Goal: Task Accomplishment & Management: Complete application form

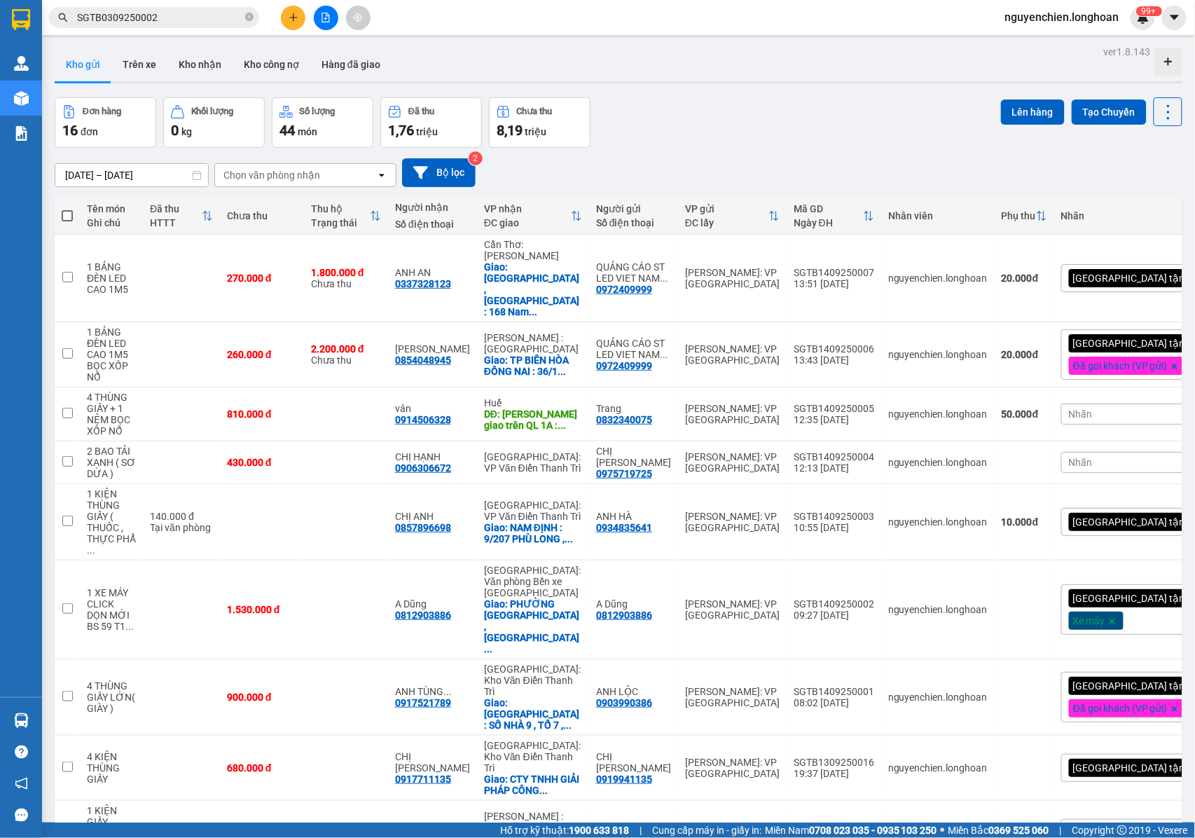
click at [291, 17] on icon "plus" at bounding box center [294, 18] width 10 height 10
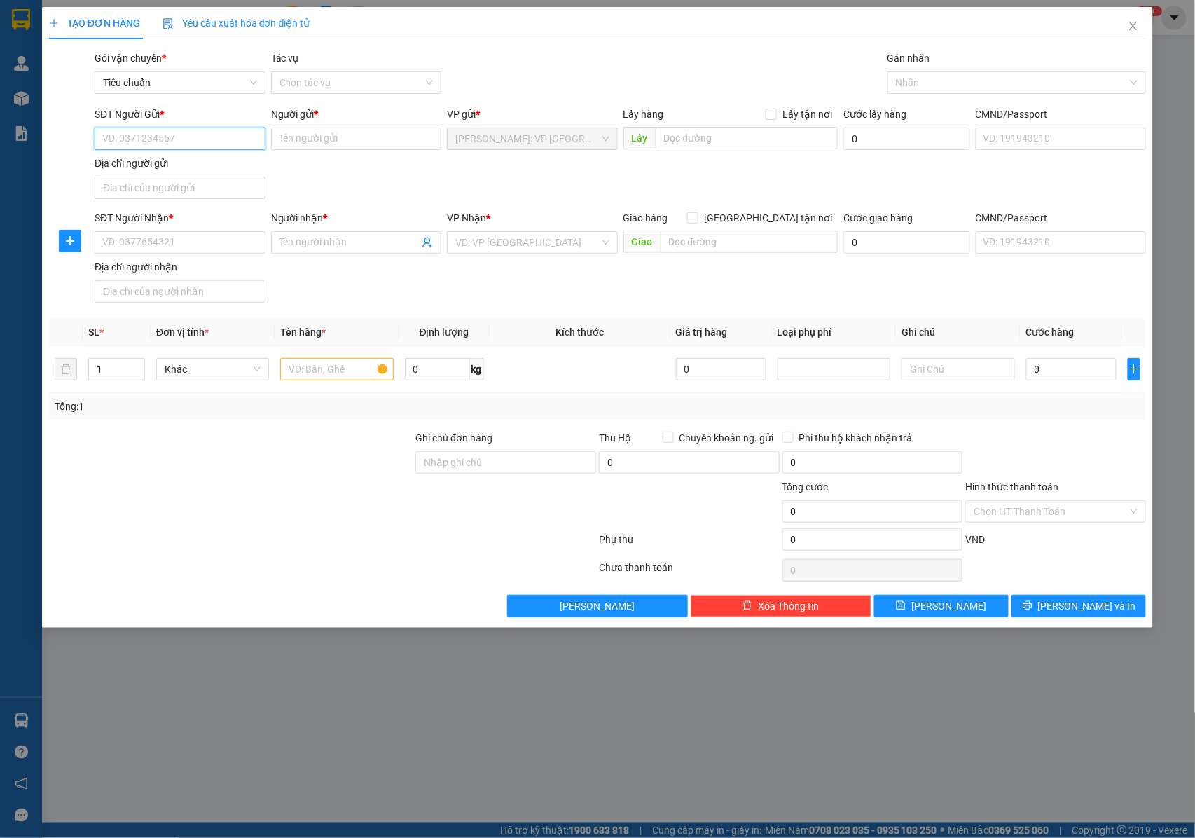
click at [210, 141] on input "SĐT Người Gửi *" at bounding box center [180, 138] width 171 height 22
type input "0932341168"
click at [357, 141] on input "Người gửi *" at bounding box center [356, 138] width 171 height 22
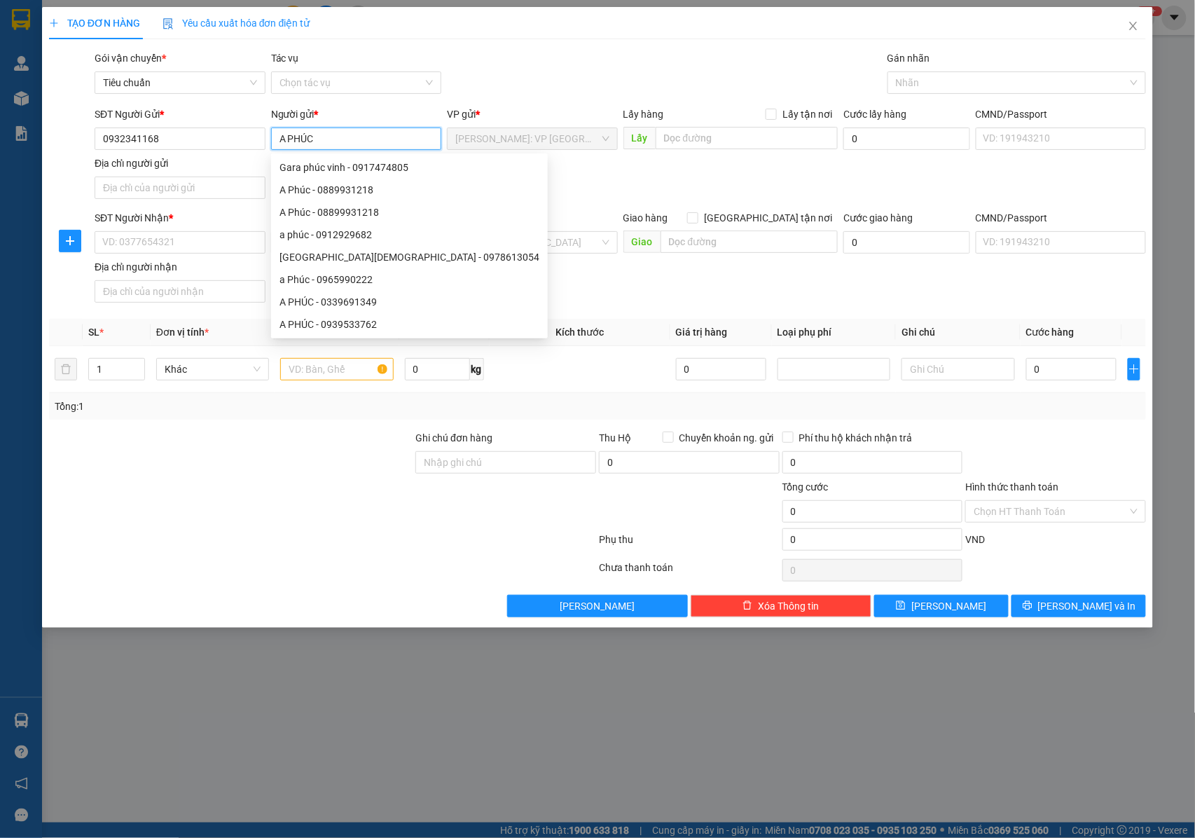
type input "A PHÚC"
click at [488, 184] on div "SĐT Người Gửi * 0932341168 Người gửi * A PHÚC VP gửi * [GEOGRAPHIC_DATA]: VP [G…" at bounding box center [620, 155] width 1057 height 98
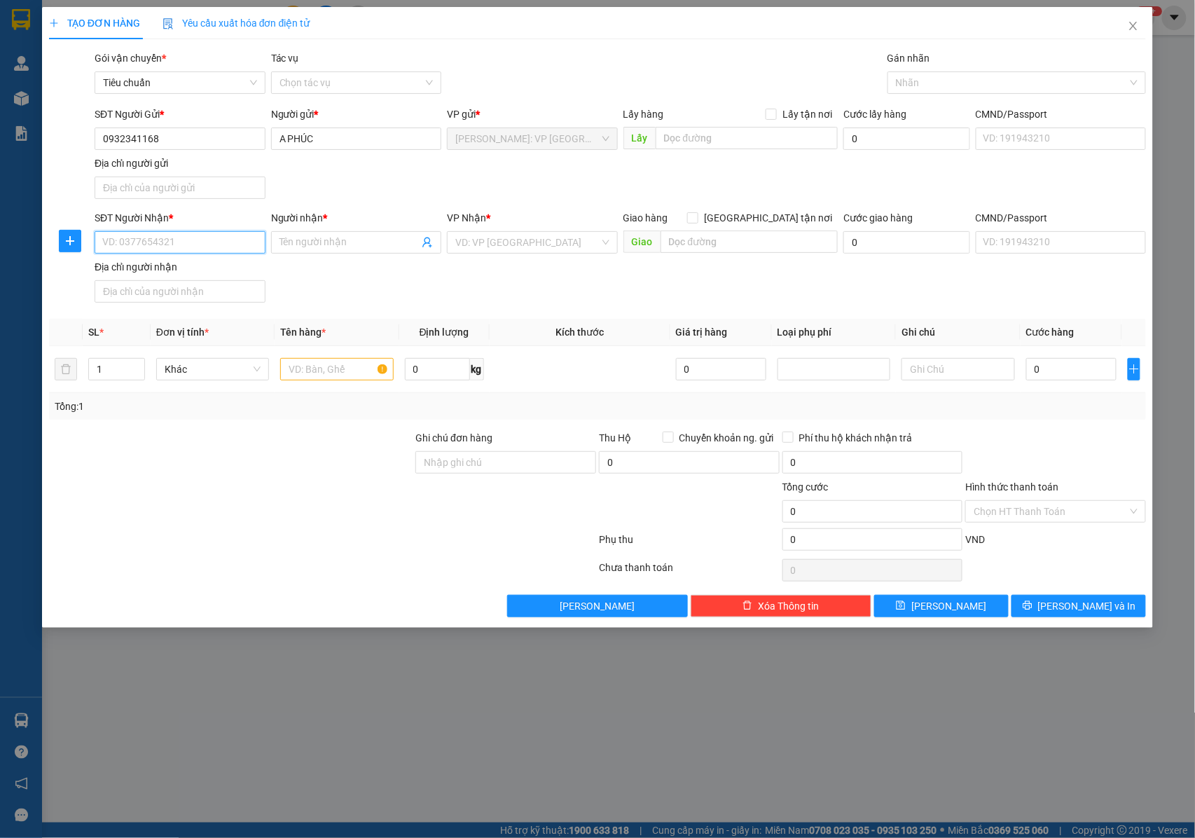
click at [205, 251] on input "SĐT Người Nhận *" at bounding box center [180, 242] width 171 height 22
drag, startPoint x: 174, startPoint y: 130, endPoint x: 83, endPoint y: 130, distance: 91.8
click at [83, 130] on div "SĐT Người Gửi * 0932341168 0932341168 Người gửi * A PHÚC VP gửi * Hồ Chí Minh: …" at bounding box center [598, 155] width 1100 height 98
click at [202, 241] on input "SĐT Người Nhận *" at bounding box center [180, 242] width 171 height 22
paste input "0932341168"
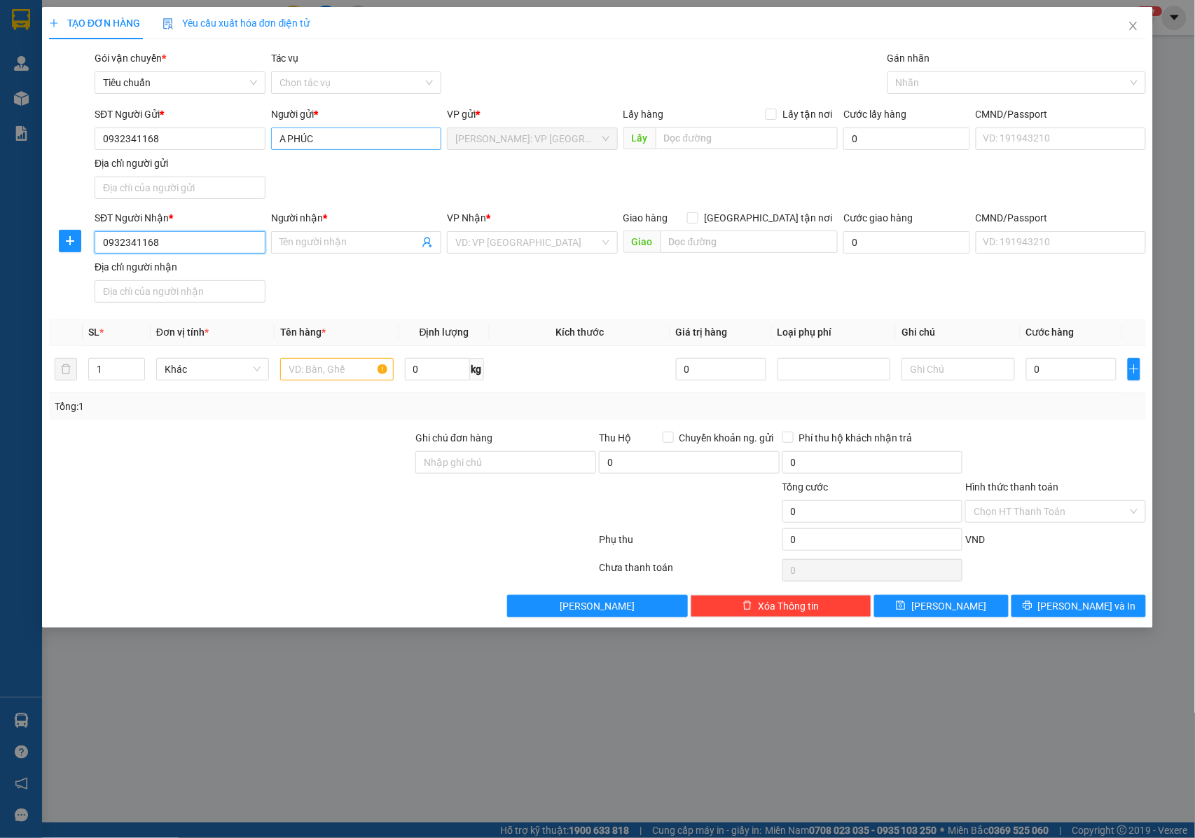
type input "0932341168"
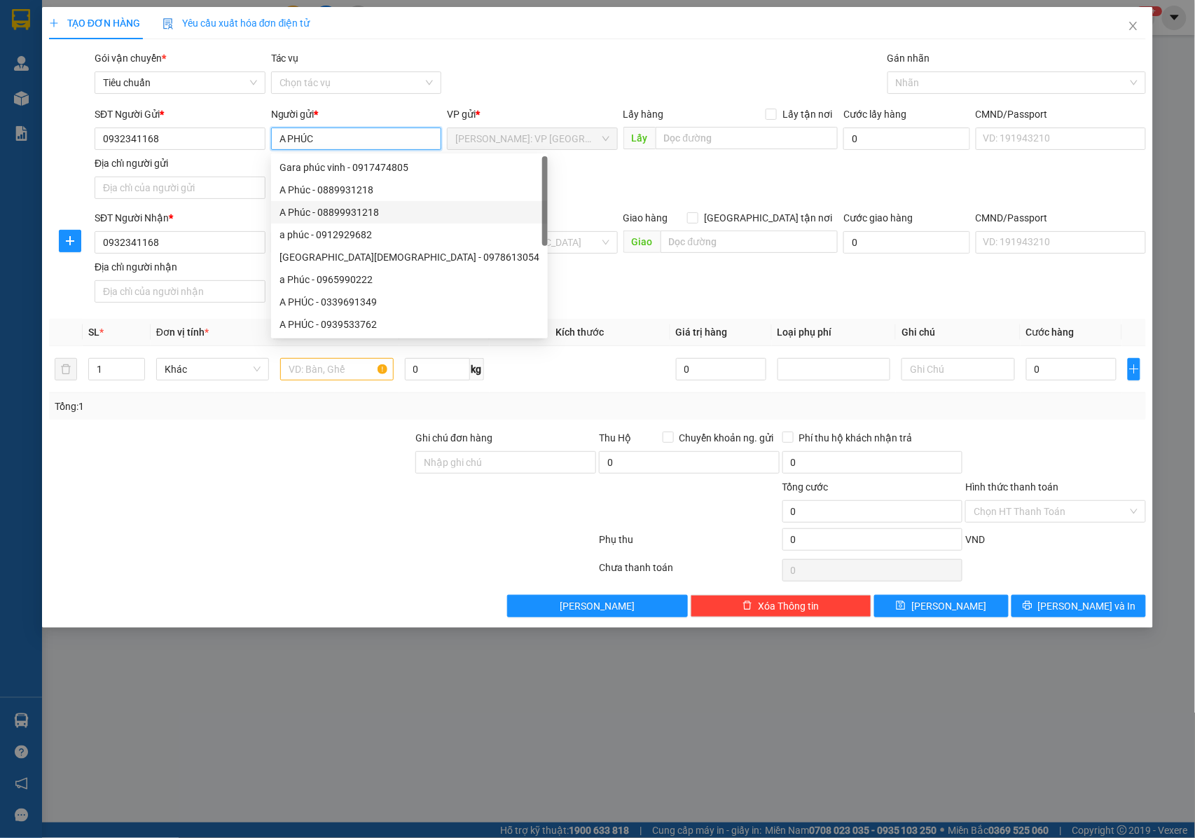
drag, startPoint x: 310, startPoint y: 138, endPoint x: 266, endPoint y: 138, distance: 43.4
click at [266, 138] on div "SĐT Người Gửi * 0932341168 Người gửi * A PHÚC VP gửi * Hồ Chí Minh: VP Quận Tân…" at bounding box center [620, 155] width 1057 height 98
click at [539, 281] on div "SĐT Người Nhận * 0932341168 Người nhận * Tên người nhận VP Nhận * VD: VP Sài Gò…" at bounding box center [620, 259] width 1057 height 98
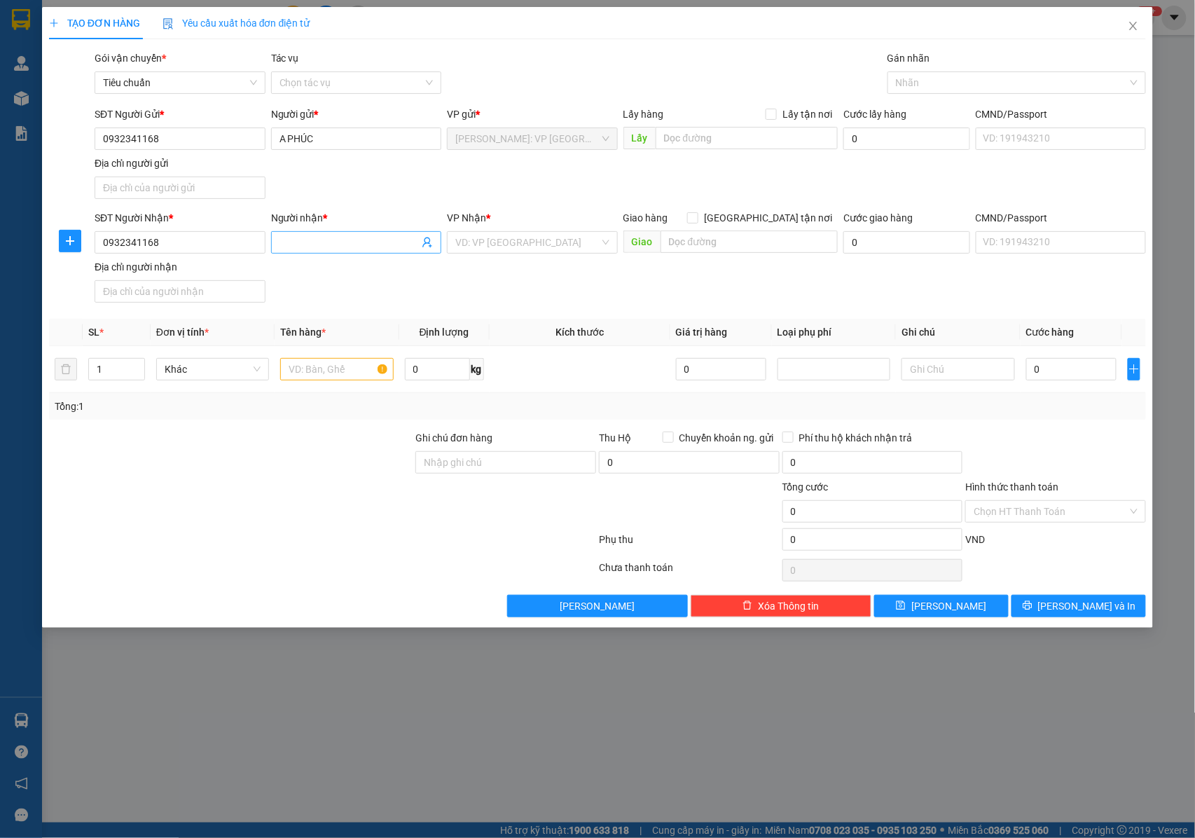
click at [343, 235] on span at bounding box center [356, 242] width 171 height 22
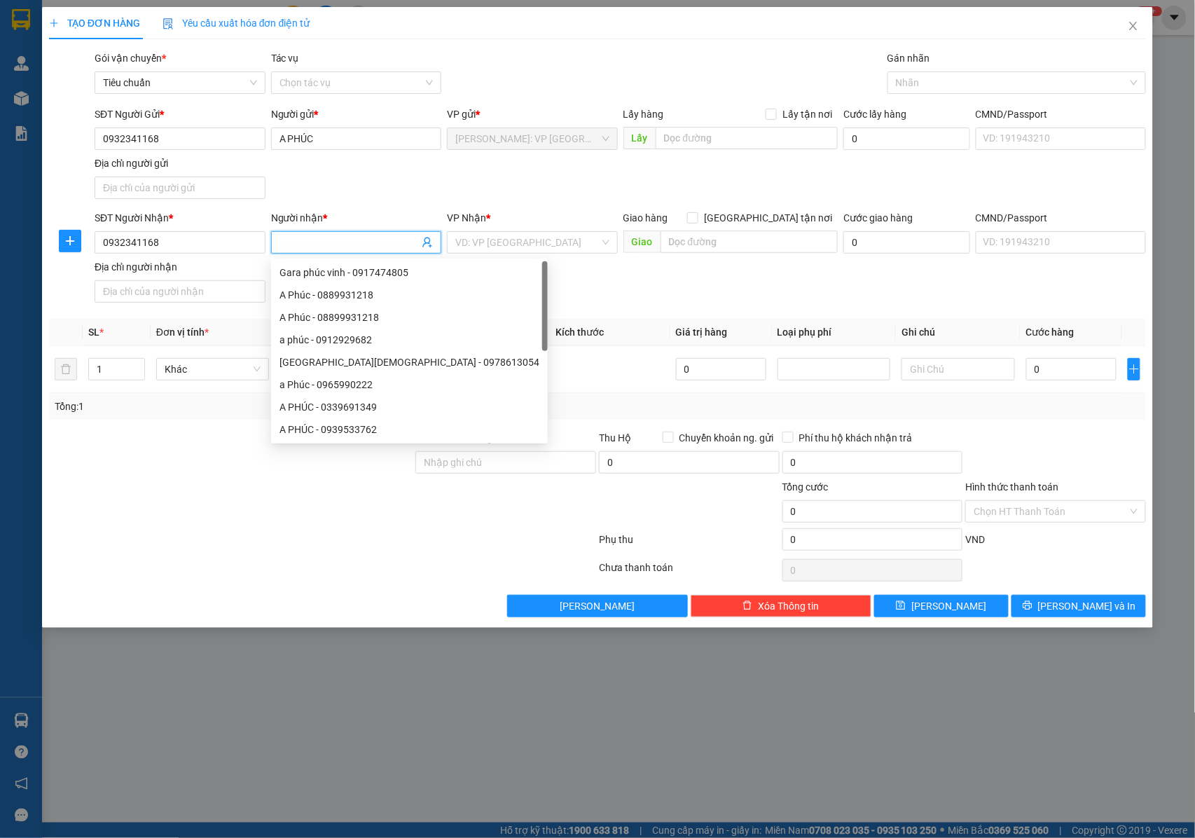
paste input "A PHÚC"
type input "A PHÚC"
click at [496, 238] on input "search" at bounding box center [527, 242] width 144 height 21
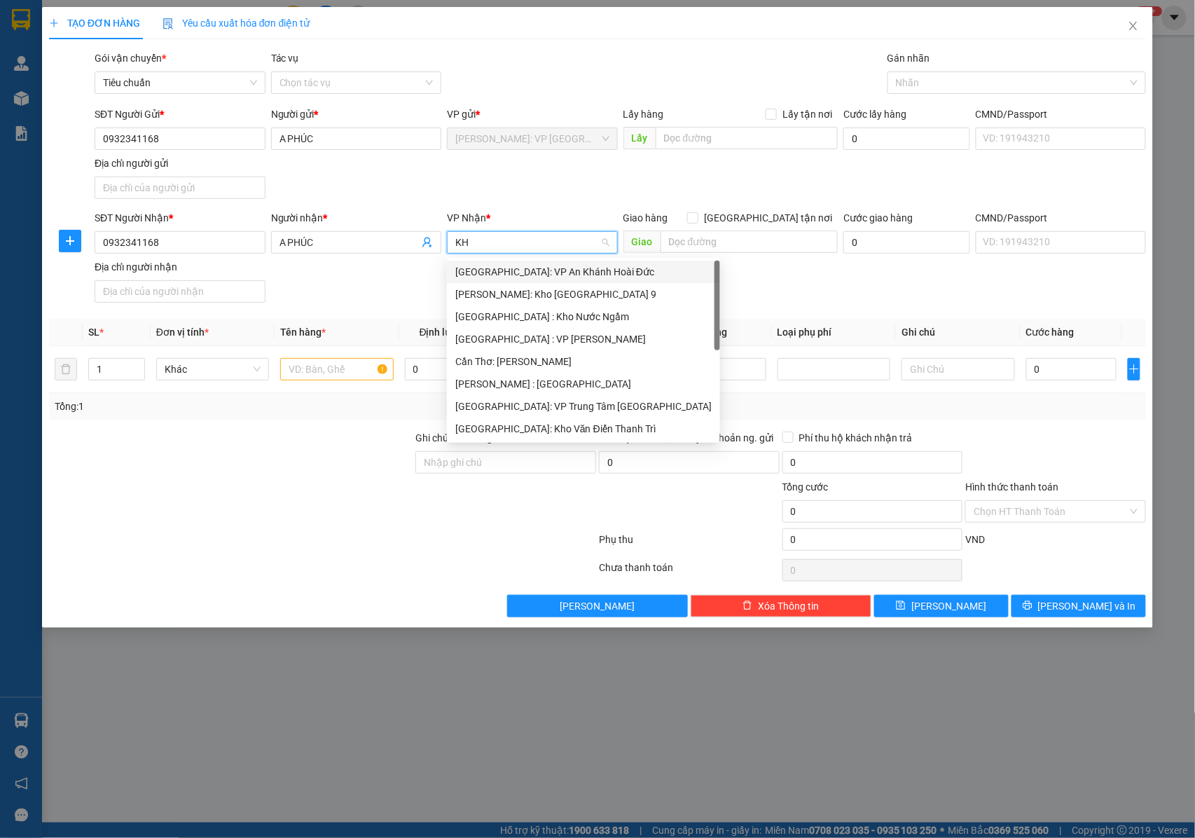
type input "KHO"
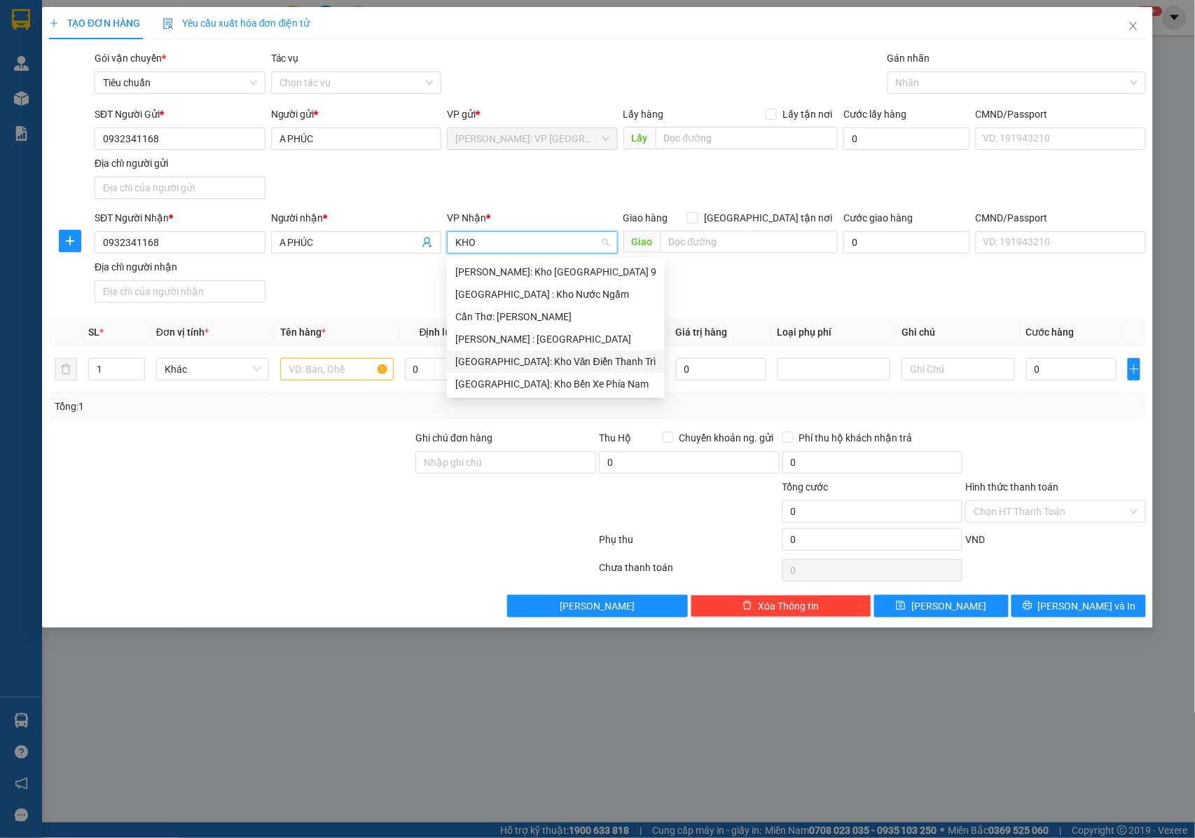
click at [504, 360] on div "[GEOGRAPHIC_DATA]: Kho Văn Điển Thanh Trì" at bounding box center [555, 361] width 201 height 15
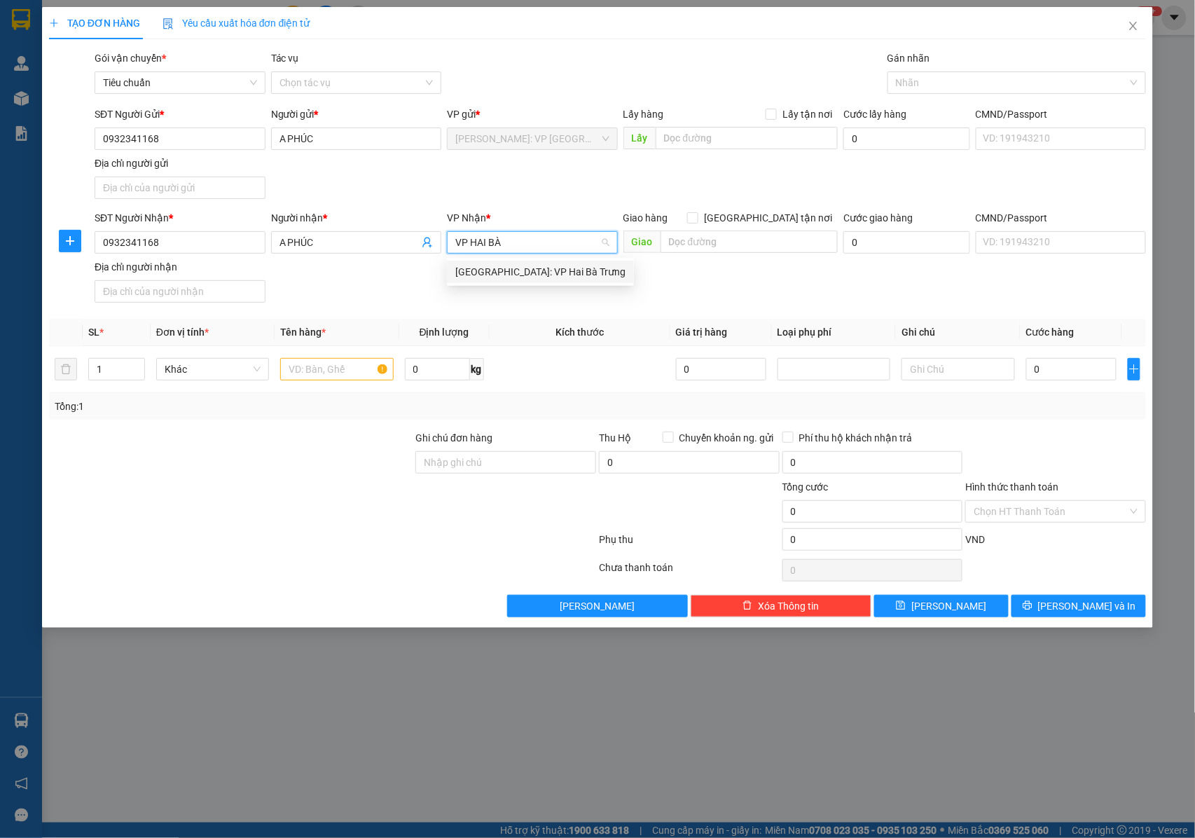
type input "VP HAI BÀ"
click at [518, 269] on div "[GEOGRAPHIC_DATA]: VP Hai Bà Trưng" at bounding box center [540, 271] width 170 height 15
click at [908, 74] on div "Nhãn" at bounding box center [1016, 82] width 258 height 22
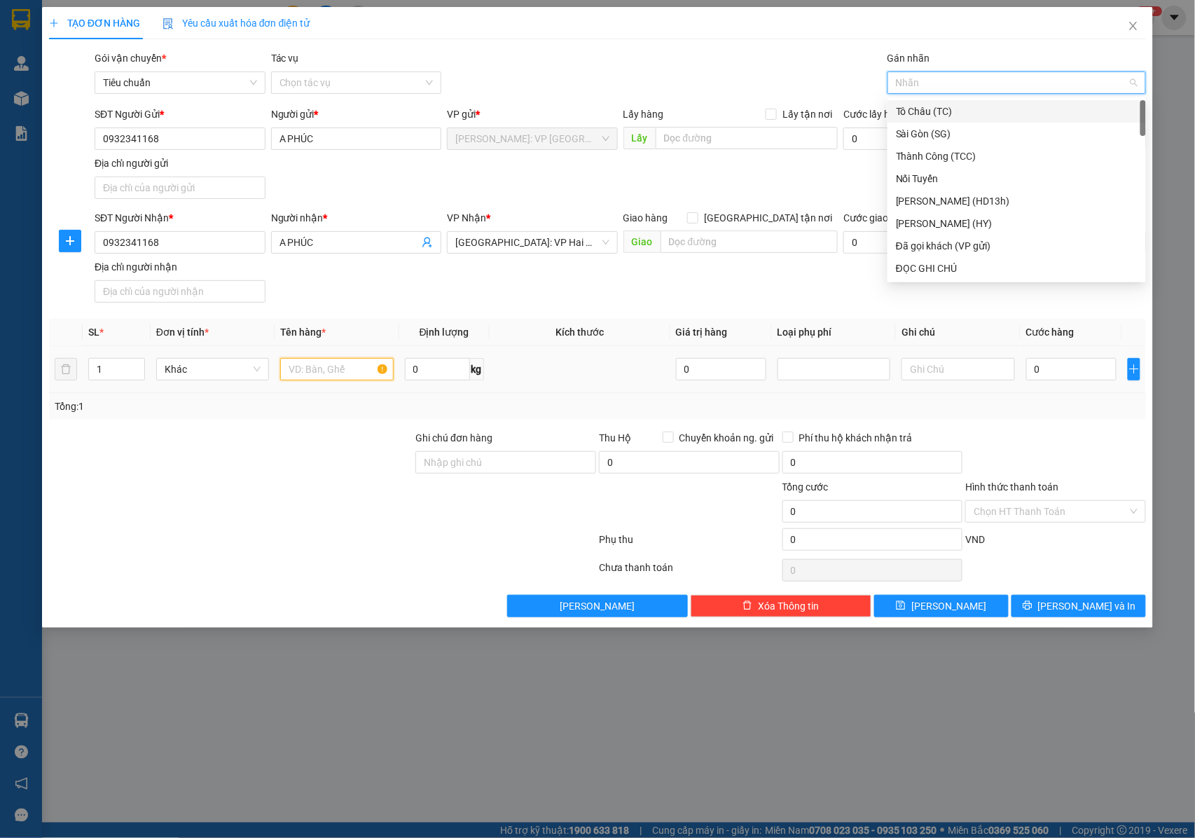
click at [351, 364] on input "text" at bounding box center [336, 369] width 113 height 22
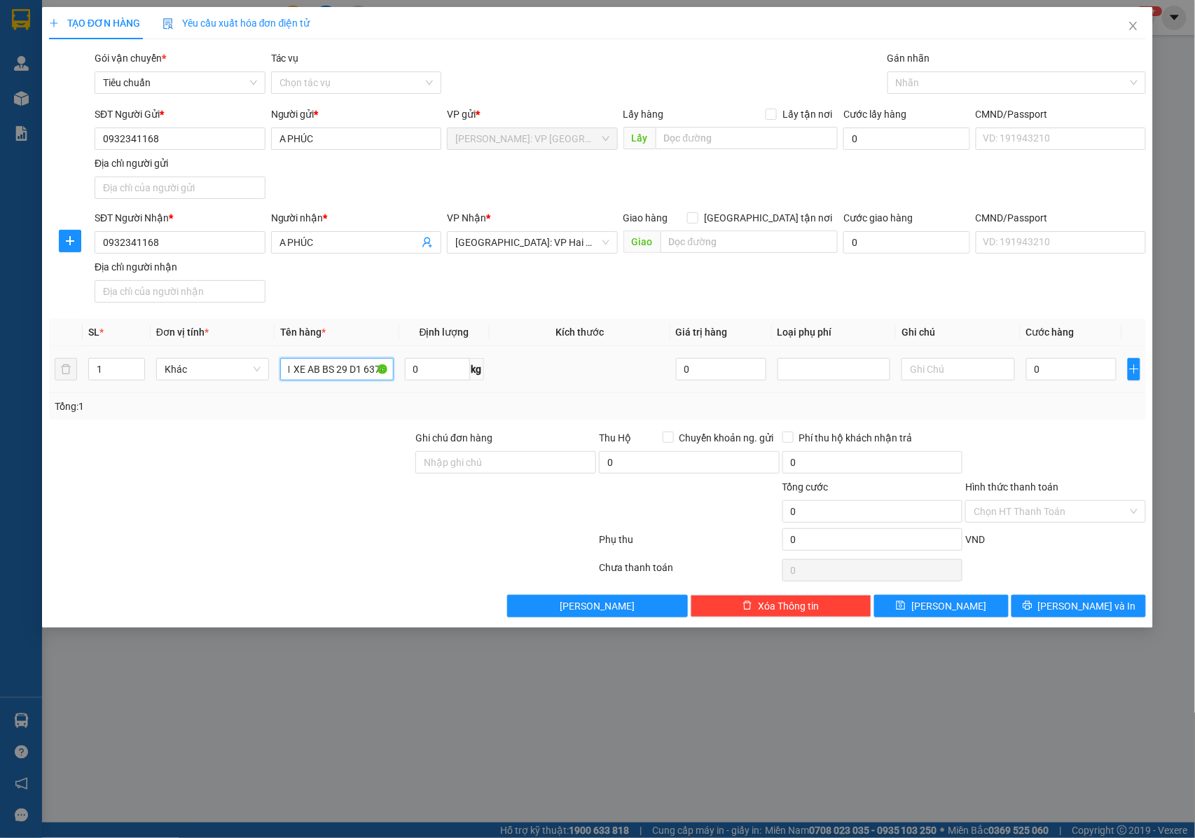
scroll to position [0, 7]
type input "1 XE AB BS 29 D1 63763"
click at [511, 463] on input "Ghi chú đơn hàng" at bounding box center [505, 462] width 181 height 22
click at [946, 80] on div at bounding box center [1009, 82] width 237 height 17
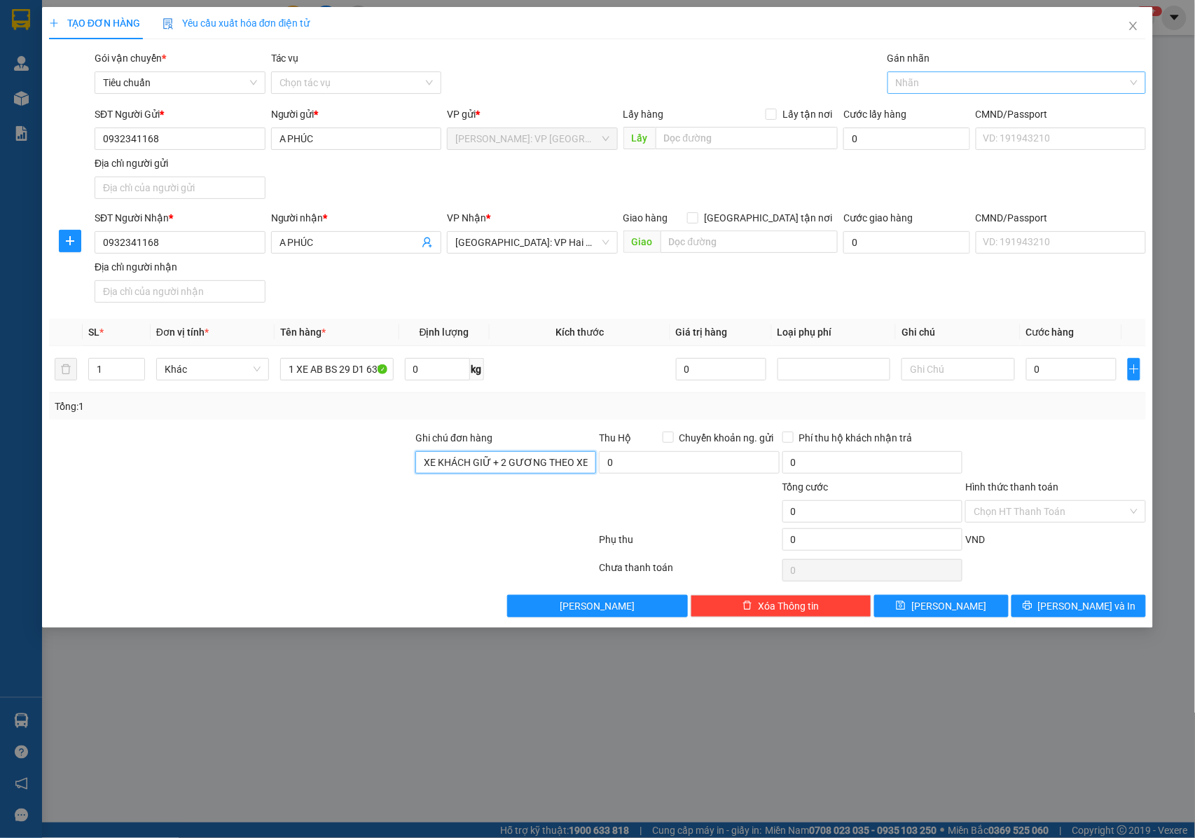
type input "CHÌA KHÓA + CAVET XE KHÁCH GIỮ + 2 GƯƠNG THEO XE"
type input "XE MÁY"
click at [1009, 88] on div "XE MÁY" at bounding box center [1009, 82] width 237 height 17
type input "XE"
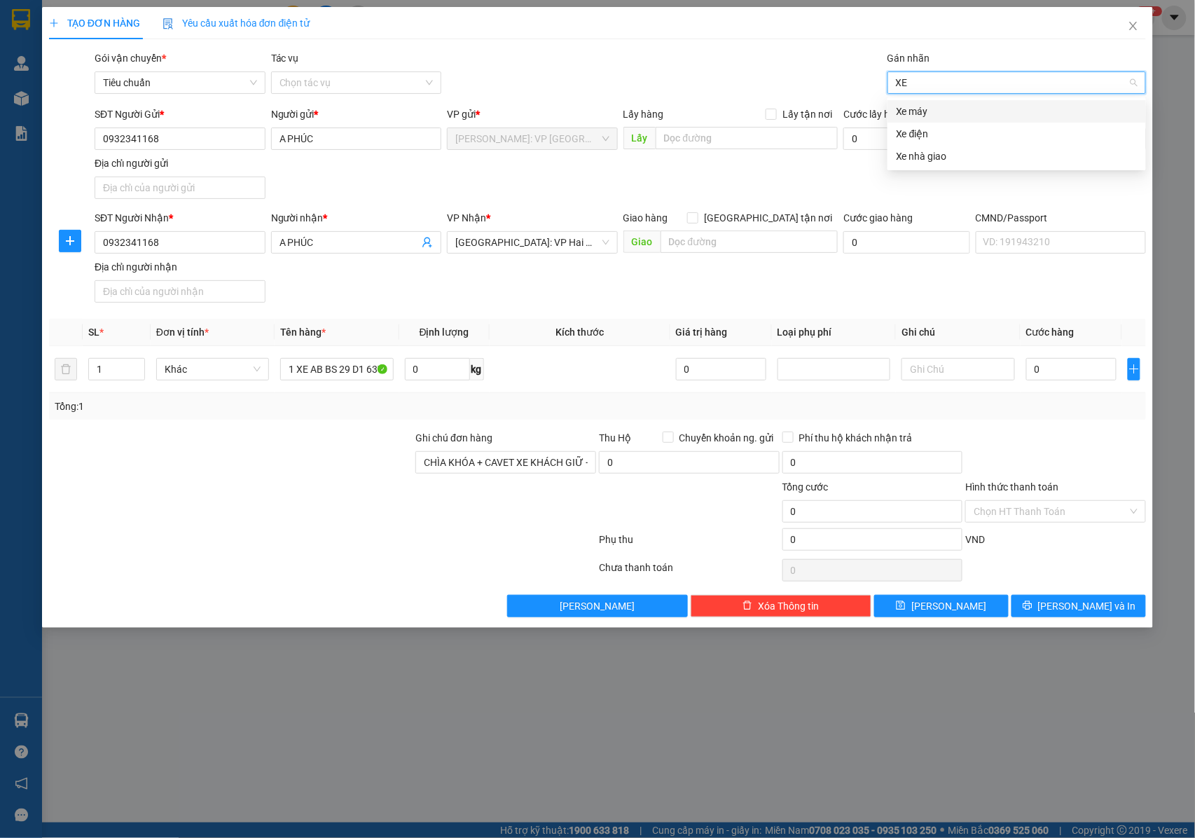
click at [933, 104] on div "Xe máy" at bounding box center [1017, 111] width 242 height 15
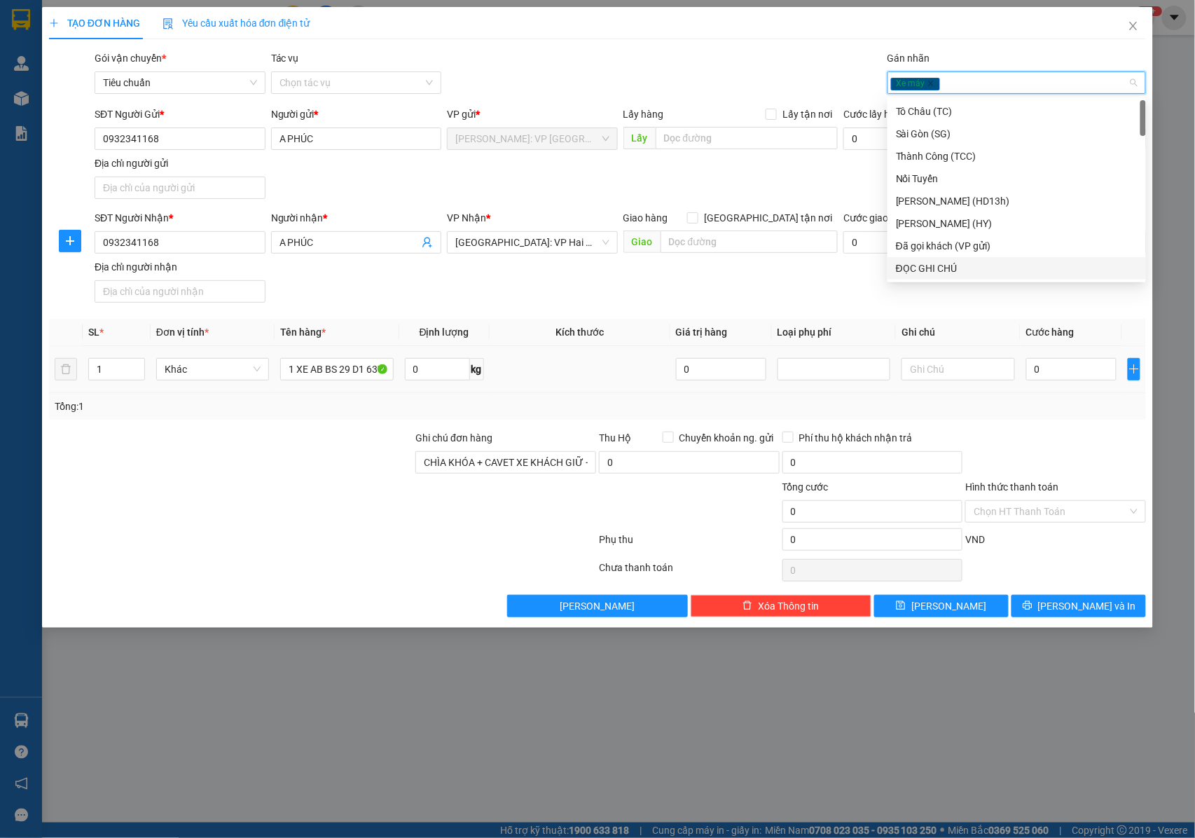
click at [1046, 383] on div "0" at bounding box center [1071, 369] width 90 height 28
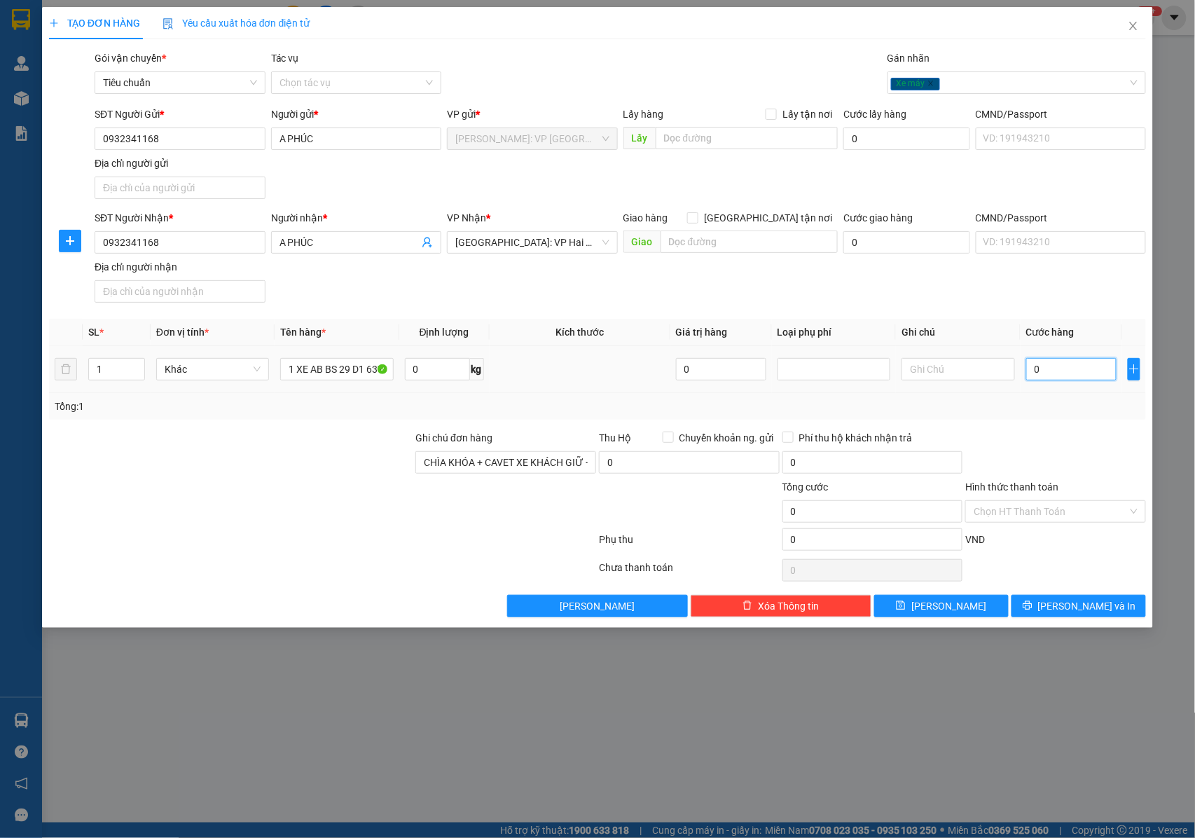
click at [1046, 377] on input "0" at bounding box center [1071, 369] width 90 height 22
type input "1"
type input "11"
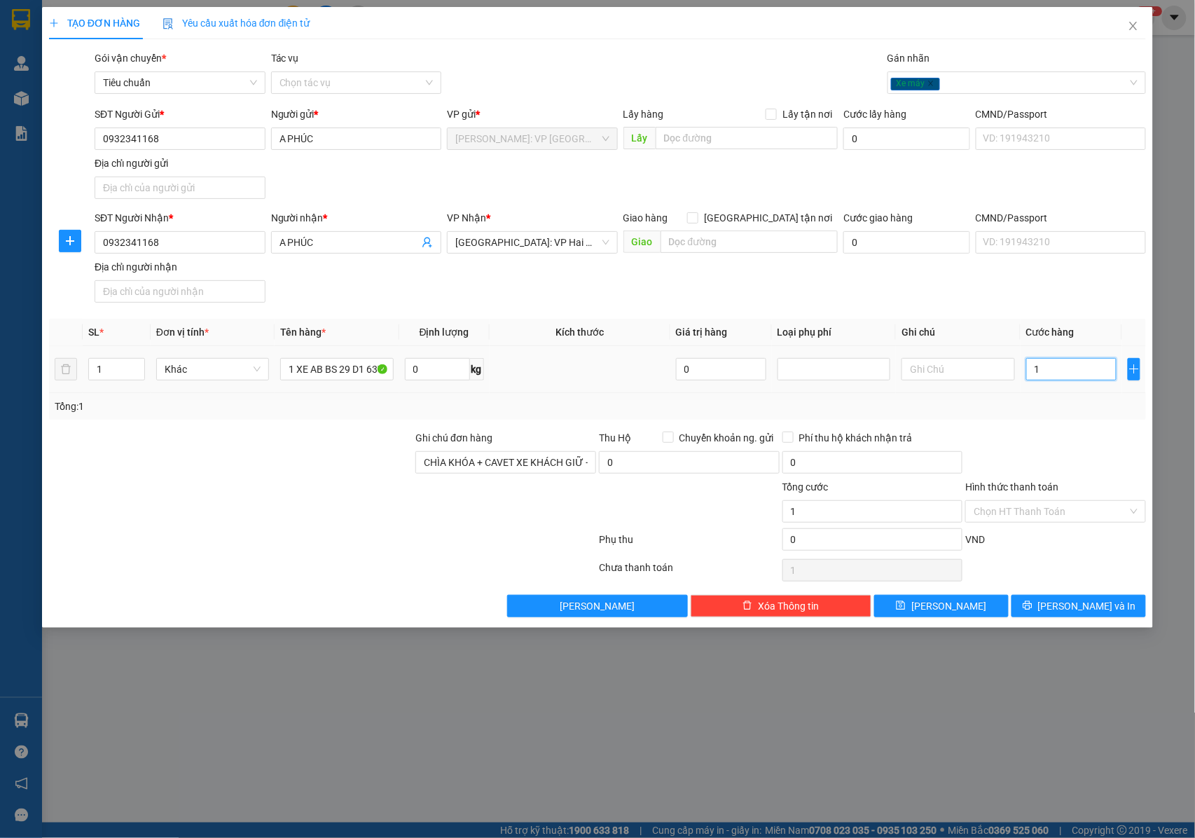
type input "11"
type input "113"
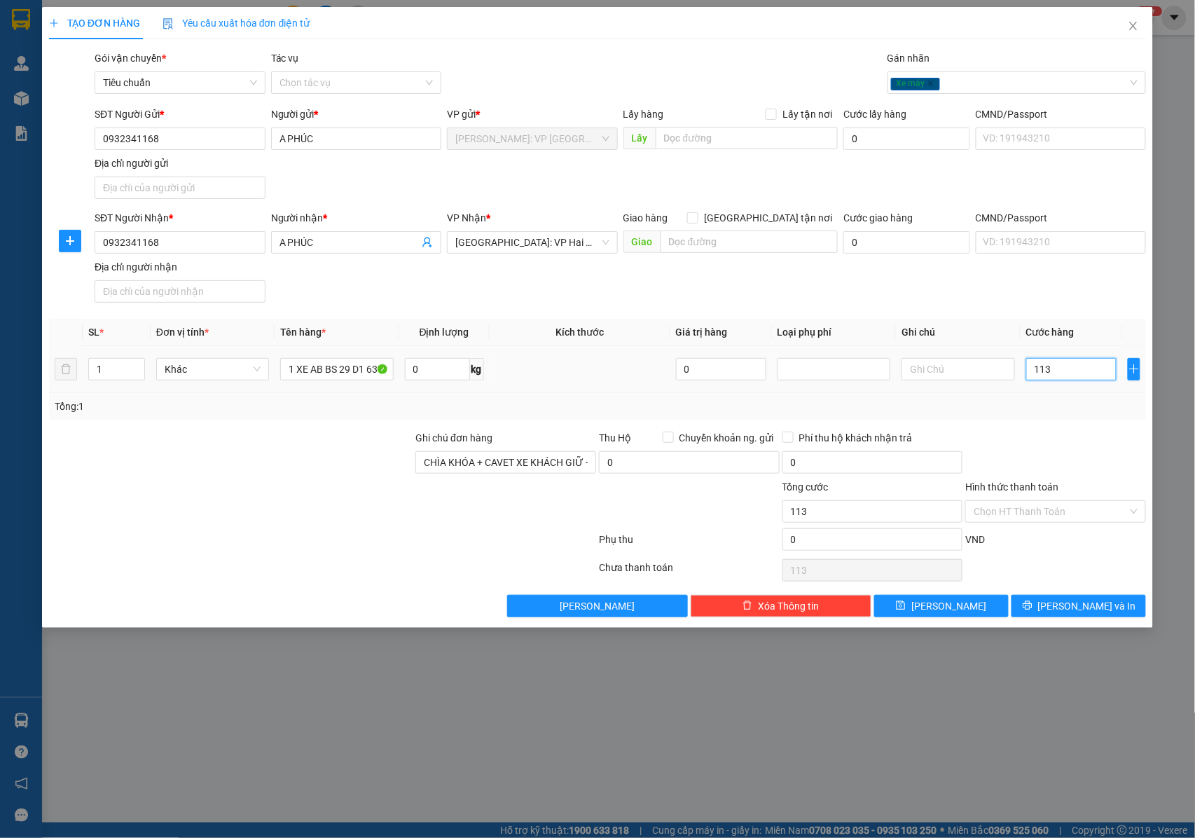
type input "1.130"
type input "11.300"
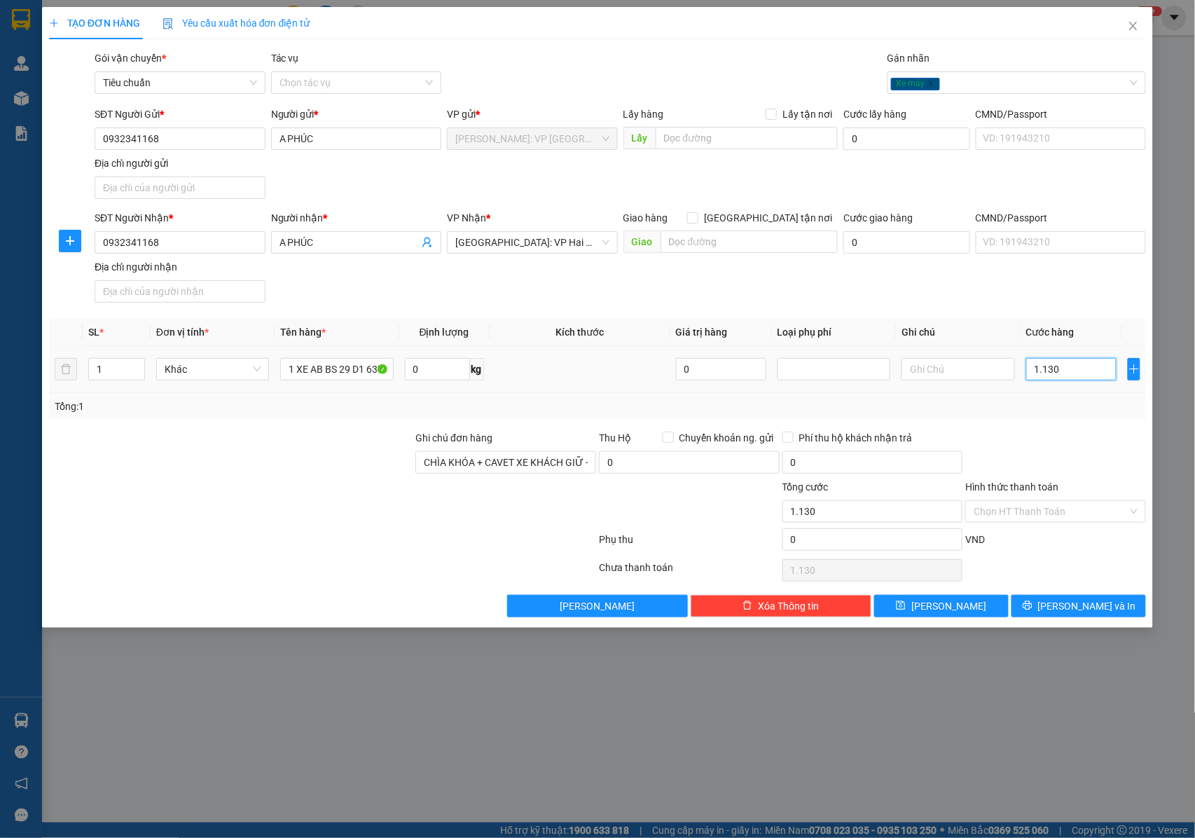
type input "11.300"
type input "113.000"
type input "1.130.000"
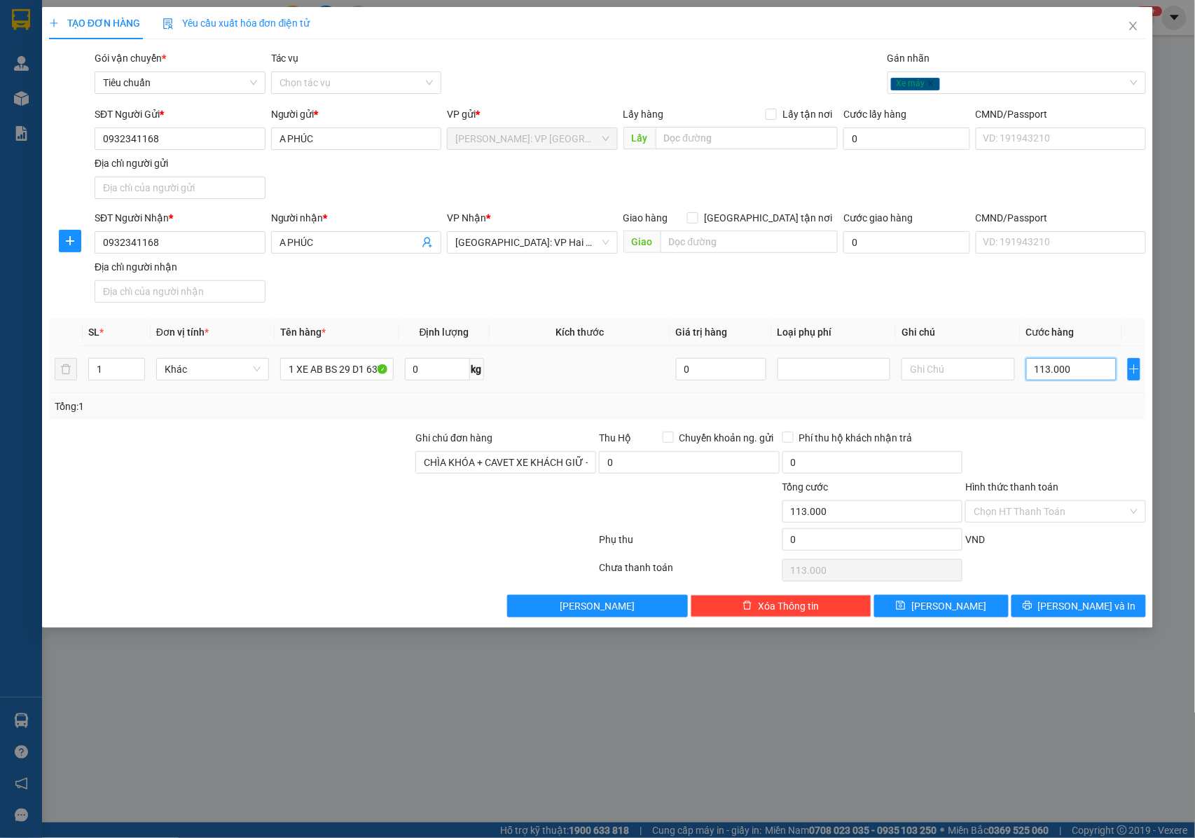
type input "1.130.000"
click at [350, 376] on input "1 XE AB BS 29 D1 63763" at bounding box center [336, 369] width 113 height 22
click at [569, 406] on div "Tổng: 1" at bounding box center [598, 406] width 1086 height 15
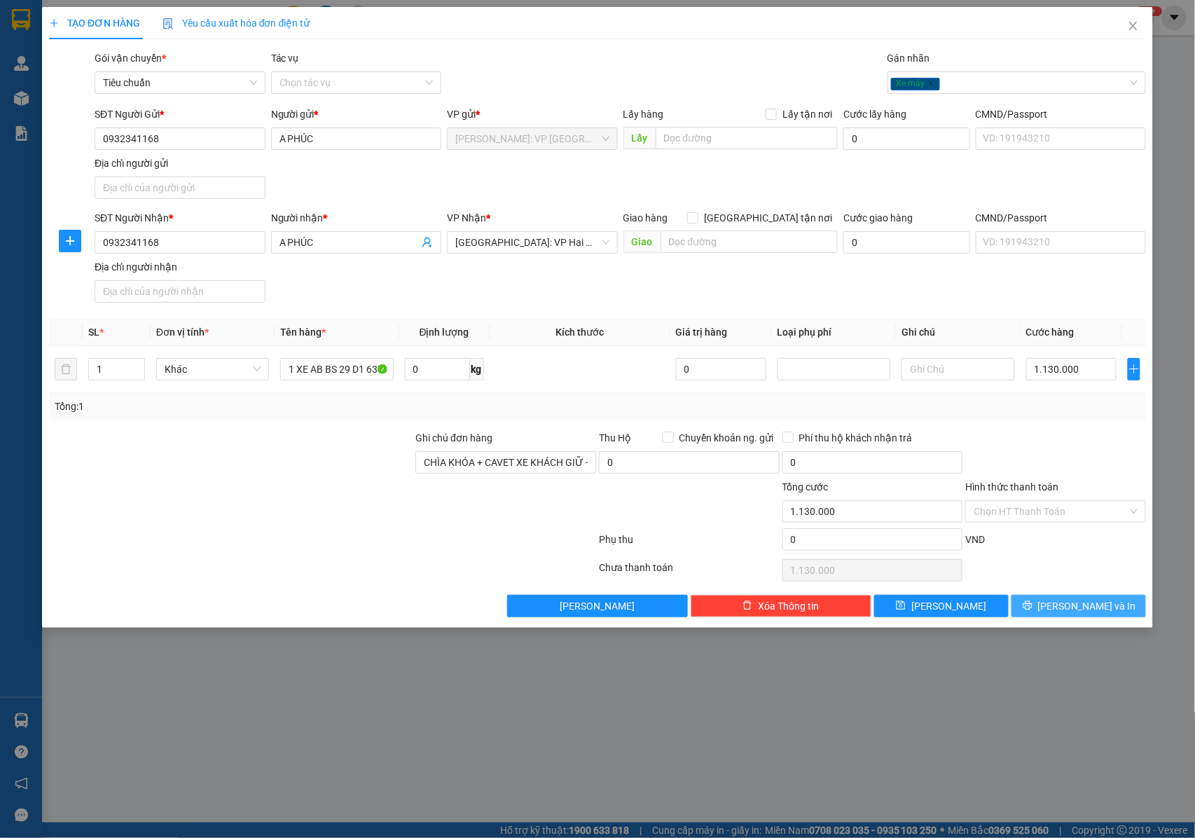
click at [1043, 607] on button "[PERSON_NAME] và In" at bounding box center [1078, 606] width 134 height 22
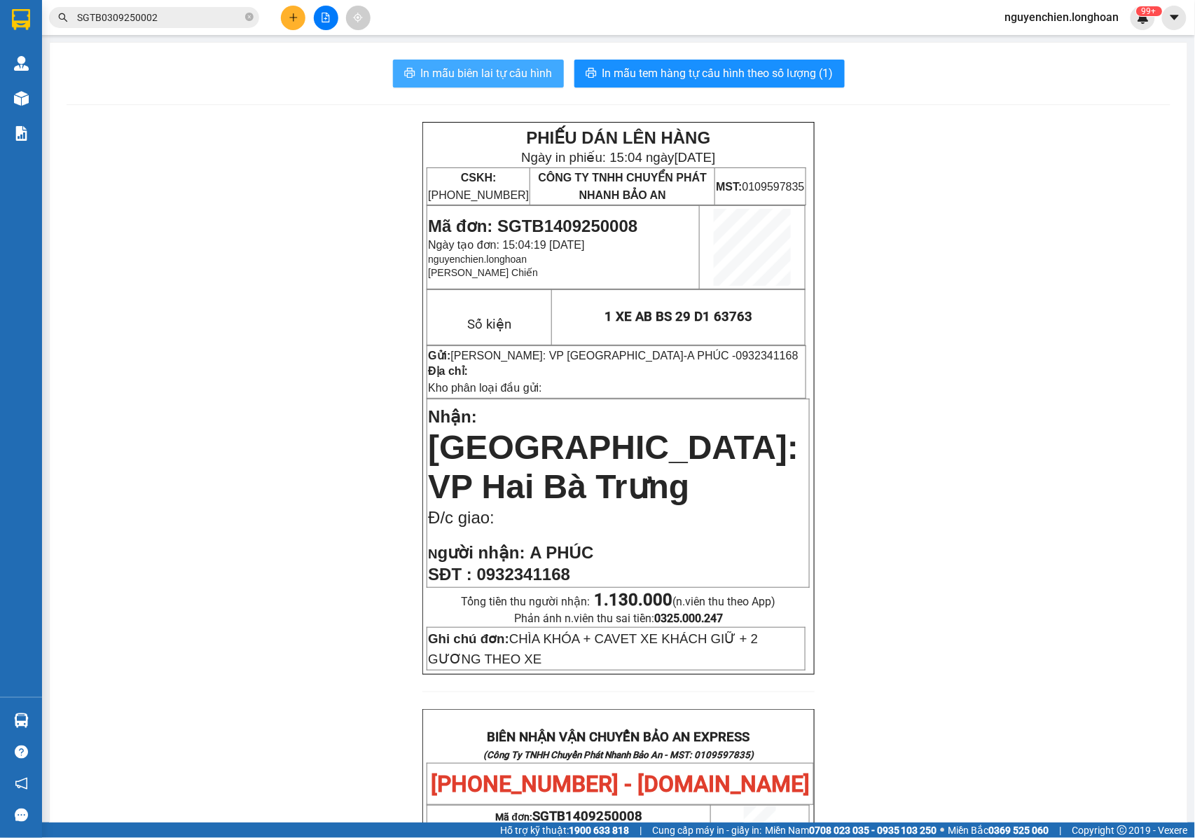
click at [490, 74] on span "In mẫu biên lai tự cấu hình" at bounding box center [487, 73] width 132 height 18
click at [625, 611] on span "Phản ánh n.viên thu sai tiền: 0325.000.247" at bounding box center [618, 617] width 209 height 13
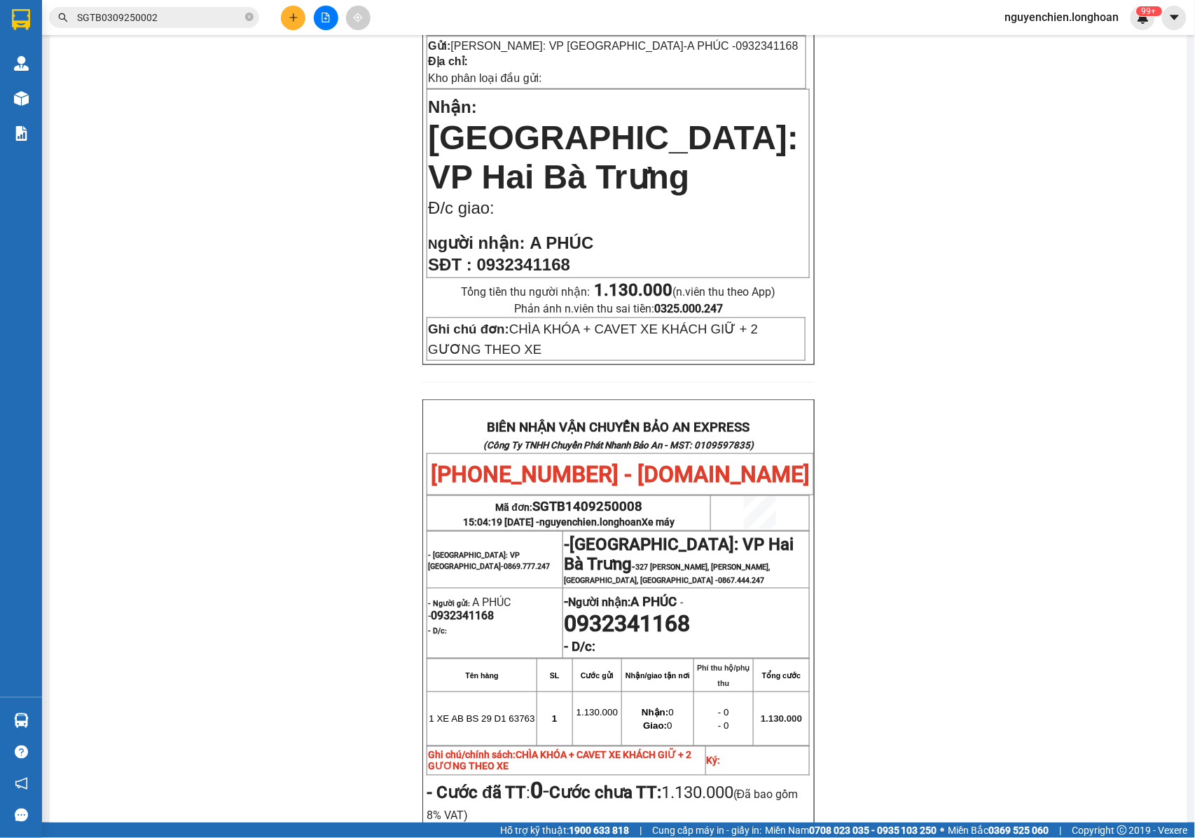
scroll to position [373, 0]
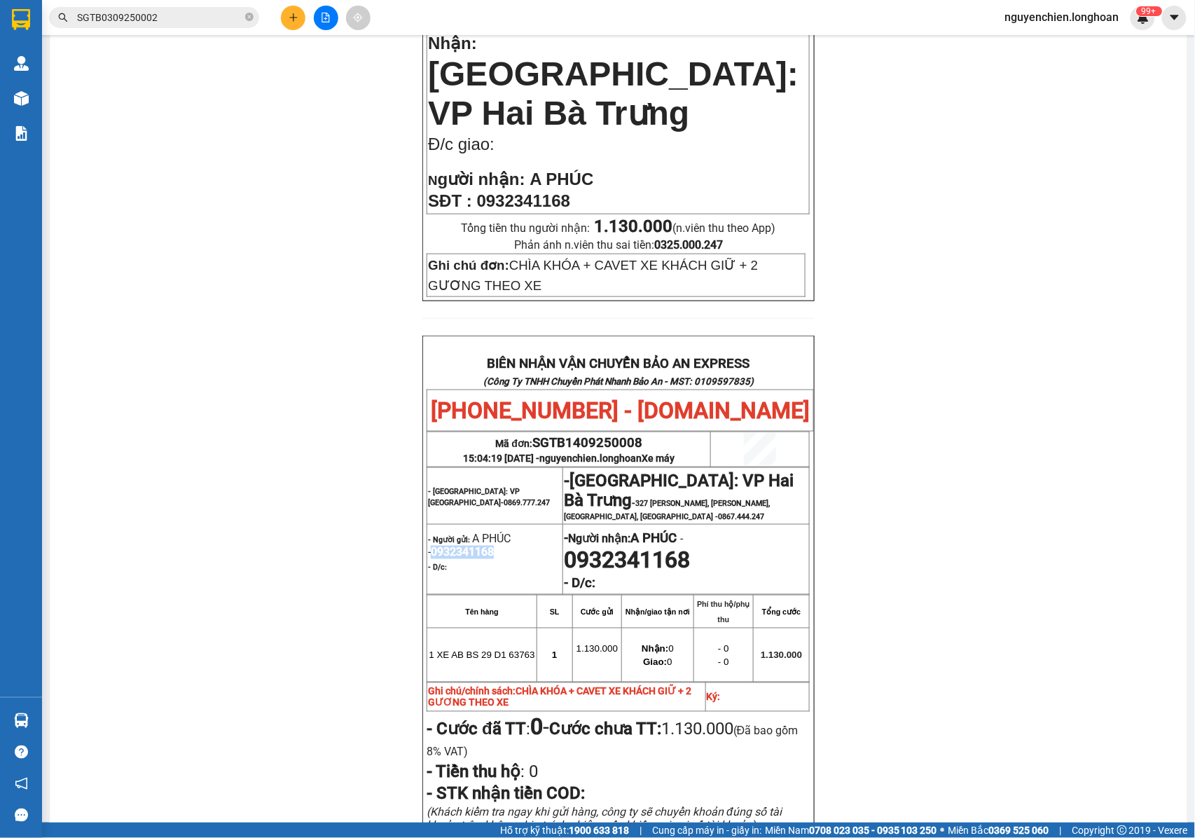
drag, startPoint x: 494, startPoint y: 530, endPoint x: 431, endPoint y: 534, distance: 63.1
click at [428, 534] on p "- Người gửi: A PHÚC - 0932341168" at bounding box center [495, 545] width 134 height 27
copy span "0932341168"
click at [287, 545] on div "PHIẾU DÁN LÊN HÀNG Ngày in phiếu: 15:04 ngày 14-09-2025 CSKH: 1900.06.88.33 CÔN…" at bounding box center [619, 382] width 1104 height 1267
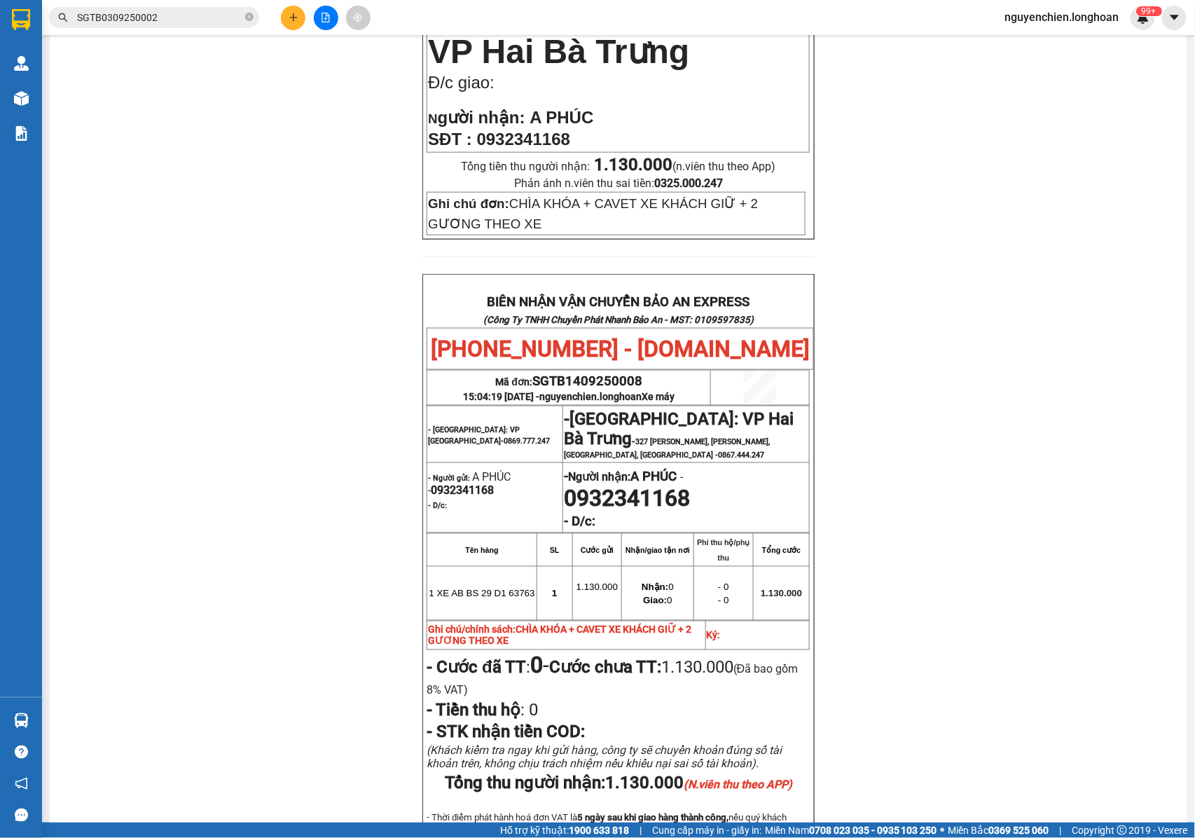
scroll to position [560, 0]
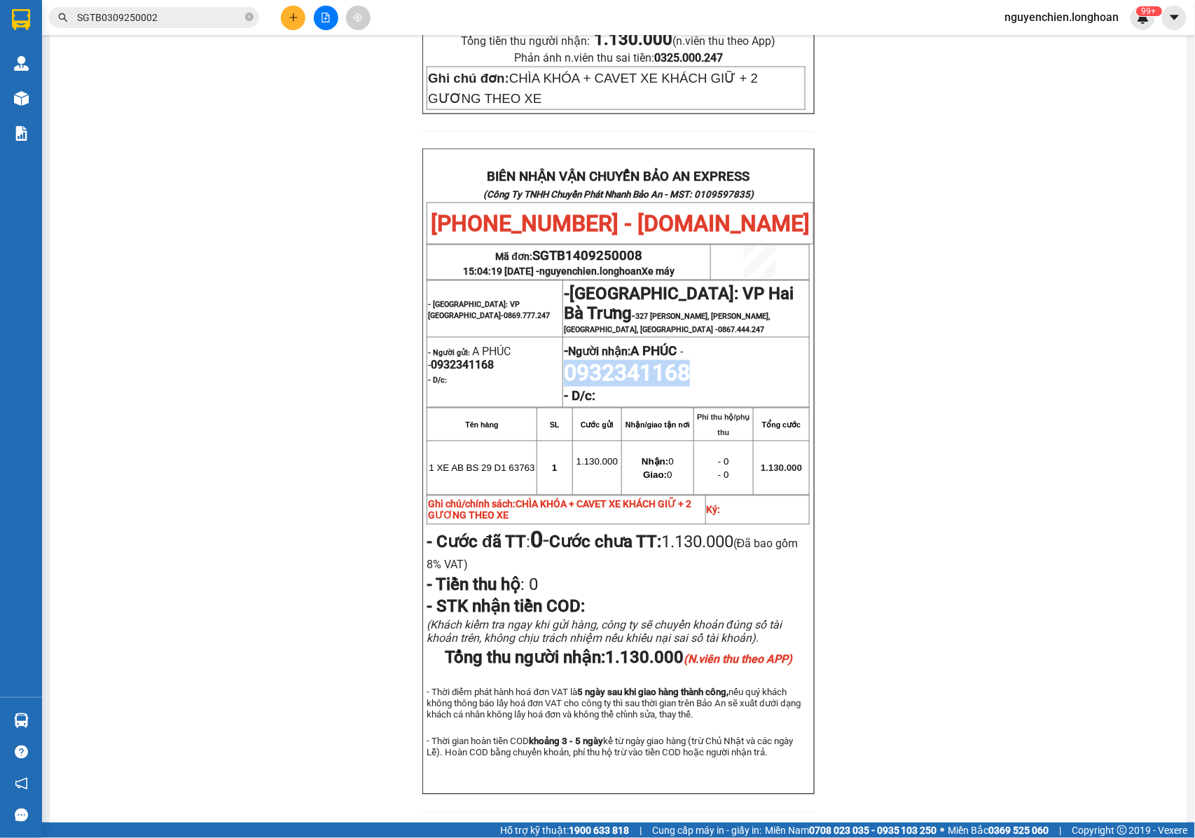
drag, startPoint x: 688, startPoint y: 350, endPoint x: 558, endPoint y: 359, distance: 129.9
click at [564, 359] on p "- Người nhận: A PHÚC - 0932341168" at bounding box center [686, 363] width 244 height 46
copy span "0932341168"
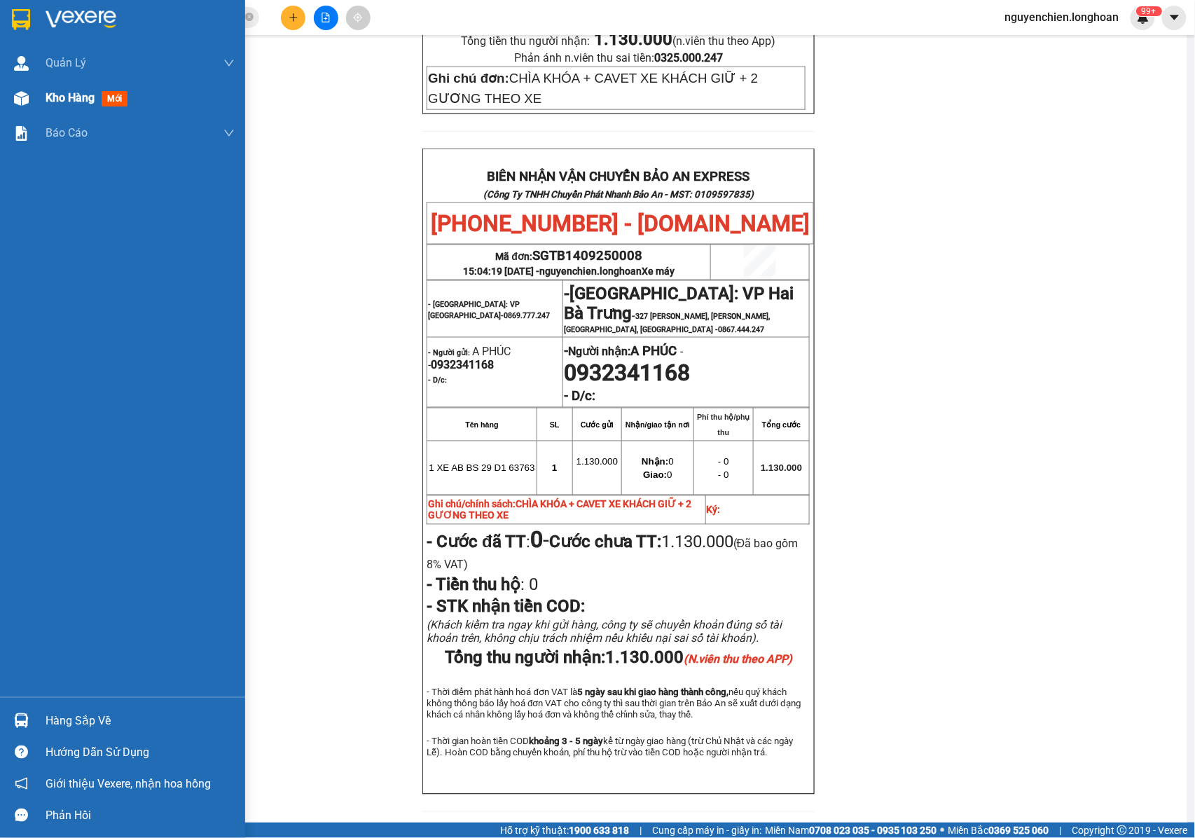
click at [15, 90] on div at bounding box center [21, 98] width 25 height 25
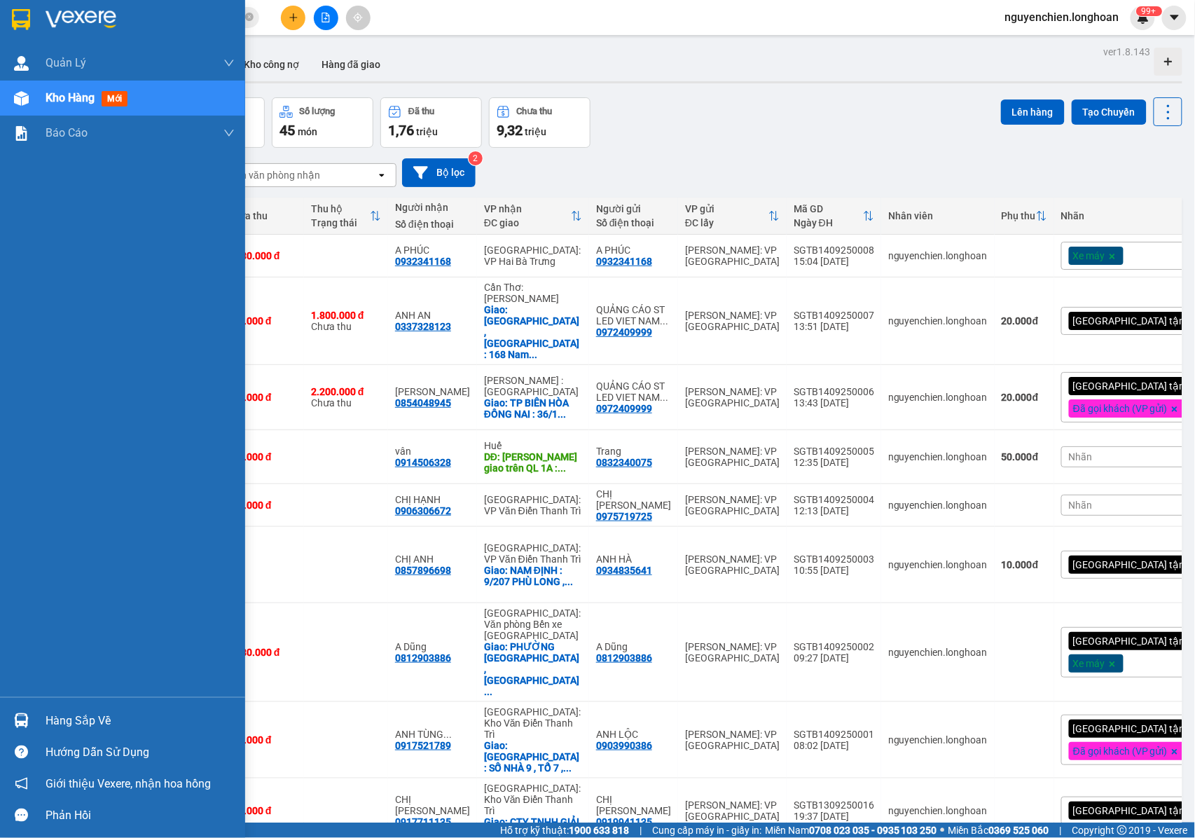
click at [27, 107] on div at bounding box center [21, 98] width 25 height 25
click at [10, 84] on div "Kho hàng mới" at bounding box center [122, 98] width 245 height 35
click at [32, 104] on div at bounding box center [21, 98] width 25 height 25
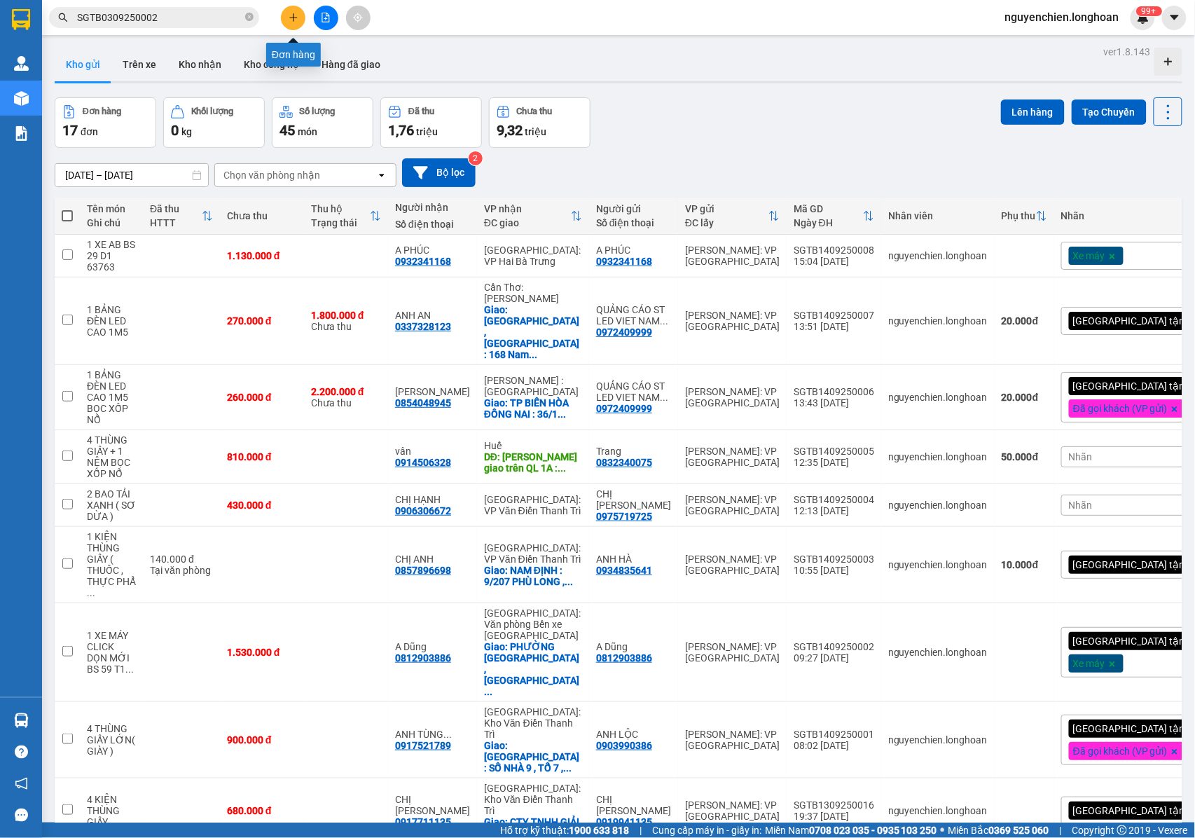
click at [289, 18] on icon "plus" at bounding box center [294, 18] width 10 height 10
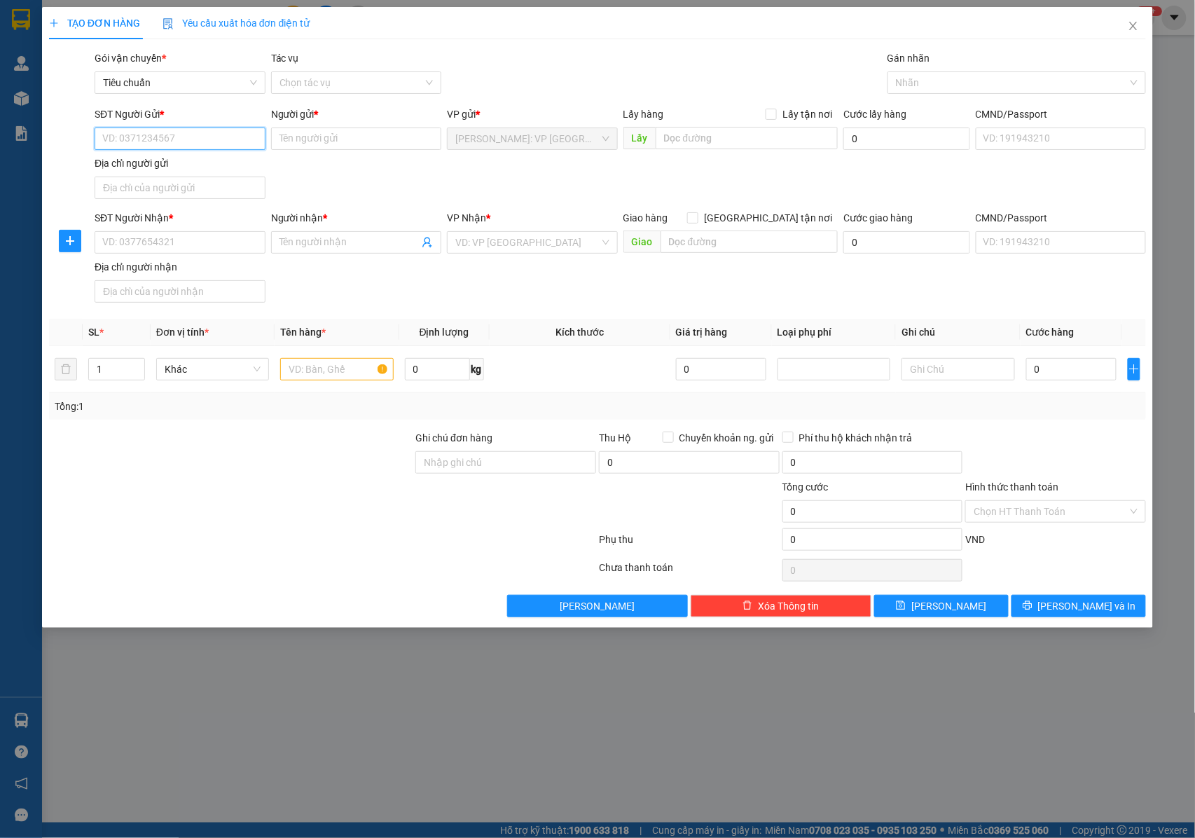
click at [193, 144] on input "SĐT Người Gửi *" at bounding box center [180, 138] width 171 height 22
type input "0772999068"
click at [314, 141] on input "Người gửi *" at bounding box center [356, 138] width 171 height 22
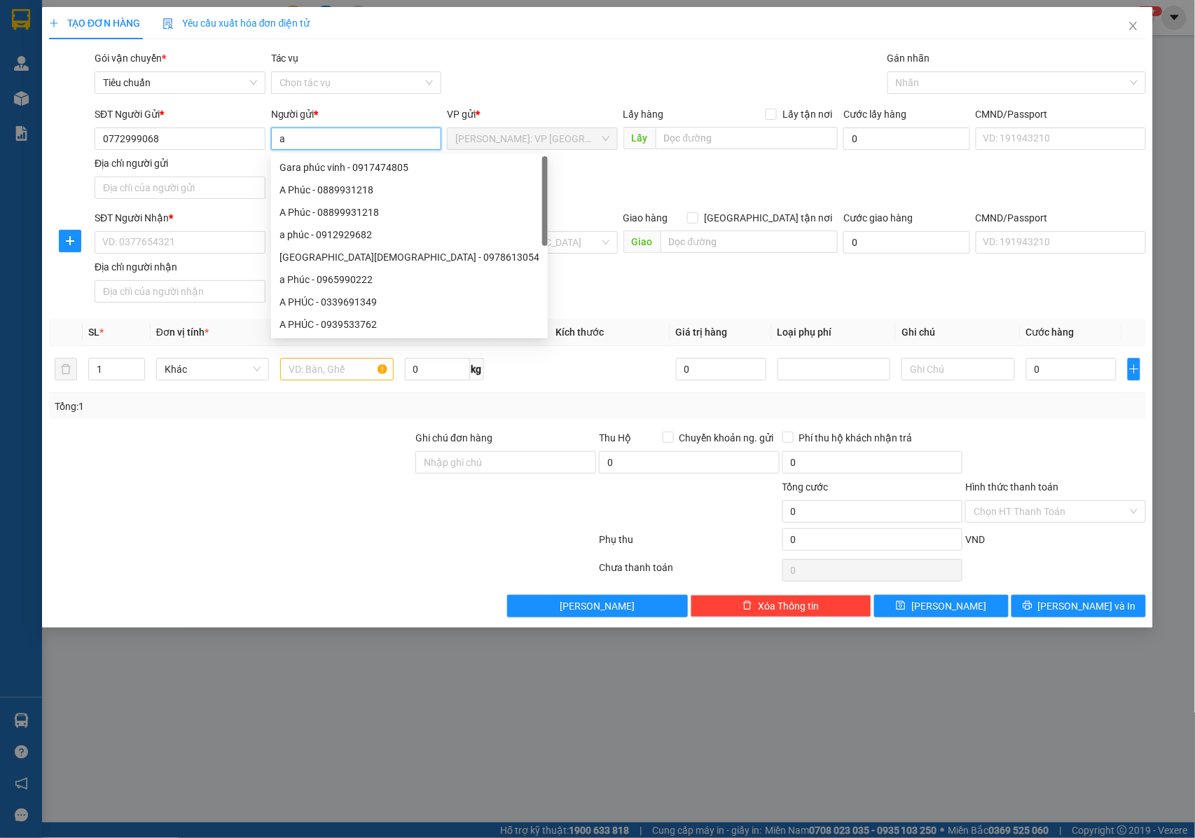
type input "a"
type input "A CHIẾN"
click at [878, 179] on div "SĐT Người Gửi * 0772999068 Người gửi * A CHIẾN VP gửi * Hồ Chí Minh: VP Quận Tâ…" at bounding box center [620, 155] width 1057 height 98
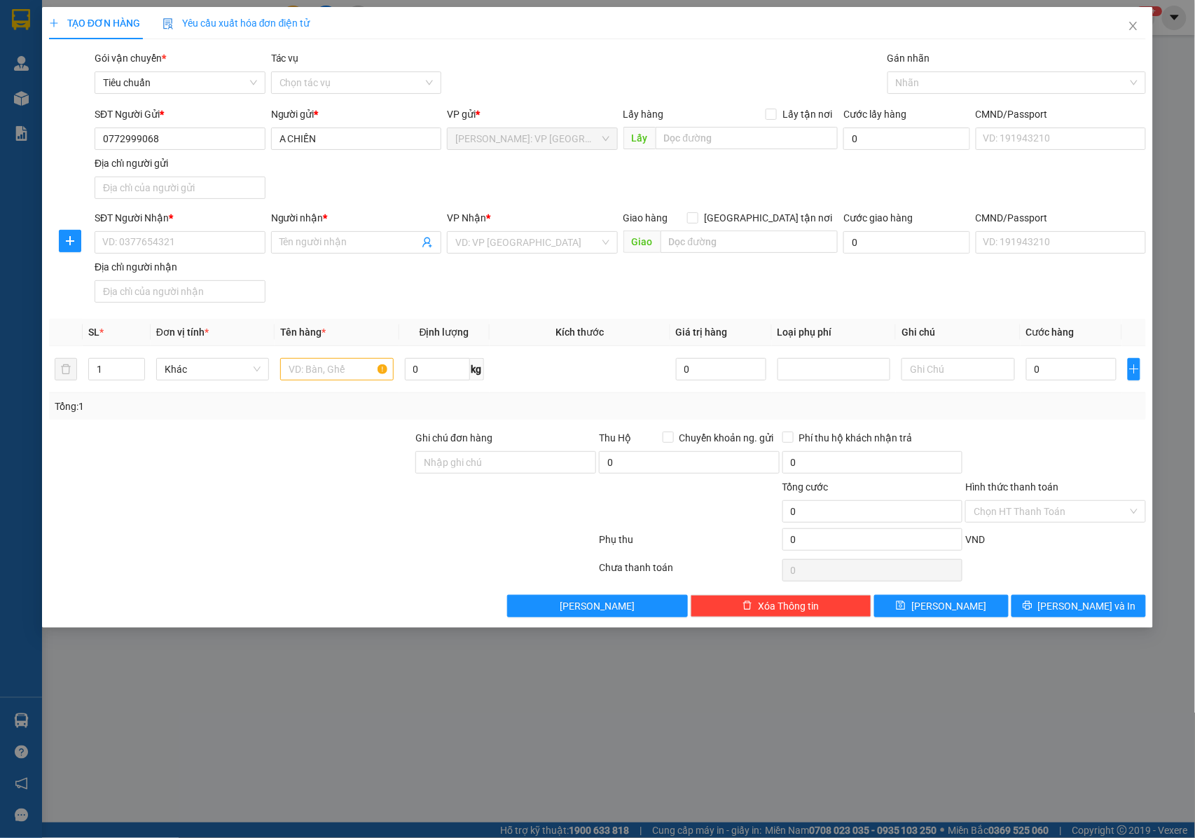
click at [918, 69] on div "Gán nhãn" at bounding box center [1016, 60] width 258 height 21
click at [920, 84] on div at bounding box center [1009, 82] width 237 height 17
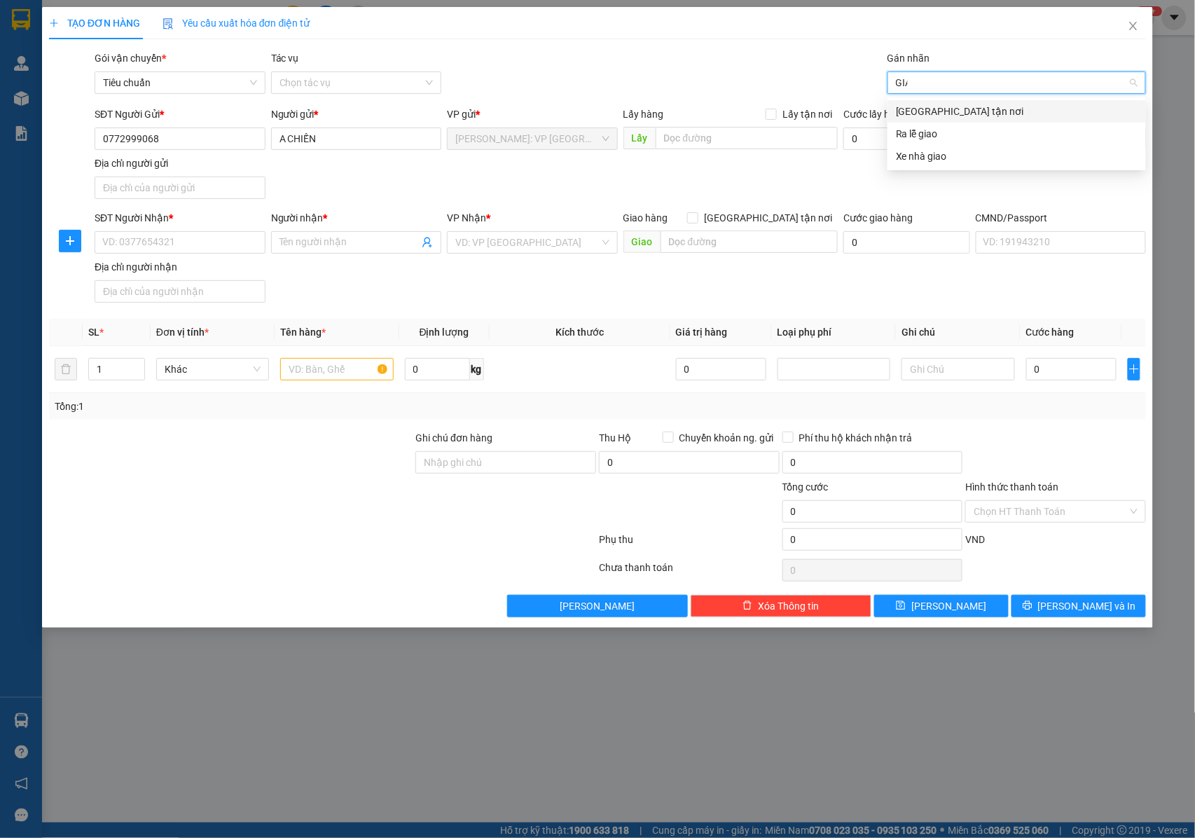
type input "GIAO"
click at [953, 108] on div "[GEOGRAPHIC_DATA] tận nơi" at bounding box center [1017, 111] width 242 height 15
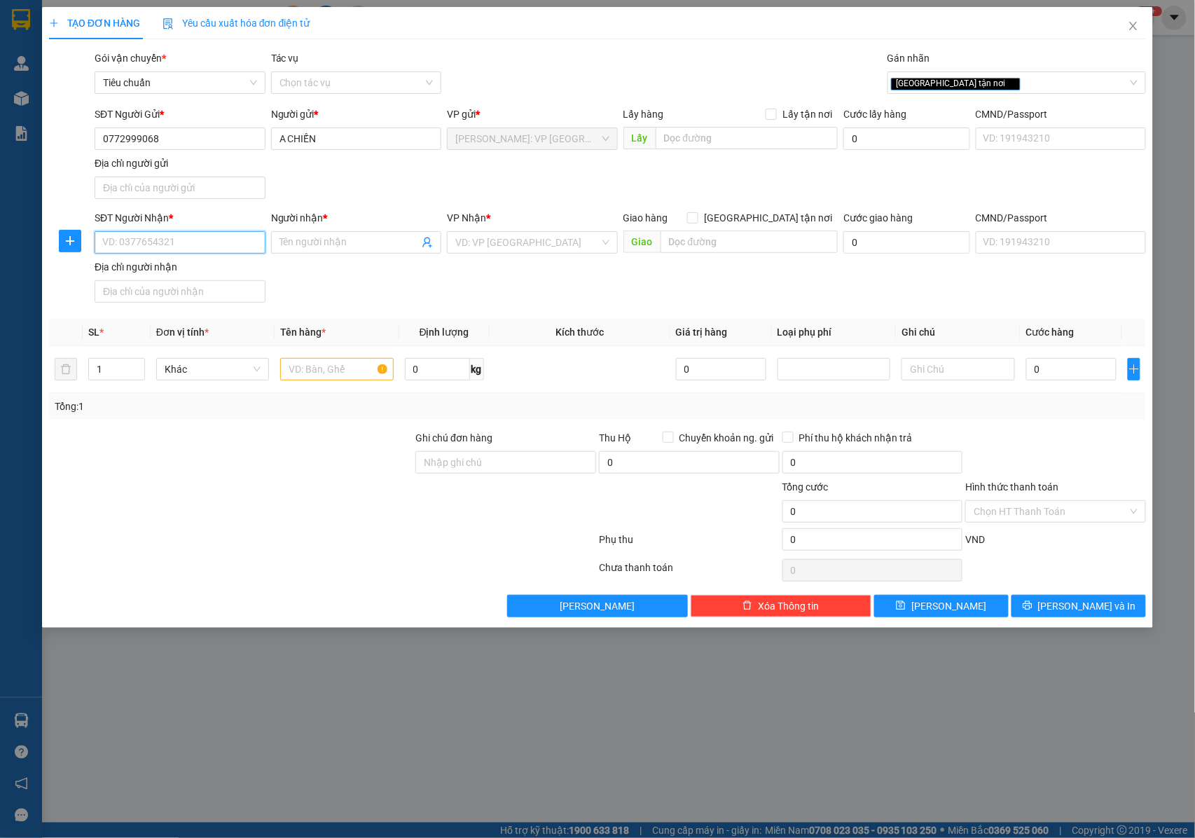
click at [175, 240] on input "SĐT Người Nhận *" at bounding box center [180, 242] width 171 height 22
click at [295, 378] on input "text" at bounding box center [336, 369] width 113 height 22
type input "1 KIỆN GIẤY ( GIÀY )"
click at [331, 245] on input "Người nhận *" at bounding box center [349, 242] width 140 height 15
type input "A ĐỨC ANH"
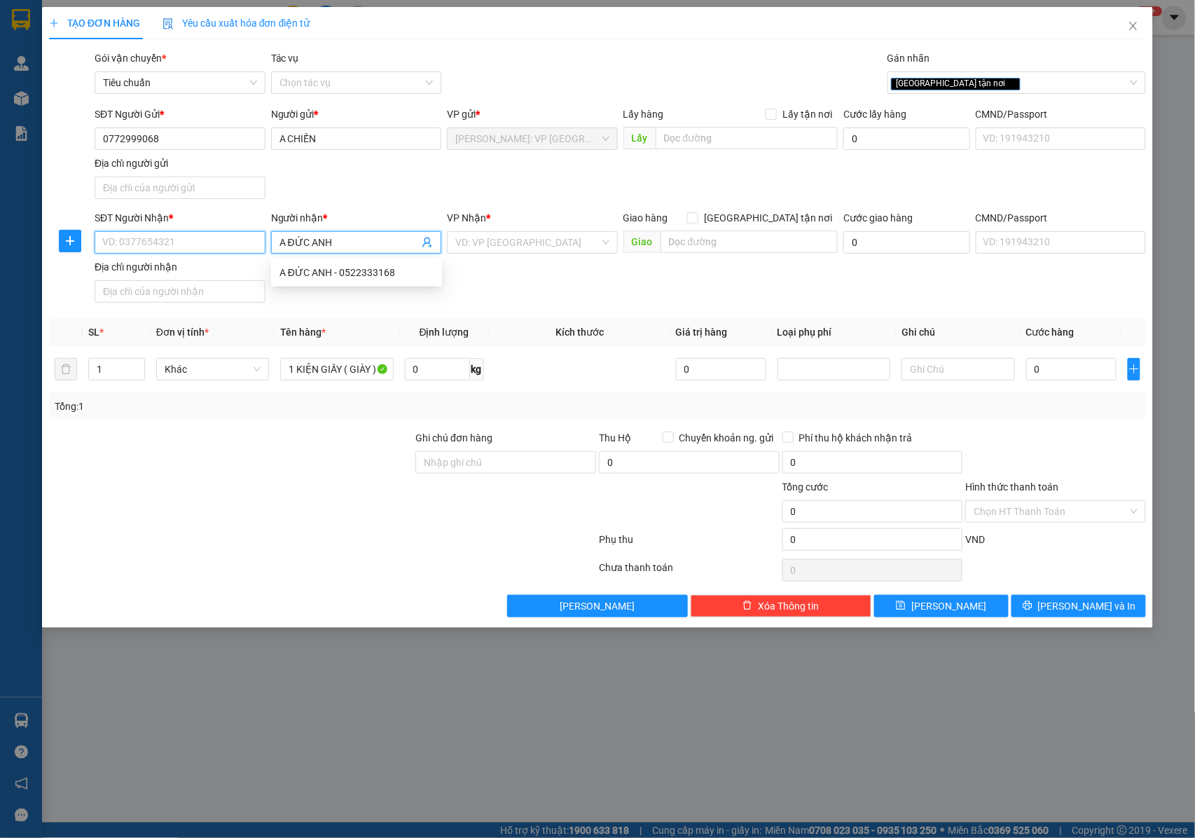
click at [185, 238] on input "SĐT Người Nhận *" at bounding box center [180, 242] width 171 height 22
type input "0968931712"
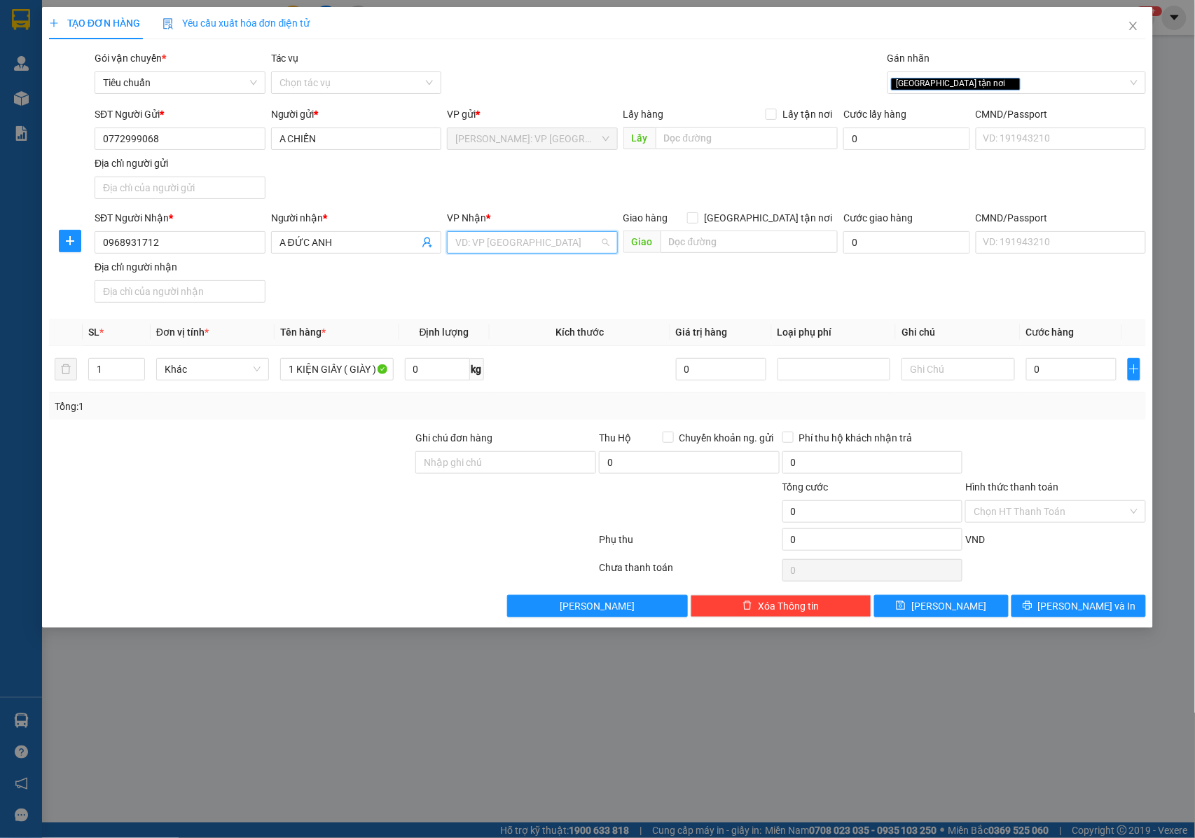
click at [491, 240] on input "search" at bounding box center [527, 242] width 144 height 21
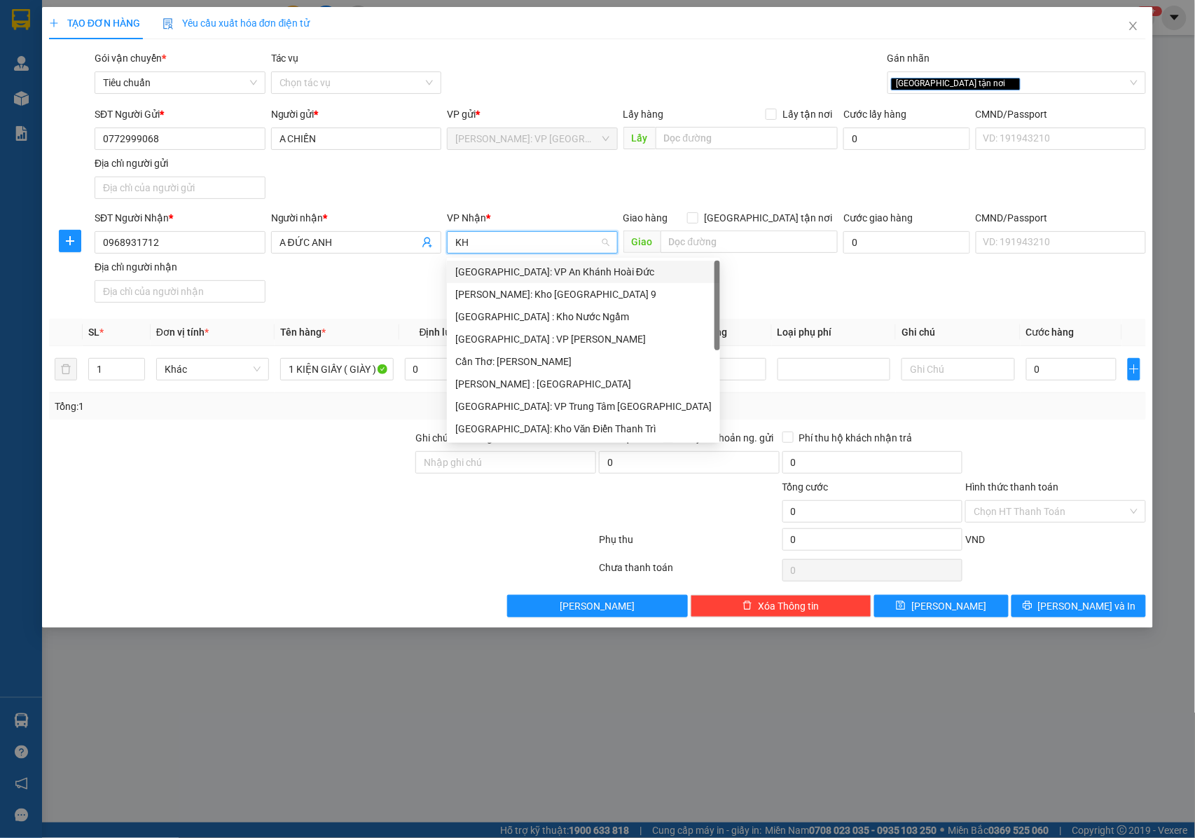
type input "KHO"
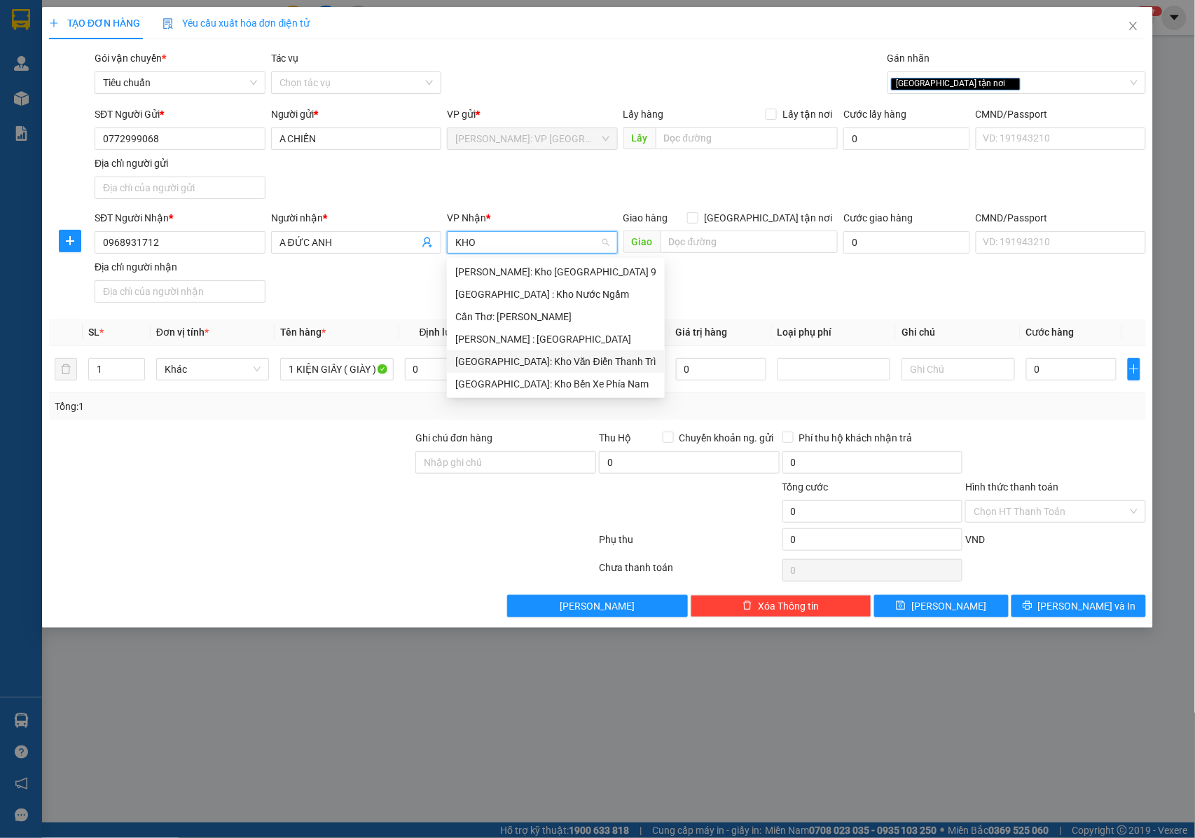
drag, startPoint x: 533, startPoint y: 364, endPoint x: 701, endPoint y: 317, distance: 174.7
click at [539, 363] on div "[GEOGRAPHIC_DATA]: Kho Văn Điển Thanh Trì" at bounding box center [555, 361] width 201 height 15
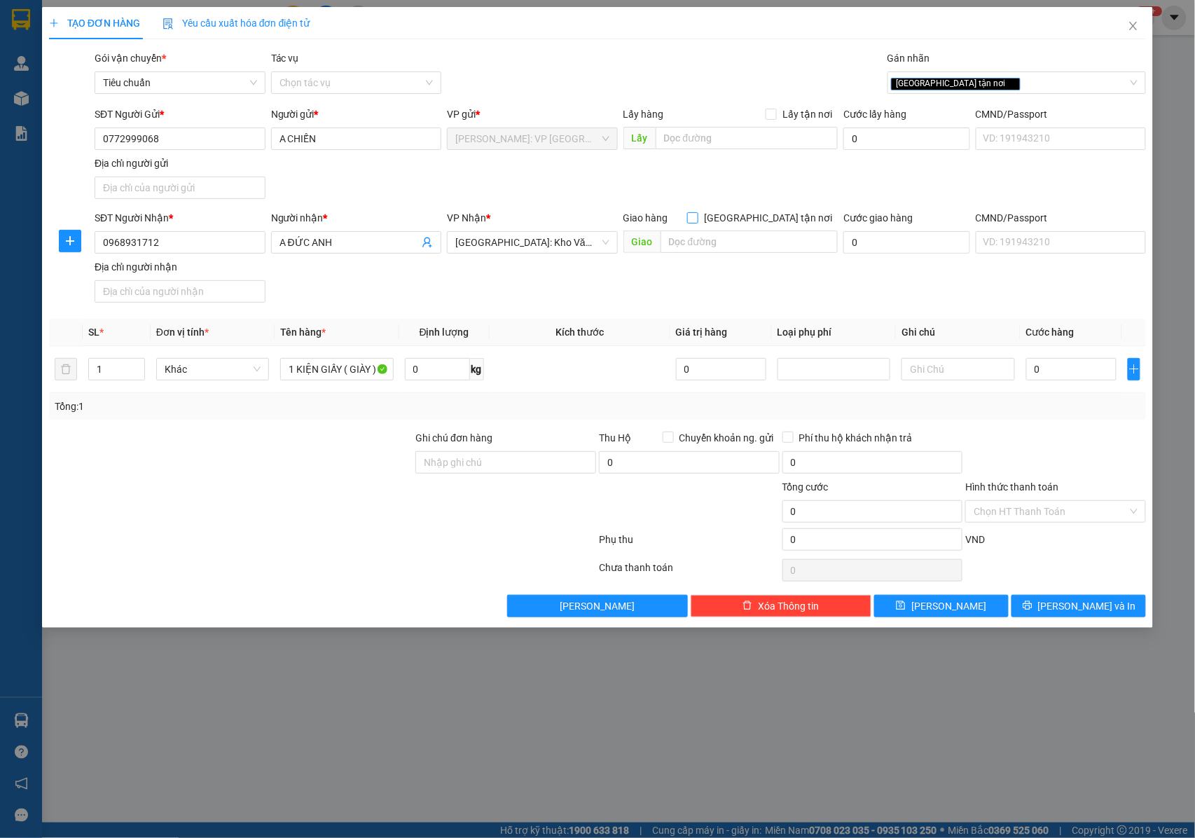
click at [697, 222] on input "[GEOGRAPHIC_DATA] tận nơi" at bounding box center [692, 217] width 10 height 10
checkbox input "true"
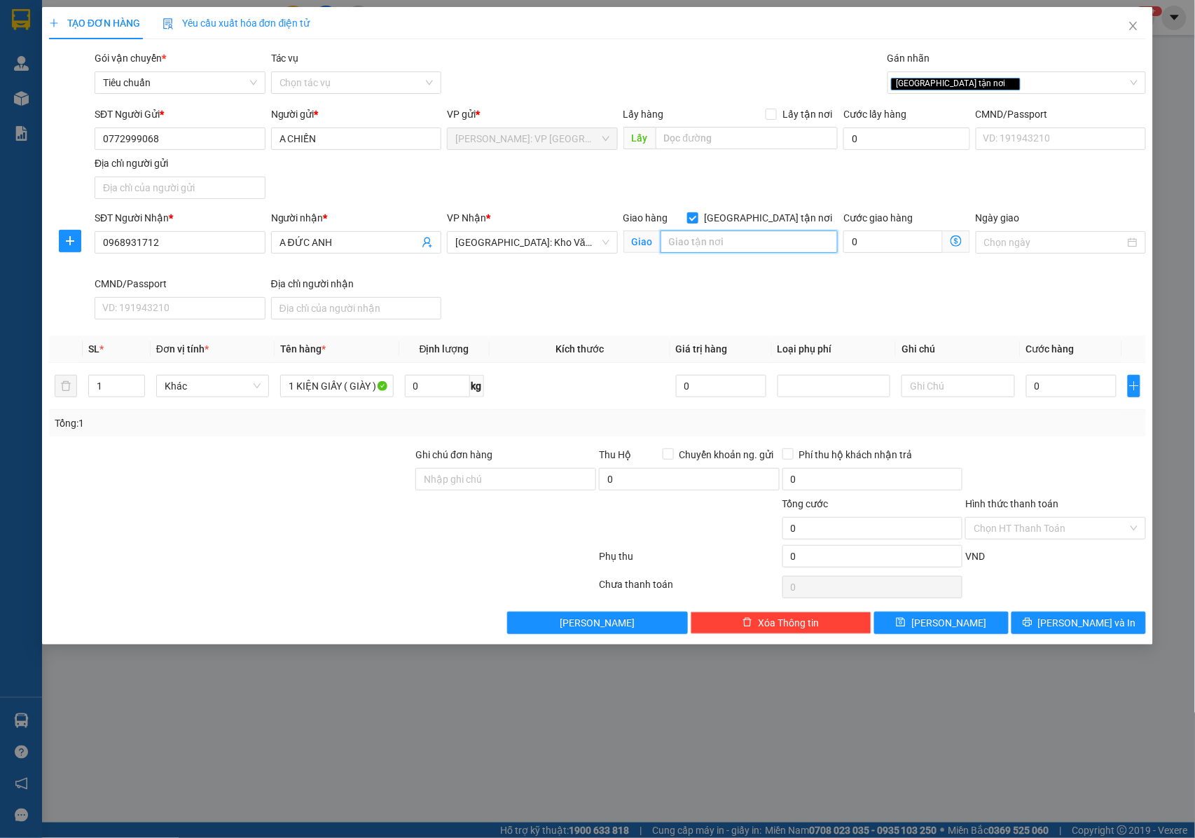
click at [748, 240] on input "text" at bounding box center [748, 241] width 177 height 22
type input "HƯNG YÊN : CỔNG CHÀO TRUNG TÂM THƯƠNG MẠI , DÂN TIẾN , KHOÁI CHÂU , HƯNG YÊN"
click at [1048, 395] on input "0" at bounding box center [1071, 386] width 90 height 22
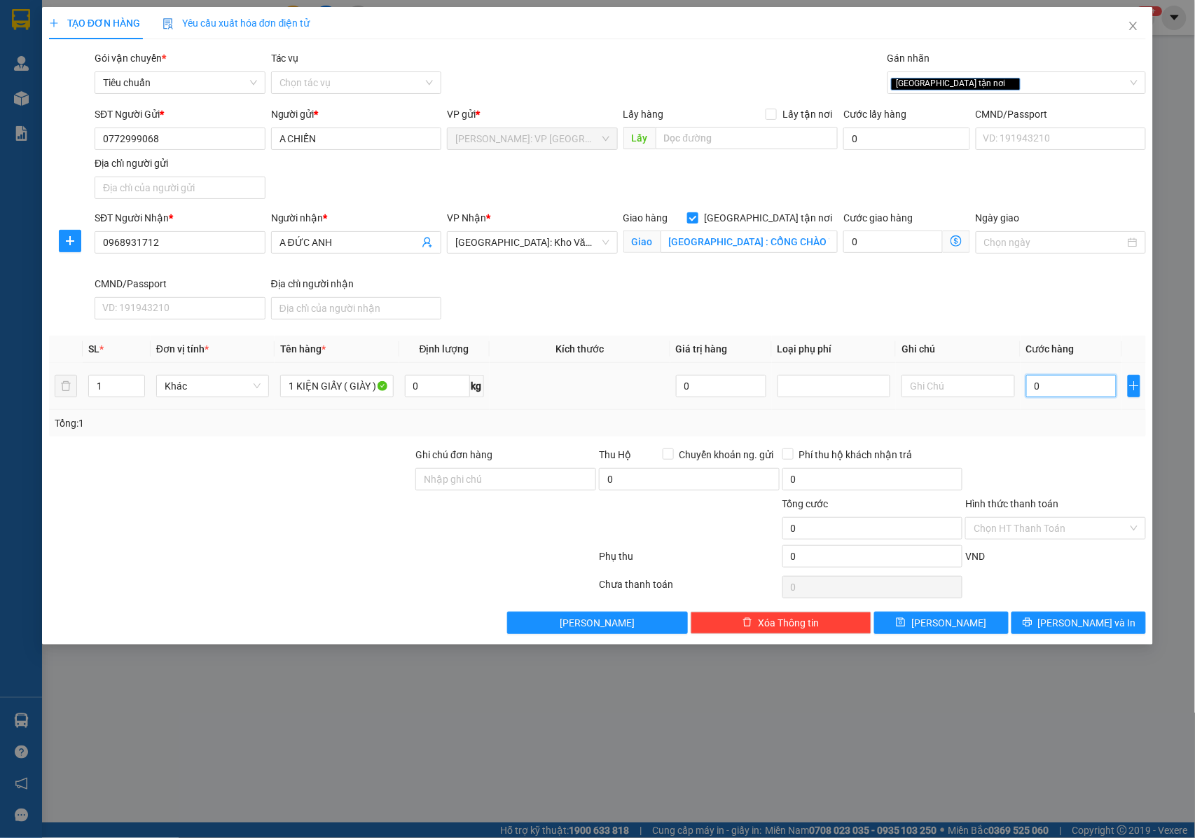
type input "1"
type input "15"
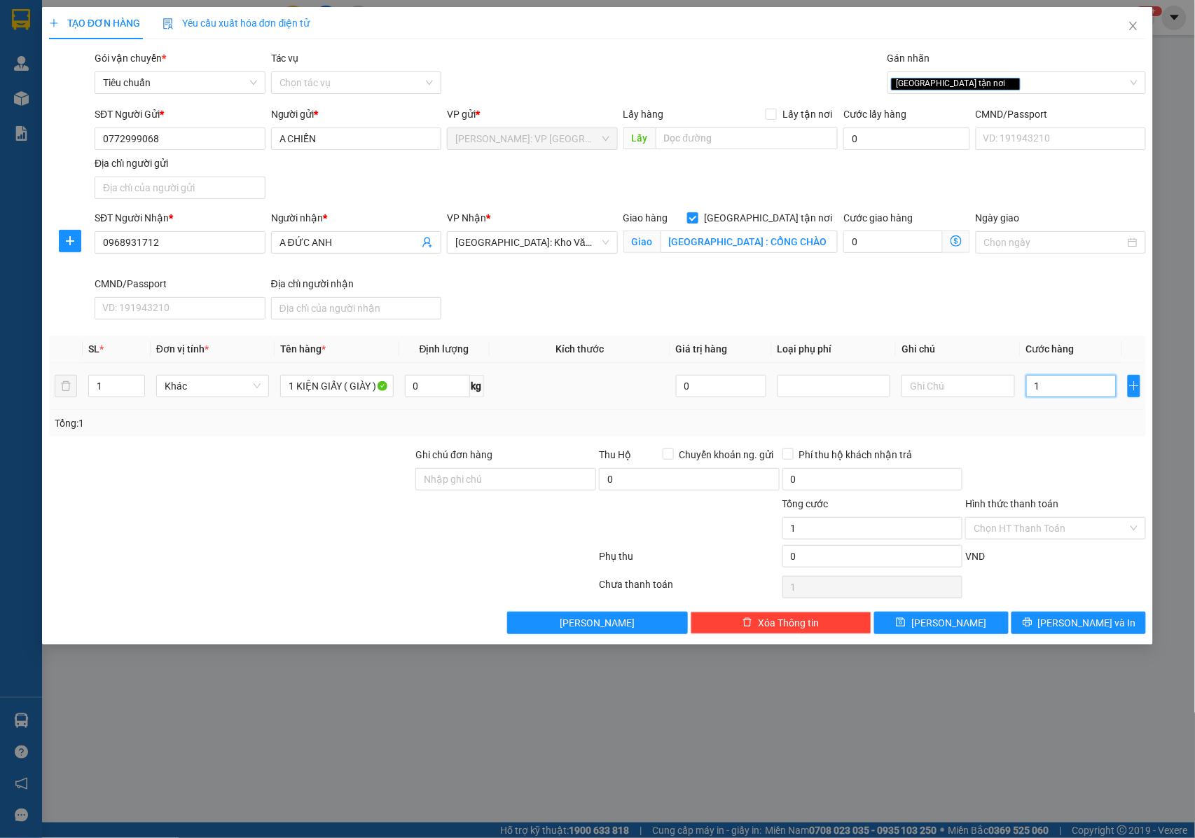
type input "15"
type input "150"
type input "1.500"
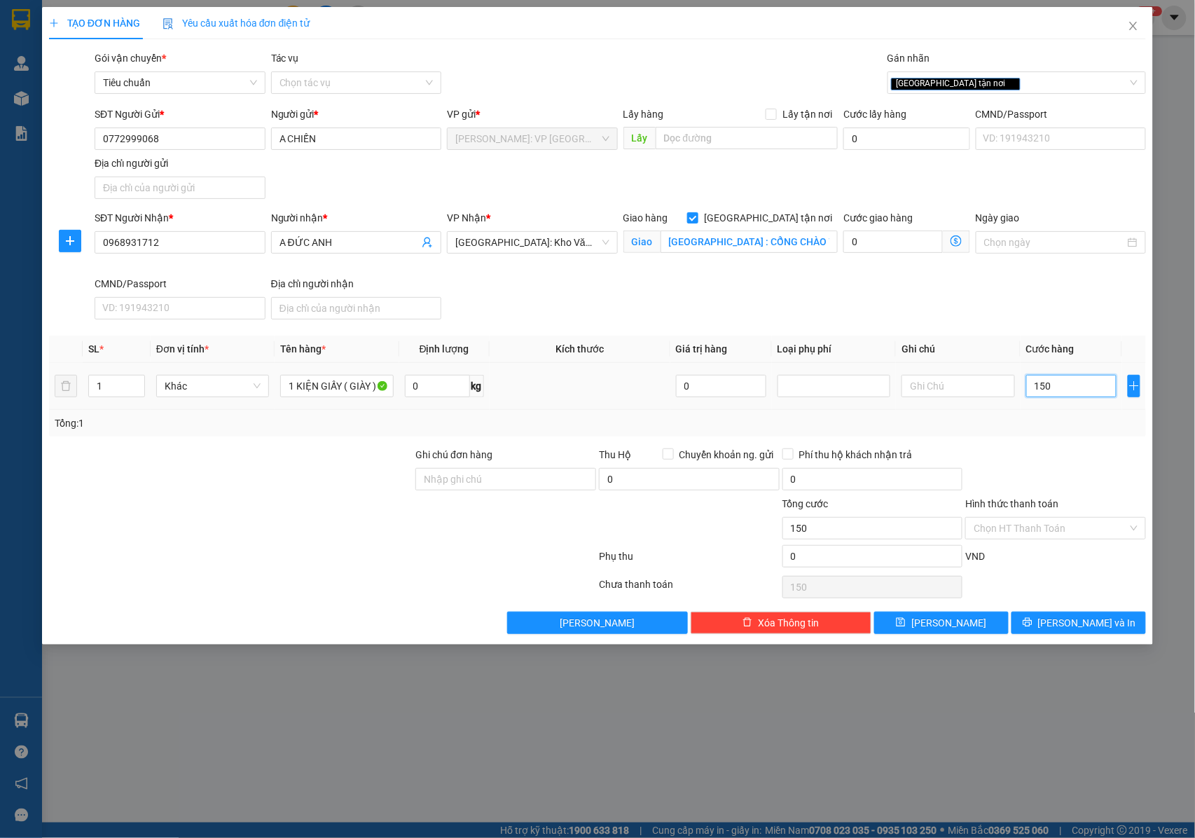
type input "1.500"
type input "15.000"
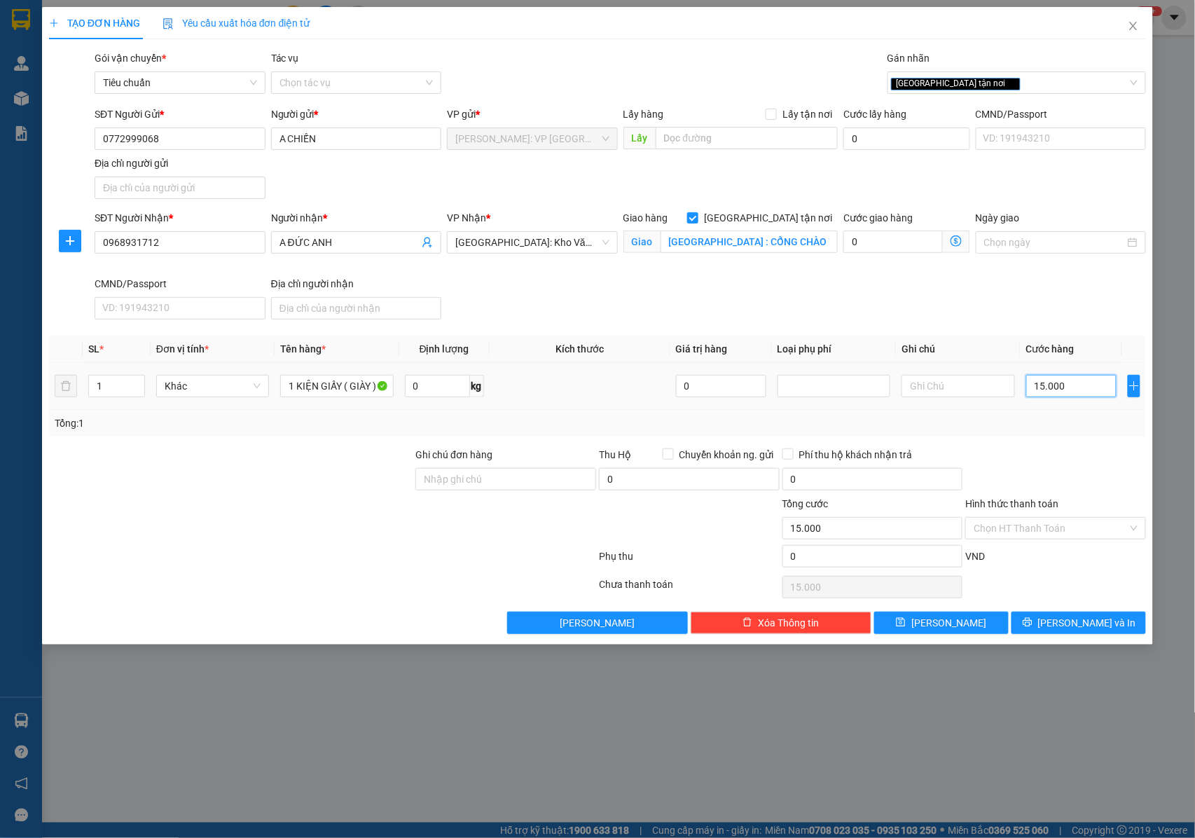
type input "150.000"
type input "1.500.000"
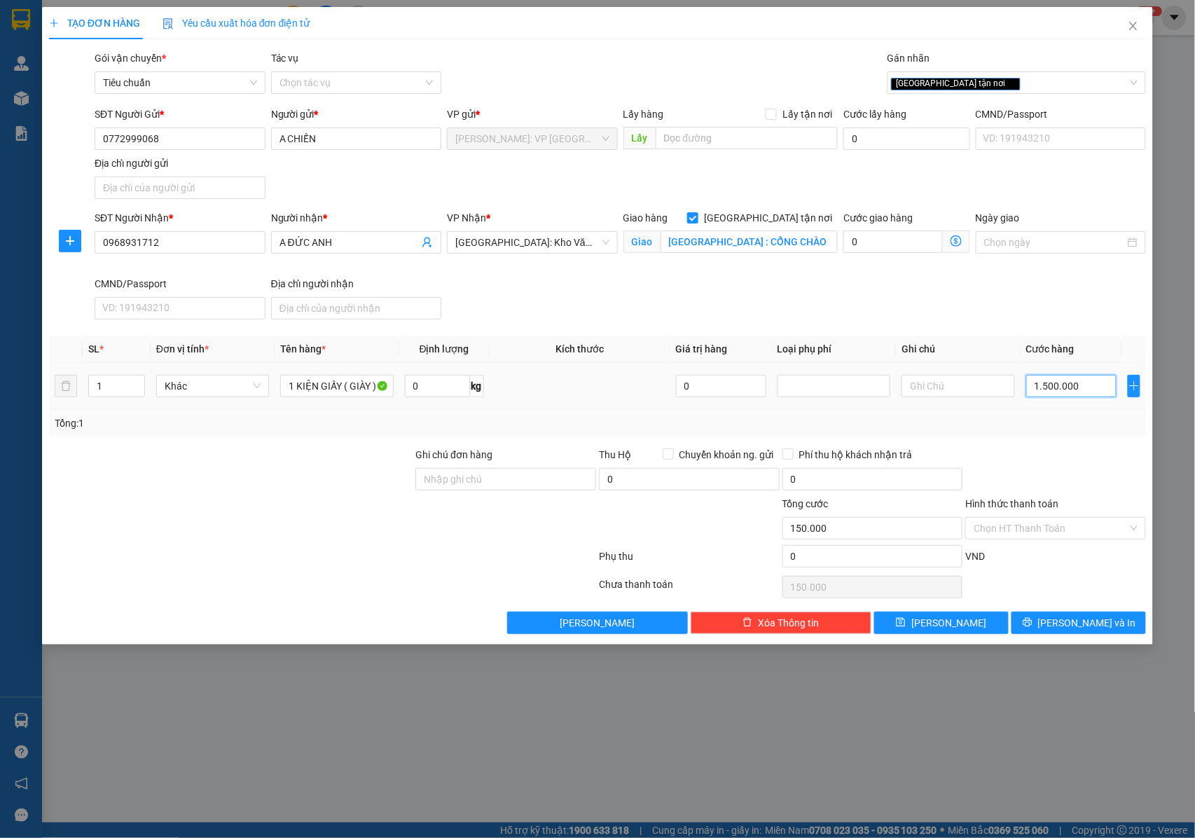
type input "1.500.000"
type input "150.000"
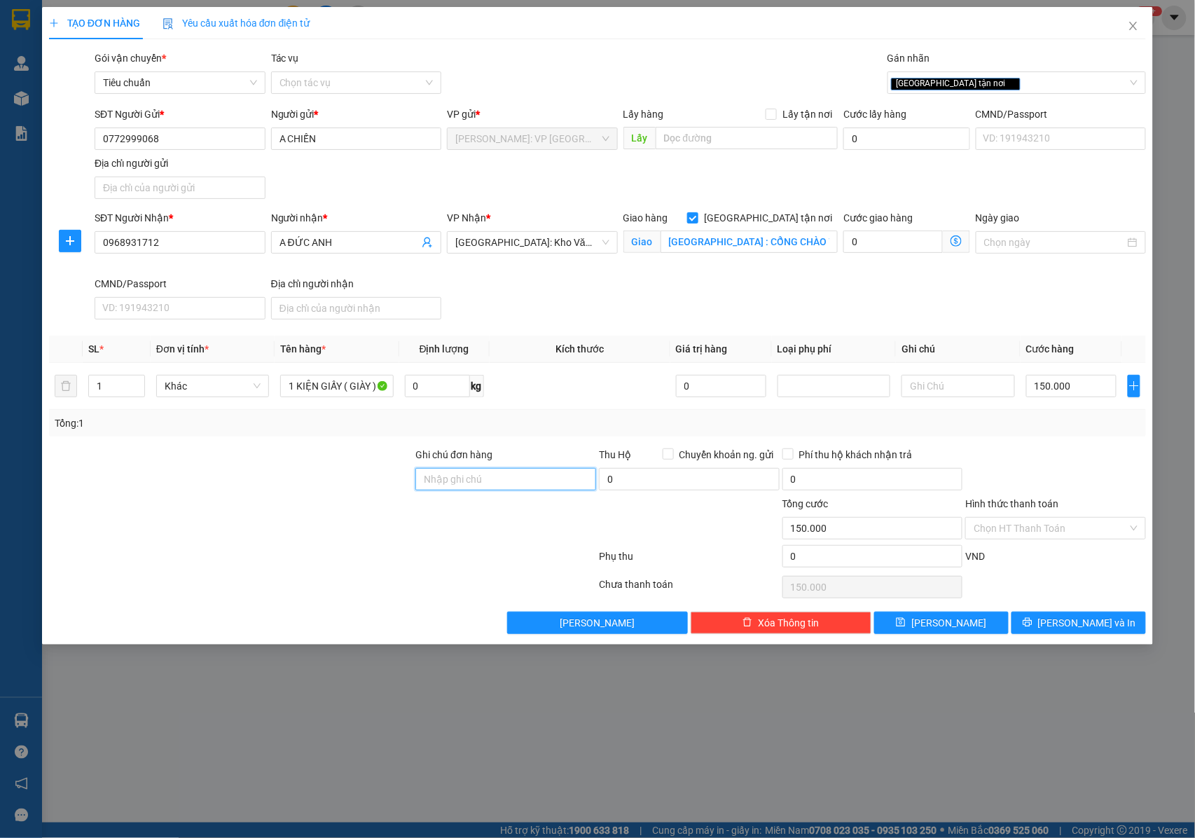
click at [511, 485] on input "Ghi chú đơn hàng" at bounding box center [505, 479] width 181 height 22
type input "NHẬN NGUYÊN KIỆN GIAO NGUYÊN KIỆN, HƯ VỠ K ĐỀN"
click at [728, 242] on input "HƯNG YÊN : CỔNG CHÀO TRUNG TÂM THƯƠNG MẠI , DÂN TIẾN , KHOÁI CHÂU , HƯNG YÊN" at bounding box center [748, 241] width 177 height 22
click at [740, 242] on input "HƯNG YÊN : CỔNG CHÀO TRUNG TÂM THƯƠNG MẠI , DÂN TIẾN , KHOÁI CHÂU , HƯNG YÊN" at bounding box center [748, 241] width 177 height 22
click at [1088, 630] on span "[PERSON_NAME] và In" at bounding box center [1087, 622] width 98 height 15
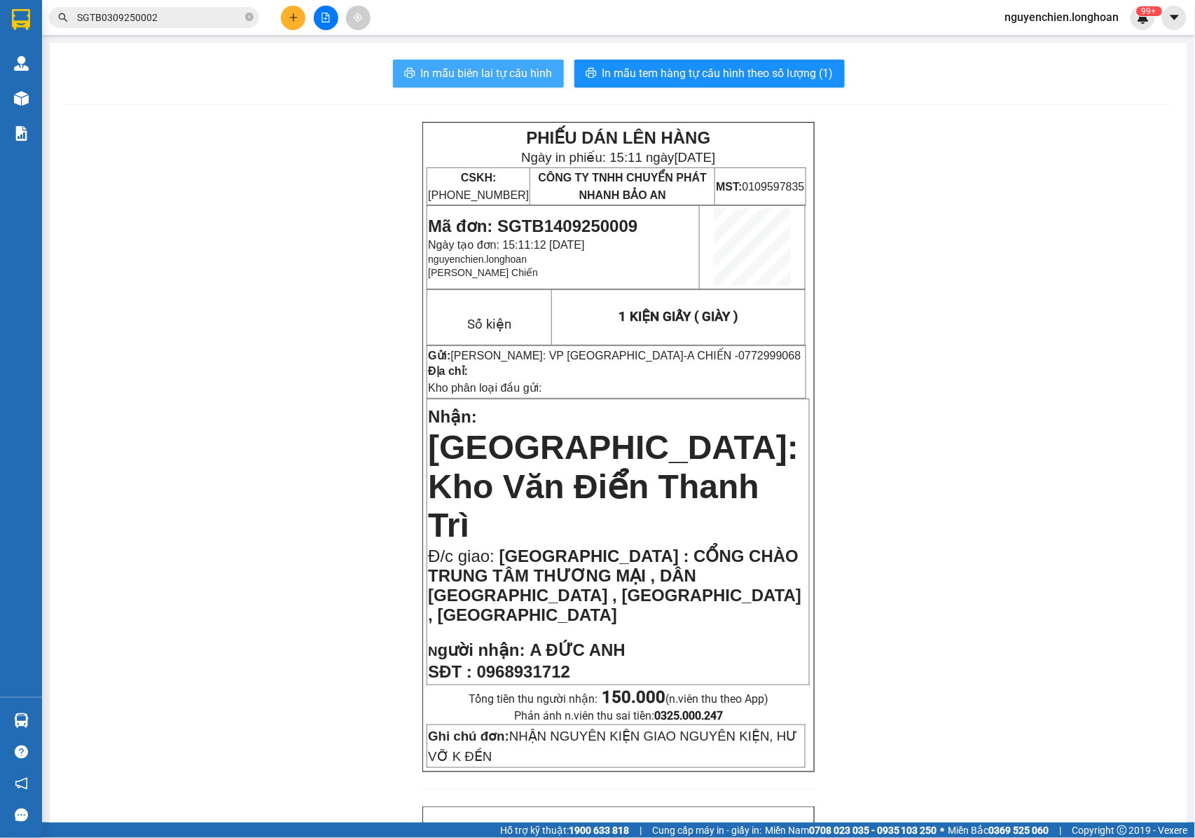
click at [496, 76] on span "In mẫu biên lai tự cấu hình" at bounding box center [487, 73] width 132 height 18
click at [716, 429] on span "[GEOGRAPHIC_DATA]: Kho Văn Điển Thanh Trì" at bounding box center [613, 486] width 371 height 115
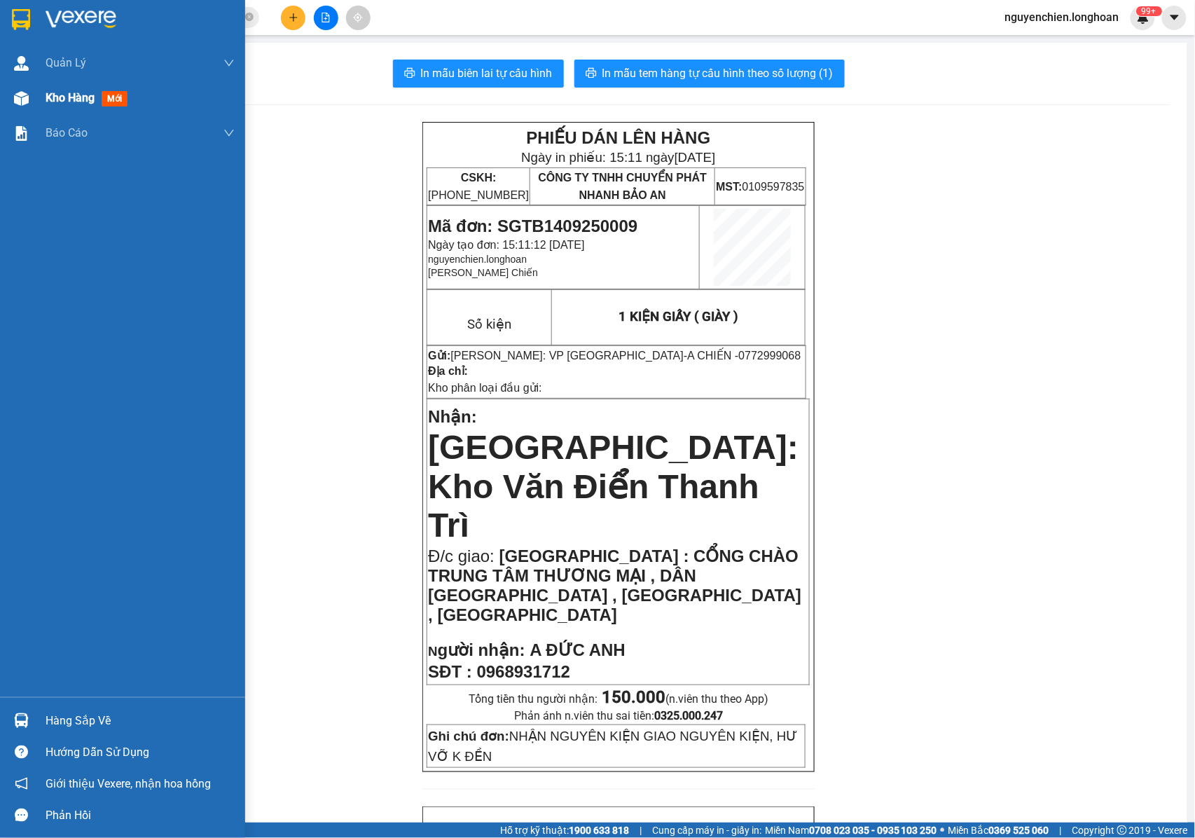
click at [11, 106] on div at bounding box center [21, 98] width 25 height 25
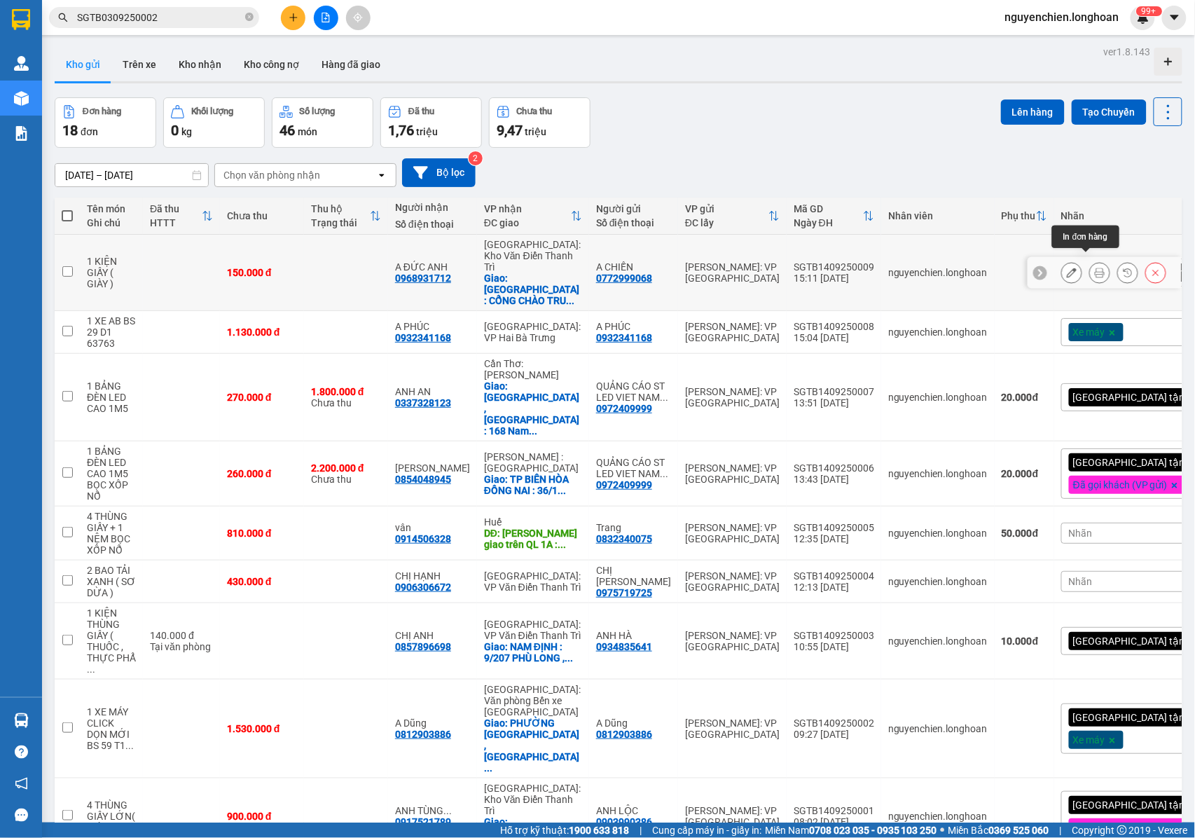
click at [1090, 270] on button at bounding box center [1100, 273] width 20 height 25
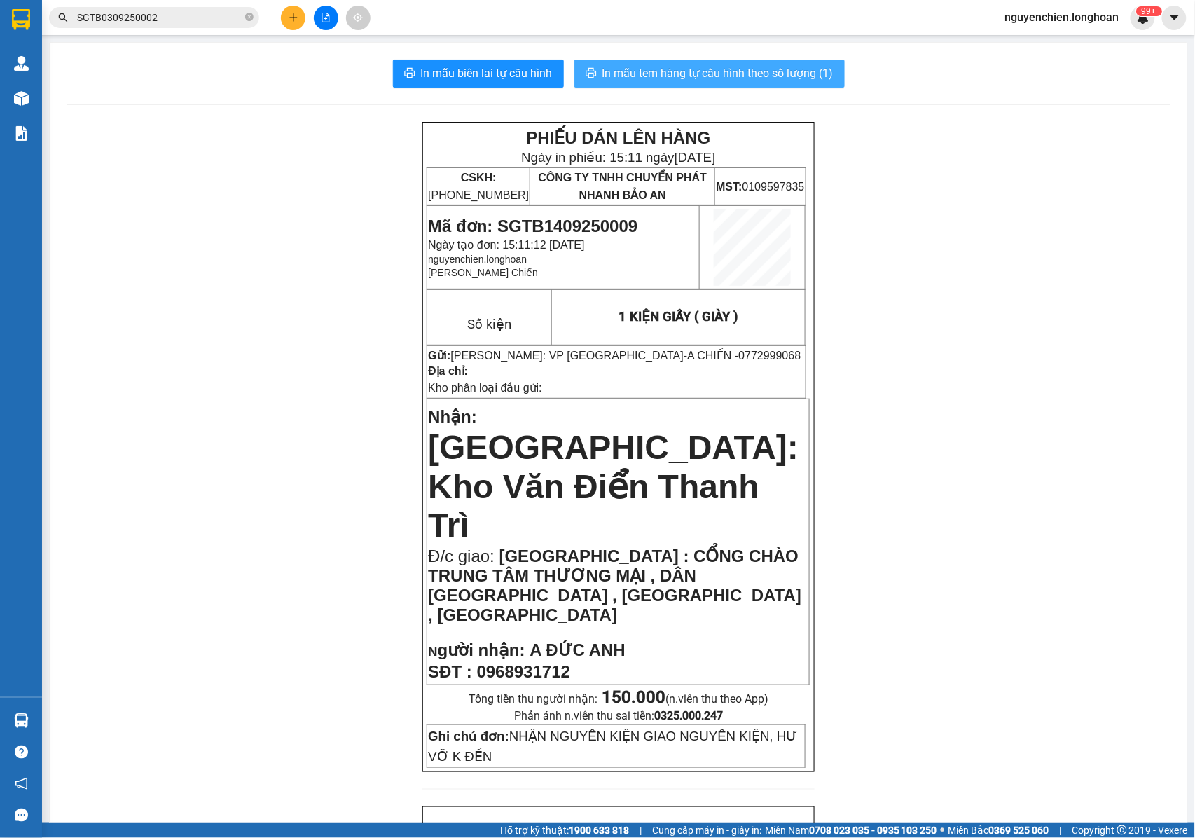
click at [682, 66] on span "In mẫu tem hàng tự cấu hình theo số lượng (1)" at bounding box center [717, 73] width 231 height 18
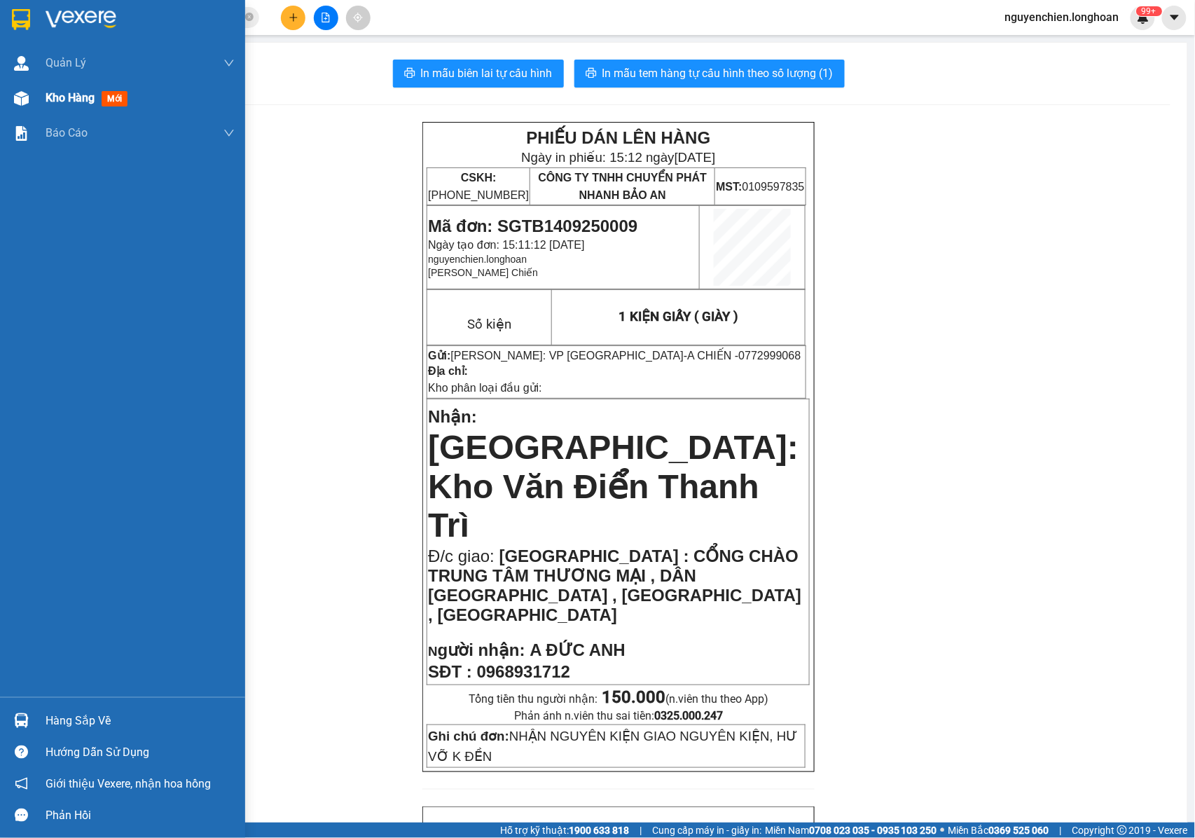
click at [22, 104] on img at bounding box center [21, 98] width 15 height 15
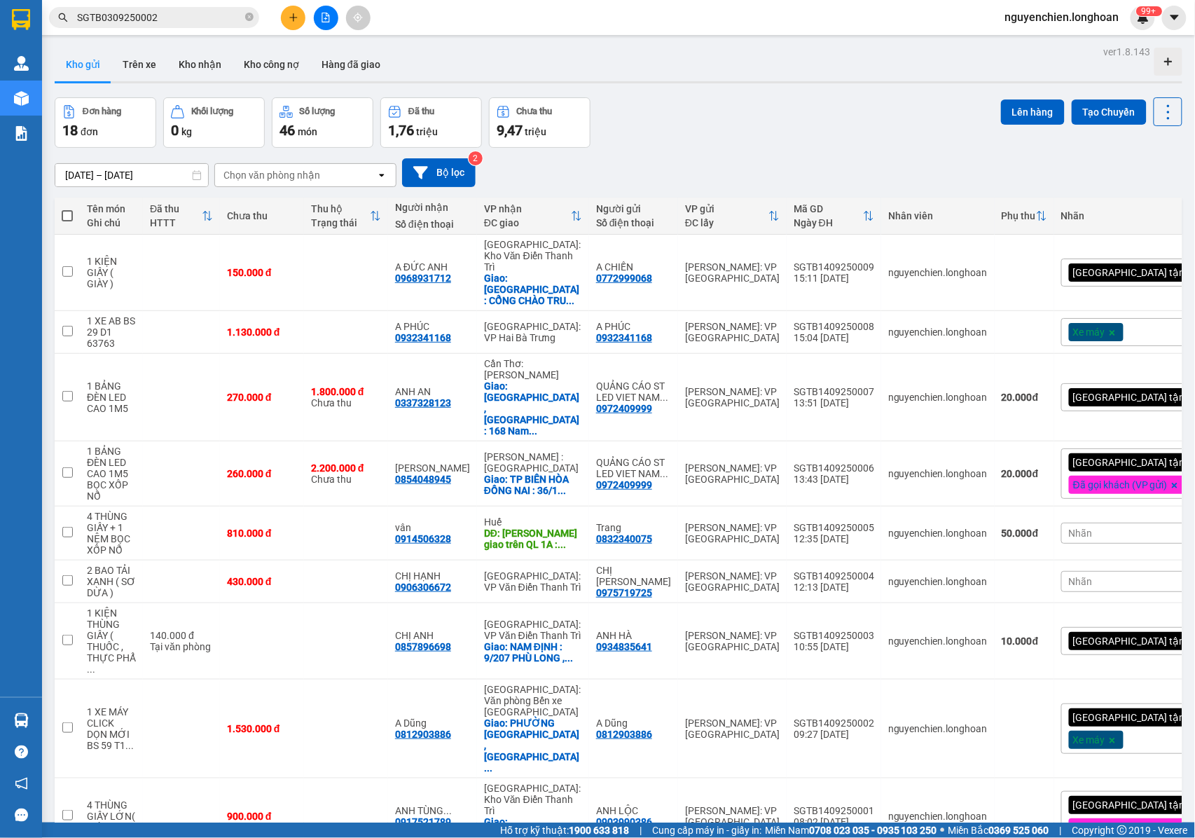
click at [66, 217] on span at bounding box center [67, 215] width 11 height 11
click at [67, 209] on input "checkbox" at bounding box center [67, 209] width 0 height 0
checkbox input "true"
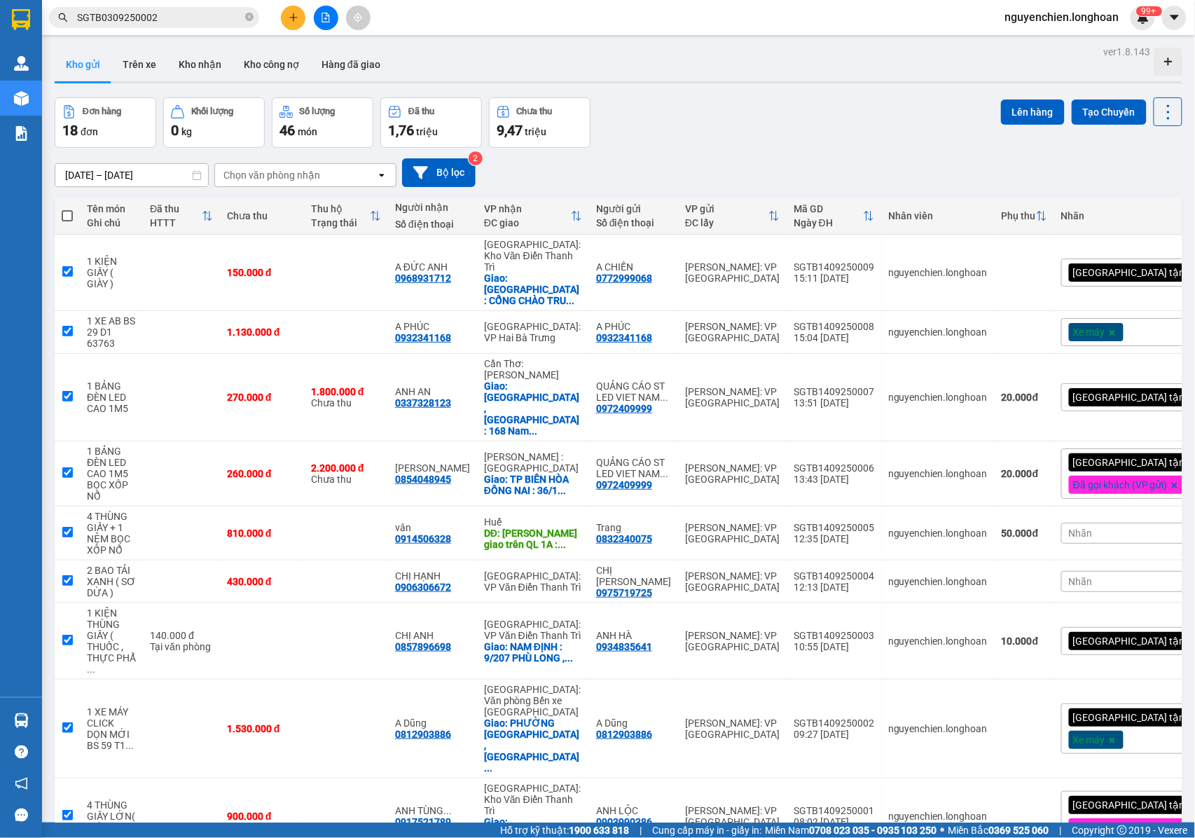
checkbox input "true"
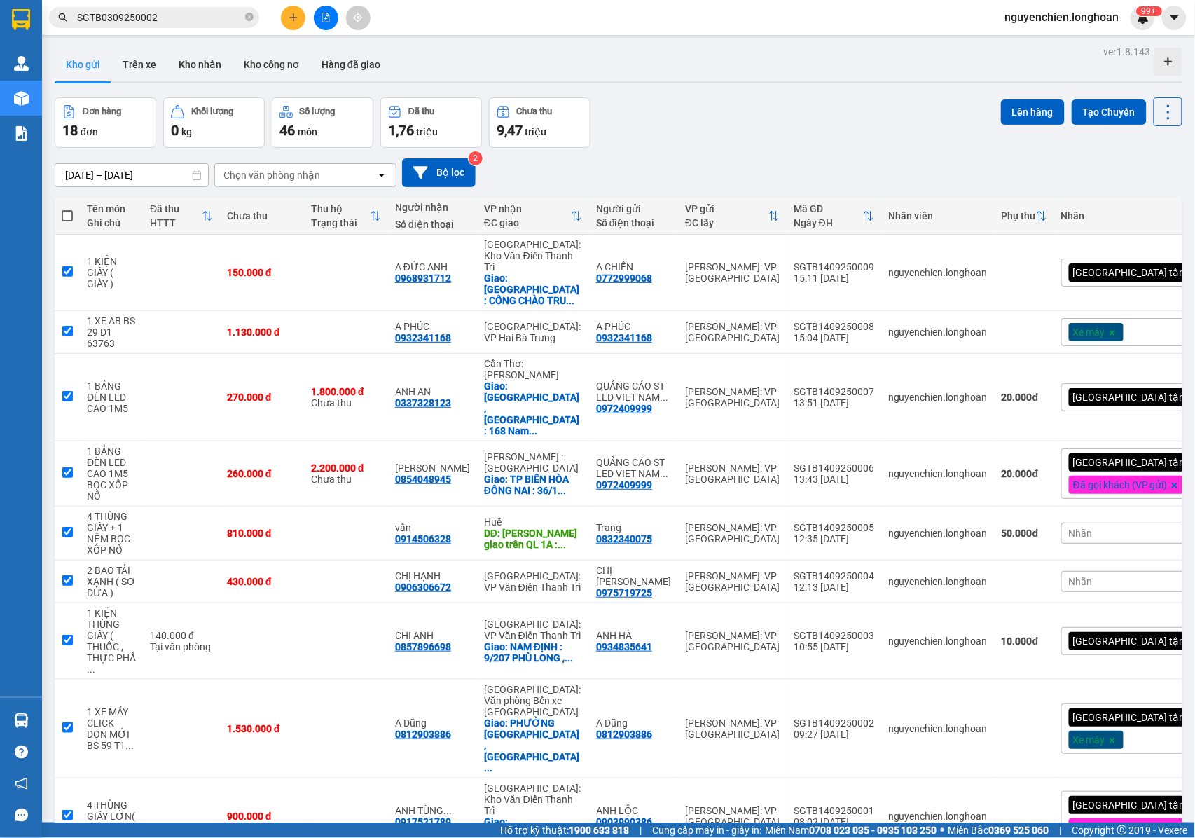
checkbox input "true"
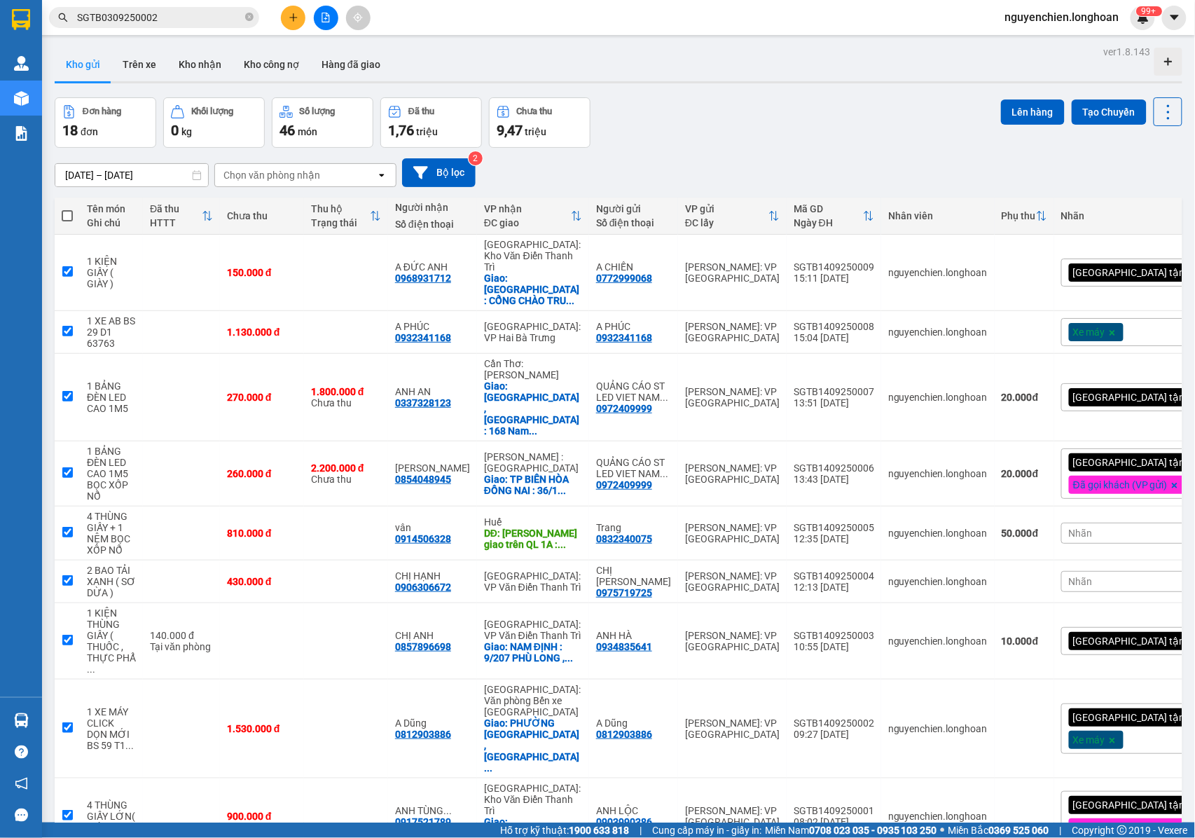
checkbox input "true"
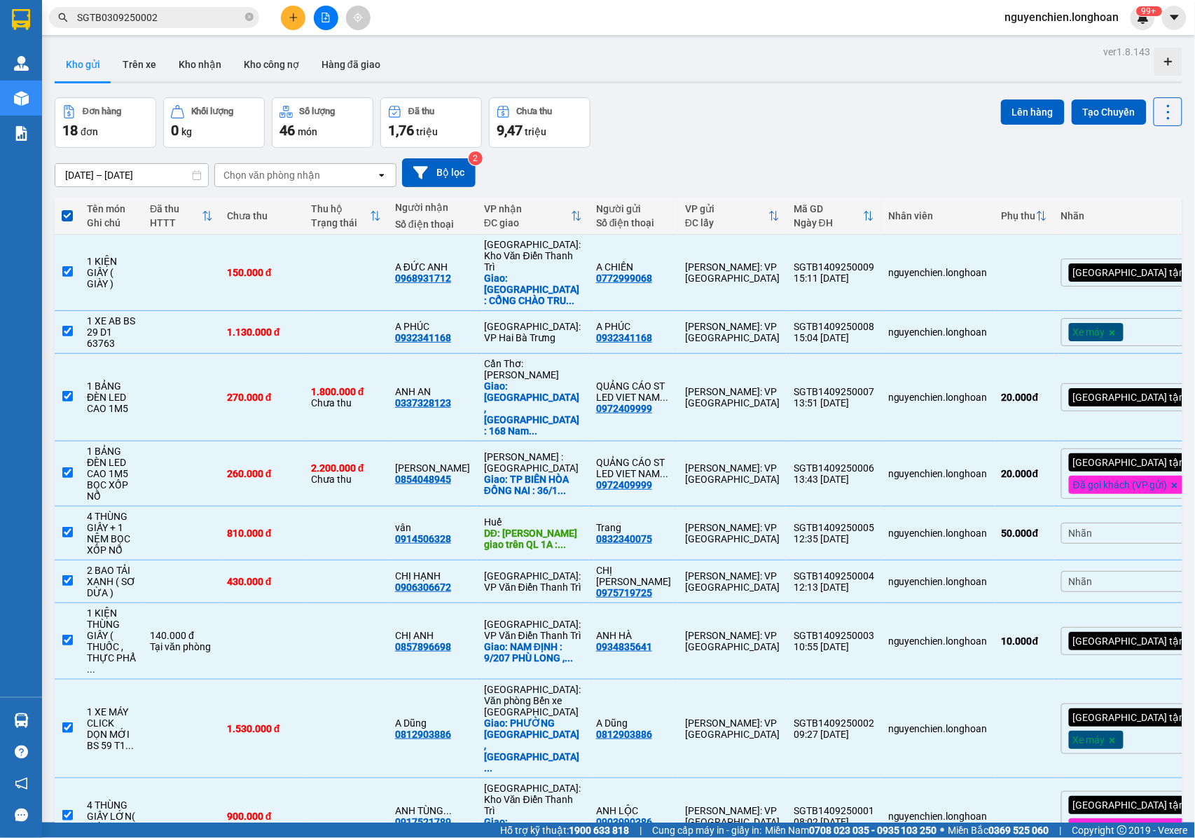
click at [67, 216] on span at bounding box center [67, 215] width 11 height 11
click at [67, 209] on input "checkbox" at bounding box center [67, 209] width 0 height 0
checkbox input "false"
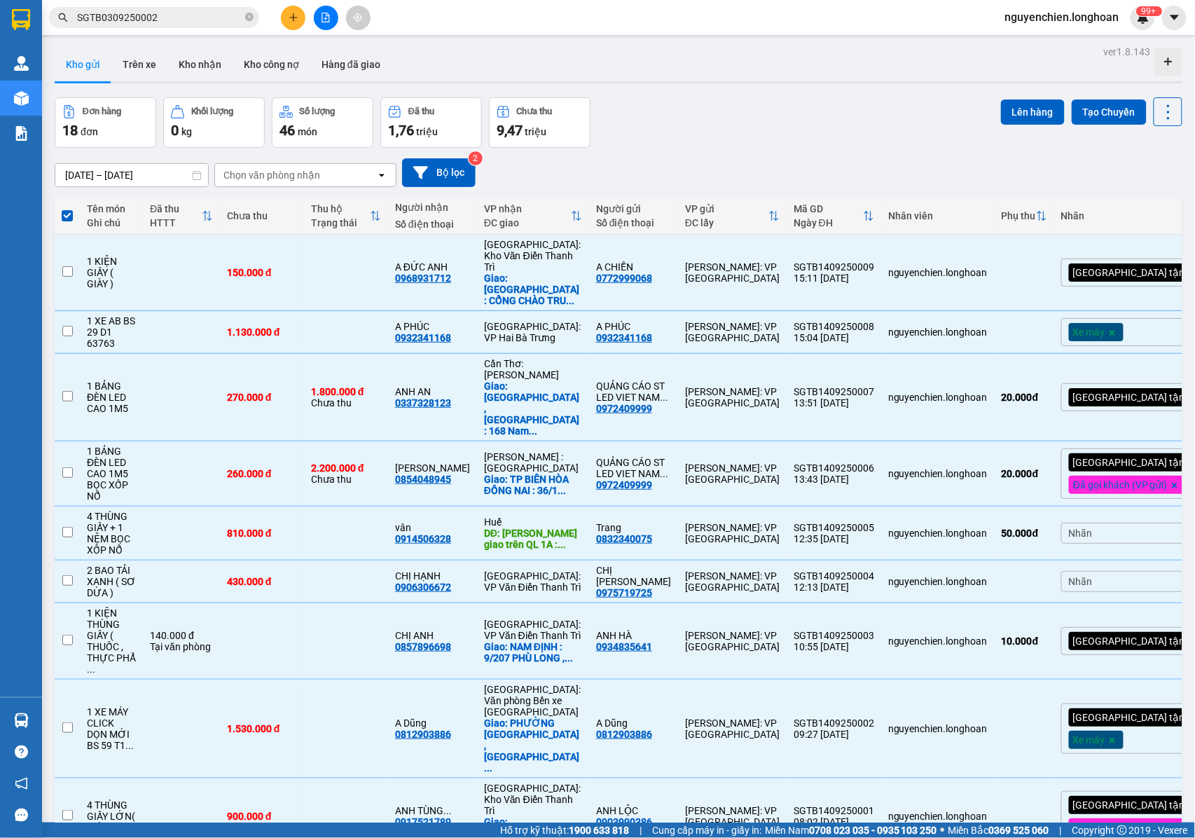
checkbox input "false"
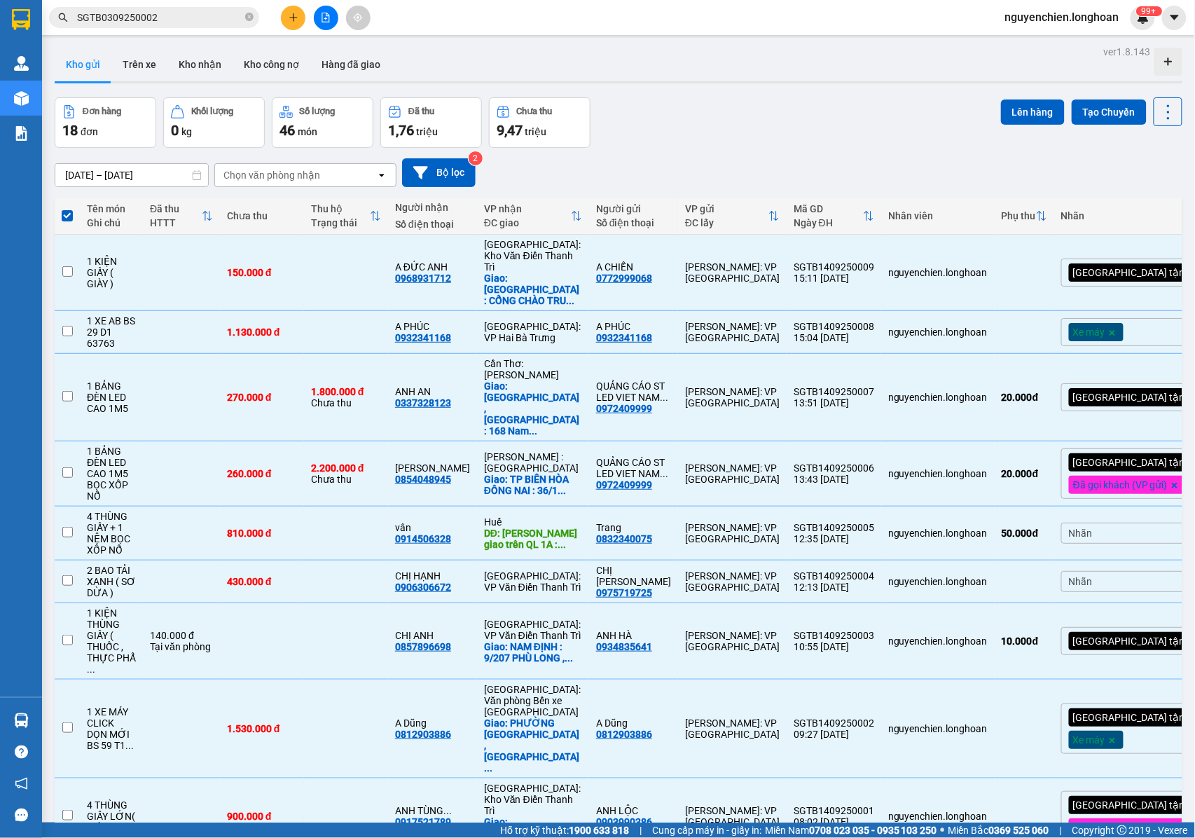
checkbox input "false"
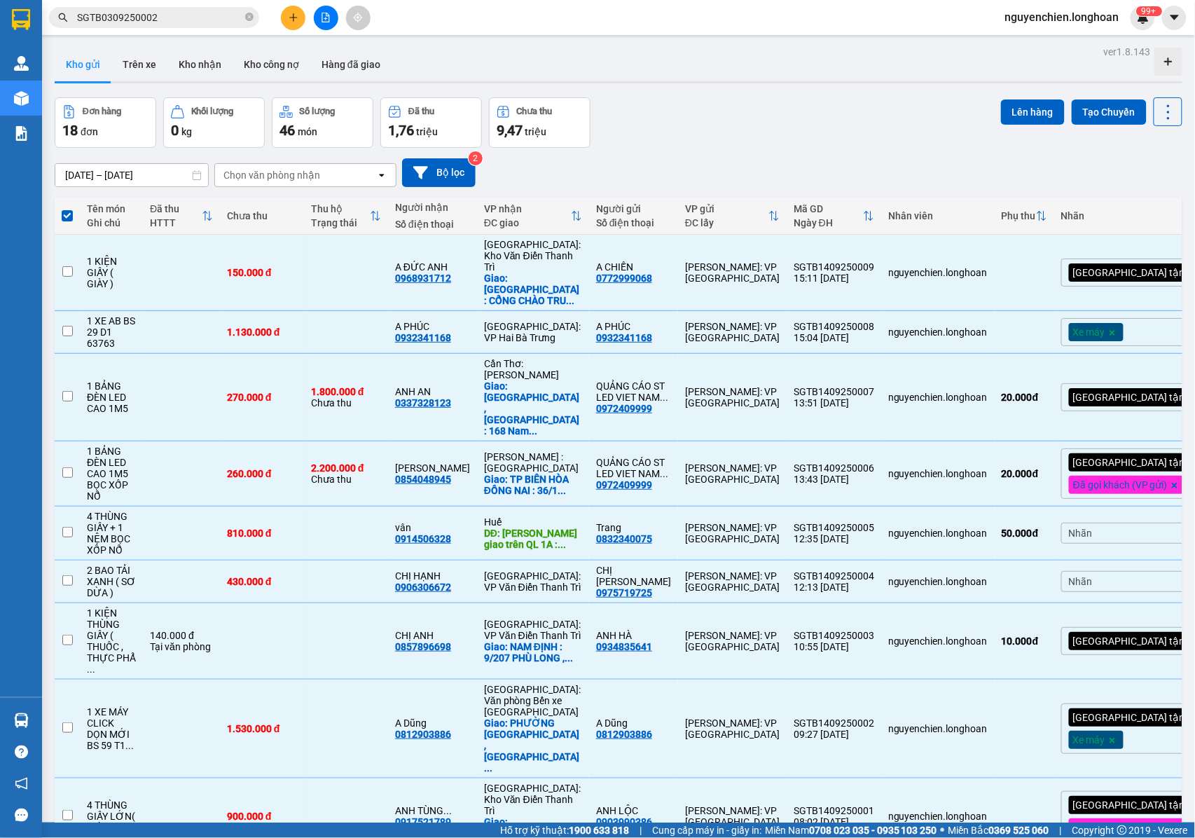
checkbox input "false"
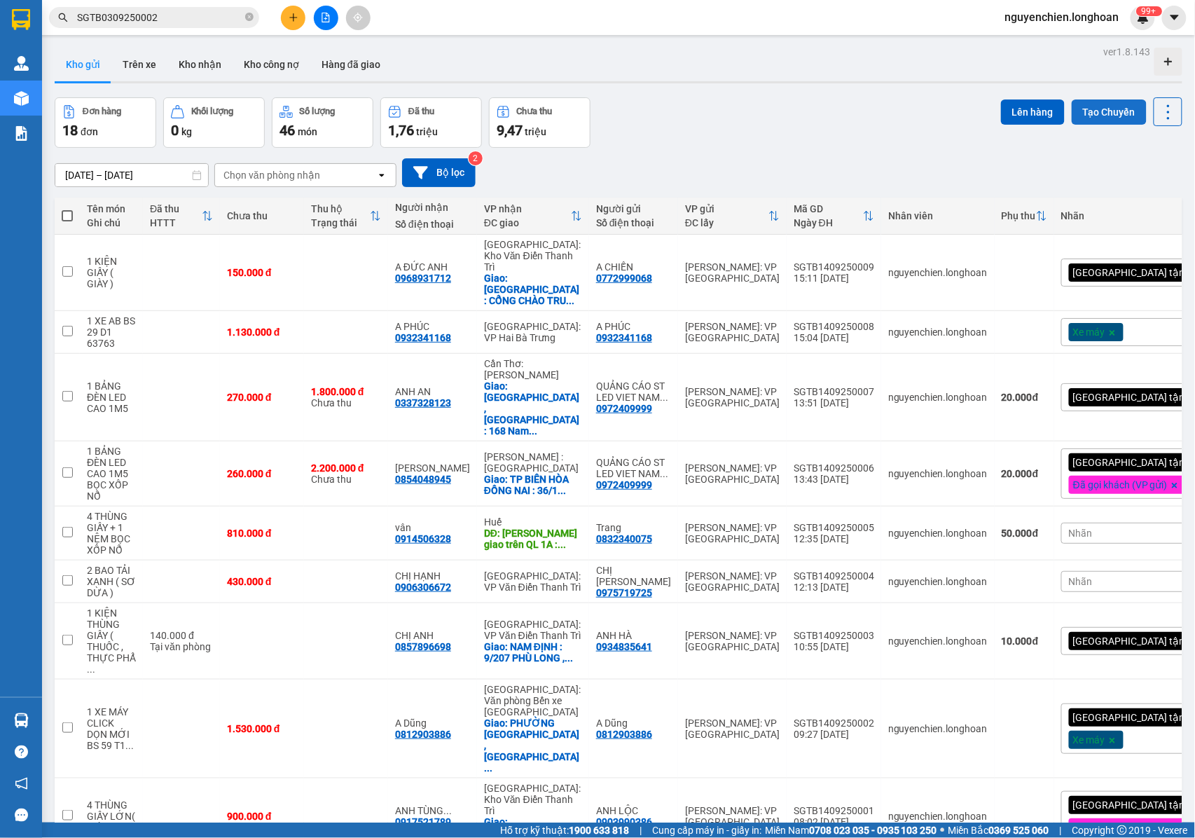
click at [1072, 109] on button "Tạo Chuyến" at bounding box center [1109, 111] width 75 height 25
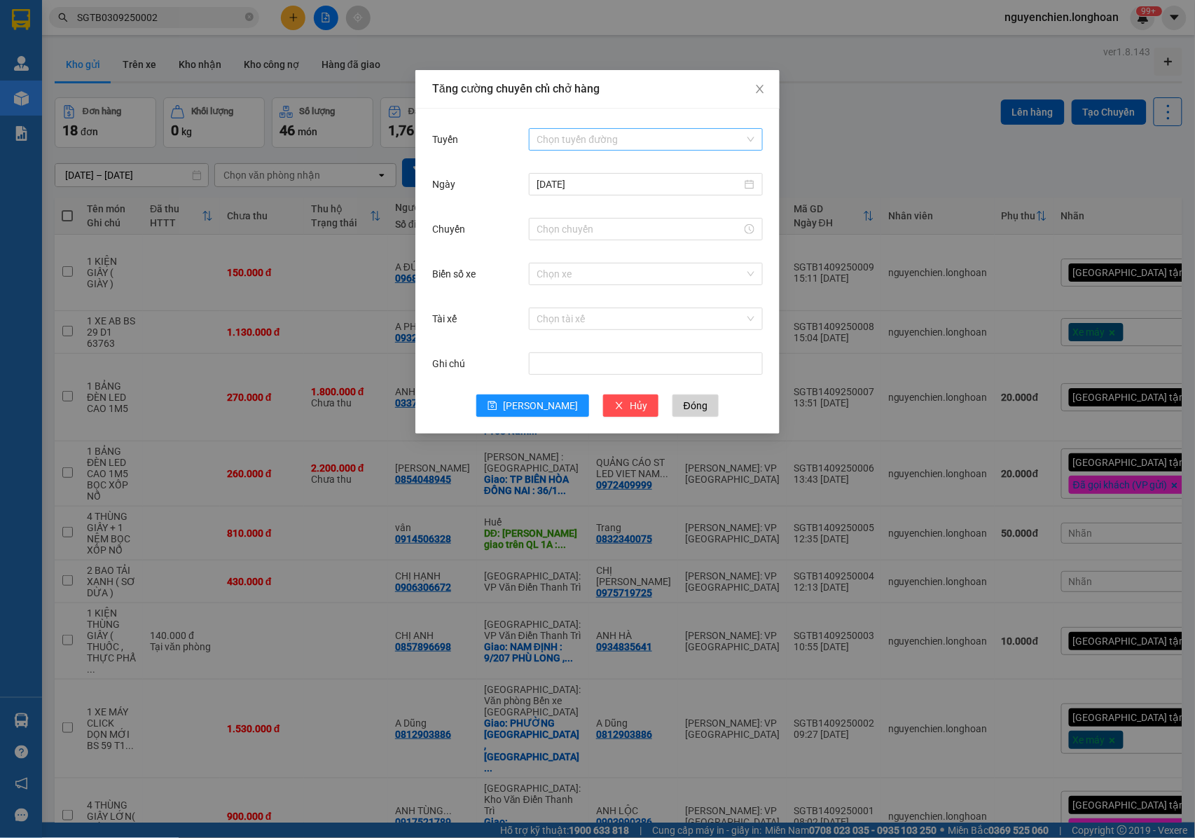
click at [601, 144] on input "Tuyến" at bounding box center [640, 139] width 207 height 21
click at [581, 832] on div "VP Tân Bình - Kho HCM 1" at bounding box center [645, 839] width 217 height 15
click at [579, 226] on input "Chuyến" at bounding box center [639, 228] width 205 height 15
click at [558, 415] on link "Bây giờ" at bounding box center [553, 418] width 33 height 11
type input "15:15"
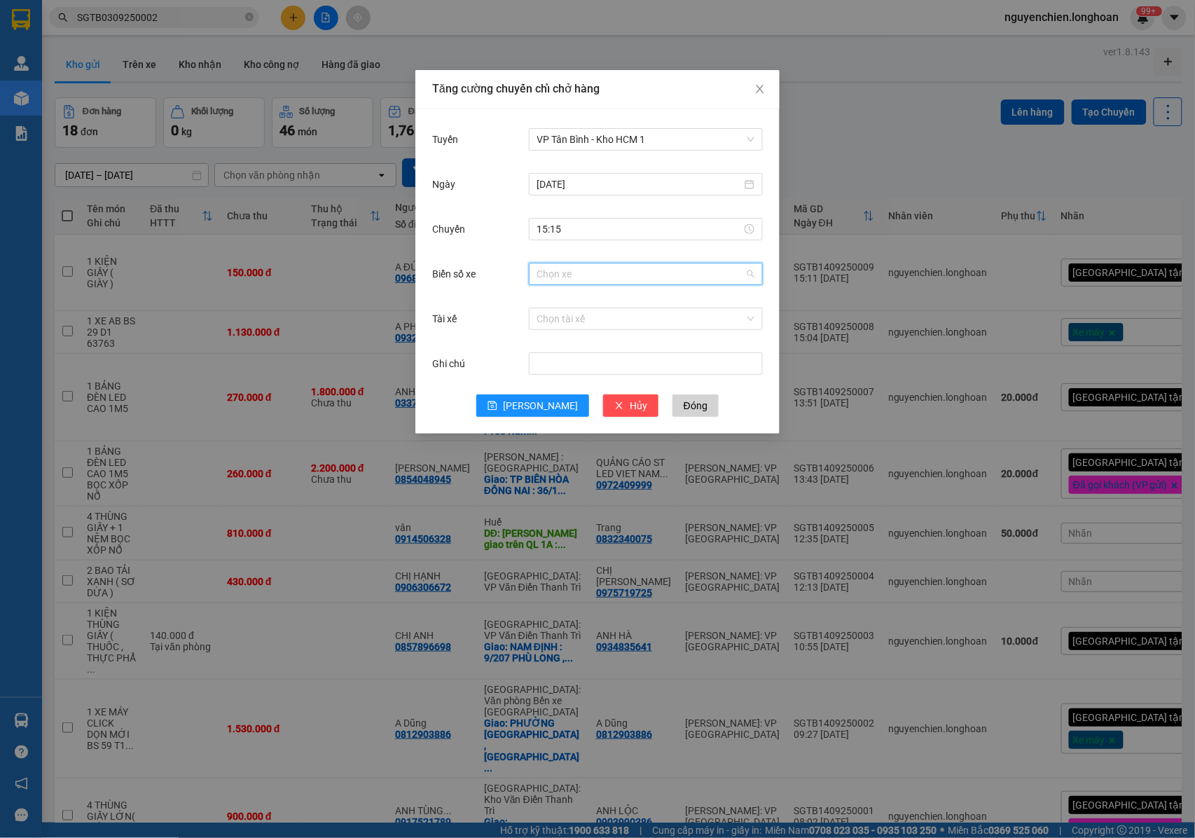
click at [553, 279] on input "Biển số xe" at bounding box center [640, 273] width 207 height 21
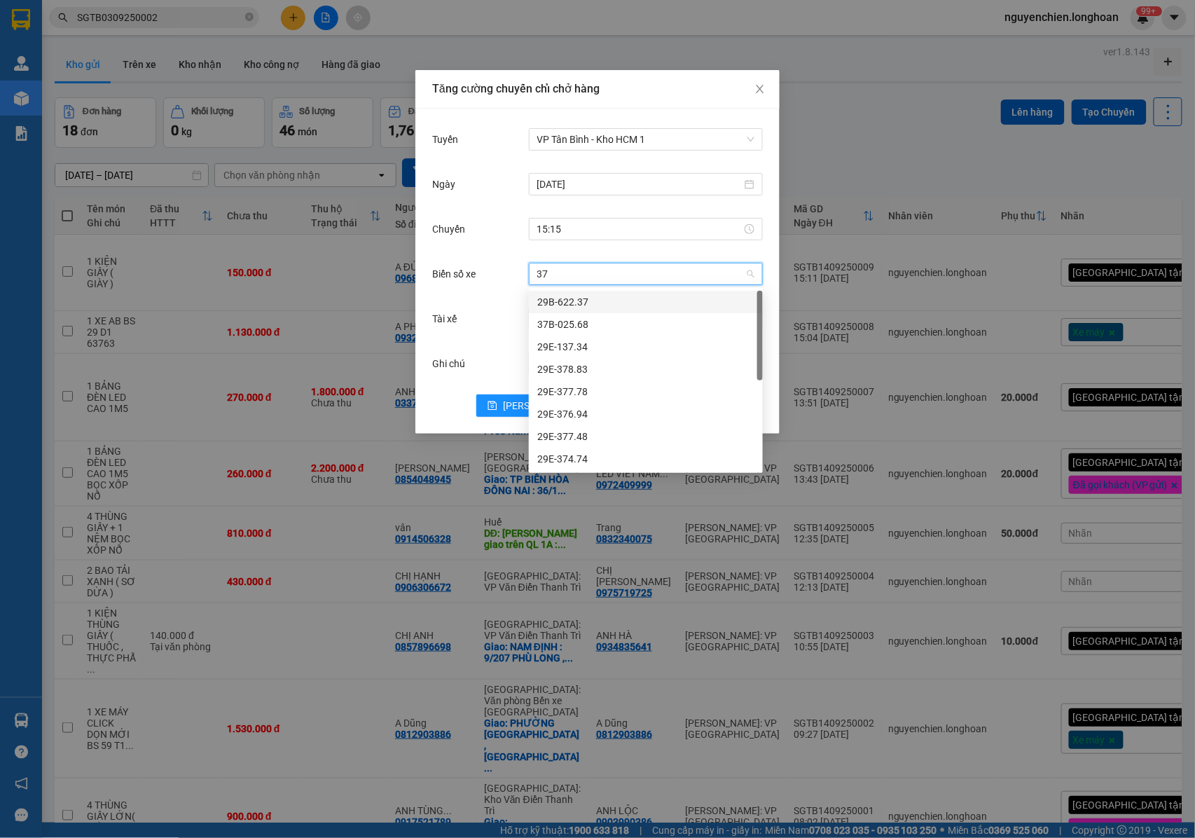
type input "376"
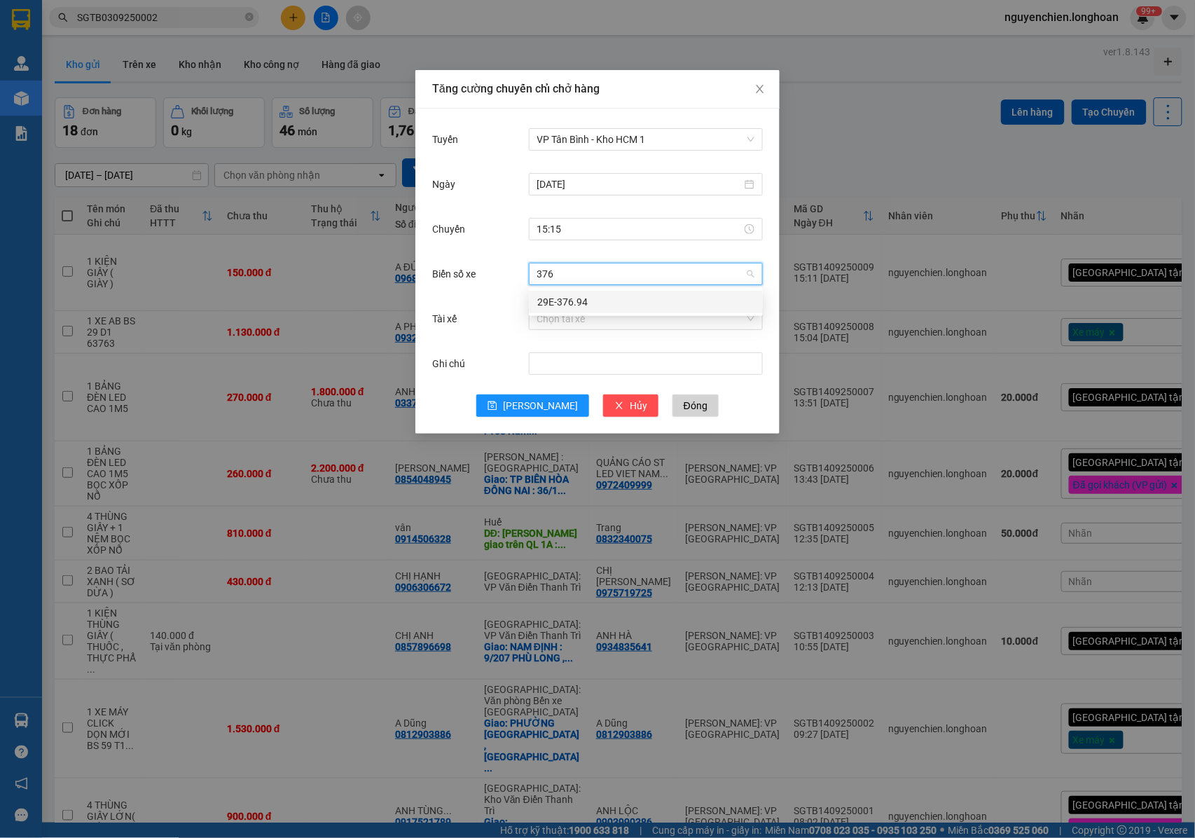
click at [560, 297] on div "29E-376.94" at bounding box center [645, 301] width 217 height 15
click at [583, 318] on input "Tài xế" at bounding box center [640, 318] width 207 height 21
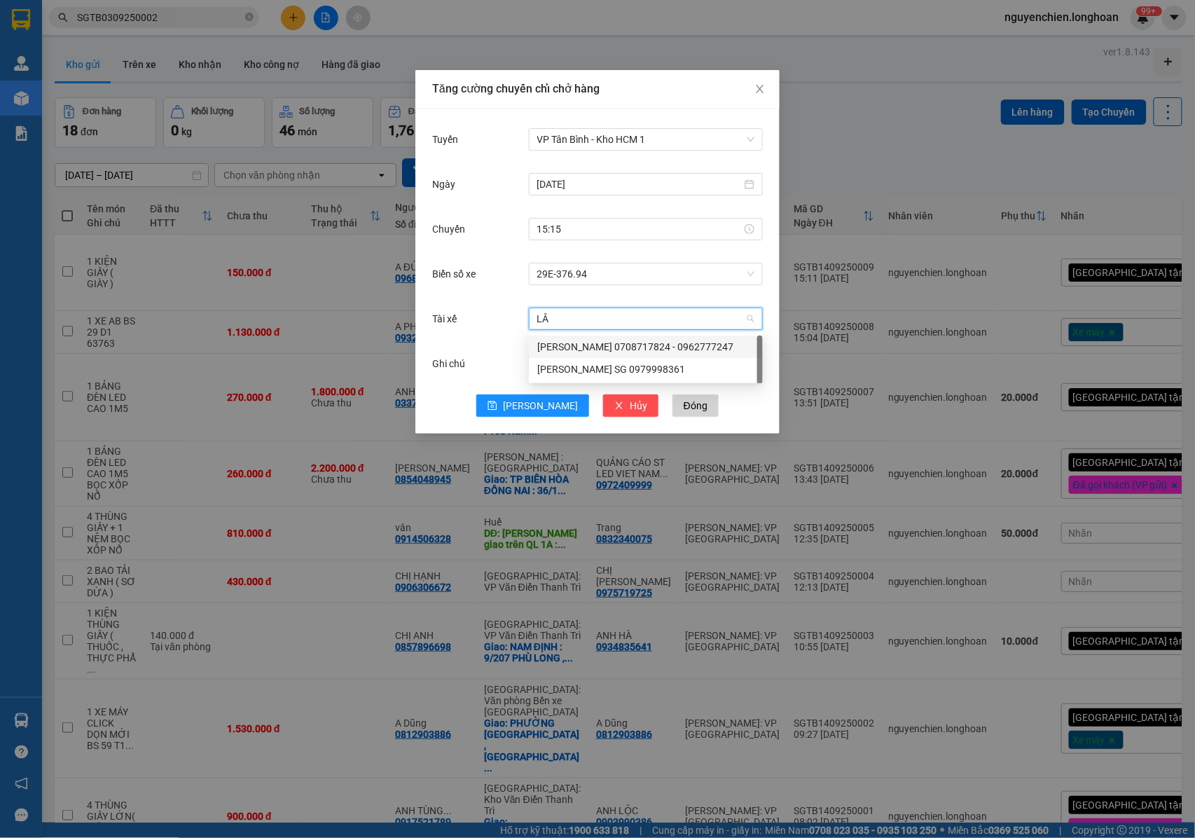
type input "LÂN"
click at [583, 364] on div "HOÀNG LÂN SG 0979998361" at bounding box center [645, 368] width 217 height 15
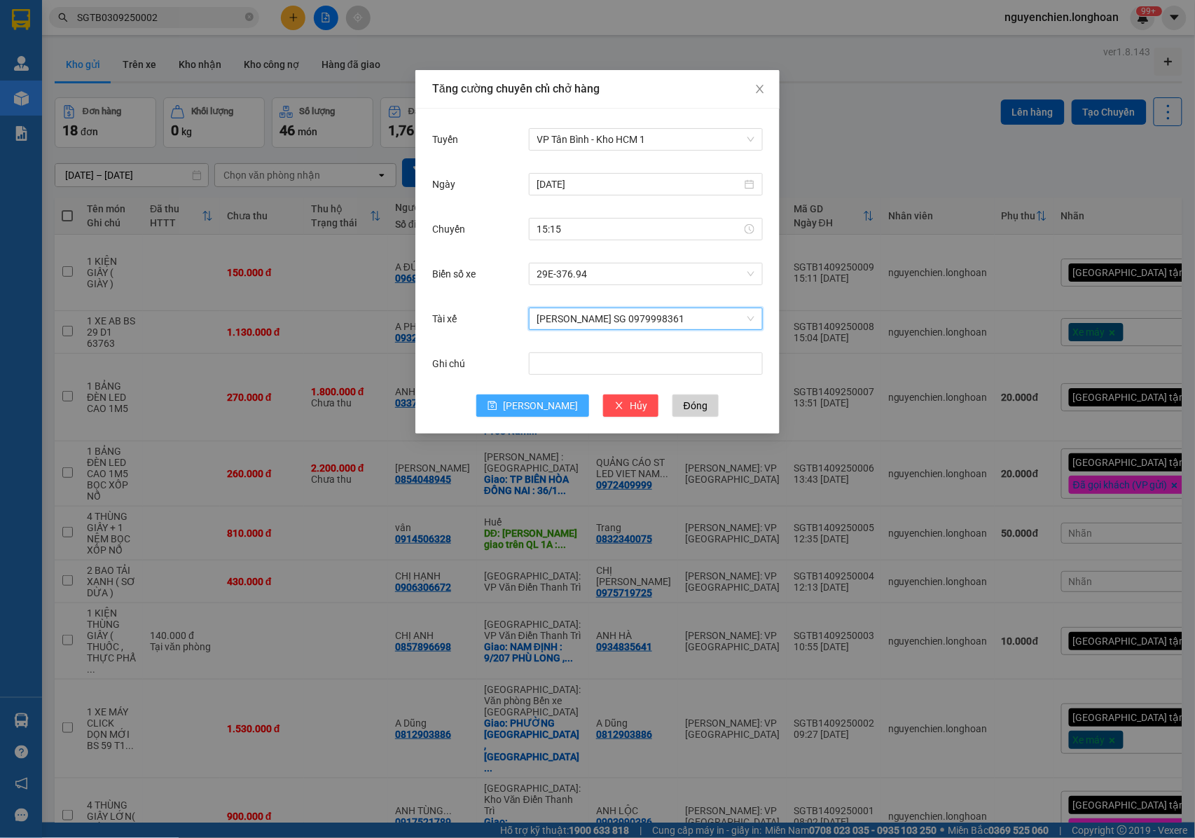
click at [497, 409] on icon "save" at bounding box center [492, 406] width 10 height 10
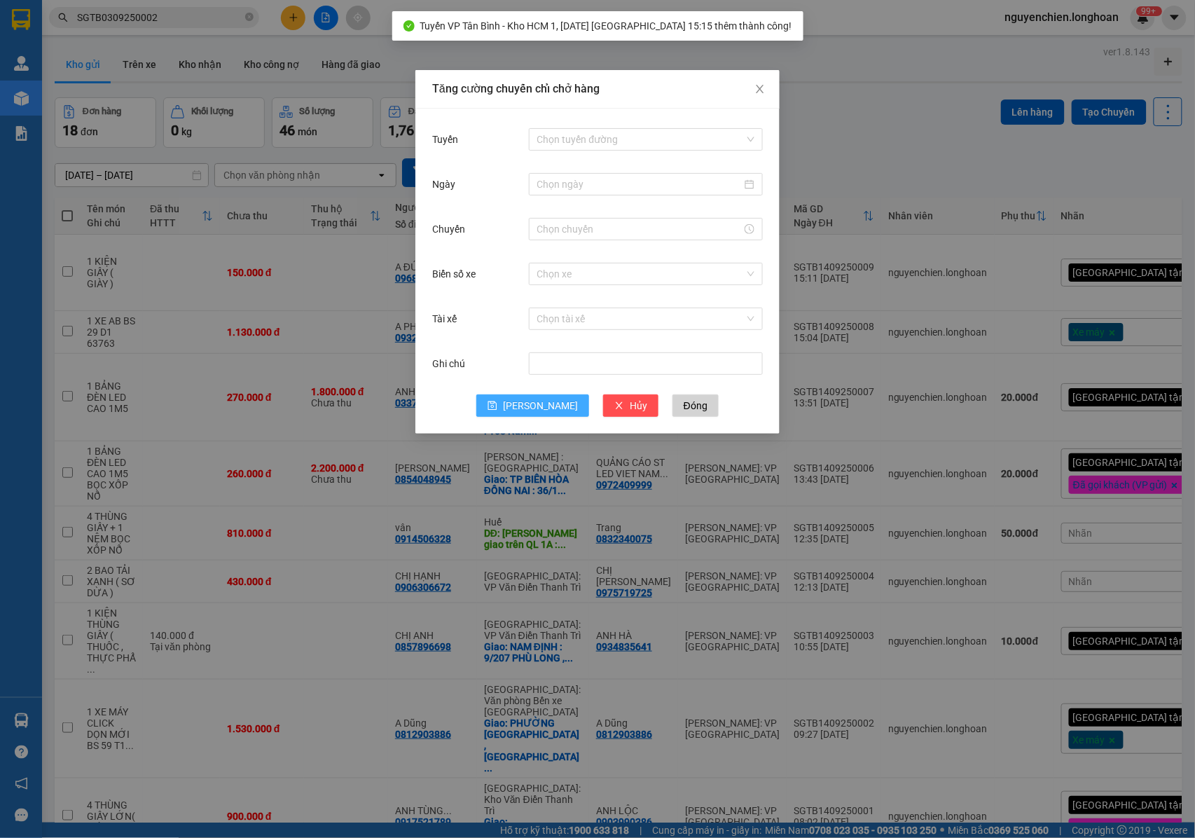
click at [35, 224] on div "Tăng cường chuyến chỉ chở hàng Tuyến Chọn tuyến đường Ngày Chuyến Biển số xe Ch…" at bounding box center [597, 419] width 1195 height 838
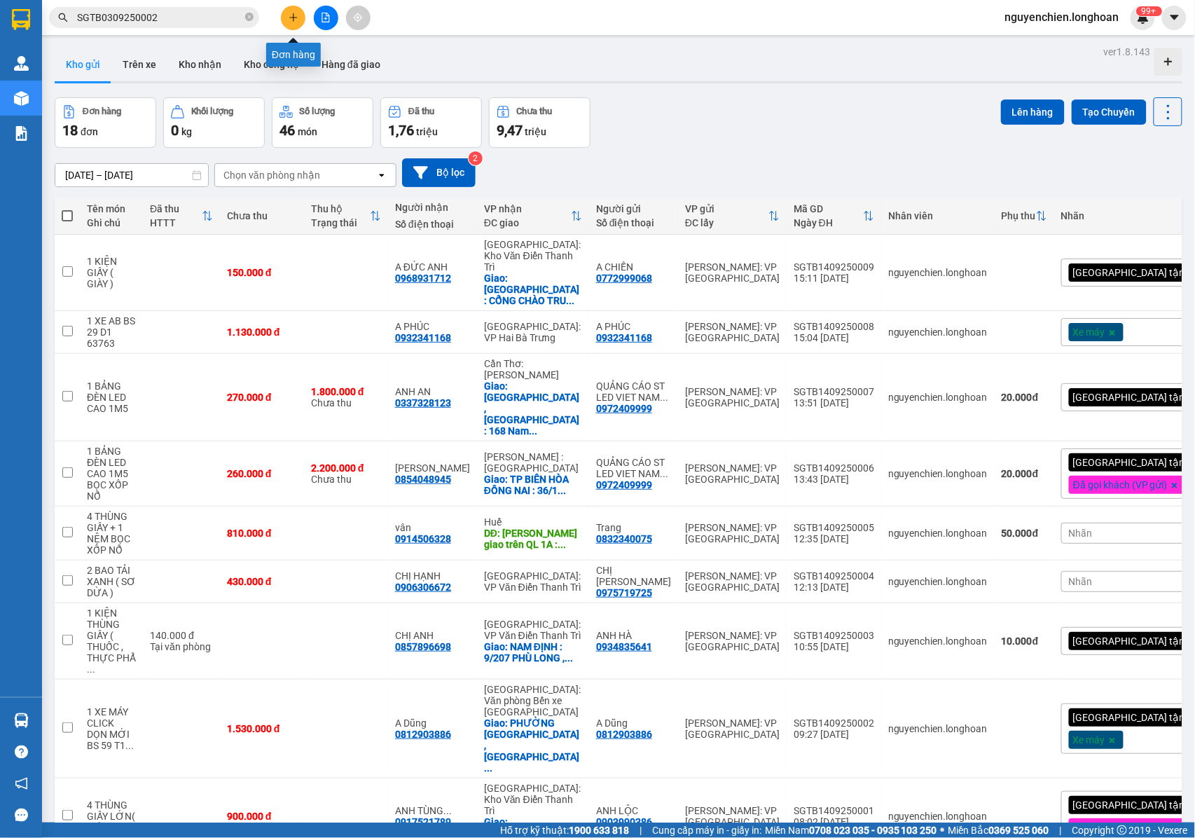
click at [289, 14] on icon "plus" at bounding box center [294, 18] width 10 height 10
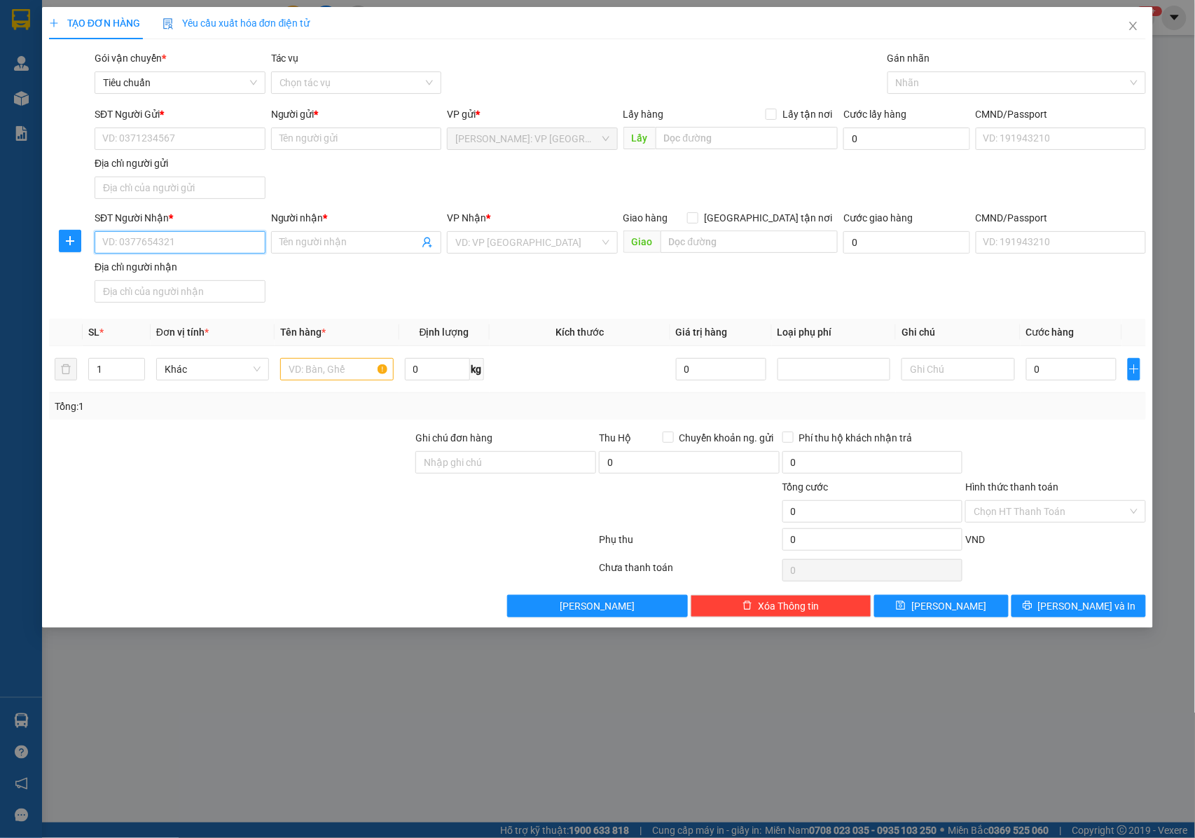
click at [197, 249] on input "SĐT Người Nhận *" at bounding box center [180, 242] width 171 height 22
click at [777, 216] on span "[GEOGRAPHIC_DATA] tận nơi" at bounding box center [767, 217] width 139 height 15
click at [697, 216] on input "[GEOGRAPHIC_DATA] tận nơi" at bounding box center [692, 217] width 10 height 10
checkbox input "true"
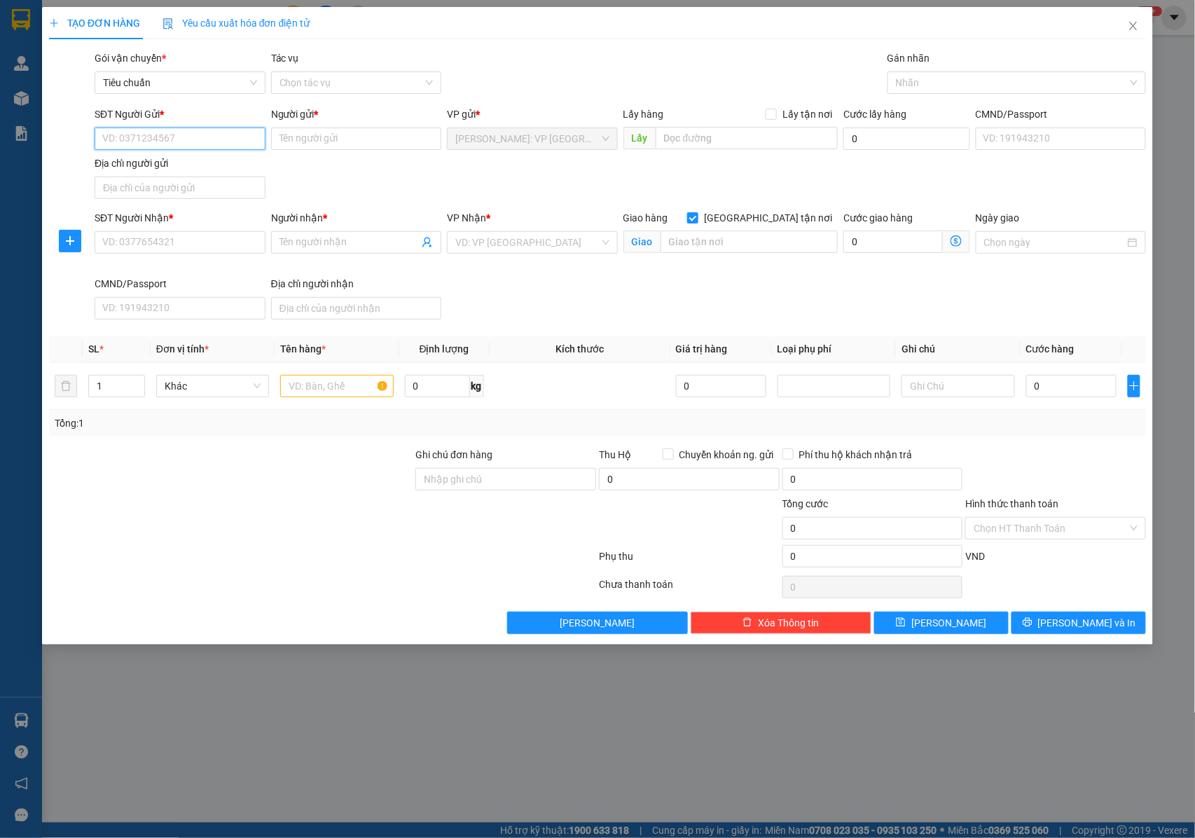
click at [161, 140] on input "SĐT Người Gửi *" at bounding box center [180, 138] width 171 height 22
click at [177, 245] on input "SĐT Người Nhận *" at bounding box center [180, 242] width 171 height 22
click at [182, 147] on input "SĐT Người Gửi *" at bounding box center [180, 138] width 171 height 22
type input "0908839451"
click at [185, 160] on div "0908839451 - ANH HẢI" at bounding box center [182, 167] width 158 height 15
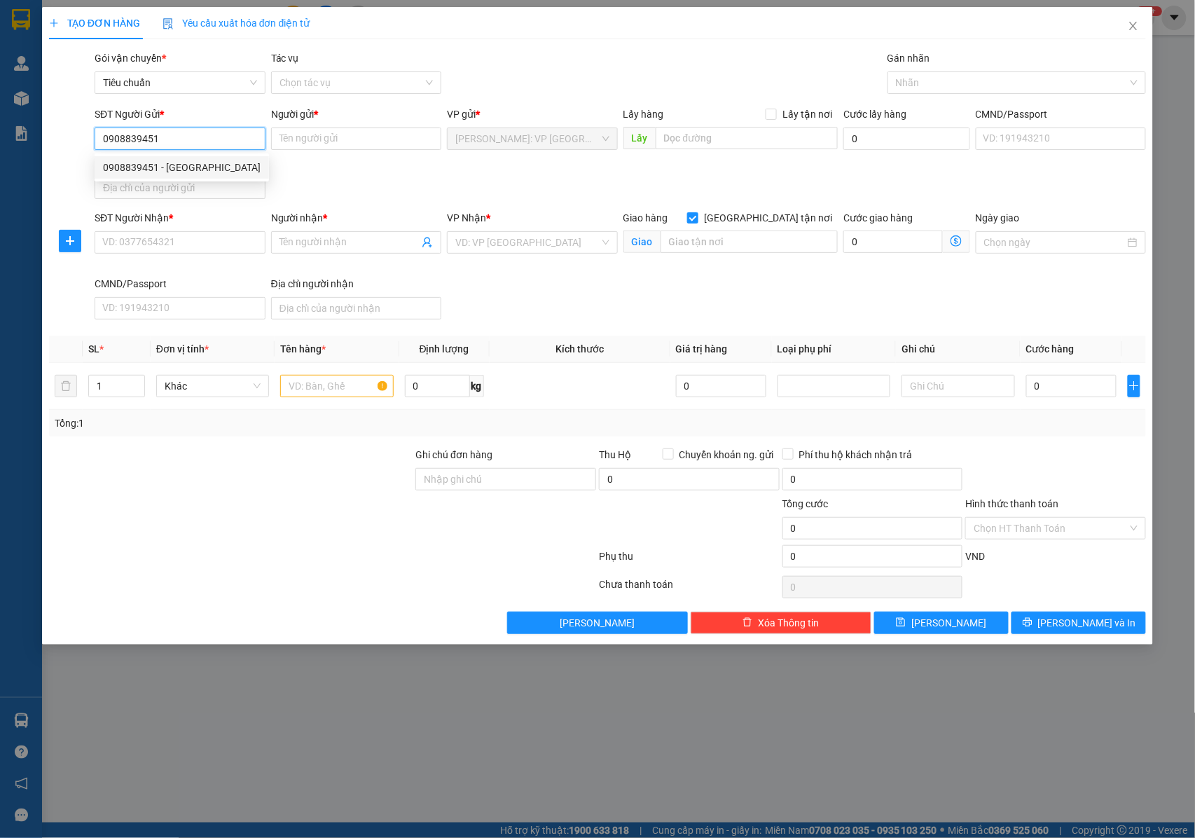
type input "[PERSON_NAME]"
type input "0908839451"
click at [192, 250] on input "SĐT Người Nhận *" at bounding box center [180, 242] width 171 height 22
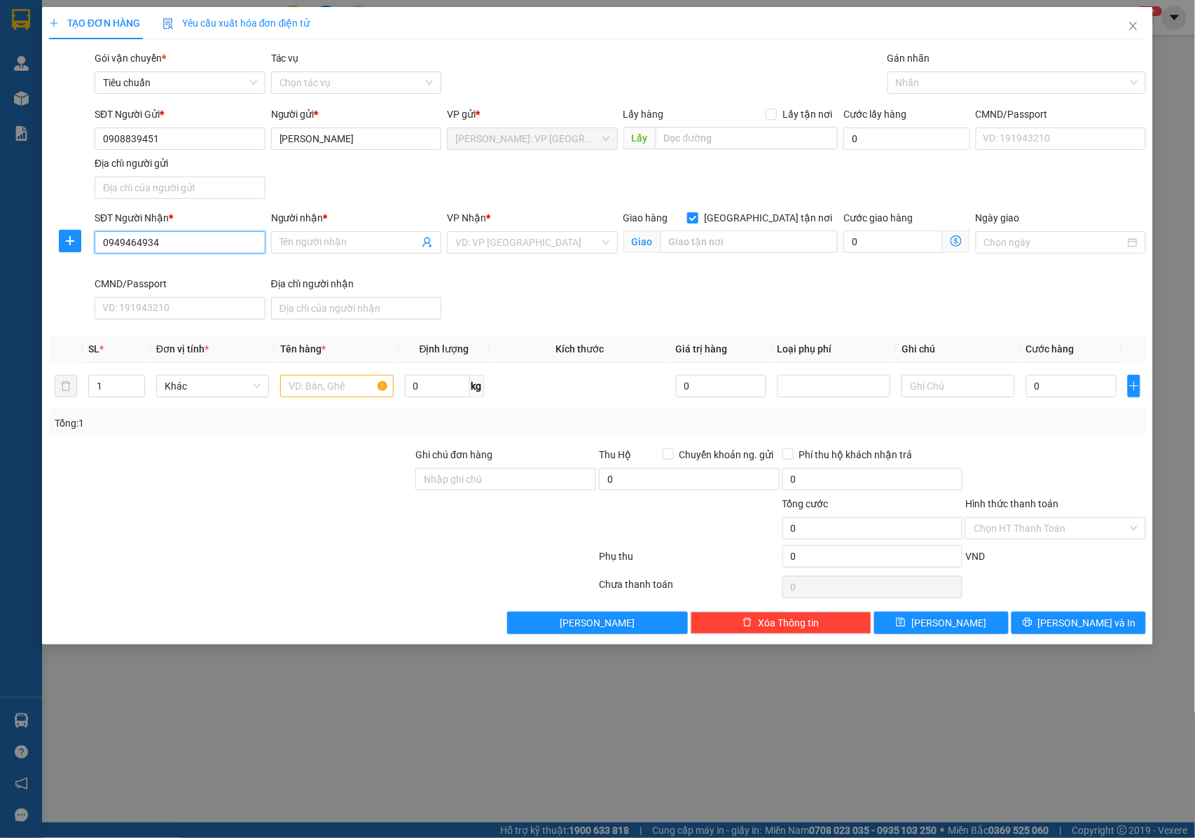
drag, startPoint x: 175, startPoint y: 248, endPoint x: 95, endPoint y: 245, distance: 79.9
click at [92, 245] on div "SĐT Người Nhận * 0949464934 0949464934" at bounding box center [180, 243] width 177 height 66
type input "0949464934"
click at [374, 244] on input "Người nhận *" at bounding box center [349, 242] width 140 height 15
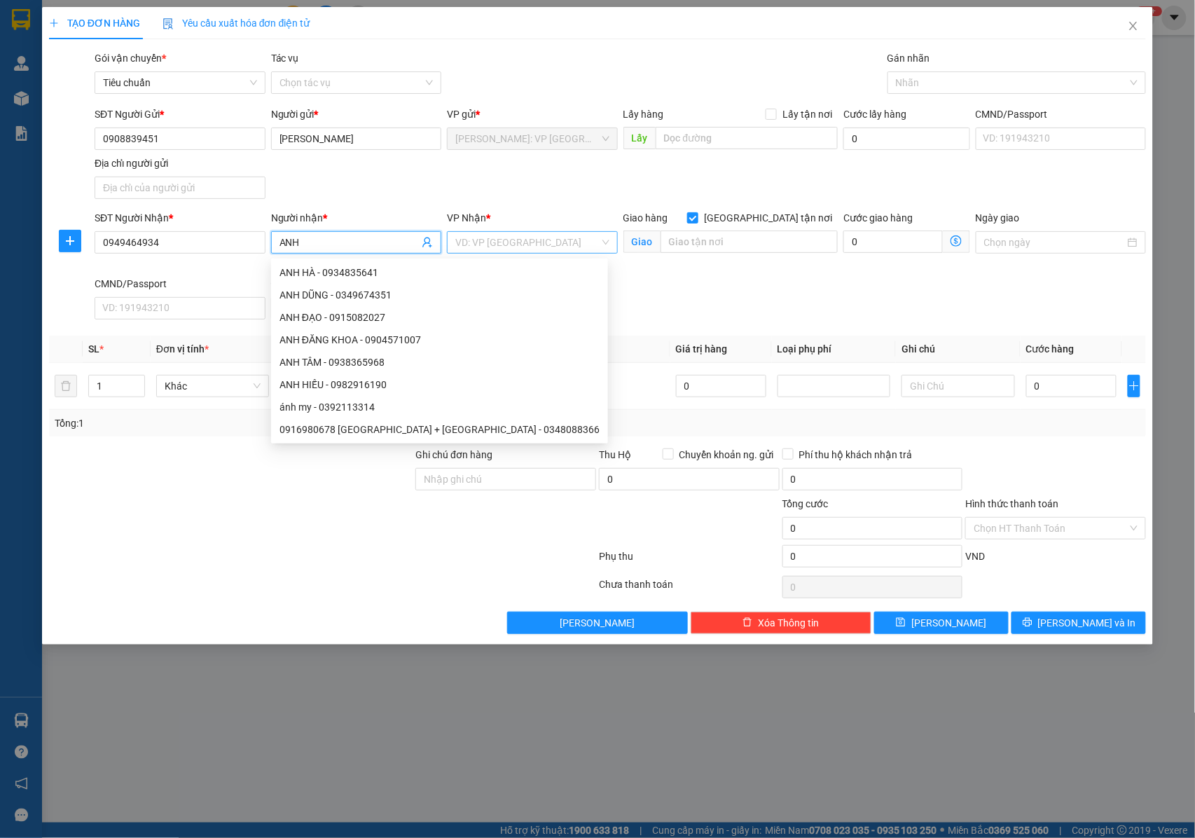
type input "ANH"
click at [491, 245] on input "search" at bounding box center [527, 242] width 144 height 21
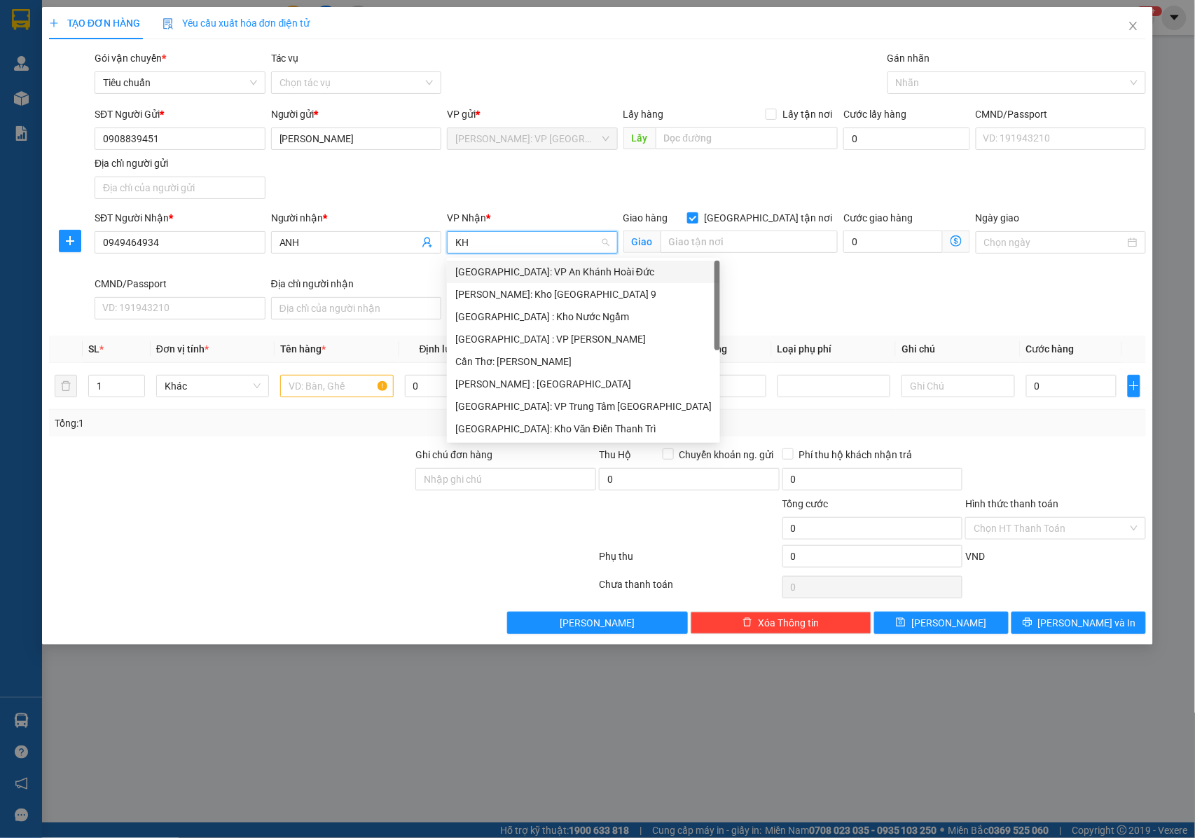
type input "KHO"
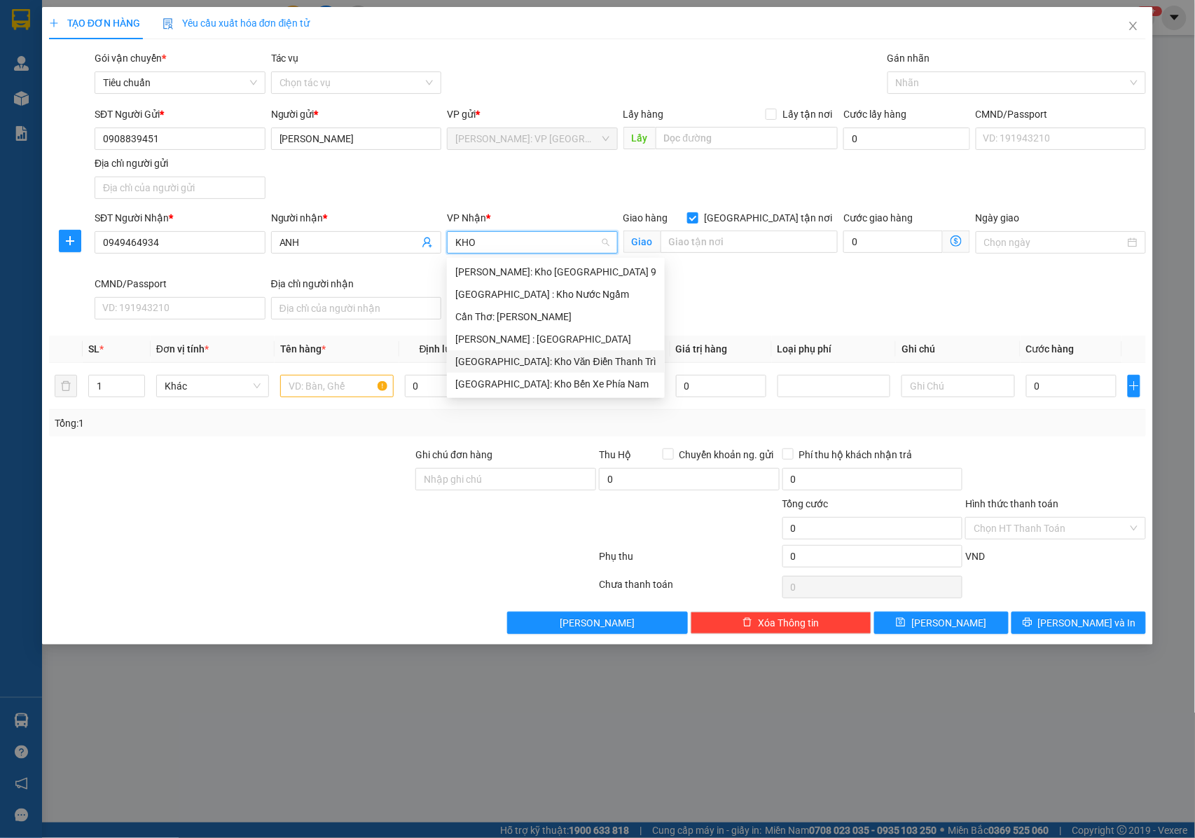
click at [538, 363] on div "[GEOGRAPHIC_DATA]: Kho Văn Điển Thanh Trì" at bounding box center [555, 361] width 201 height 15
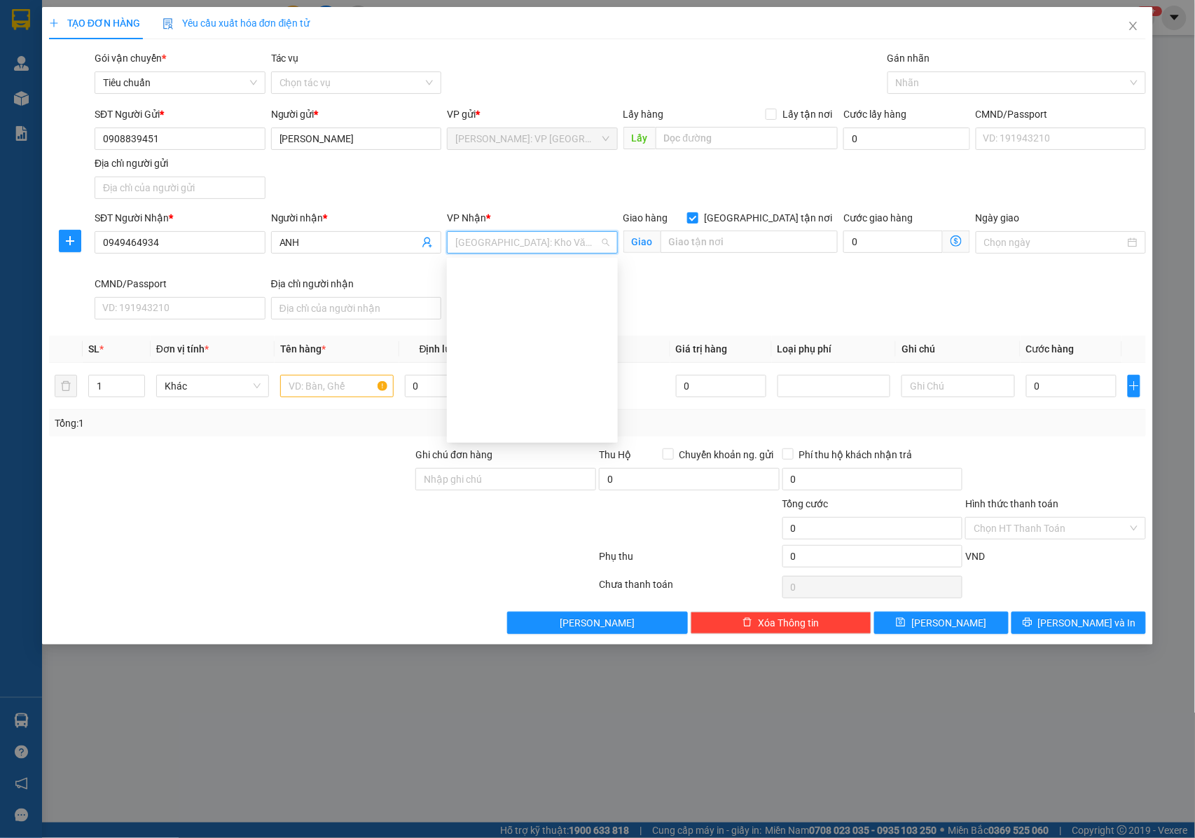
click at [300, 393] on input "text" at bounding box center [336, 386] width 113 height 22
type input "1 KIÊN GIẤY"
drag, startPoint x: 452, startPoint y: 469, endPoint x: 460, endPoint y: 482, distance: 15.4
click at [455, 471] on div "Ghi chú đơn hàng" at bounding box center [505, 471] width 181 height 49
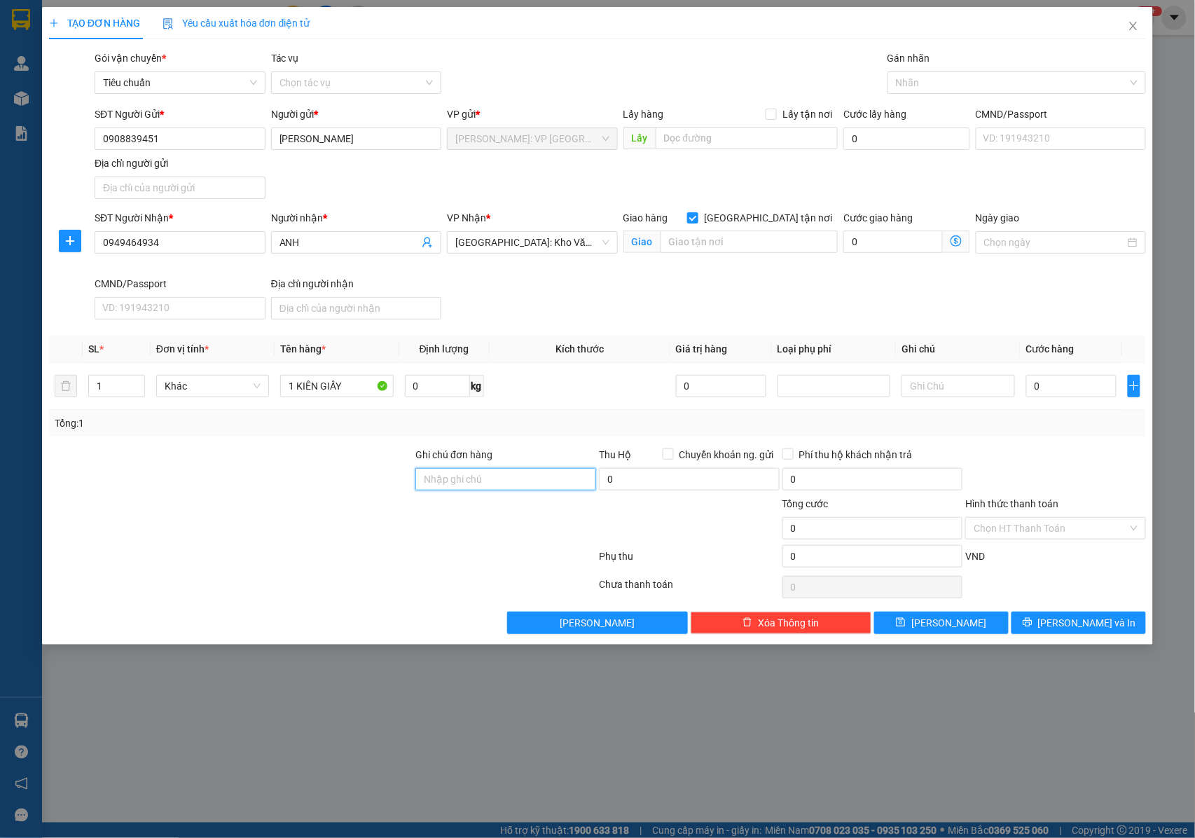
click at [462, 486] on input "Ghi chú đơn hàng" at bounding box center [505, 479] width 181 height 22
type input "NHẬN NGUYÊN KIỆN GIAO NGUYÊN KIỆN, HƯ VỠ K ĐỀN"
click at [740, 242] on input "text" at bounding box center [748, 241] width 177 height 22
click at [1038, 384] on input "0" at bounding box center [1071, 386] width 90 height 22
type input "1"
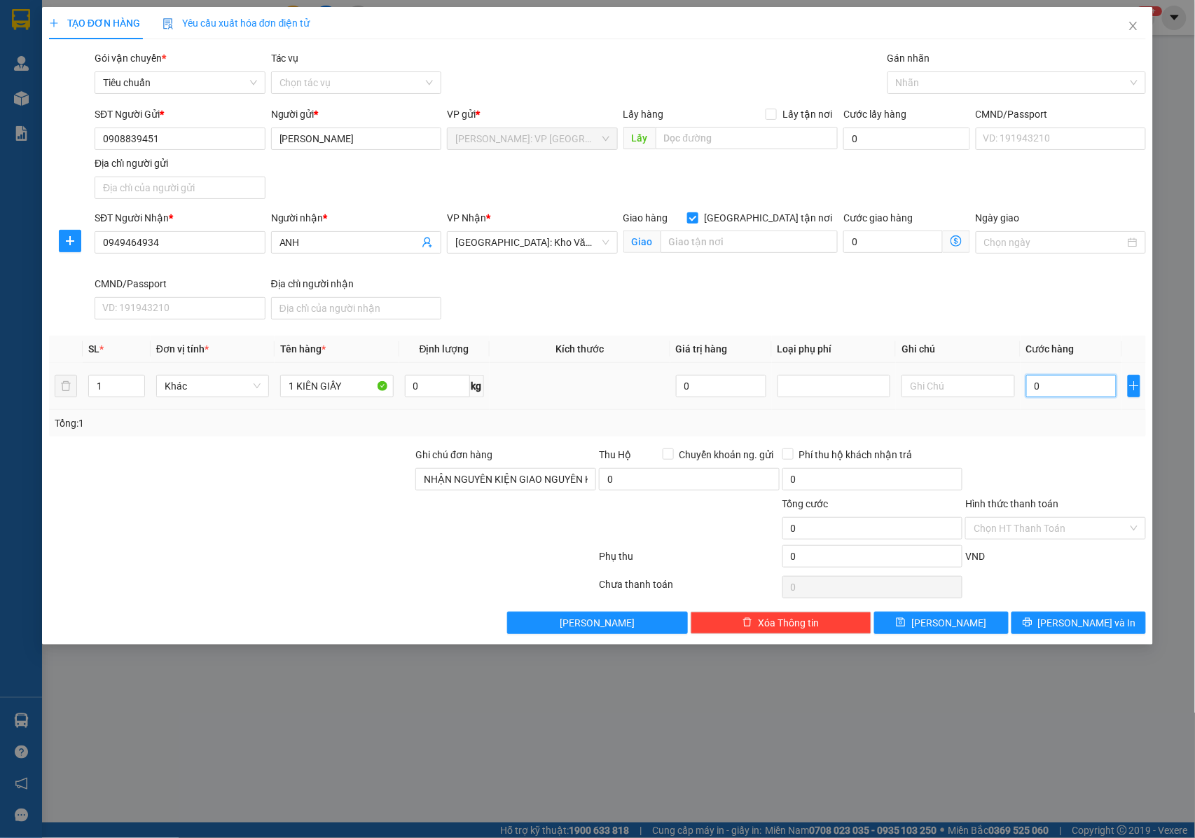
type input "1"
type input "10"
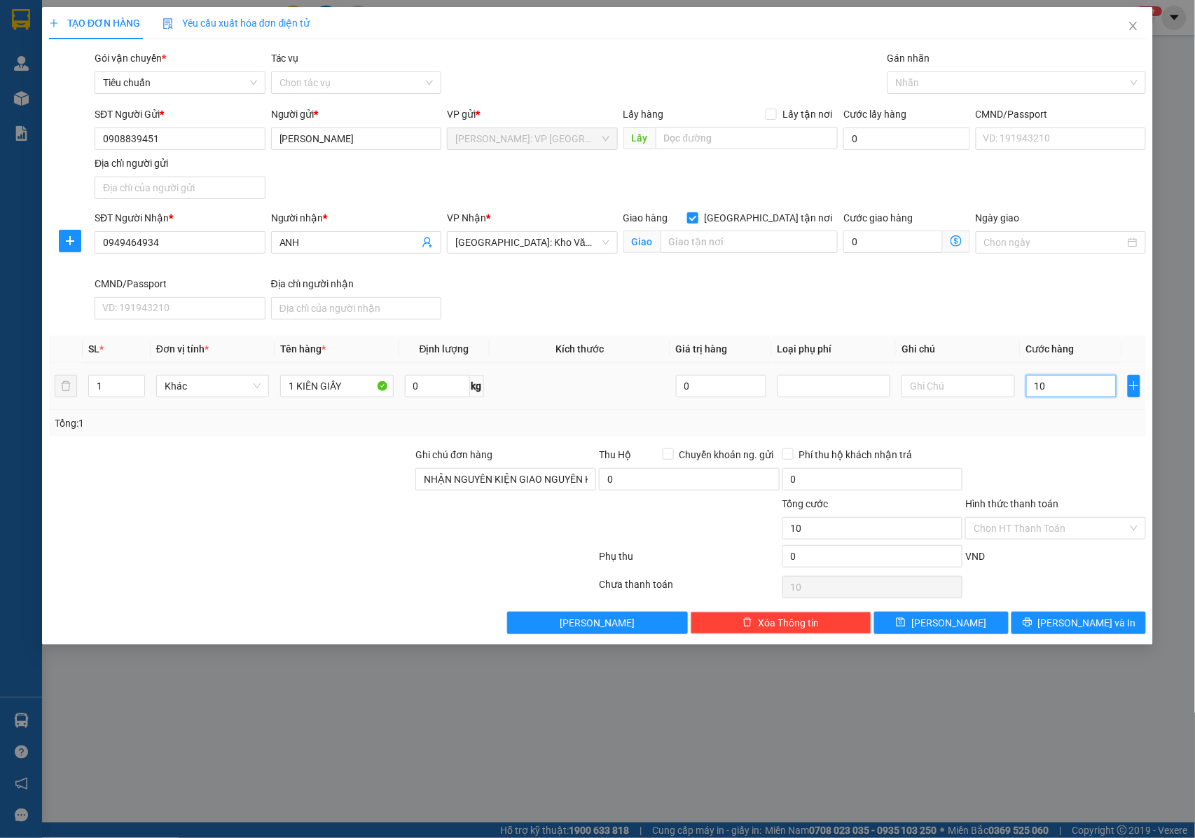
type input "100"
type input "1.000"
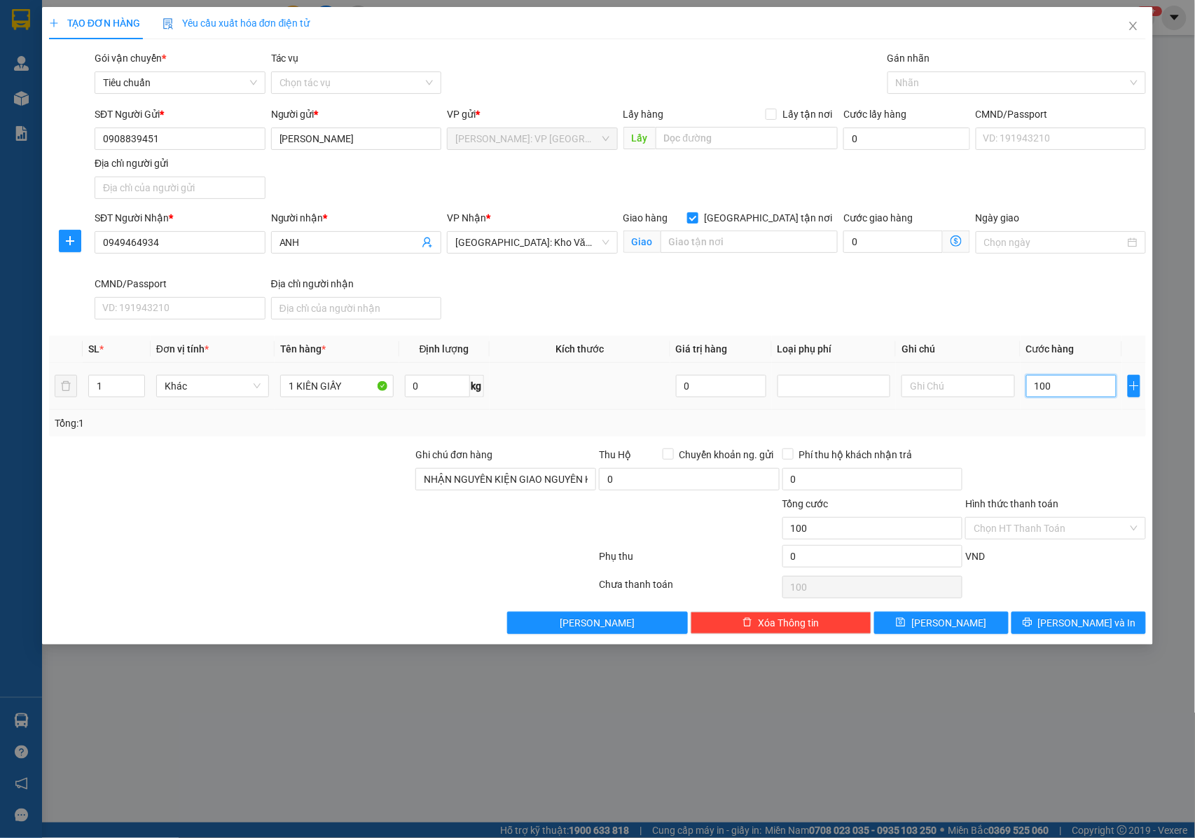
type input "1.000"
type input "10.000"
type input "100.000"
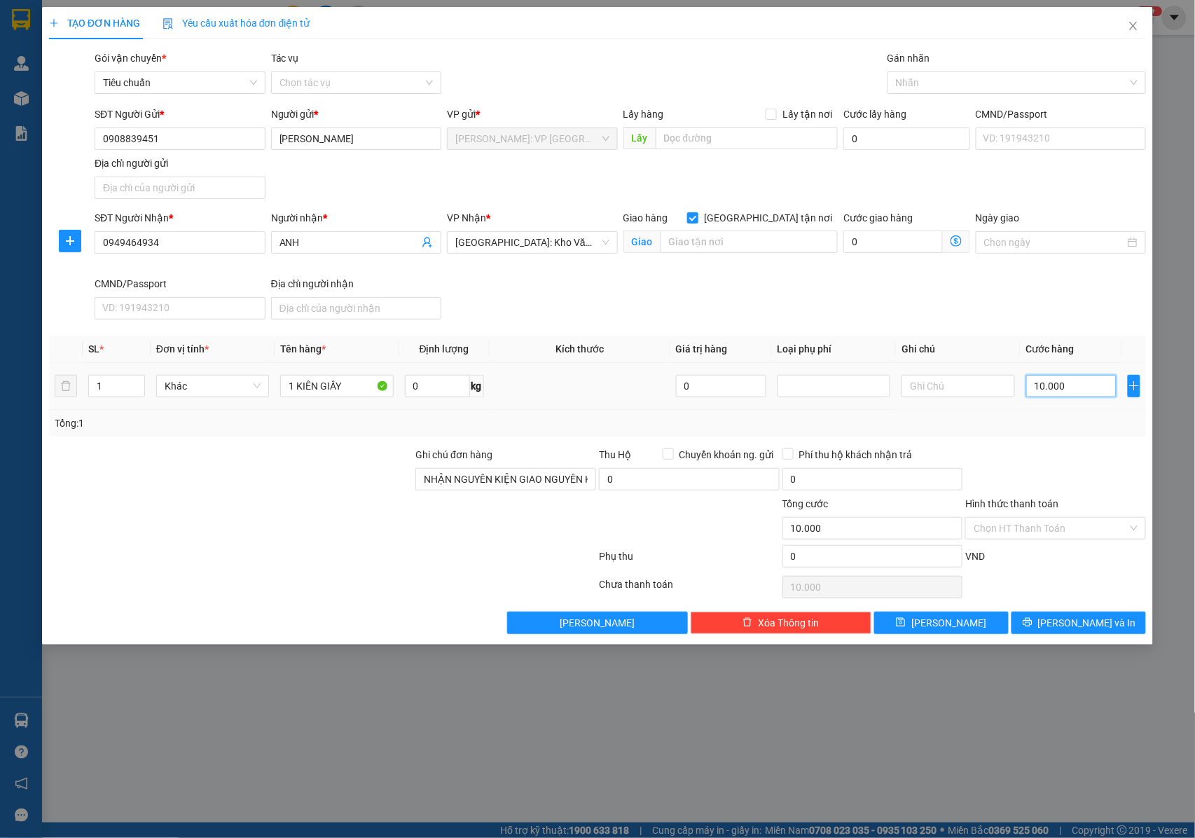
type input "100.000"
click at [913, 82] on div at bounding box center [1009, 82] width 237 height 17
type input "100.000"
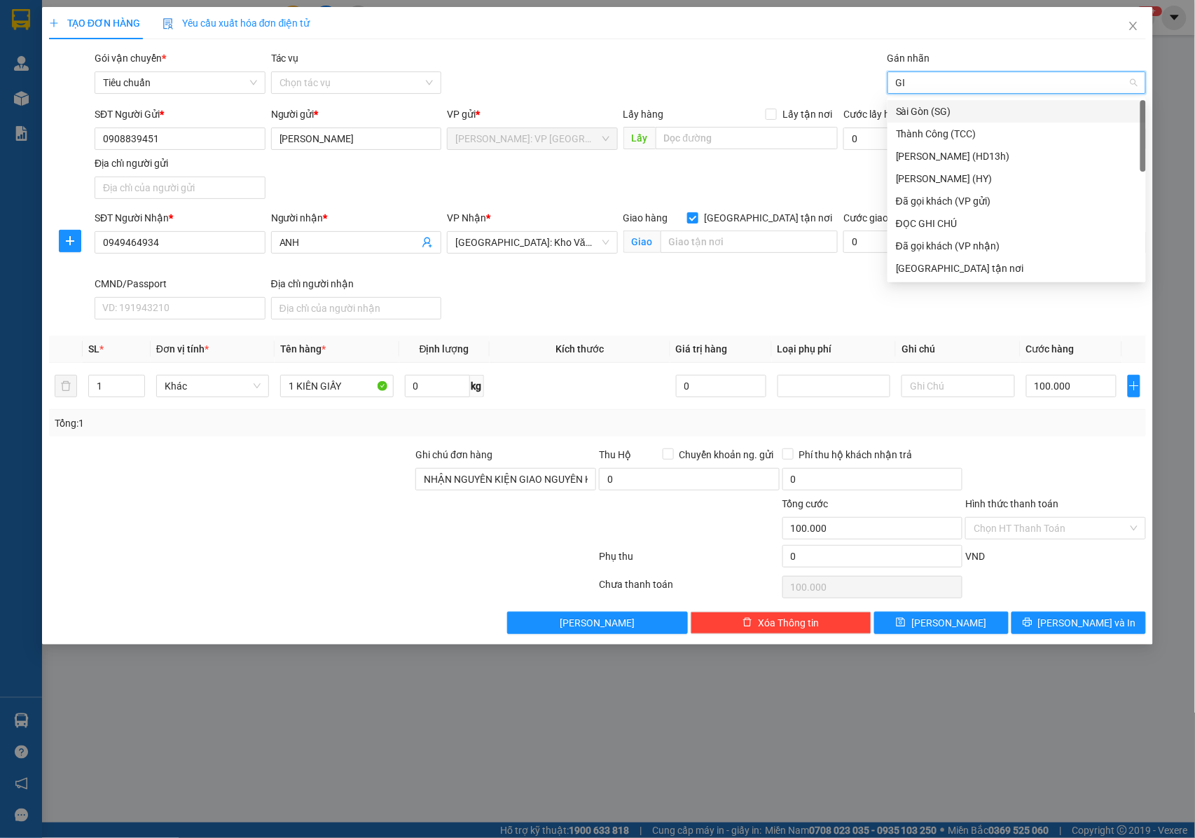
type input "GIAO"
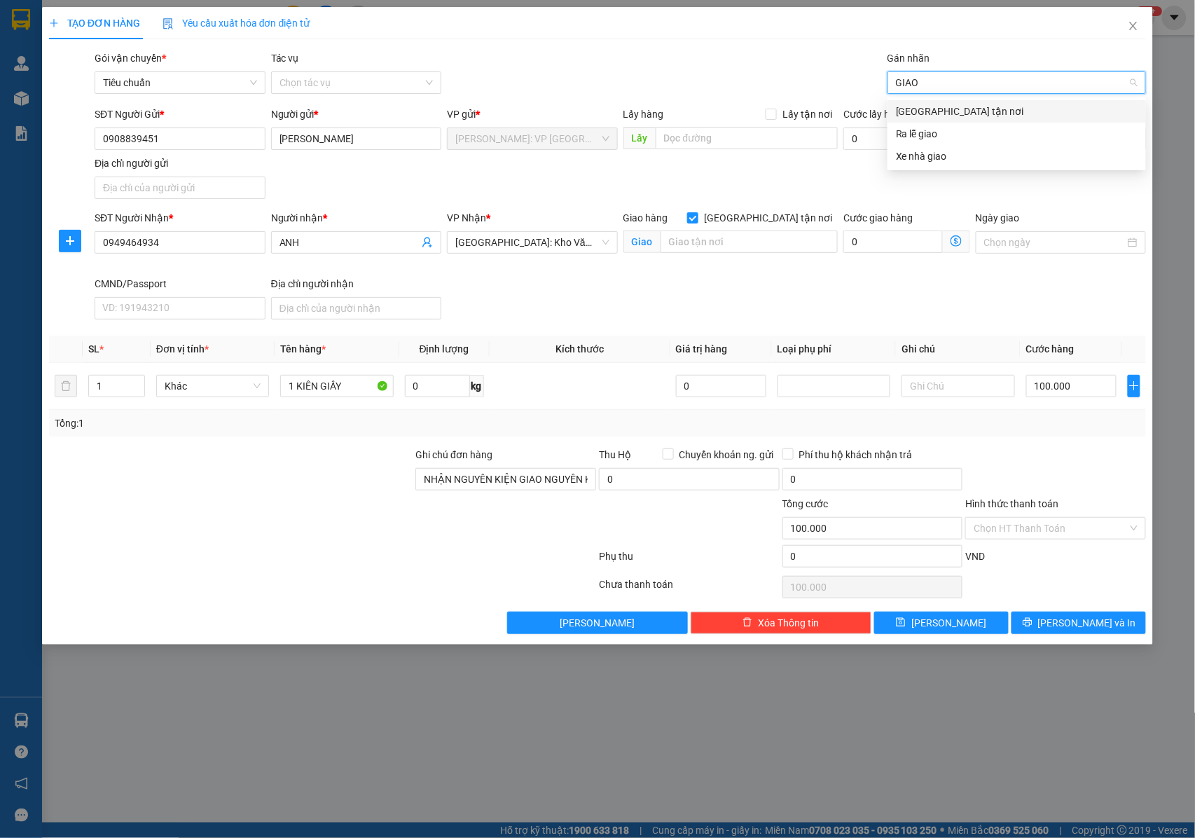
click at [915, 113] on div "[GEOGRAPHIC_DATA] tận nơi" at bounding box center [1017, 111] width 242 height 15
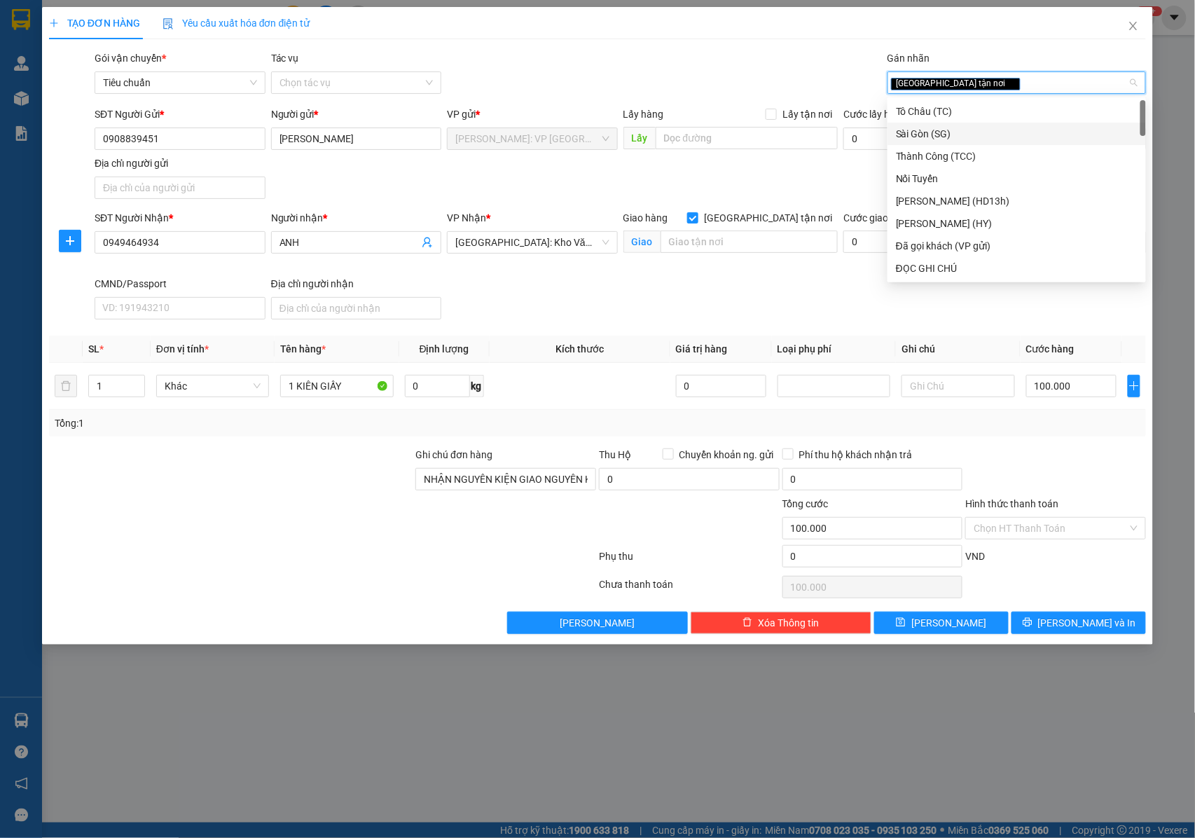
click at [704, 297] on div "SĐT Người Nhận * 0949464934 Người nhận * ANH VP Nhận * Hà Nội: Kho Văn Điển Tha…" at bounding box center [620, 267] width 1057 height 115
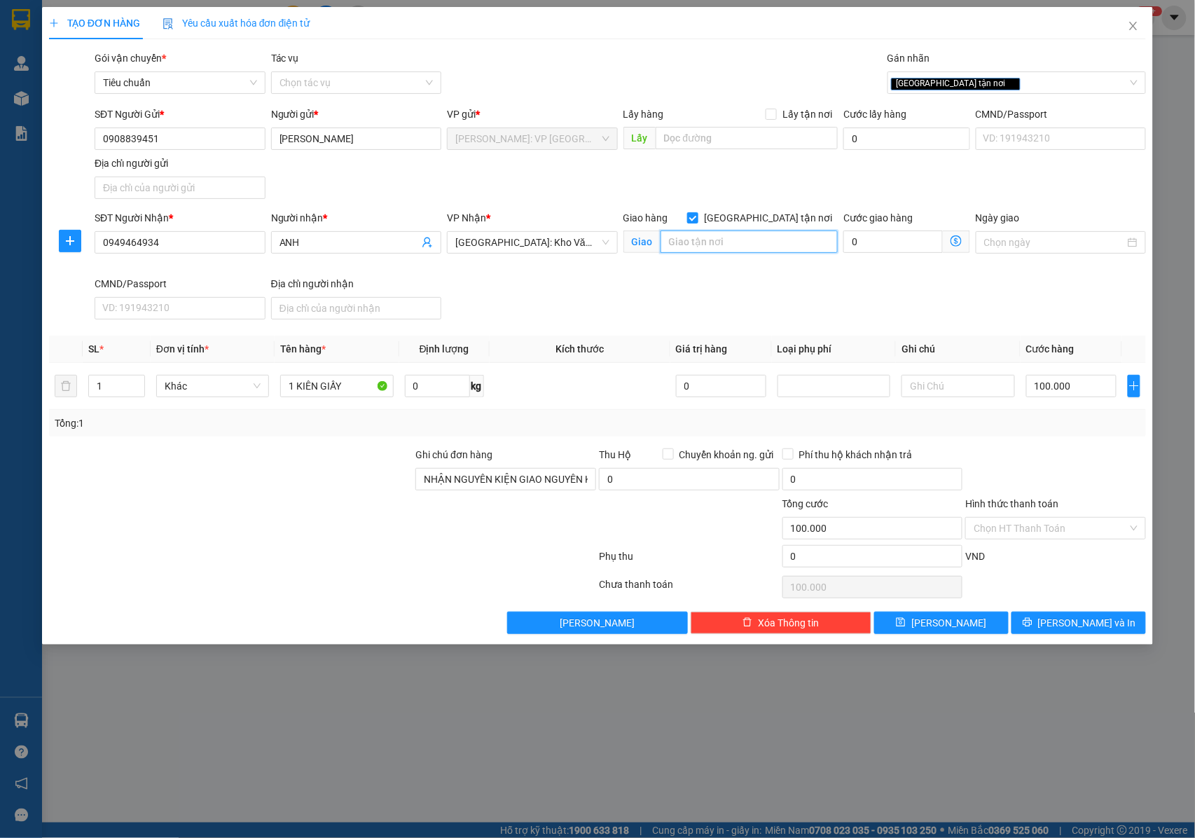
click at [695, 238] on input "text" at bounding box center [748, 241] width 177 height 22
click at [714, 242] on input "text" at bounding box center [748, 241] width 177 height 22
click at [345, 390] on input "1 KIÊN GIẤY" at bounding box center [336, 386] width 113 height 22
type input "1 KIÊN GIẤY ( HOA SEN )"
drag, startPoint x: 165, startPoint y: 241, endPoint x: 81, endPoint y: 247, distance: 84.2
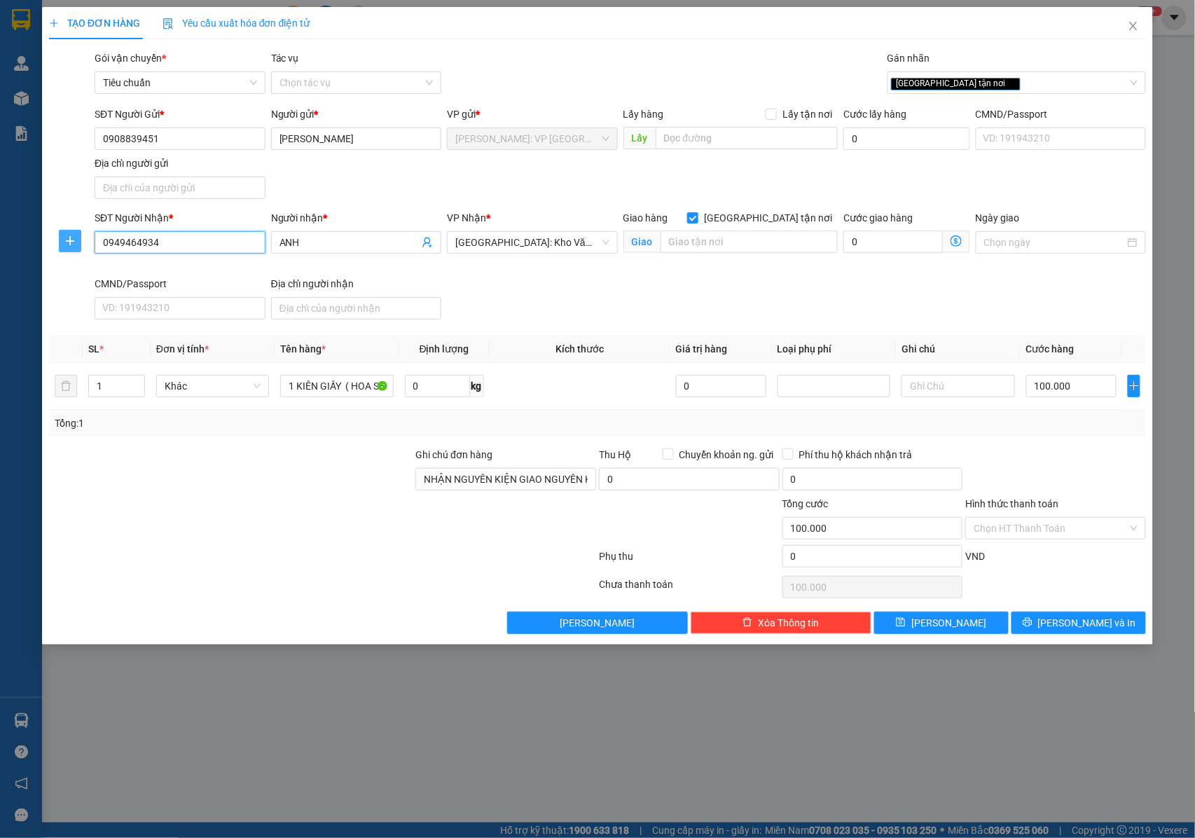
click at [81, 247] on div "SĐT Người Nhận * 0949464934 0949464934 Người nhận * ANH VP Nhận * Hà Nội: Kho V…" at bounding box center [598, 267] width 1100 height 115
click at [317, 248] on input "ANH" at bounding box center [349, 242] width 140 height 15
type input "ANH NGÔN MINH"
click at [727, 247] on input "text" at bounding box center [748, 241] width 177 height 22
click at [793, 242] on input "NGÕ 55 PHỐ NGỤY NHƯ KON TUM , PHƯỜNG NHẬN CHÍNH , HÀ NỘI" at bounding box center [748, 241] width 177 height 22
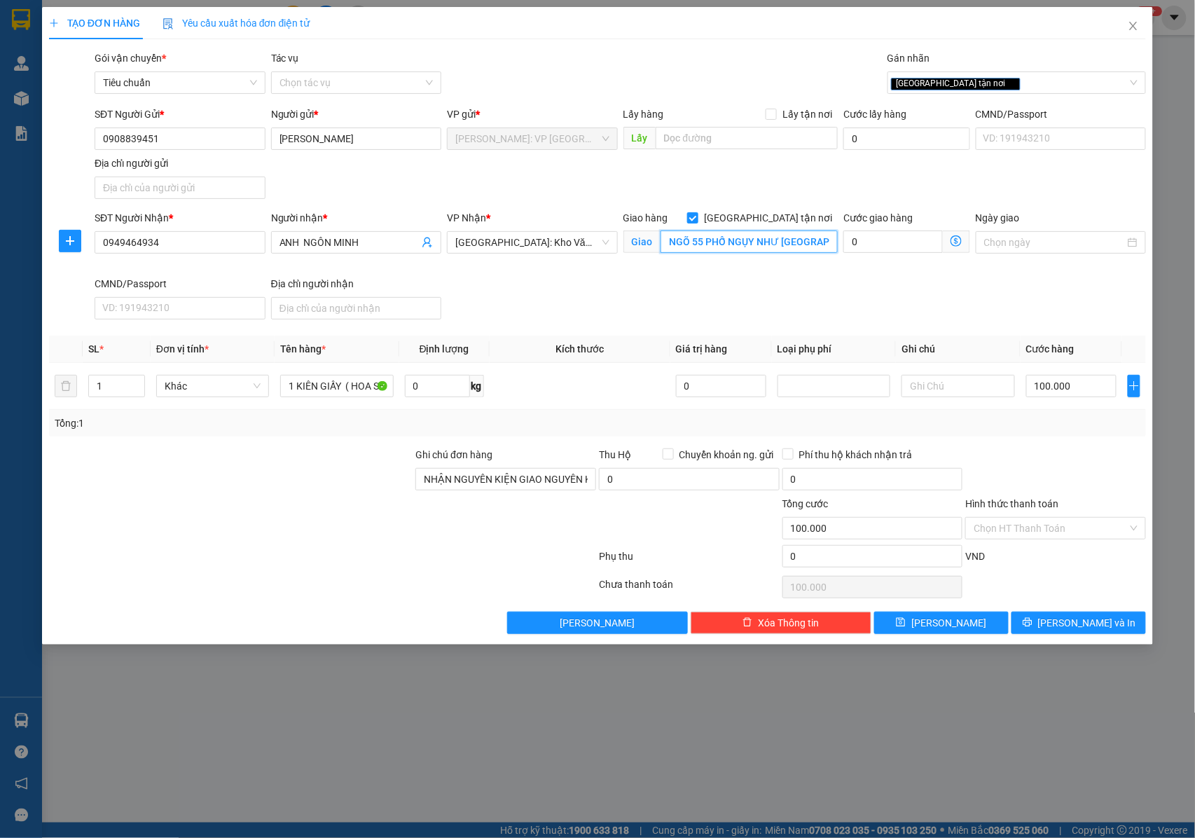
type input "NGÕ 55 PHỐ NGỤY NHƯ KON TUM , PHƯỜNG NHẬN CHÍNH , THANH XUÂN , HÀ NỘI"
click at [793, 242] on input "NGÕ 55 PHỐ NGỤY NHƯ KON TUM , PHƯỜNG NHẬN CHÍNH , THANH XUÂN , HÀ NỘI" at bounding box center [748, 241] width 177 height 22
click at [821, 241] on input "NGÕ 55 PHỐ NGỤY NHƯ KON TUM , PHƯỜNG NHẬN CHÍNH , THANH XUÂN , HÀ NỘI" at bounding box center [748, 241] width 177 height 22
click at [810, 237] on input "NGÕ 55 PHỐ NGỤY NHƯ KON TUM , PHƯỜNG NHẬN CHÍNH , THANH XUÂN , HÀ NỘI" at bounding box center [748, 241] width 177 height 22
click at [1041, 626] on button "[PERSON_NAME] và In" at bounding box center [1078, 622] width 134 height 22
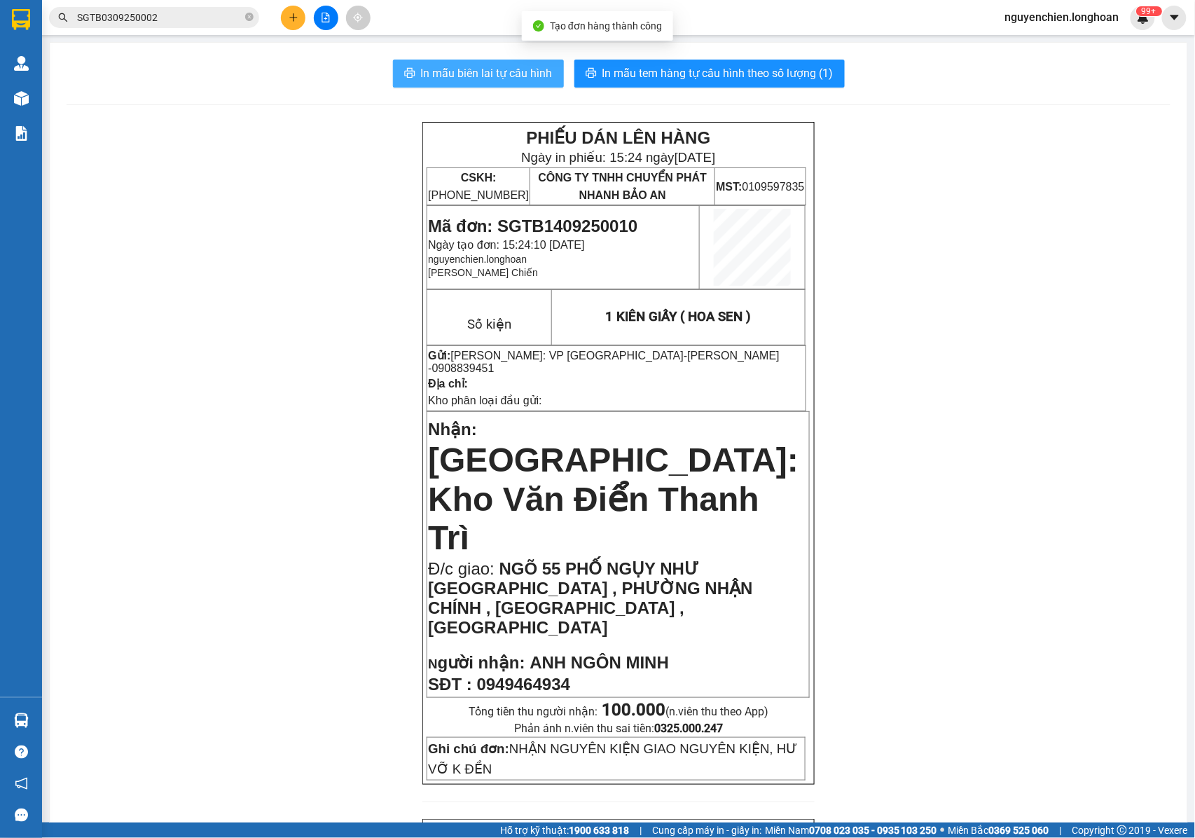
click at [492, 70] on span "In mẫu biên lai tự cấu hình" at bounding box center [487, 73] width 132 height 18
click at [766, 361] on p "Gửi: Hồ Chí Minh: VP Quận Tân Bình - ANH HẢI - 0908839451" at bounding box center [616, 362] width 377 height 26
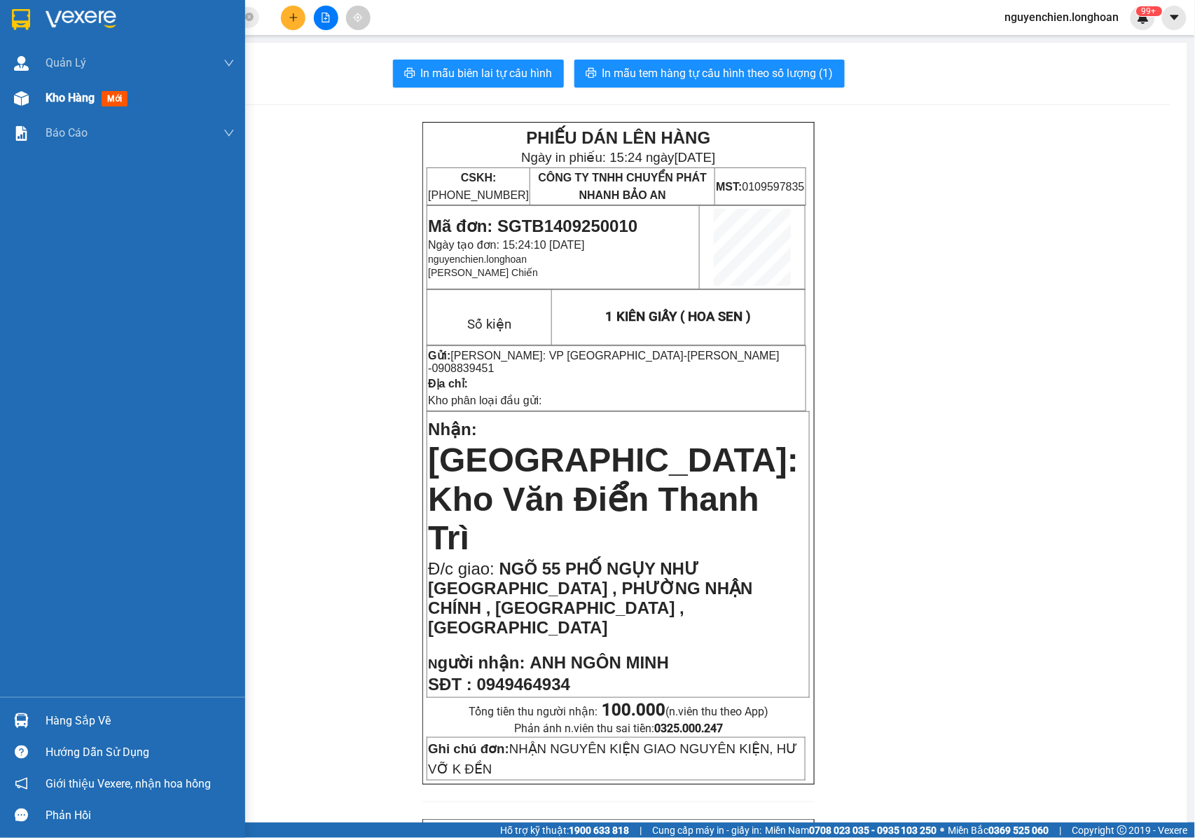
click at [32, 104] on div at bounding box center [21, 98] width 25 height 25
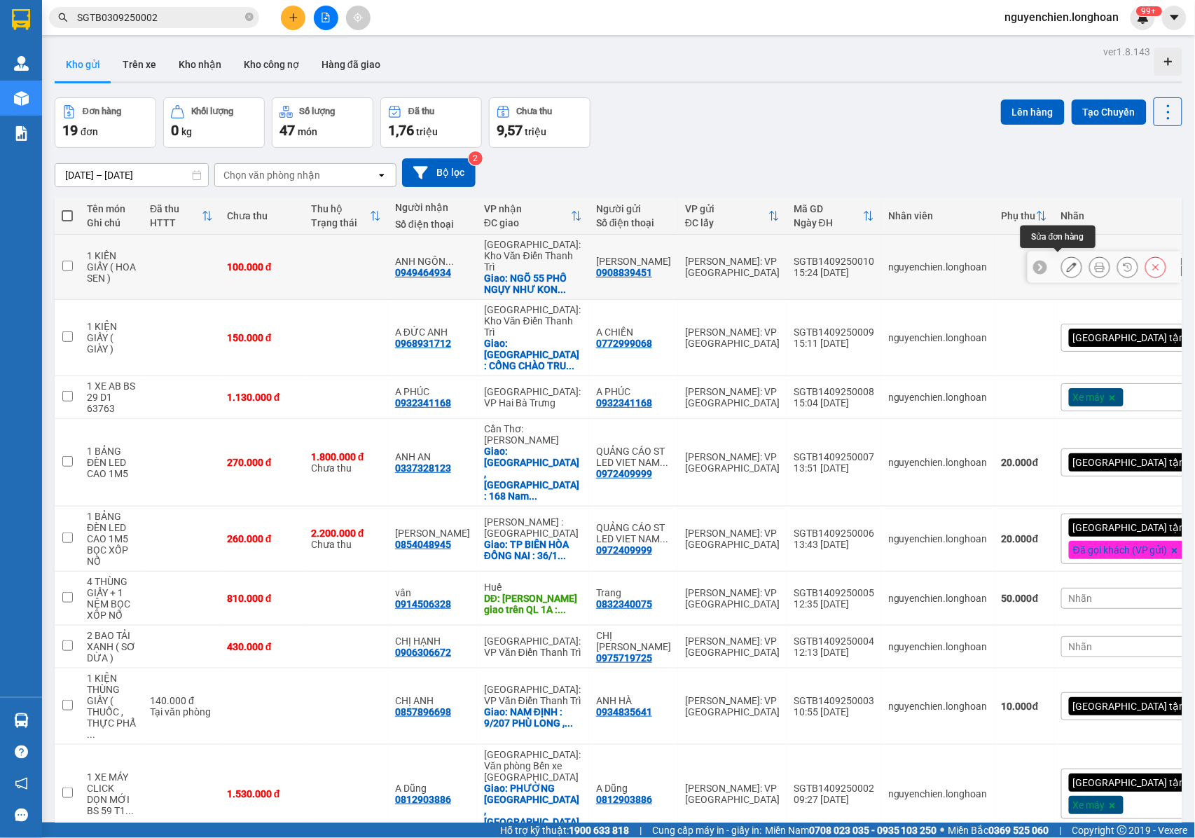
click at [1067, 266] on icon at bounding box center [1072, 267] width 10 height 10
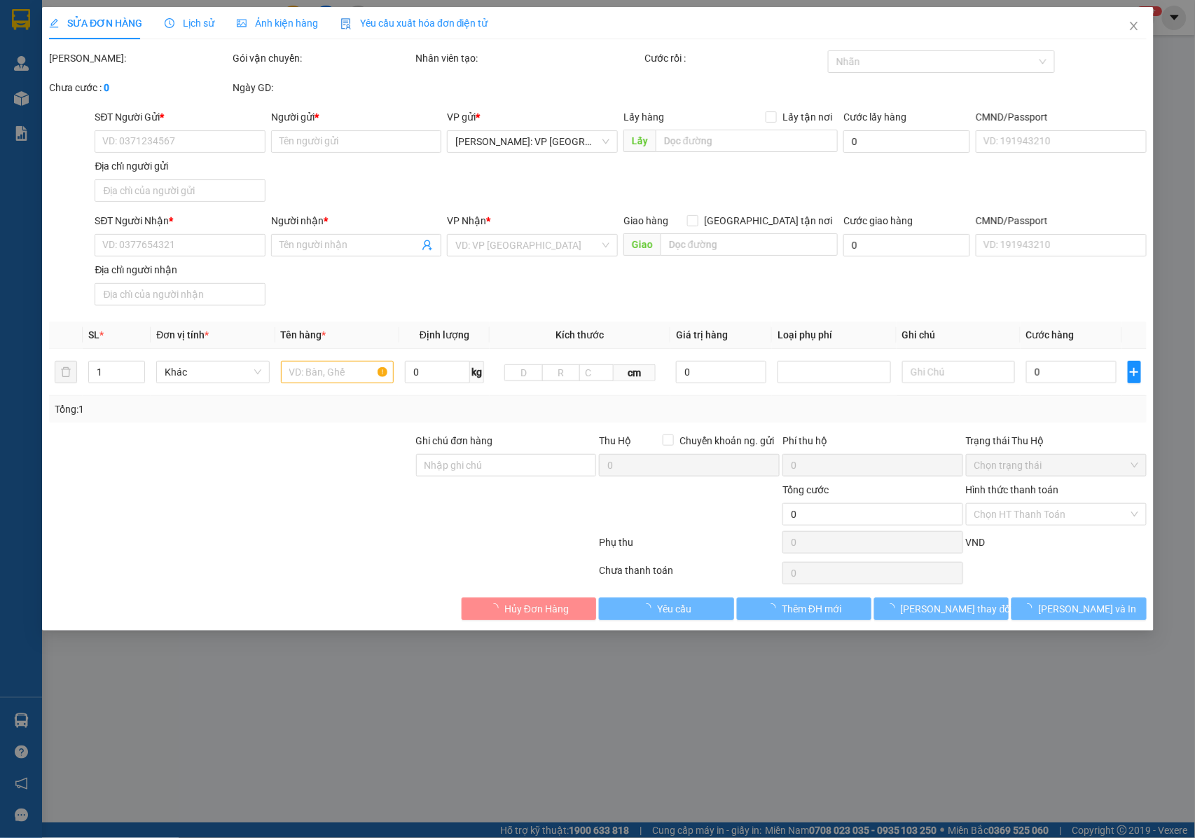
type input "0908839451"
type input "[PERSON_NAME]"
type input "0949464934"
type input "ANH NGÔN MINH"
checkbox input "true"
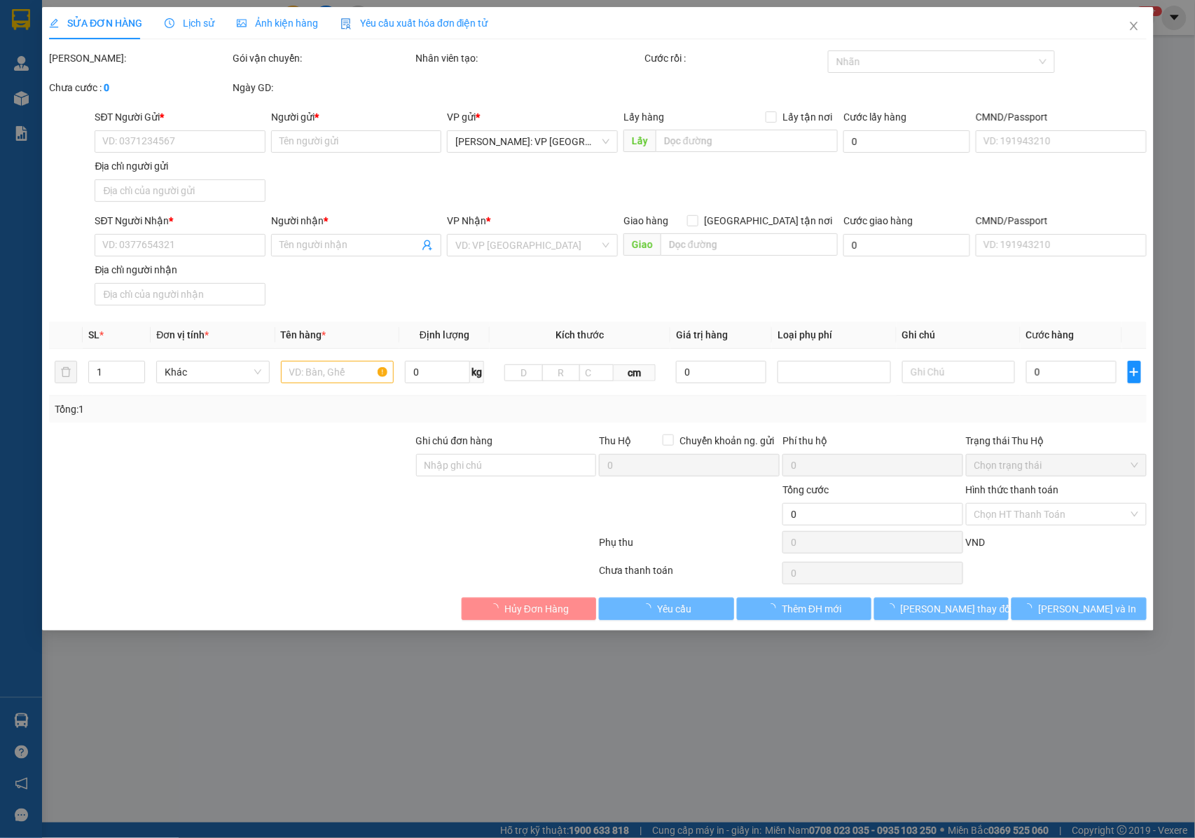
type input "NGÕ 55 PHỐ NGỤY NHƯ KON TUM , PHƯỜNG NHẬN CHÍNH , THANH XUÂN , HÀ NỘI"
type input "NHẬN NGUYÊN KIỆN GIAO NGUYÊN KIỆN, HƯ VỠ K ĐỀN"
type input "100.000"
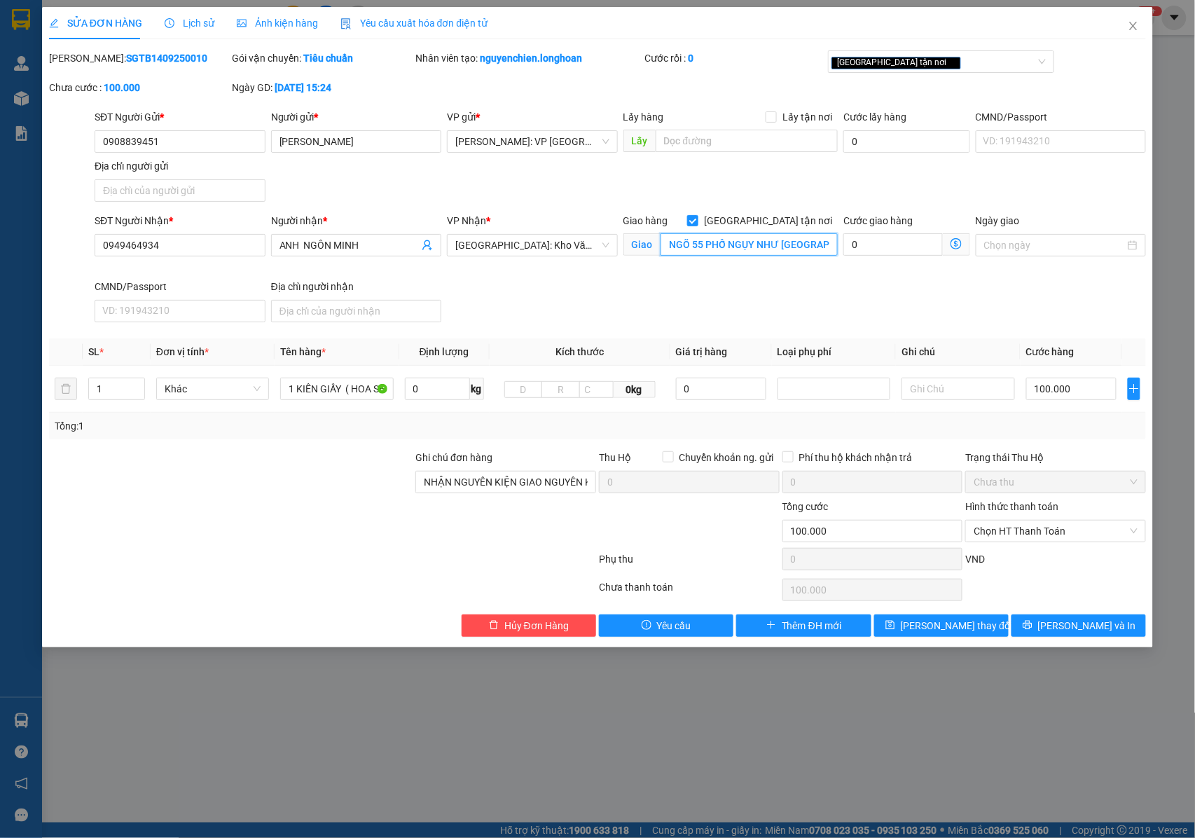
click at [759, 245] on input "NGÕ 55 PHỐ NGỤY NHƯ KON TUM , PHƯỜNG NHẬN CHÍNH , THANH XUÂN , HÀ NỘI" at bounding box center [748, 244] width 177 height 22
click at [760, 245] on input "NGÕ 55 PHỐ NGỤY NHƯ KON TUM , PHƯỜNG NHẬN CHÍNH , THANH XUÂN , HÀ NỘI" at bounding box center [748, 244] width 177 height 22
click at [744, 248] on input "NGÕ 55 PHỐ NGỤY NHƯ KON TUM , PHƯỜNG NHẬN CHÍNH , THANH XUÂN , HÀ NỘI" at bounding box center [748, 244] width 177 height 22
type input "NGÕ 55 PHỐ NGỤY NHƯ KON TUM , PHƯỜNG NHÂN CHÍNH , THANH XUÂN , HÀ NỘI"
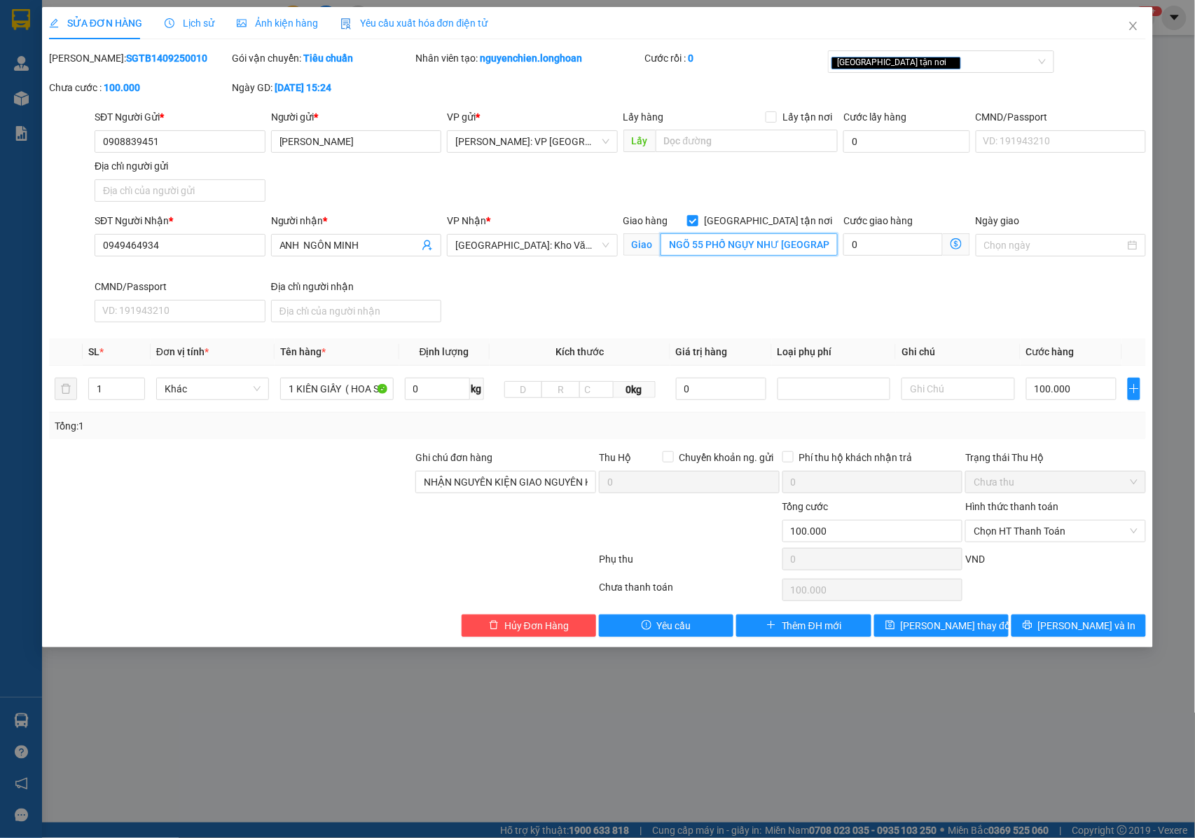
click at [787, 247] on input "NGÕ 55 PHỐ NGỤY NHƯ KON TUM , PHƯỜNG NHÂN CHÍNH , THANH XUÂN , HÀ NỘI" at bounding box center [748, 244] width 177 height 22
click at [936, 629] on span "Lưu thay đổi" at bounding box center [957, 625] width 112 height 15
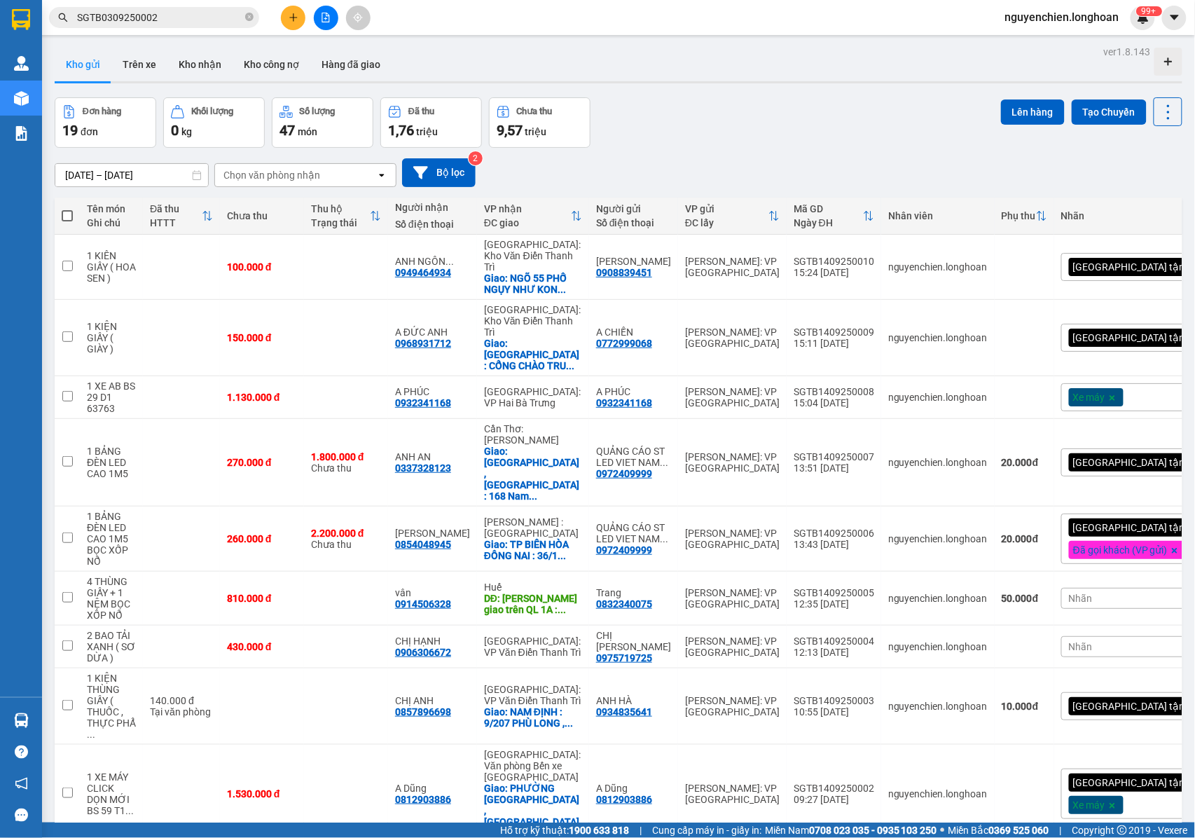
click at [289, 25] on button at bounding box center [293, 18] width 25 height 25
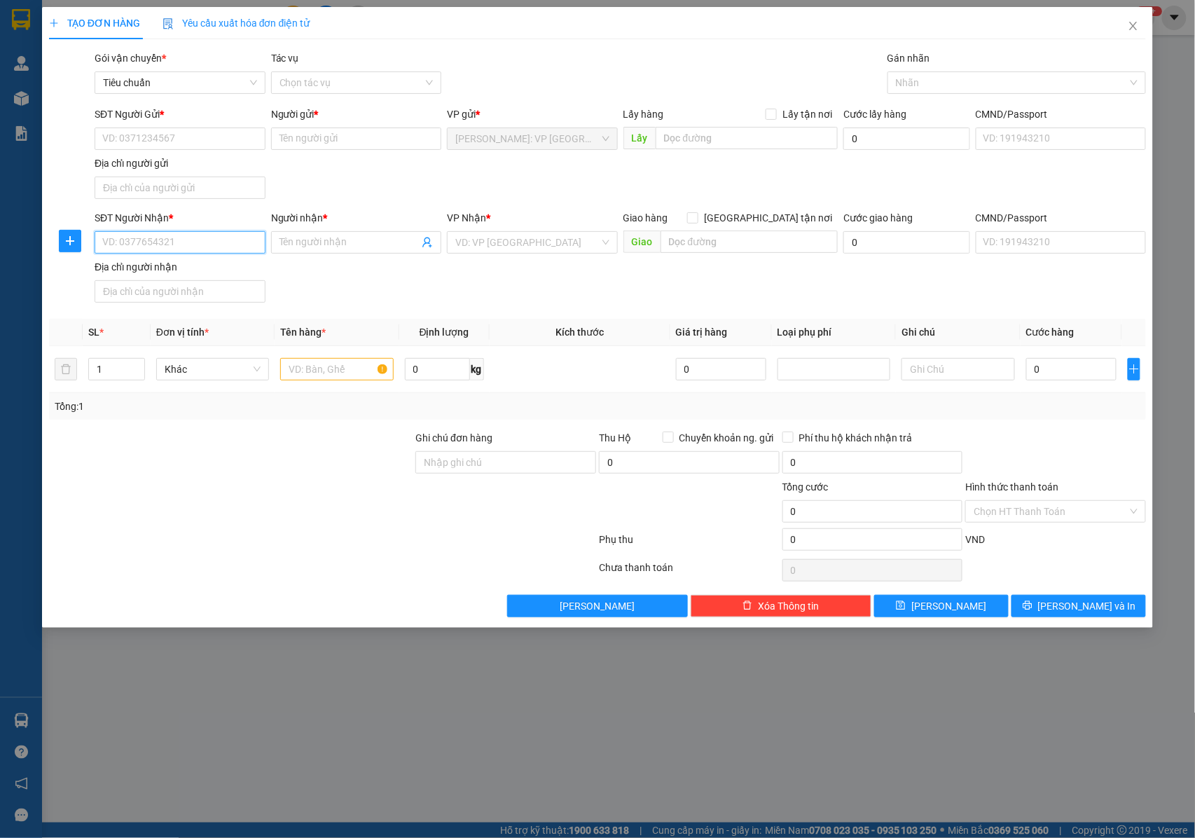
click at [211, 247] on input "SĐT Người Nhận *" at bounding box center [180, 242] width 171 height 22
click at [144, 125] on div "SĐT Người Gửi *" at bounding box center [180, 116] width 171 height 21
click at [148, 137] on input "SĐT Người Gửi *" at bounding box center [180, 138] width 171 height 22
click at [150, 137] on input "SĐT Người Gửi *" at bounding box center [180, 138] width 171 height 22
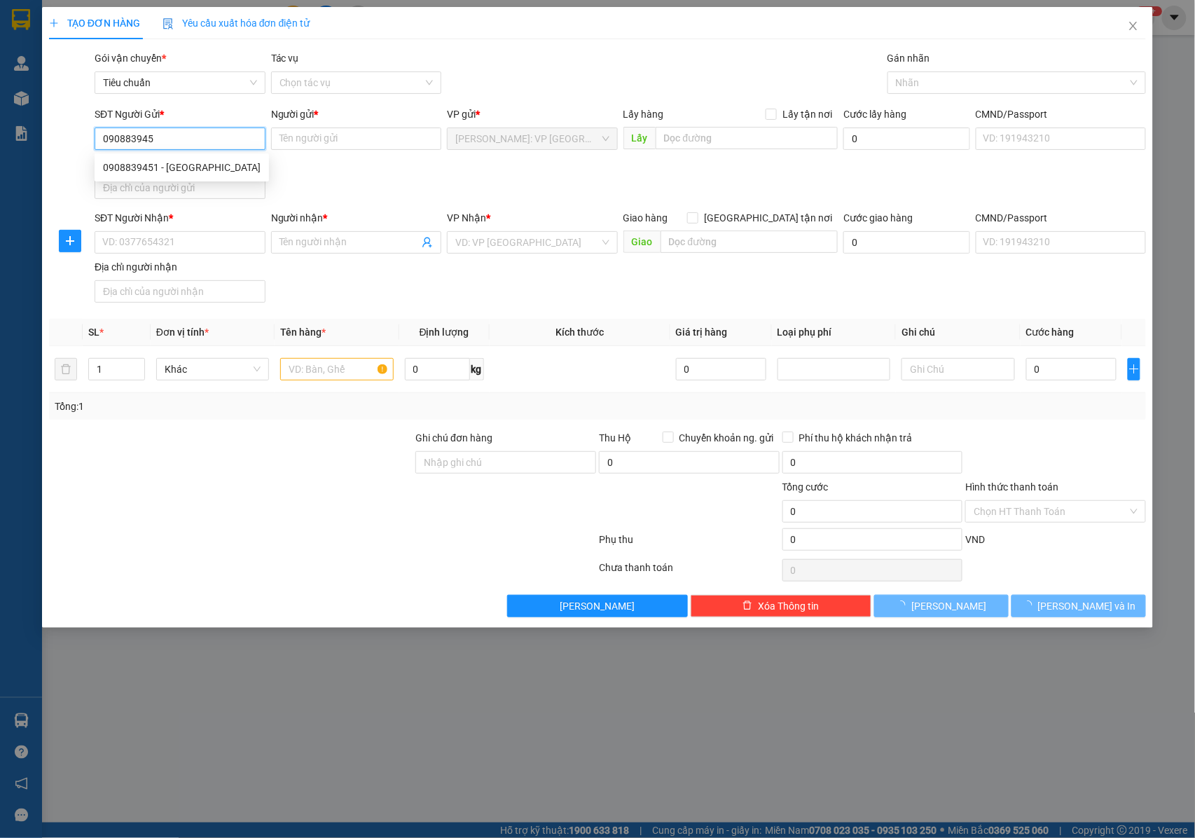
type input "0908839451"
click at [183, 164] on div "0908839451 - ANH HẢI" at bounding box center [182, 167] width 158 height 15
type input "[PERSON_NAME]"
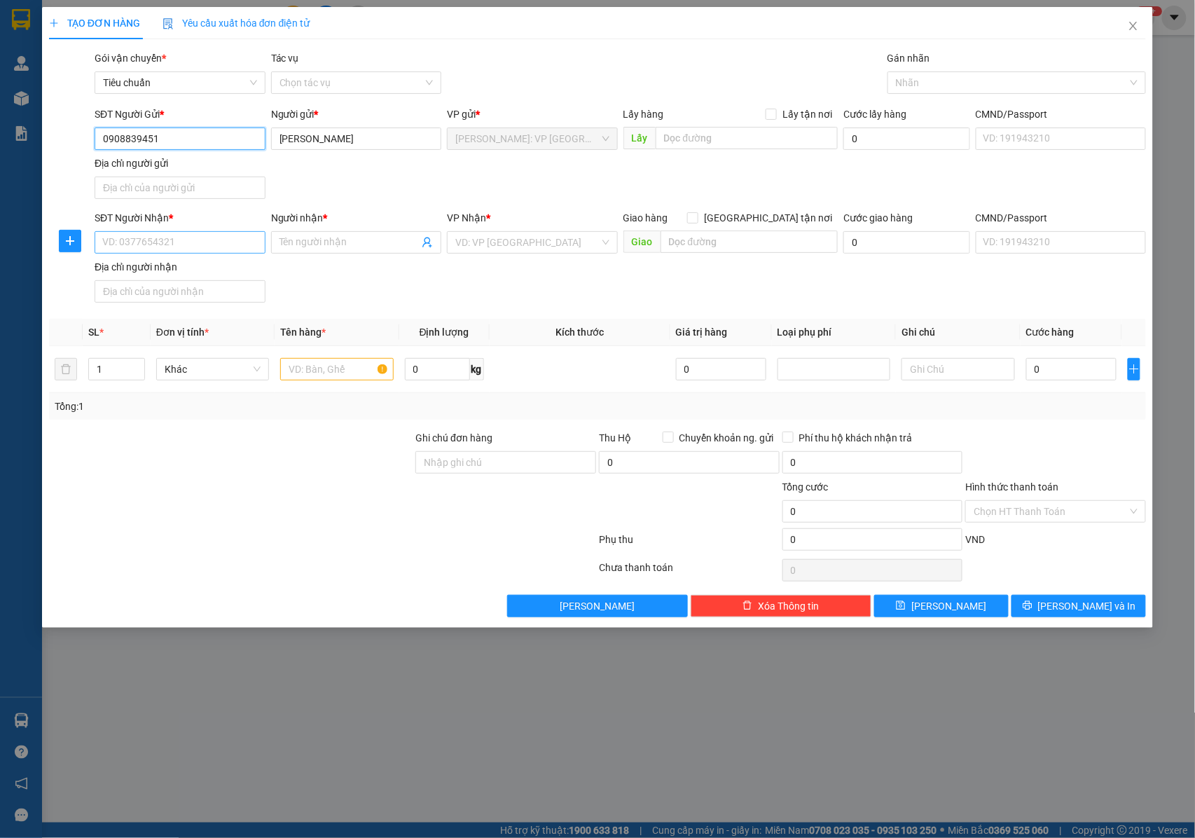
type input "0908839451"
click at [188, 250] on input "SĐT Người Nhận *" at bounding box center [180, 242] width 171 height 22
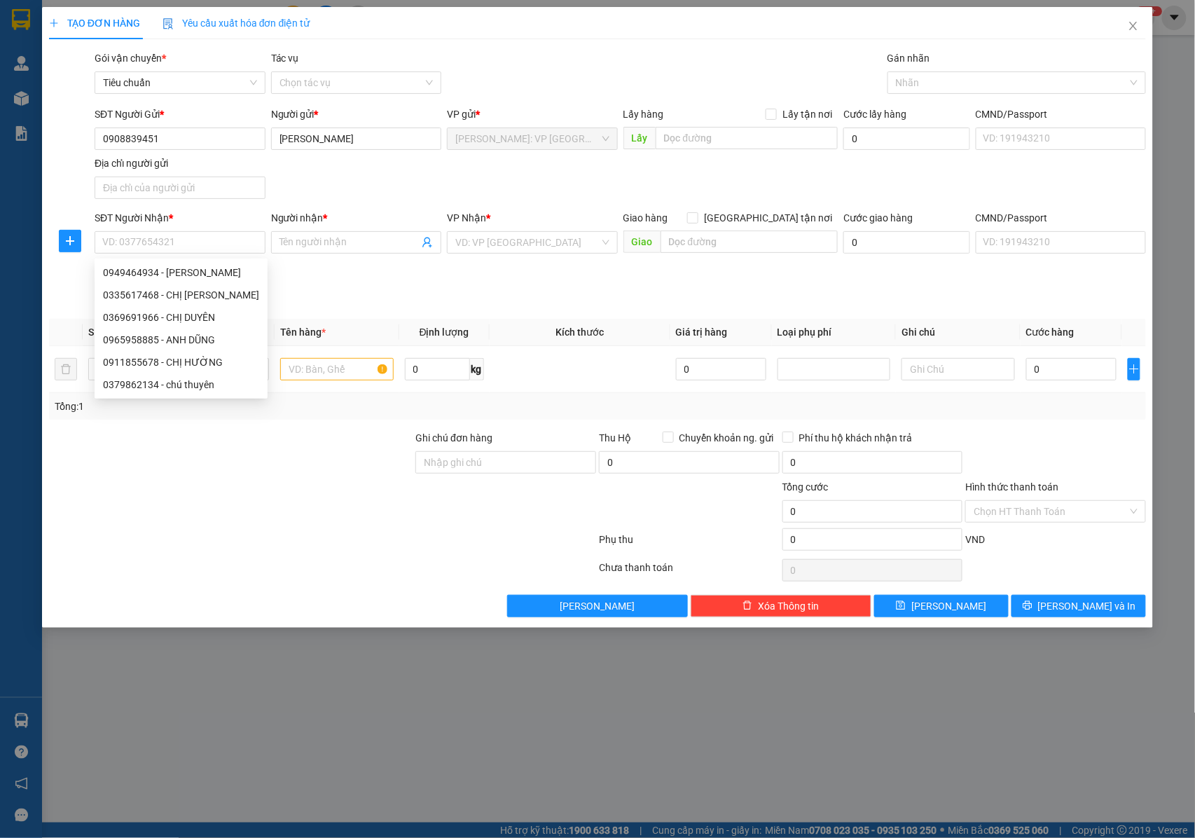
click at [328, 273] on div "SĐT Người Nhận * VD: 0377654321 Người nhận * Tên người nhận VP Nhận * VD: VP Sà…" at bounding box center [620, 259] width 1057 height 98
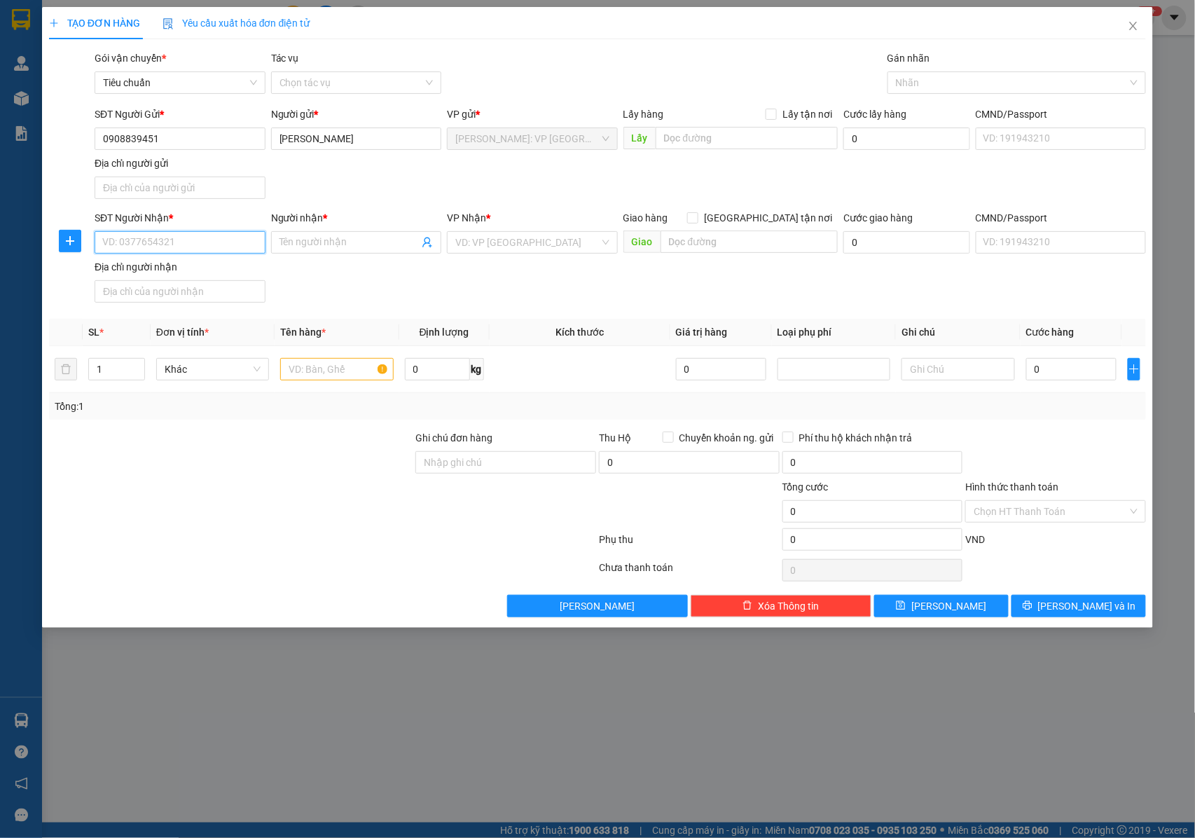
click at [202, 247] on input "SĐT Người Nhận *" at bounding box center [180, 242] width 171 height 22
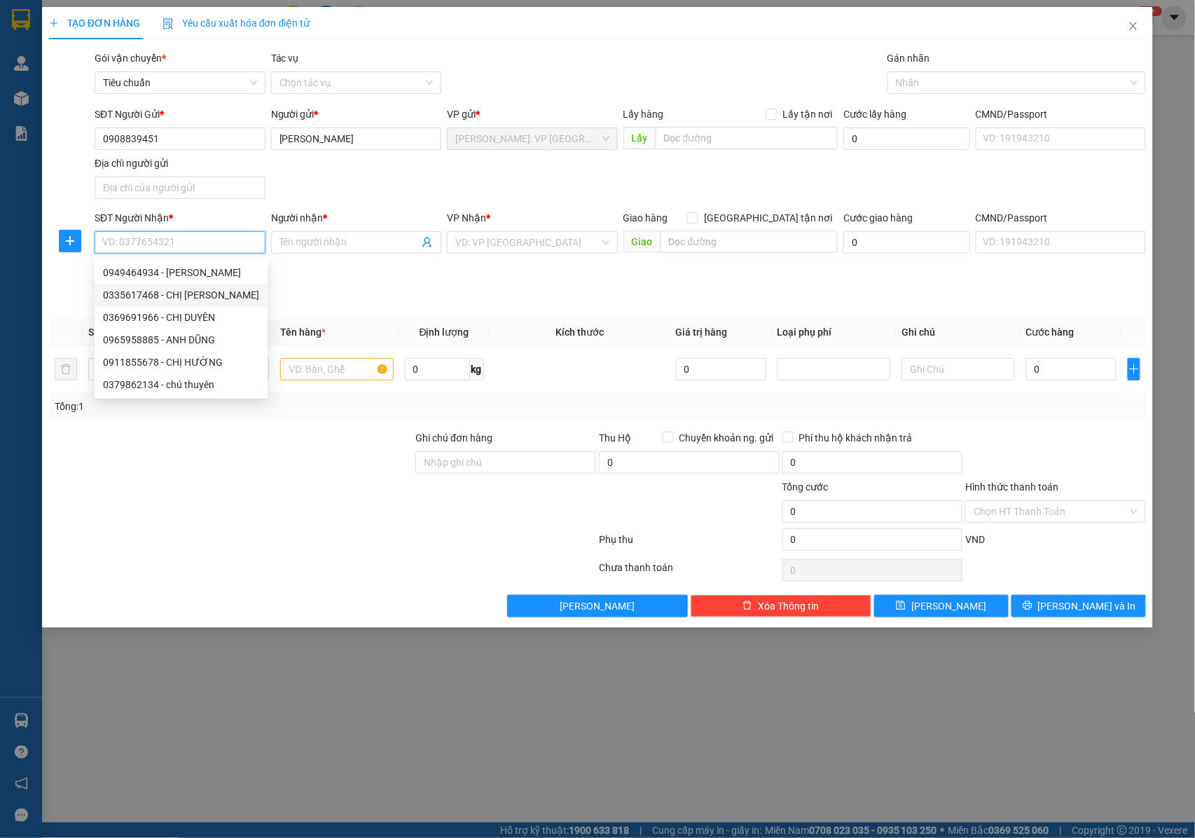
click at [186, 292] on div "0335617468 - CHỊ NGUYỄN HẠNH" at bounding box center [181, 294] width 156 height 15
type input "0335617468"
type input "CHỊ NGUYỄN HẠNH"
checkbox input "true"
type input "SỐ NHÀ 25 , NGÕ 5 , THÔN MAI ĐÔNG , XÃ SÓC SƠN , HÀ NỘI"
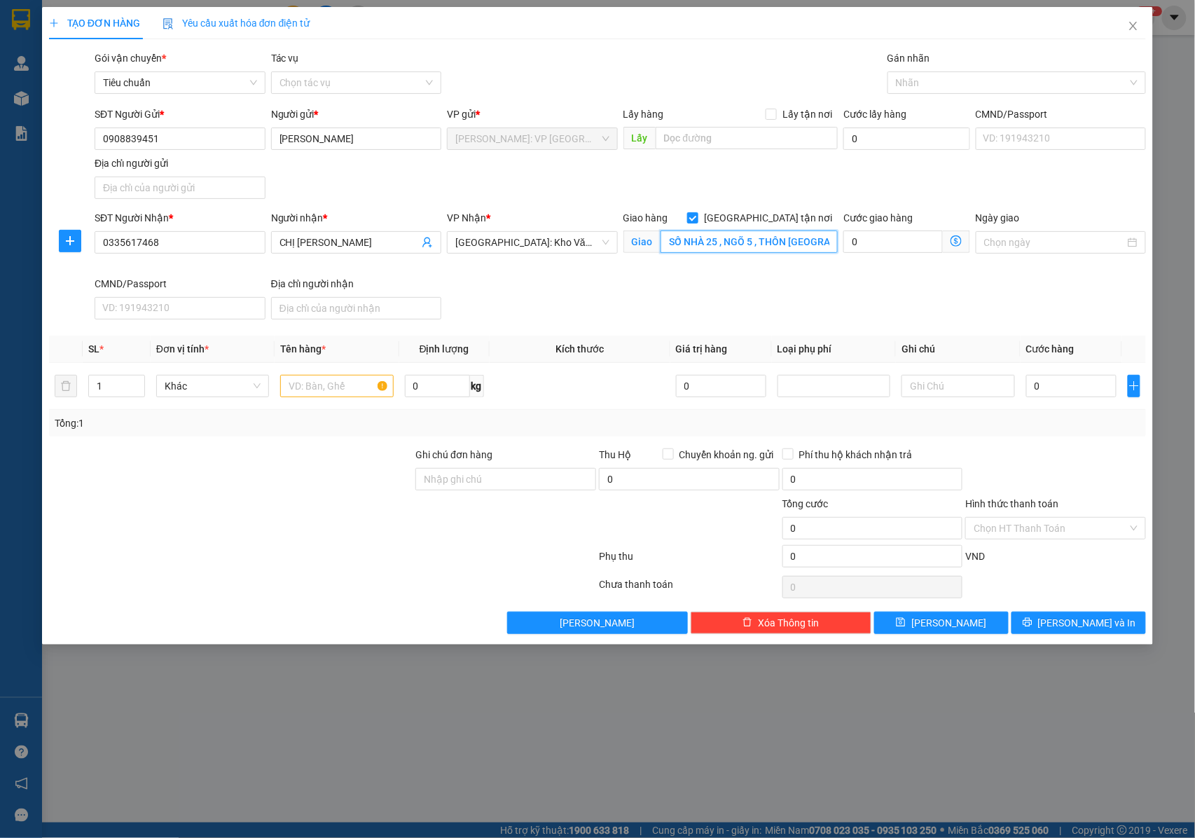
click at [718, 241] on input "SỐ NHÀ 25 , NGÕ 5 , THÔN MAI ĐÔNG , XÃ SÓC SƠN , HÀ NỘI" at bounding box center [748, 241] width 177 height 22
click at [738, 236] on input "SỐ NHÀ 25 , NGÕ 5 , THÔN MAI ĐÔNG , XÃ SÓC SƠN , HÀ NỘI" at bounding box center [748, 241] width 177 height 22
type input "2"
click at [134, 385] on icon "up" at bounding box center [136, 382] width 5 height 5
click at [328, 389] on input "text" at bounding box center [336, 386] width 113 height 22
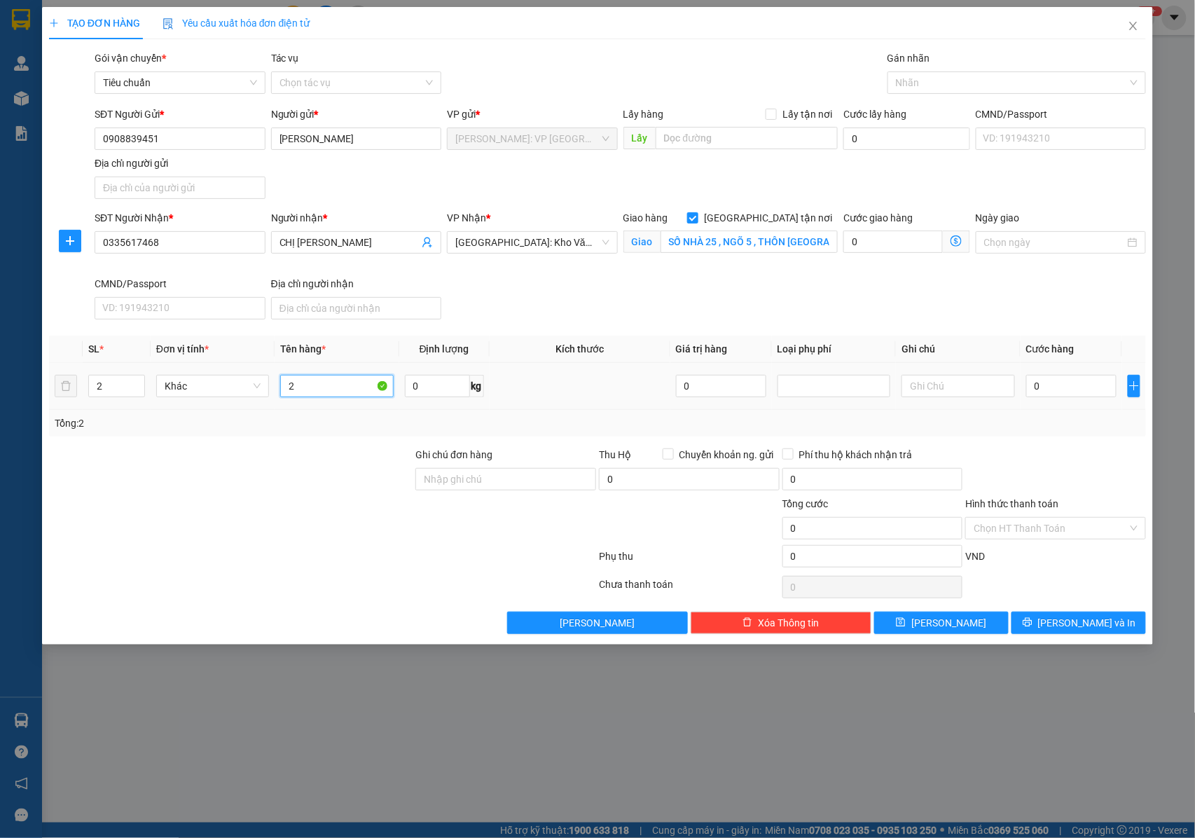
type input "2"
type input "1 THÙNG GIẤY BỌC PE + 1 THÙNG GIẤU BỌC BAO TẢI XANH"
click at [450, 475] on input "Ghi chú đơn hàng" at bounding box center [505, 479] width 181 height 22
type input "NHẬN NGUYÊN KIỆN GIAO NGUYÊN KIỆN, HƯ VỠ K ĐỀN"
click at [1059, 384] on input "0" at bounding box center [1071, 386] width 90 height 22
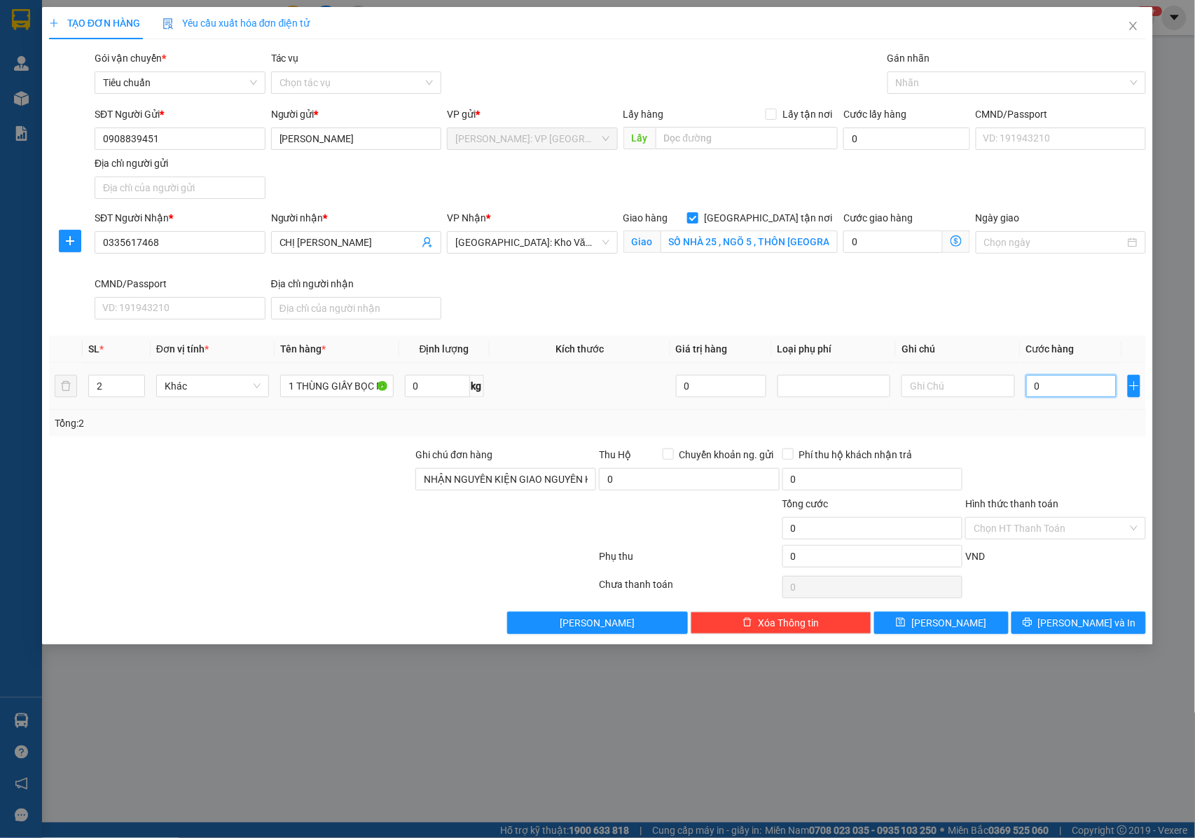
click at [1046, 390] on input "0" at bounding box center [1071, 386] width 90 height 22
type input "03"
type input "3"
type input "033"
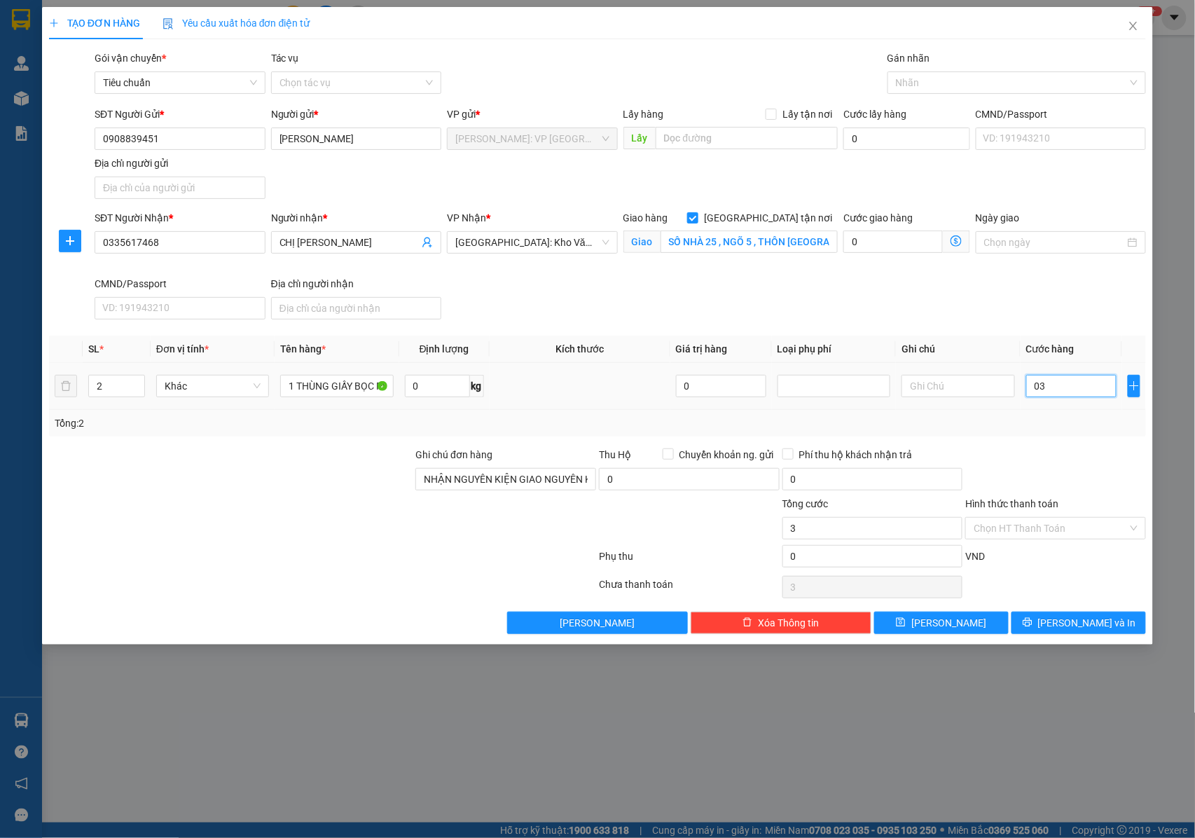
type input "33"
type input "0.330"
type input "330"
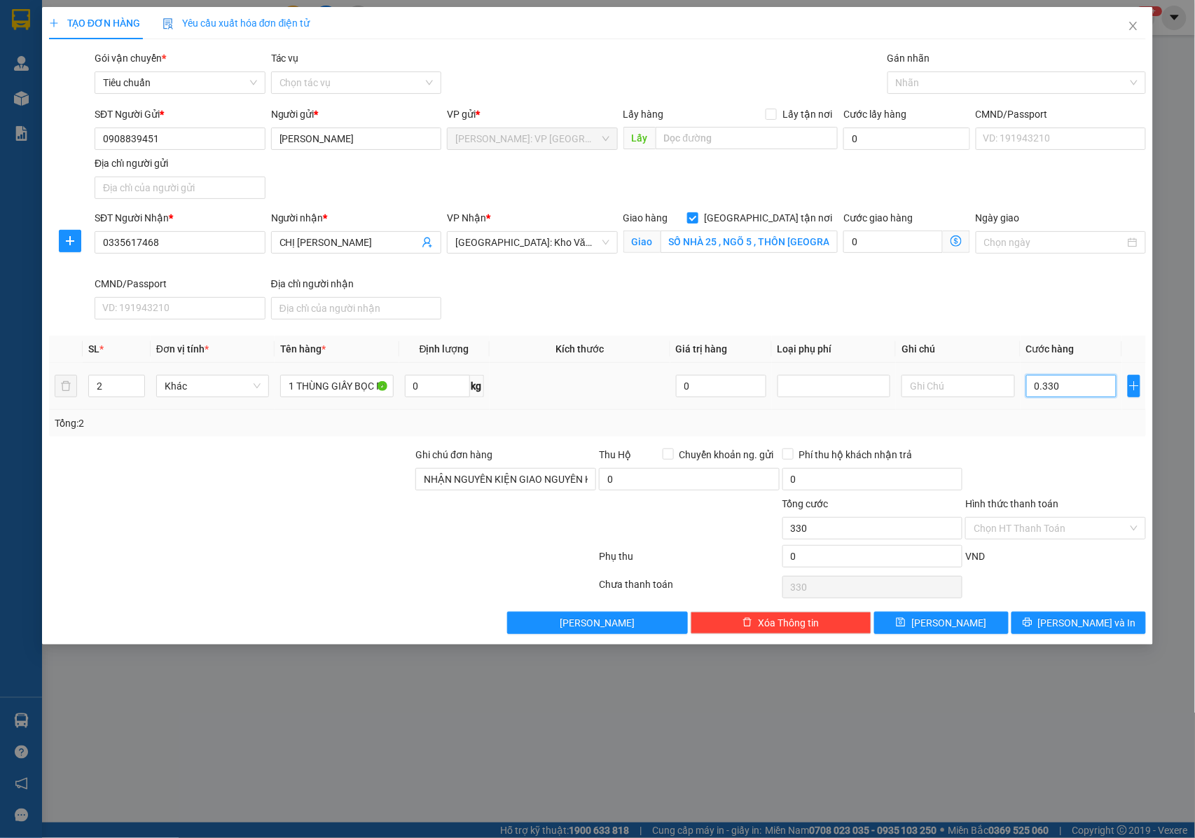
type input "03.300"
type input "3.300"
type input "033.000"
type input "33.000"
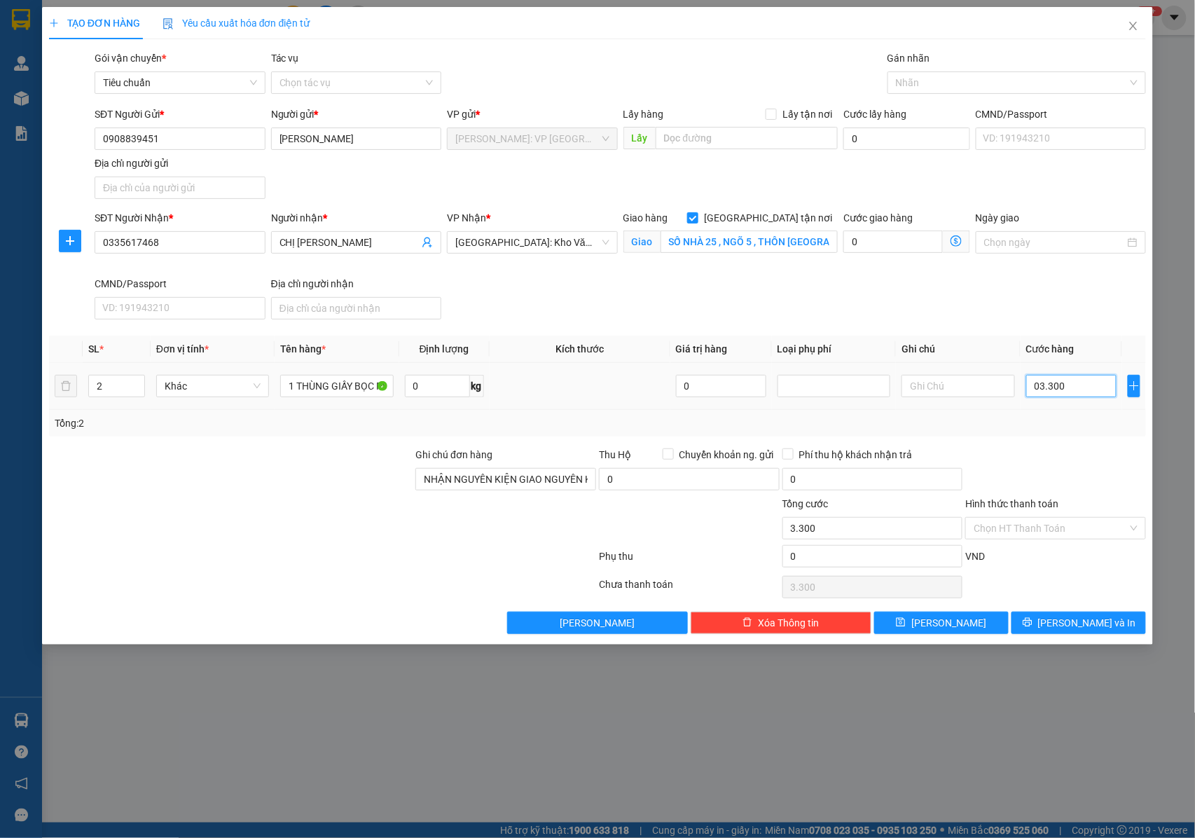
type input "33.000"
type input "0.330.000"
type input "330.000"
click at [915, 88] on div at bounding box center [1009, 82] width 237 height 17
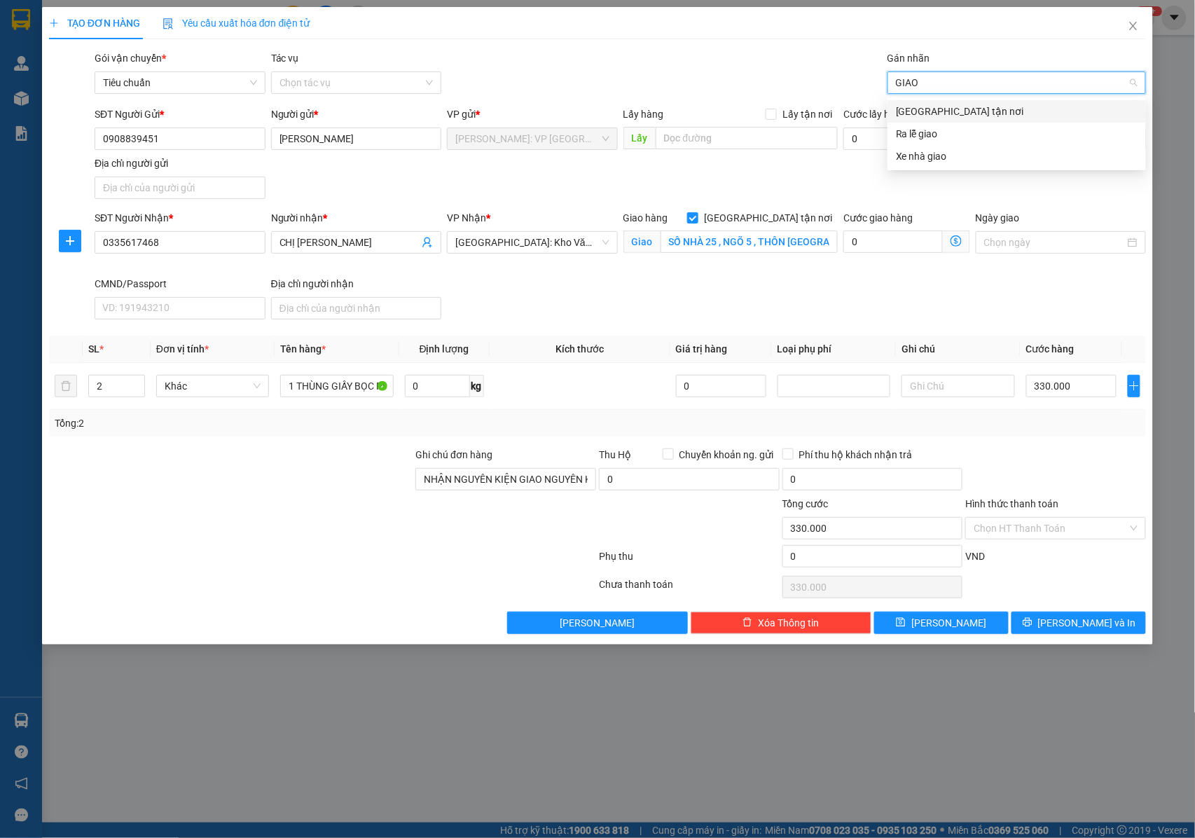
click at [922, 112] on div "[GEOGRAPHIC_DATA] tận nơi" at bounding box center [1017, 111] width 242 height 15
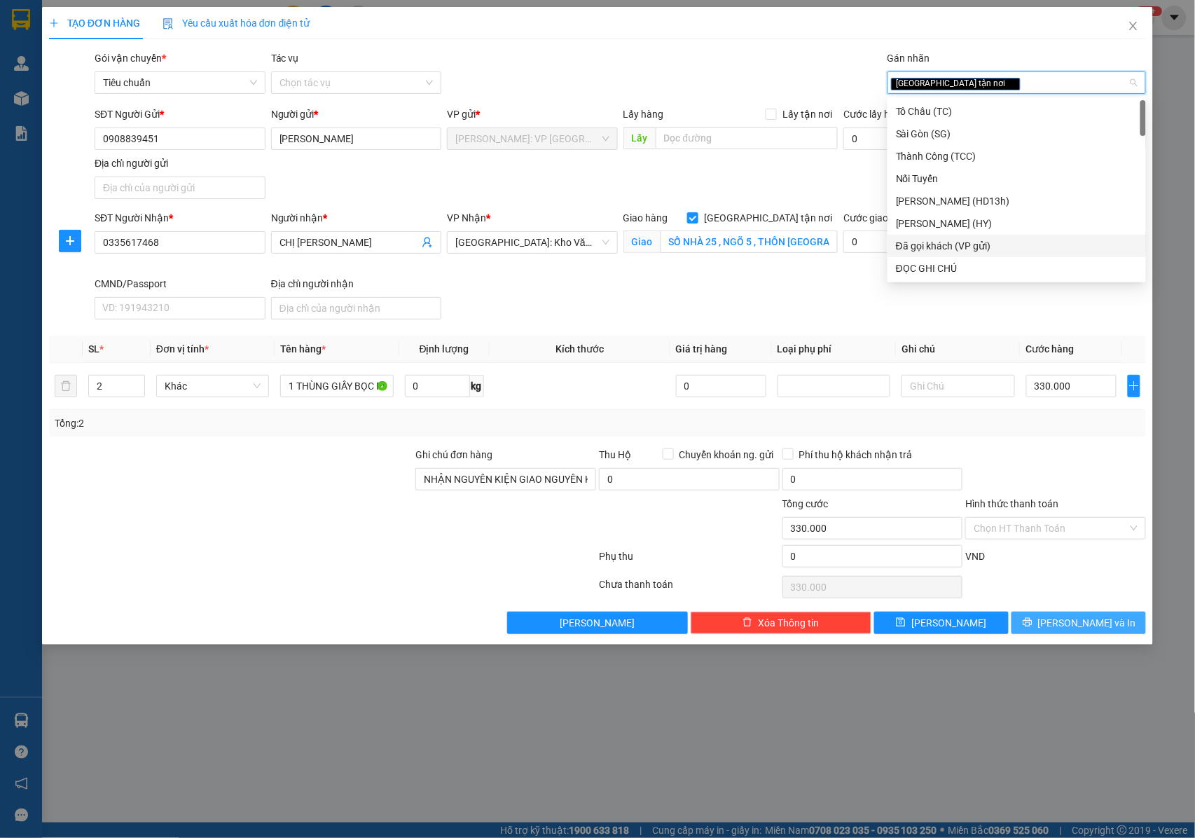
click at [1042, 623] on button "[PERSON_NAME] và In" at bounding box center [1078, 622] width 134 height 22
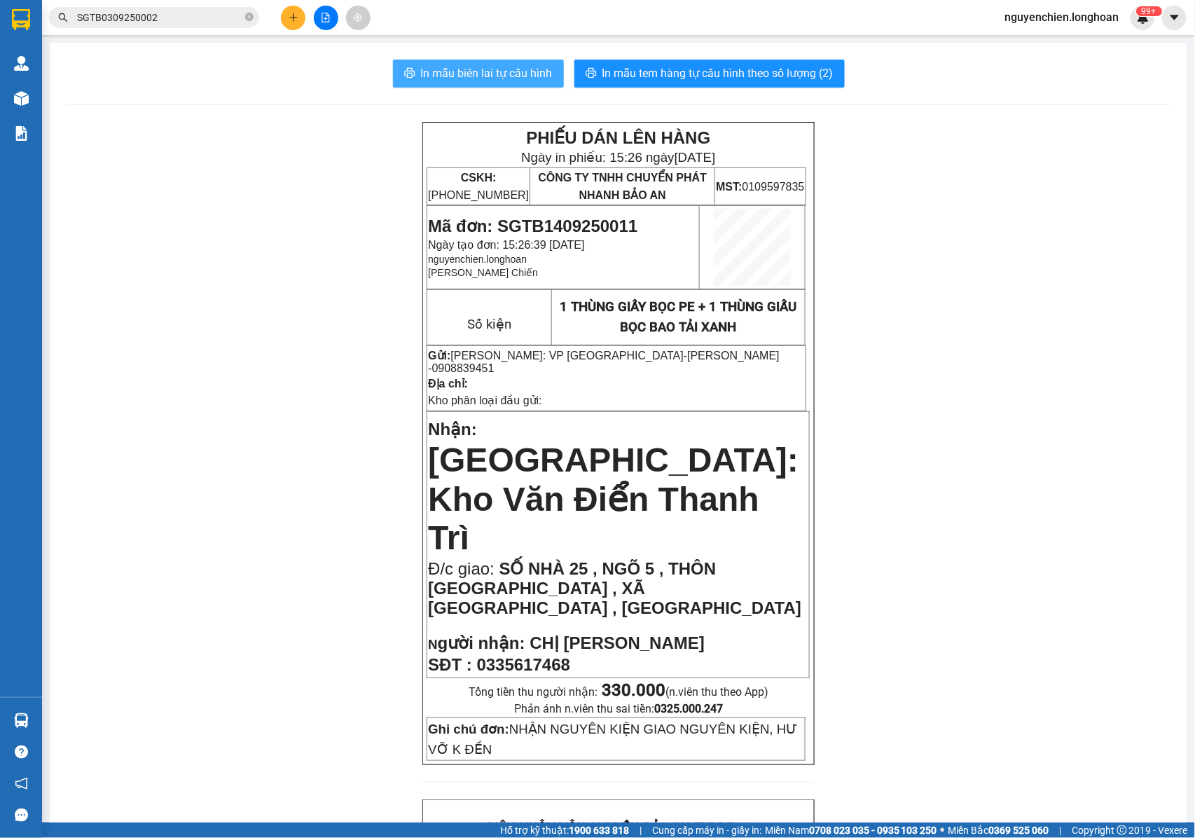
click at [506, 78] on span "In mẫu biên lai tự cấu hình" at bounding box center [487, 73] width 132 height 18
click at [721, 462] on p "Nhận: Hà Nội: Kho Văn Điển Thanh Trì" at bounding box center [618, 486] width 380 height 142
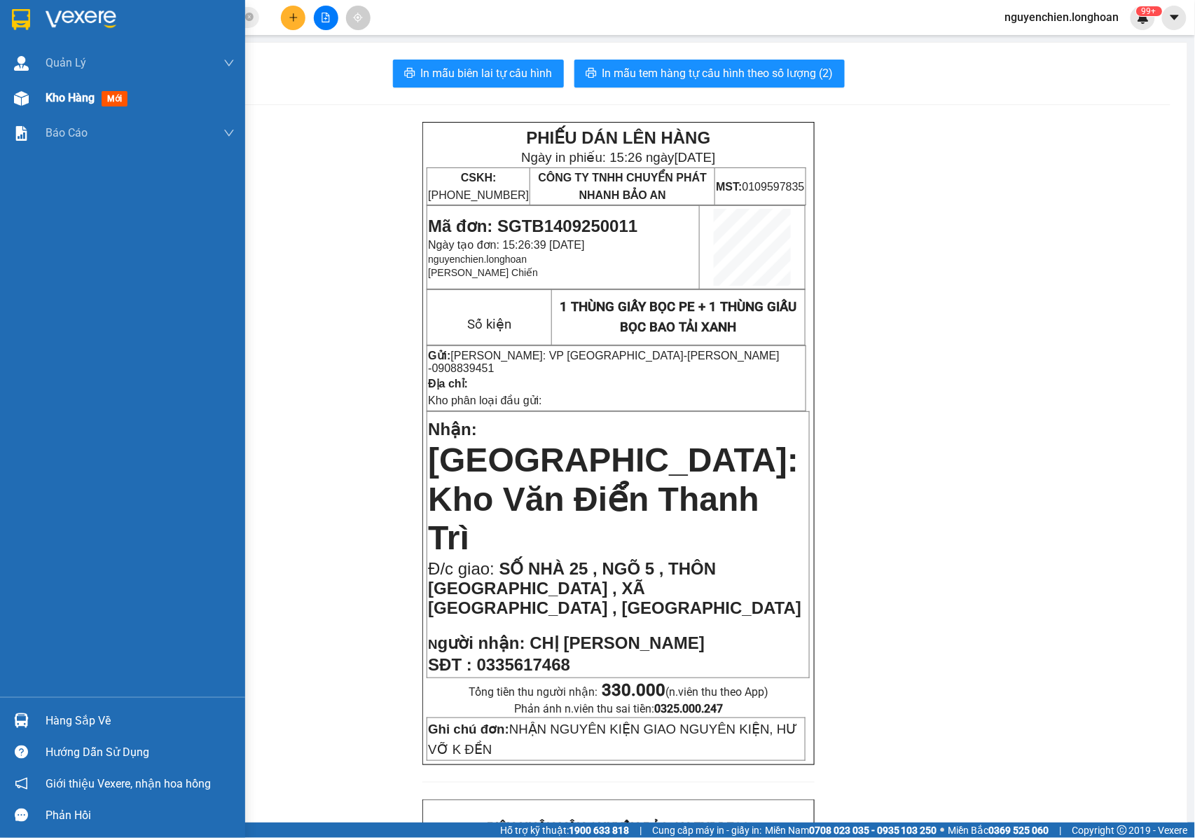
click at [15, 104] on img at bounding box center [21, 98] width 15 height 15
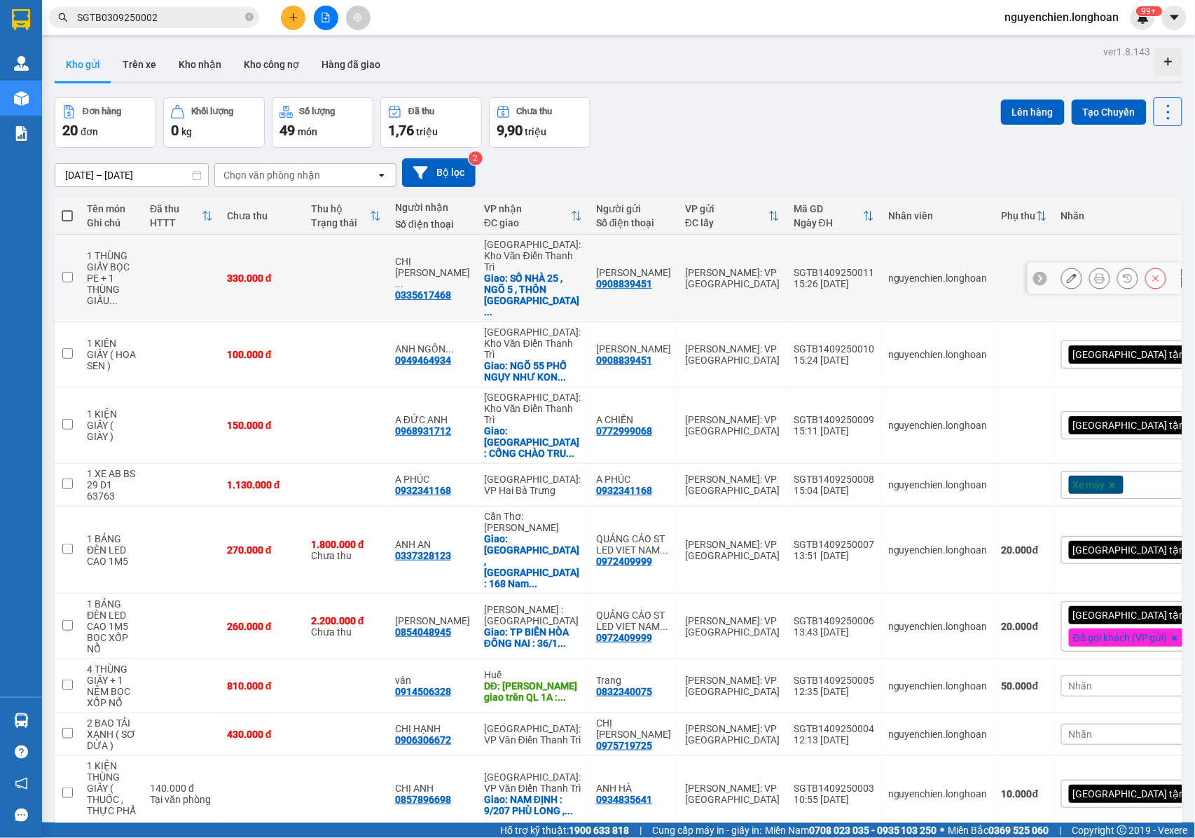
click at [1062, 266] on button at bounding box center [1072, 278] width 20 height 25
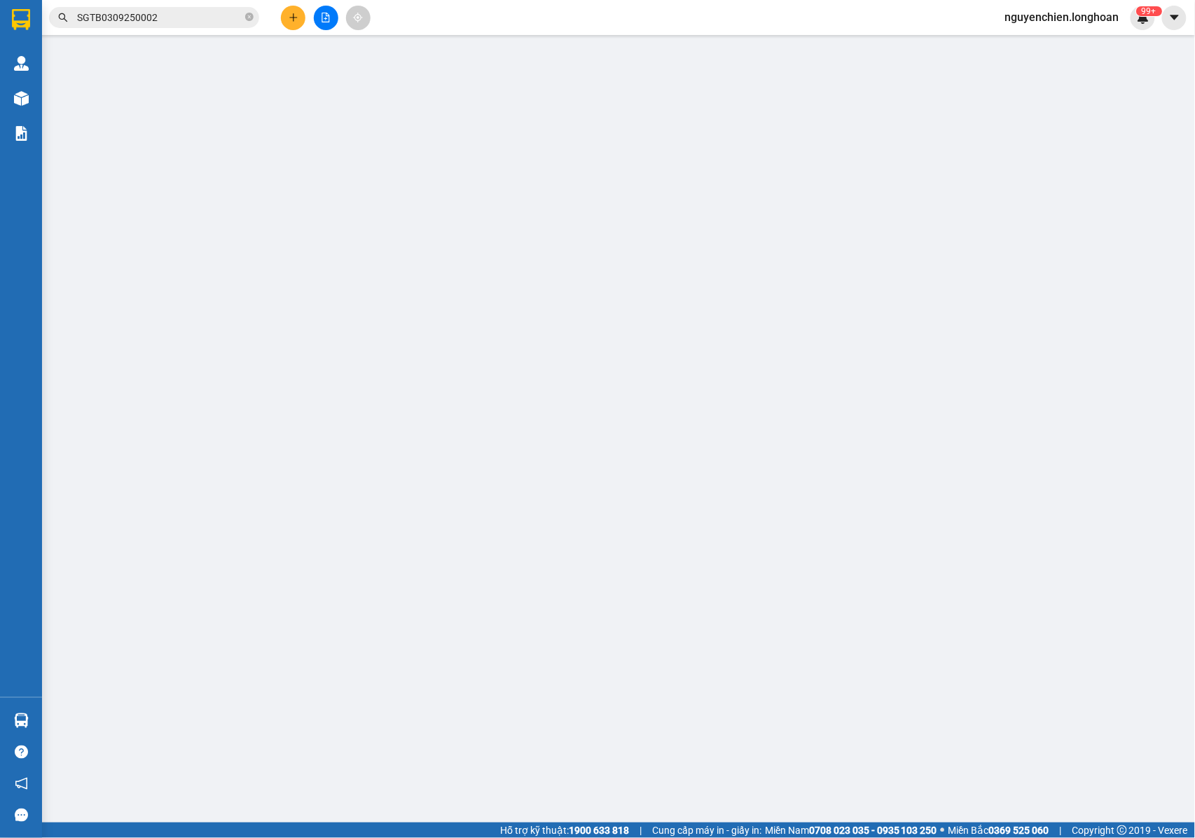
type input "0908839451"
type input "[PERSON_NAME]"
type input "0335617468"
type input "CHỊ NGUYỄN HẠNH"
checkbox input "true"
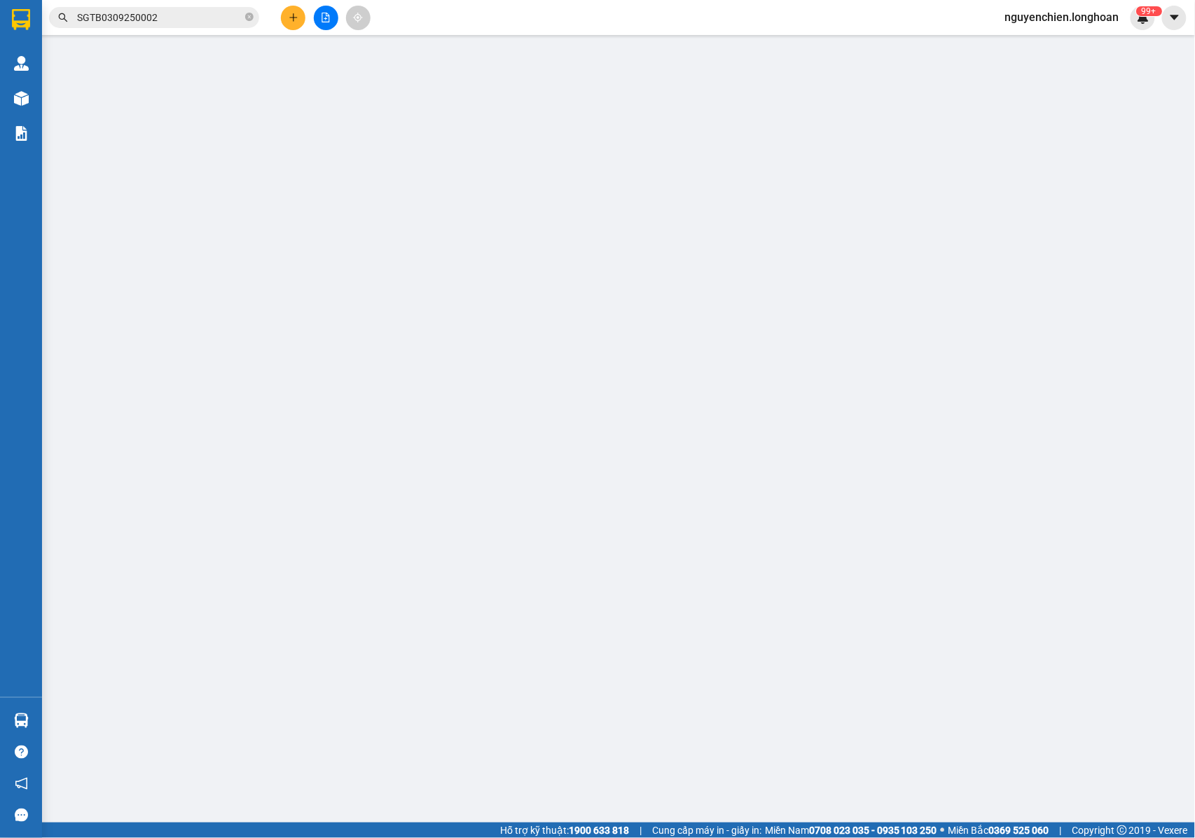
type input "SỐ NHÀ 25 , NGÕ 5 , THÔN MAI ĐÔNG , XÃ SÓC SƠN , HÀ NỘI"
type input "NHẬN NGUYÊN KIỆN GIAO NGUYÊN KIỆN, HƯ VỠ K ĐỀN"
type input "330.000"
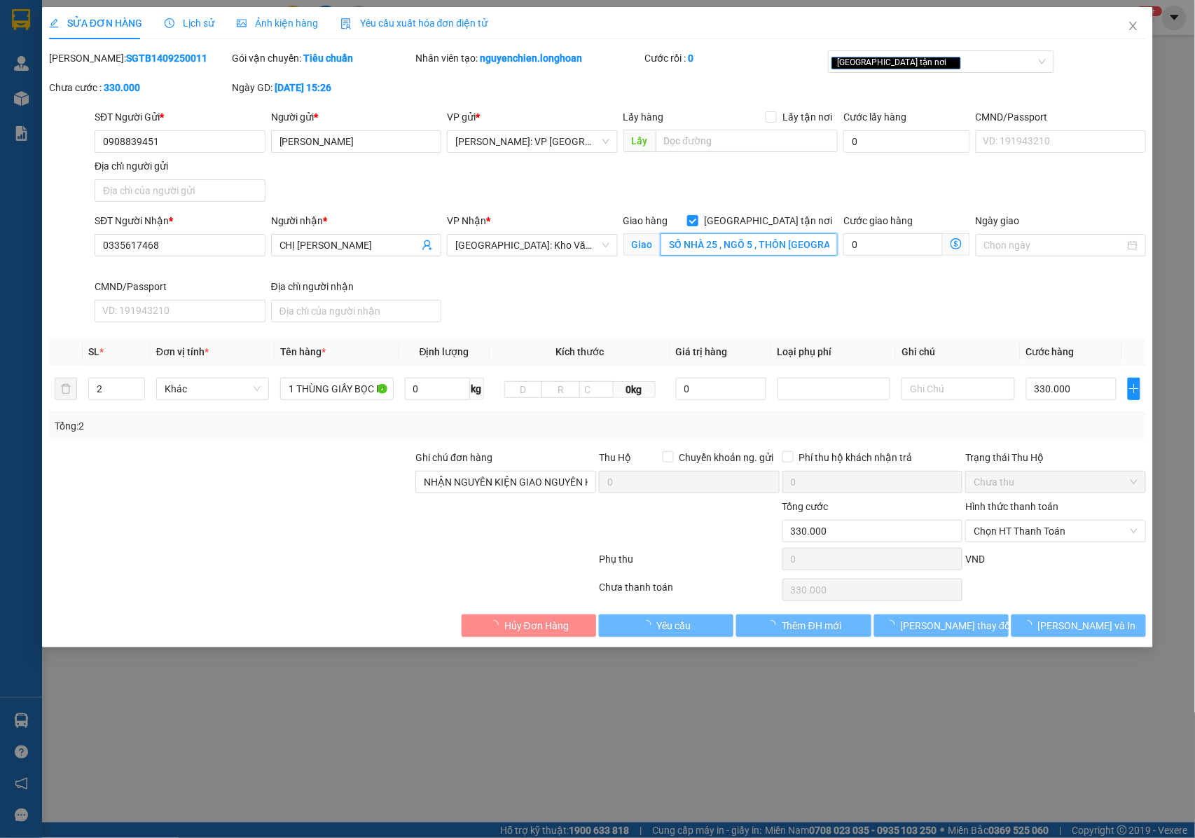
click at [728, 244] on input "SỐ NHÀ 25 , NGÕ 5 , THÔN MAI ĐÔNG , XÃ SÓC SƠN , HÀ NỘI" at bounding box center [748, 244] width 177 height 22
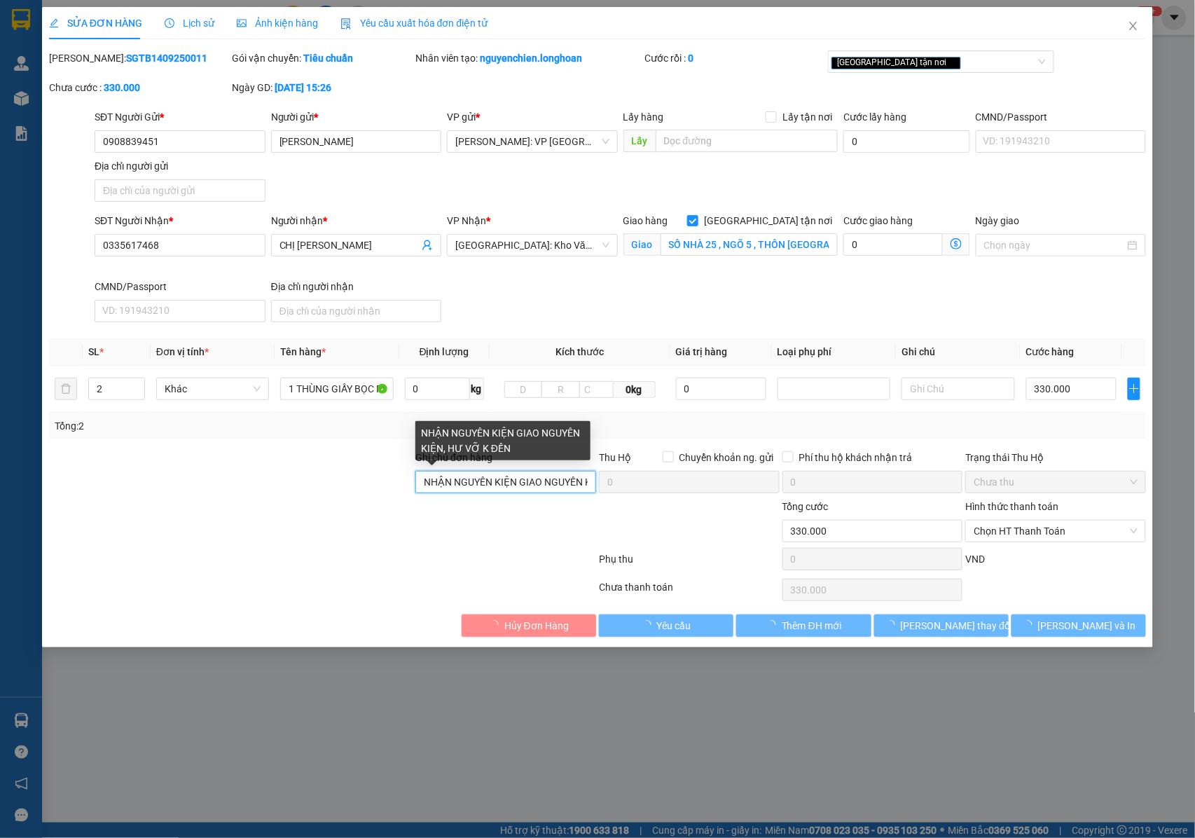
click at [525, 480] on input "NHẬN NGUYÊN KIỆN GIAO NGUYÊN KIỆN, HƯ VỠ K ĐỀN" at bounding box center [505, 482] width 181 height 22
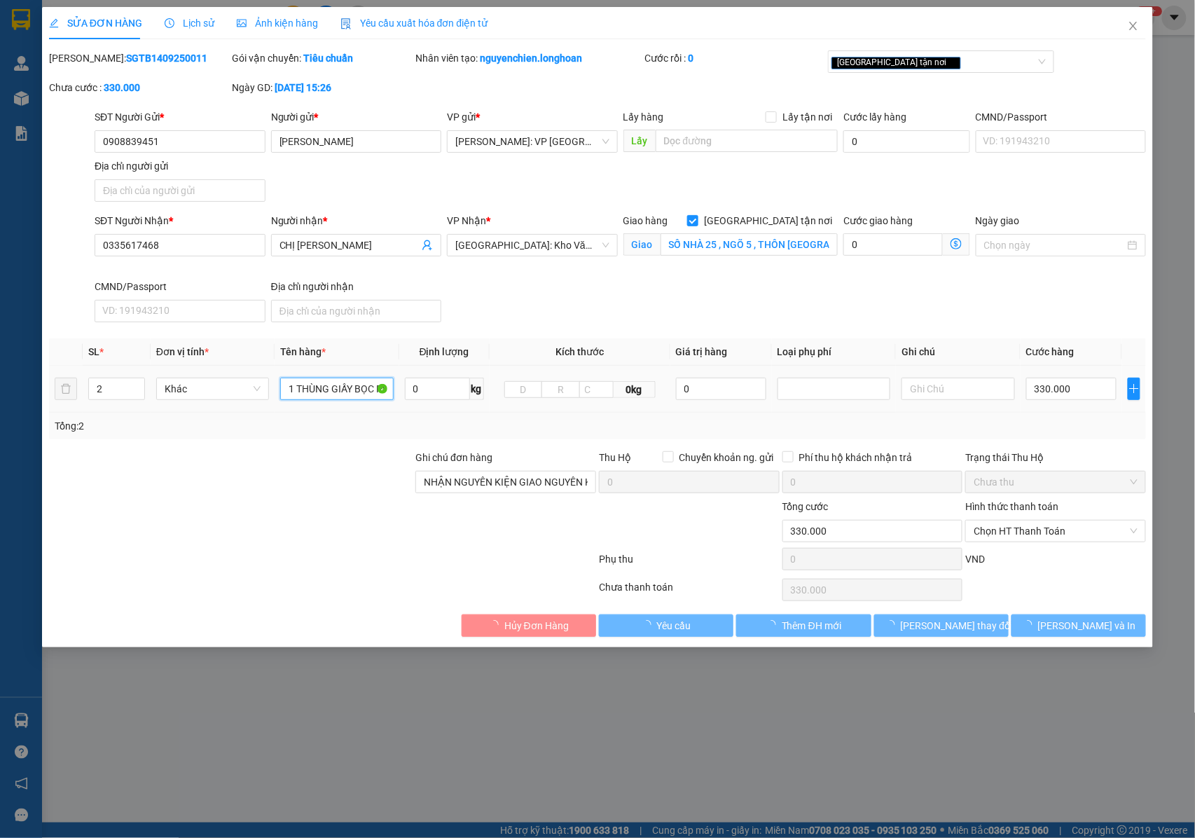
click at [342, 389] on input "1 THÙNG GIẤY BỌC PE + 1 THÙNG GIẤU BỌC BAO TẢI XANH" at bounding box center [336, 389] width 113 height 22
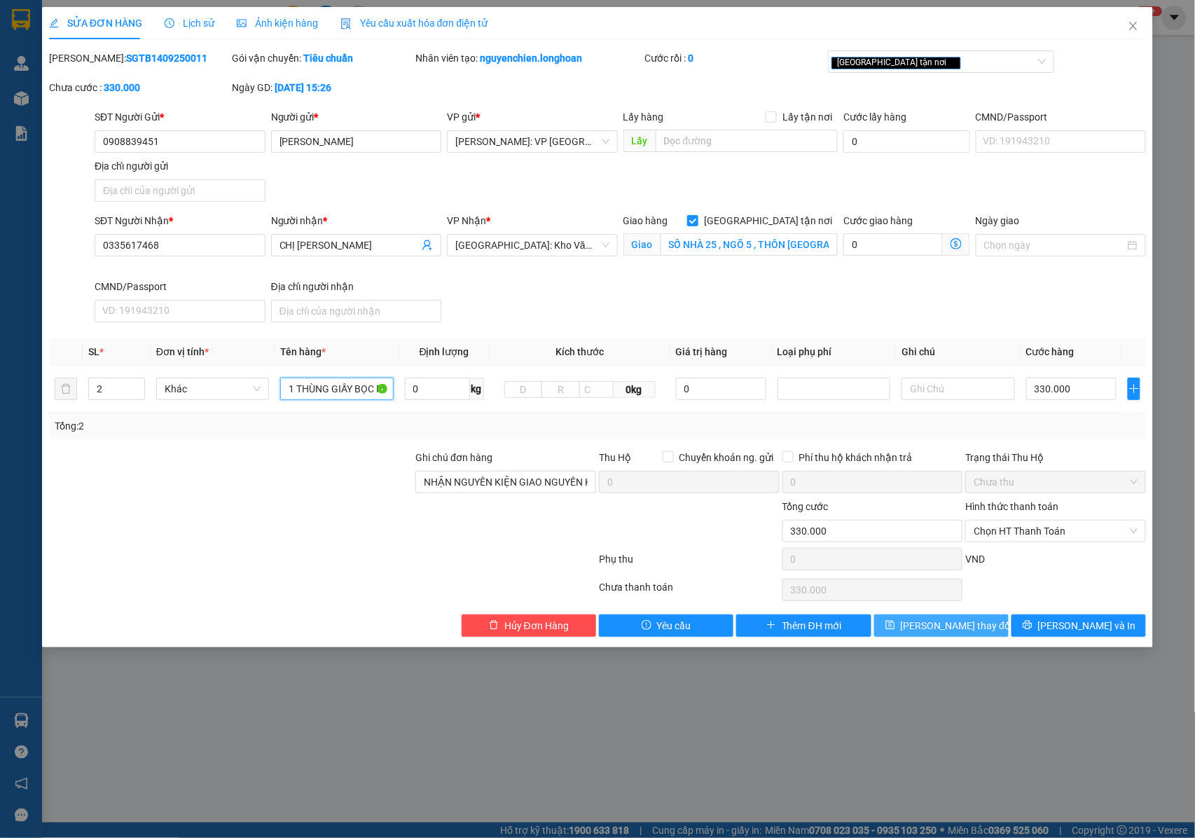
type input "1 THÙNG GIẤY BỌC PE + 1 THÙNG GIẤY BỌC BAO TẢI XANH"
click at [940, 623] on span "Lưu thay đổi" at bounding box center [957, 625] width 112 height 15
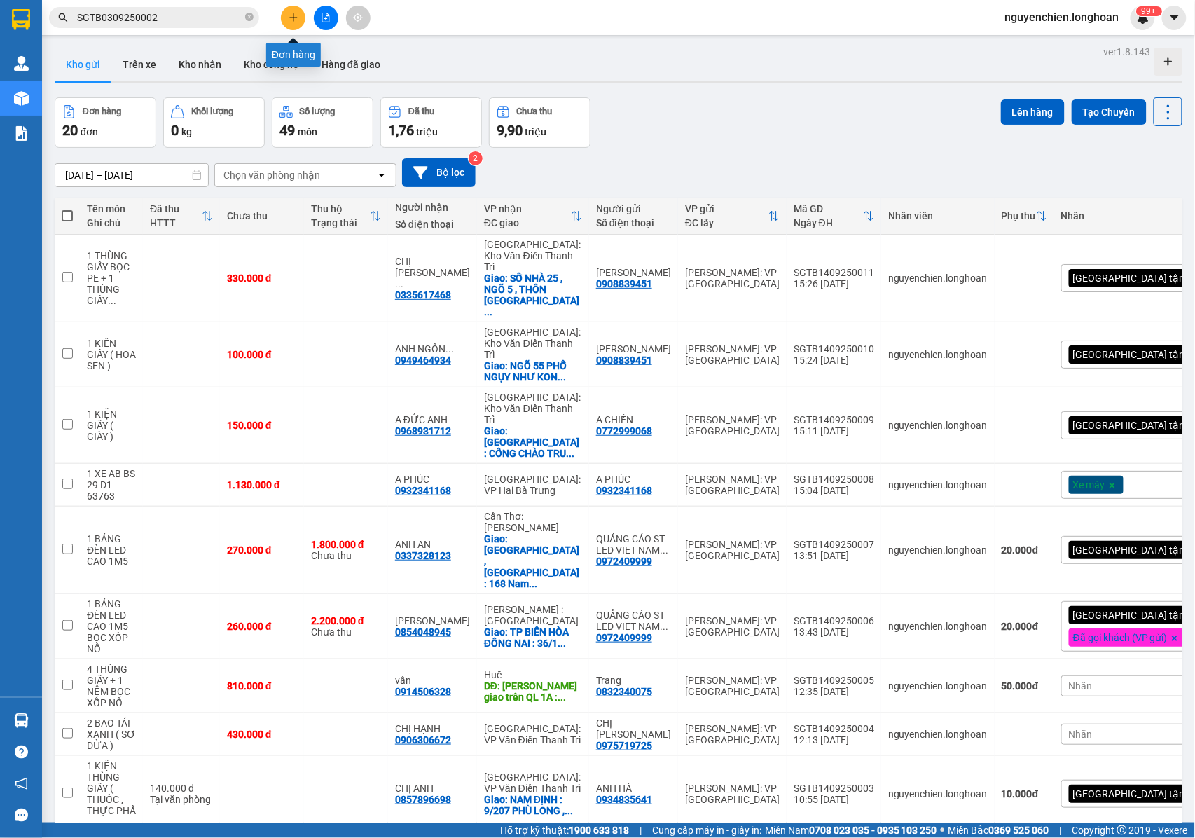
click at [294, 17] on icon "plus" at bounding box center [294, 18] width 10 height 10
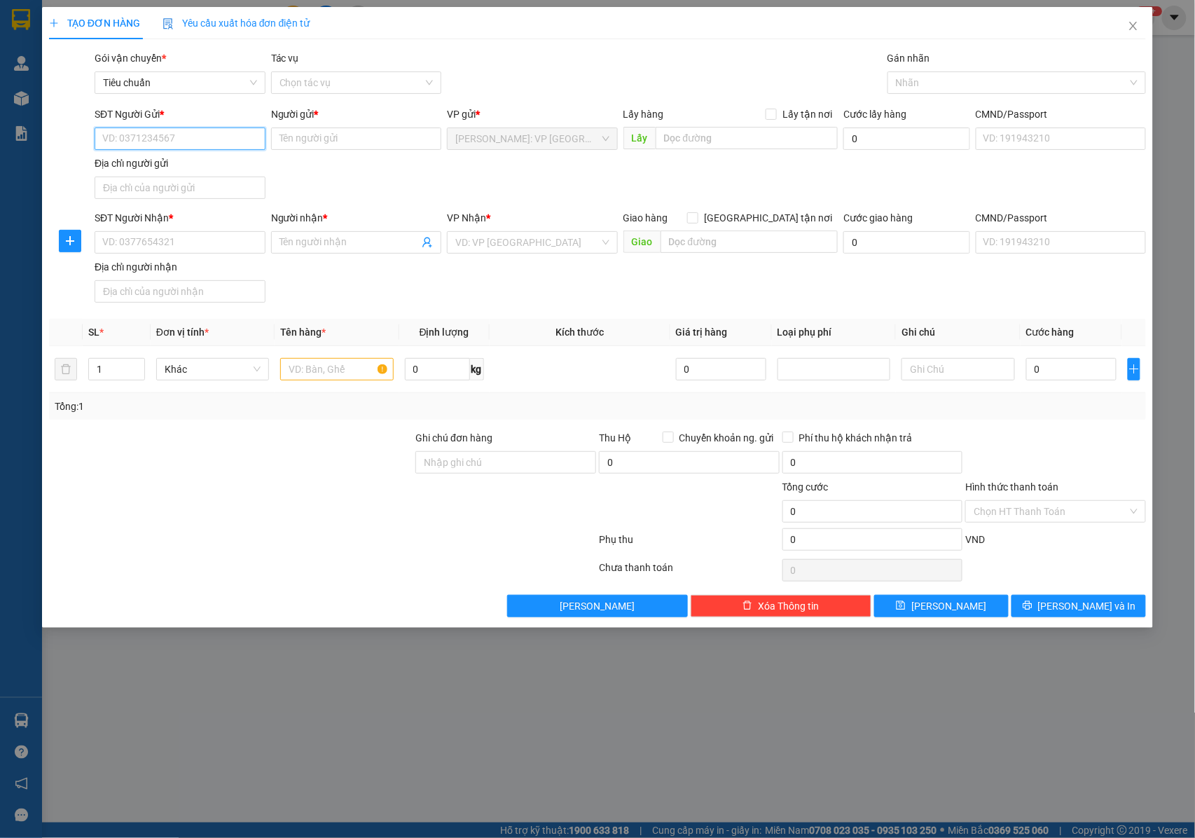
click at [135, 141] on input "SĐT Người Gửi *" at bounding box center [180, 138] width 171 height 22
type input "0822693563"
click at [337, 140] on input "Người gửi *" at bounding box center [356, 138] width 171 height 22
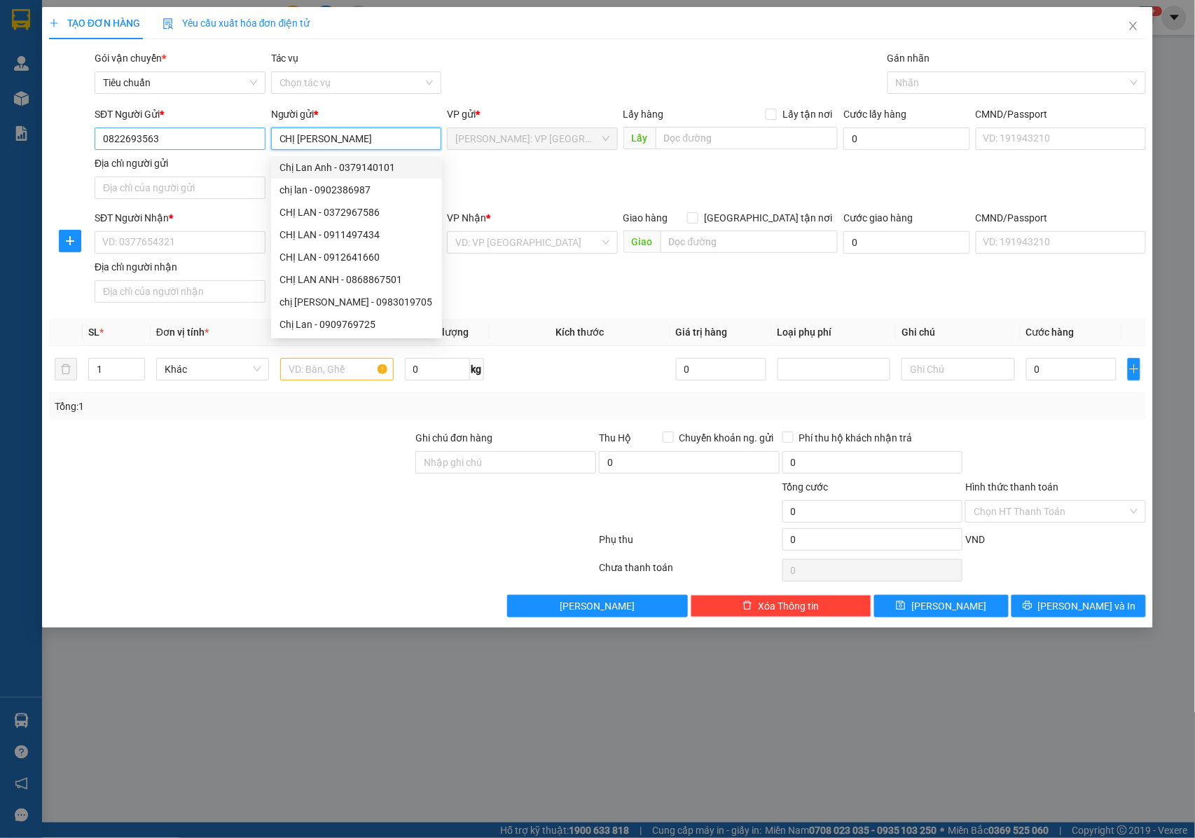
type input "CHỊ [PERSON_NAME]"
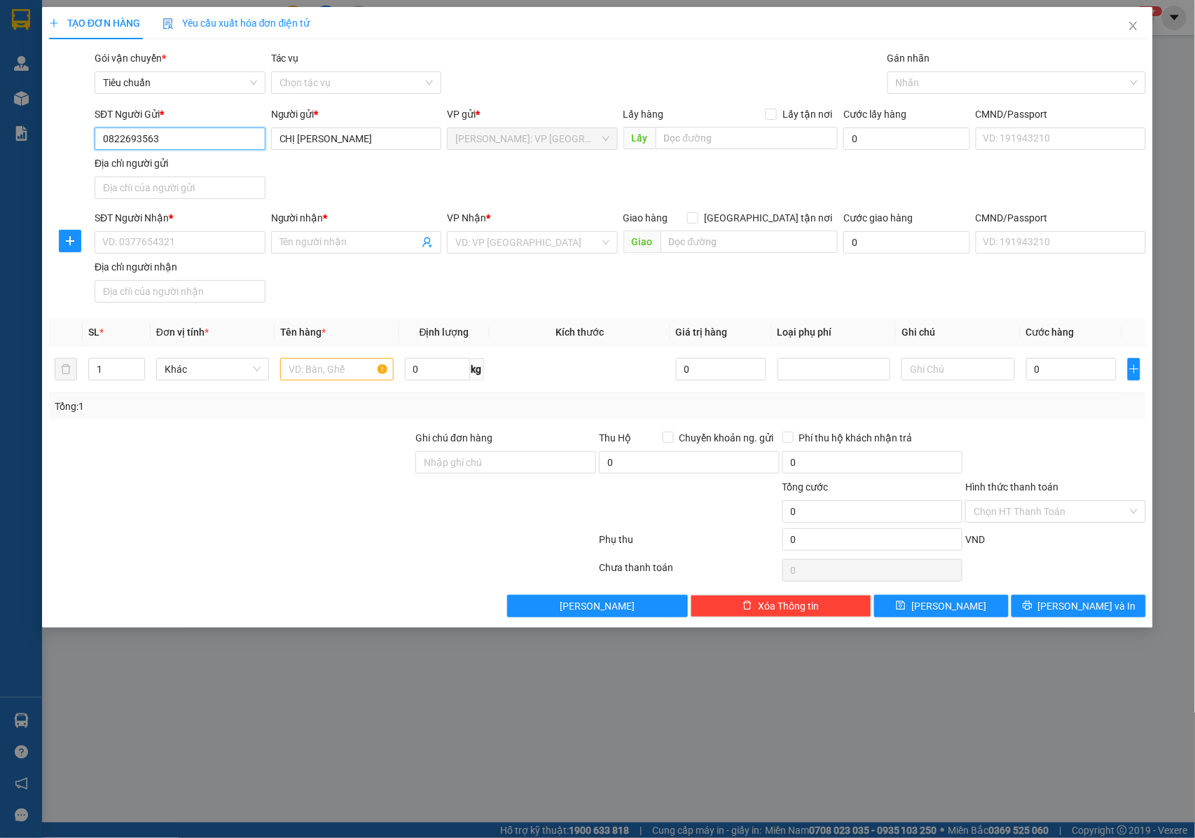
drag, startPoint x: 193, startPoint y: 139, endPoint x: 92, endPoint y: 144, distance: 101.0
click at [92, 144] on div "SĐT Người Gửi * 0822693563 0822693563" at bounding box center [180, 130] width 177 height 49
click at [179, 247] on input "SĐT Người Nhận *" at bounding box center [180, 242] width 171 height 22
click at [181, 239] on input "SĐT Người Nhận *" at bounding box center [180, 242] width 171 height 22
paste input "0822693563"
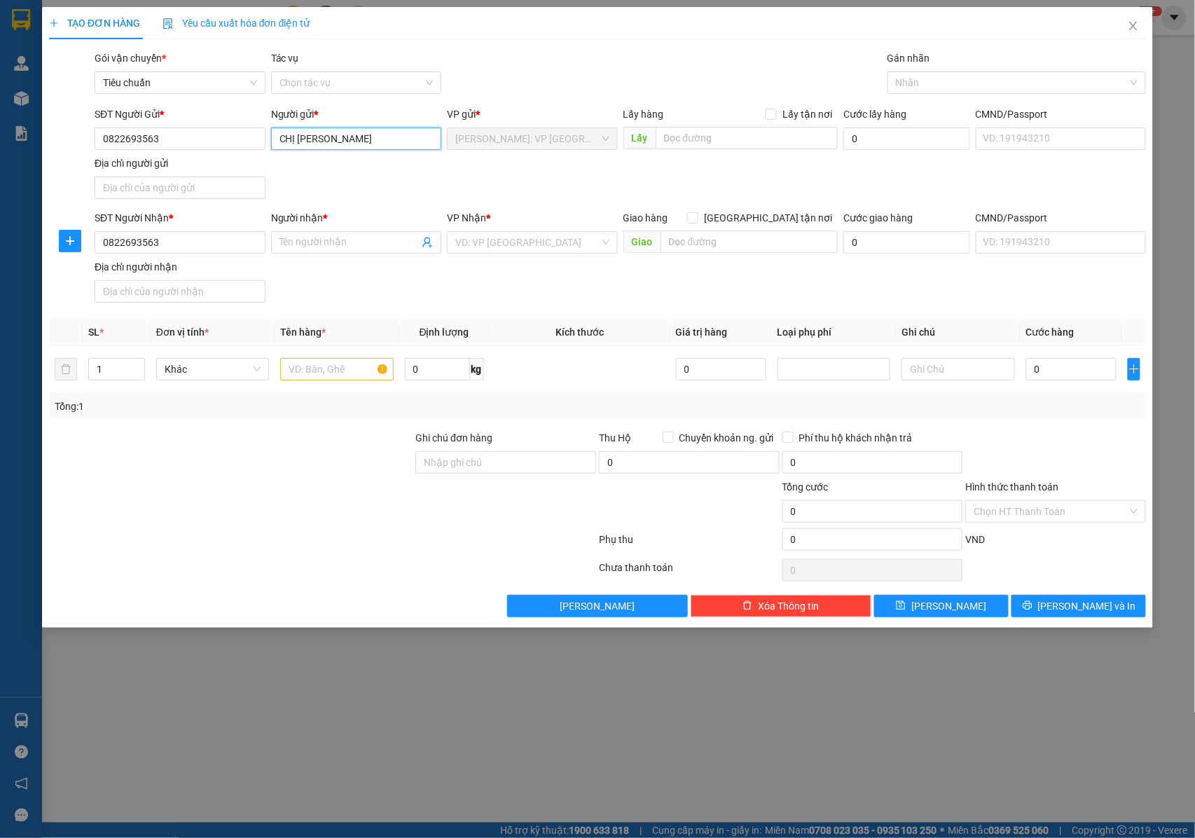
drag, startPoint x: 323, startPoint y: 132, endPoint x: 268, endPoint y: 139, distance: 55.8
click at [268, 139] on div "Người gửi * CHỊ LAN" at bounding box center [356, 130] width 177 height 49
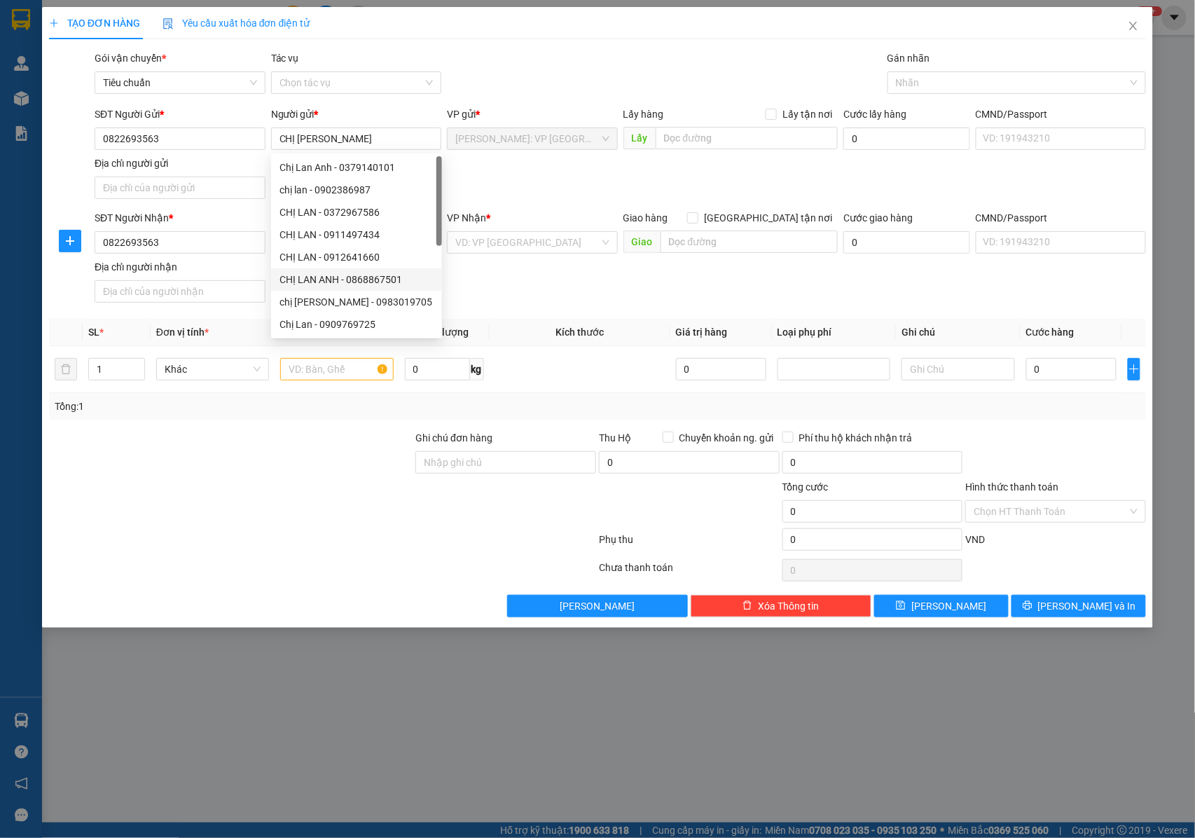
drag, startPoint x: 564, startPoint y: 268, endPoint x: 509, endPoint y: 259, distance: 56.0
click at [563, 269] on div "SĐT Người Nhận * 0822693563 Người nhận * Tên người nhận VP Nhận * VD: VP Sài Gò…" at bounding box center [620, 259] width 1057 height 98
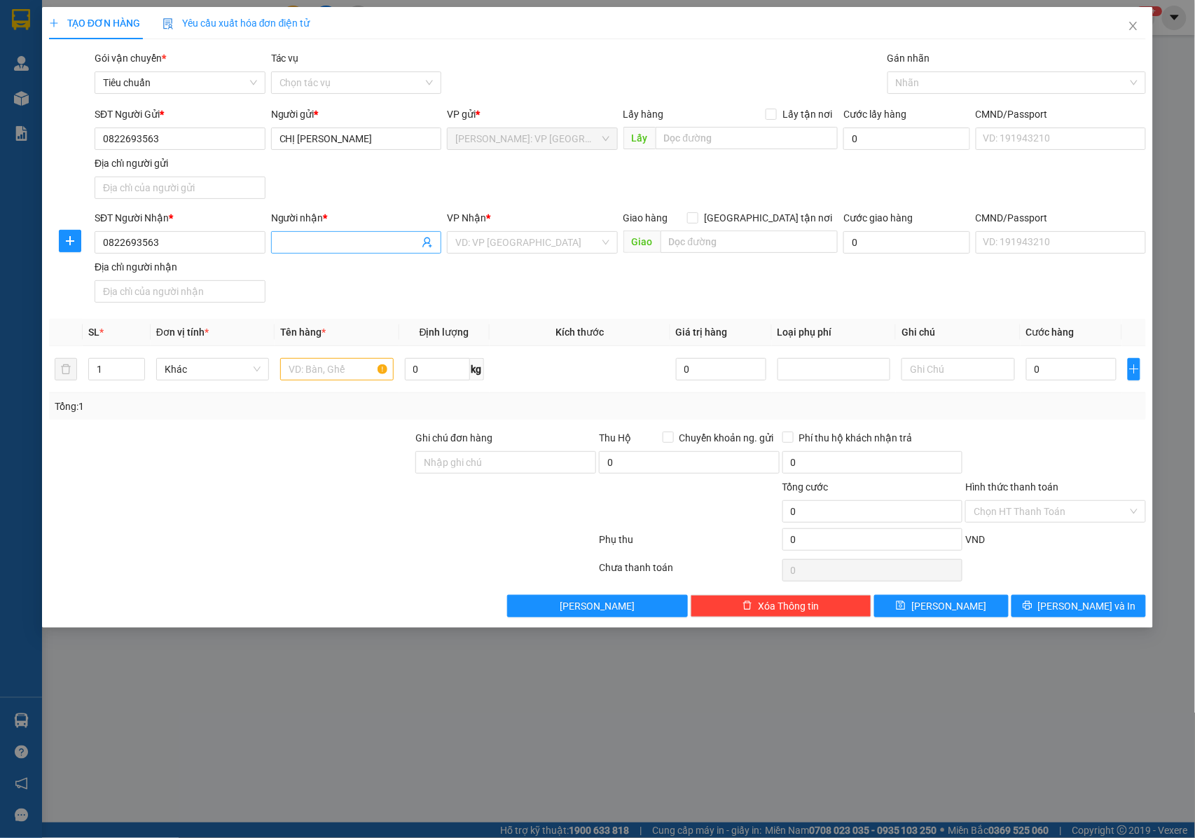
click at [362, 244] on input "Người nhận *" at bounding box center [349, 242] width 140 height 15
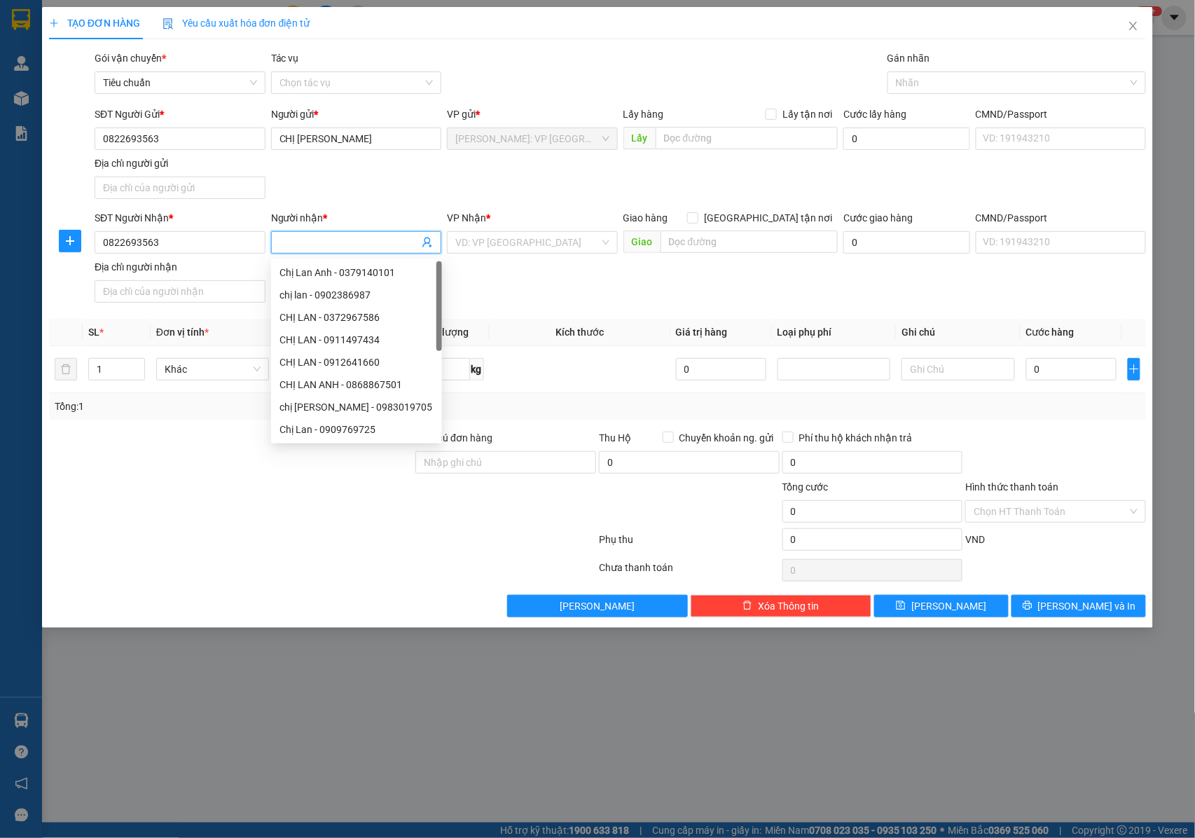
paste input "CHỊ [PERSON_NAME]"
click at [505, 238] on input "search" at bounding box center [527, 242] width 144 height 21
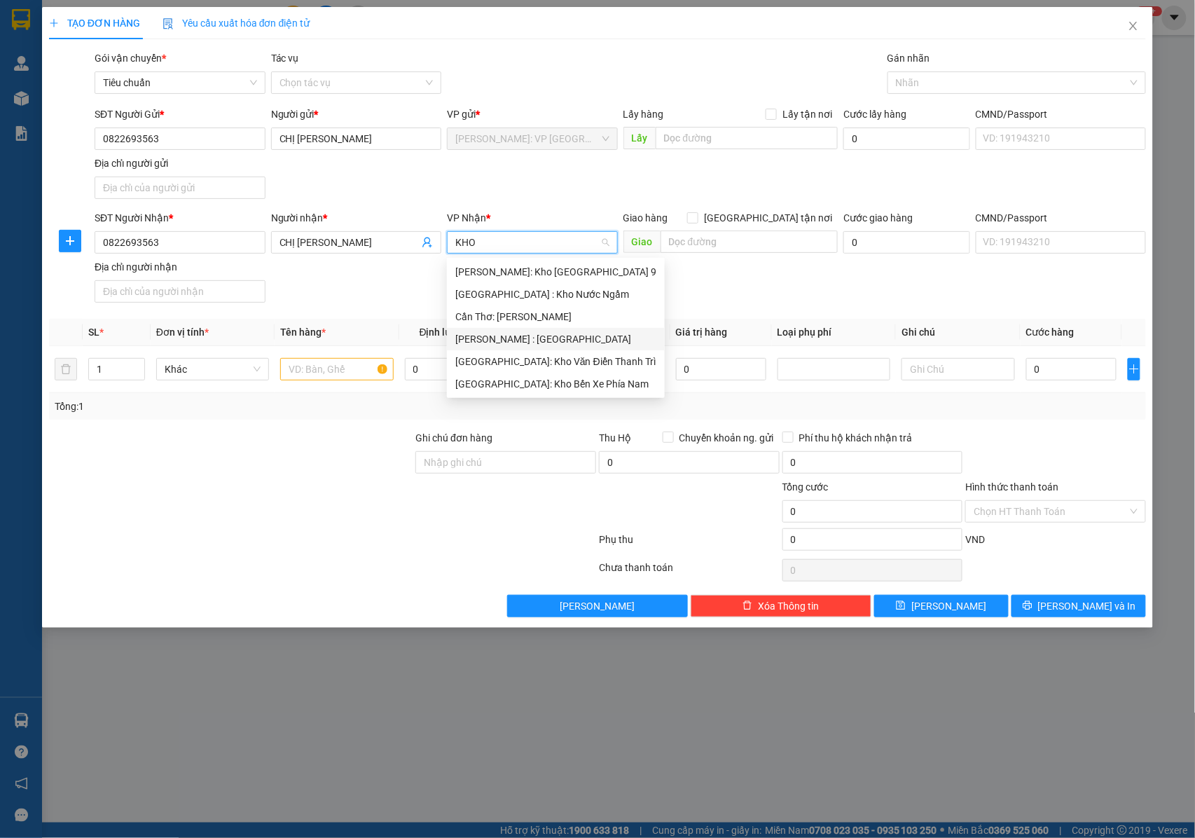
drag, startPoint x: 513, startPoint y: 339, endPoint x: 583, endPoint y: 304, distance: 78.3
click at [519, 335] on div "[PERSON_NAME] : [GEOGRAPHIC_DATA]" at bounding box center [555, 338] width 201 height 15
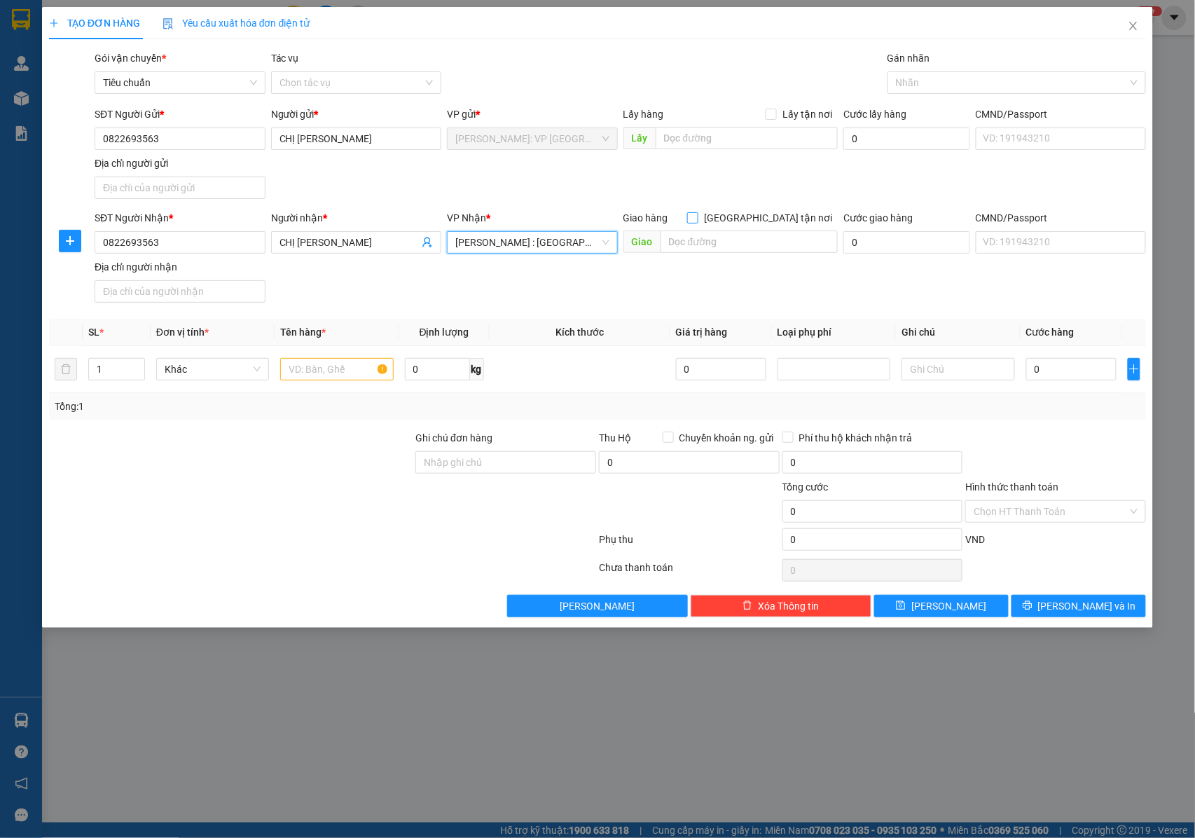
click at [698, 223] on span at bounding box center [692, 217] width 11 height 11
click at [697, 222] on input "[GEOGRAPHIC_DATA] tận nơi" at bounding box center [692, 217] width 10 height 10
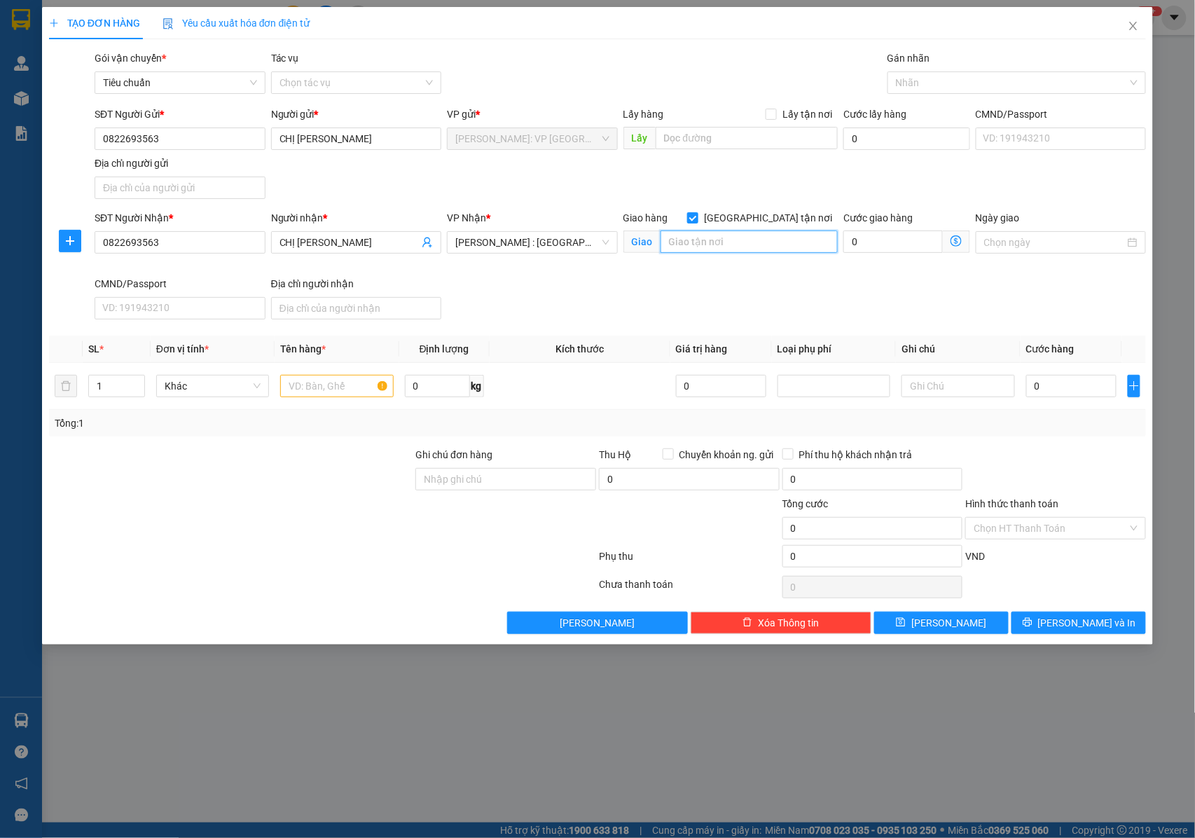
click at [747, 244] on input "text" at bounding box center [748, 241] width 177 height 22
click at [922, 79] on div at bounding box center [1009, 82] width 237 height 17
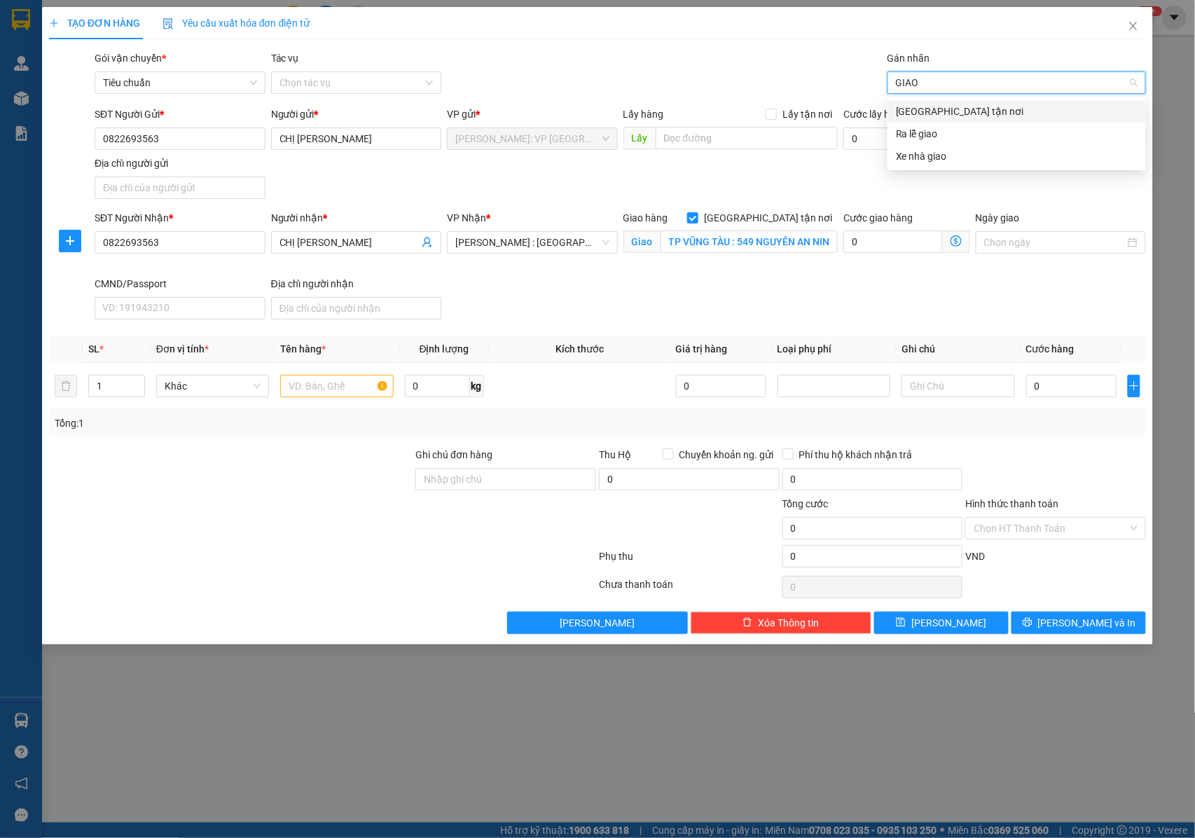
click at [920, 108] on div "[GEOGRAPHIC_DATA] tận nơi" at bounding box center [1017, 111] width 242 height 15
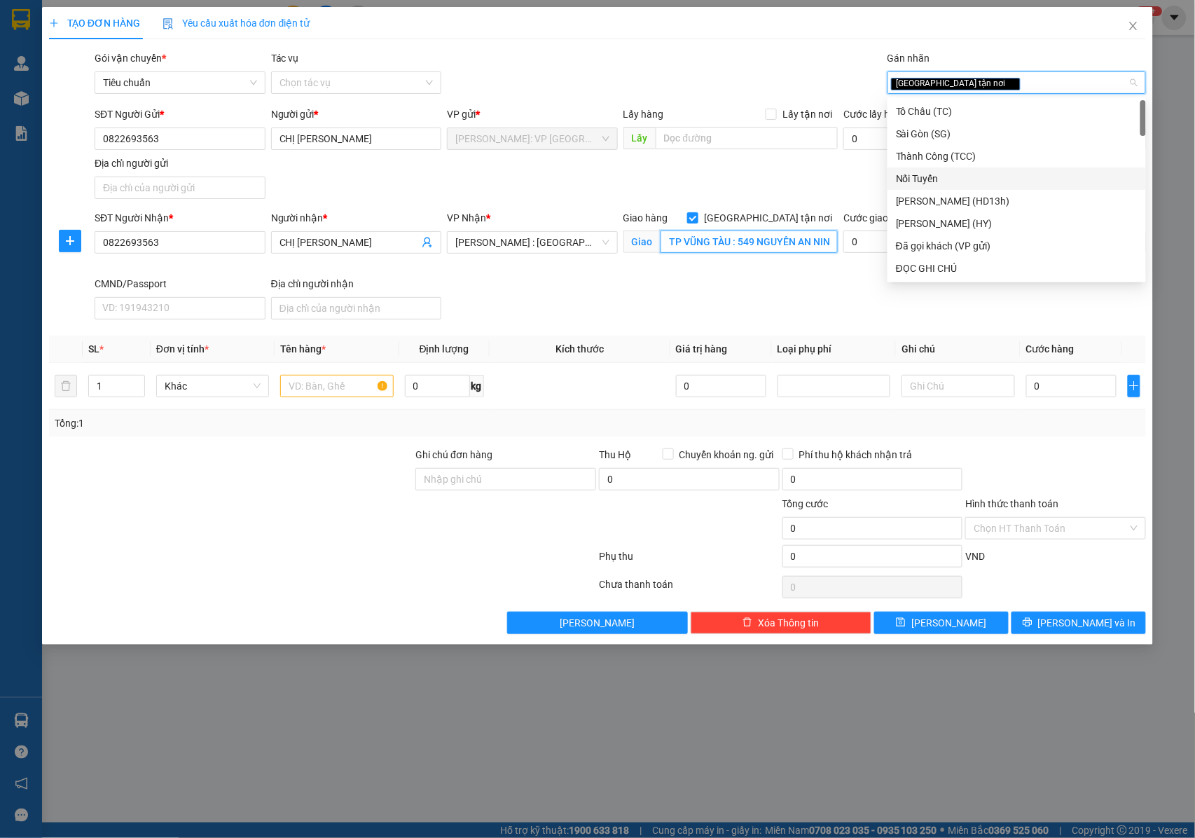
click at [803, 240] on input "TP VŨNG TÀU : 549 NGUYÊN AN NINH , TP VŨNG TÀU" at bounding box center [748, 241] width 177 height 22
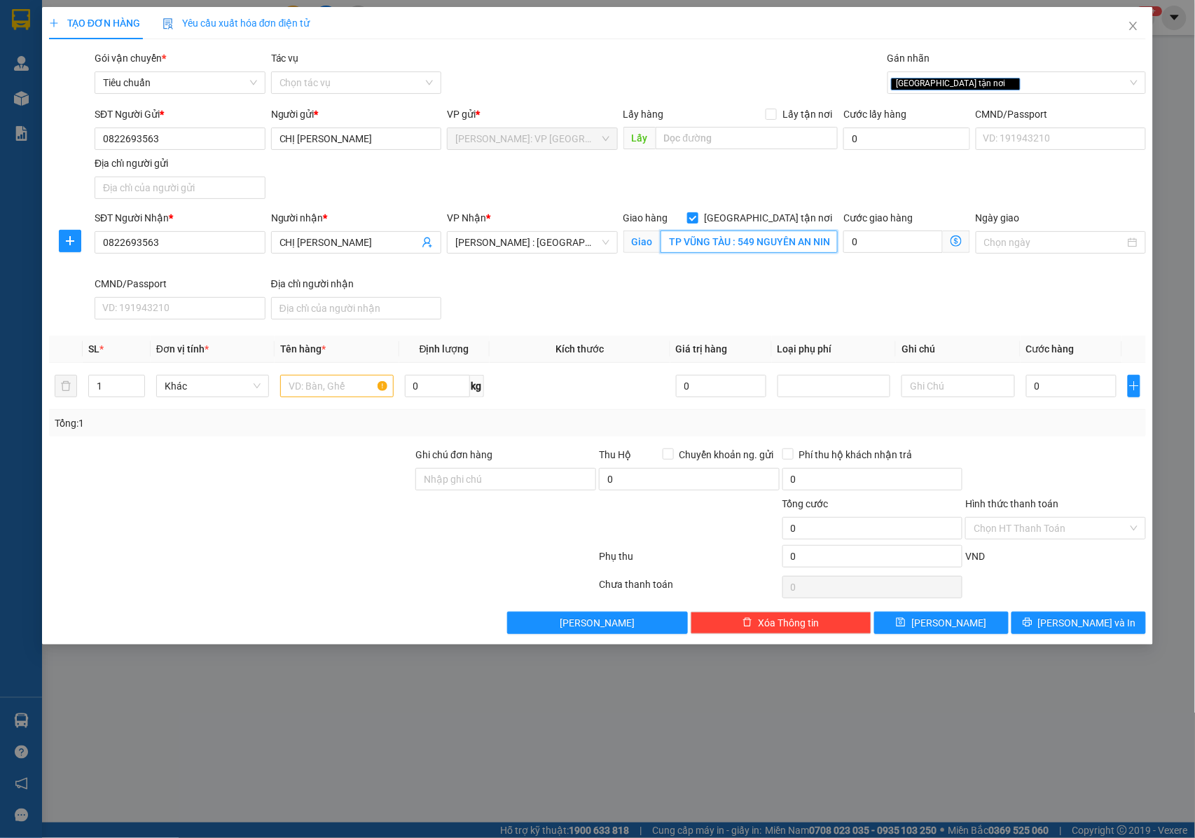
click at [803, 240] on input "TP VŨNG TÀU : 549 NGUYÊN AN NINH , TP VŨNG TÀU" at bounding box center [748, 241] width 177 height 22
click at [305, 392] on input "text" at bounding box center [336, 386] width 113 height 22
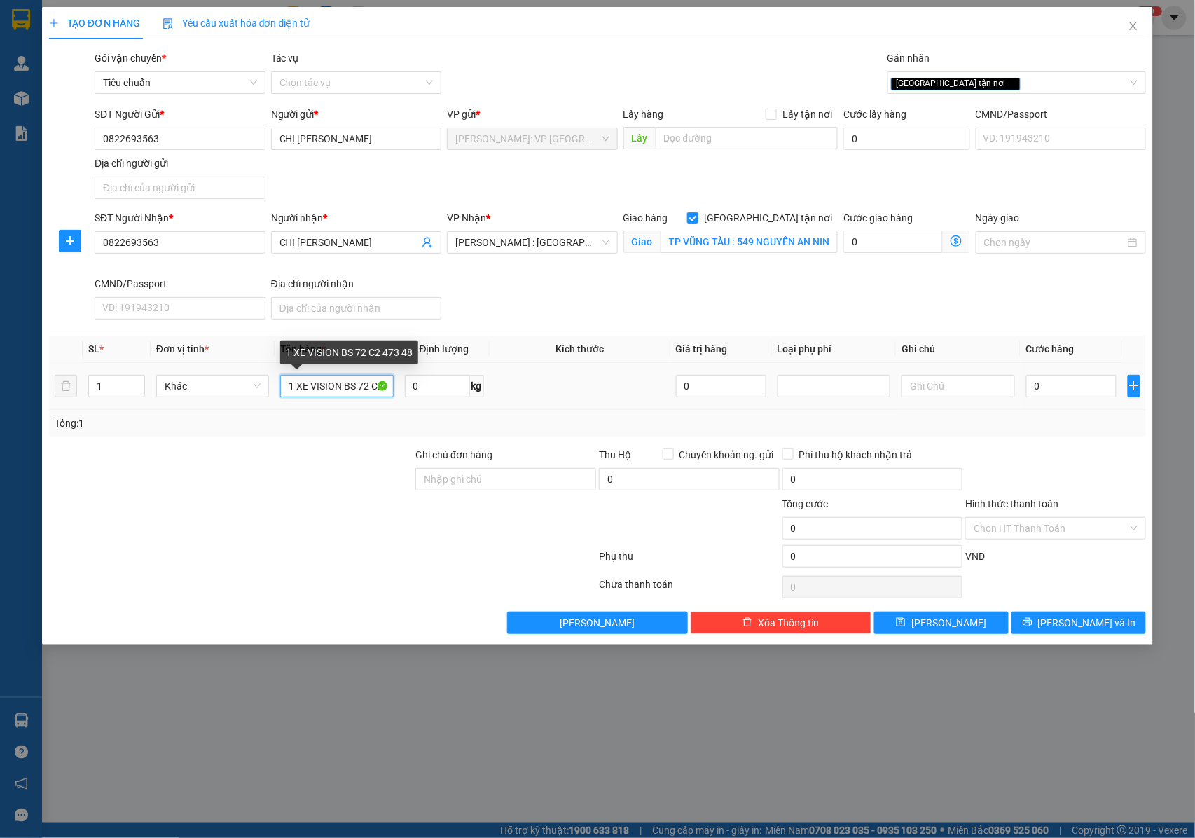
click at [364, 387] on input "1 XE VISION BS 72 C2 473 48" at bounding box center [336, 386] width 113 height 22
click at [480, 471] on input "Ghi chú đơn hàng" at bounding box center [505, 479] width 181 height 22
click at [1054, 384] on input "0" at bounding box center [1071, 386] width 90 height 22
click at [978, 77] on div "[GEOGRAPHIC_DATA] tận nơi" at bounding box center [1009, 82] width 237 height 17
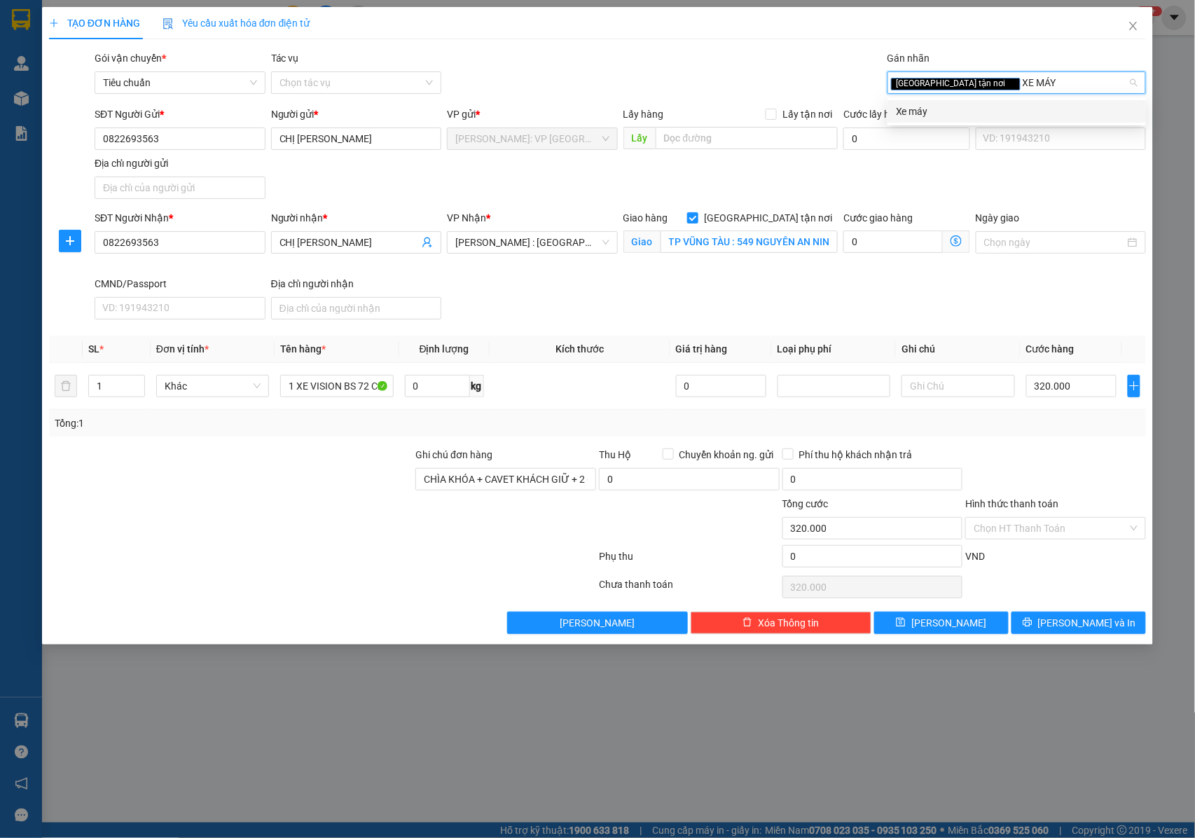
click at [967, 110] on div "Xe máy" at bounding box center [1017, 111] width 242 height 15
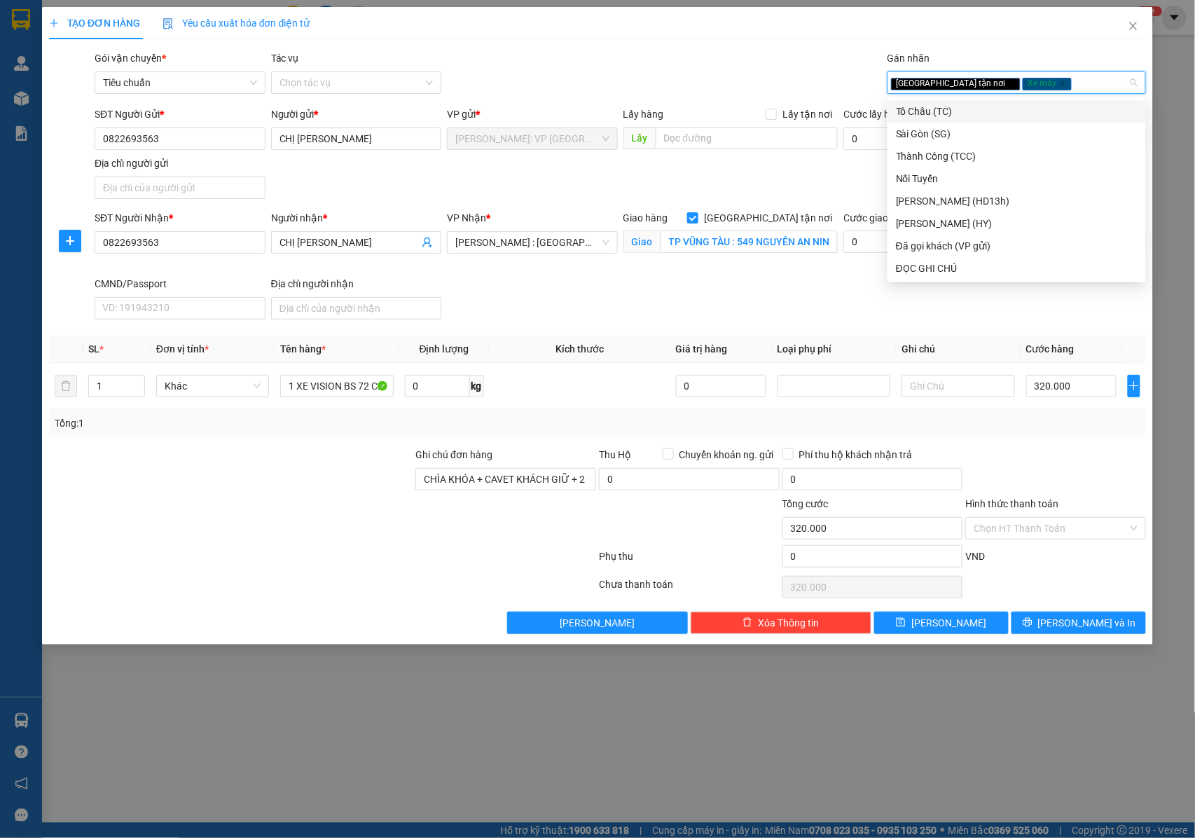
click at [609, 286] on div "SĐT Người Nhận * 0822693563 Người nhận * CHỊ LAN VP Nhận * Hồ Chí Minh : Kho Qu…" at bounding box center [620, 267] width 1057 height 115
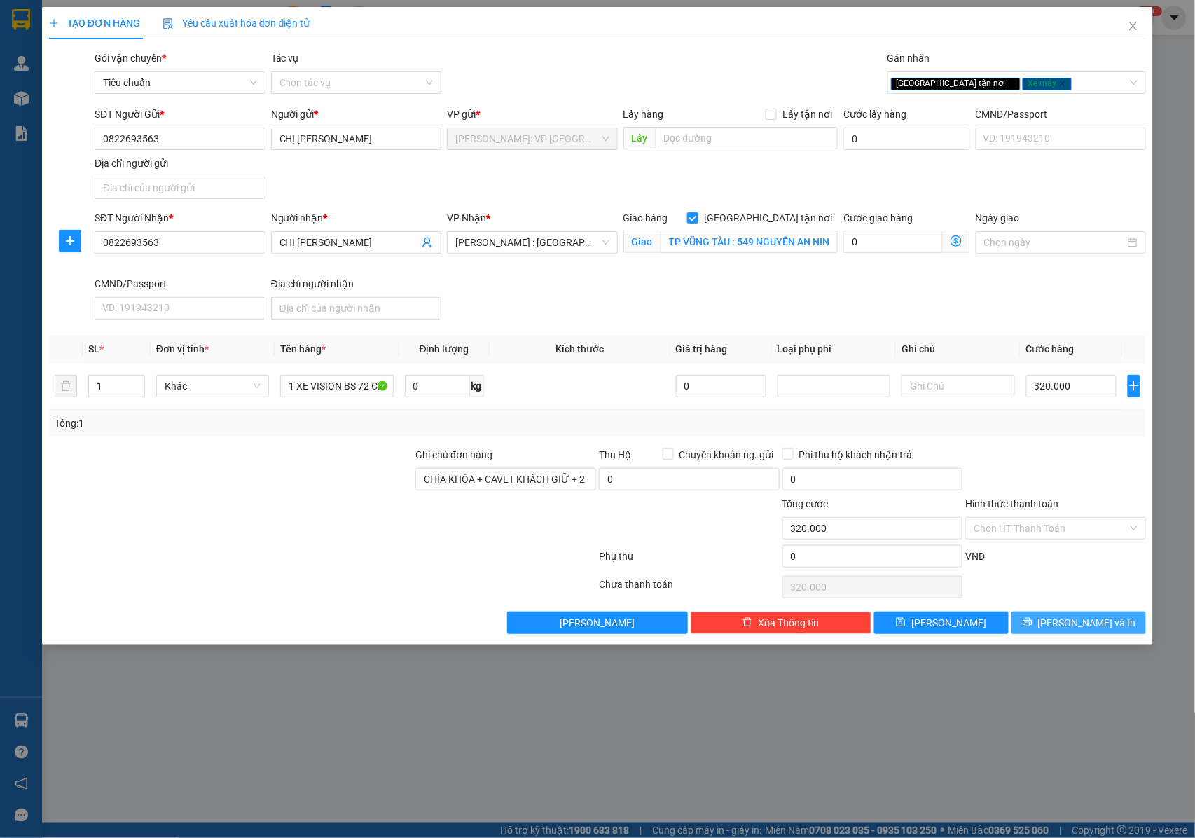
click at [1071, 623] on span "[PERSON_NAME] và In" at bounding box center [1087, 622] width 98 height 15
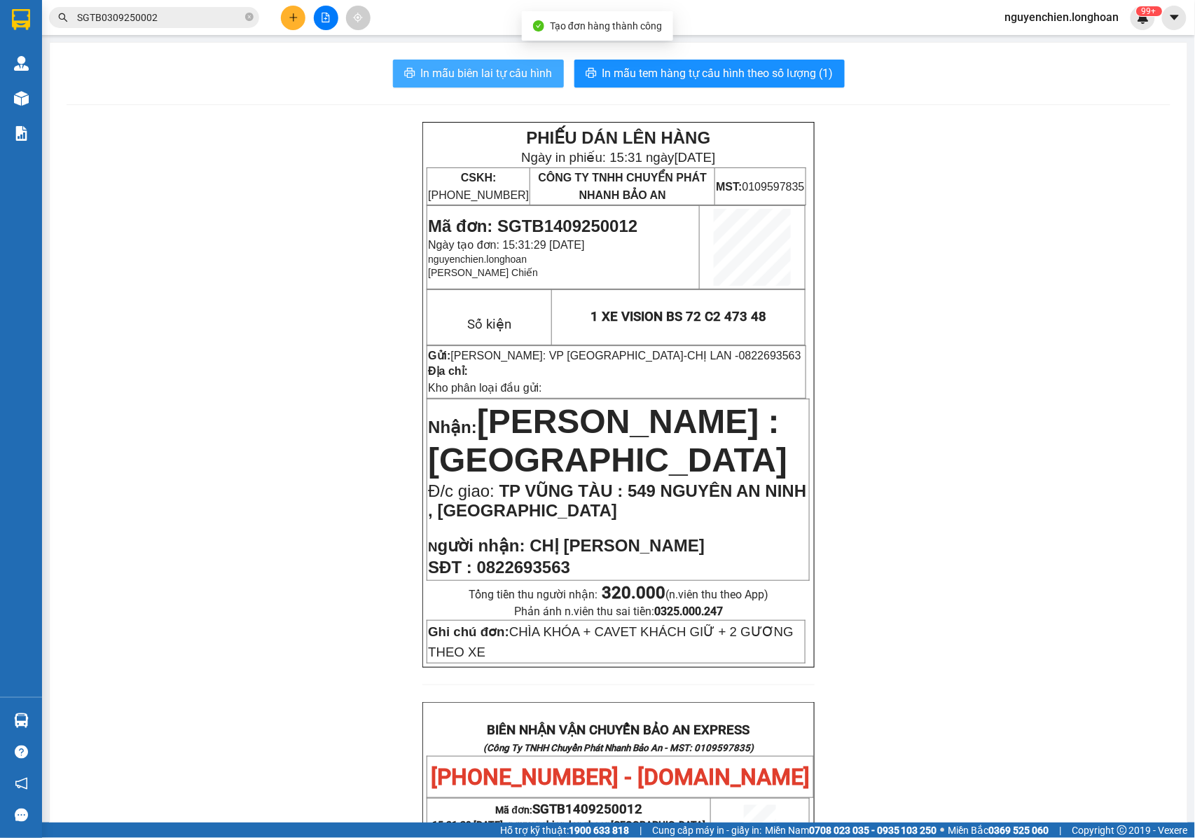
click at [462, 76] on span "In mẫu biên lai tự cấu hình" at bounding box center [487, 73] width 132 height 18
click at [777, 457] on p "Nhận: Hồ Chí Minh : Kho Quận 12" at bounding box center [618, 440] width 380 height 77
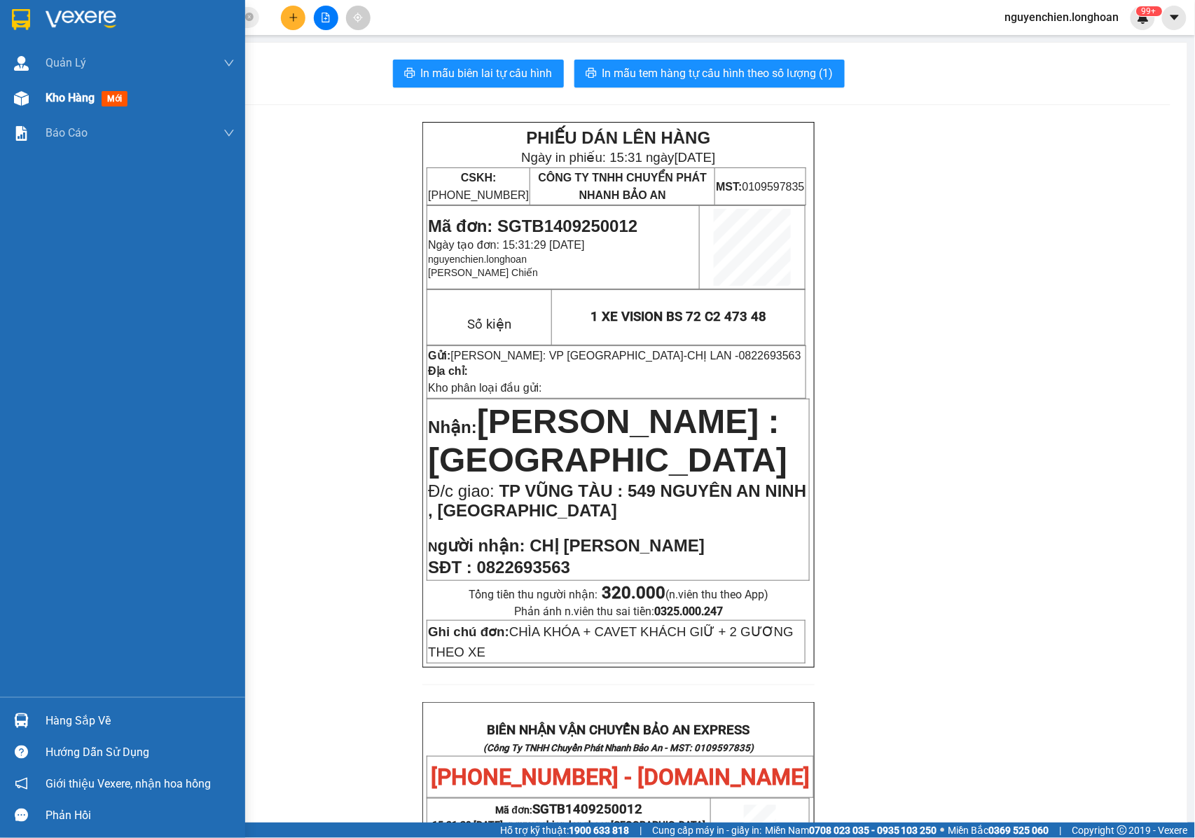
click at [20, 110] on div at bounding box center [21, 98] width 25 height 25
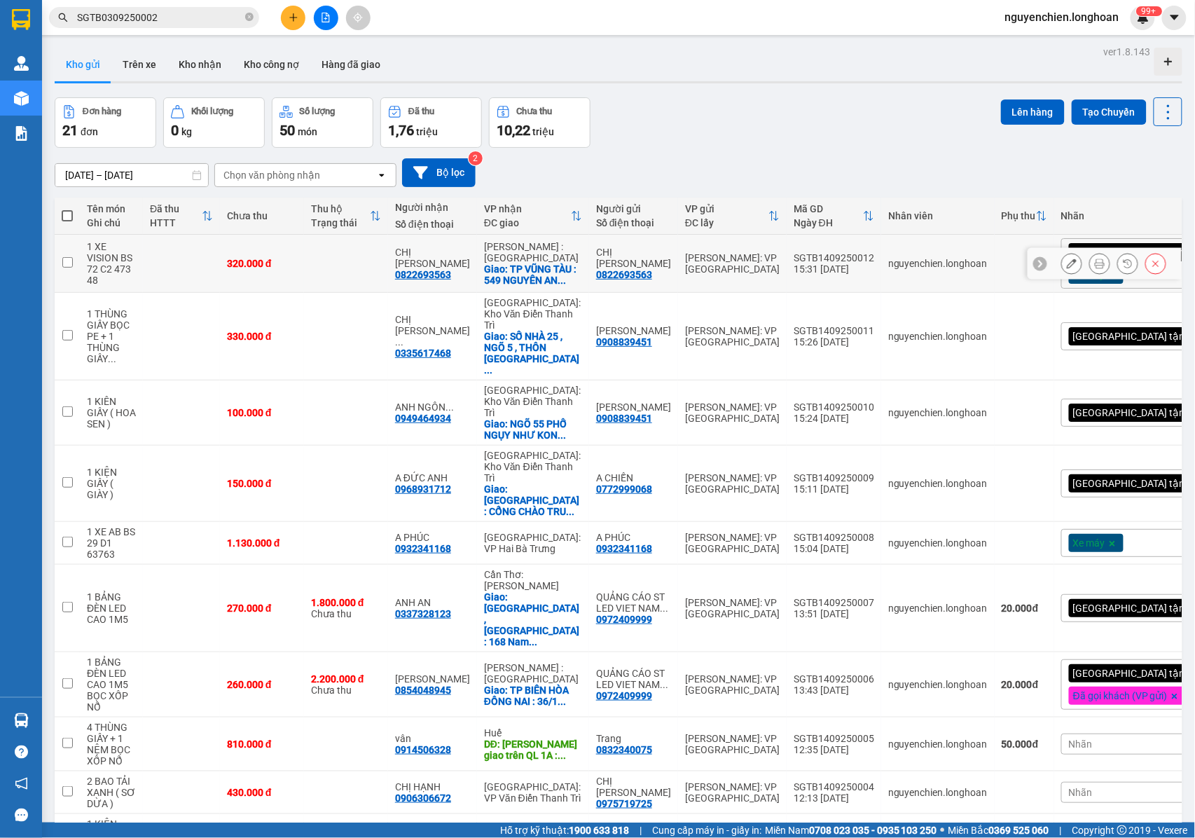
drag, startPoint x: 645, startPoint y: 273, endPoint x: 590, endPoint y: 272, distance: 55.3
click at [596, 272] on div "CHỊ LAN 0822693563" at bounding box center [633, 264] width 75 height 34
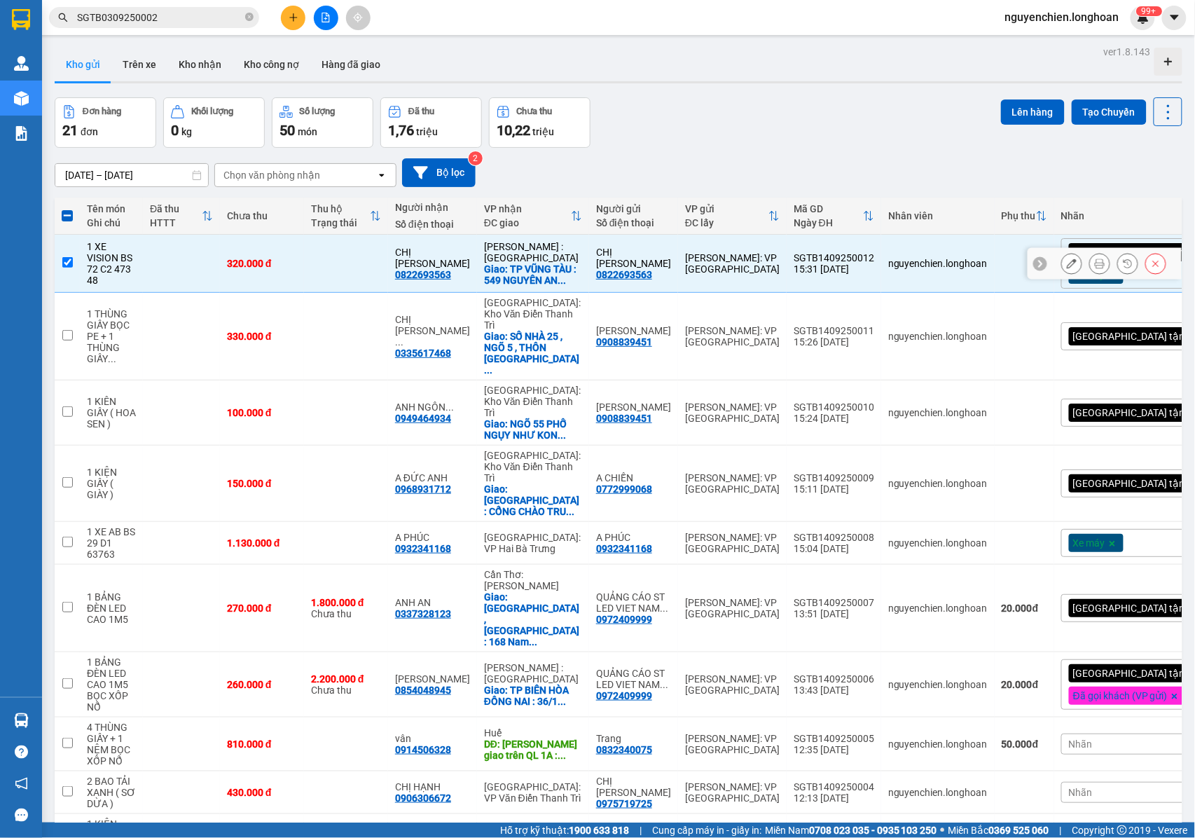
click at [68, 262] on input "checkbox" at bounding box center [67, 262] width 11 height 11
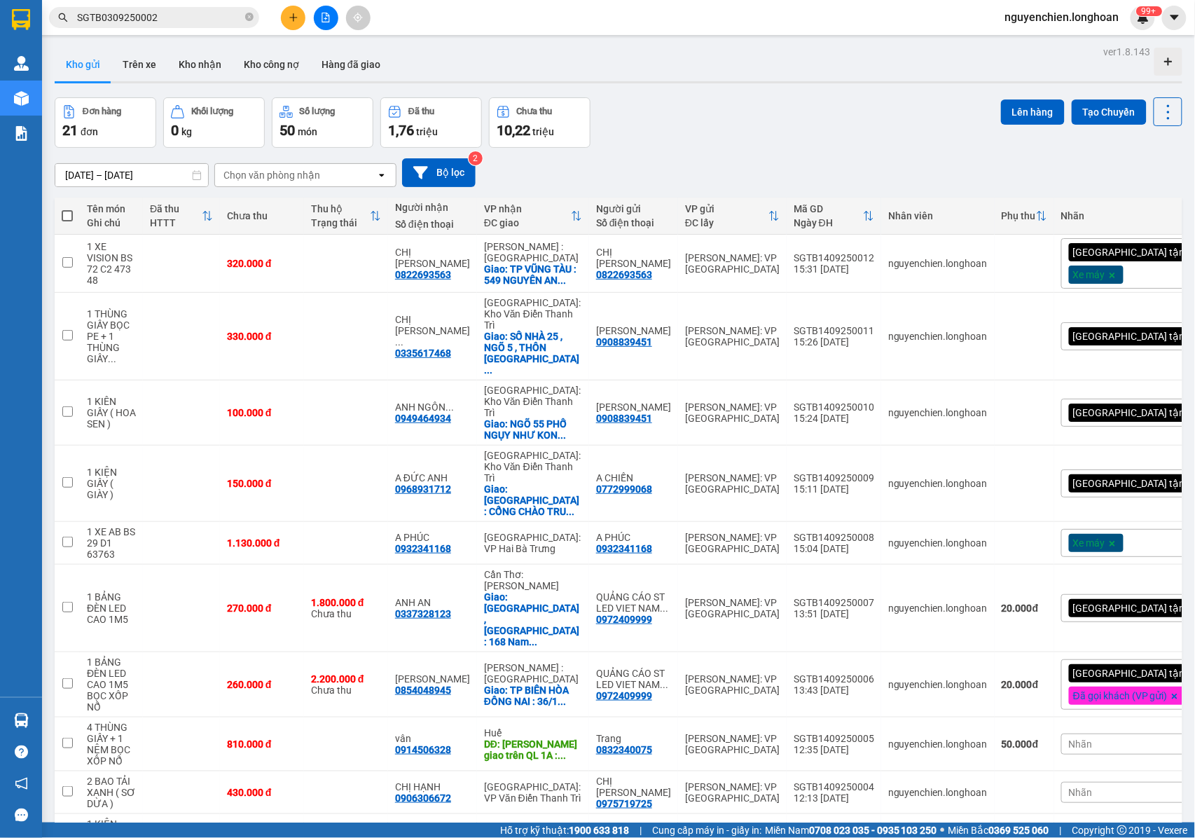
drag, startPoint x: 1107, startPoint y: 701, endPoint x: 1063, endPoint y: 598, distance: 112.0
click at [62, 217] on span at bounding box center [67, 215] width 11 height 11
click at [67, 209] on input "checkbox" at bounding box center [67, 209] width 0 height 0
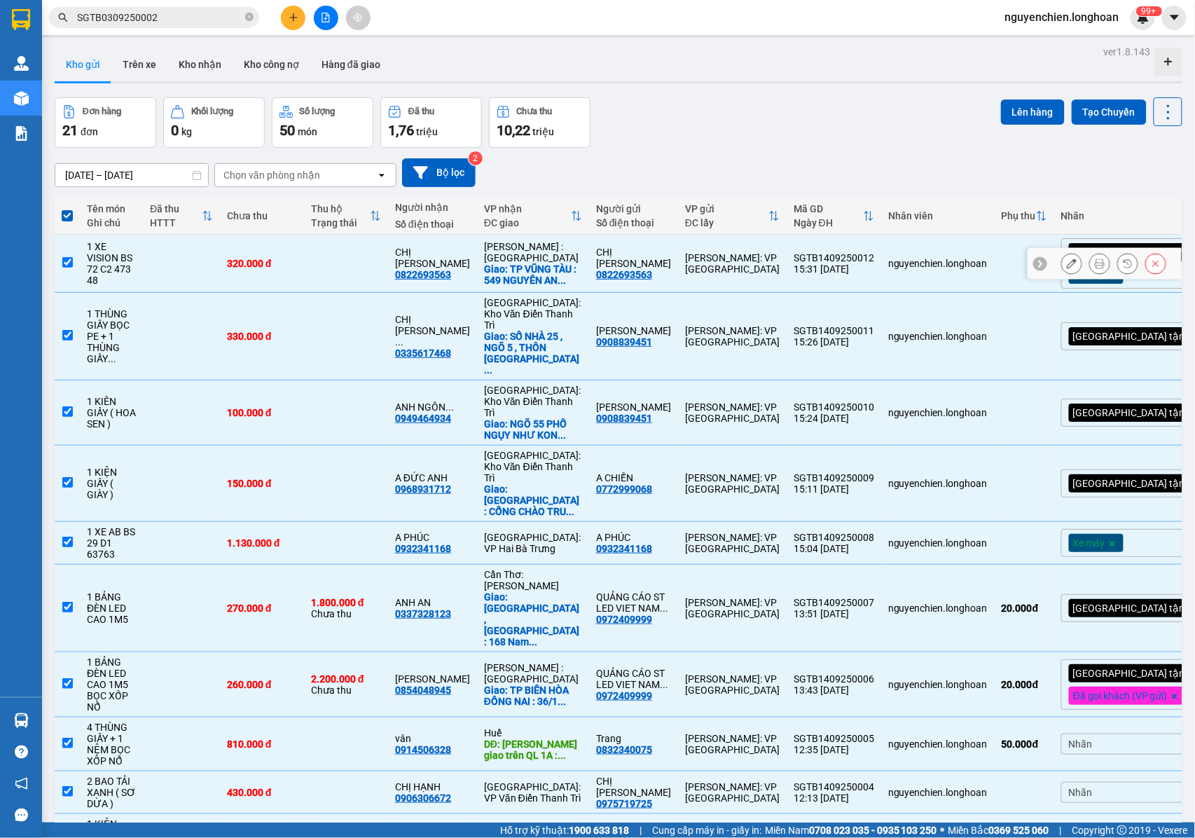
click at [65, 262] on input "checkbox" at bounding box center [67, 262] width 11 height 11
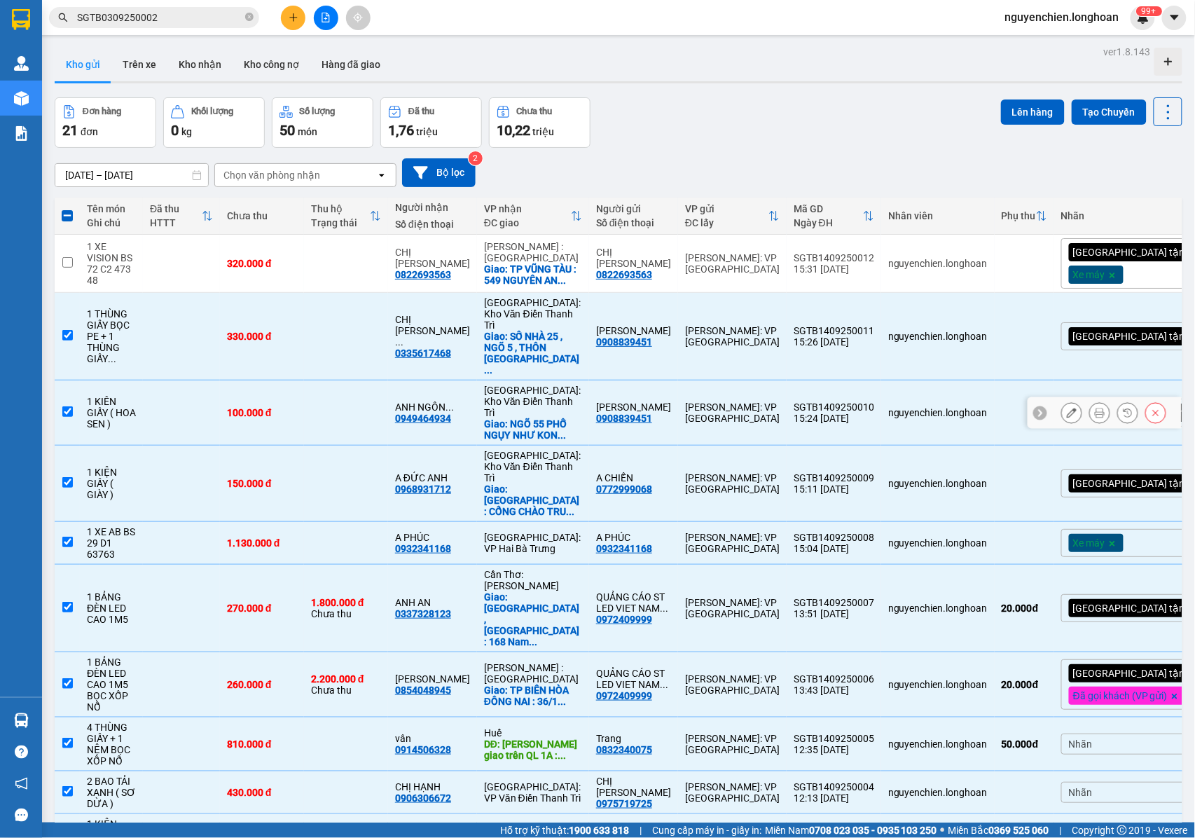
click at [68, 406] on input "checkbox" at bounding box center [67, 411] width 11 height 11
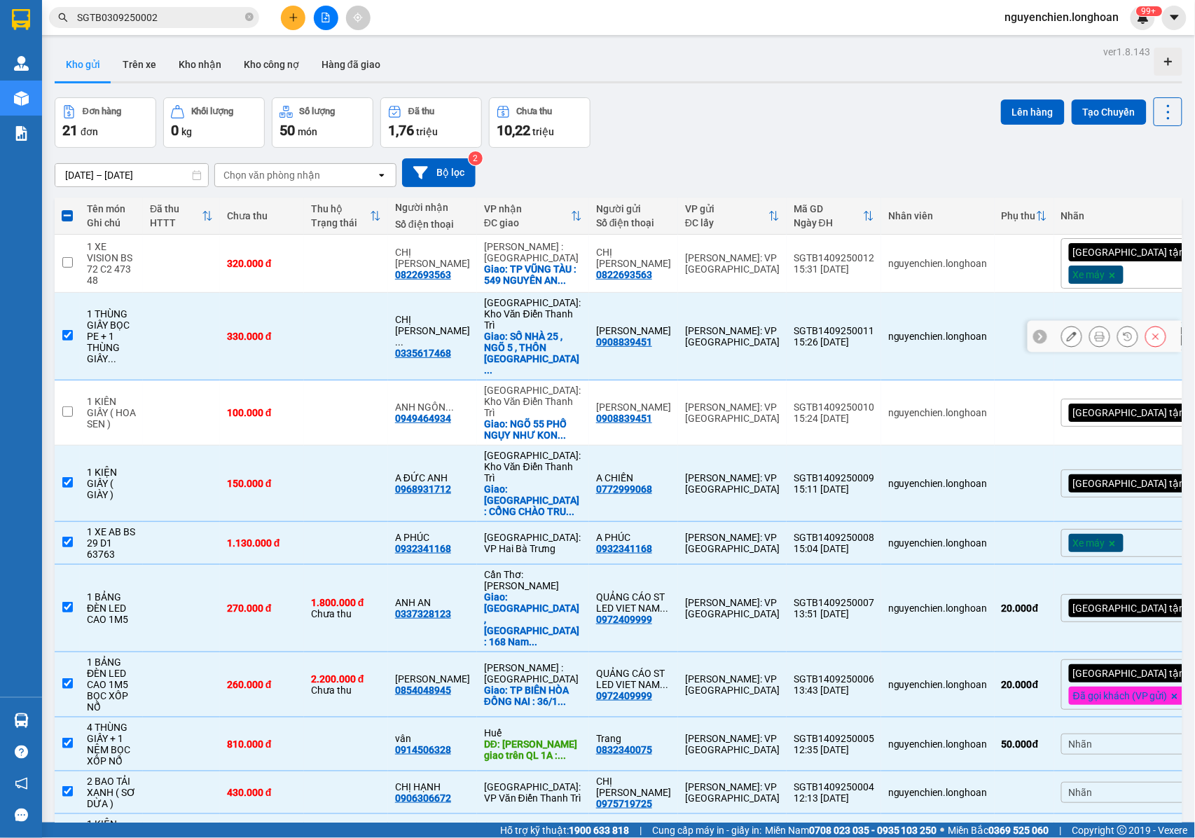
click at [64, 331] on td at bounding box center [67, 337] width 25 height 88
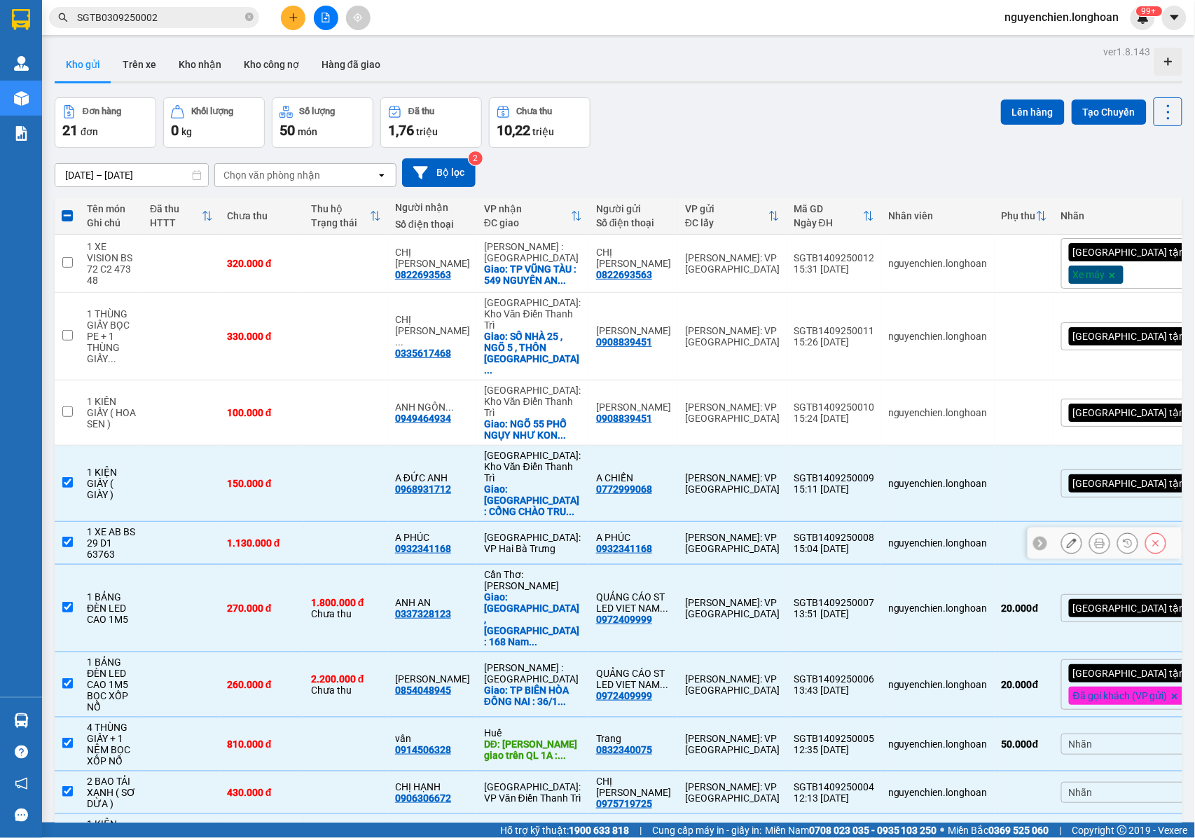
click at [67, 537] on input "checkbox" at bounding box center [67, 542] width 11 height 11
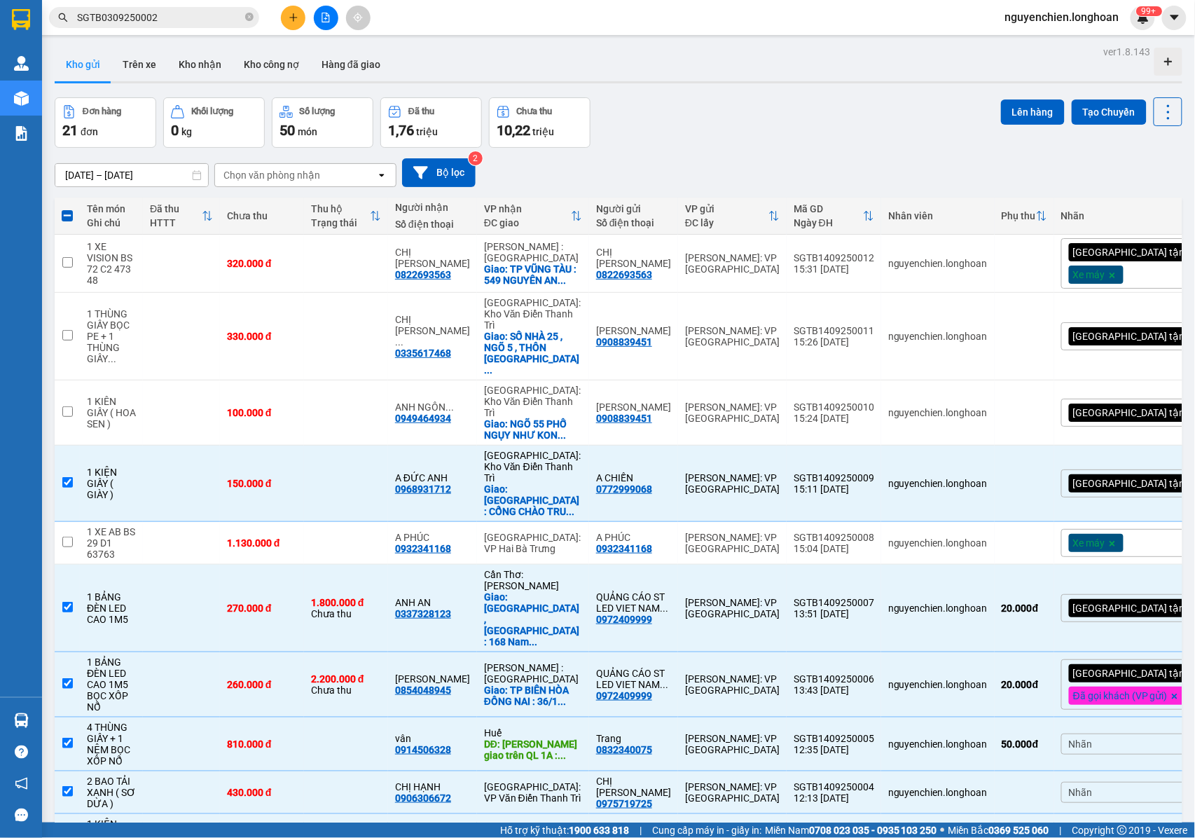
click at [1004, 116] on button "Lên hàng" at bounding box center [1033, 111] width 64 height 25
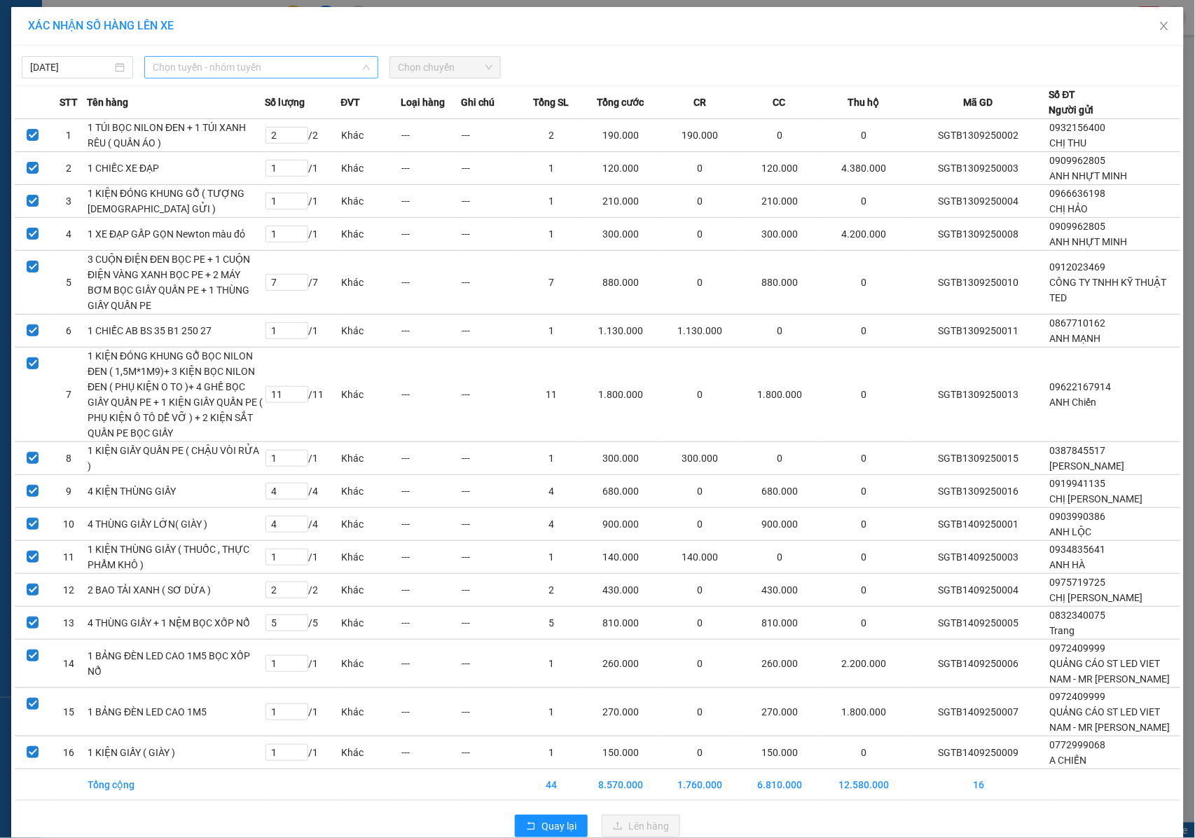
click at [253, 67] on span "Chọn tuyến - nhóm tuyến" at bounding box center [261, 67] width 217 height 21
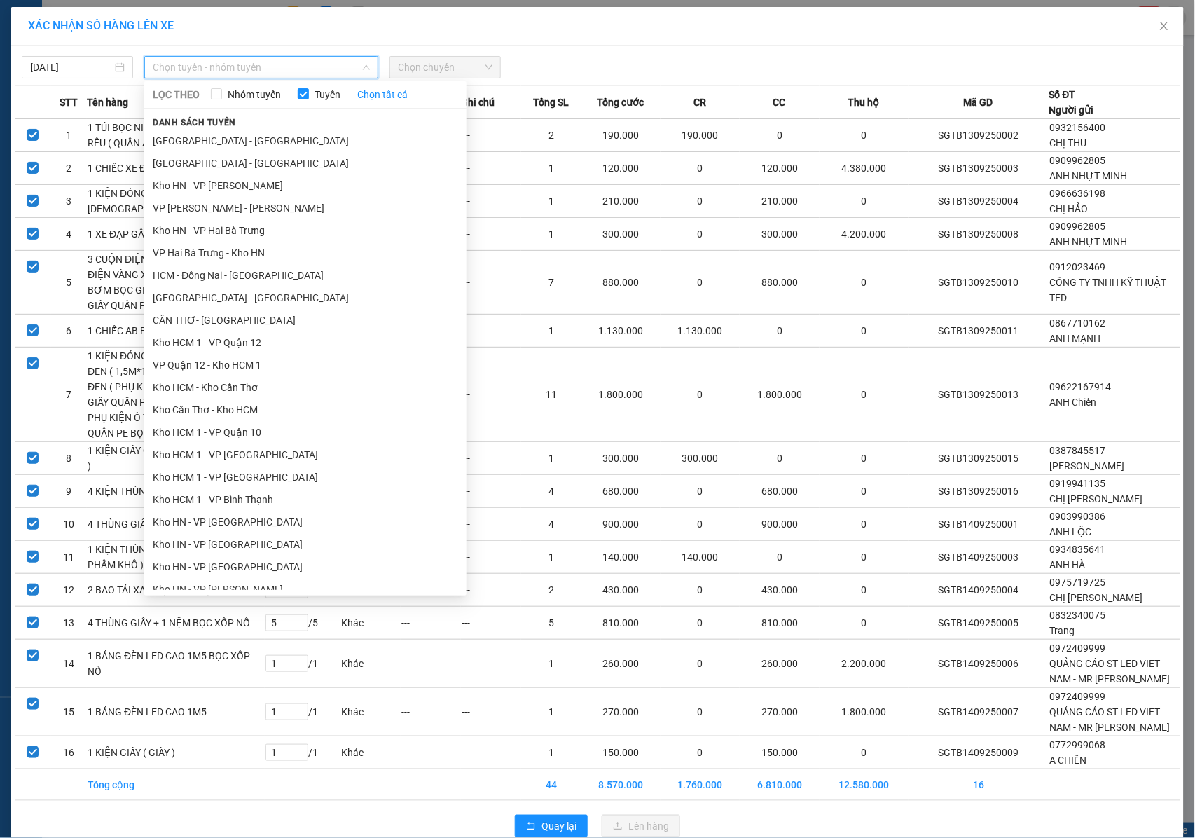
click at [203, 802] on li "VP Tân Bình - Kho HCM 1" at bounding box center [305, 813] width 322 height 22
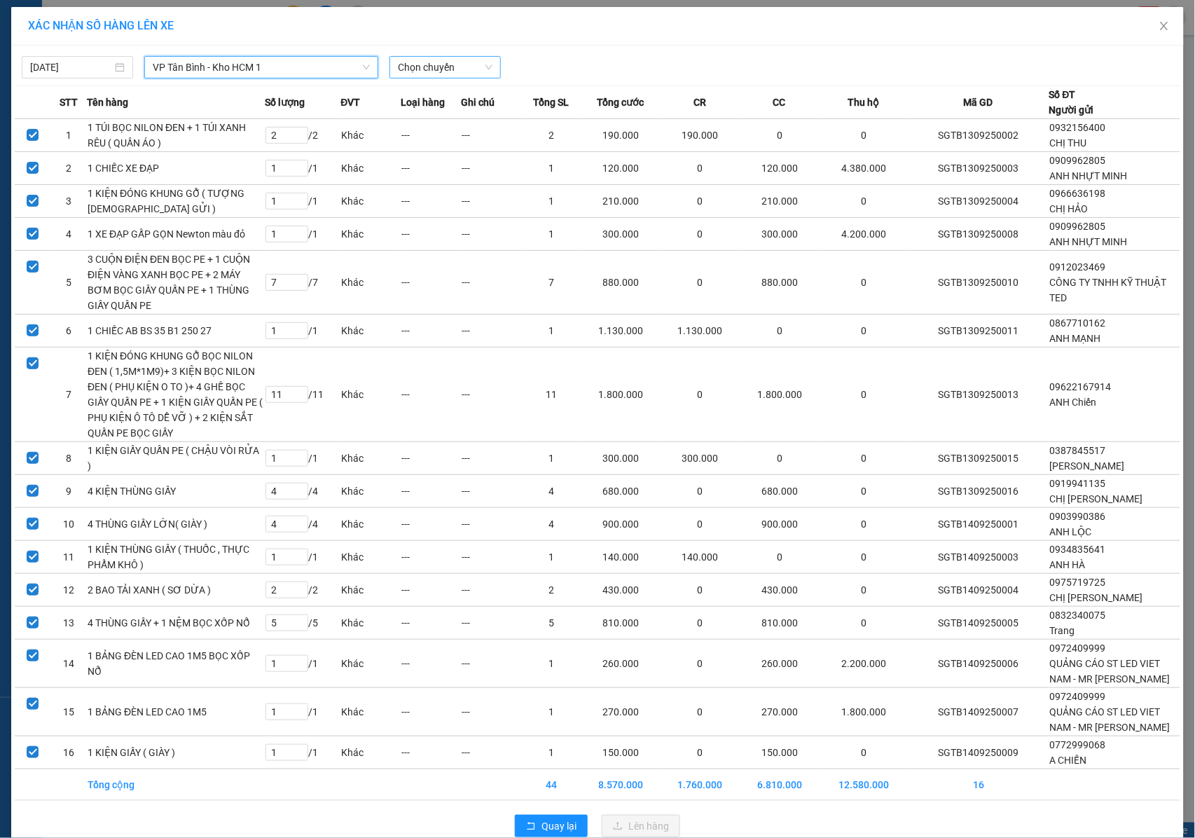
click at [422, 59] on span "Chọn chuyến" at bounding box center [445, 67] width 95 height 21
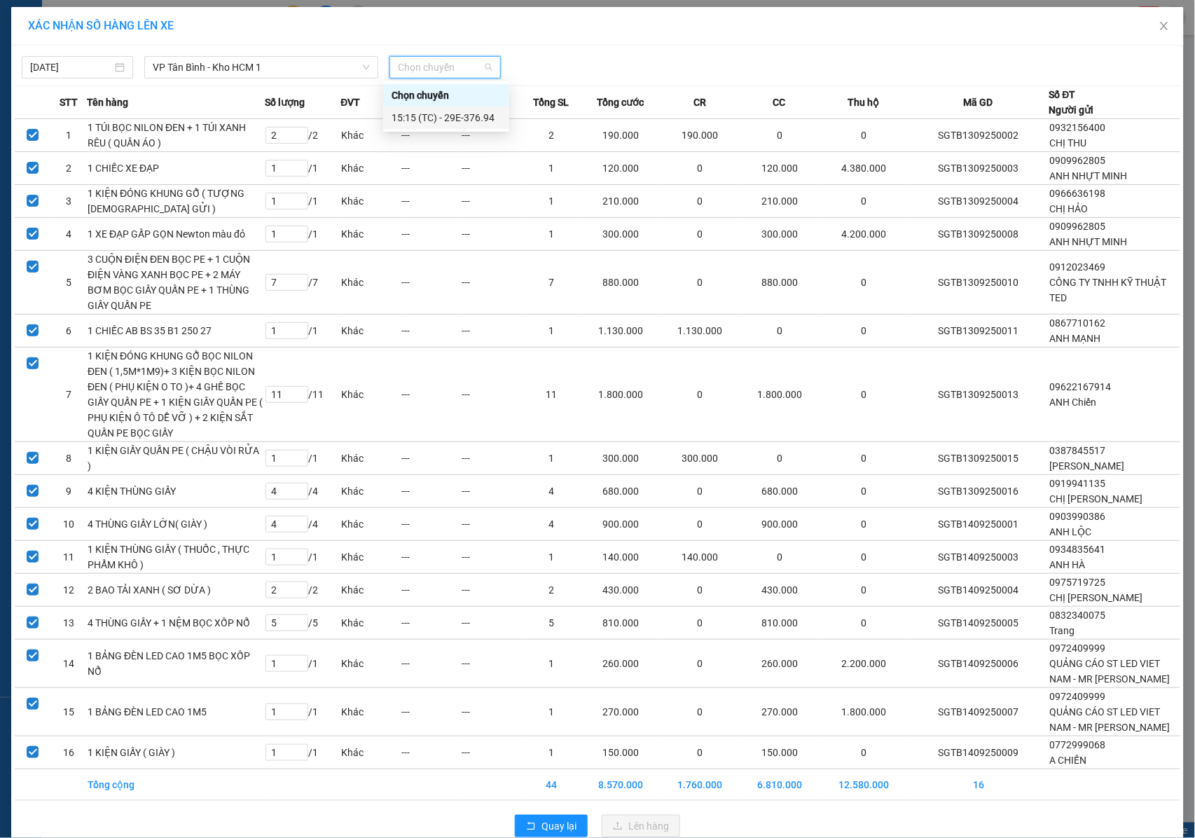
click at [443, 116] on div "15:15 (TC) - 29E-376.94" at bounding box center [446, 117] width 109 height 15
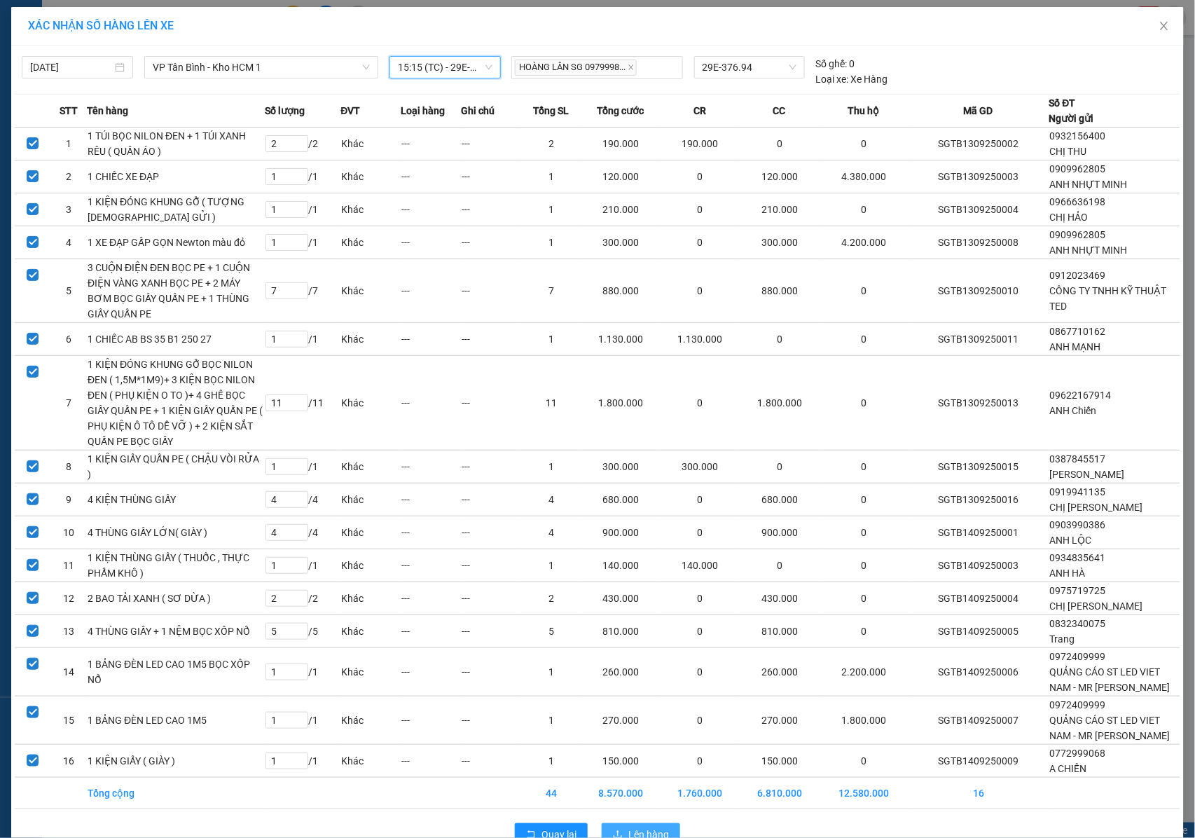
click at [633, 823] on button "Lên hàng" at bounding box center [641, 834] width 78 height 22
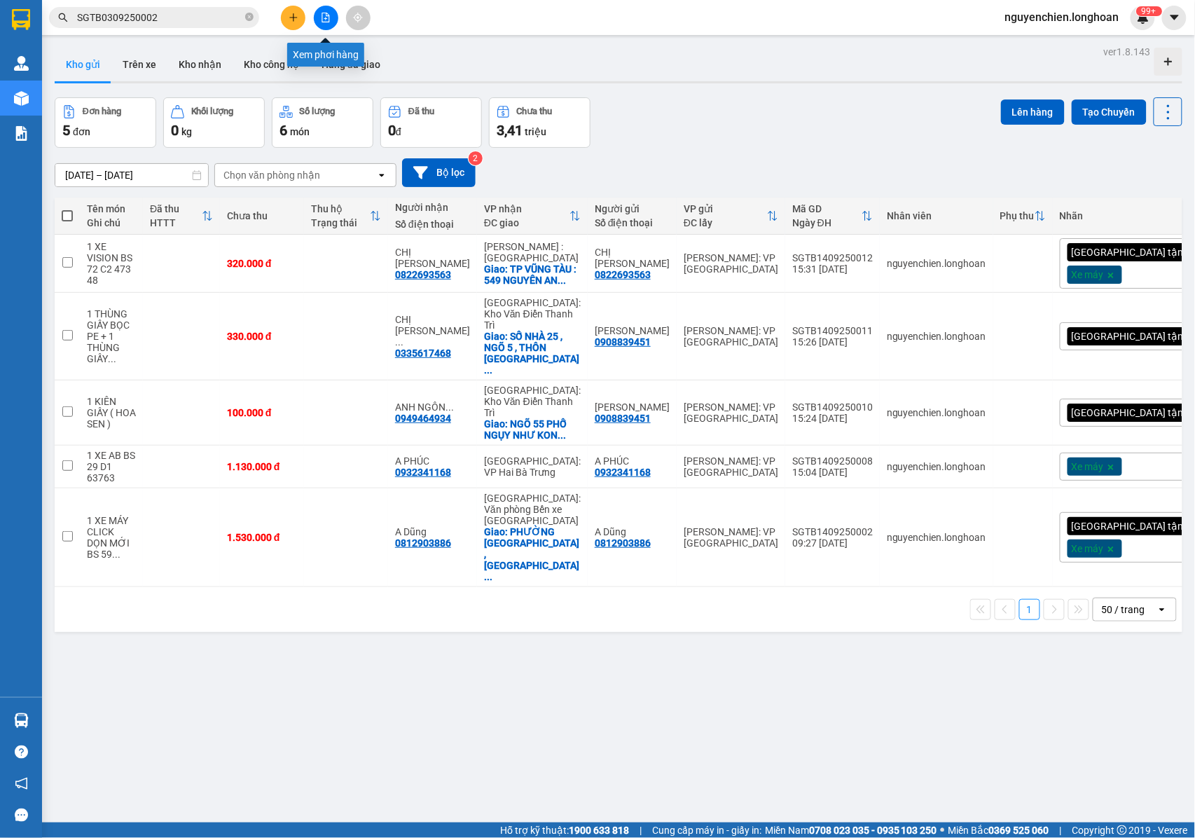
click at [331, 13] on button at bounding box center [326, 18] width 25 height 25
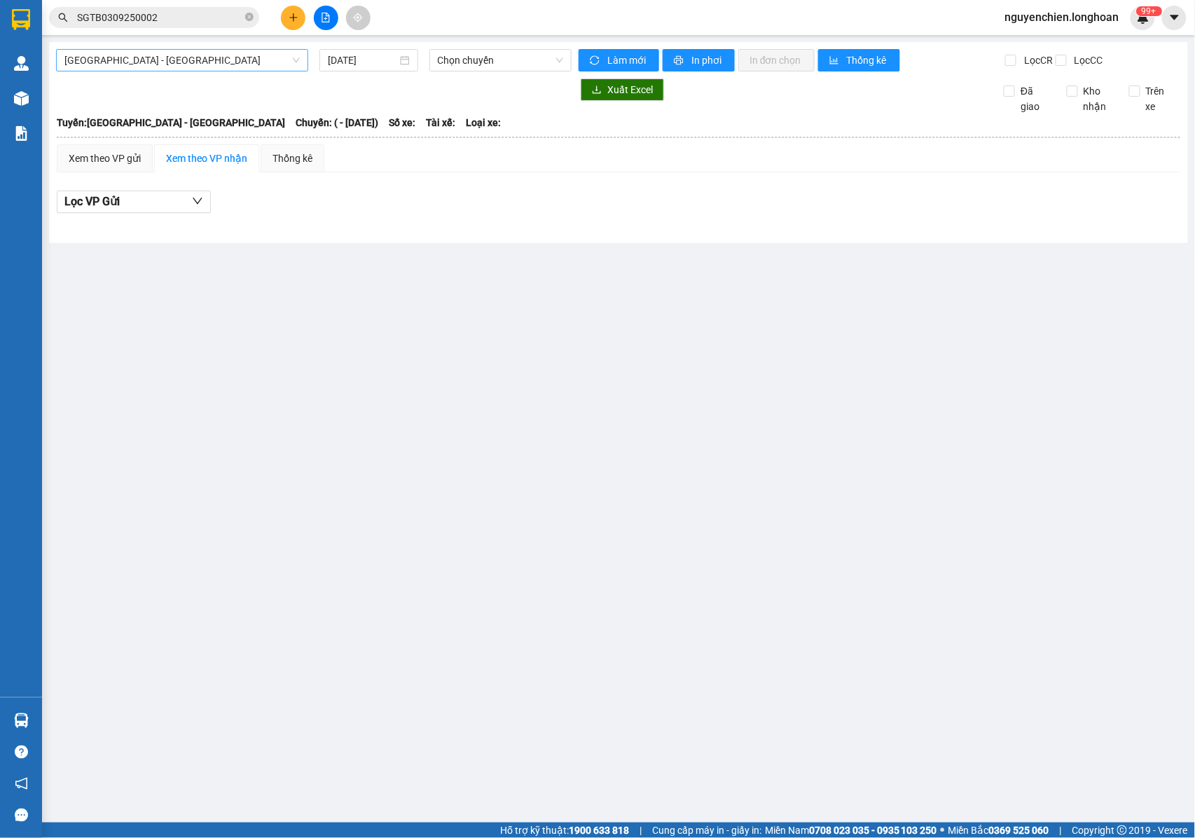
click at [214, 68] on span "Hải Phòng - Hà Nội" at bounding box center [181, 60] width 235 height 21
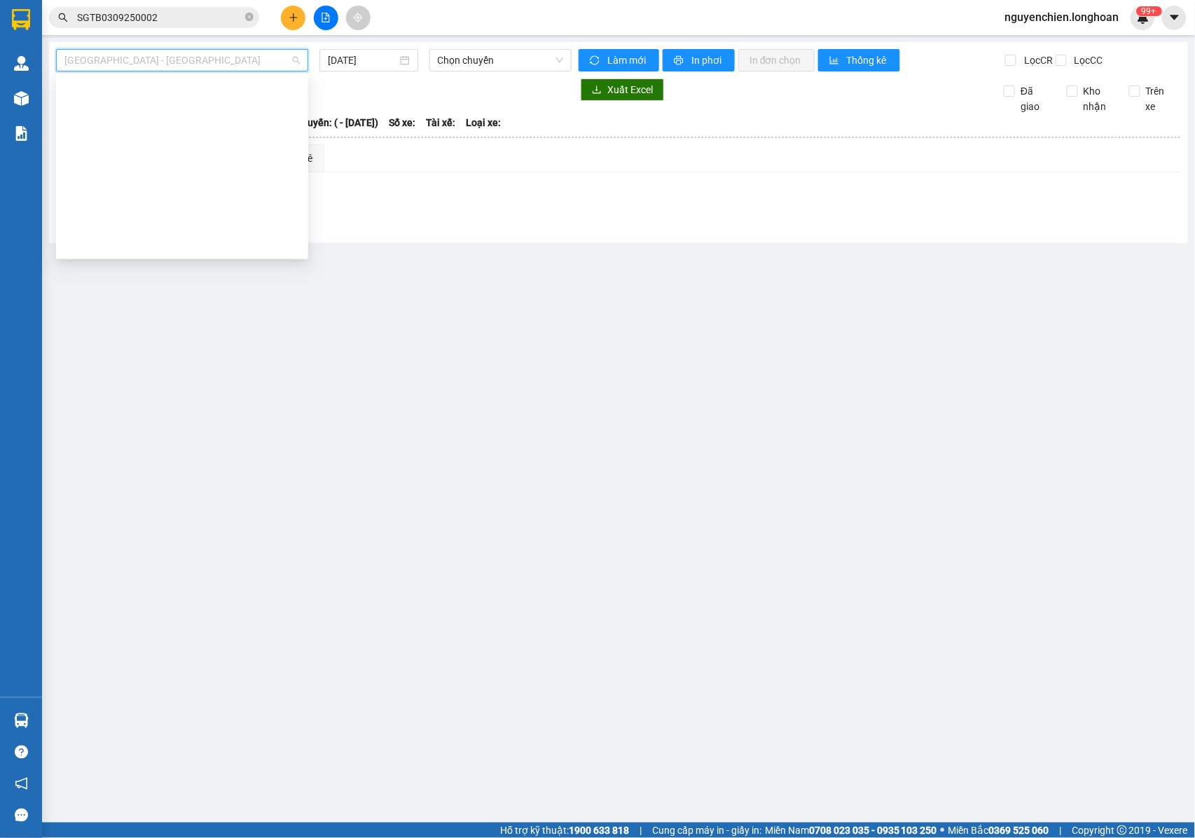
click at [113, 775] on div "VP Tân Bình - Kho HCM 1" at bounding box center [181, 782] width 235 height 15
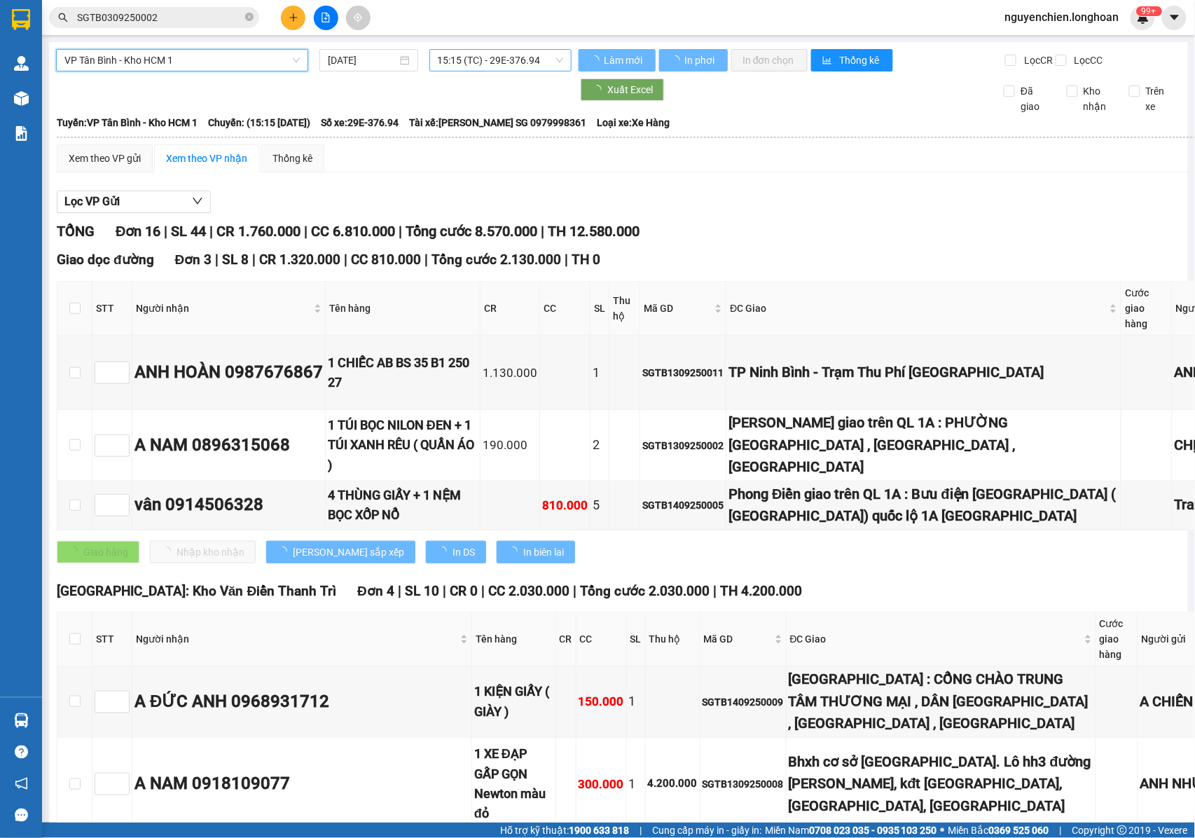
click at [465, 55] on span "15:15 (TC) - 29E-376.94" at bounding box center [500, 60] width 125 height 21
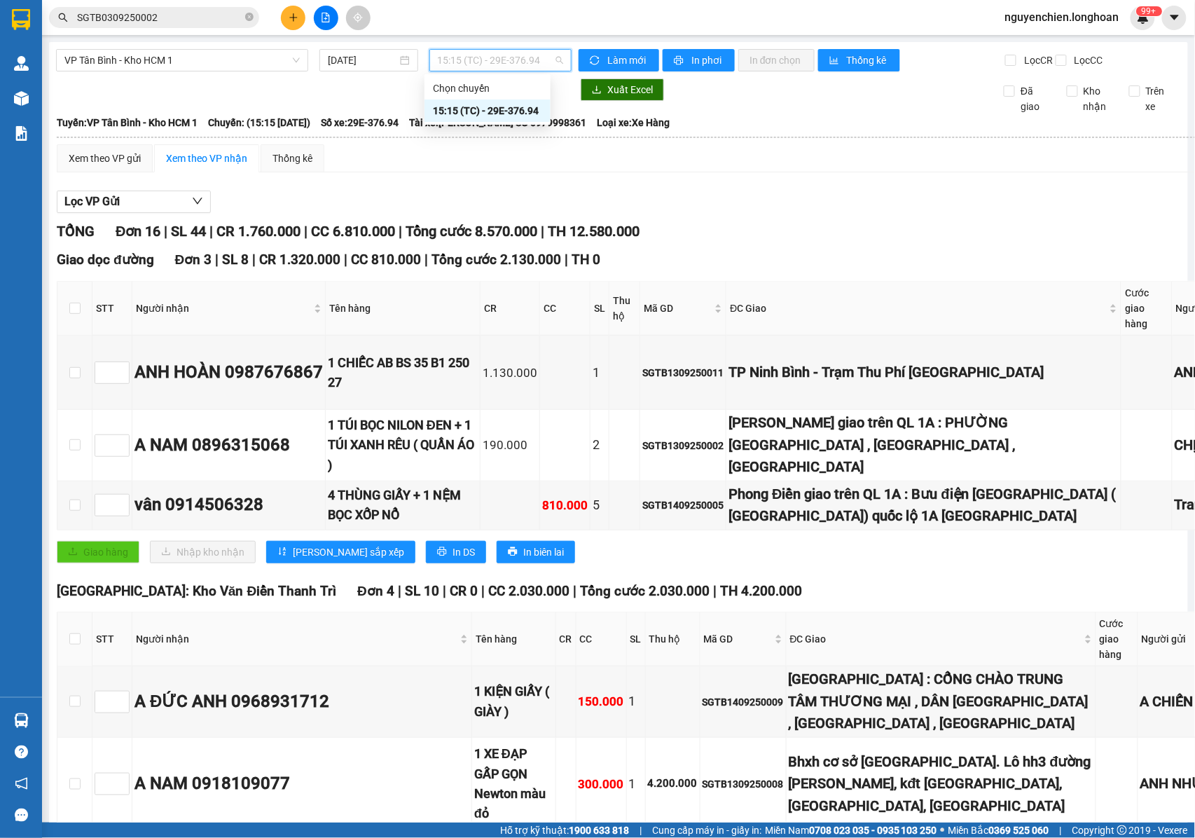
click at [772, 101] on div "Xuất Excel" at bounding box center [779, 89] width 401 height 22
drag, startPoint x: 270, startPoint y: 347, endPoint x: 170, endPoint y: 350, distance: 100.2
click at [170, 492] on div "vân 0914506328" at bounding box center [228, 505] width 188 height 27
click at [251, 14] on icon "close-circle" at bounding box center [249, 17] width 8 height 8
click at [179, 14] on input "text" at bounding box center [159, 17] width 165 height 15
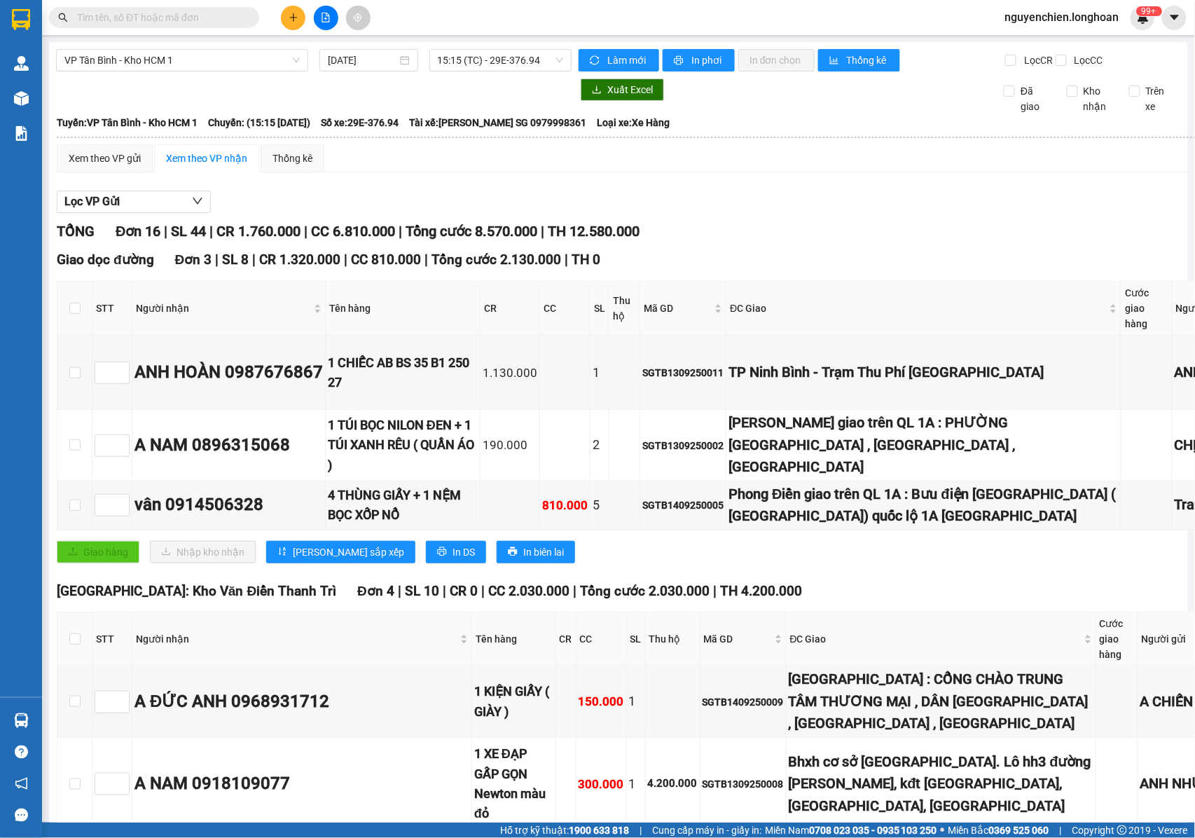
paste input "0914506328"
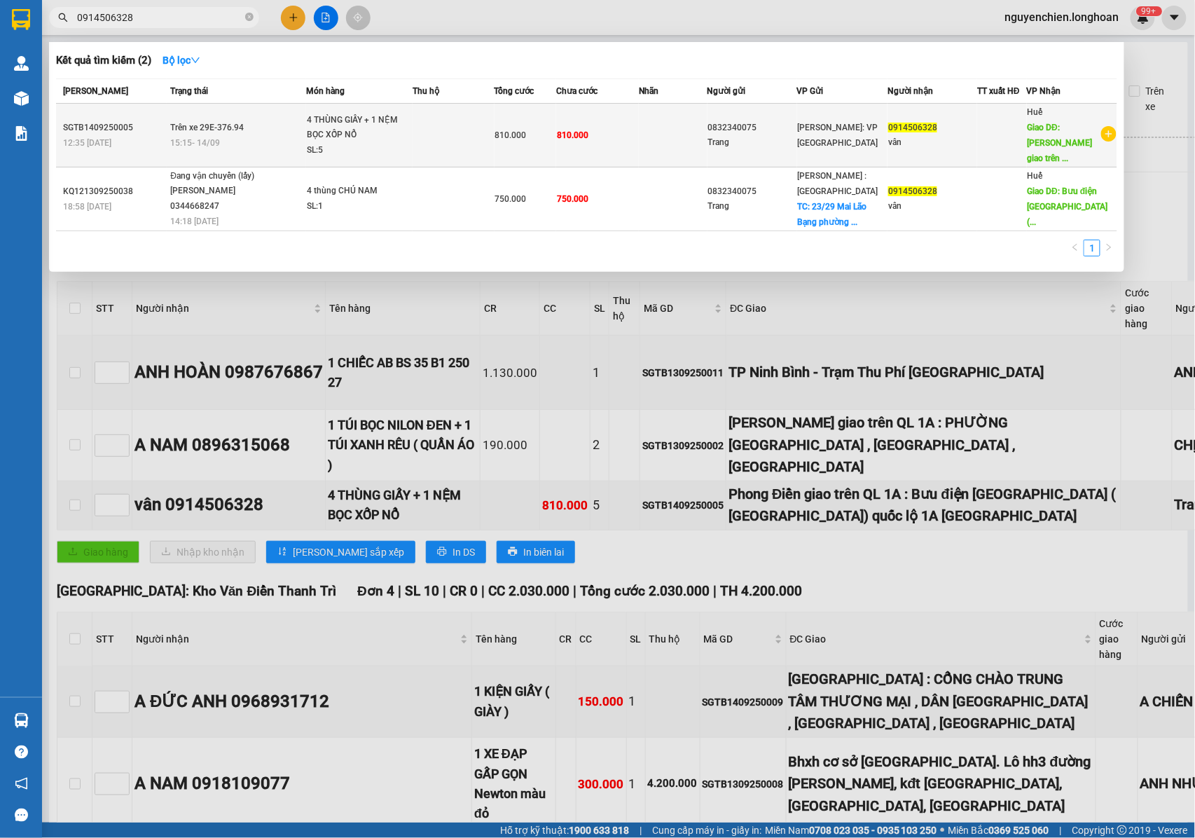
click at [441, 135] on td at bounding box center [454, 136] width 82 height 64
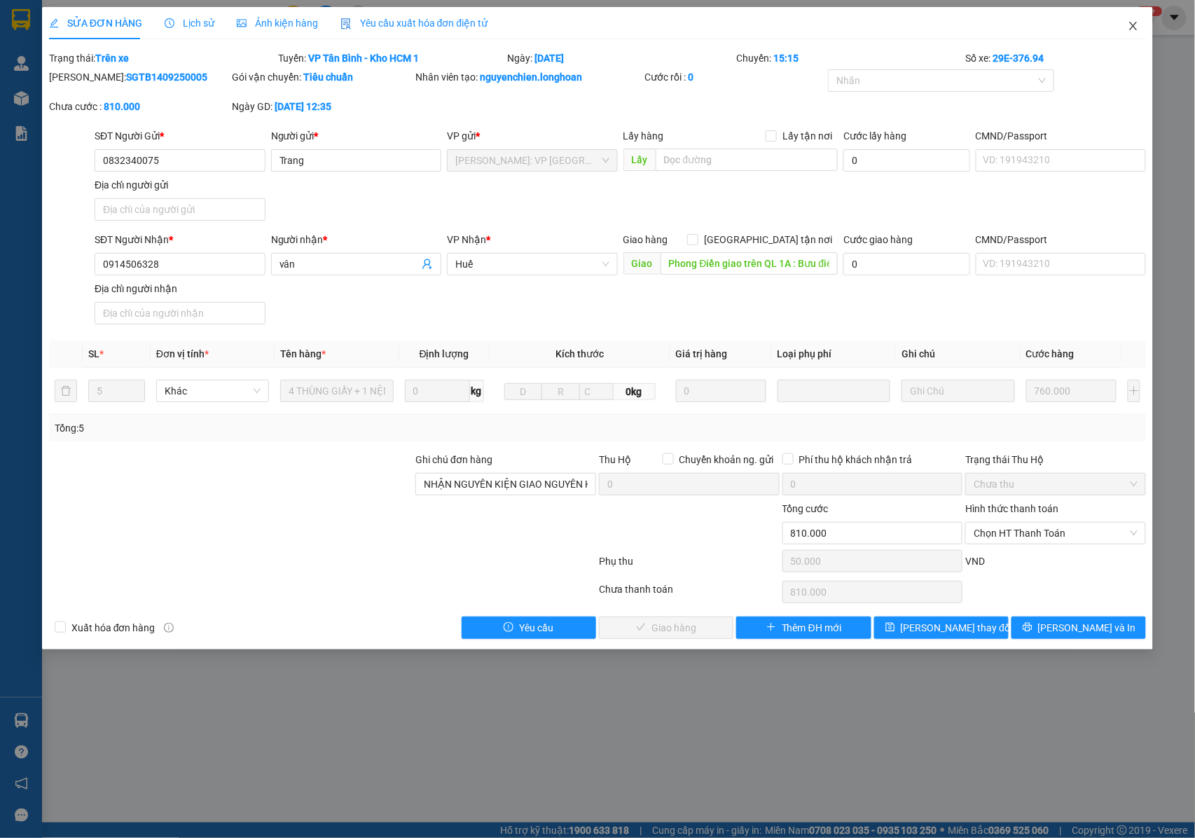
click at [1135, 25] on icon "close" at bounding box center [1134, 26] width 8 height 8
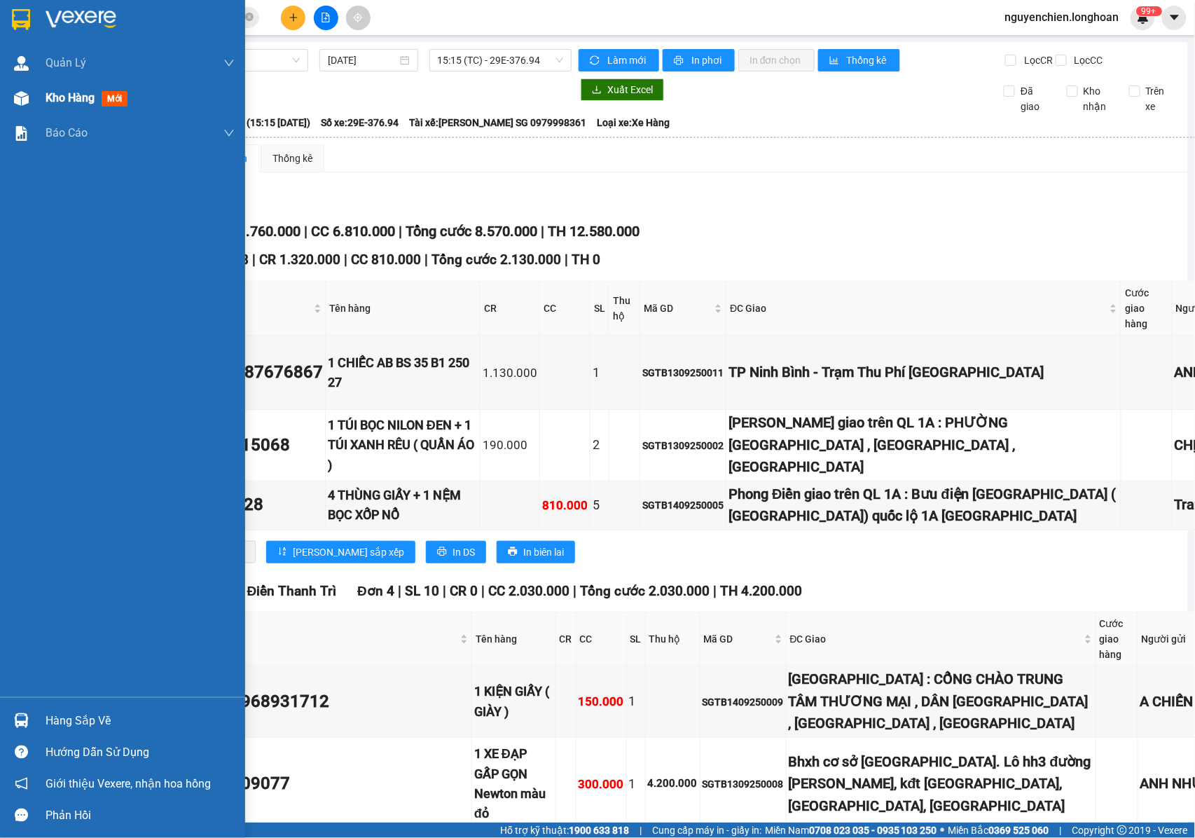
click at [15, 102] on img at bounding box center [21, 98] width 15 height 15
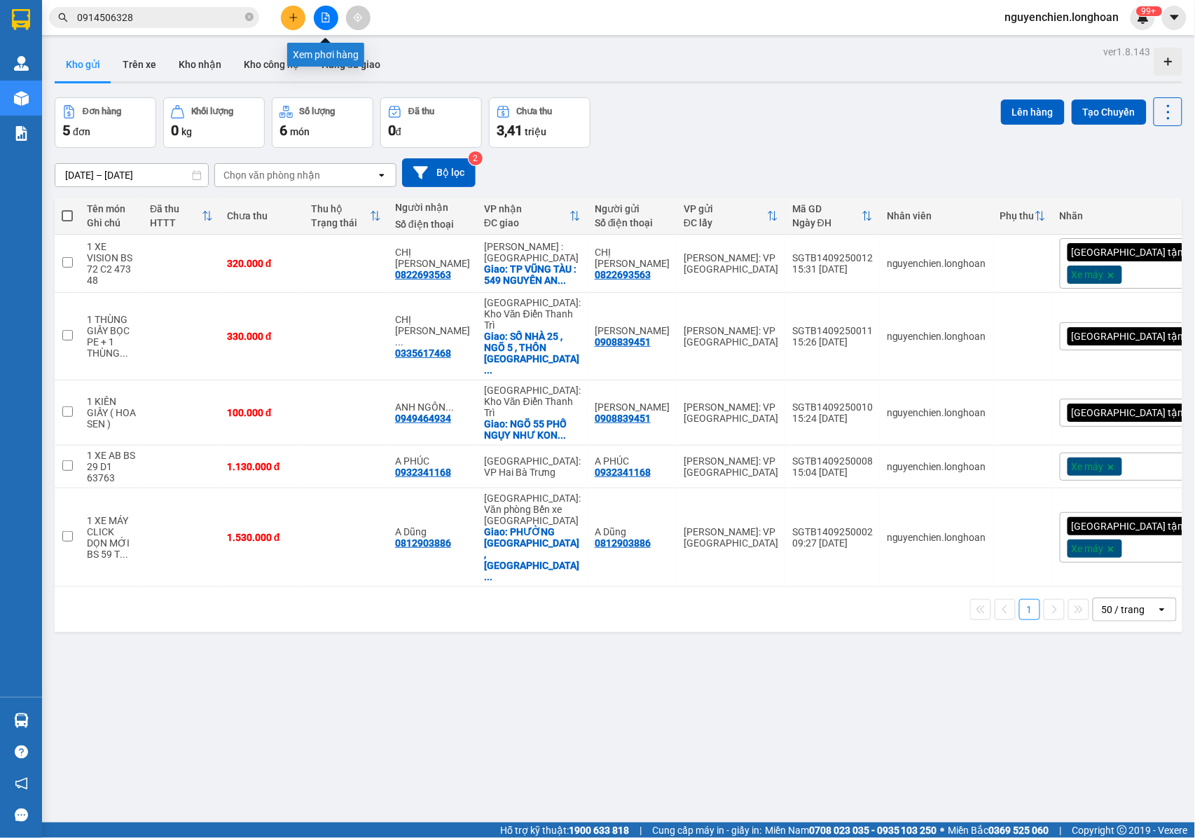
click at [333, 17] on button at bounding box center [326, 18] width 25 height 25
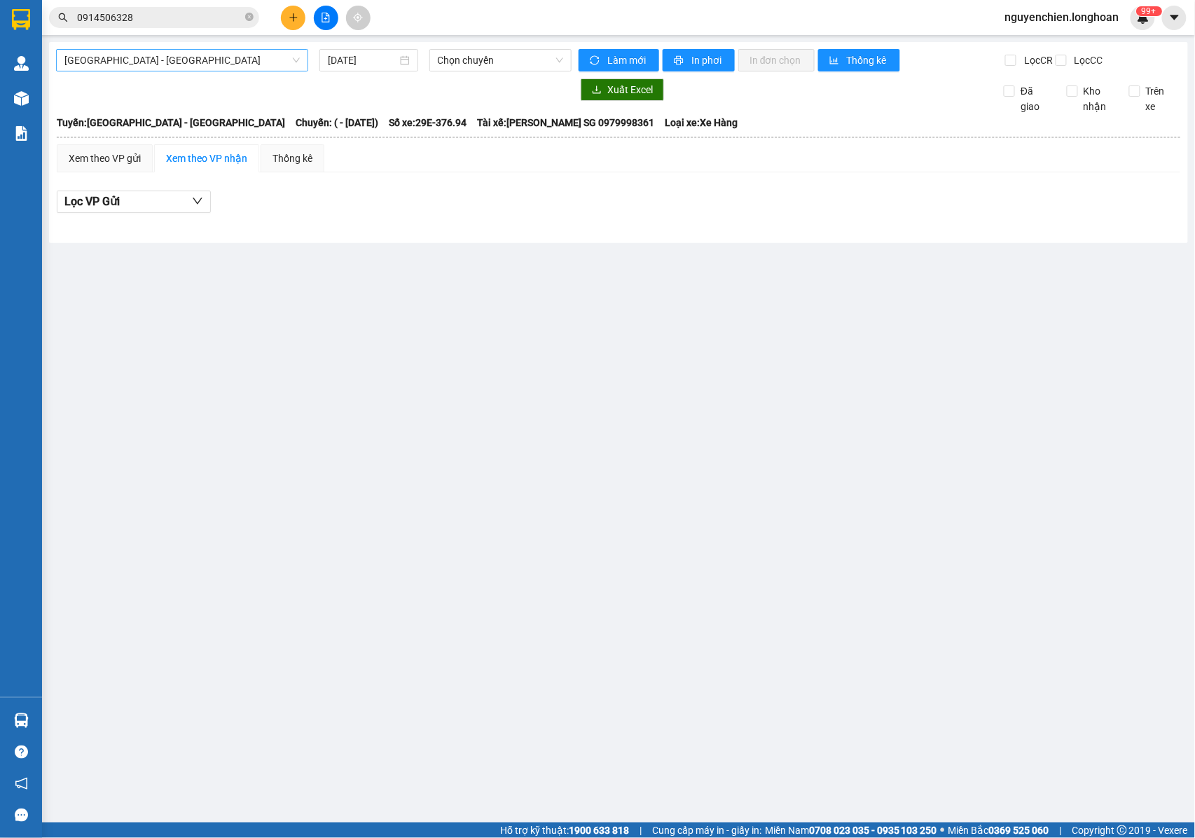
click at [195, 63] on span "Hải Phòng - Hà Nội" at bounding box center [181, 60] width 235 height 21
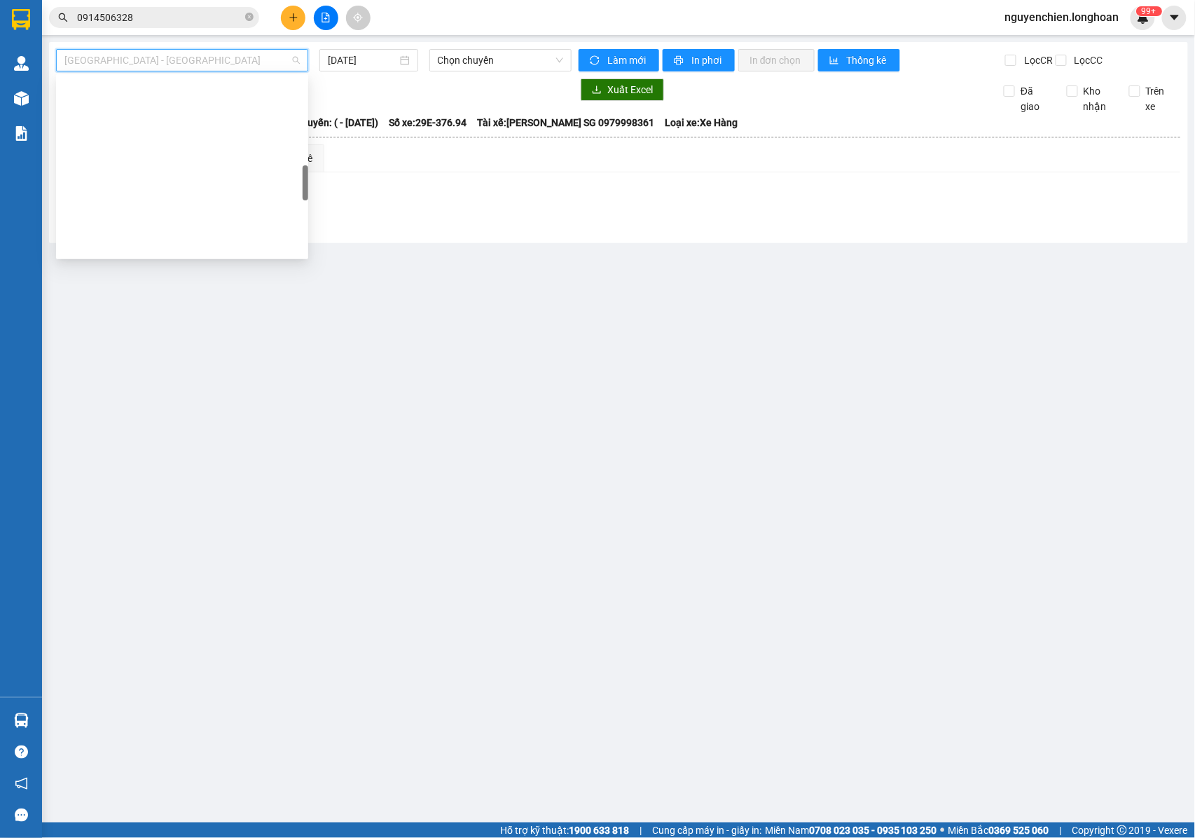
click at [127, 775] on div "VP Tân Bình - Kho HCM 1" at bounding box center [181, 782] width 235 height 15
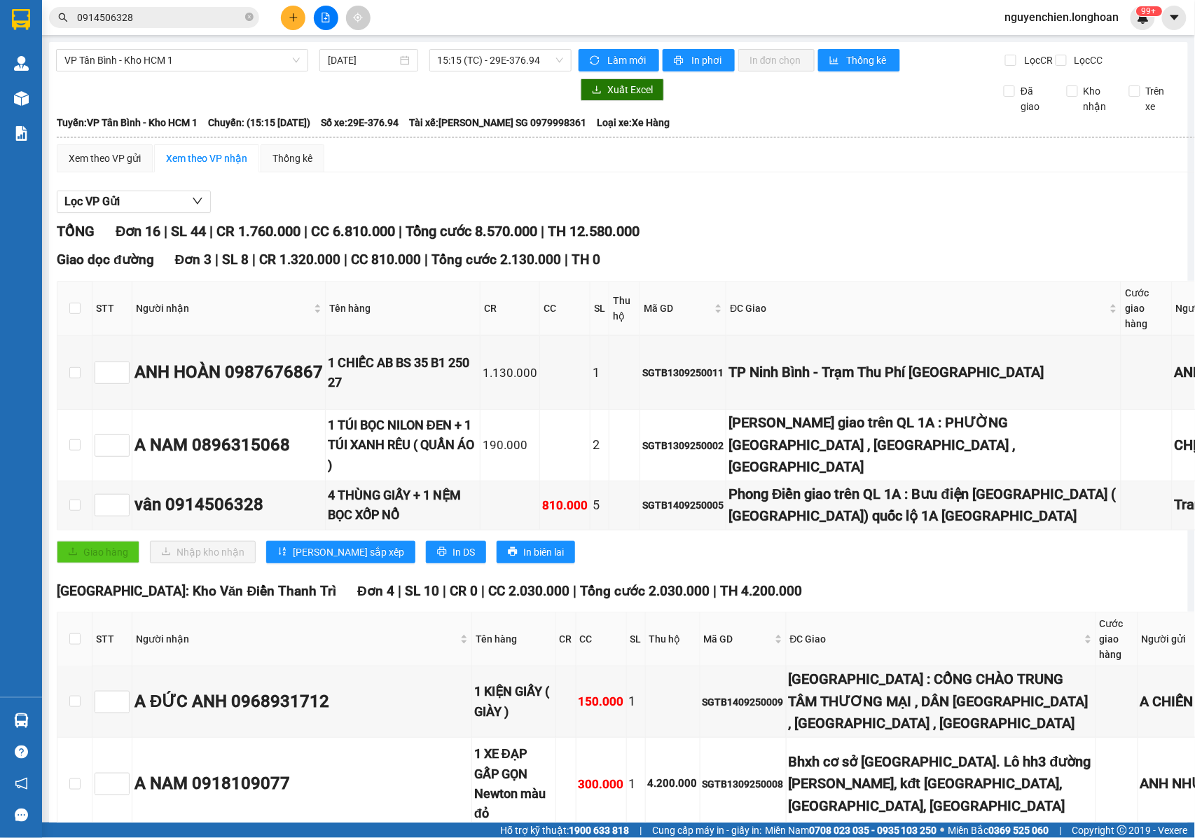
drag, startPoint x: 308, startPoint y: 485, endPoint x: 211, endPoint y: 488, distance: 97.4
click at [248, 21] on icon "close-circle" at bounding box center [249, 17] width 8 height 8
click at [188, 21] on input "text" at bounding box center [159, 17] width 165 height 15
paste input "0857896698"
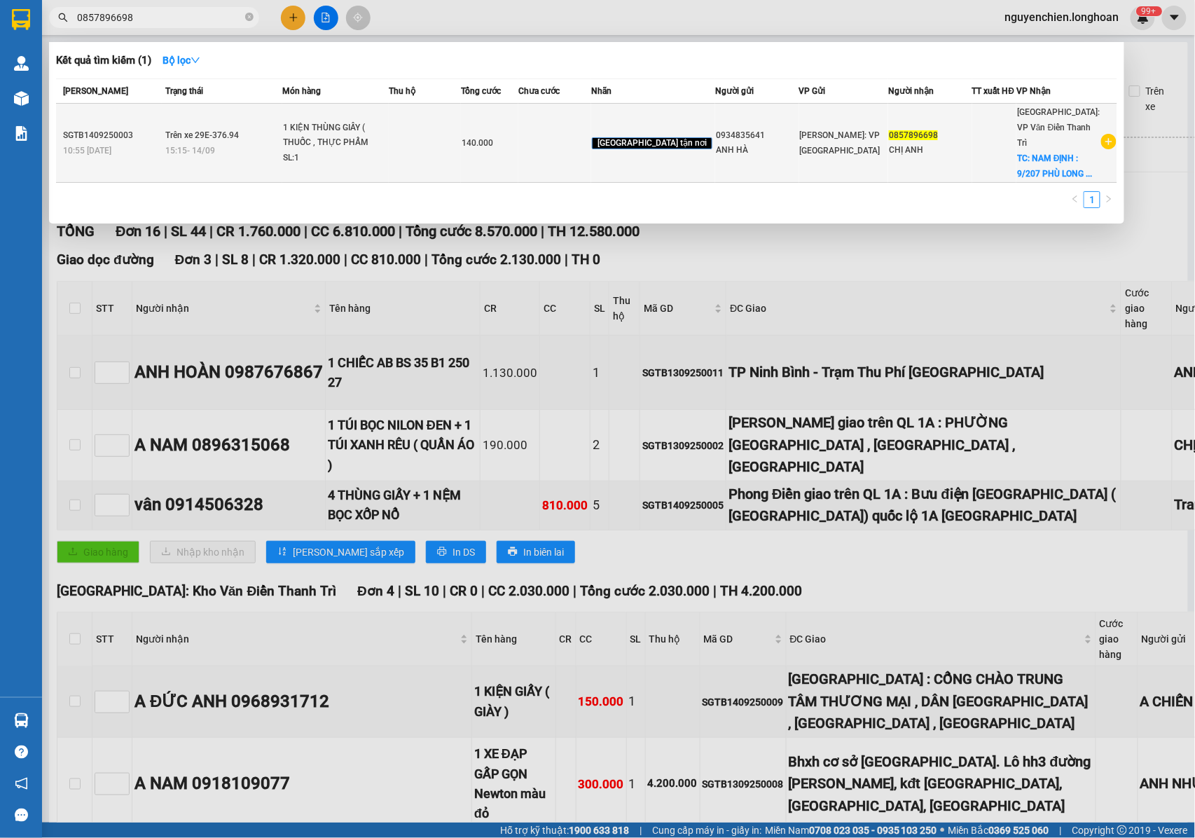
click at [314, 138] on div "1 KIỆN THÙNG GIẤY ( THUỐC , THỰC PHẨM KH..." at bounding box center [335, 135] width 105 height 30
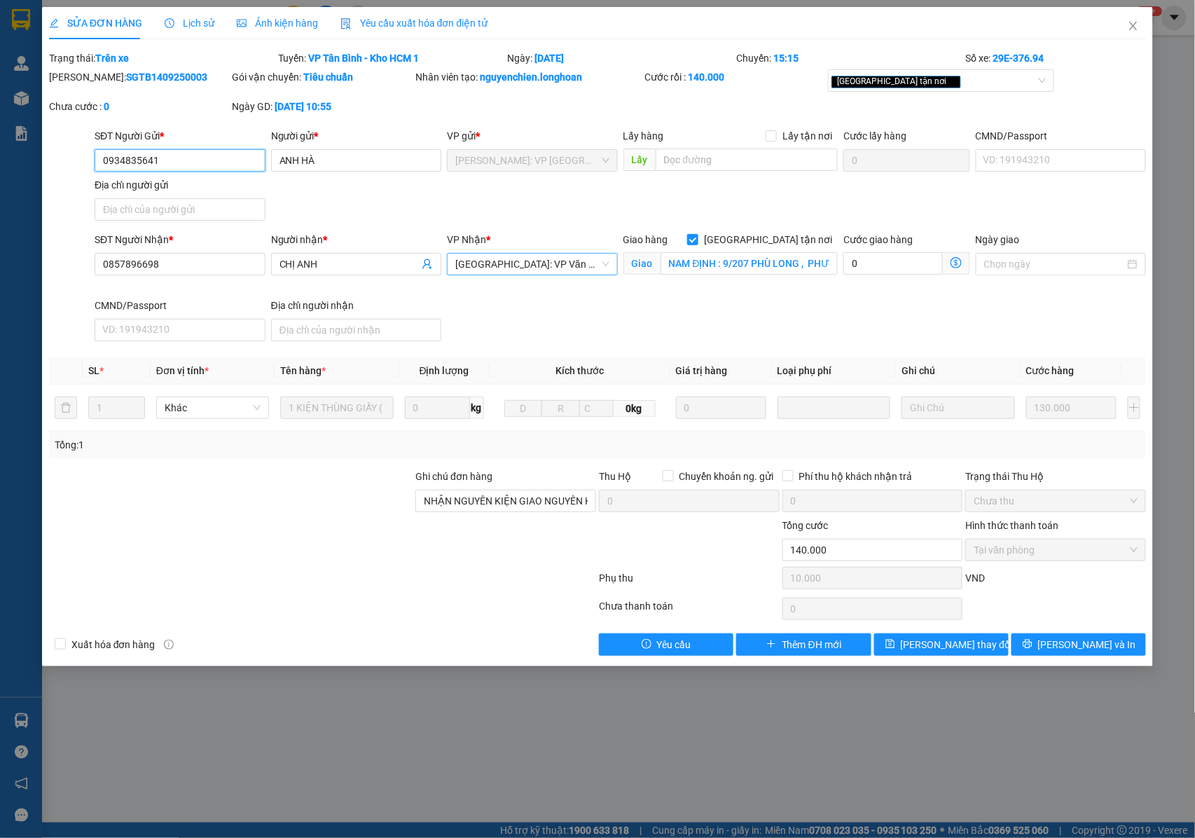
click at [538, 265] on span "[GEOGRAPHIC_DATA]: VP Văn Điển Thanh Trì" at bounding box center [532, 264] width 154 height 21
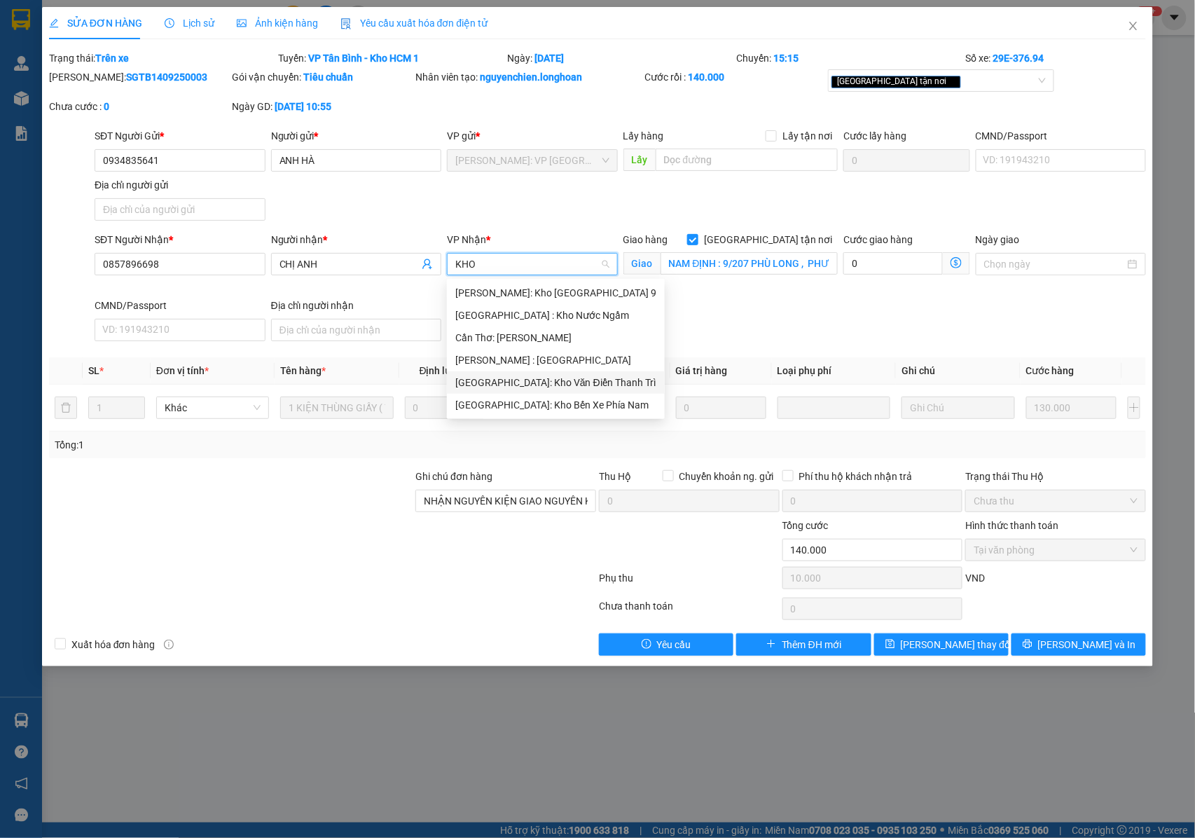
click at [523, 382] on div "[GEOGRAPHIC_DATA]: Kho Văn Điển Thanh Trì" at bounding box center [555, 382] width 201 height 15
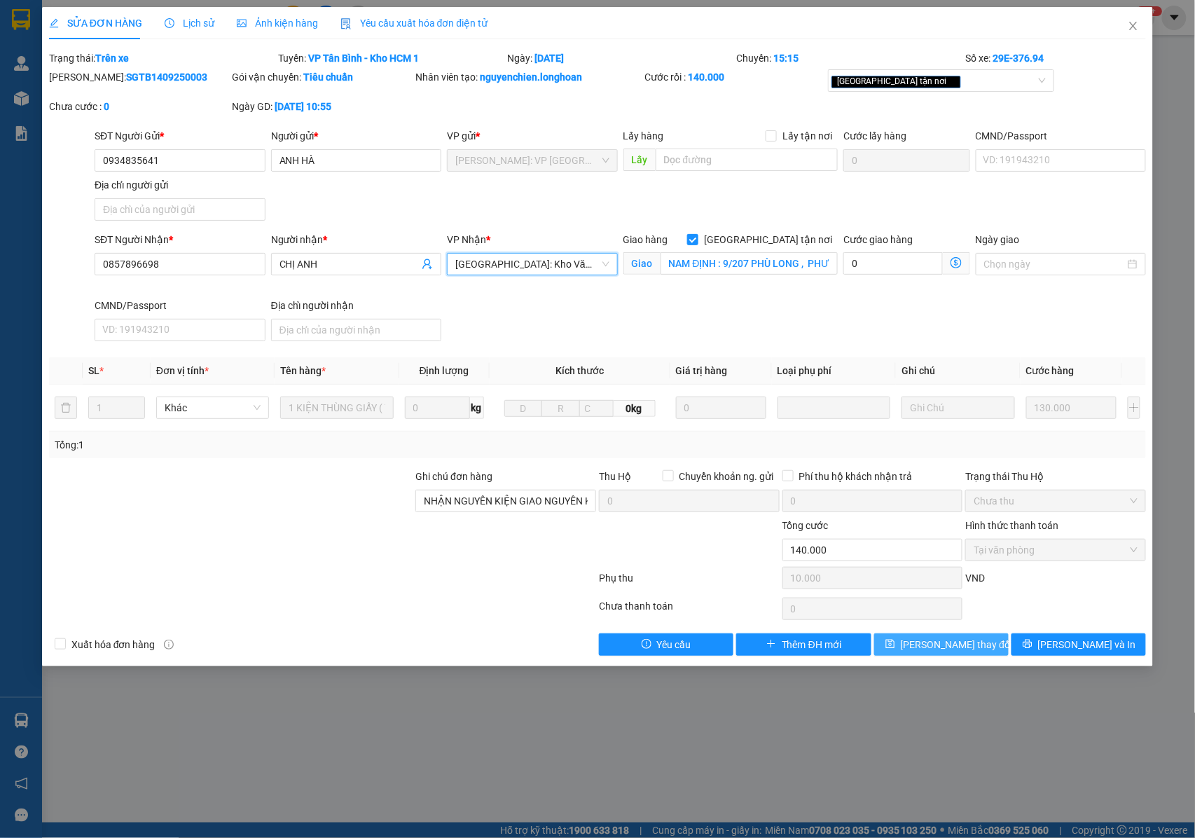
drag, startPoint x: 936, startPoint y: 651, endPoint x: 915, endPoint y: 620, distance: 38.3
click at [936, 651] on span "Lưu thay đổi" at bounding box center [957, 644] width 112 height 15
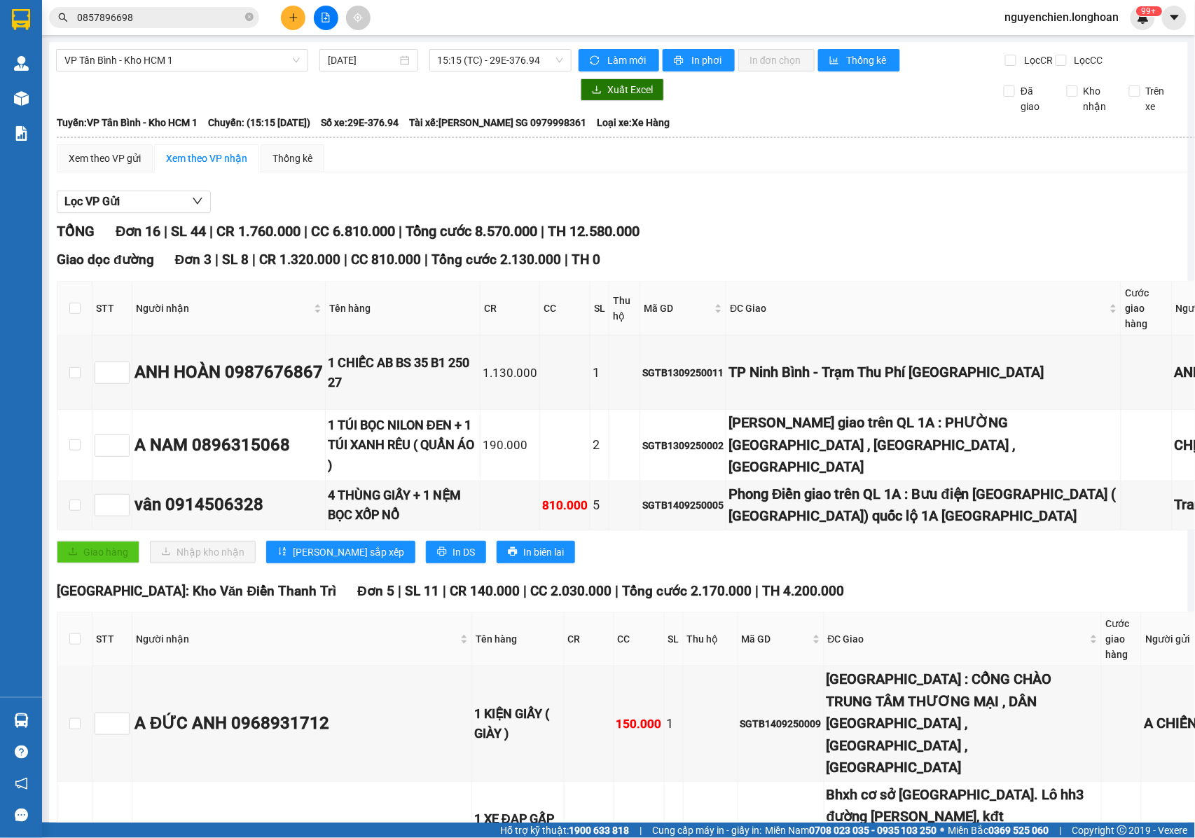
drag, startPoint x: 499, startPoint y: 586, endPoint x: 424, endPoint y: 482, distance: 128.1
drag, startPoint x: 258, startPoint y: 530, endPoint x: 206, endPoint y: 535, distance: 52.1
click at [251, 18] on icon "close-circle" at bounding box center [249, 17] width 8 height 8
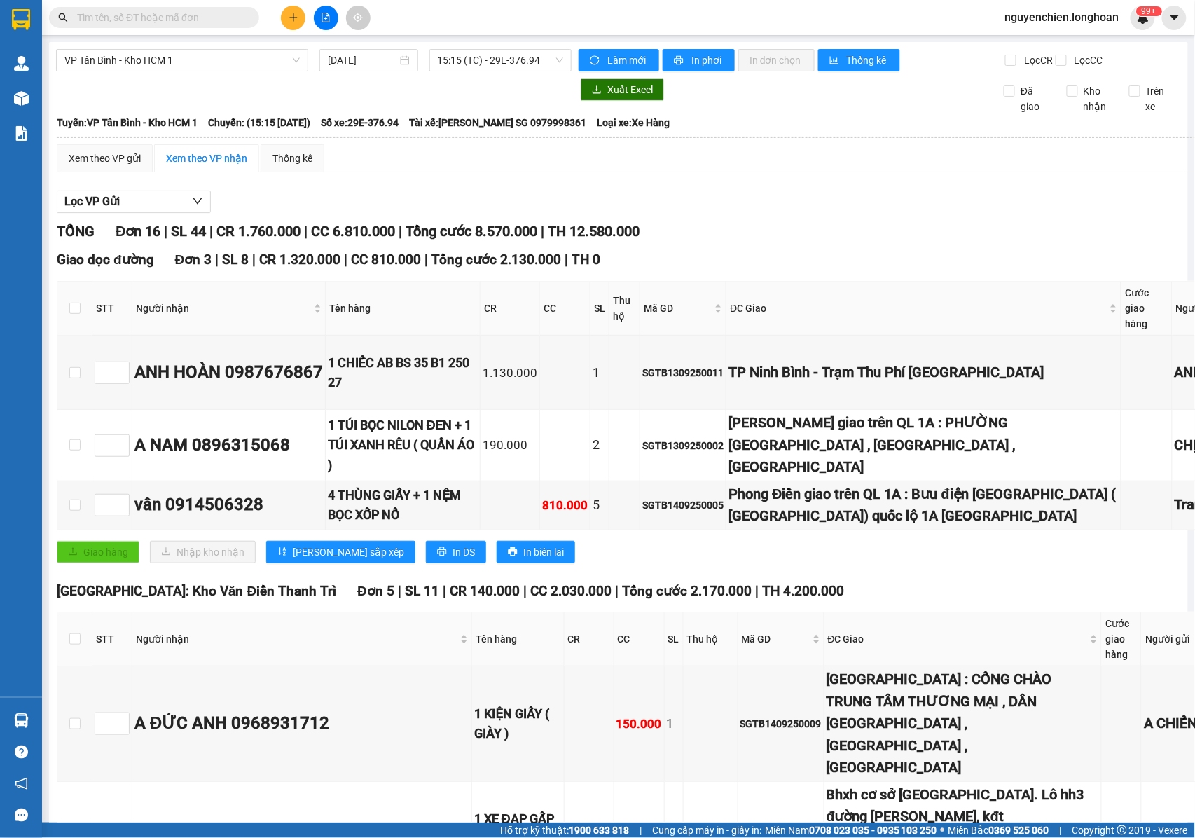
paste input "0857896698"
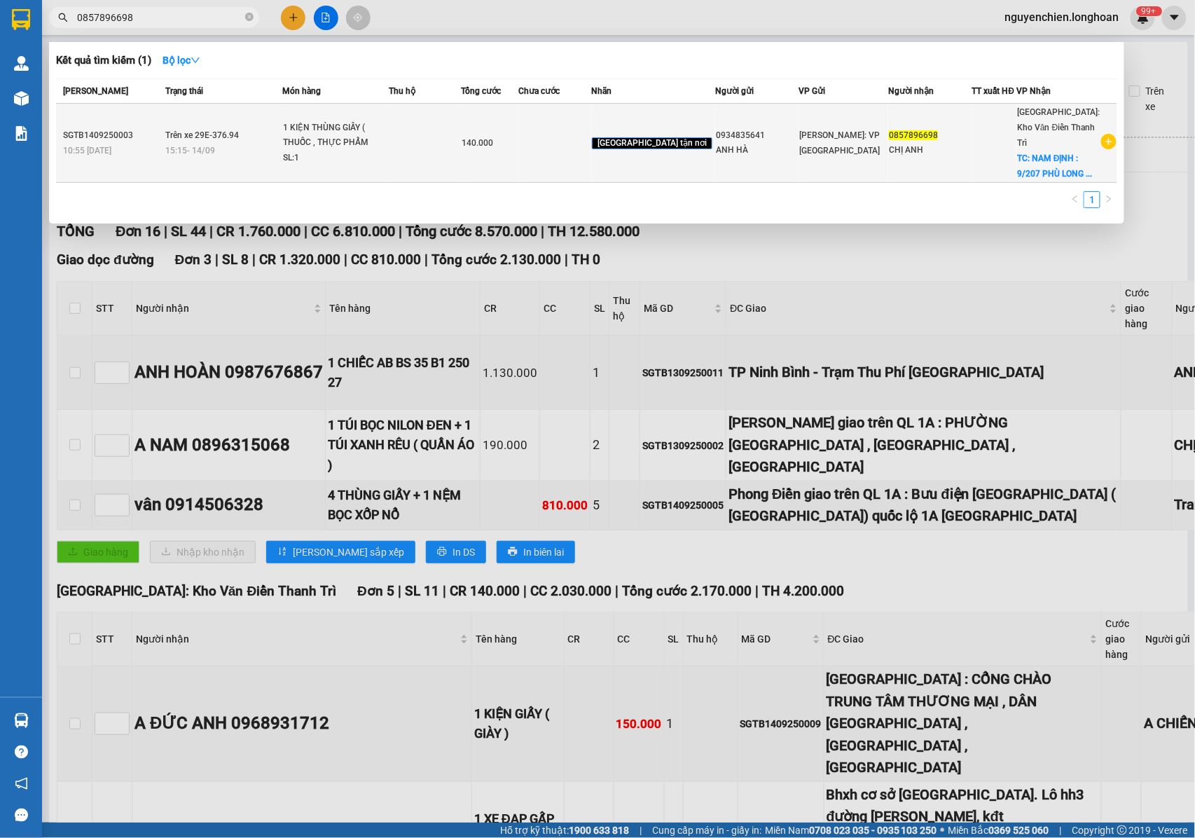
click at [347, 153] on div "SL: 1" at bounding box center [335, 158] width 105 height 15
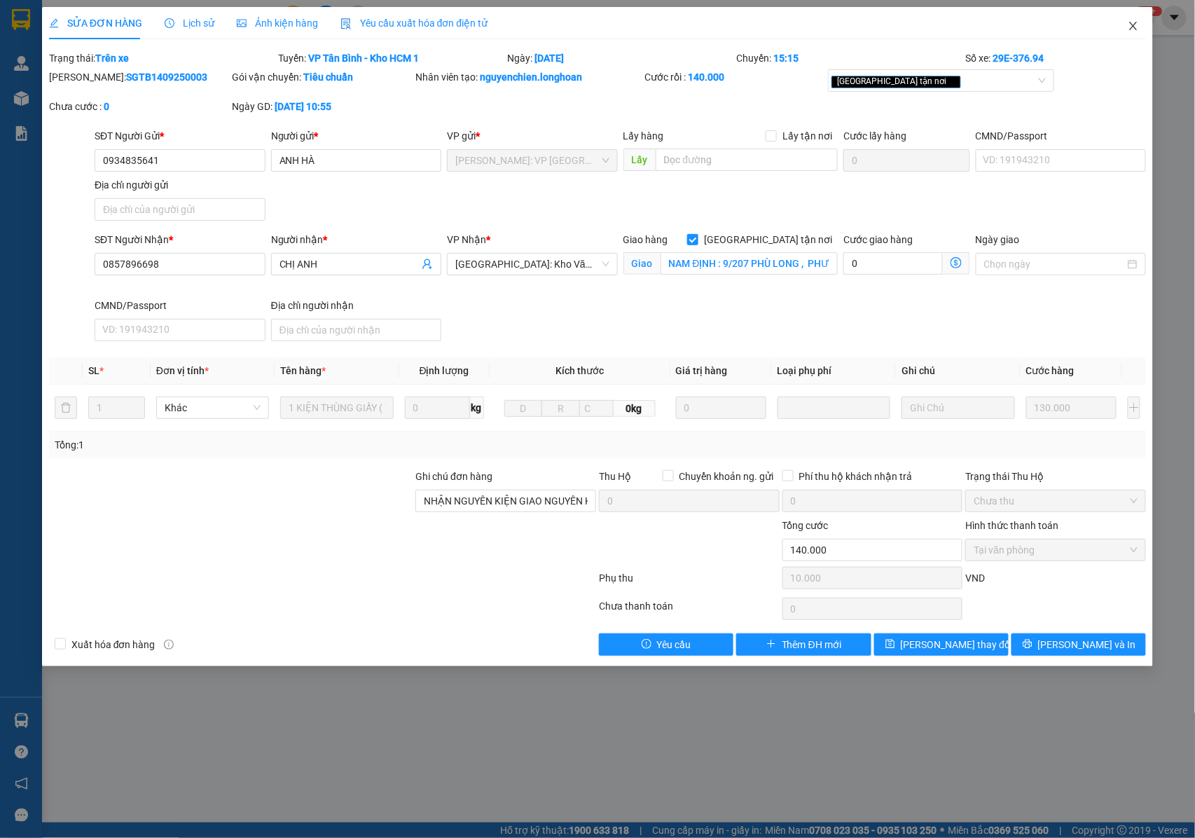
click at [1130, 26] on icon "close" at bounding box center [1133, 25] width 11 height 11
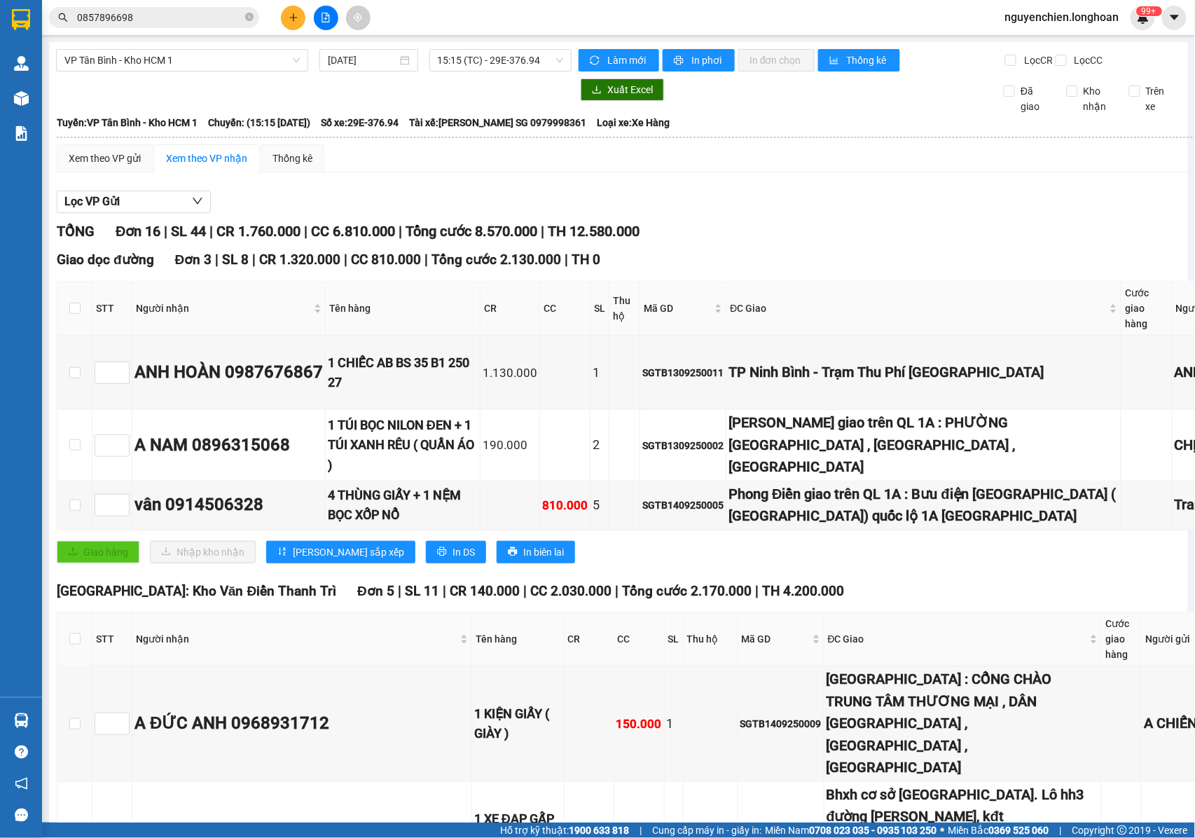
drag, startPoint x: 298, startPoint y: 542, endPoint x: 241, endPoint y: 544, distance: 56.8
drag, startPoint x: 312, startPoint y: 350, endPoint x: 249, endPoint y: 339, distance: 64.0
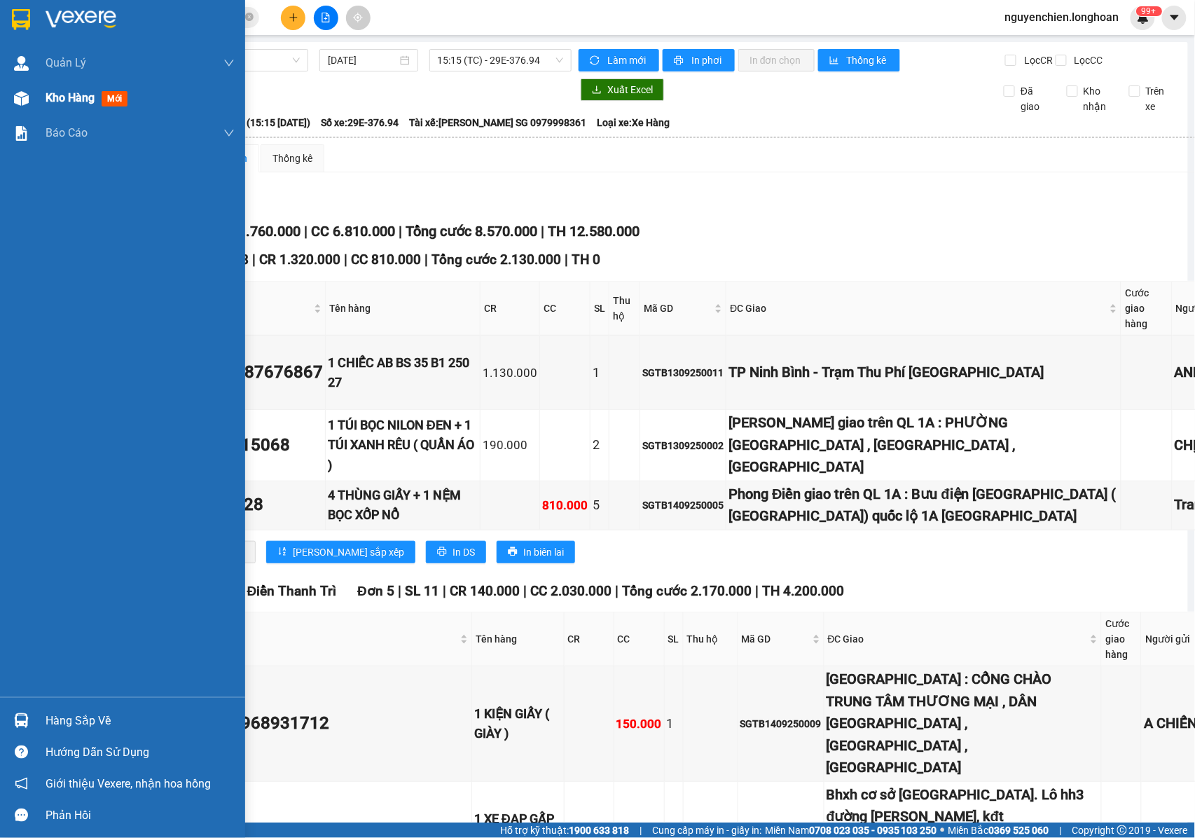
click at [9, 96] on div at bounding box center [21, 98] width 25 height 25
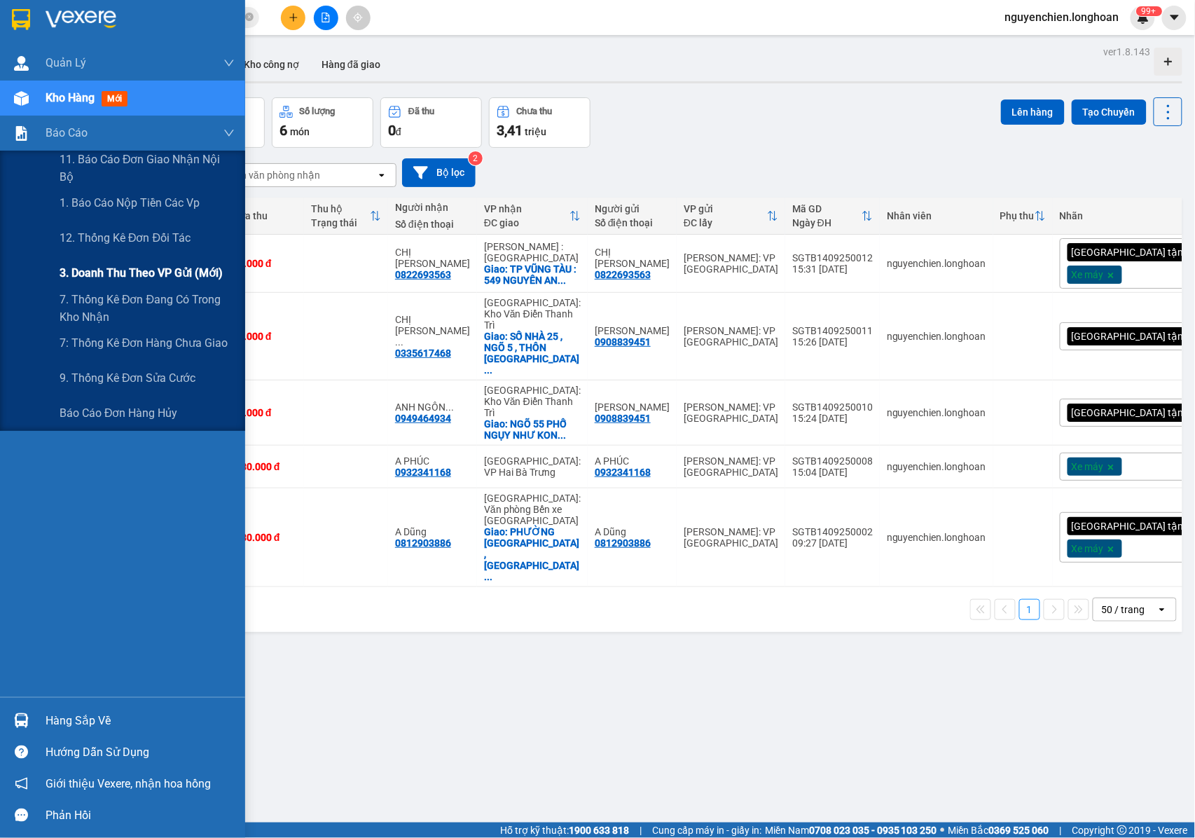
click at [136, 269] on span "3. Doanh Thu theo VP Gửi (mới)" at bounding box center [141, 273] width 163 height 18
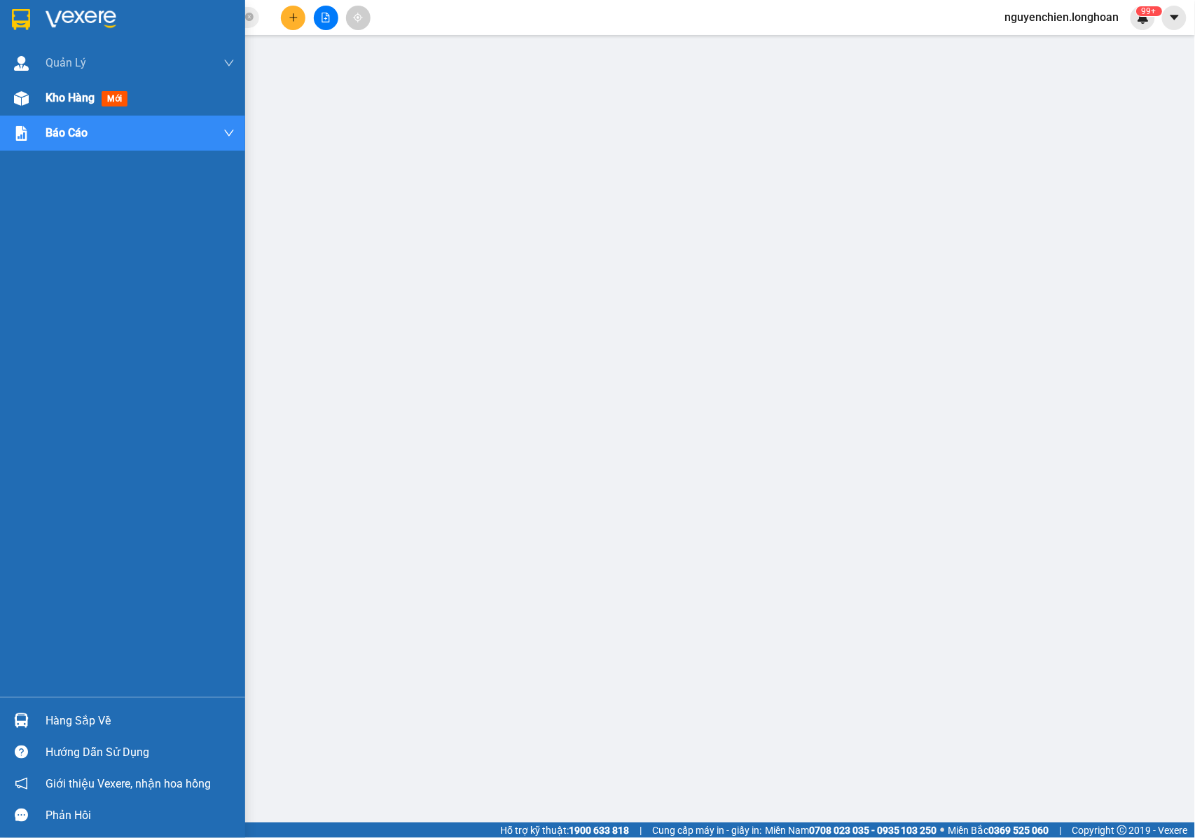
click at [20, 106] on div at bounding box center [21, 98] width 25 height 25
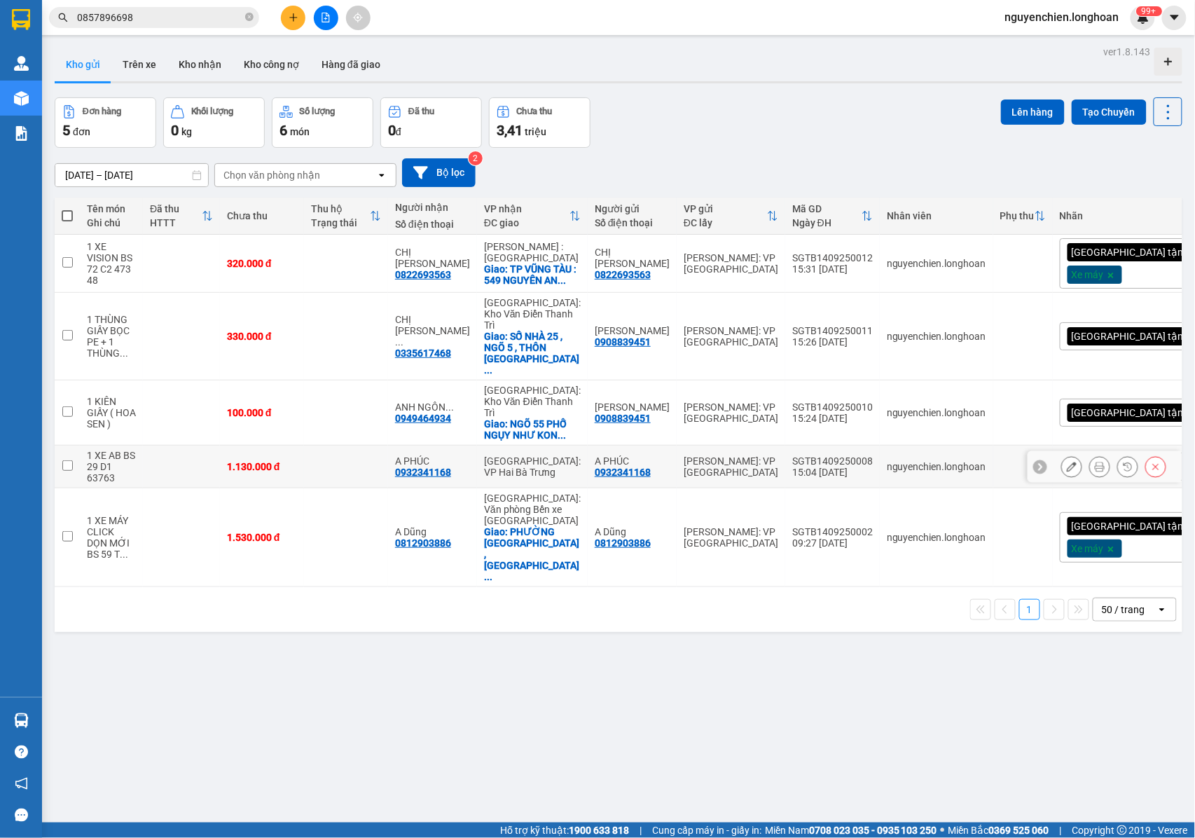
drag, startPoint x: 889, startPoint y: 415, endPoint x: 825, endPoint y: 413, distance: 63.8
click at [813, 455] on div "SGTB1409250008" at bounding box center [832, 460] width 81 height 11
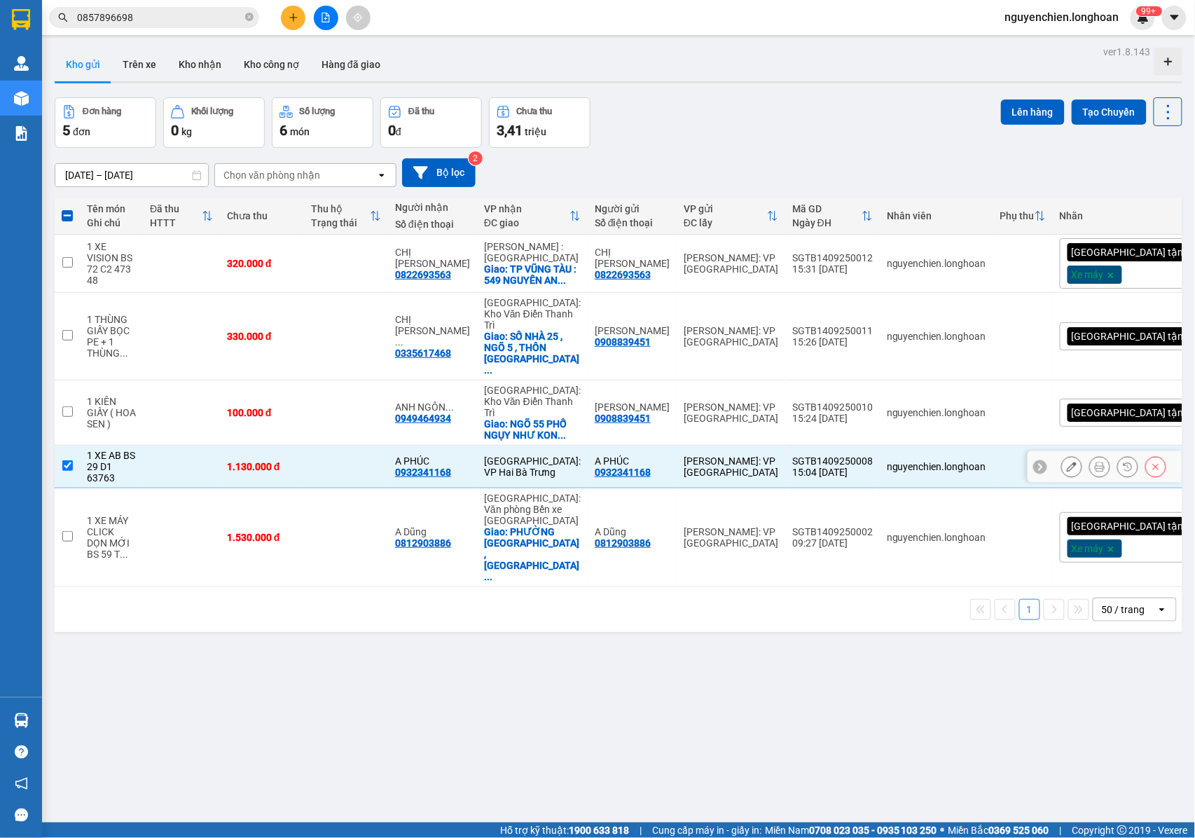
click at [64, 460] on input "checkbox" at bounding box center [67, 465] width 11 height 11
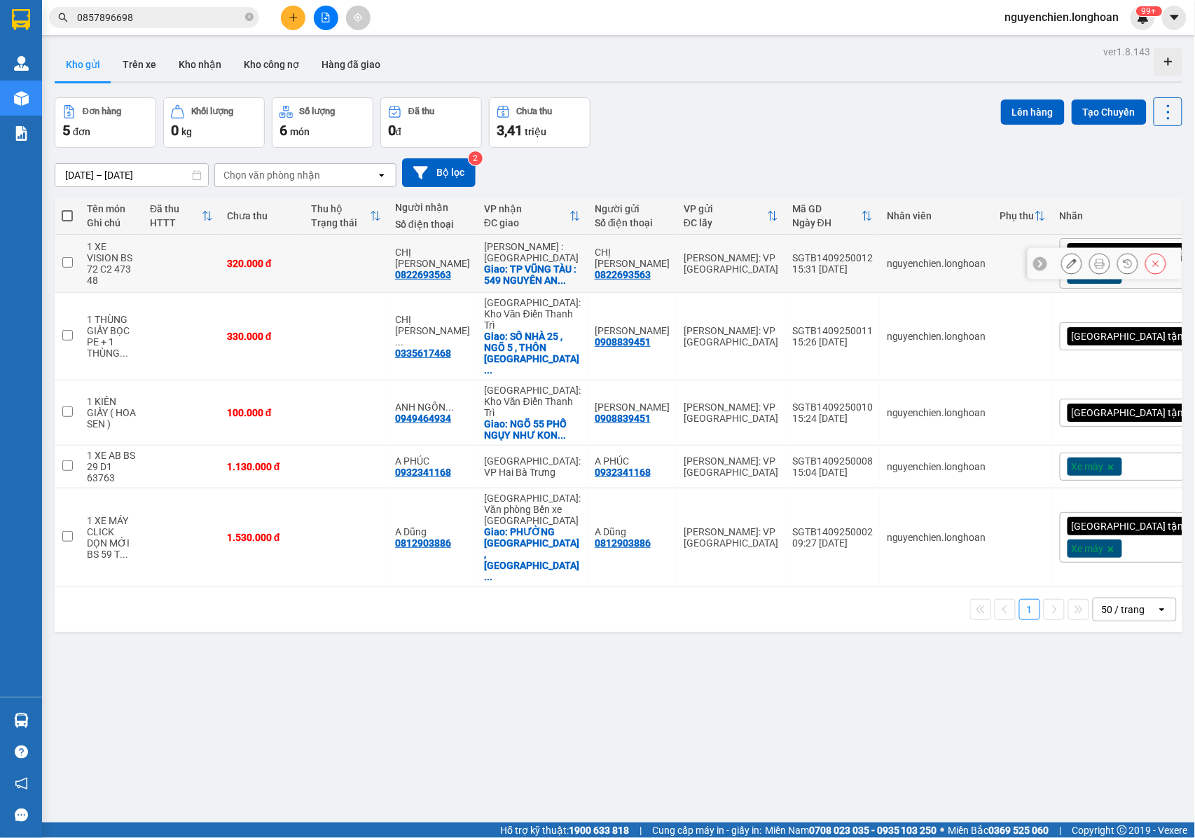
drag, startPoint x: 889, startPoint y: 258, endPoint x: 813, endPoint y: 262, distance: 75.7
click at [813, 262] on div "SGTB1409250012" at bounding box center [832, 257] width 81 height 11
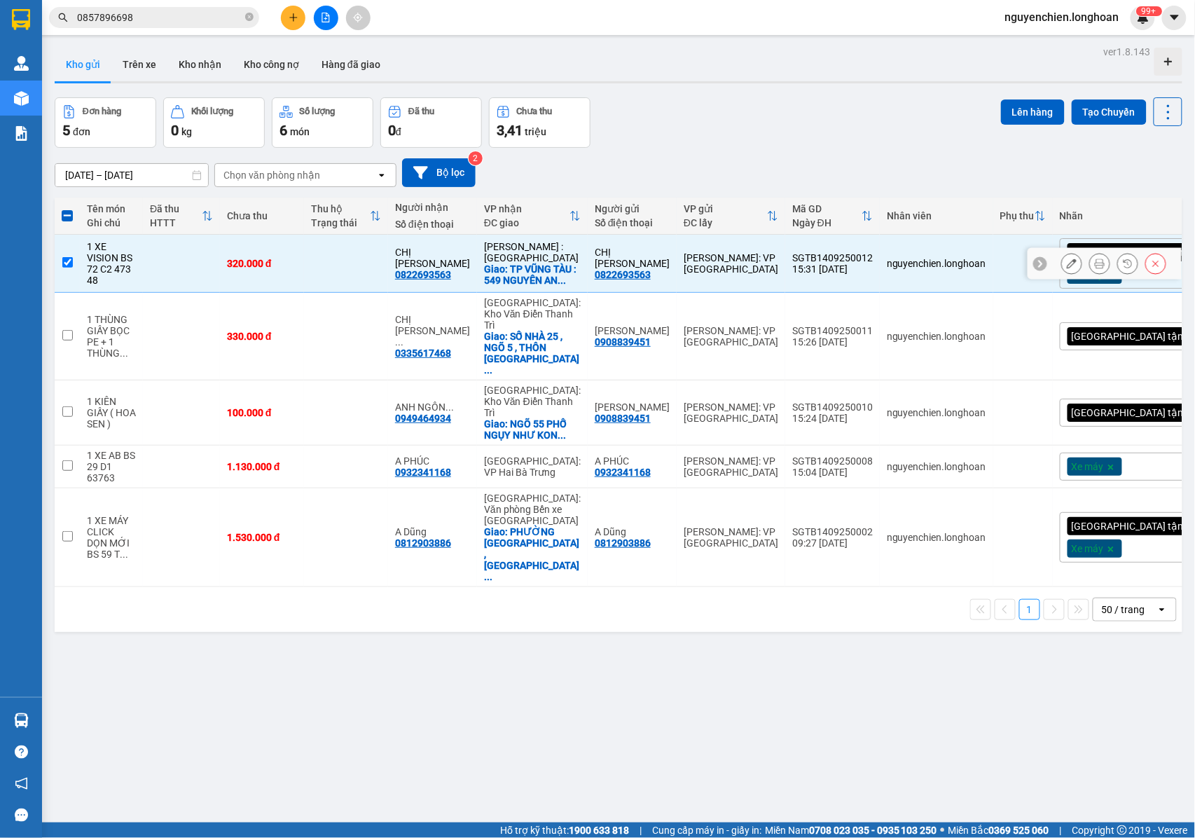
click at [73, 264] on td at bounding box center [67, 264] width 25 height 58
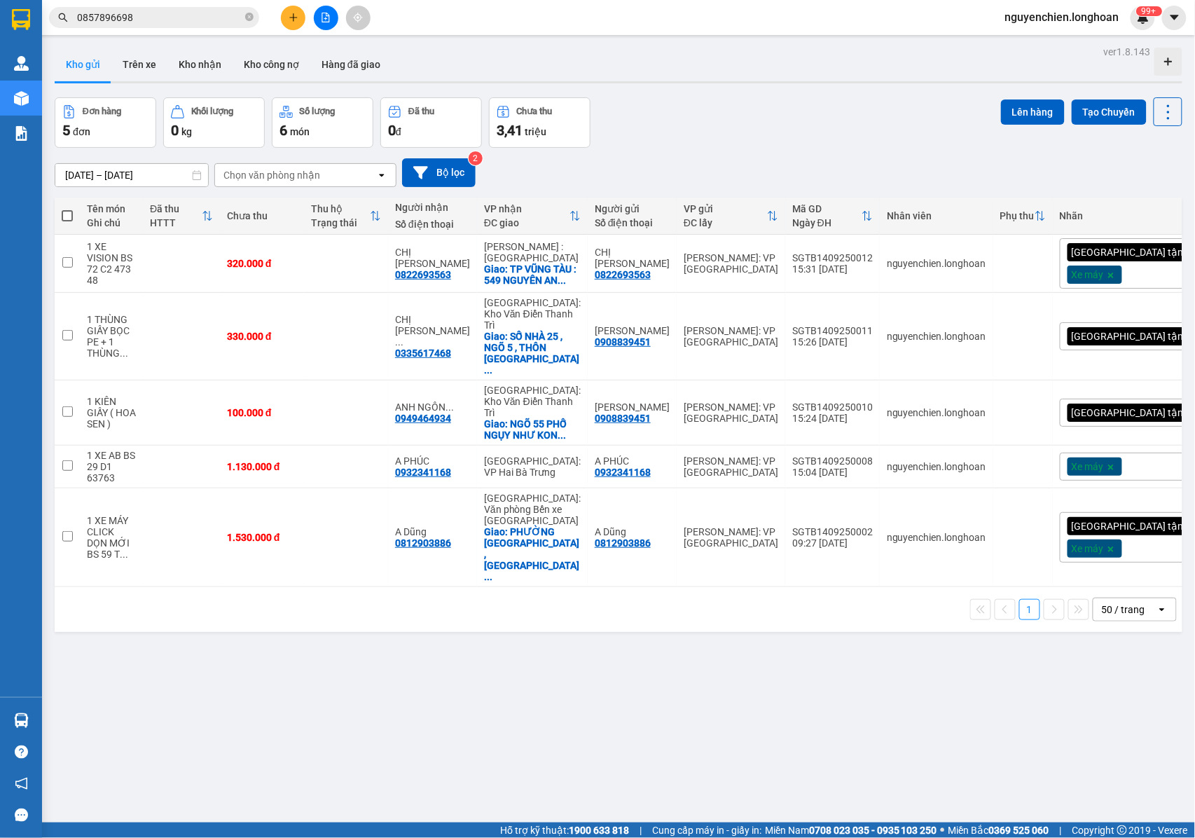
click at [324, 18] on icon "file-add" at bounding box center [326, 18] width 10 height 10
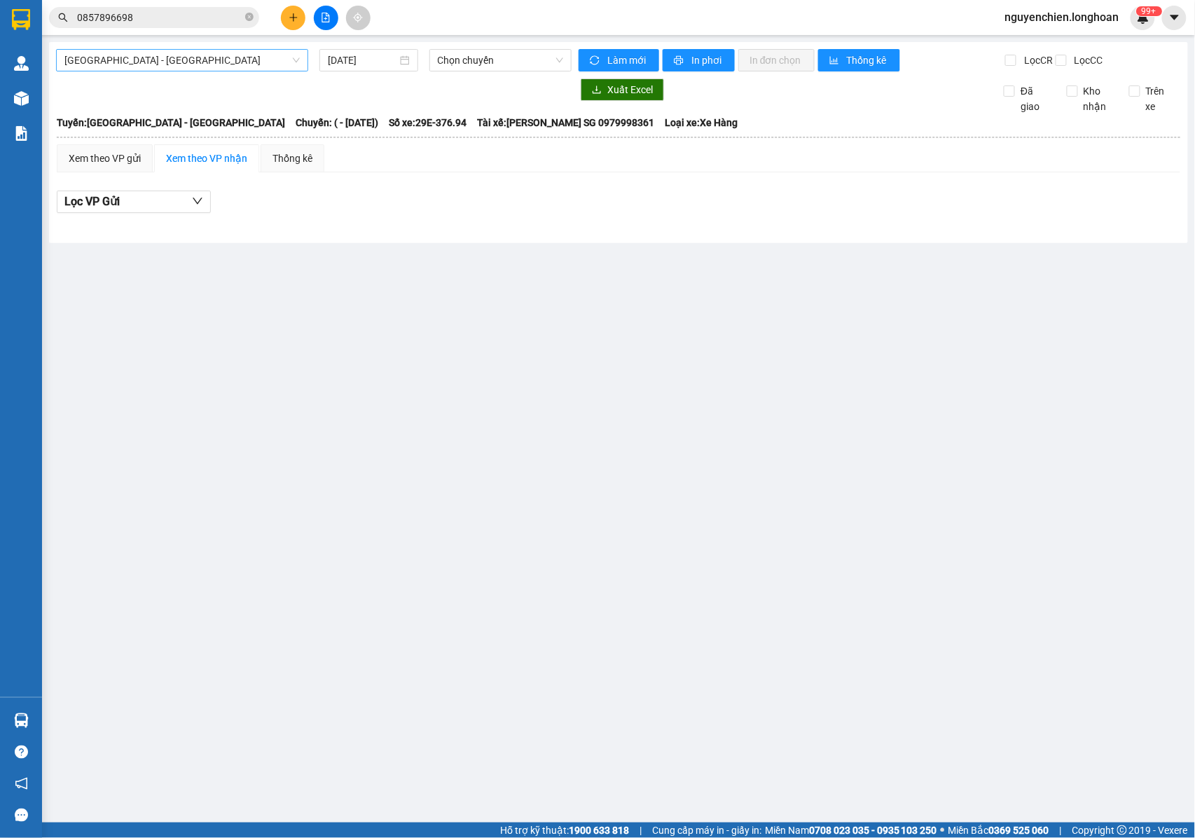
click at [162, 53] on span "Hải Phòng - Hà Nội" at bounding box center [181, 60] width 235 height 21
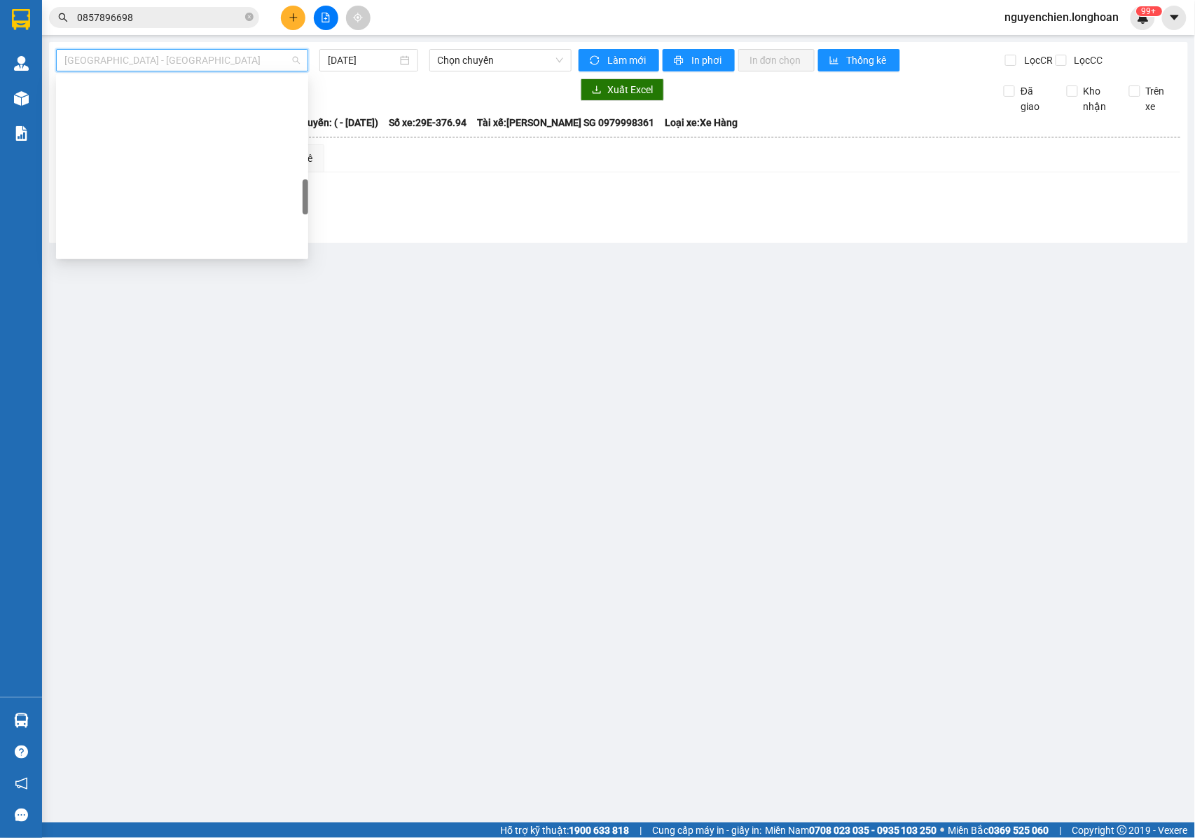
click at [132, 775] on div "VP Tân Bình - Kho HCM 1" at bounding box center [181, 782] width 235 height 15
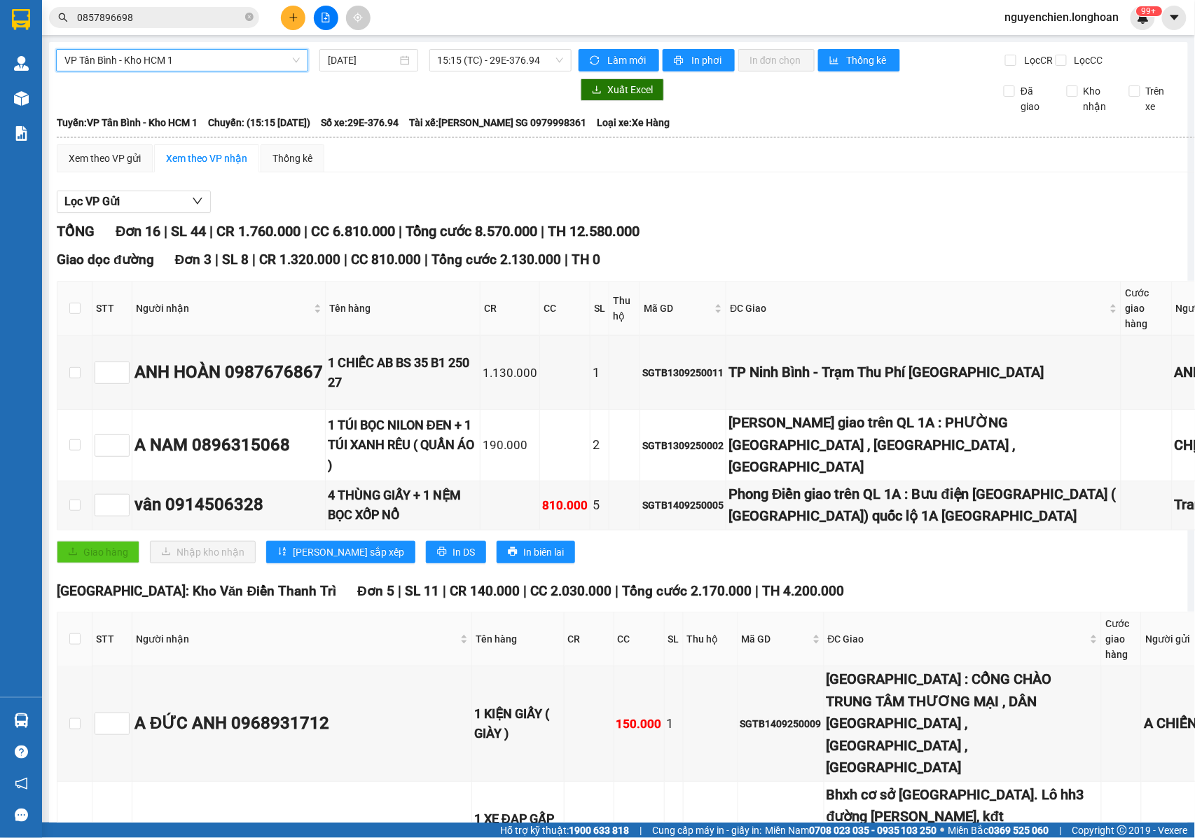
click at [174, 21] on input "0857896698" at bounding box center [159, 17] width 165 height 15
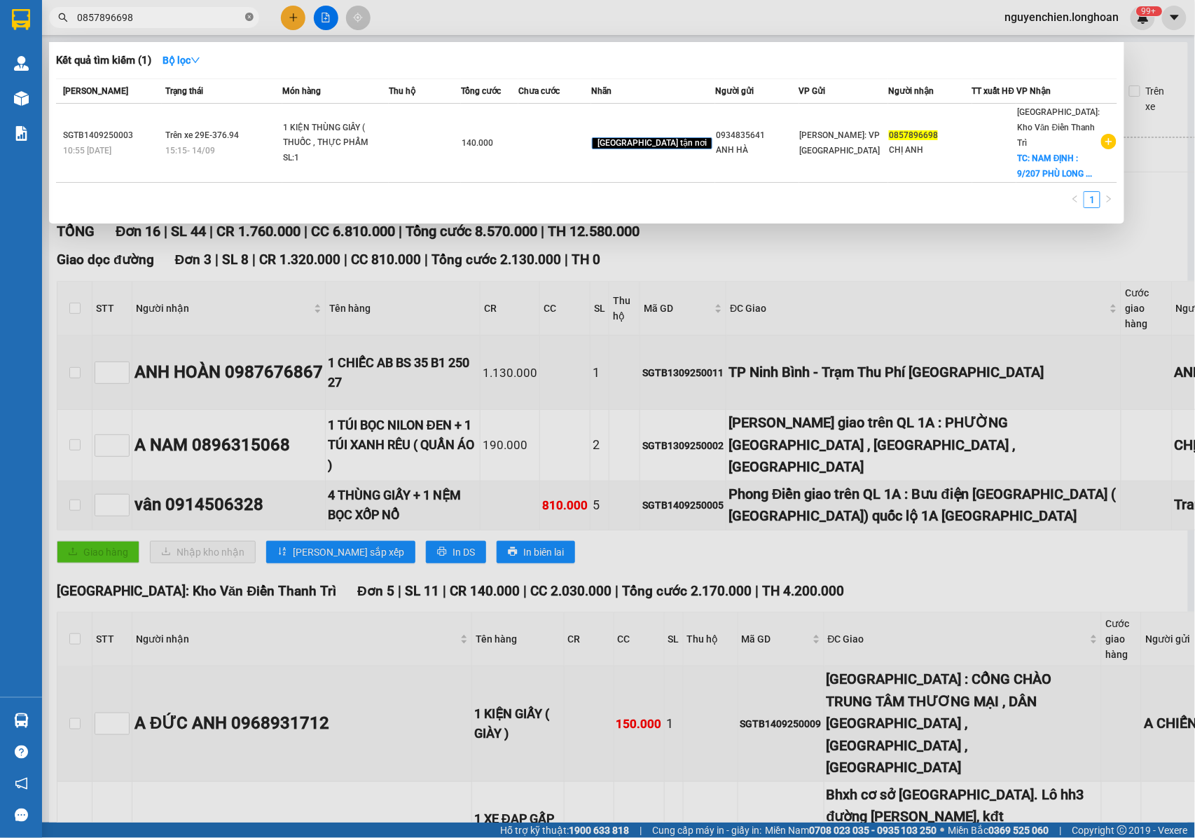
click at [251, 15] on icon "close-circle" at bounding box center [249, 17] width 8 height 8
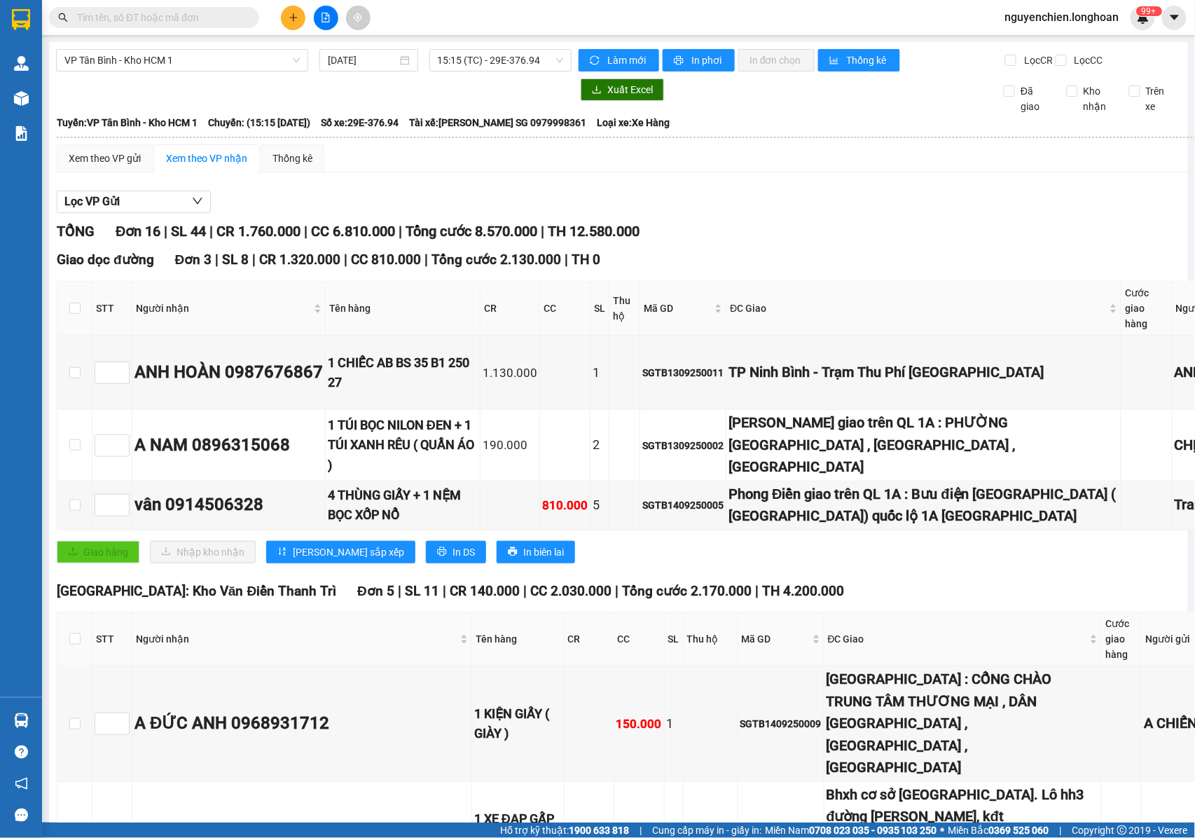
click at [222, 18] on input "text" at bounding box center [159, 17] width 165 height 15
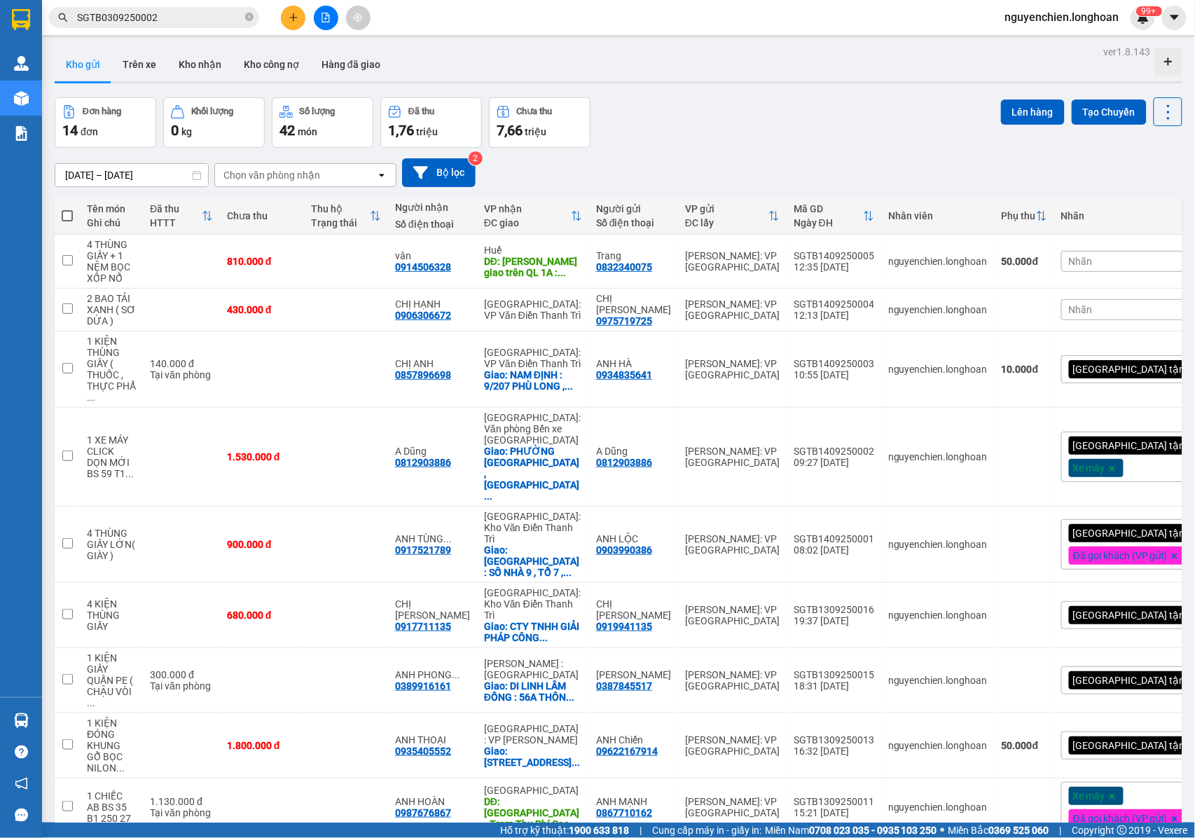
scroll to position [64, 0]
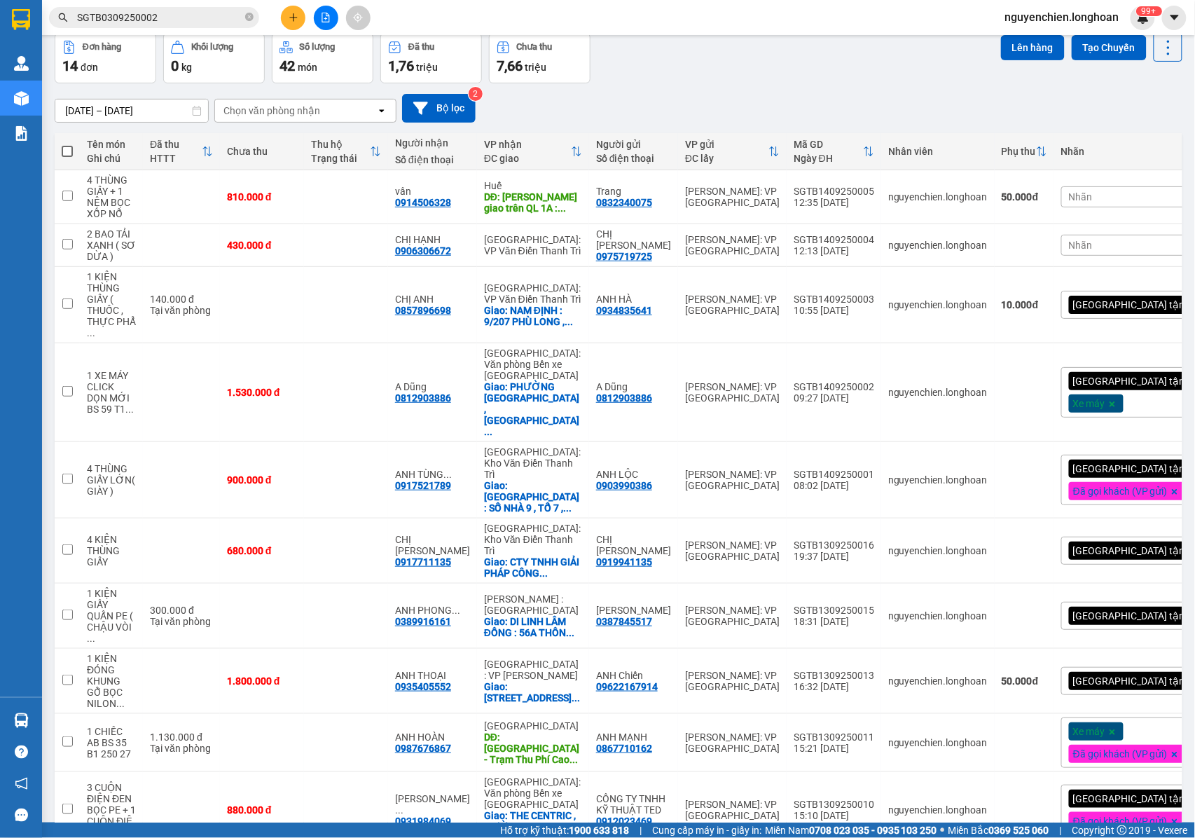
click at [249, 20] on icon "close-circle" at bounding box center [249, 17] width 8 height 8
paste input "0857896698"
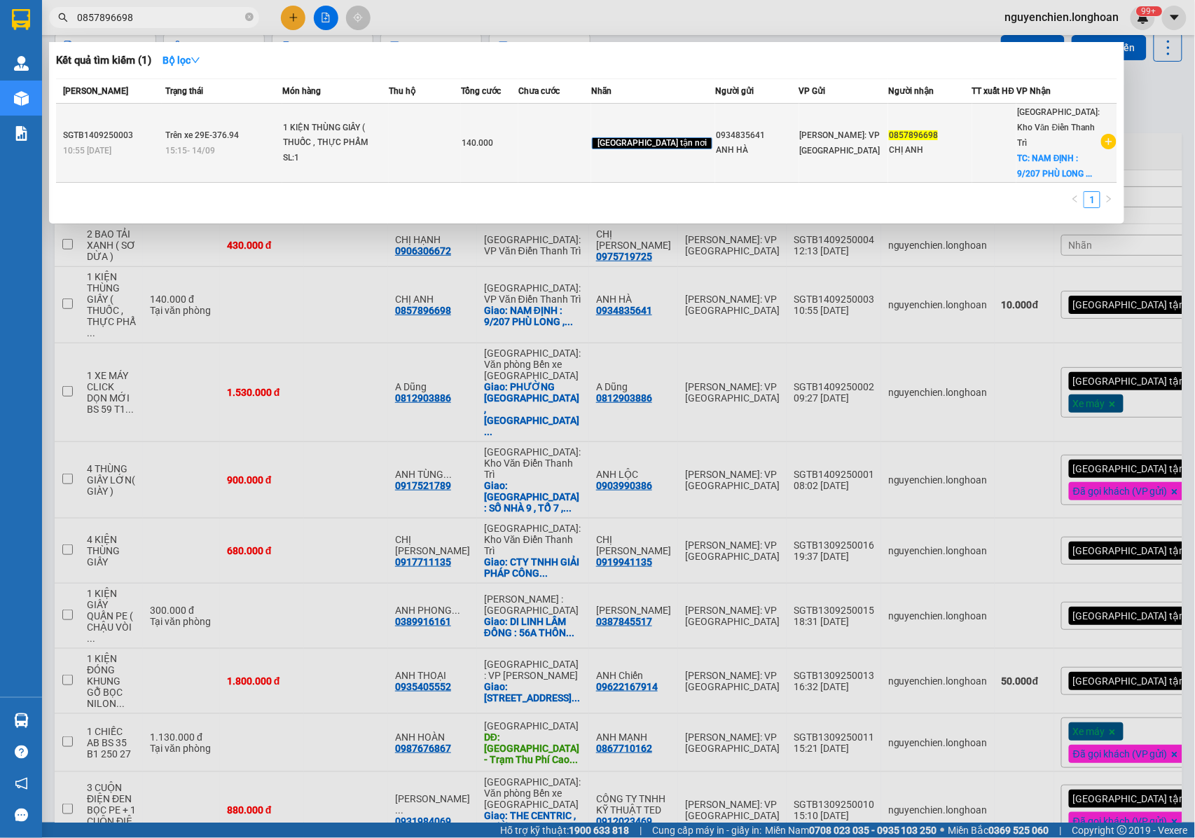
type input "0857896698"
click at [371, 146] on div "1 KIỆN THÙNG GIẤY ( THUỐC , THỰC PHẨM KH..." at bounding box center [335, 135] width 105 height 30
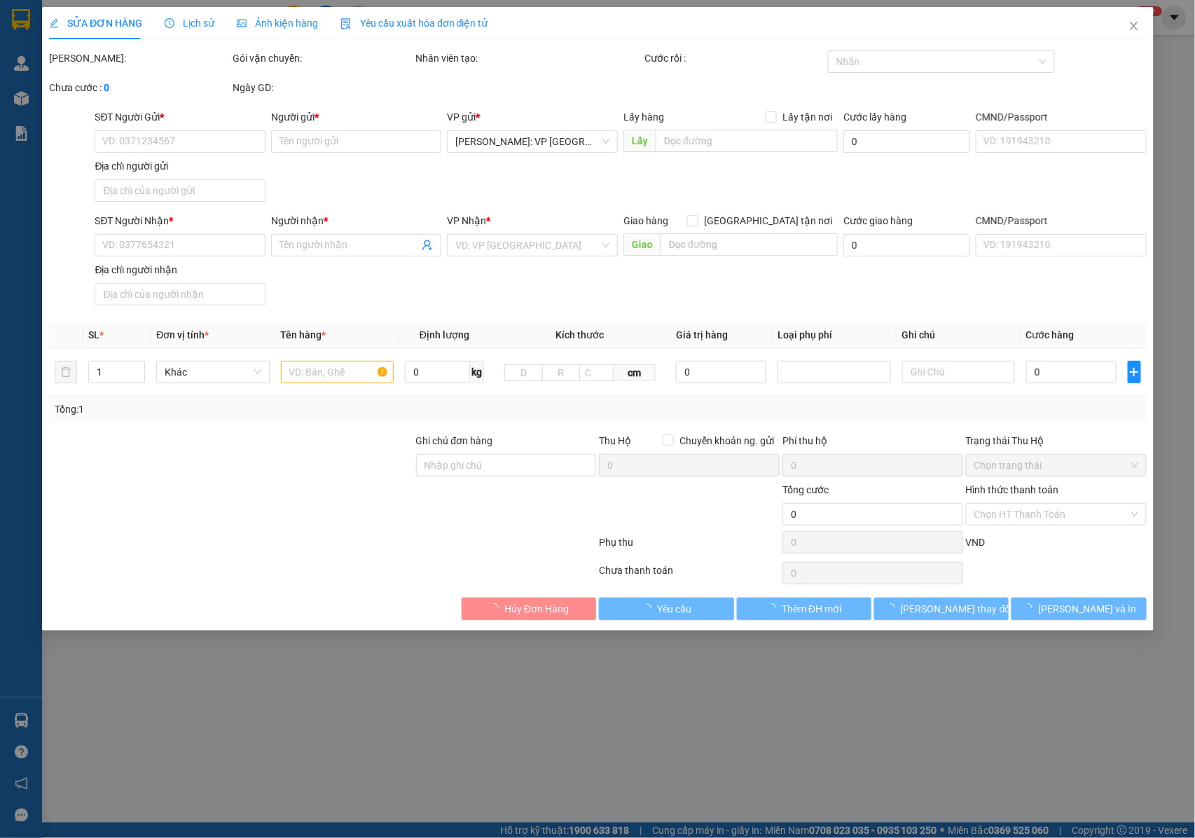
type input "0934835641"
type input "ANH HÀ"
type input "0857896698"
type input "CHỊ ANH"
checkbox input "true"
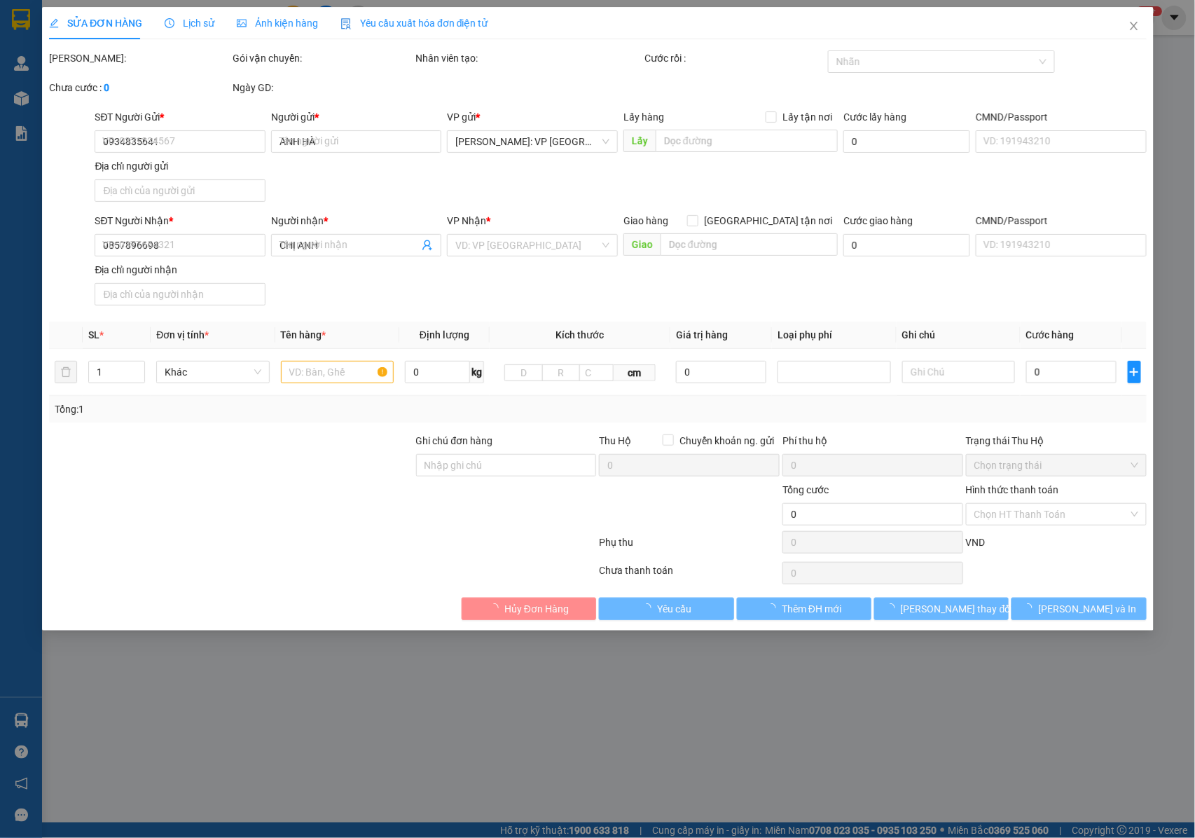
type input "NAM ĐỊNH : 9/207 PHÙ LONG , PHƯỜNG [GEOGRAPHIC_DATA] [GEOGRAPHIC_DATA]"
type input "NHẬN NGUYÊN KIỆN GIAO NGUYÊN KIỆN, HƯ VỠ K ĐỀN"
type input "140.000"
type input "10.000"
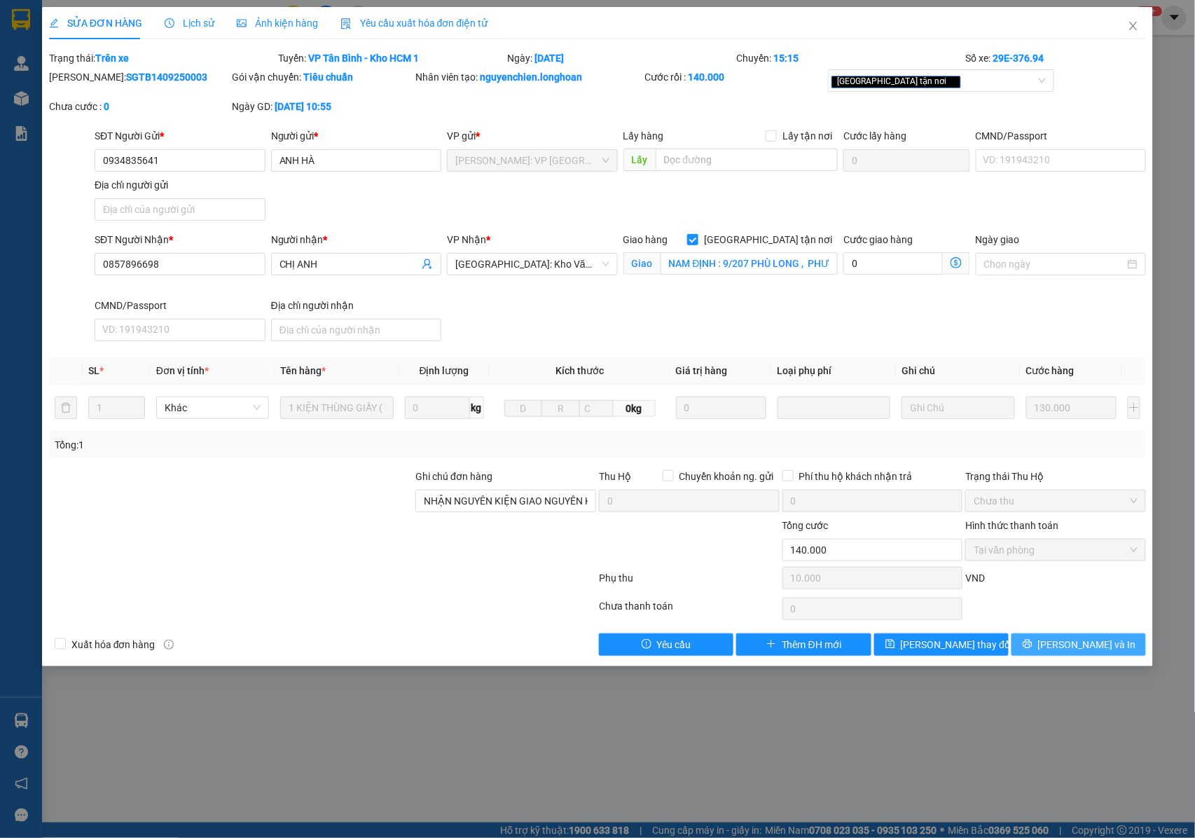
click at [1032, 649] on icon "printer" at bounding box center [1028, 644] width 10 height 10
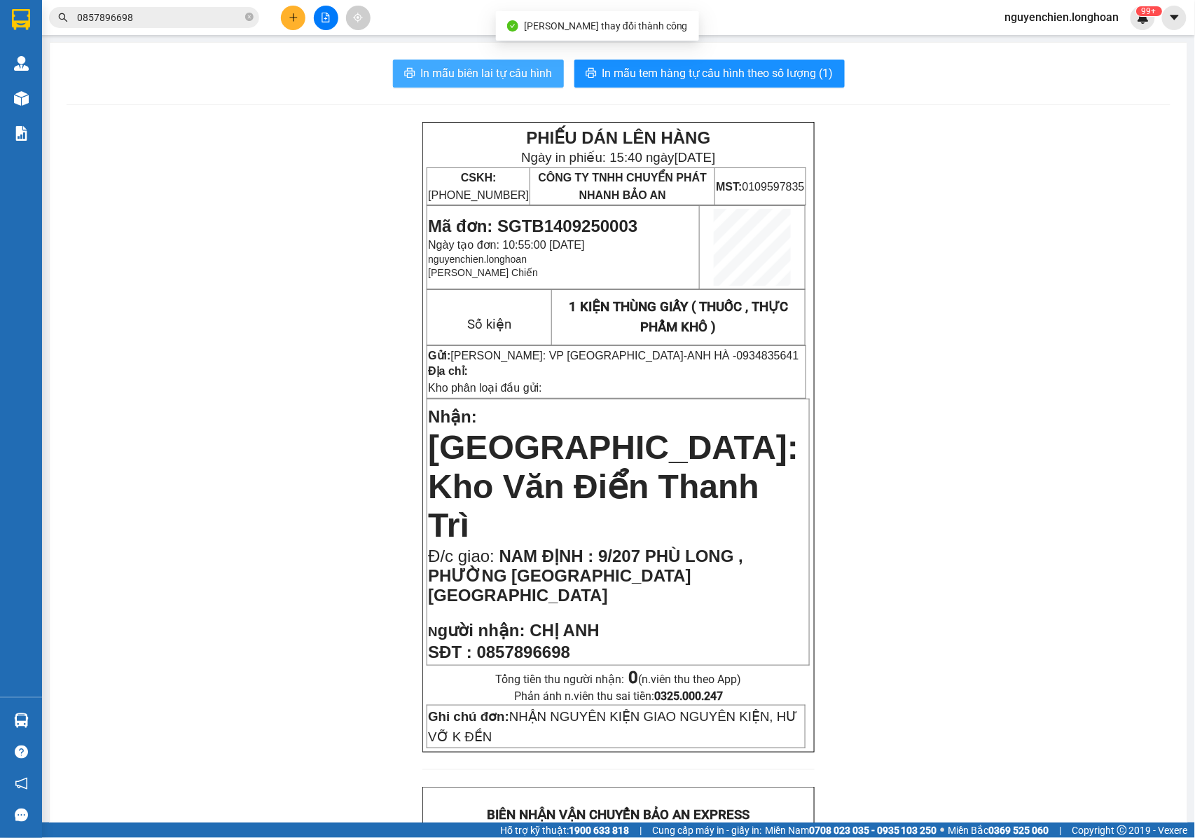
click at [483, 83] on button "In mẫu biên lai tự cấu hình" at bounding box center [478, 74] width 171 height 28
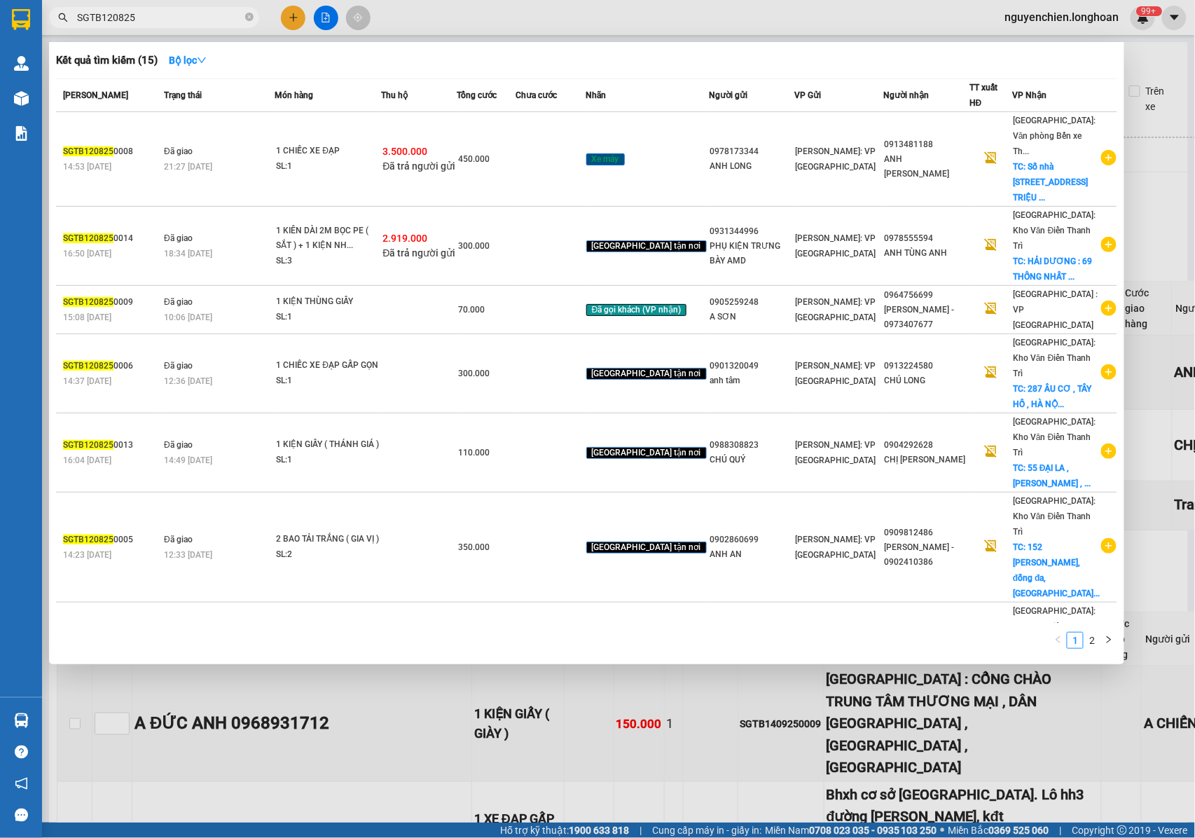
scroll to position [2716, 0]
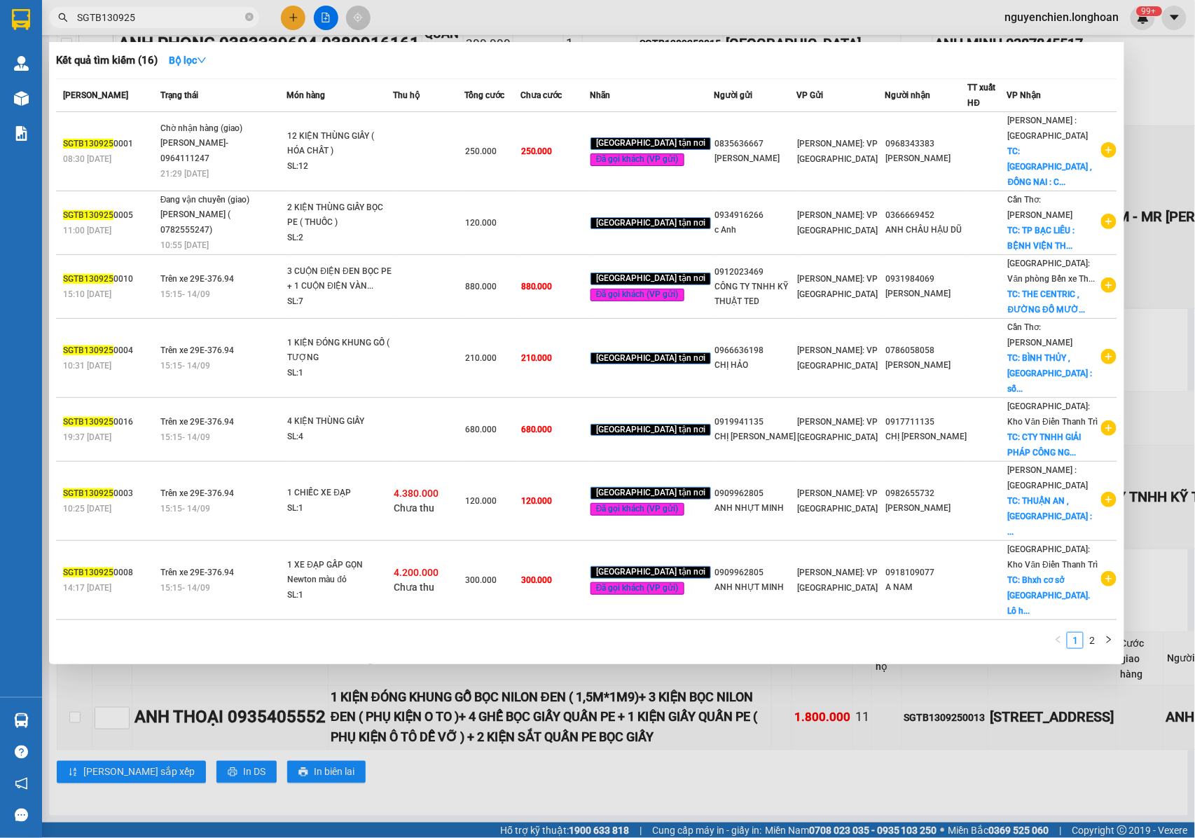
type input "SGTB130925"
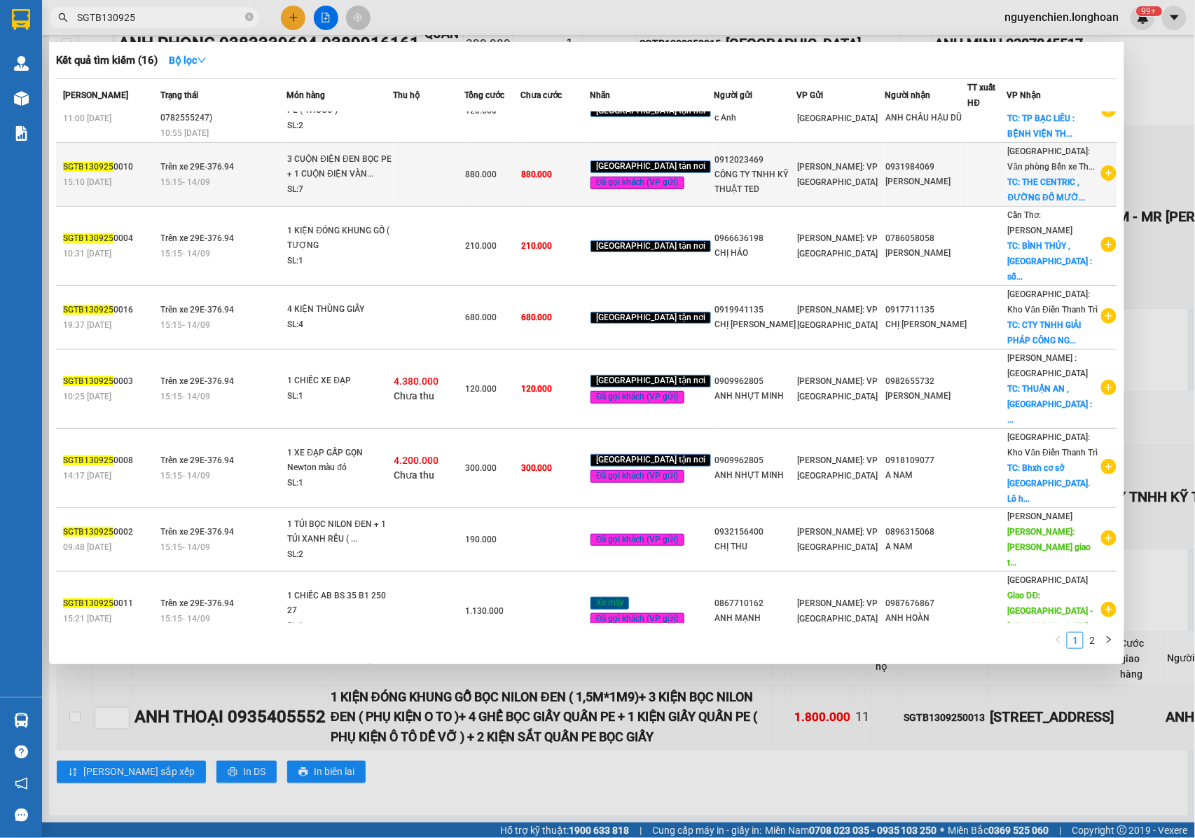
scroll to position [0, 0]
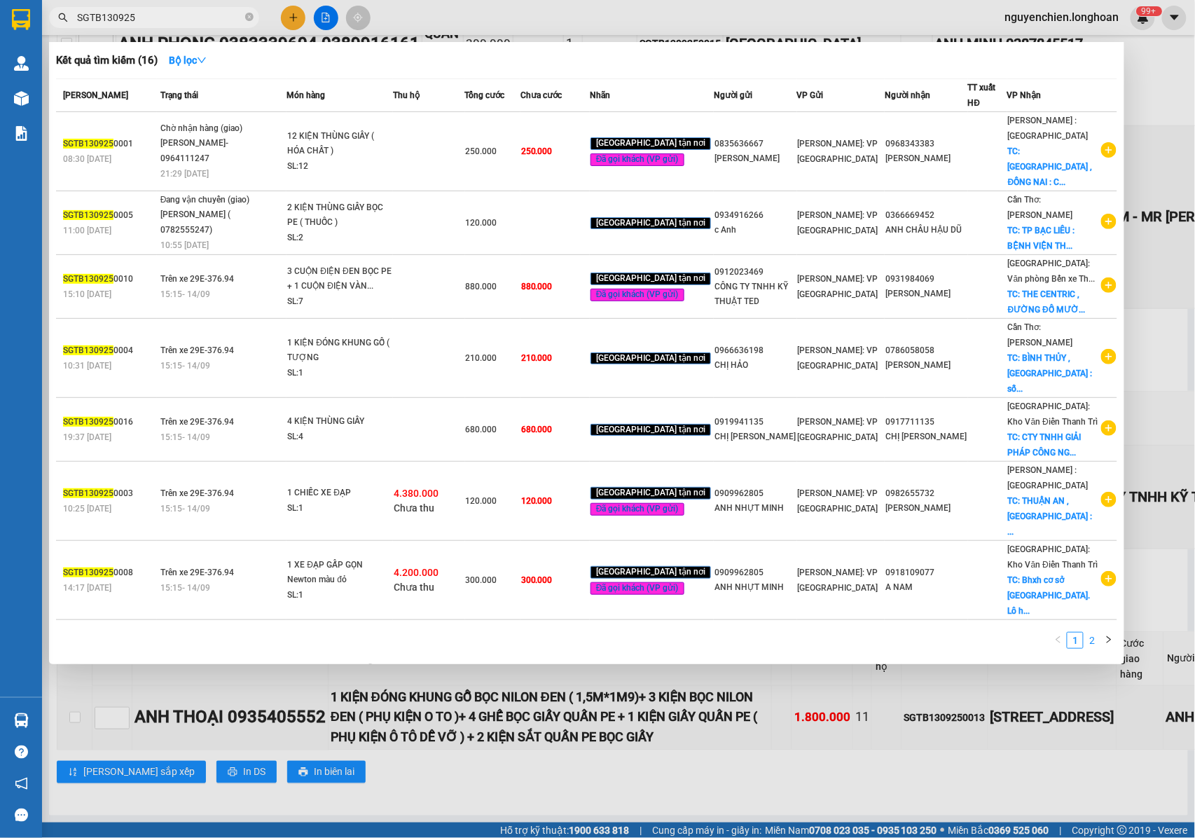
click at [1091, 639] on link "2" at bounding box center [1091, 639] width 15 height 15
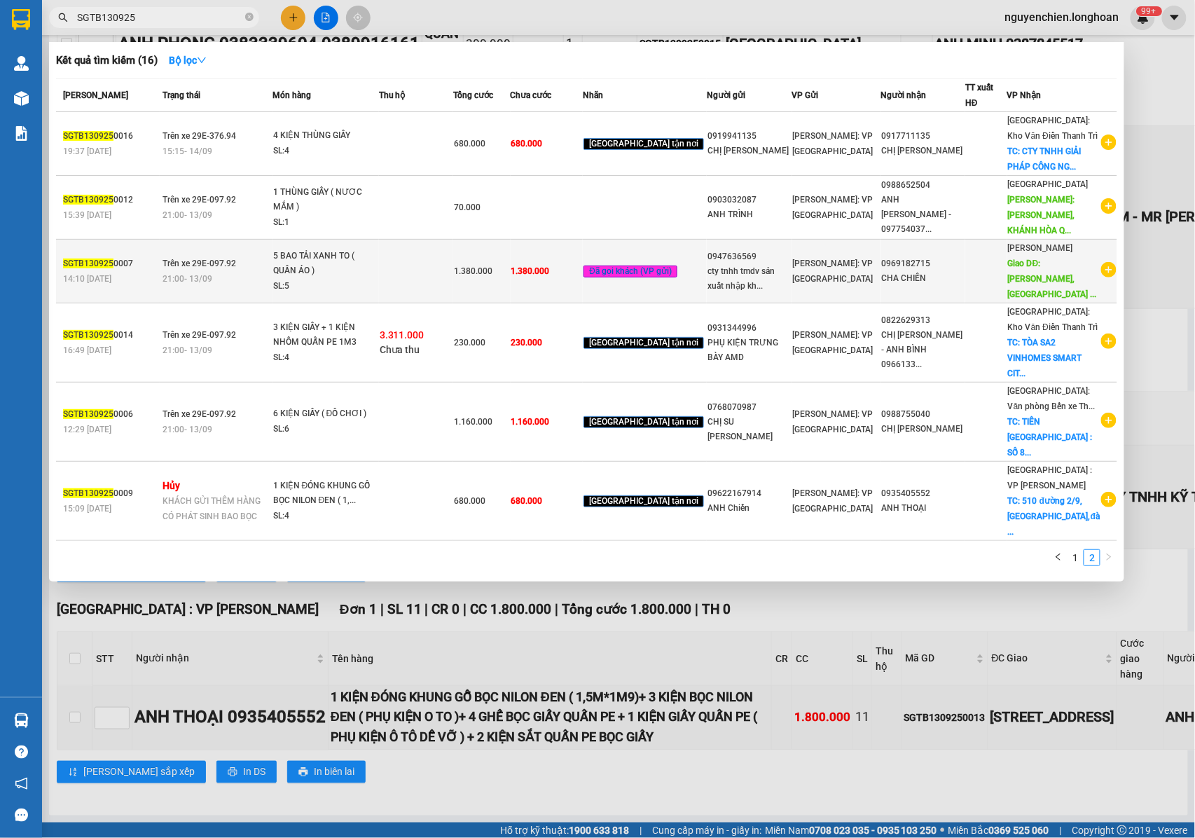
click at [878, 269] on div "[PERSON_NAME]: VP [GEOGRAPHIC_DATA]" at bounding box center [837, 271] width 88 height 31
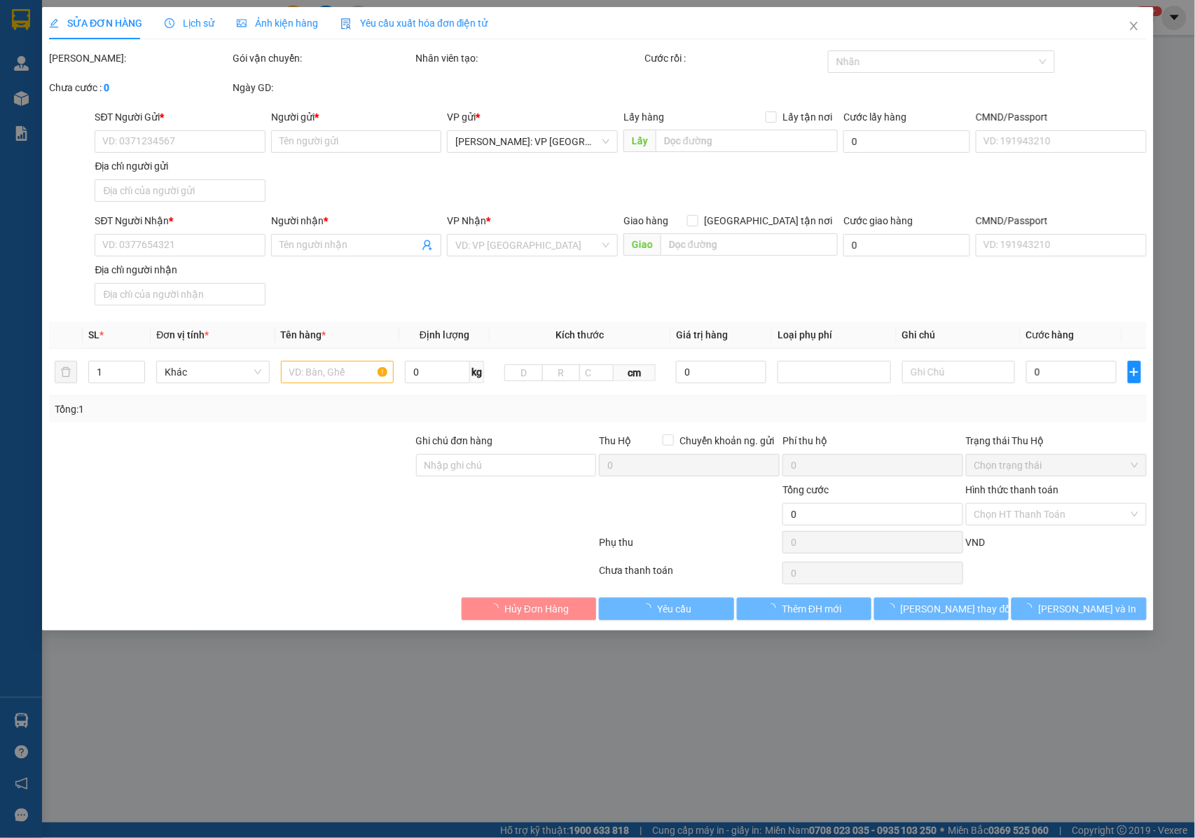
type input "0947636569"
type input "cty tnhh tmdv sản xuất nhập khẩu gak"
type input "0969182715"
type input "CHA CHIẾN"
type input "Kỳ Anh, HÀ TĨNH giao trên QL 1A :"
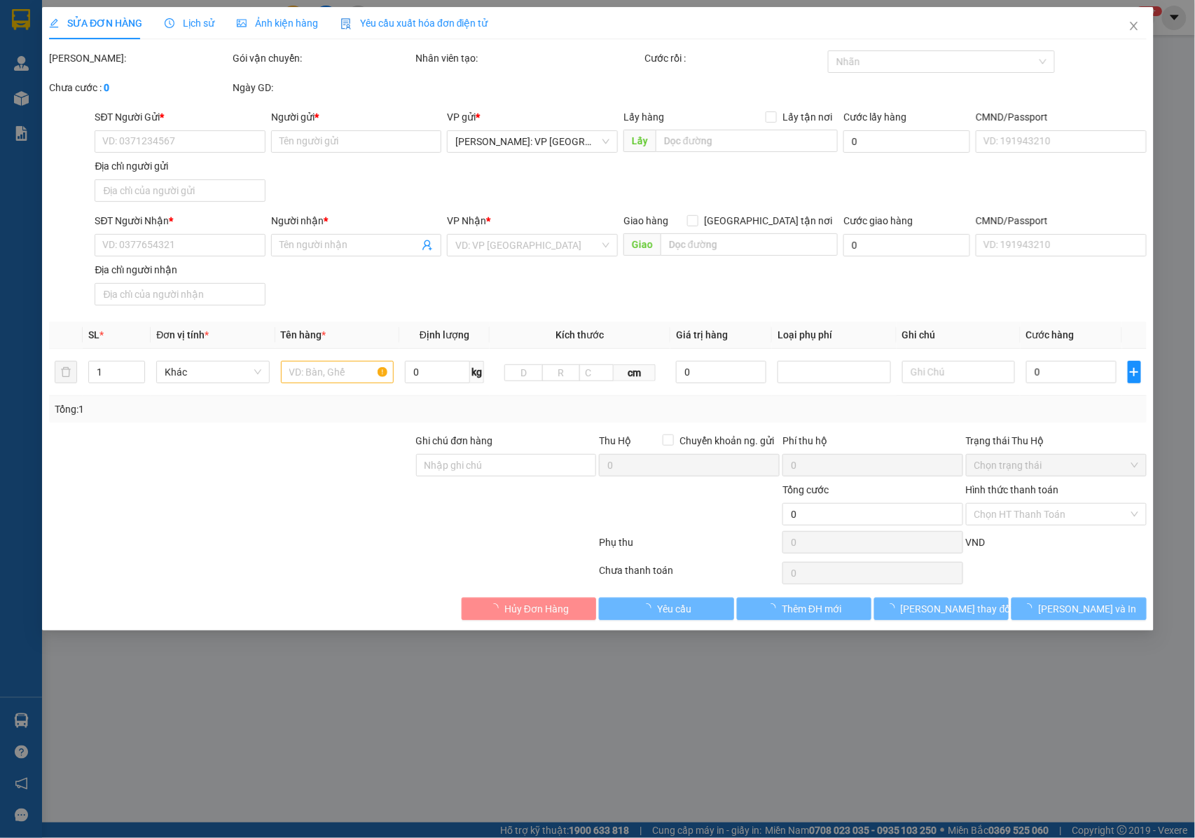
type input "NHẬN NGUYÊN KIỆN GIAO NGUYÊN KIỆN, HƯ VỠ K ĐỀN"
type input "1.380.000"
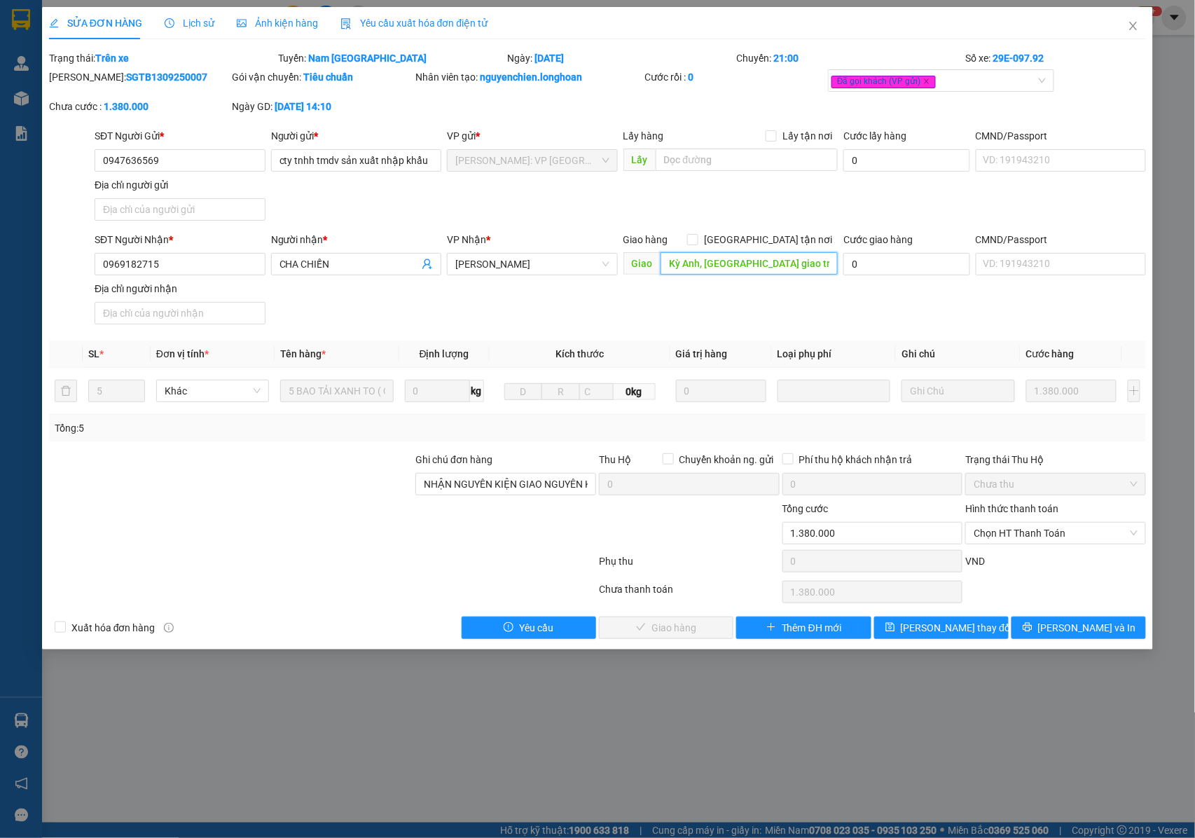
click at [771, 270] on input "Kỳ Anh, HÀ TĨNH giao trên QL 1A :" at bounding box center [748, 263] width 177 height 22
click at [794, 264] on input "Kỳ Anh, HÀ TĨNH giao trên QL 1A :" at bounding box center [748, 263] width 177 height 22
click at [730, 266] on input "Kỳ Anh, HÀ TĨNH giao trên QL 1A :" at bounding box center [748, 263] width 177 height 22
click at [1027, 537] on span "Chọn HT Thanh Toán" at bounding box center [1056, 533] width 164 height 21
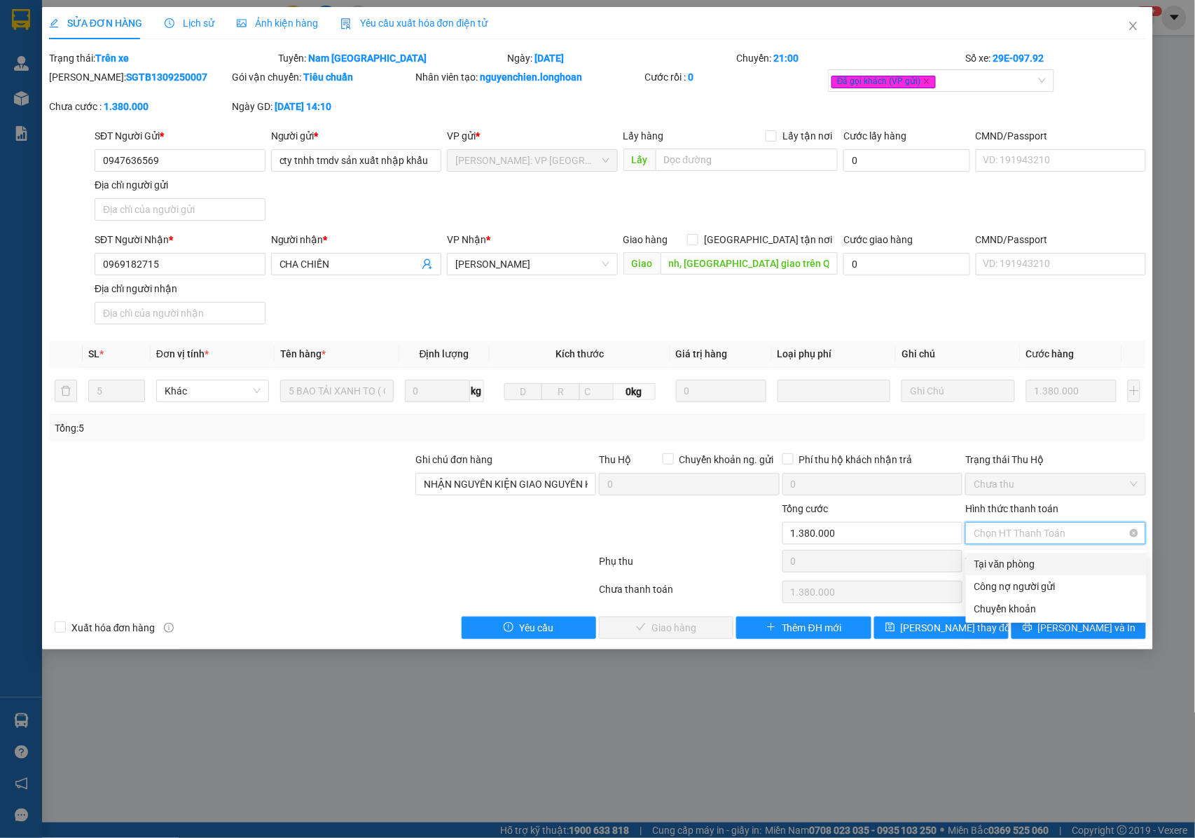
scroll to position [0, 0]
click at [1015, 565] on div "Tại văn phòng" at bounding box center [1056, 563] width 164 height 15
type input "0"
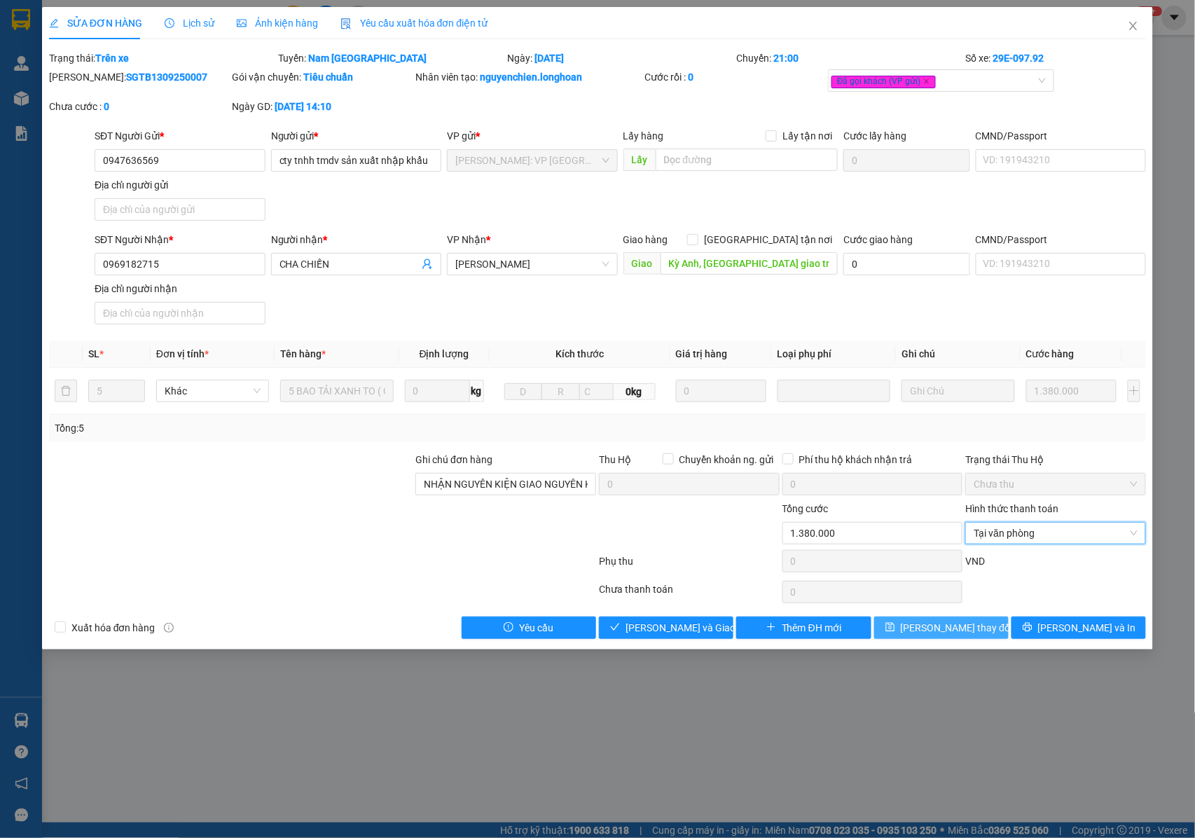
click at [929, 632] on span "Lưu thay đổi" at bounding box center [957, 627] width 112 height 15
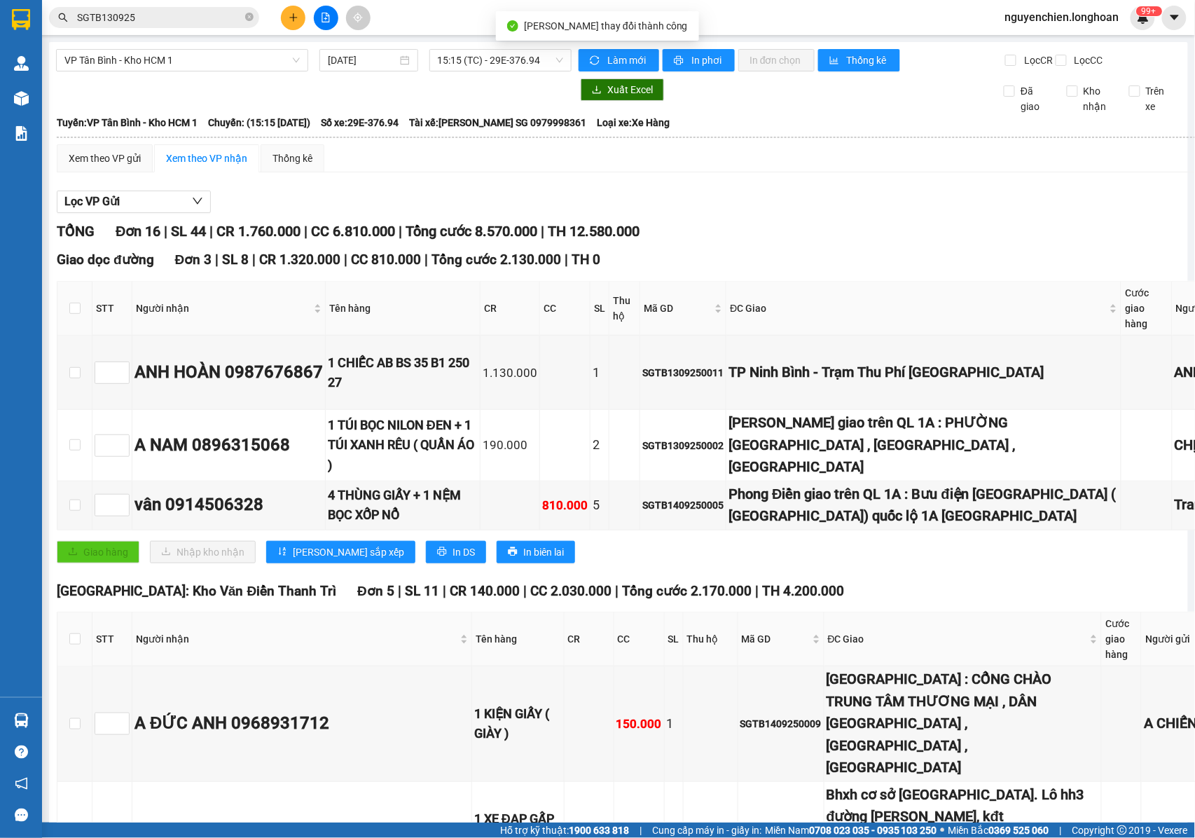
click at [185, 17] on input "SGTB130925" at bounding box center [159, 17] width 165 height 15
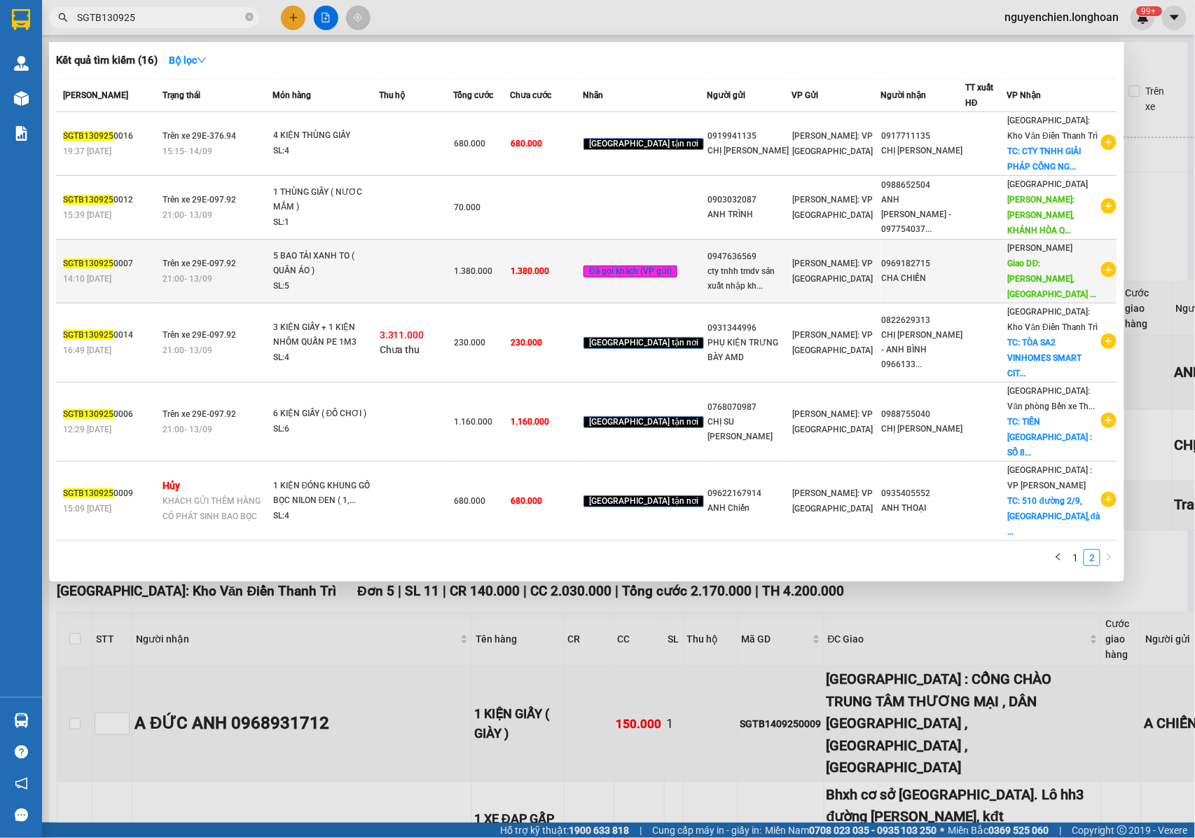
click at [346, 261] on div "5 BAO TẢI XANH TO ( QUẦN ÁO )" at bounding box center [325, 264] width 105 height 30
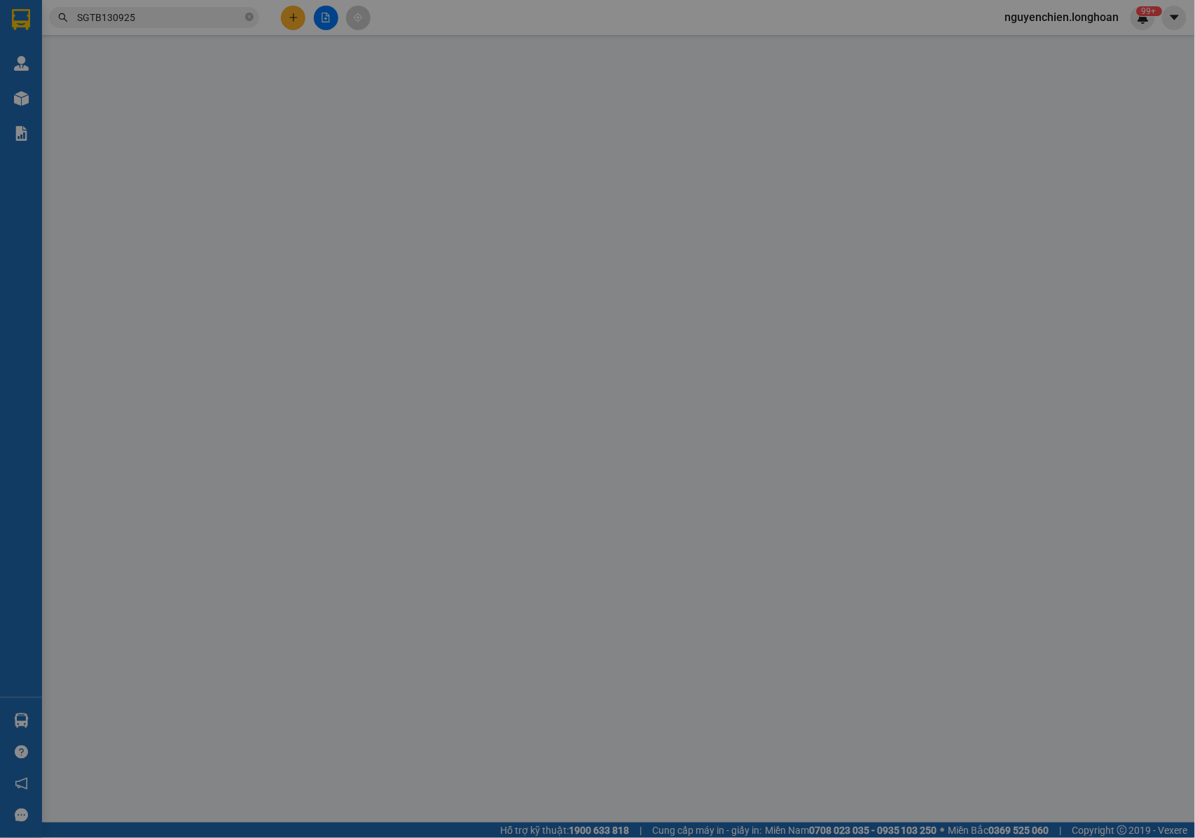
type input "0947636569"
type input "cty tnhh tmdv sản xuất nhập khẩu gak"
type input "0969182715"
type input "CHA CHIẾN"
type input "Kỳ Anh, HÀ TĨNH giao trên QL 1A :"
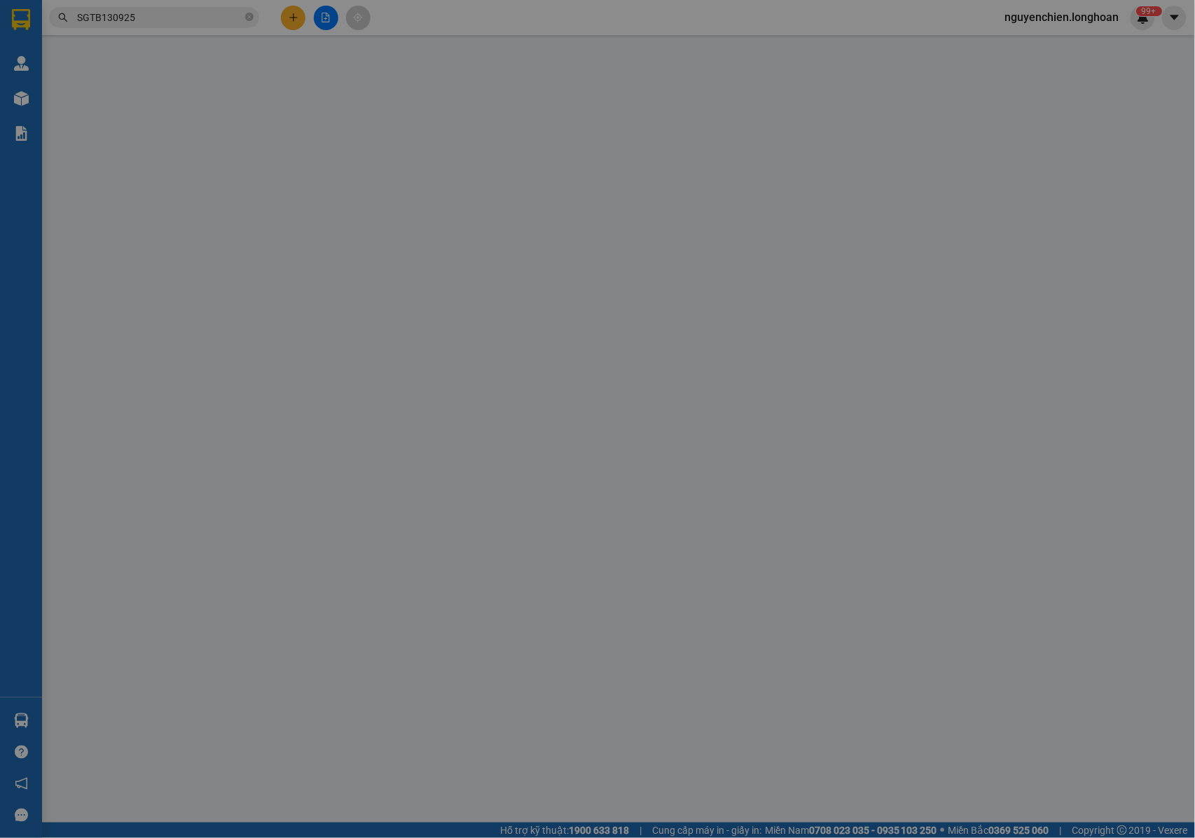
type input "NHẬN NGUYÊN KIỆN GIAO NGUYÊN KIỆN, HƯ VỠ K ĐỀN"
type input "1.380.000"
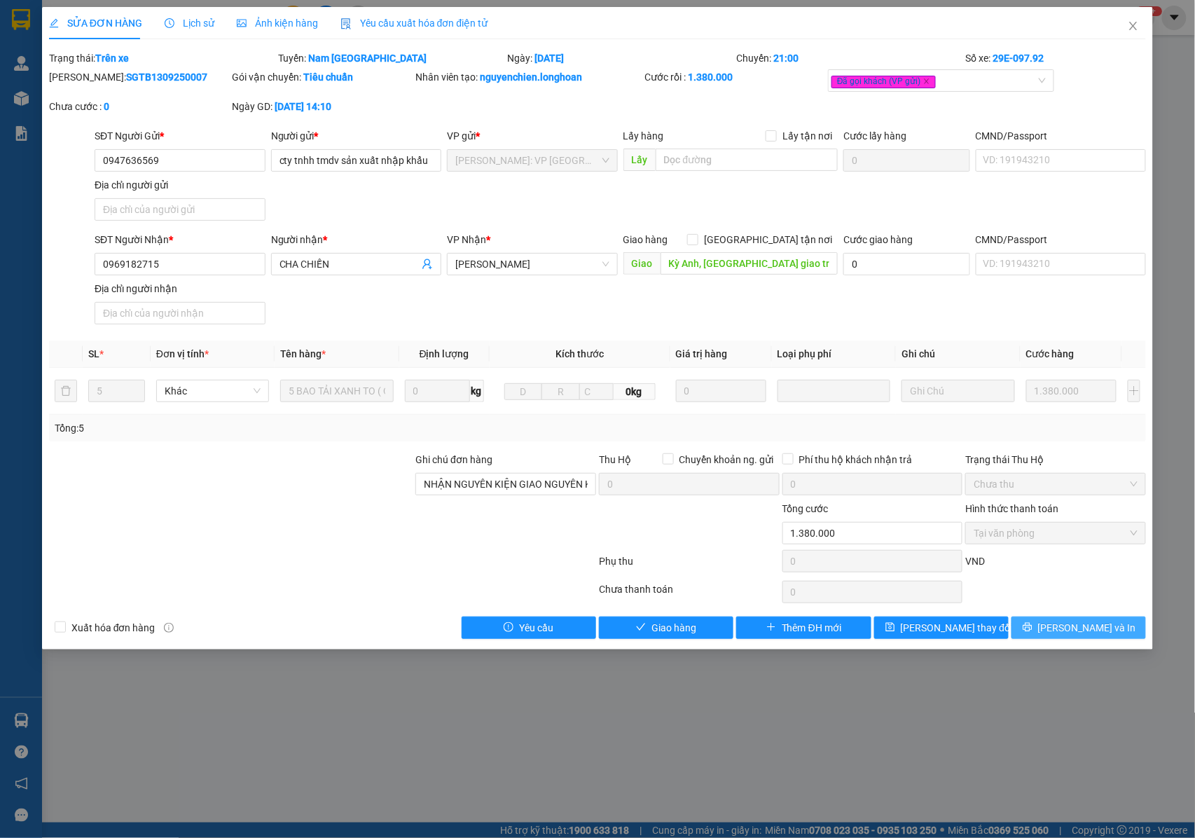
click at [1088, 630] on span "[PERSON_NAME] và In" at bounding box center [1087, 627] width 98 height 15
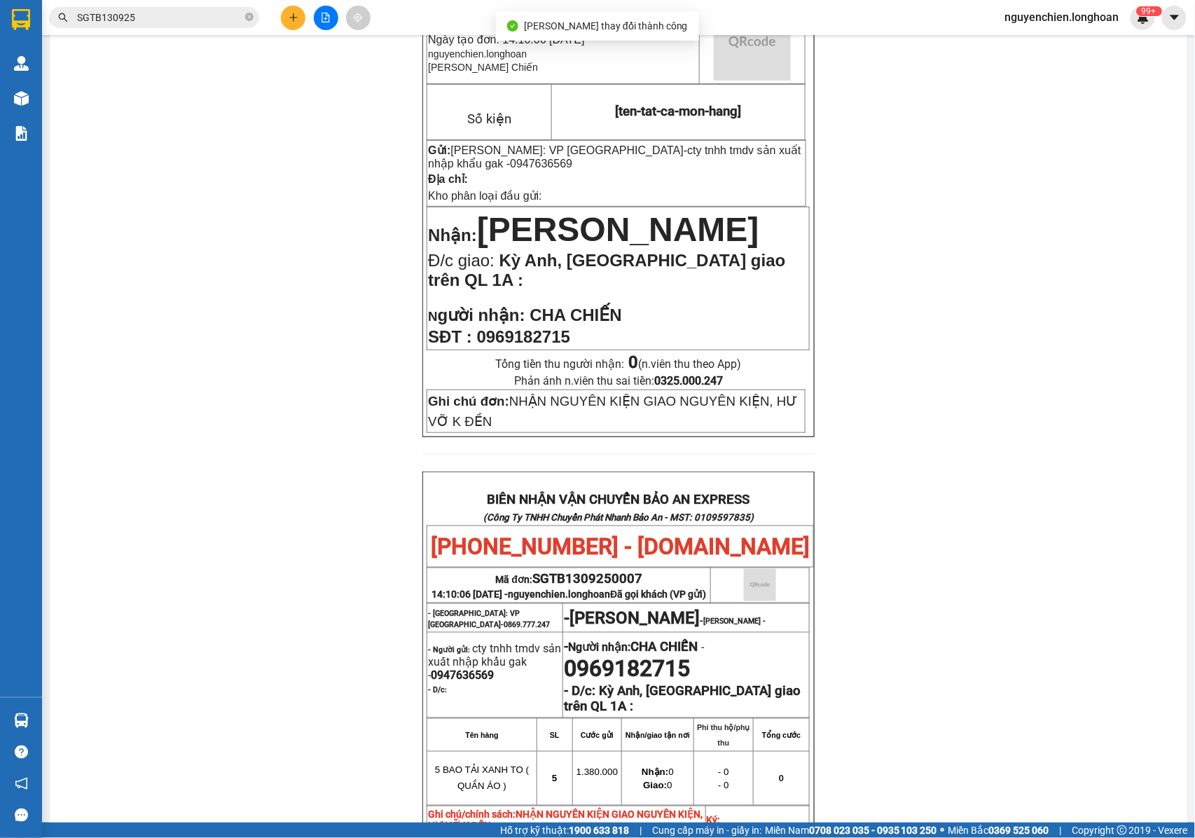
scroll to position [603, 0]
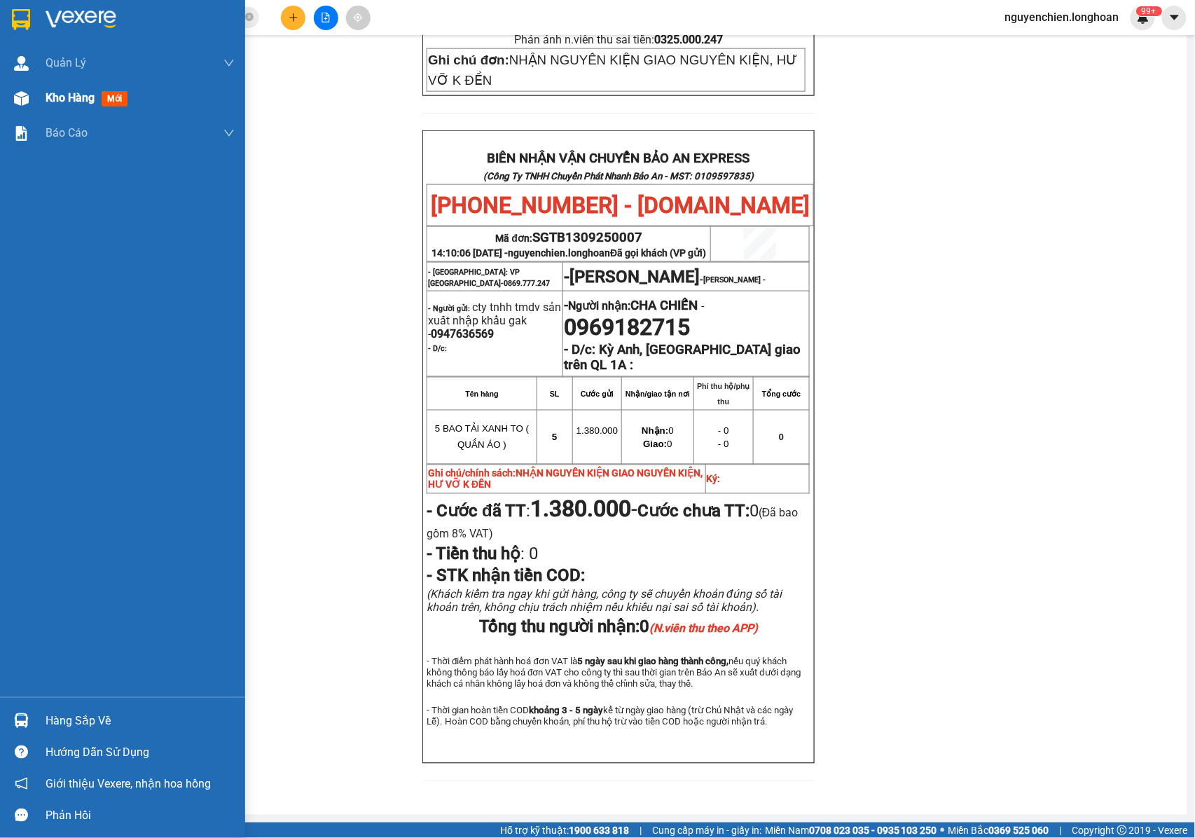
click at [27, 93] on img at bounding box center [21, 98] width 15 height 15
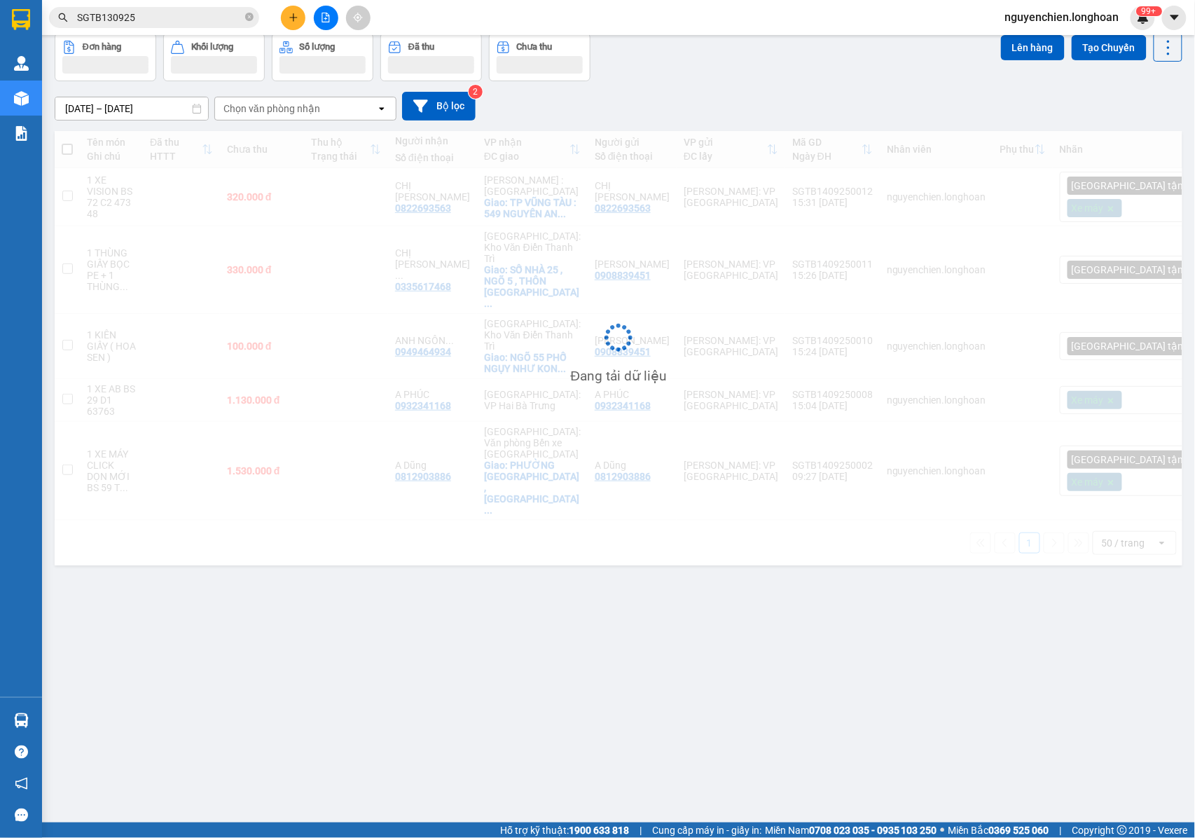
scroll to position [64, 0]
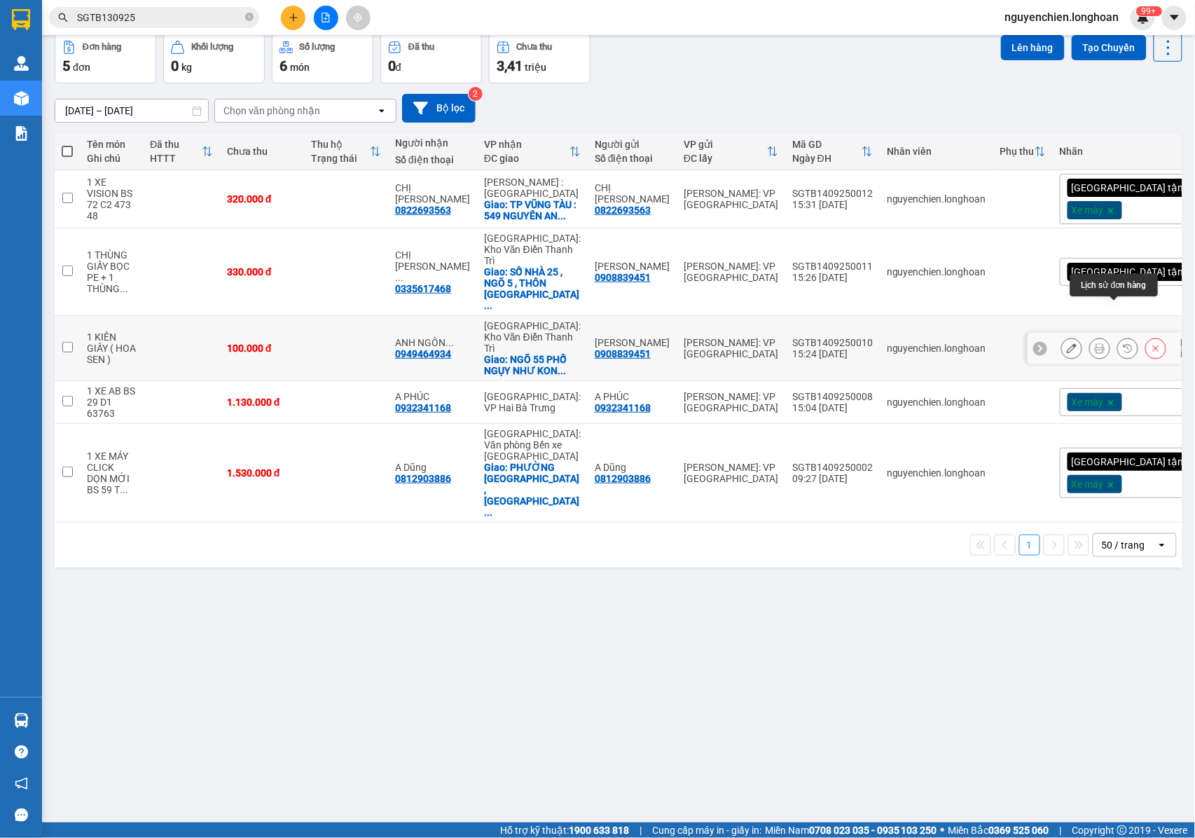
click at [1090, 336] on button at bounding box center [1100, 348] width 20 height 25
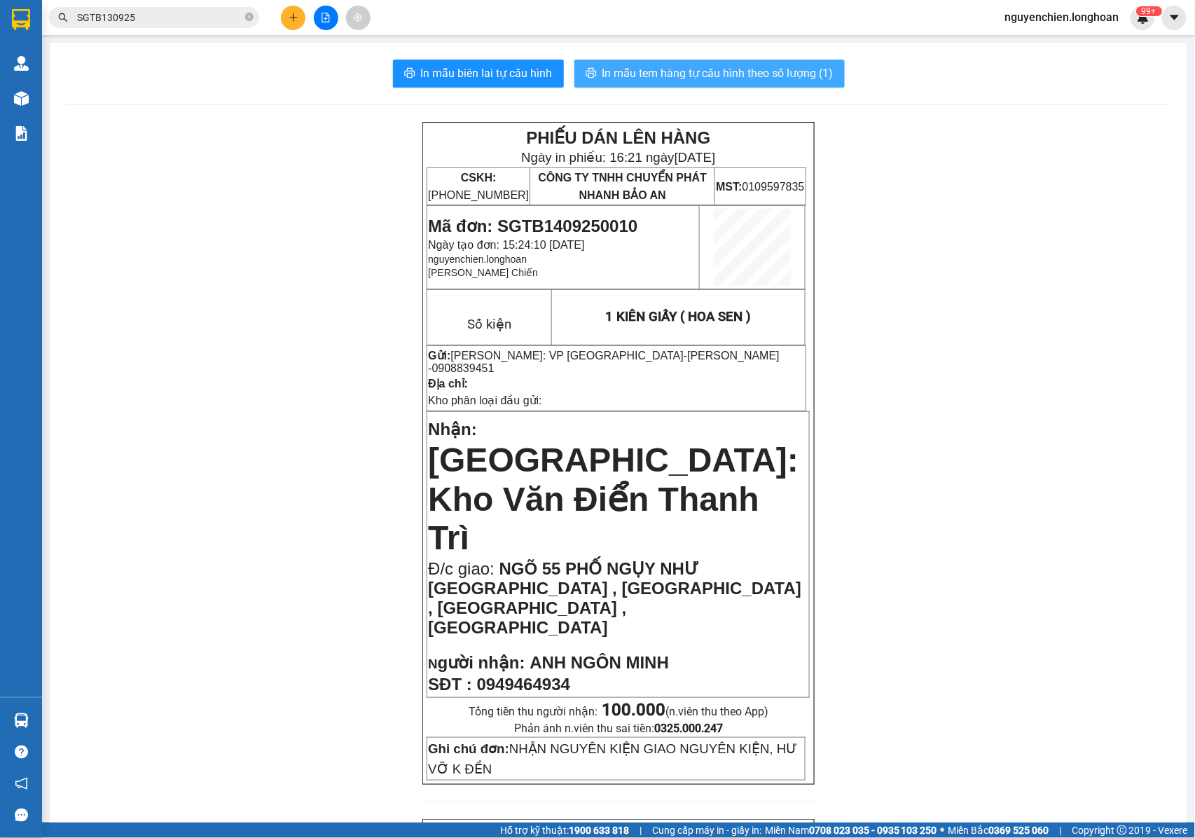
click at [695, 73] on span "In mẫu tem hàng tự cấu hình theo số lượng (1)" at bounding box center [717, 73] width 231 height 18
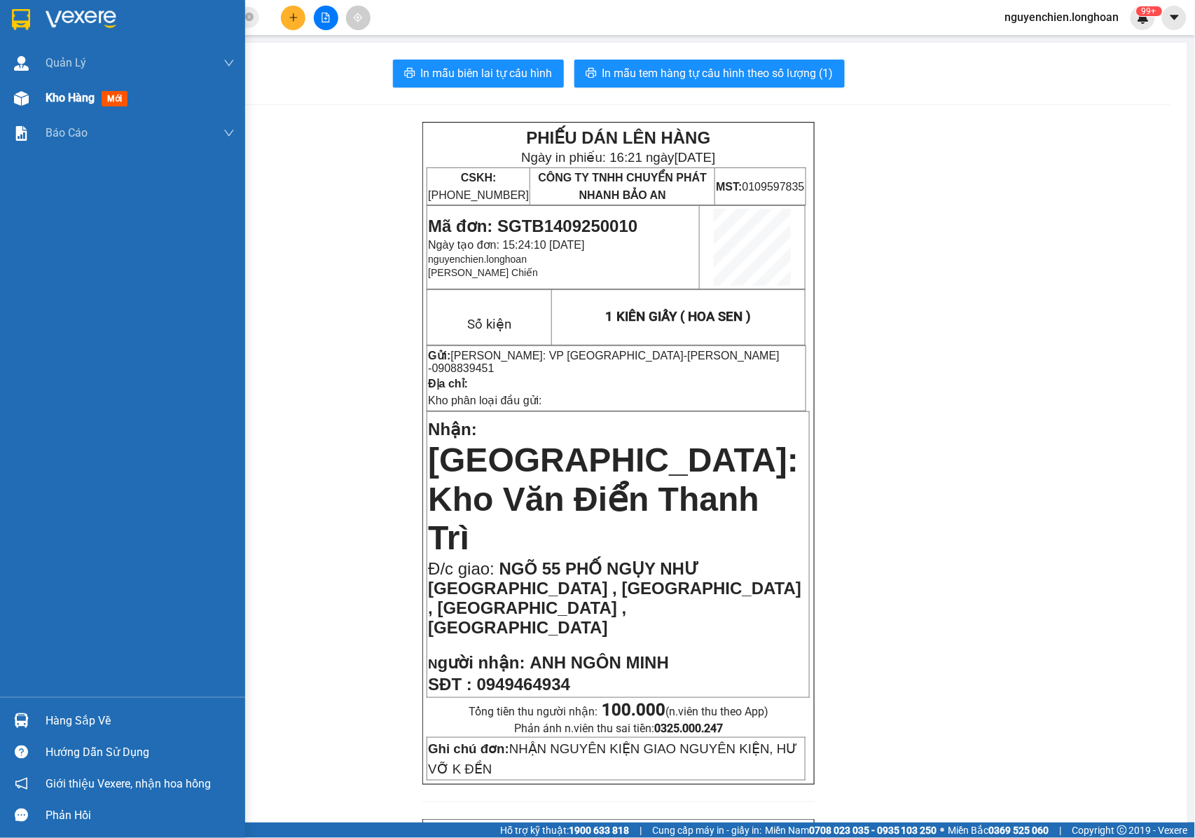
click at [18, 110] on div at bounding box center [21, 98] width 25 height 25
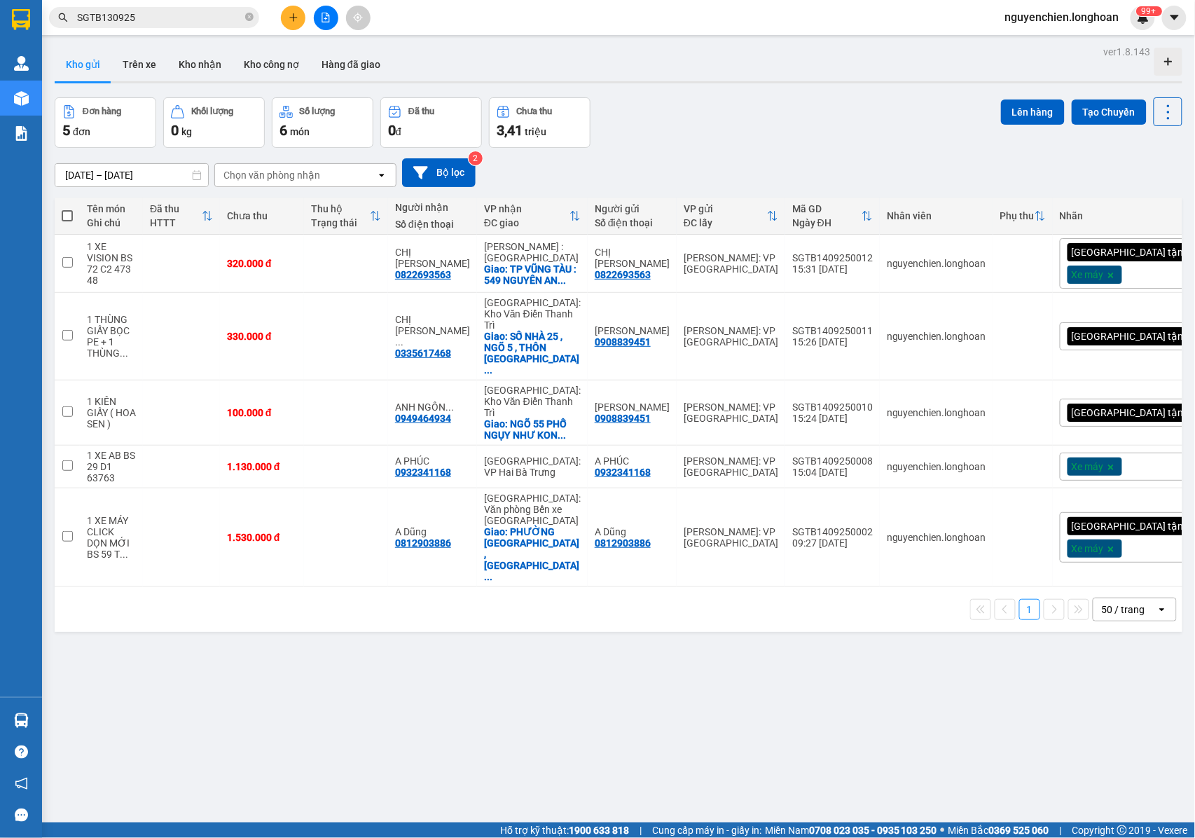
drag, startPoint x: 667, startPoint y: 637, endPoint x: 531, endPoint y: 520, distance: 179.3
click at [663, 634] on div "ver 1.8.143 Kho gửi Trên xe Kho nhận Kho công nợ Hàng đã giao Đơn hàng 5 đơn Kh…" at bounding box center [618, 461] width 1139 height 838
click at [1095, 331] on icon at bounding box center [1100, 336] width 10 height 10
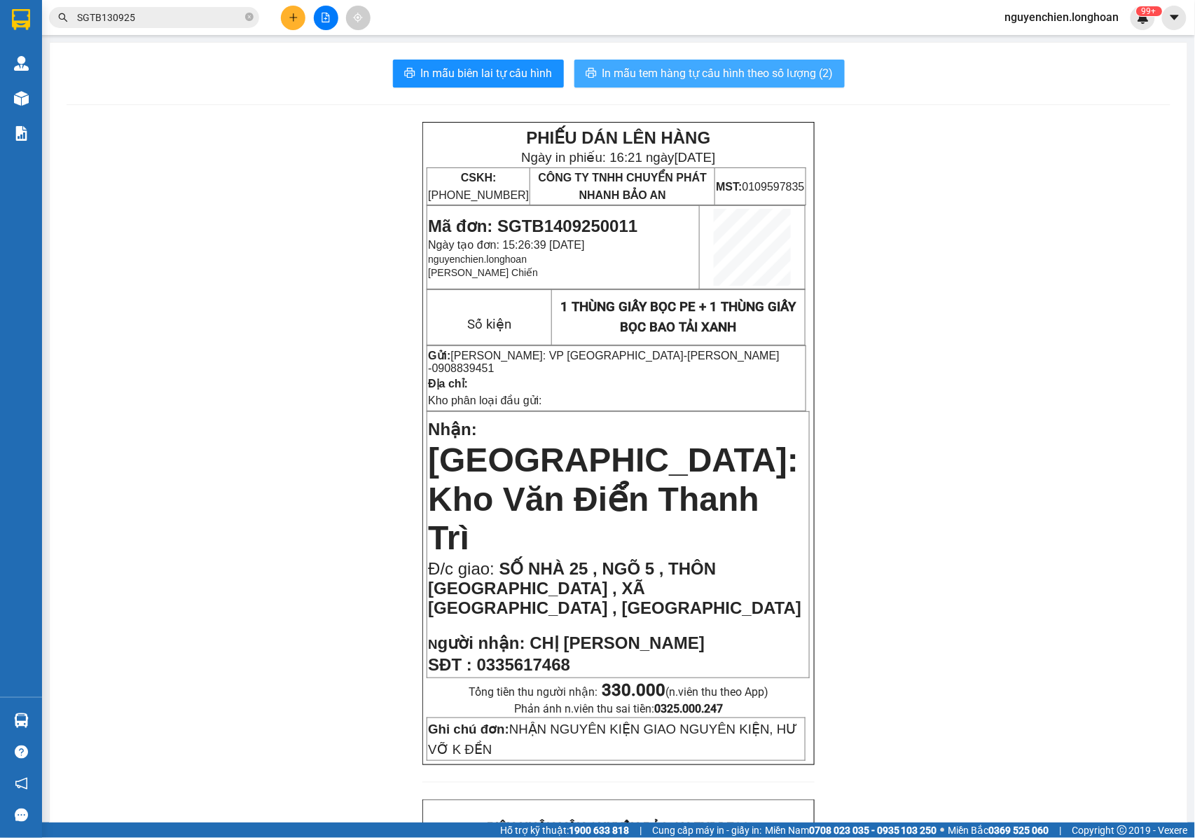
click at [693, 76] on span "In mẫu tem hàng tự cấu hình theo số lượng (2)" at bounding box center [717, 73] width 231 height 18
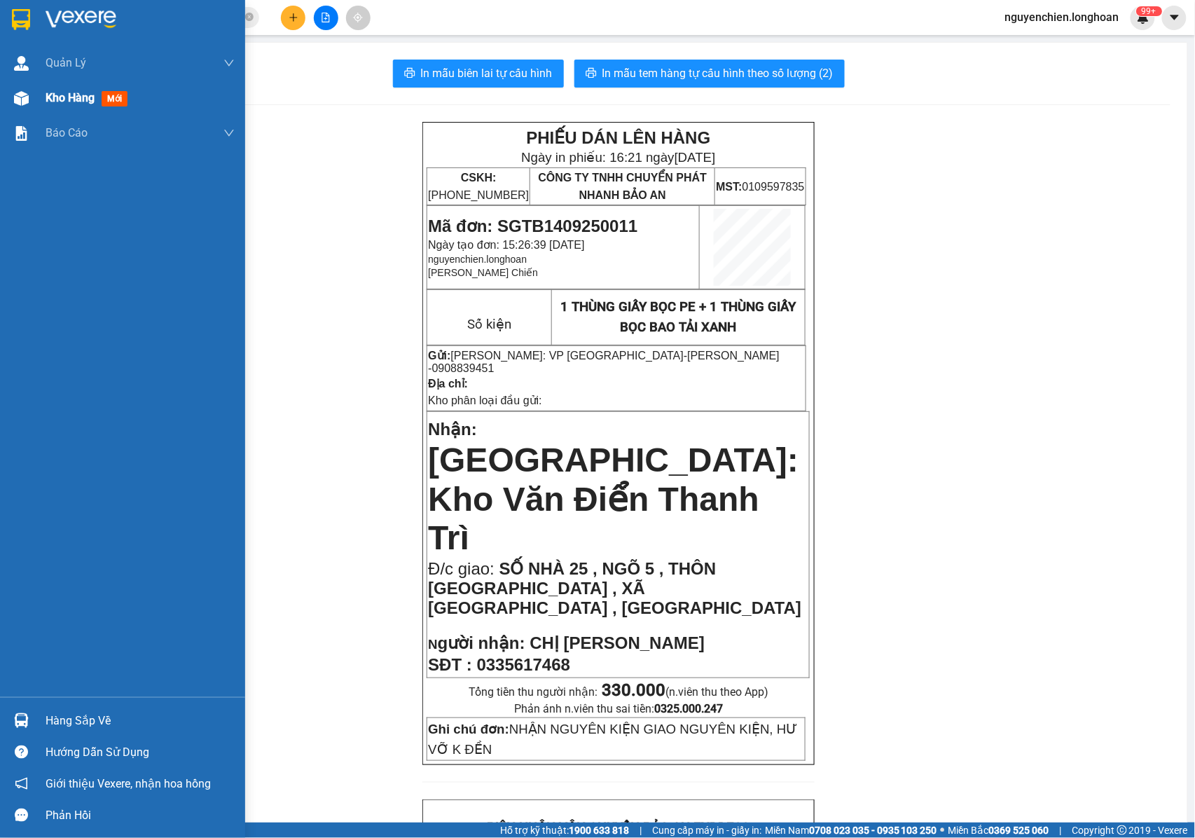
click at [27, 101] on img at bounding box center [21, 98] width 15 height 15
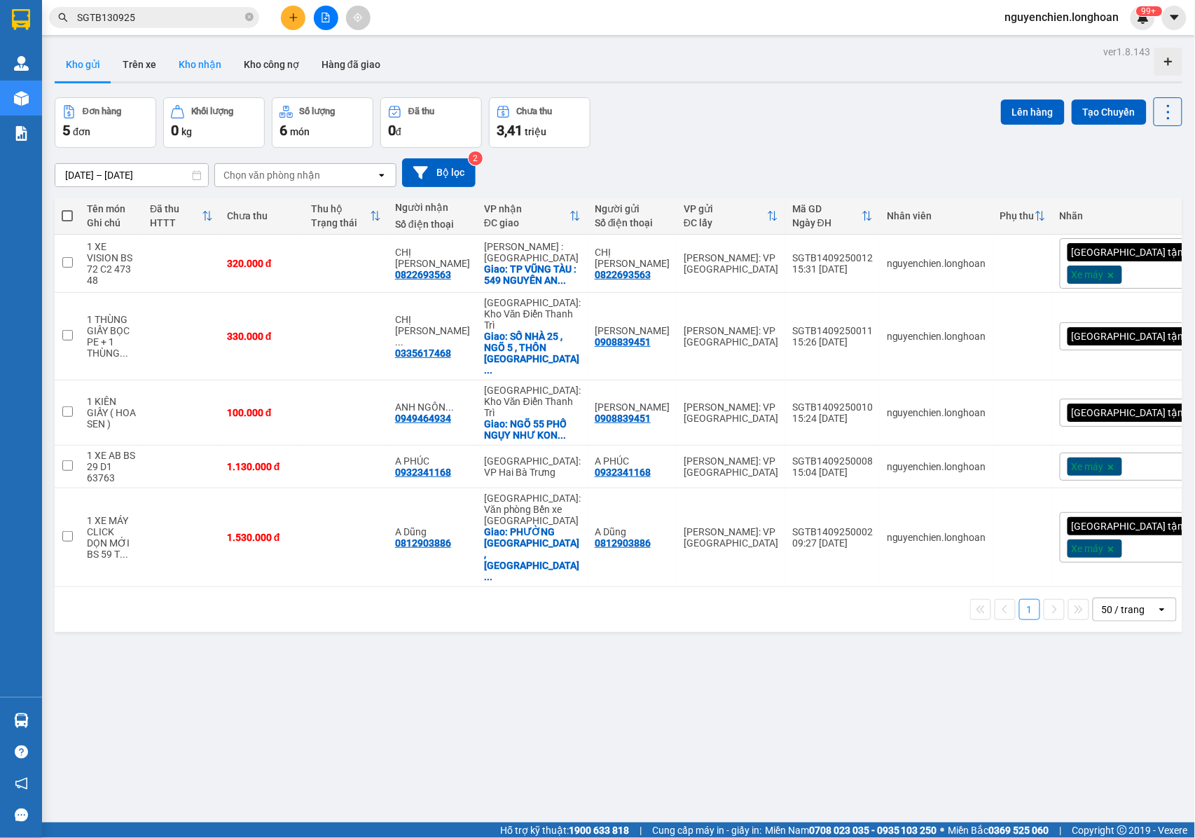
click at [216, 63] on button "Kho nhận" at bounding box center [199, 65] width 65 height 34
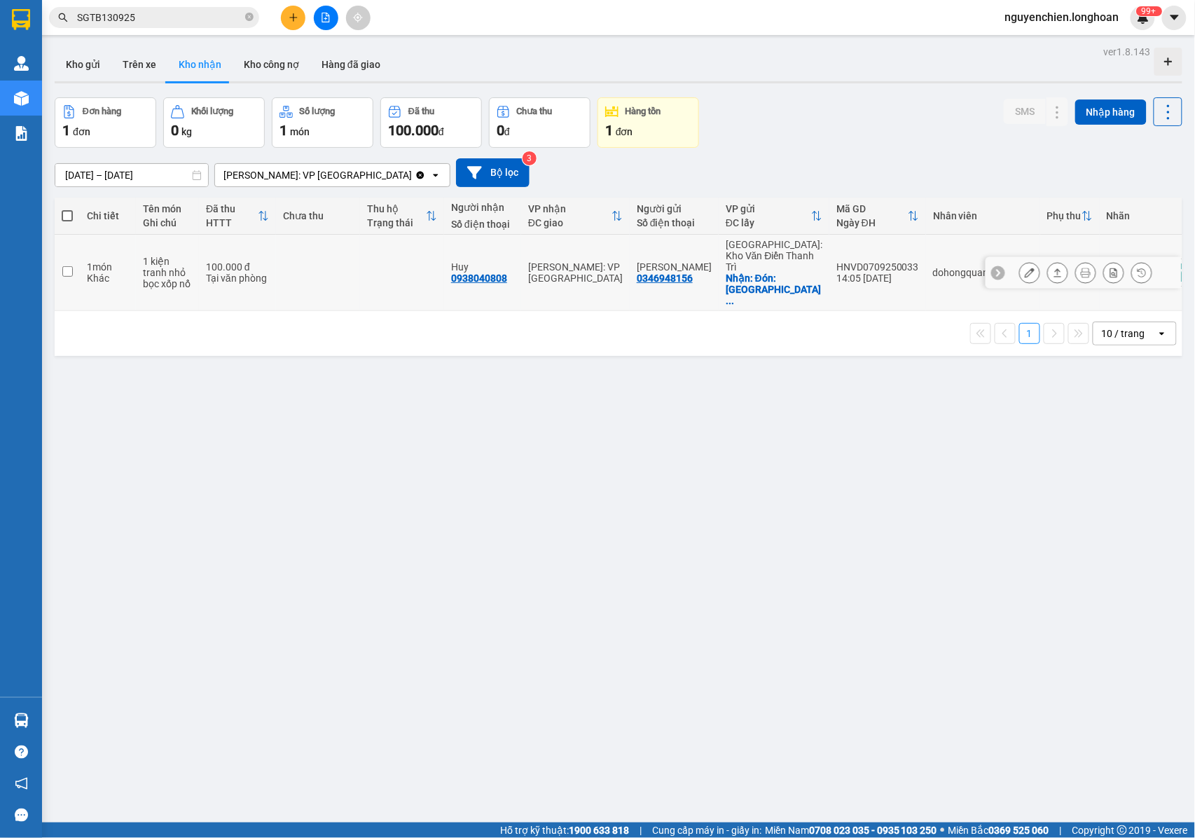
click at [1081, 268] on icon at bounding box center [1086, 273] width 10 height 10
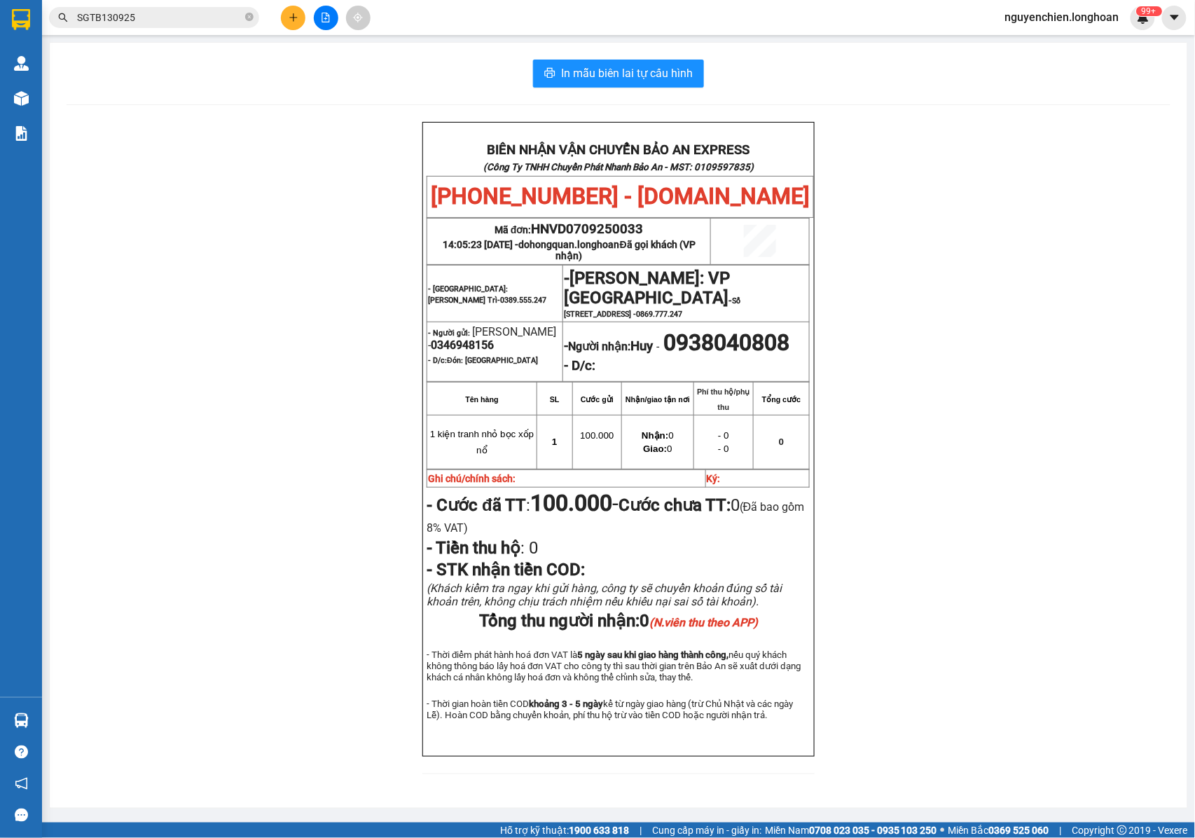
scroll to position [48, 0]
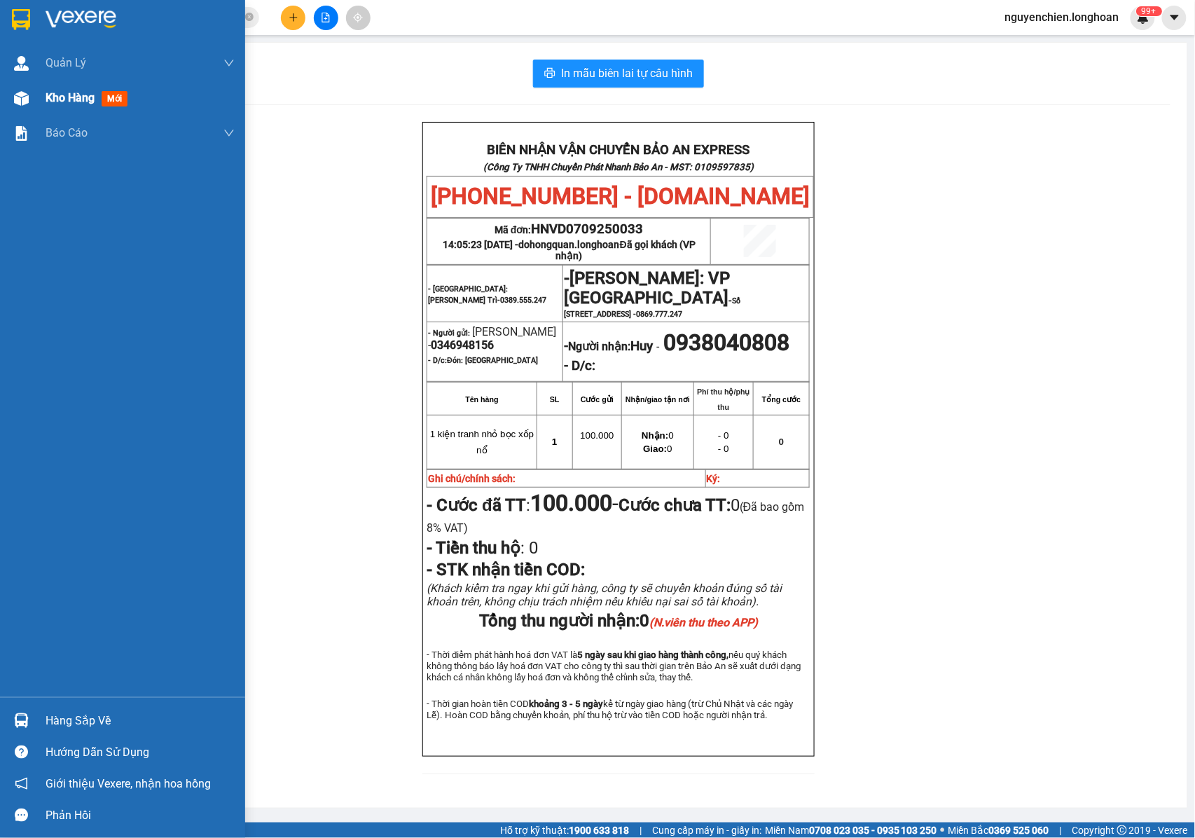
click at [28, 101] on img at bounding box center [21, 98] width 15 height 15
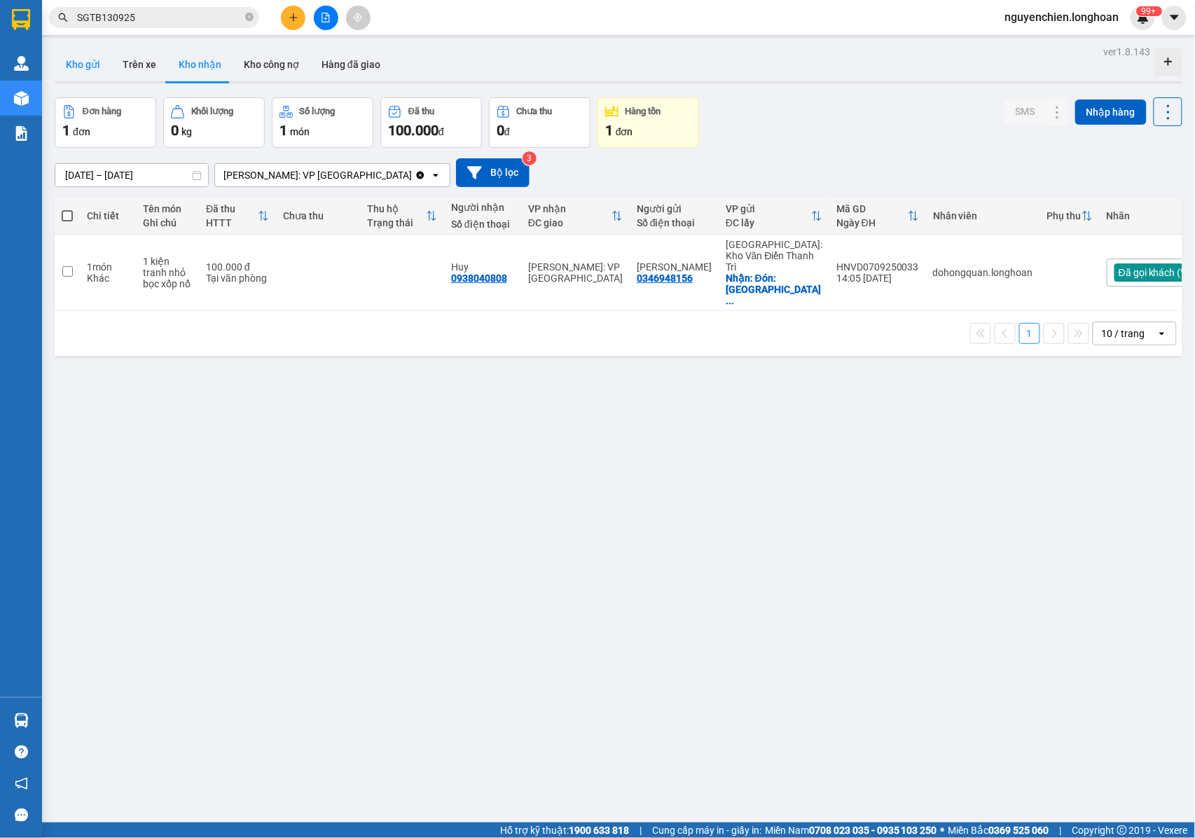
click at [76, 66] on button "Kho gửi" at bounding box center [83, 65] width 57 height 34
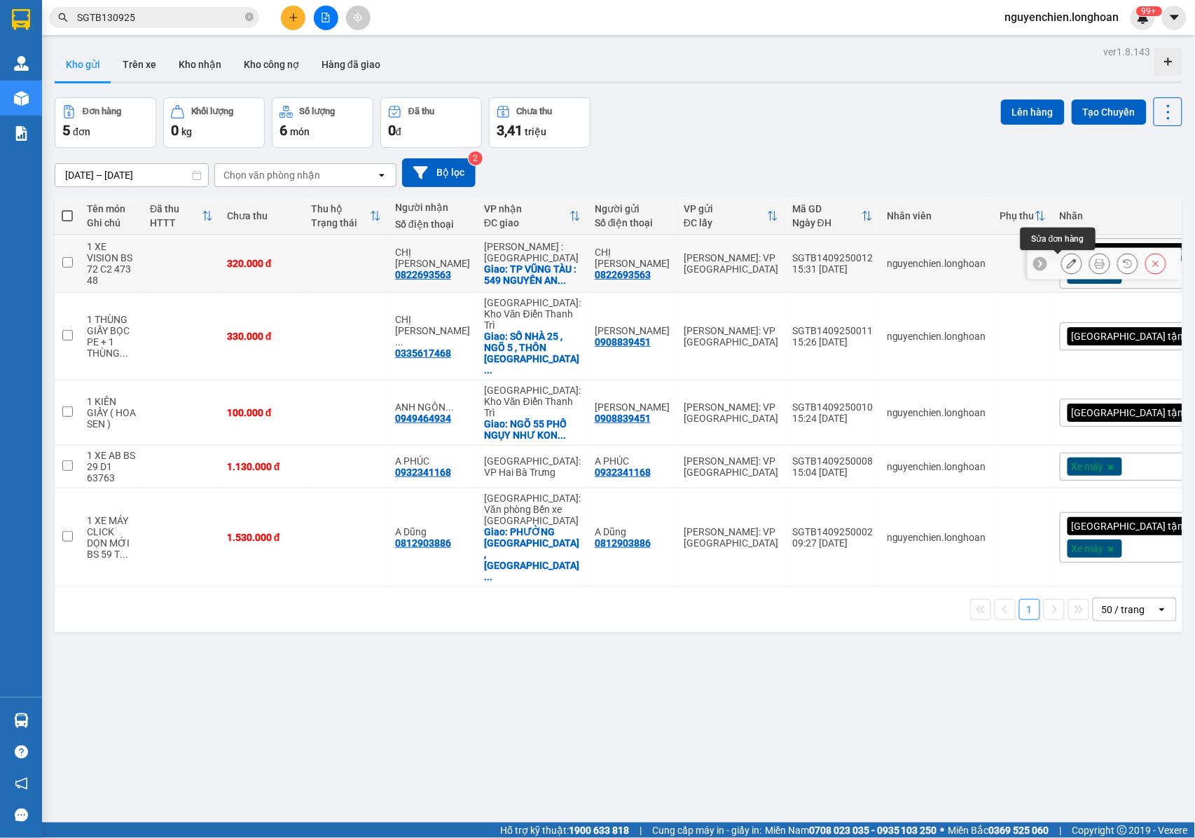
click at [1095, 268] on icon at bounding box center [1100, 263] width 10 height 10
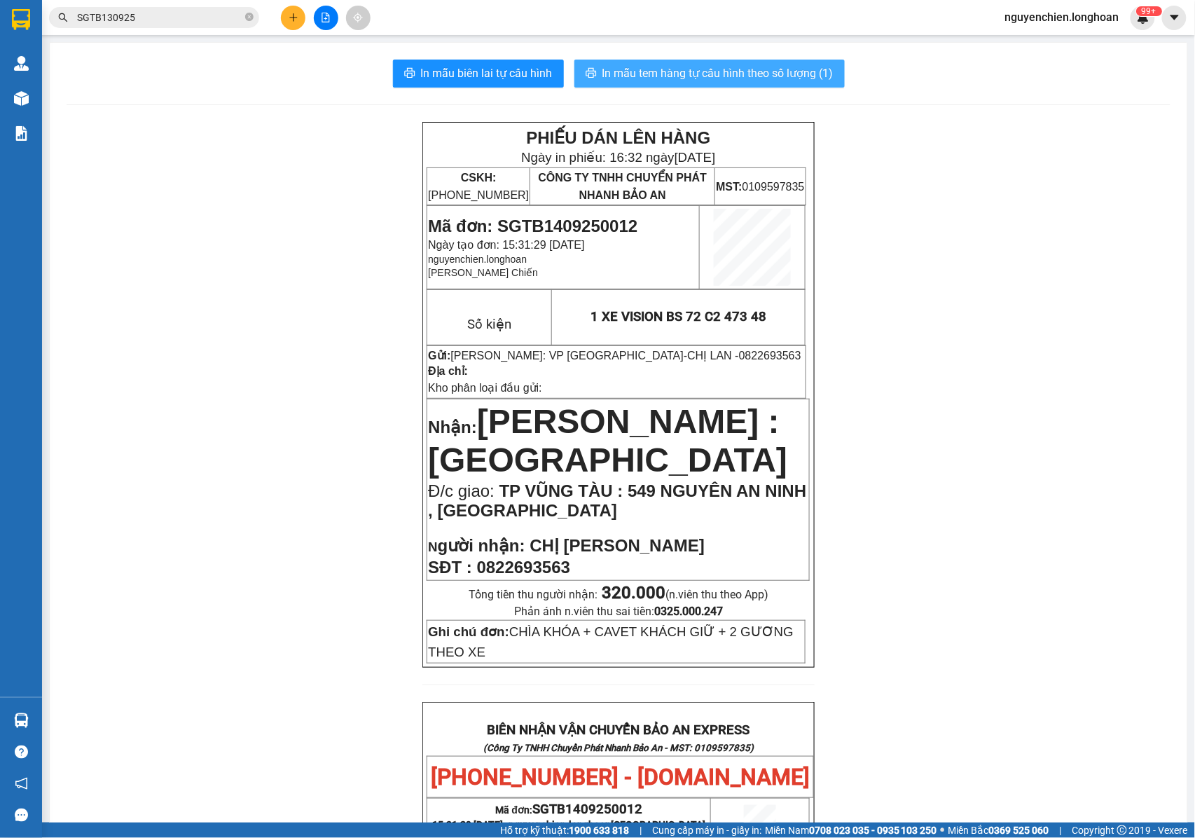
click at [665, 76] on span "In mẫu tem hàng tự cấu hình theo số lượng (1)" at bounding box center [717, 73] width 231 height 18
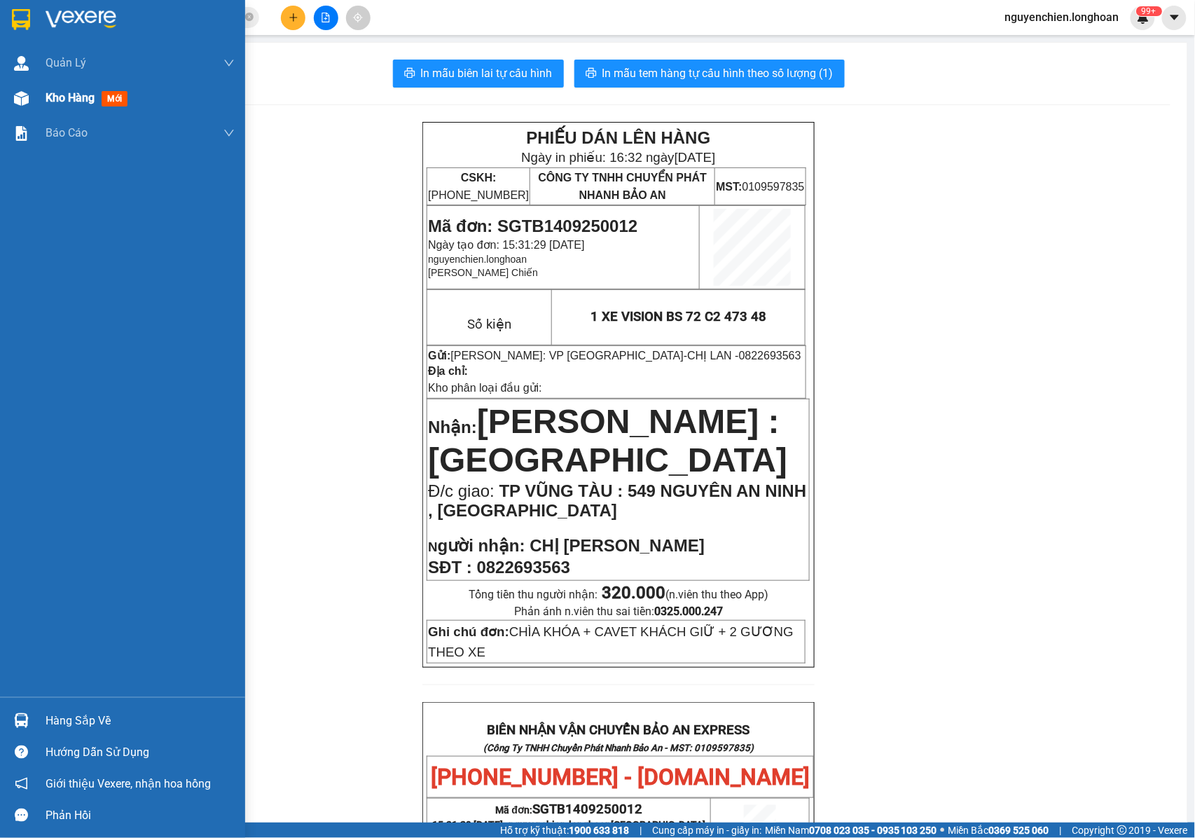
click at [32, 99] on div at bounding box center [21, 98] width 25 height 25
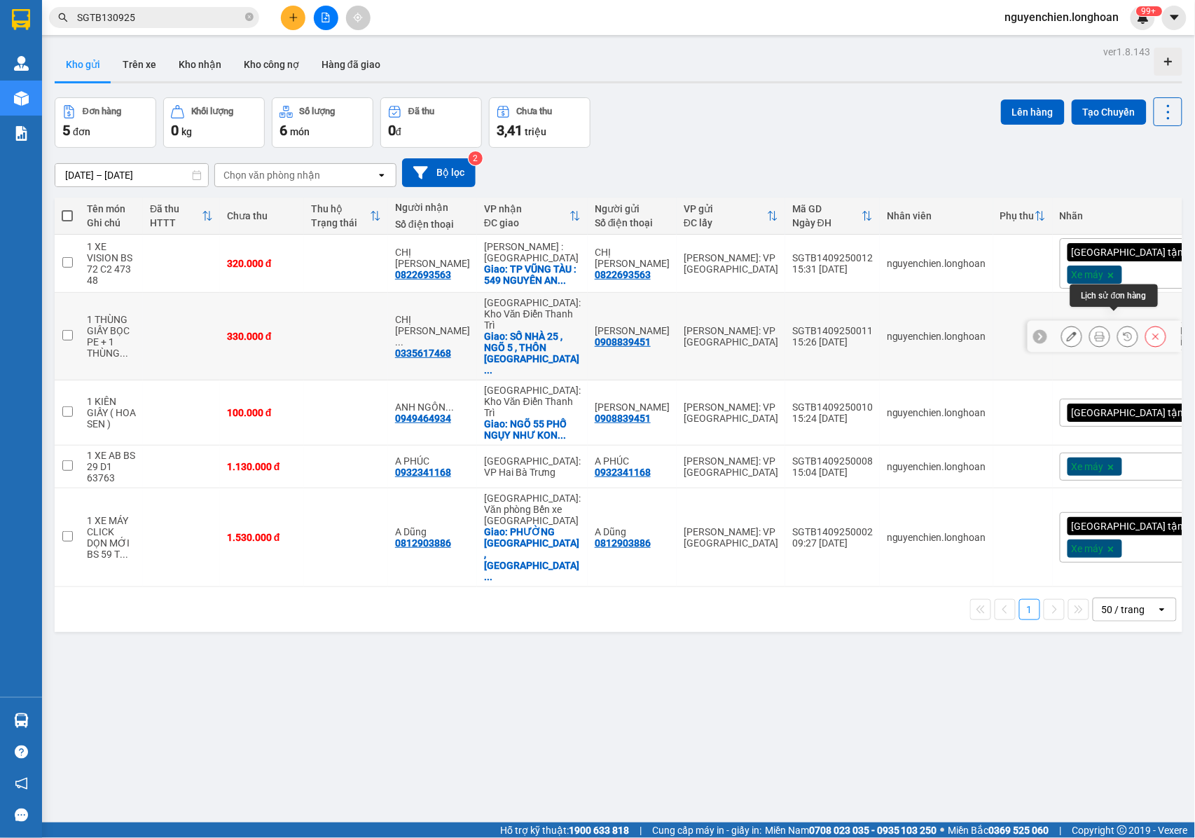
click at [1093, 324] on button at bounding box center [1100, 336] width 20 height 25
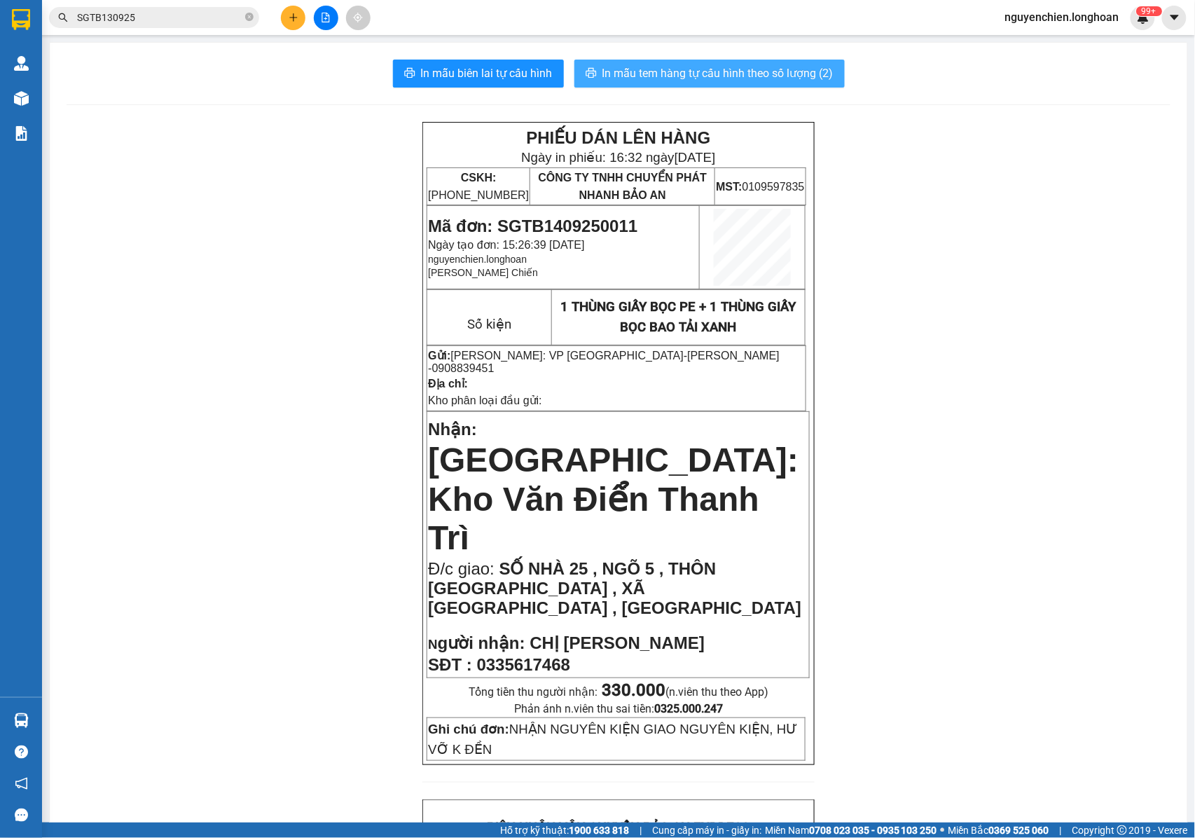
click at [755, 74] on span "In mẫu tem hàng tự cấu hình theo số lượng (2)" at bounding box center [717, 73] width 231 height 18
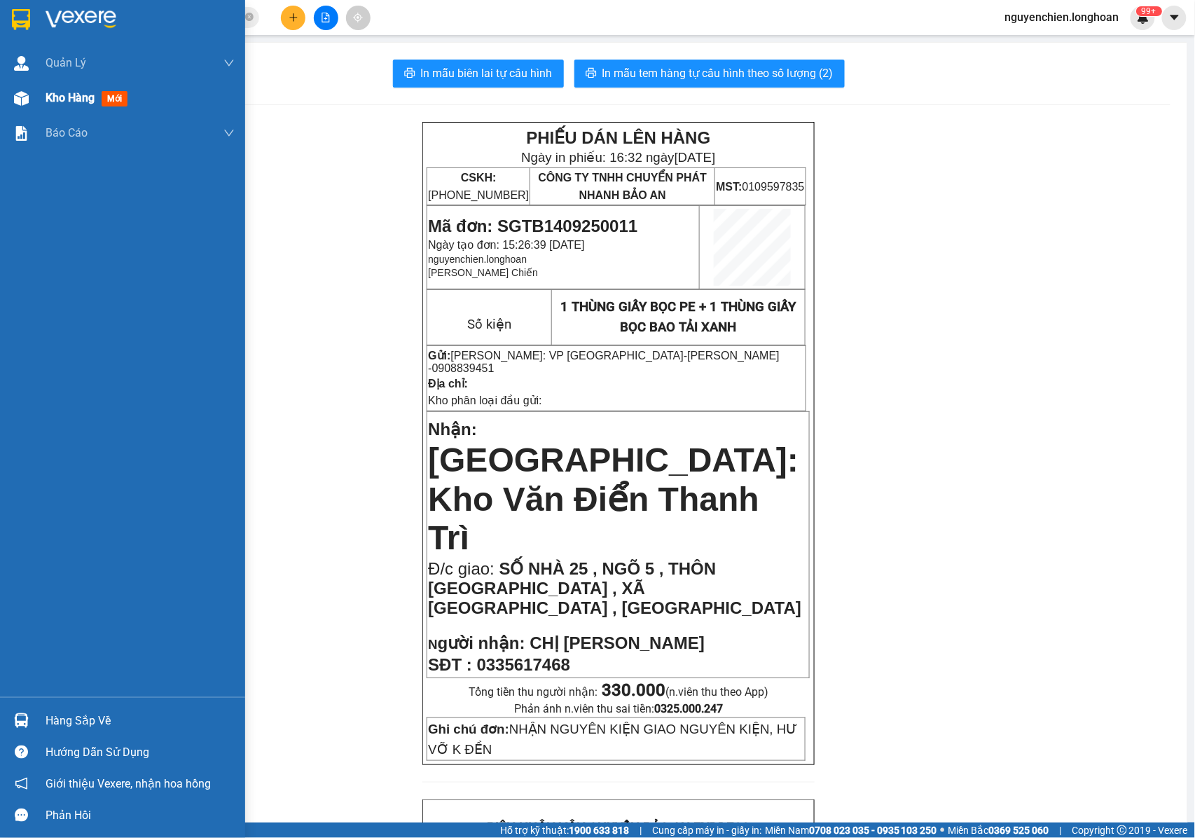
click at [12, 92] on div at bounding box center [21, 98] width 25 height 25
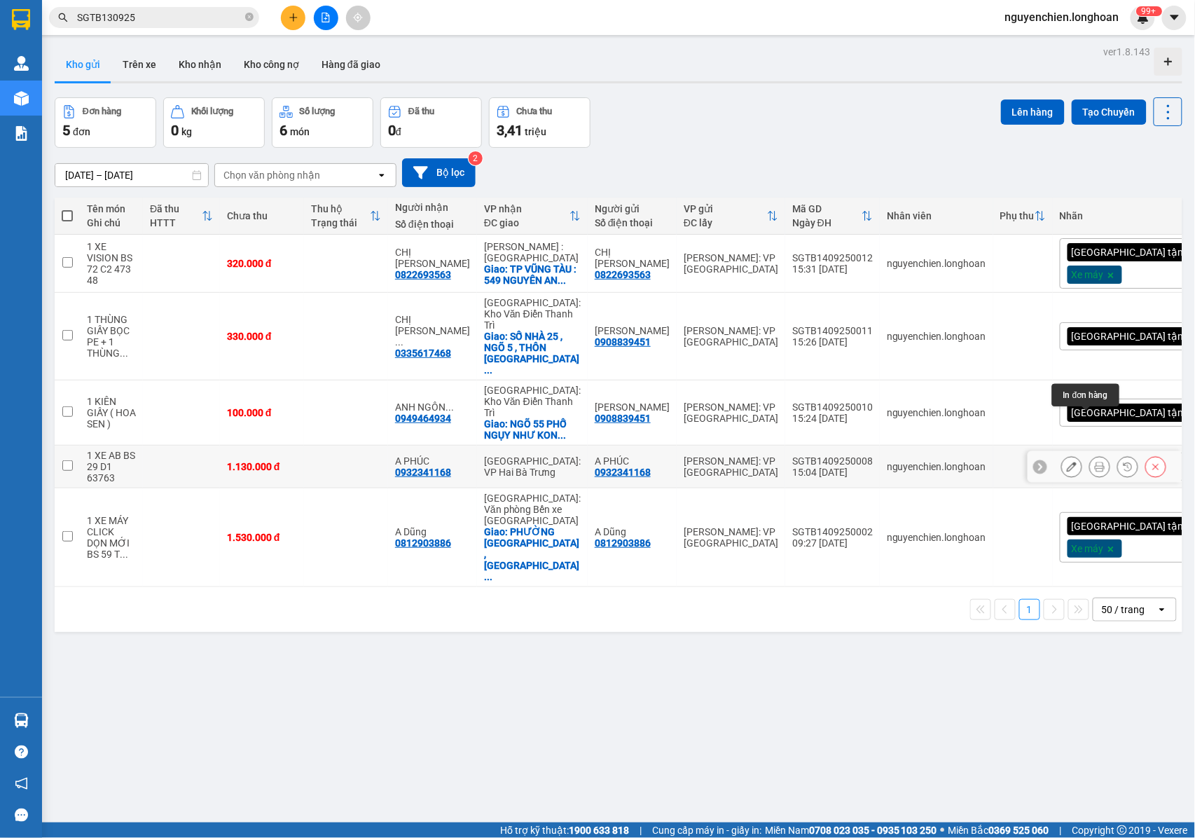
click at [1090, 455] on button at bounding box center [1100, 467] width 20 height 25
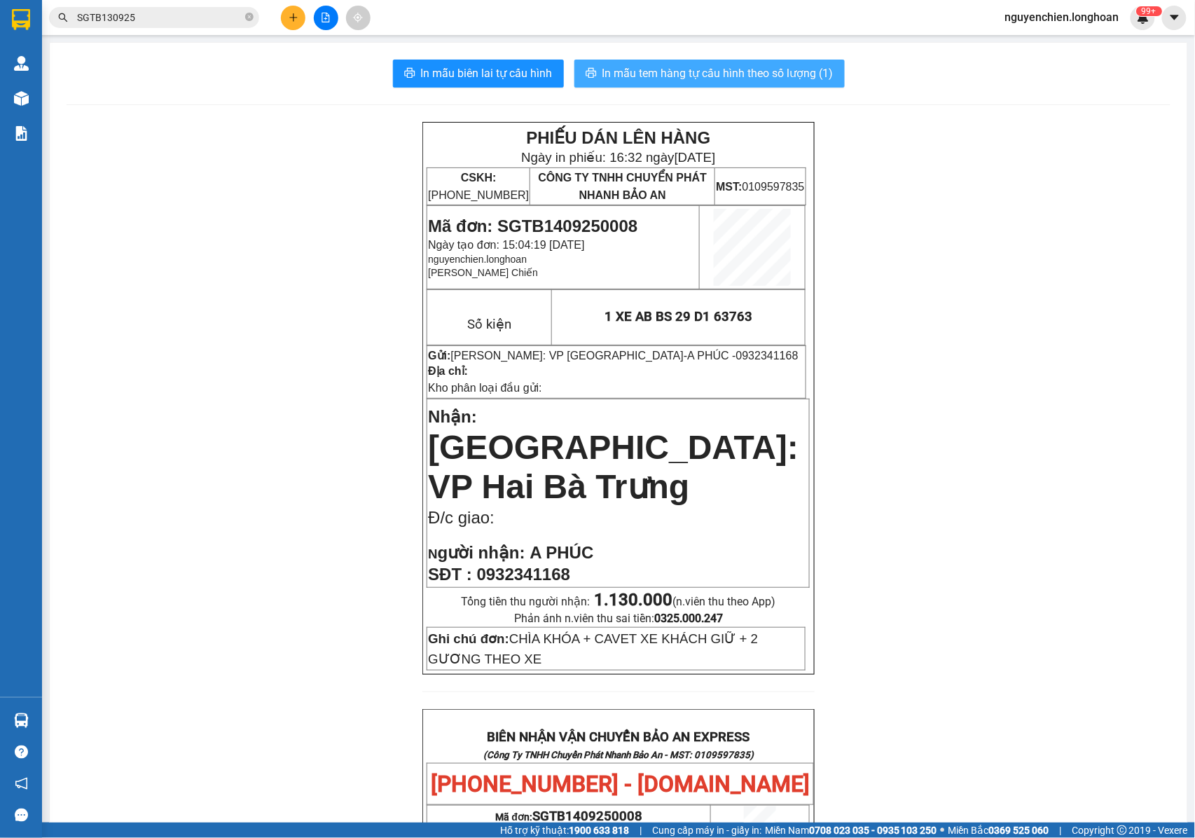
click at [673, 74] on span "In mẫu tem hàng tự cấu hình theo số lượng (1)" at bounding box center [717, 73] width 231 height 18
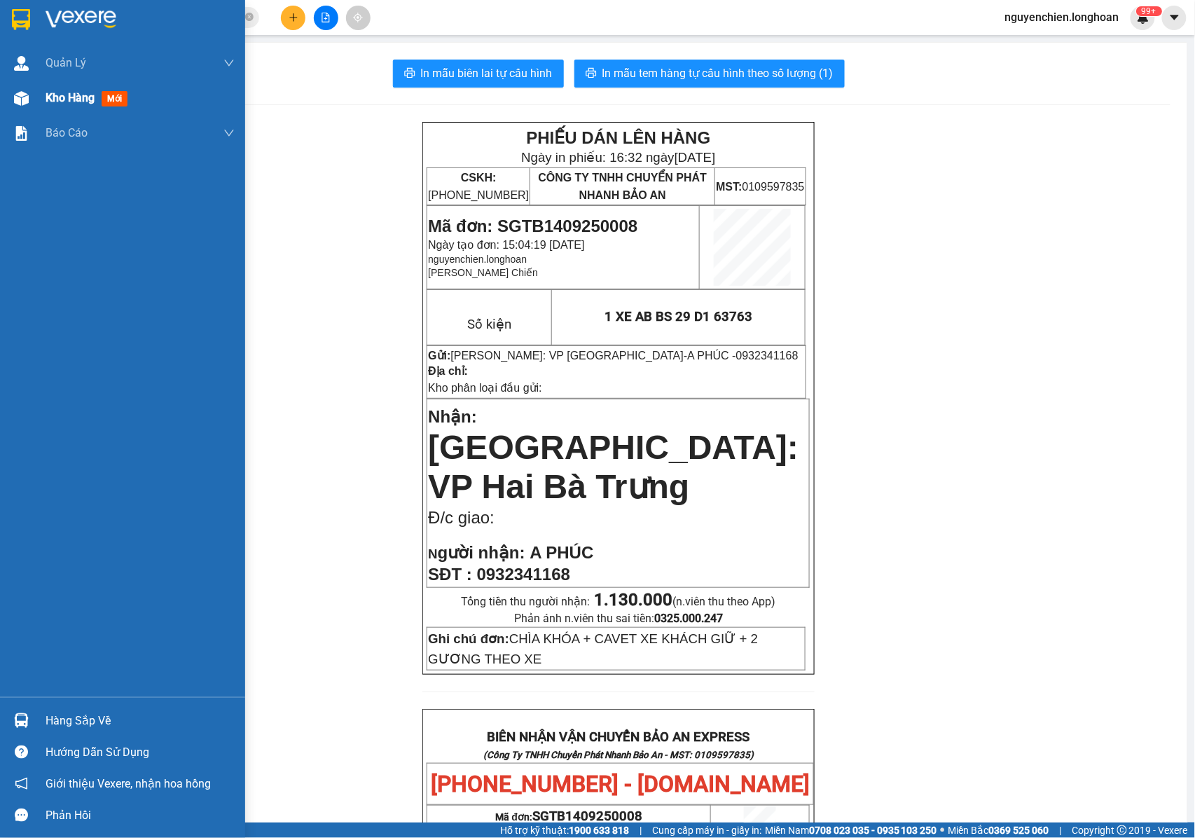
click at [4, 96] on div "Kho hàng mới" at bounding box center [122, 98] width 245 height 35
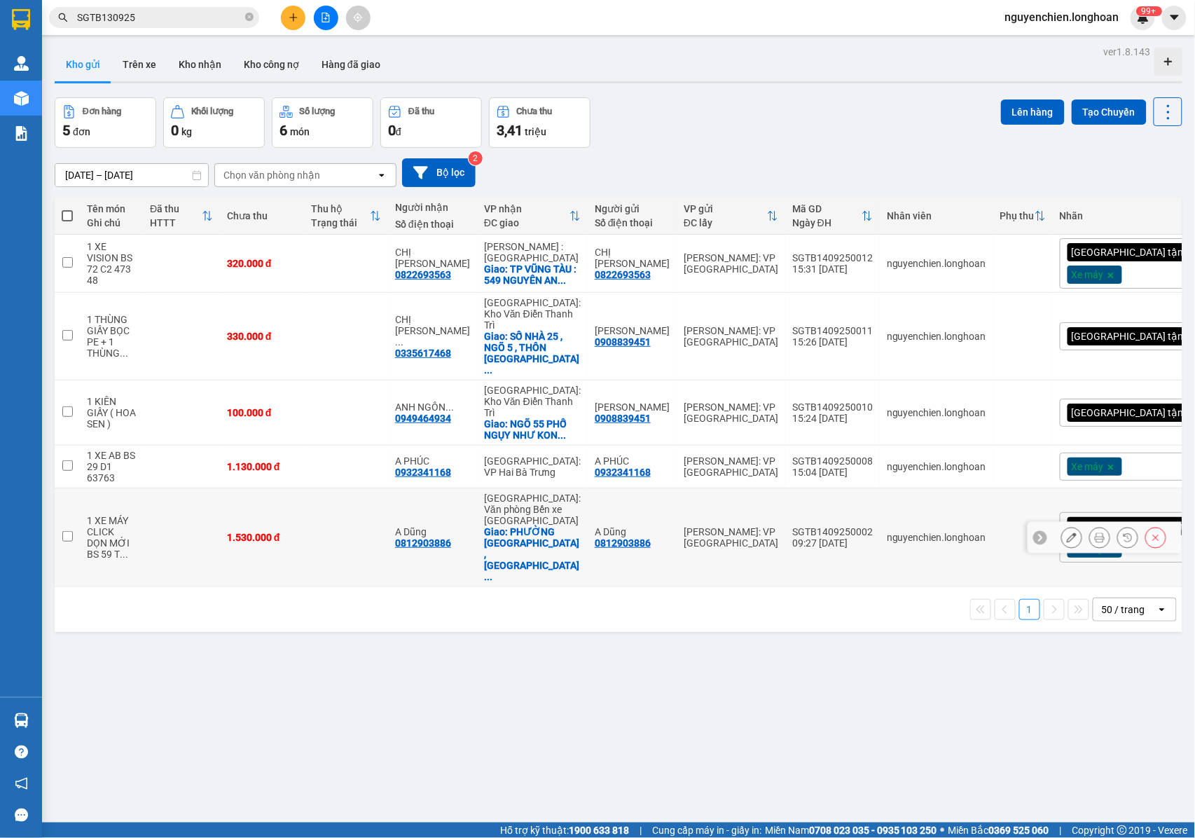
click at [1095, 532] on icon at bounding box center [1100, 537] width 10 height 10
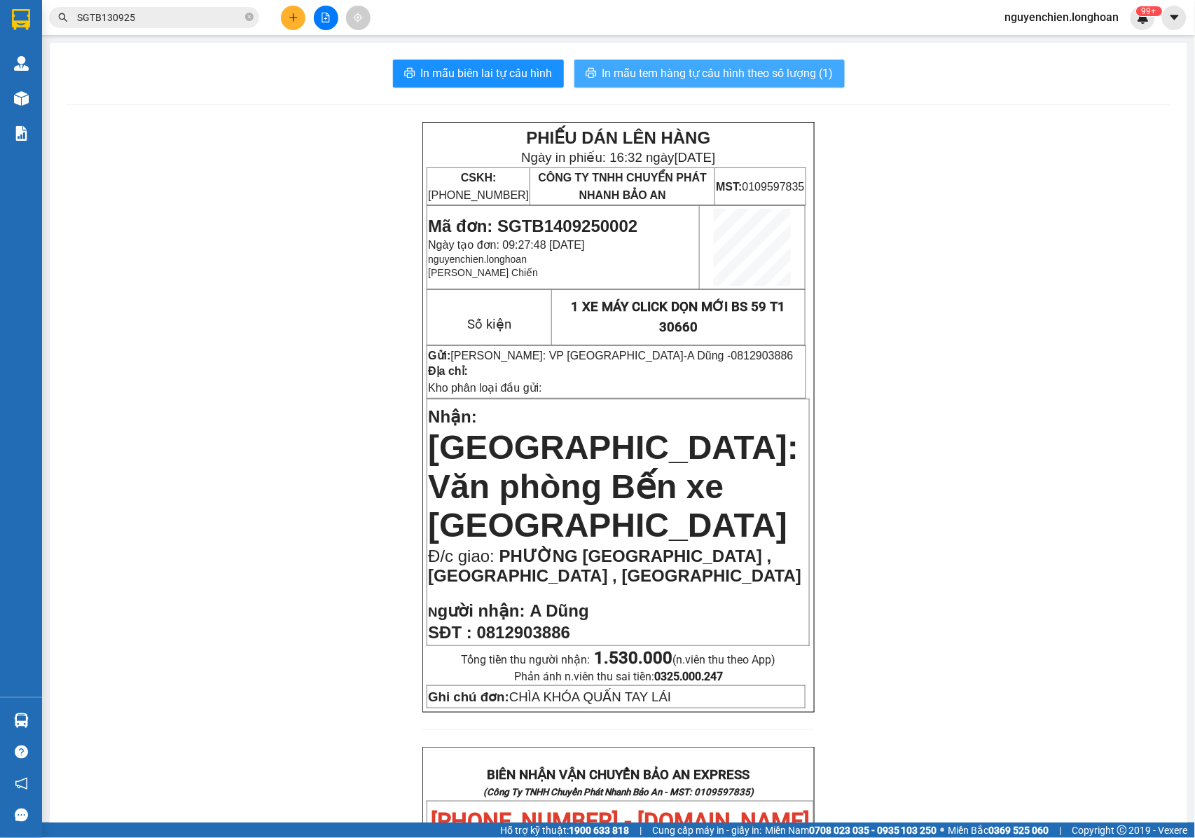
click at [734, 76] on span "In mẫu tem hàng tự cấu hình theo số lượng (1)" at bounding box center [717, 73] width 231 height 18
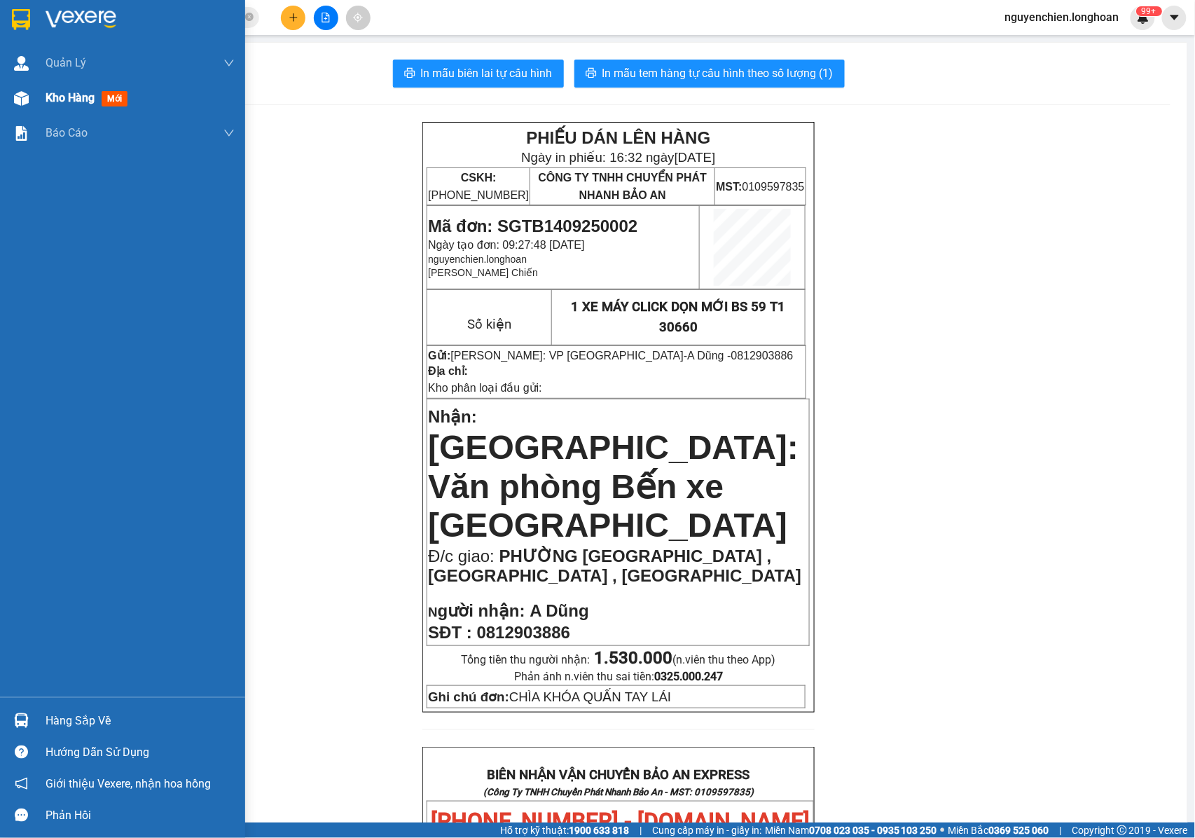
click at [32, 90] on div at bounding box center [21, 98] width 25 height 25
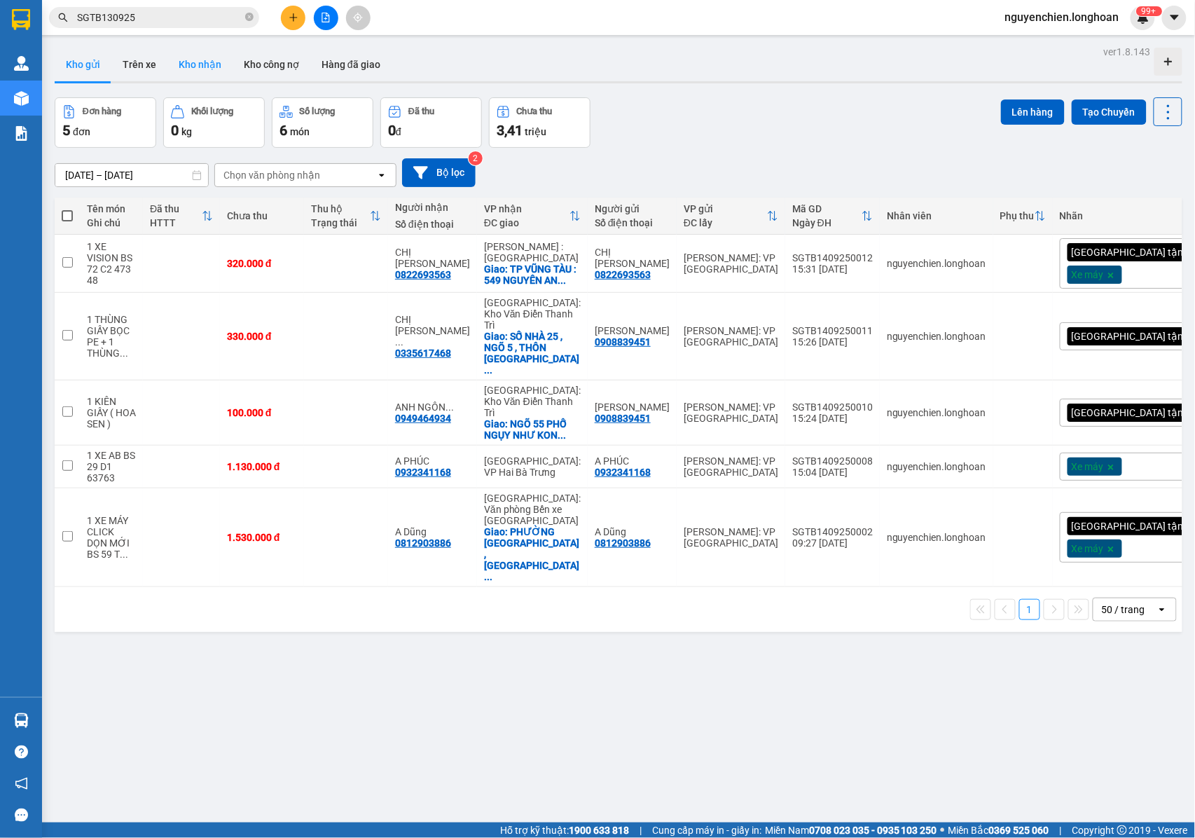
click at [192, 71] on button "Kho nhận" at bounding box center [199, 65] width 65 height 34
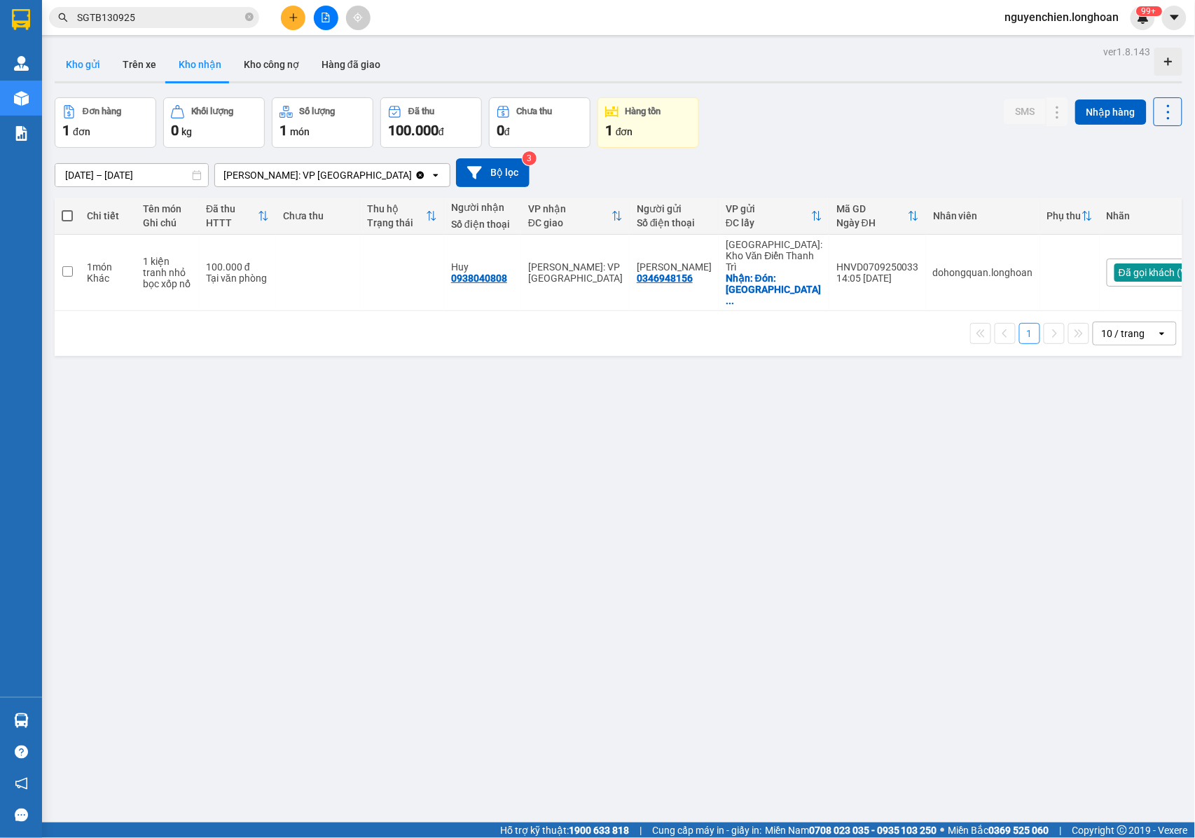
click at [83, 62] on button "Kho gửi" at bounding box center [83, 65] width 57 height 34
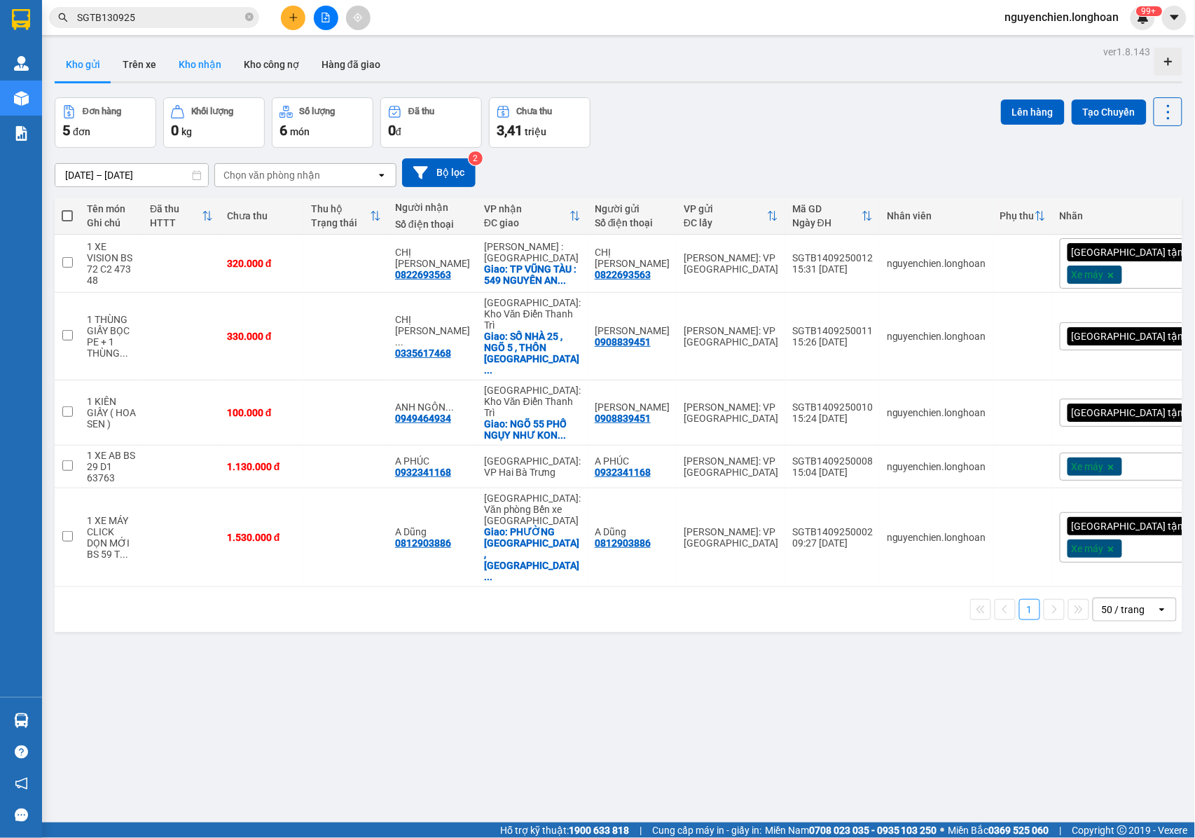
click at [205, 64] on button "Kho nhận" at bounding box center [199, 65] width 65 height 34
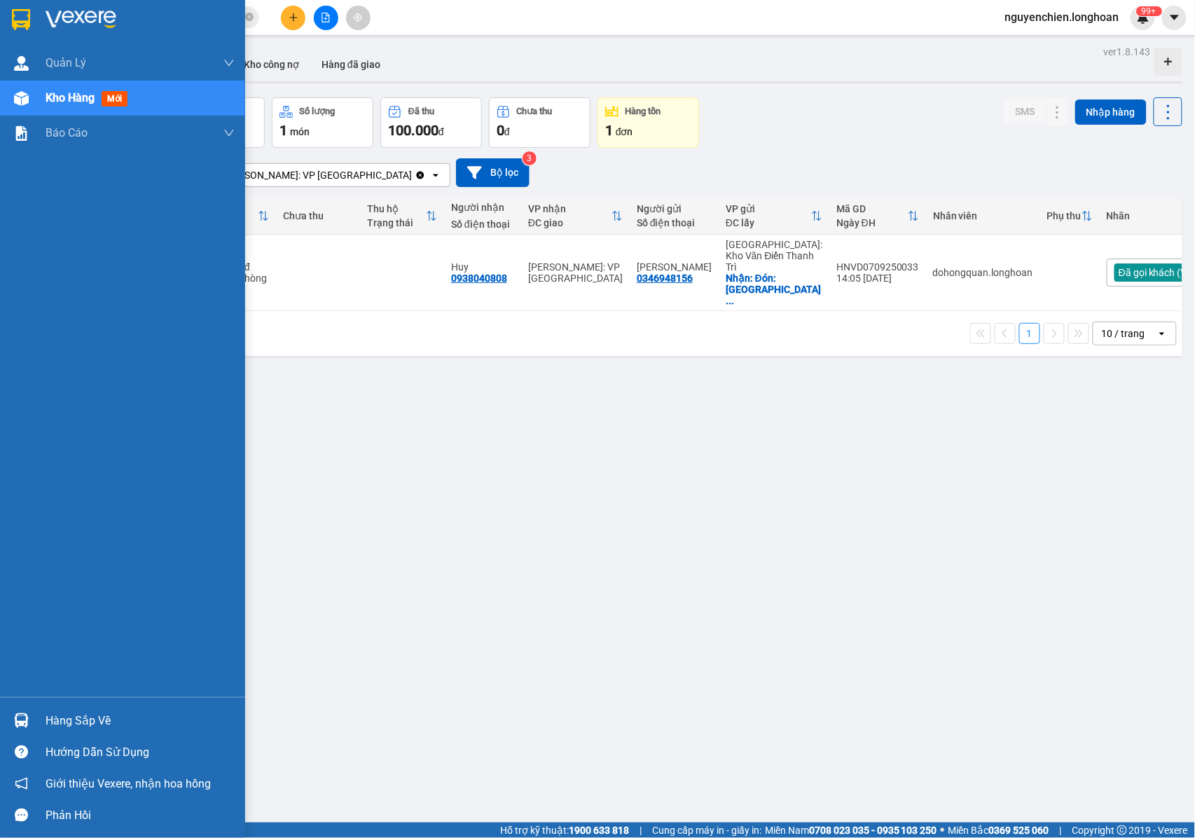
click at [35, 721] on div "Hàng sắp về" at bounding box center [122, 721] width 245 height 32
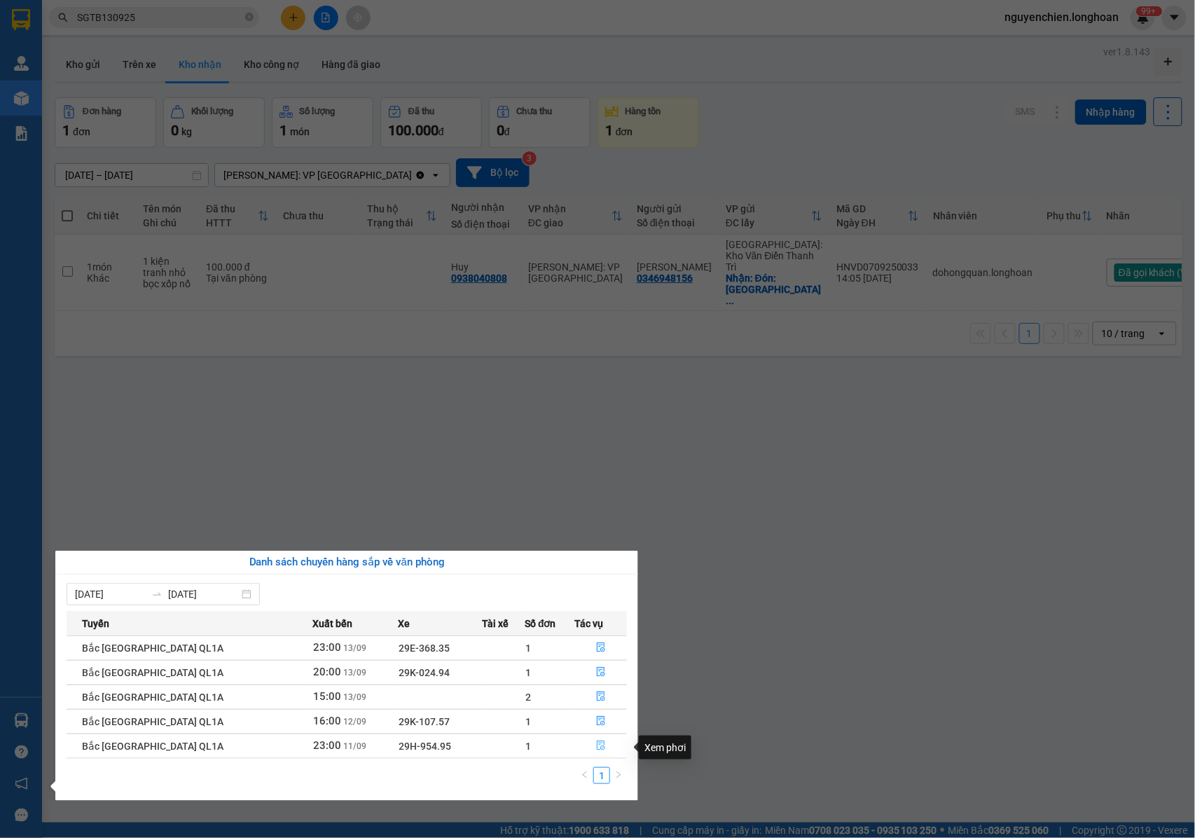
click at [600, 751] on icon "file-done" at bounding box center [601, 746] width 8 height 10
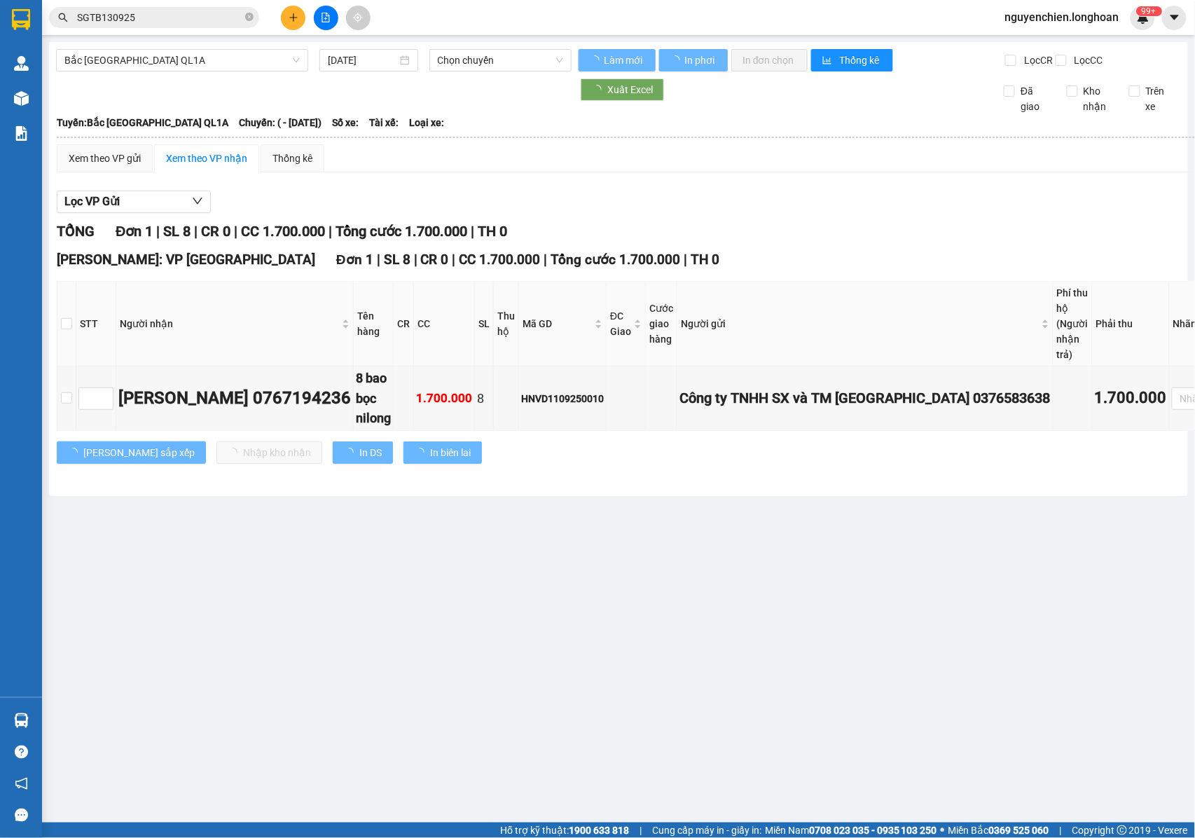
type input "11/09/2025"
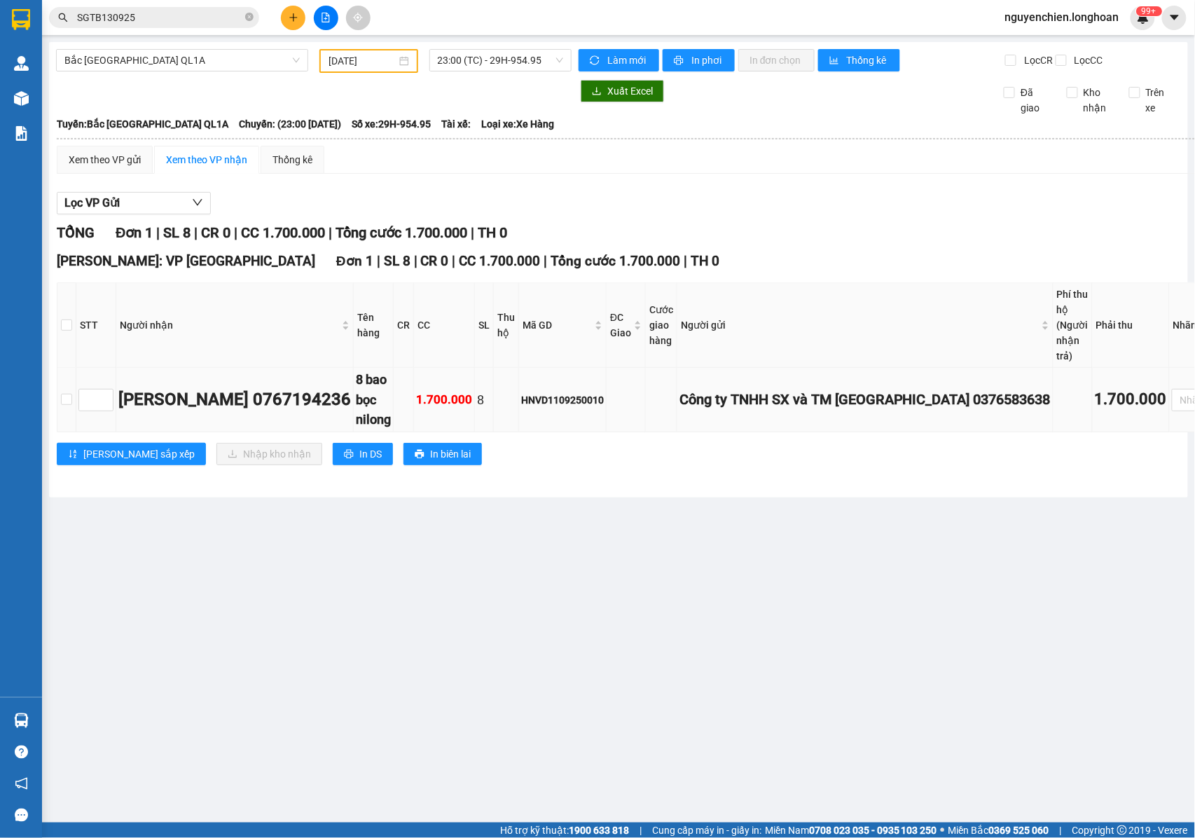
click at [57, 409] on td at bounding box center [66, 400] width 19 height 64
click at [69, 405] on input "checkbox" at bounding box center [66, 399] width 11 height 11
checkbox input "true"
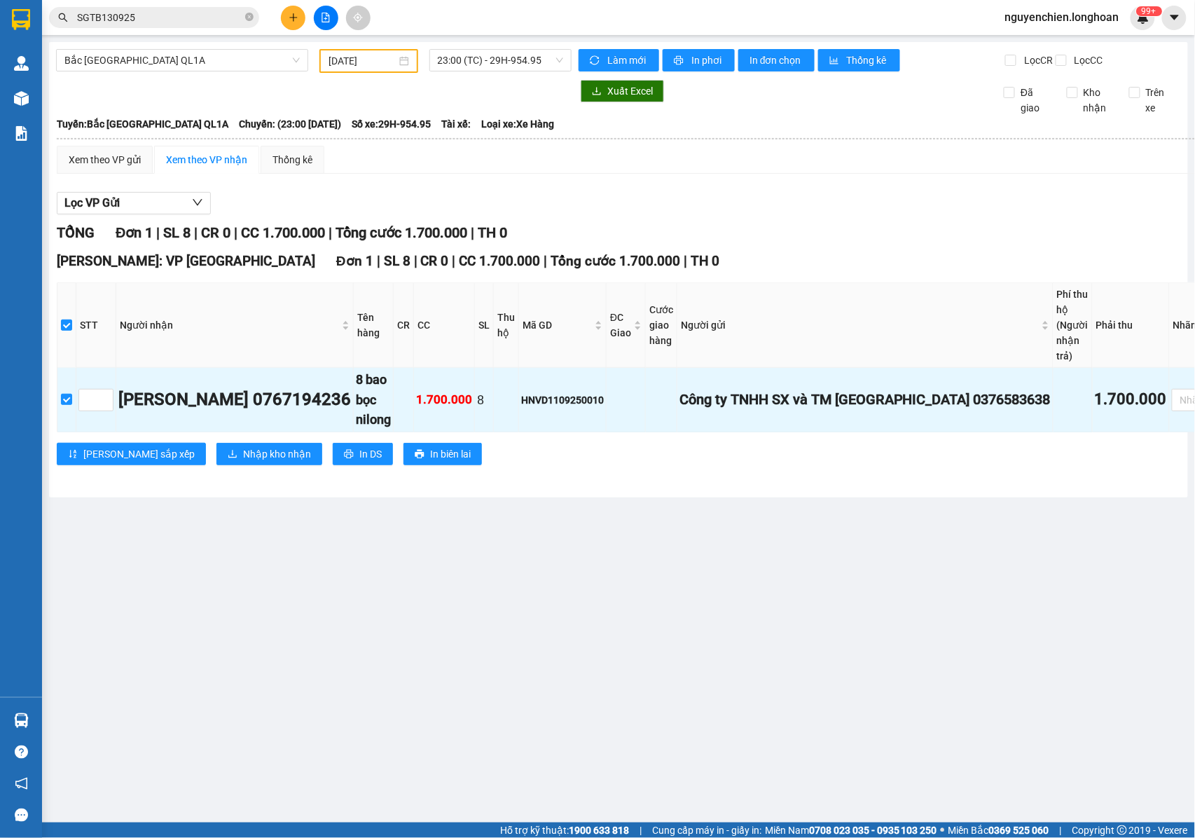
click at [216, 476] on div "Hồ Chí Minh: VP Quận Tân Bình Đơn 1 | SL 8 | CR 0 | CC 1.700.000 | Tổng cước 1.…" at bounding box center [656, 363] width 1198 height 225
click at [243, 462] on span "Nhập kho nhận" at bounding box center [277, 453] width 68 height 15
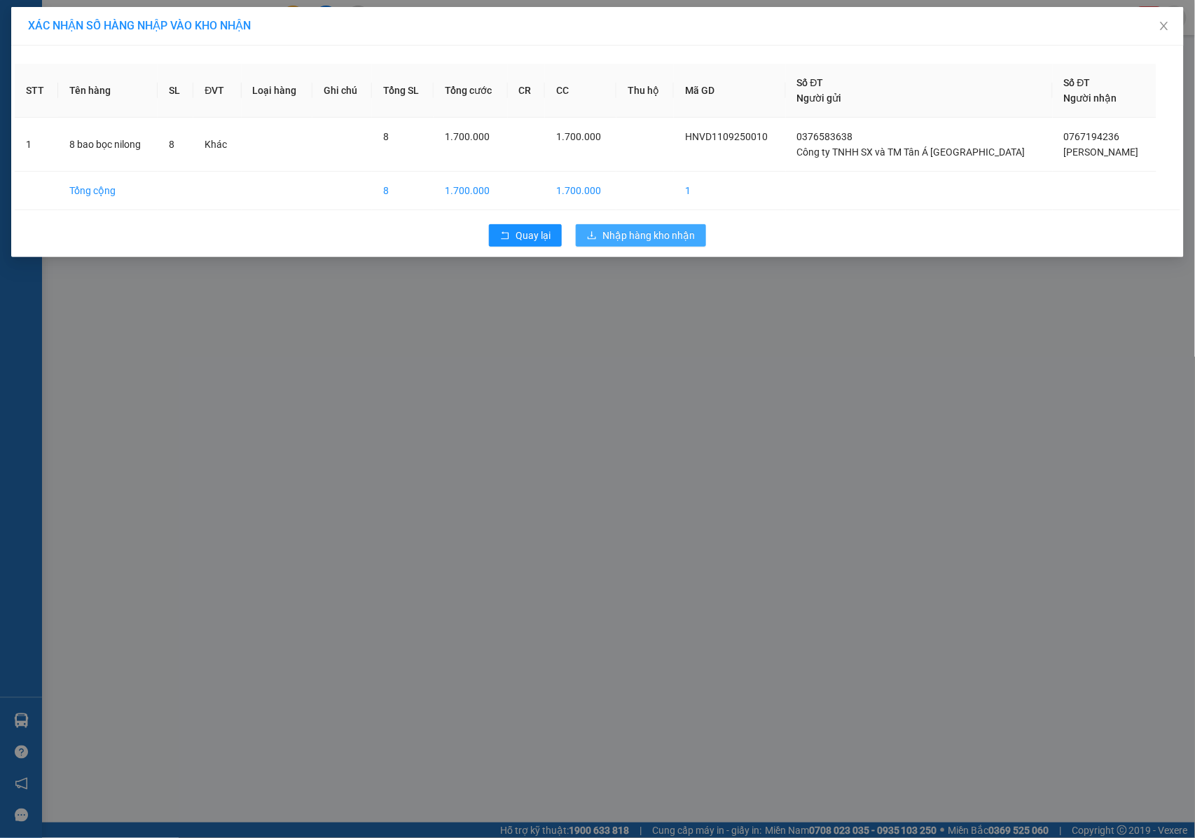
click at [628, 239] on span "Nhập hàng kho nhận" at bounding box center [648, 235] width 92 height 15
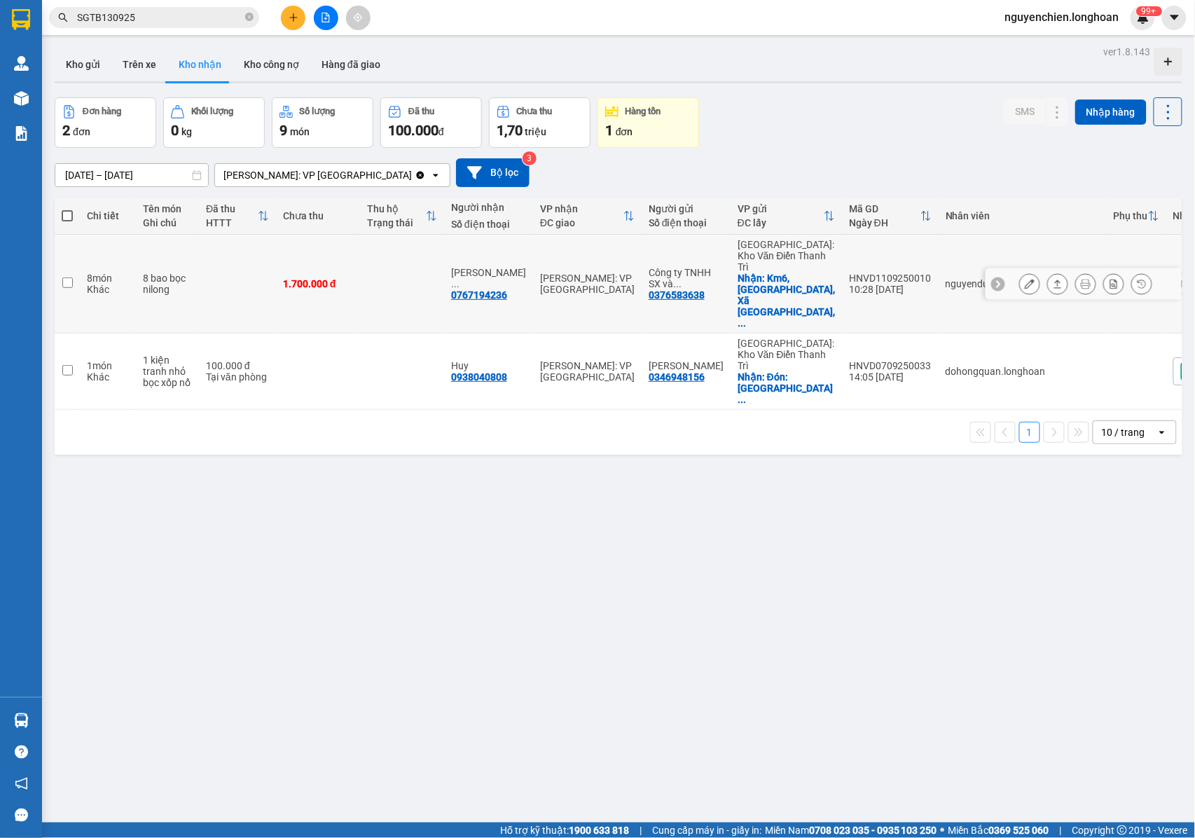
click at [1025, 279] on icon at bounding box center [1030, 284] width 10 height 10
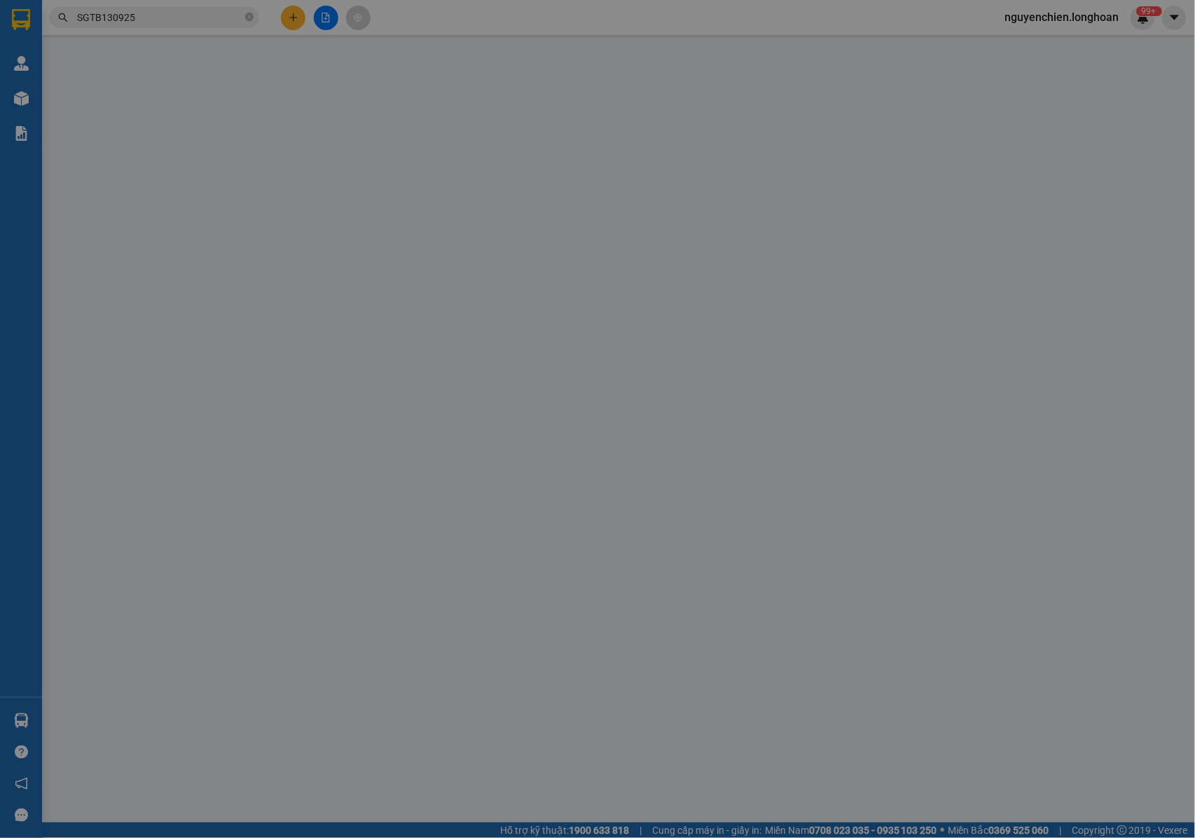
type input "0376583638"
type input "Công ty TNHH SX và TM Tân Á Hưng Yên"
checkbox input "true"
type input "Km6, Quốc Lộ 39, Xã Yên Mỹ, Tỉnh Hưng Yên, Việt Nam."
type input "0767194236"
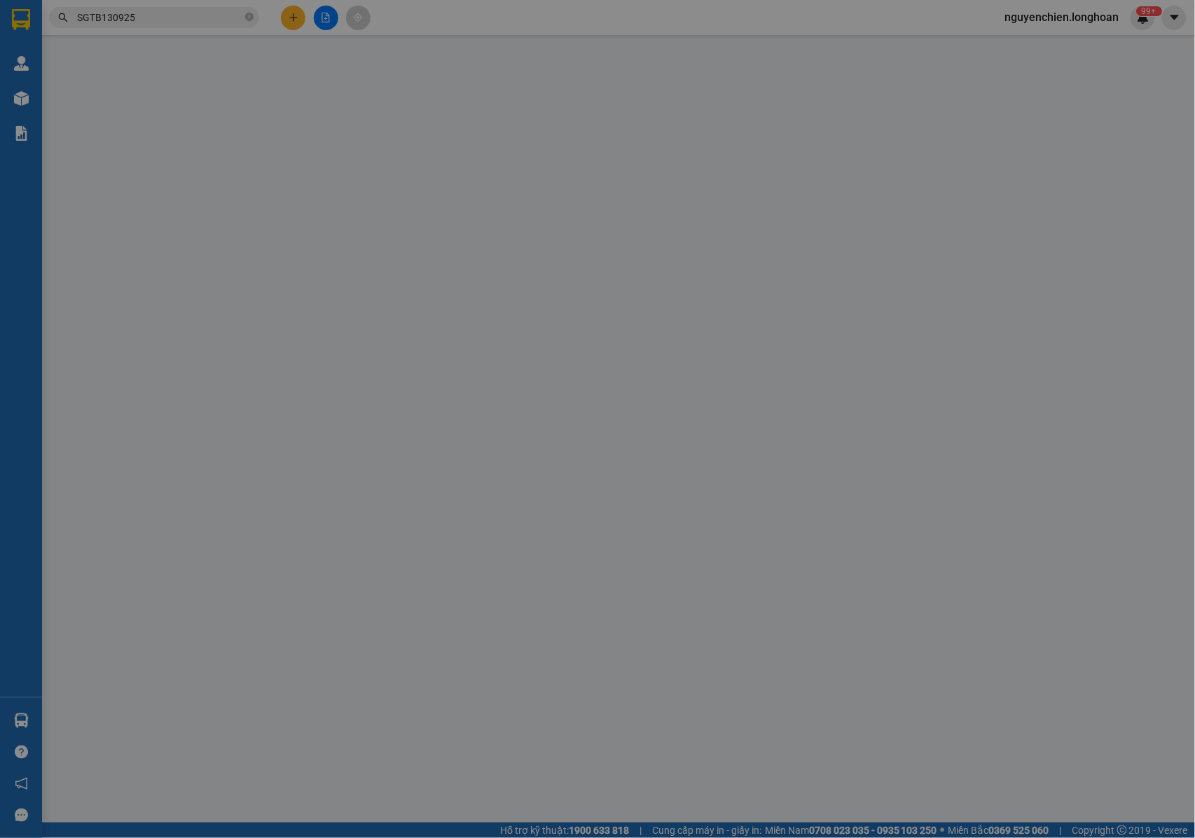
type input "Ngô Diễm Nguyên_"
type input "1.700.000"
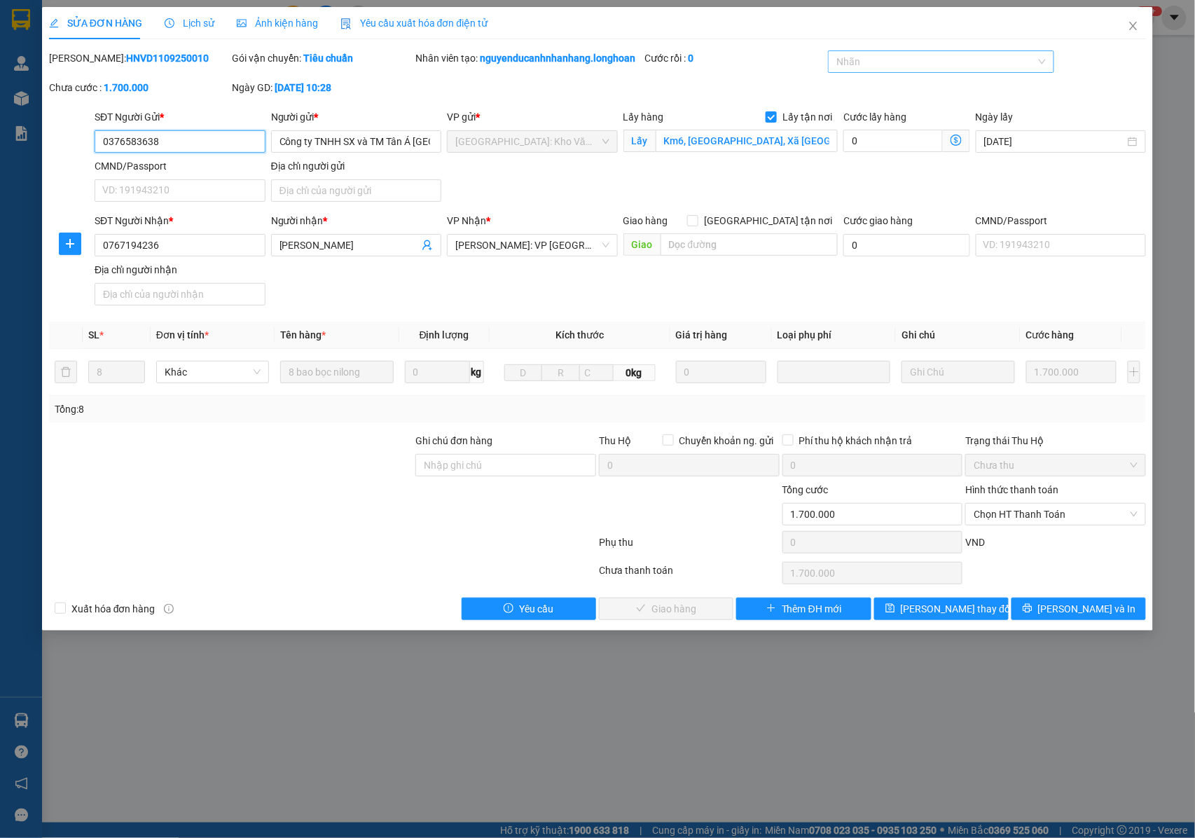
click at [936, 67] on div at bounding box center [933, 61] width 205 height 17
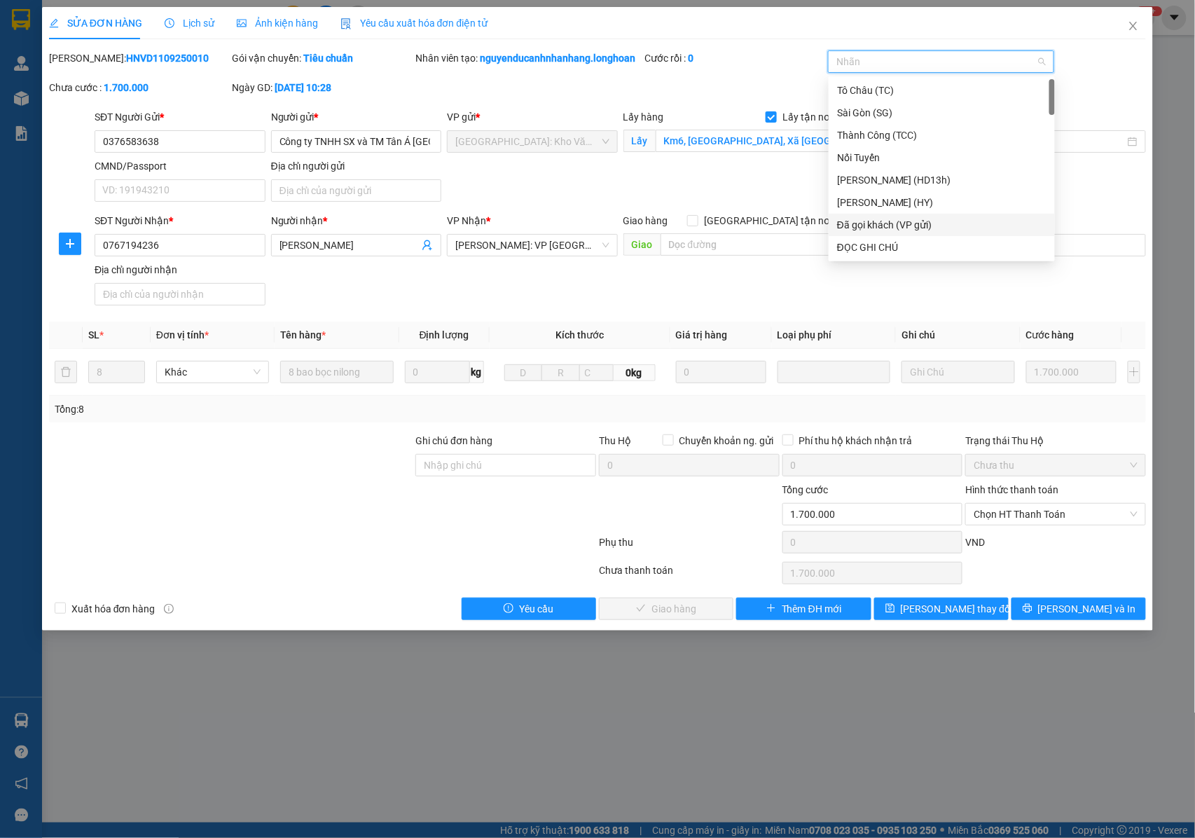
click at [871, 227] on div "Đã gọi khách (VP gửi)" at bounding box center [941, 224] width 209 height 15
click at [988, 62] on div "Đã gọi khách (VP gửi)" at bounding box center [933, 61] width 205 height 17
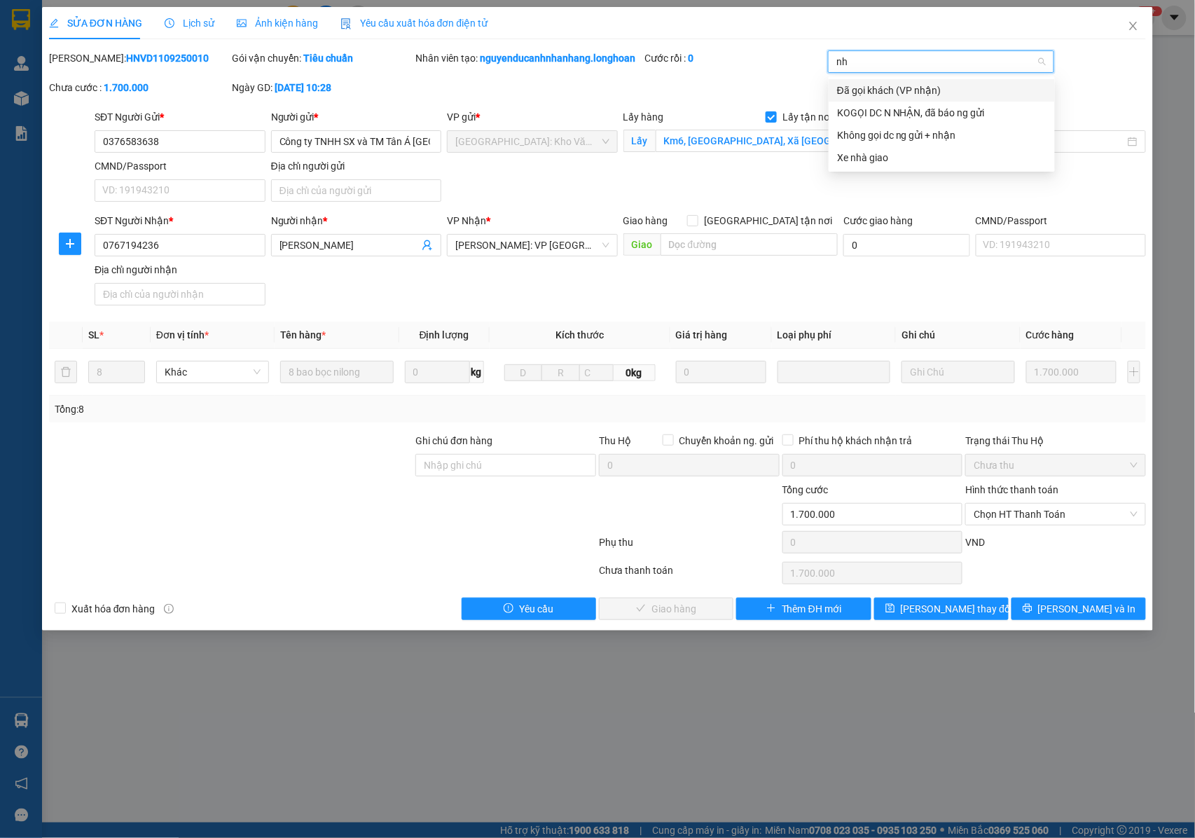
type input "nhâ"
click at [894, 90] on div "Đã gọi khách (VP nhận)" at bounding box center [941, 90] width 209 height 15
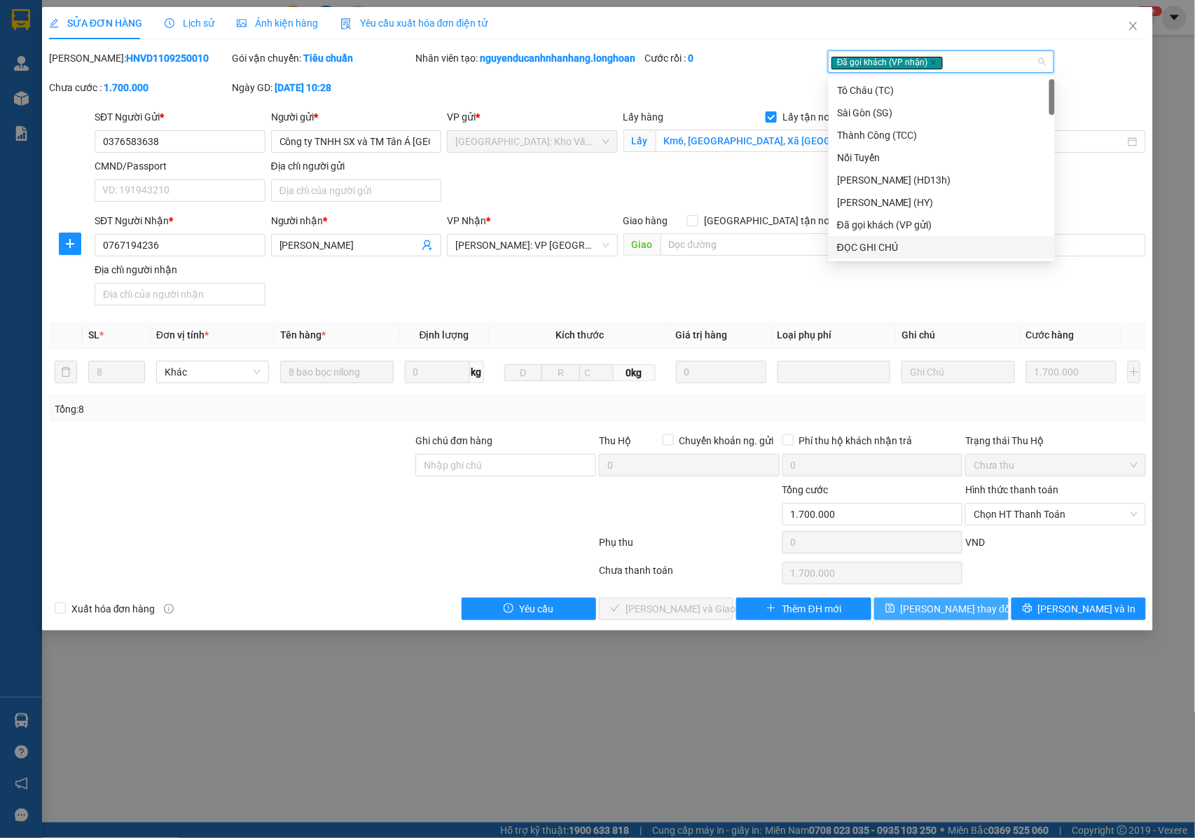
click at [955, 611] on span "Lưu thay đổi" at bounding box center [957, 608] width 112 height 15
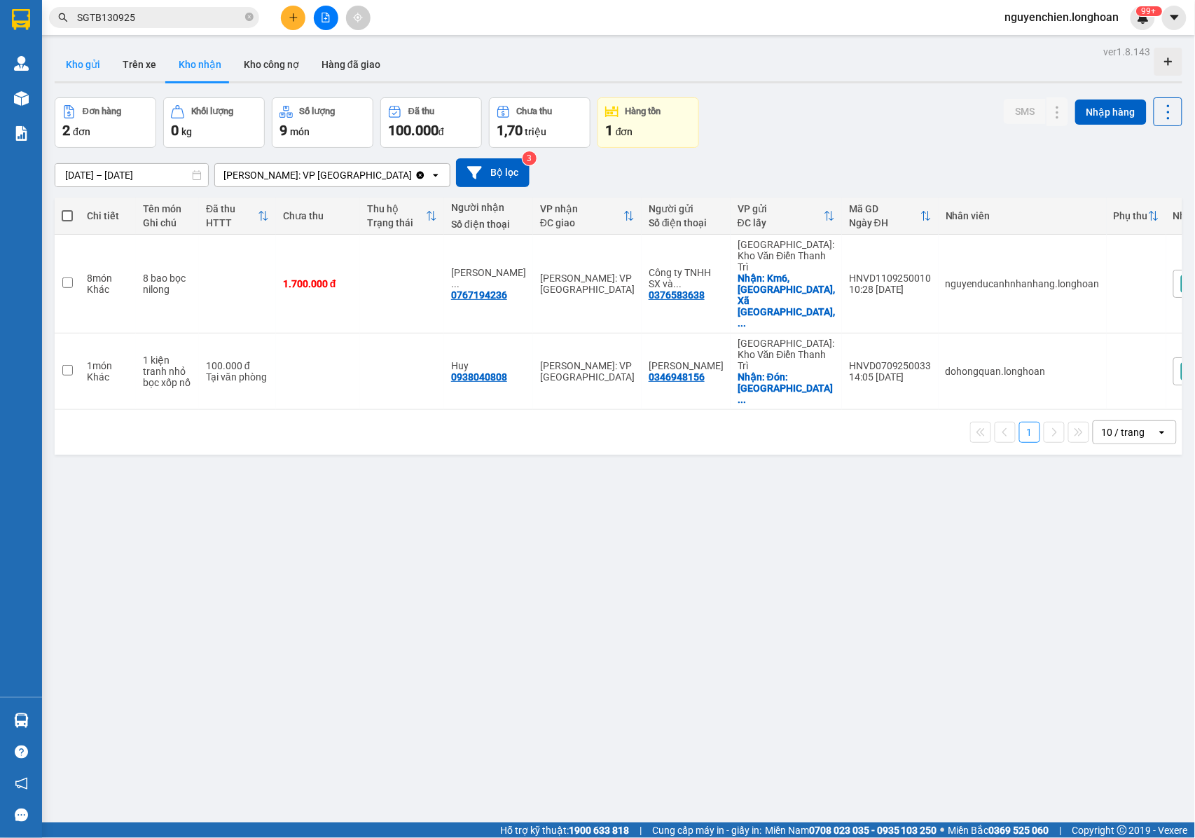
click at [80, 59] on button "Kho gửi" at bounding box center [83, 65] width 57 height 34
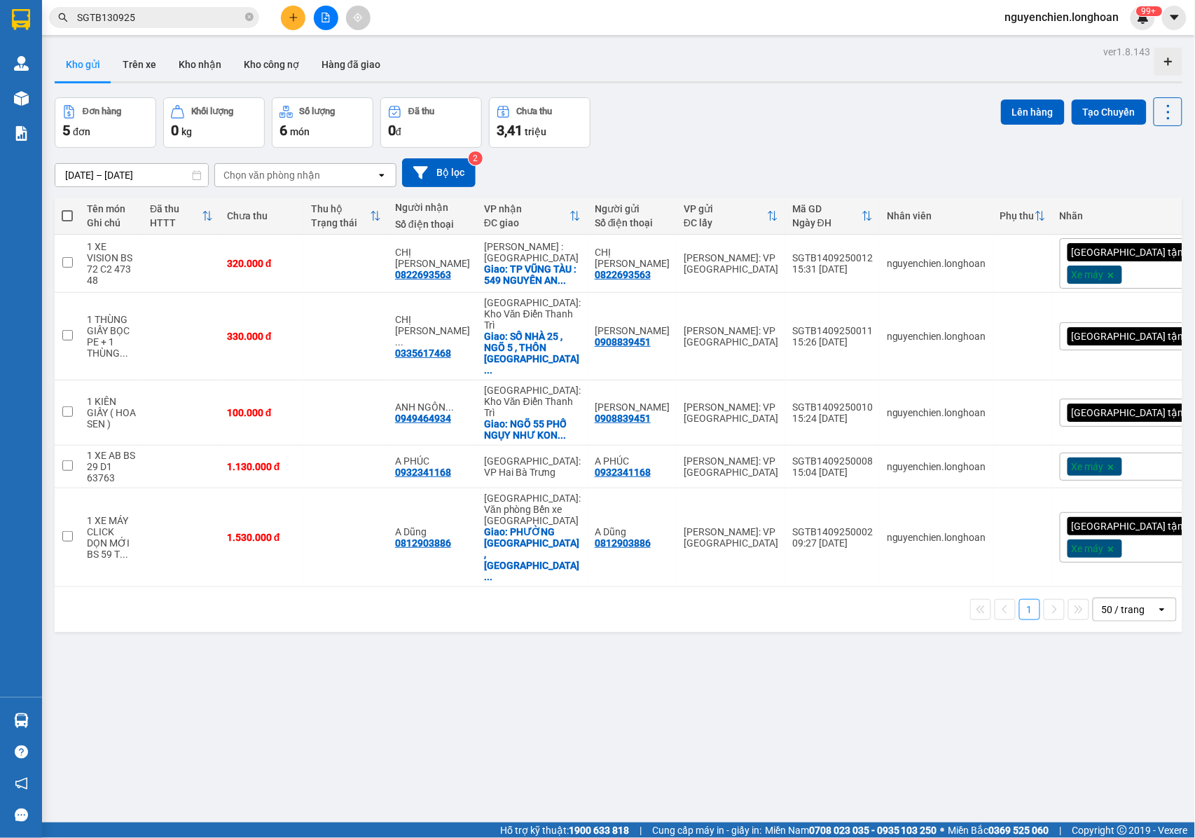
click at [326, 25] on button at bounding box center [326, 18] width 25 height 25
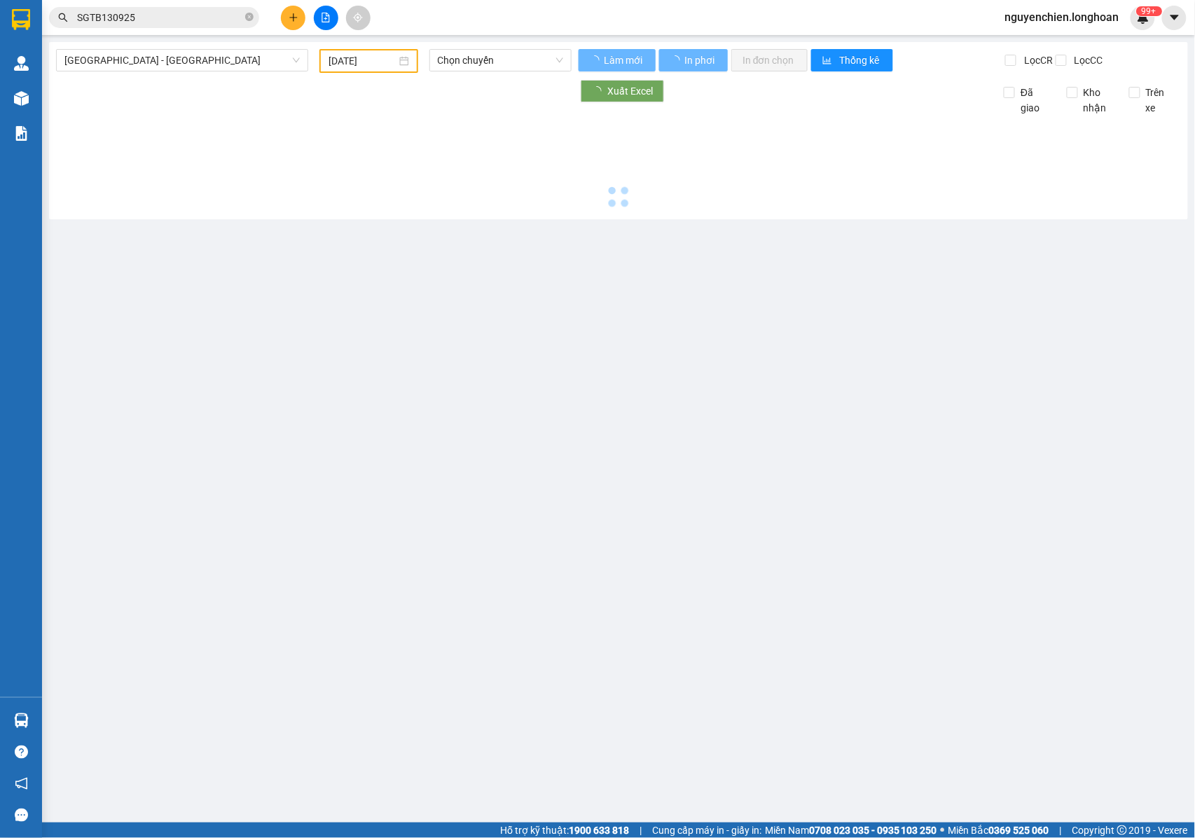
type input "14/09/2025"
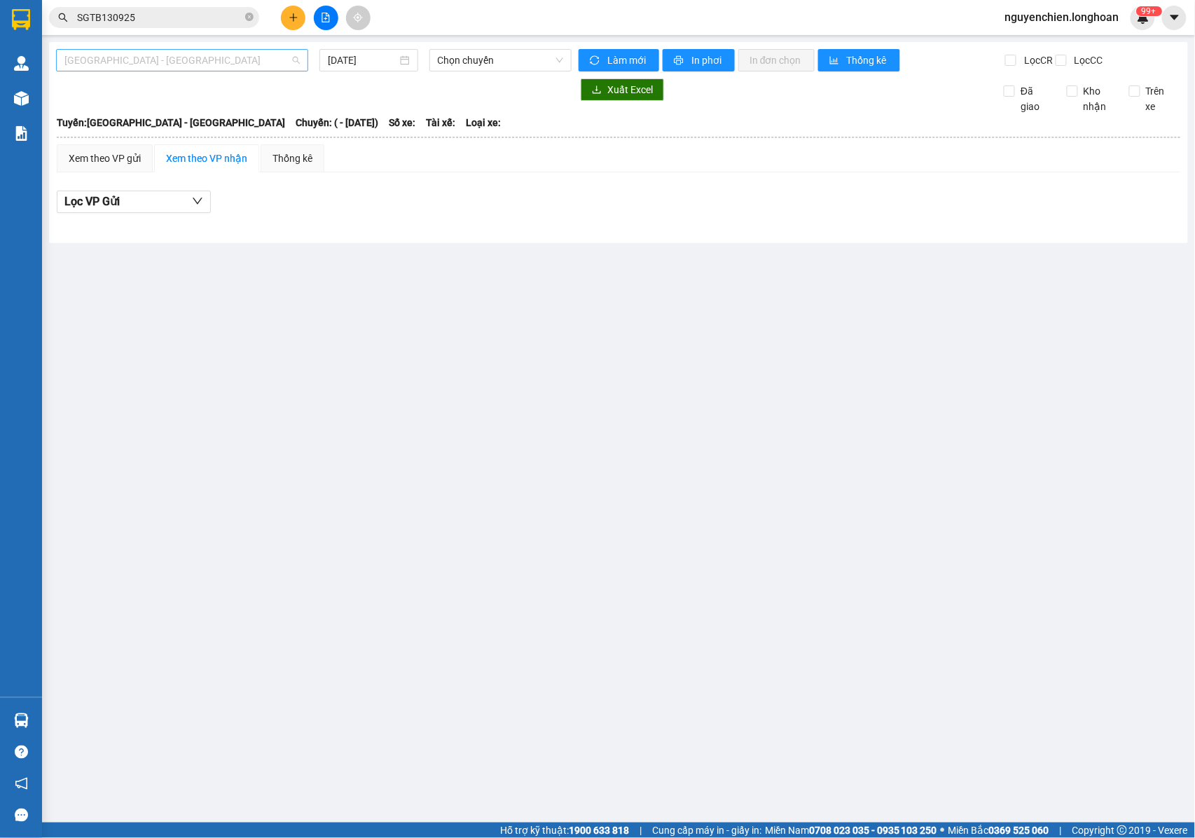
click at [202, 62] on span "Hải Phòng - Hà Nội" at bounding box center [181, 60] width 235 height 21
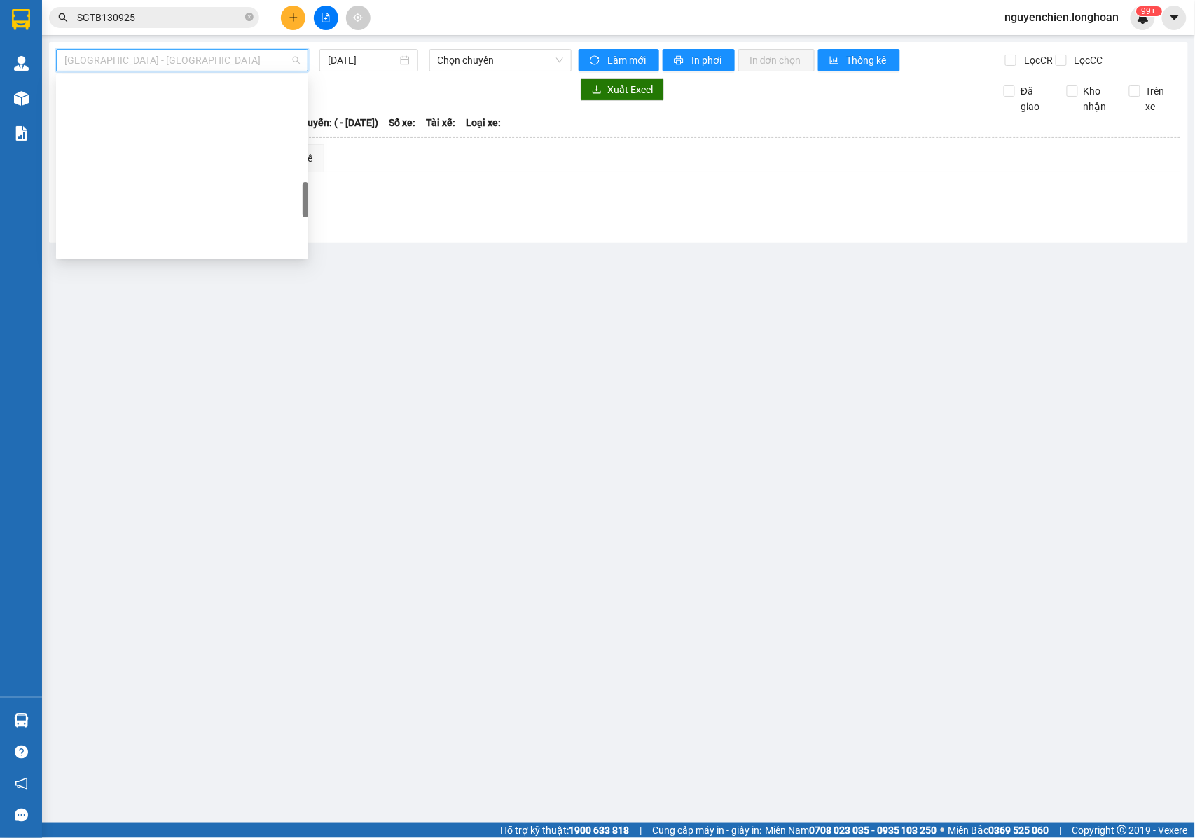
scroll to position [653, 0]
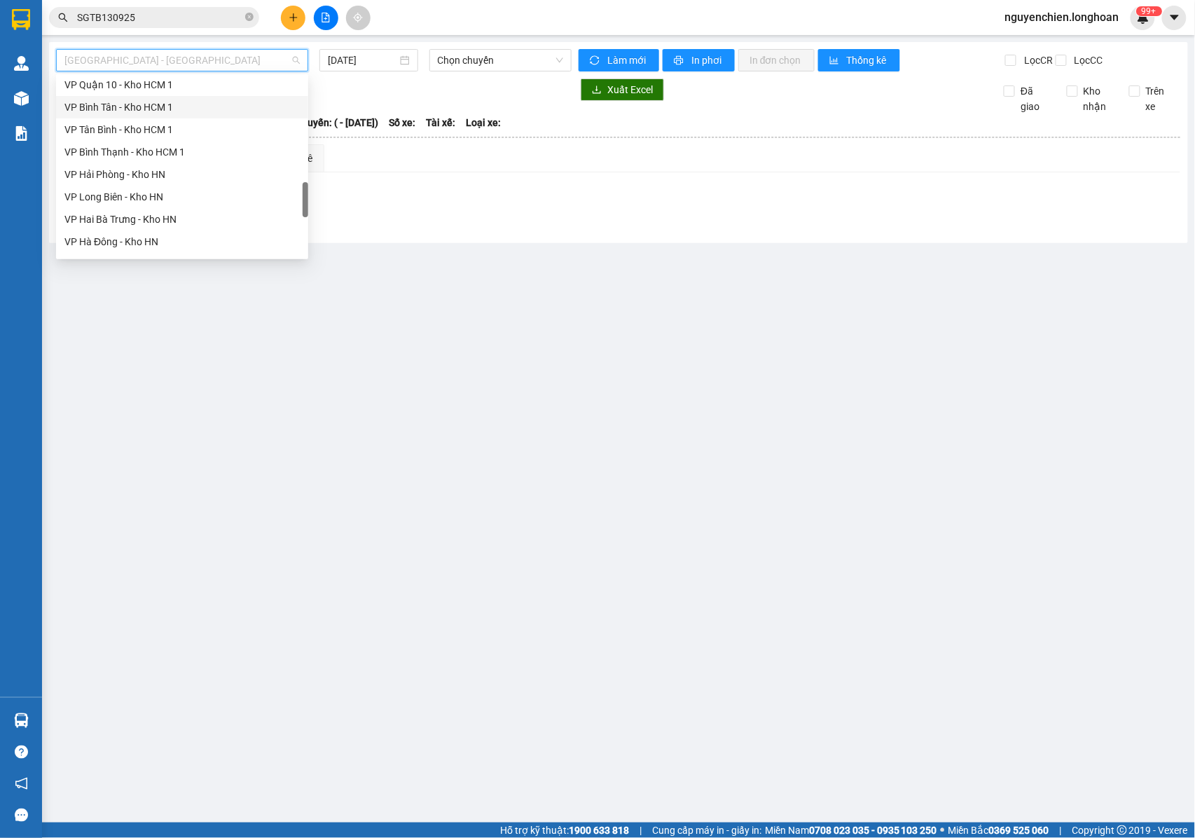
drag, startPoint x: 130, startPoint y: 104, endPoint x: 140, endPoint y: 104, distance: 10.5
click at [132, 104] on div "VP Bình Tân - Kho HCM 1" at bounding box center [181, 106] width 235 height 15
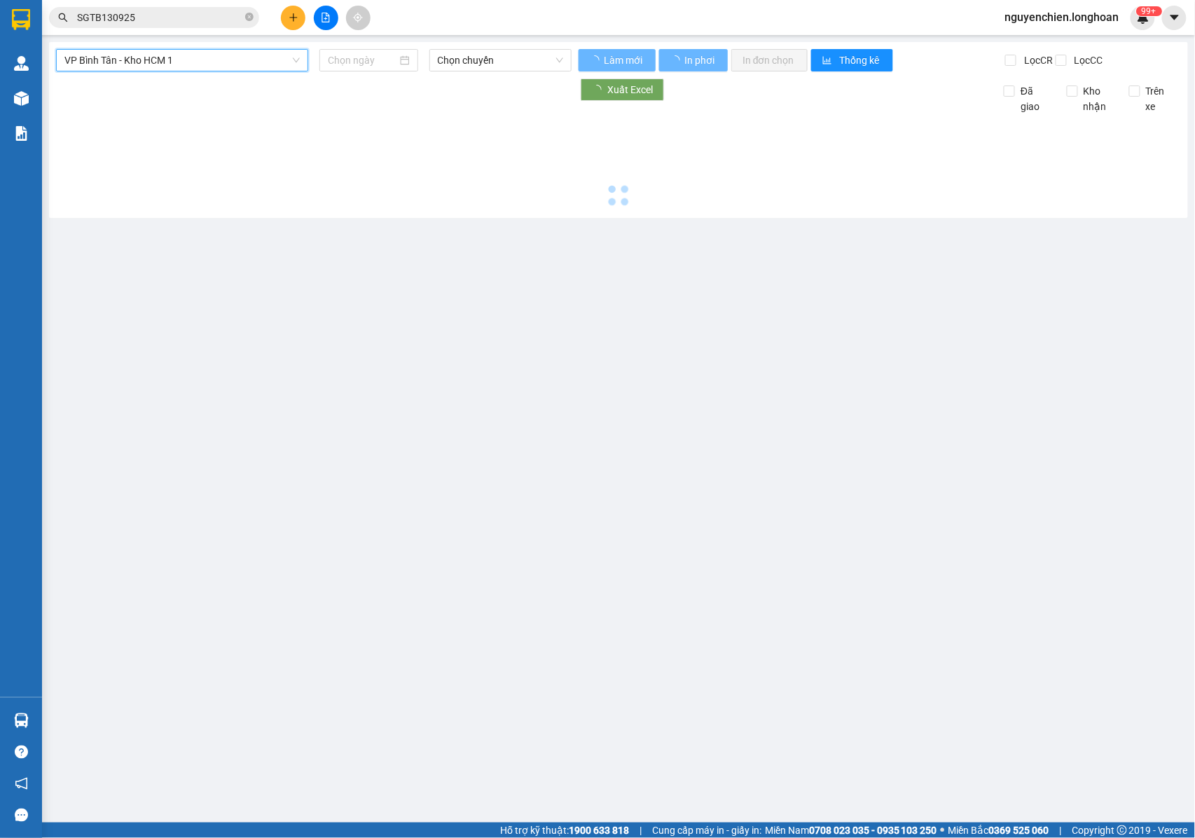
type input "14/09/2025"
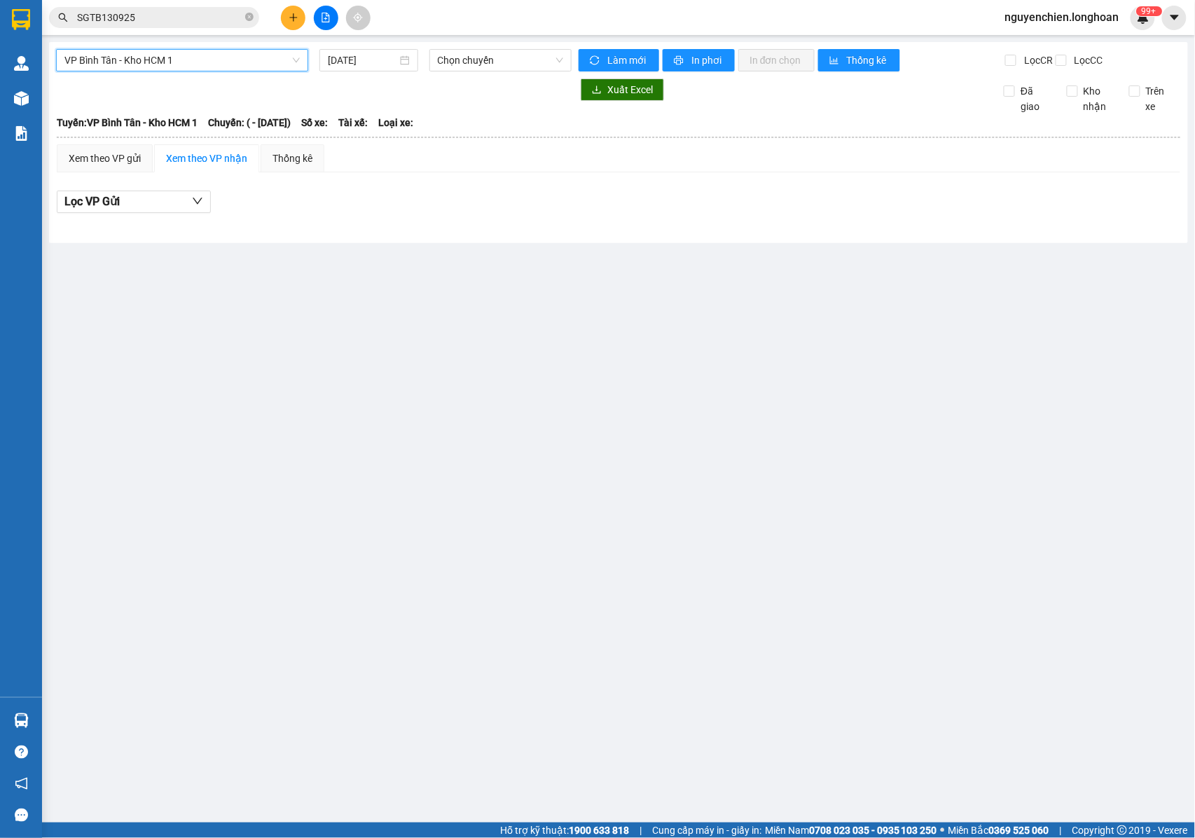
click at [225, 70] on span "VP Bình Tân - Kho HCM 1" at bounding box center [181, 60] width 235 height 21
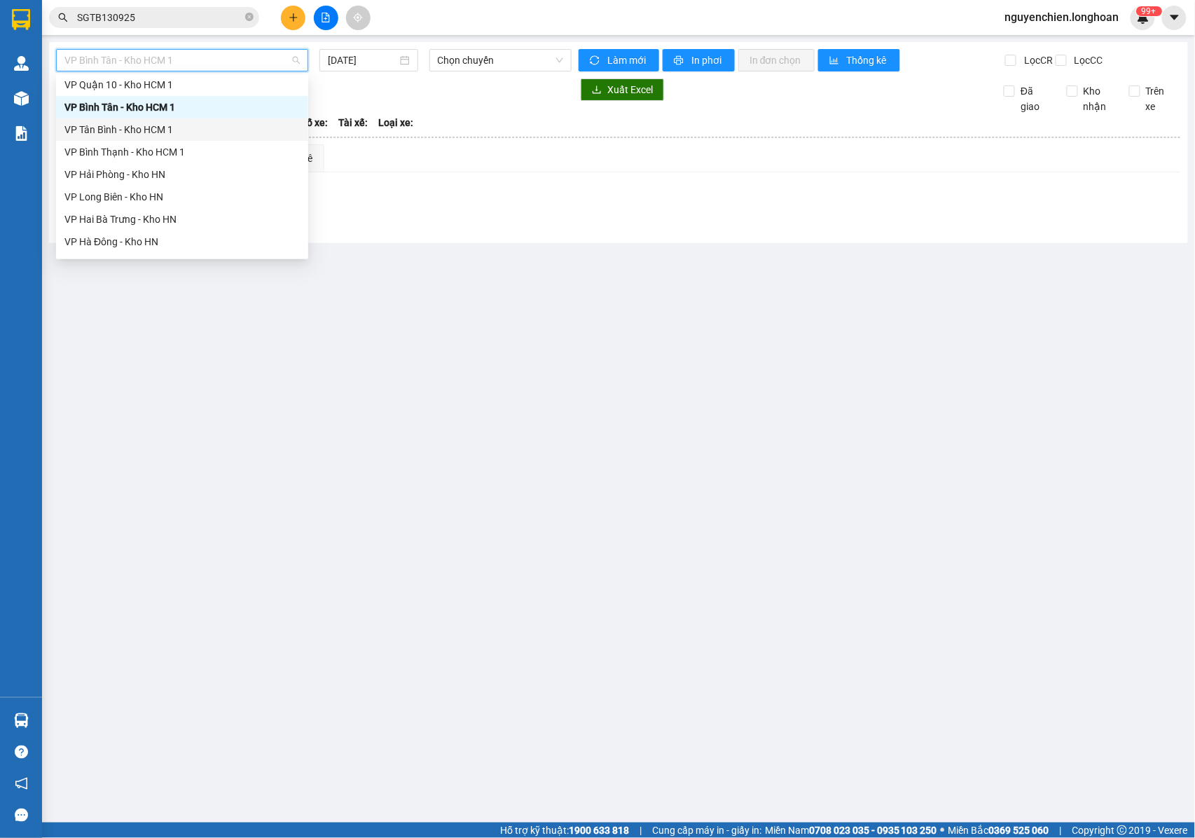
click at [116, 130] on div "VP Tân Bình - Kho HCM 1" at bounding box center [181, 129] width 235 height 15
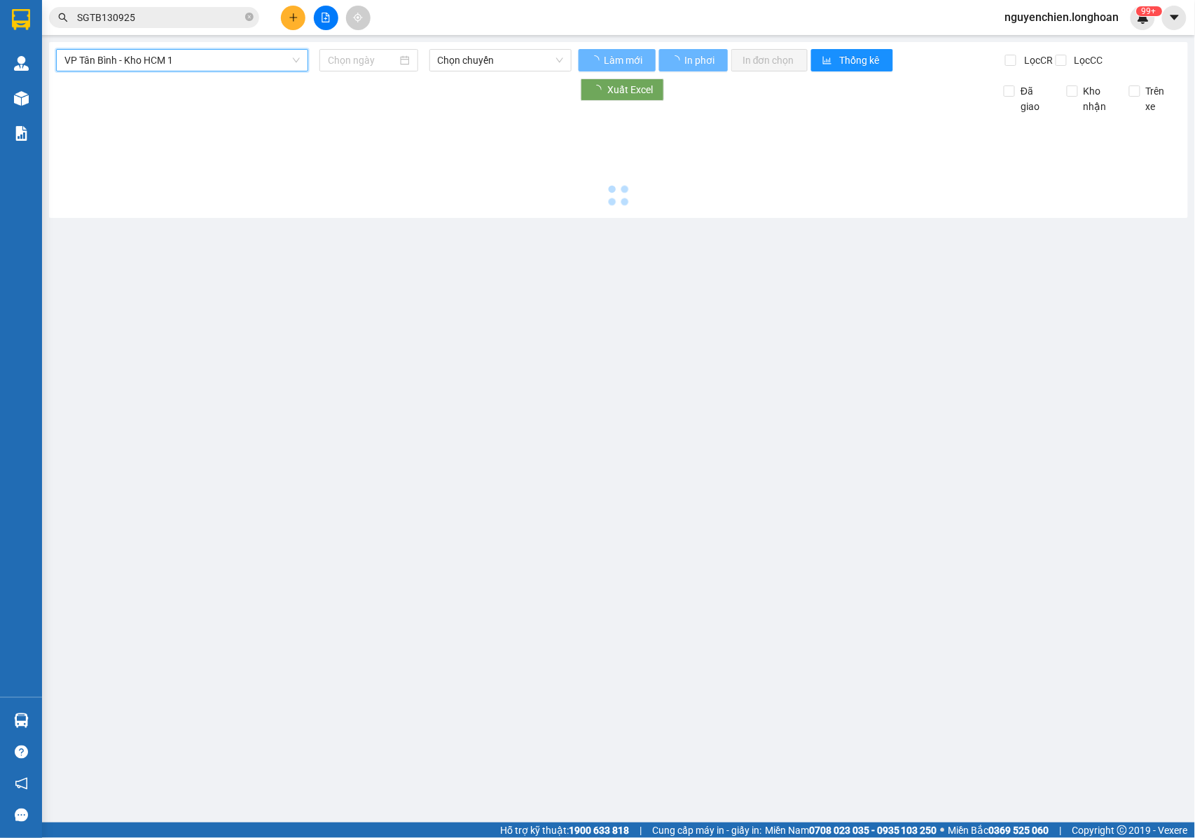
type input "14/09/2025"
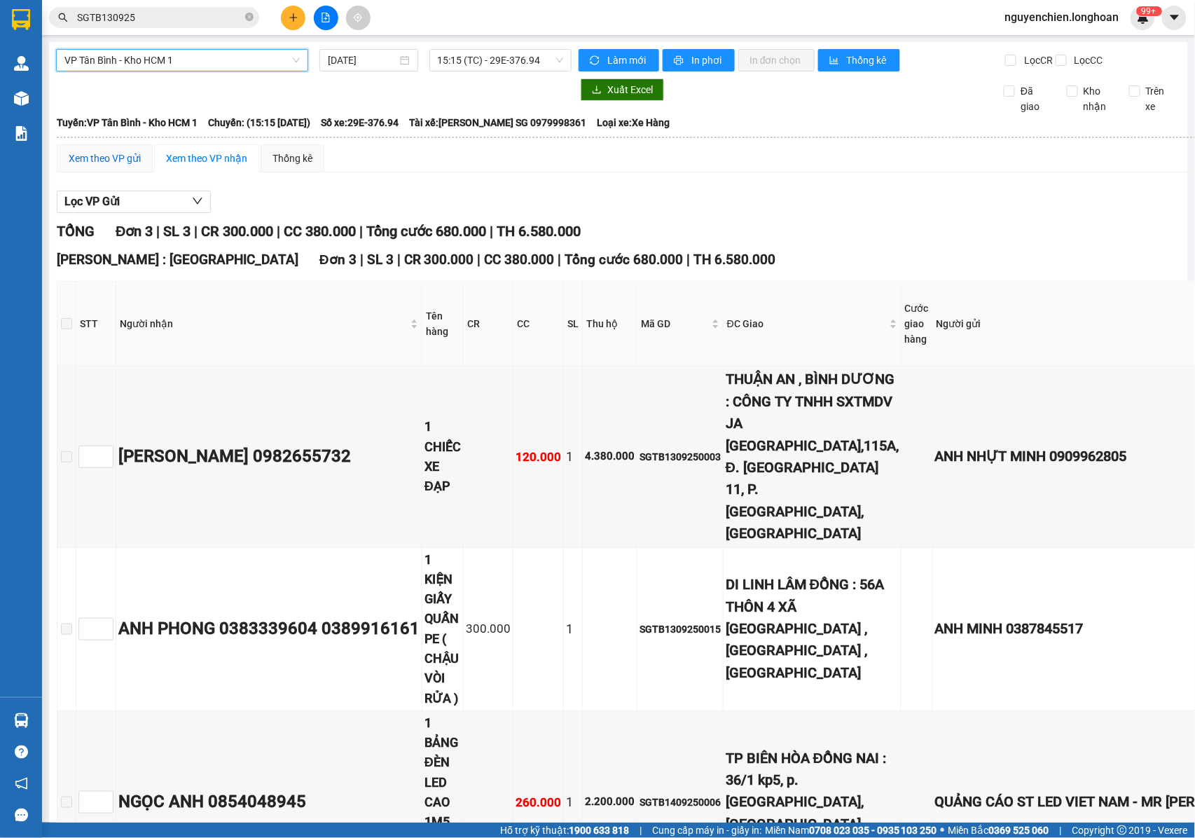
click at [108, 166] on div "Xem theo VP gửi" at bounding box center [105, 158] width 72 height 15
click at [192, 166] on div "Xem theo VP nhận" at bounding box center [206, 158] width 81 height 15
click at [110, 166] on div "Xem theo VP gửi" at bounding box center [105, 158] width 72 height 15
click at [144, 60] on span "VP Tân Bình - Kho HCM 1" at bounding box center [181, 60] width 235 height 21
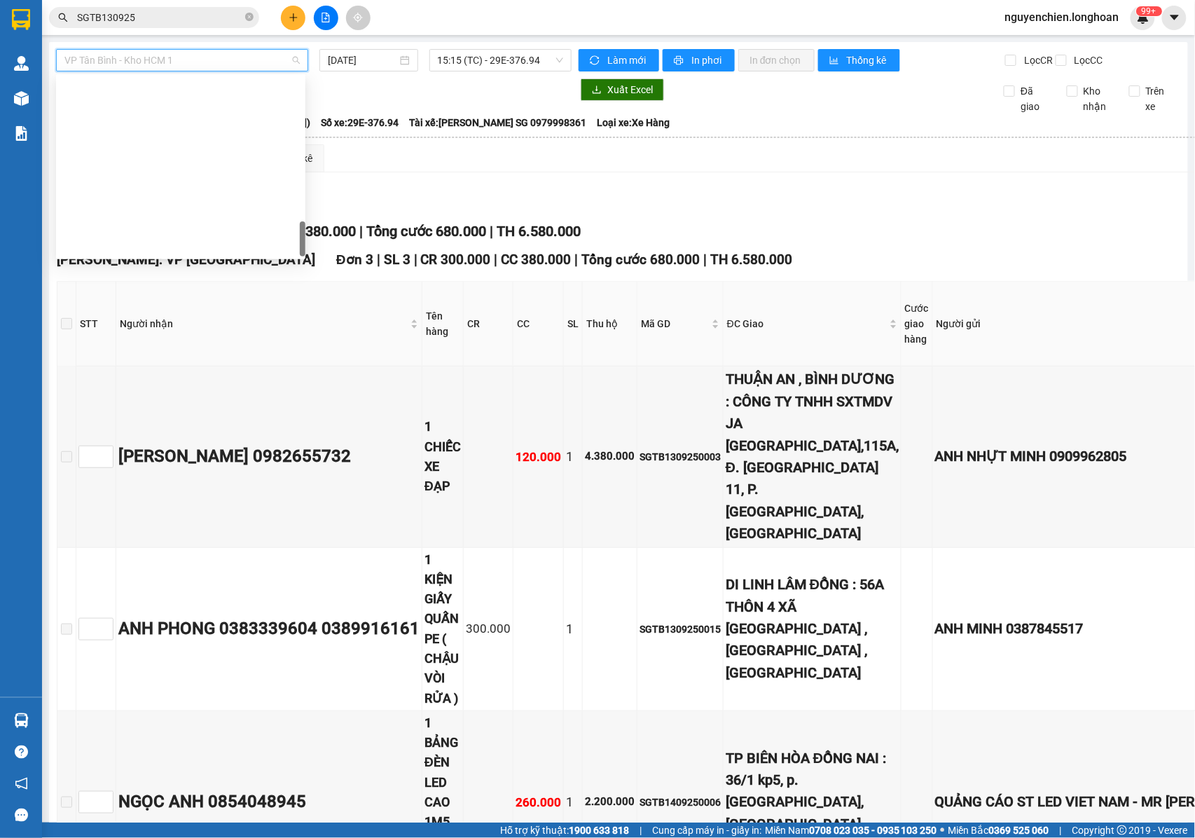
scroll to position [964, 0]
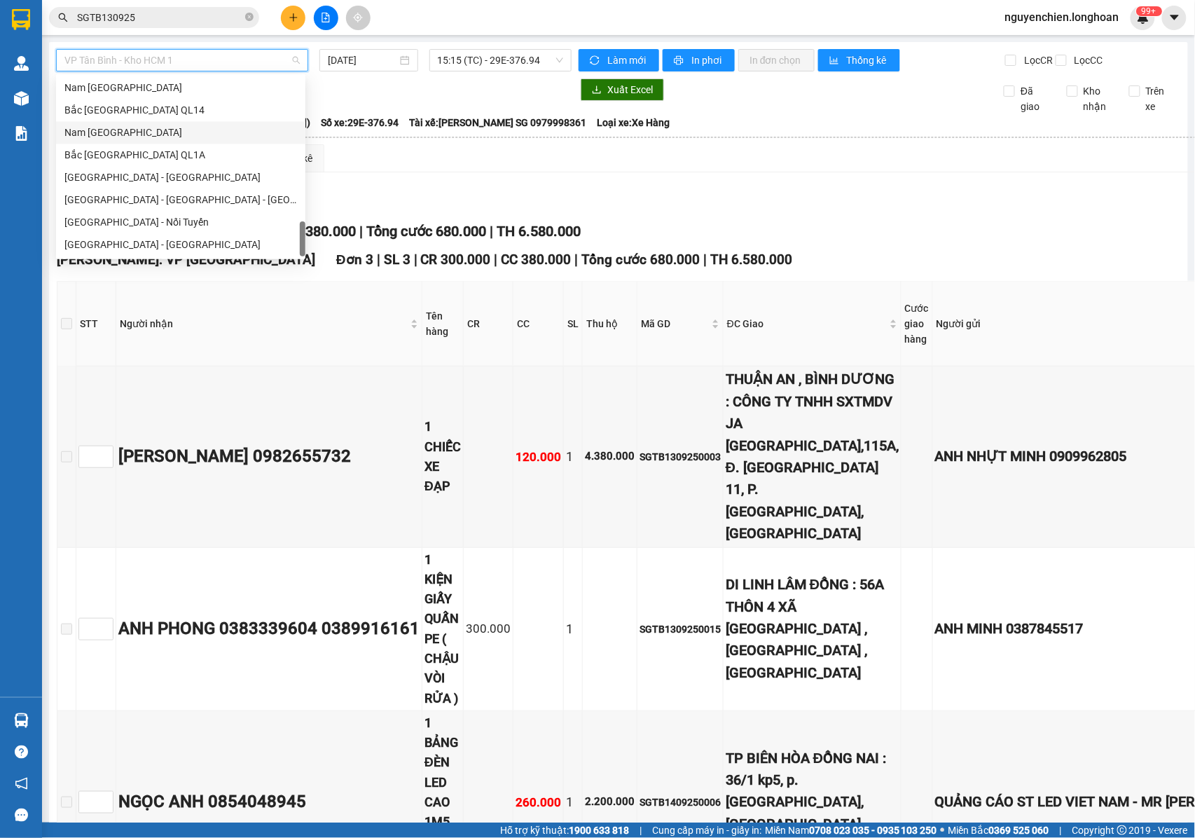
click at [101, 132] on div "Nam Trung Bắc QL1A" at bounding box center [180, 132] width 233 height 15
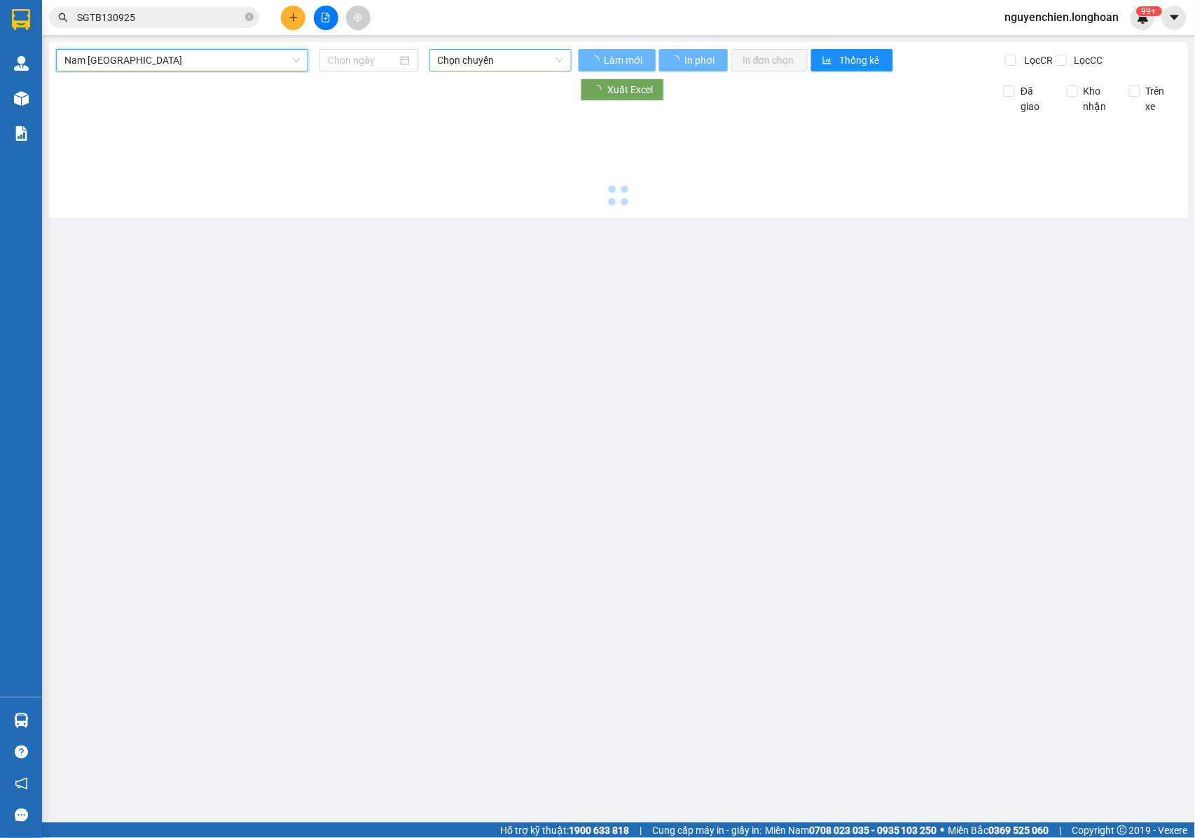
type input "14/09/2025"
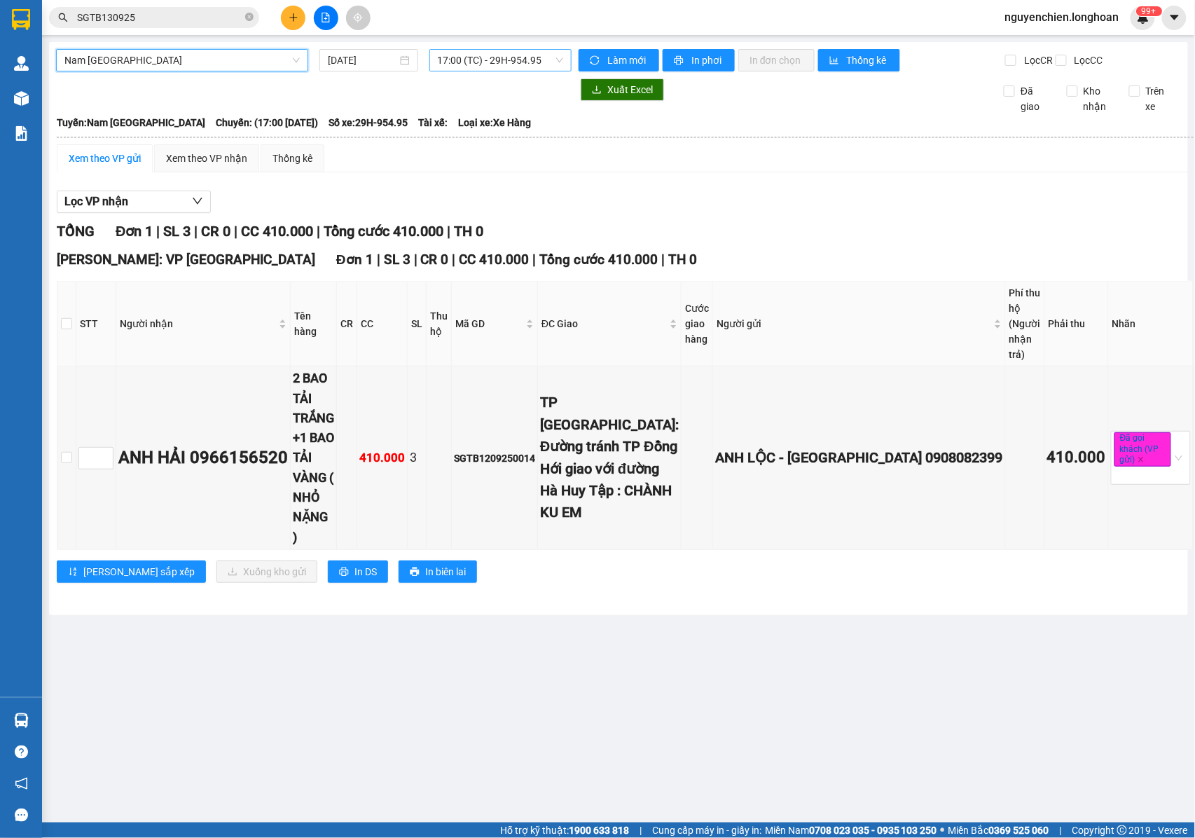
click at [476, 57] on span "17:00 (TC) - 29H-954.95" at bounding box center [500, 60] width 125 height 21
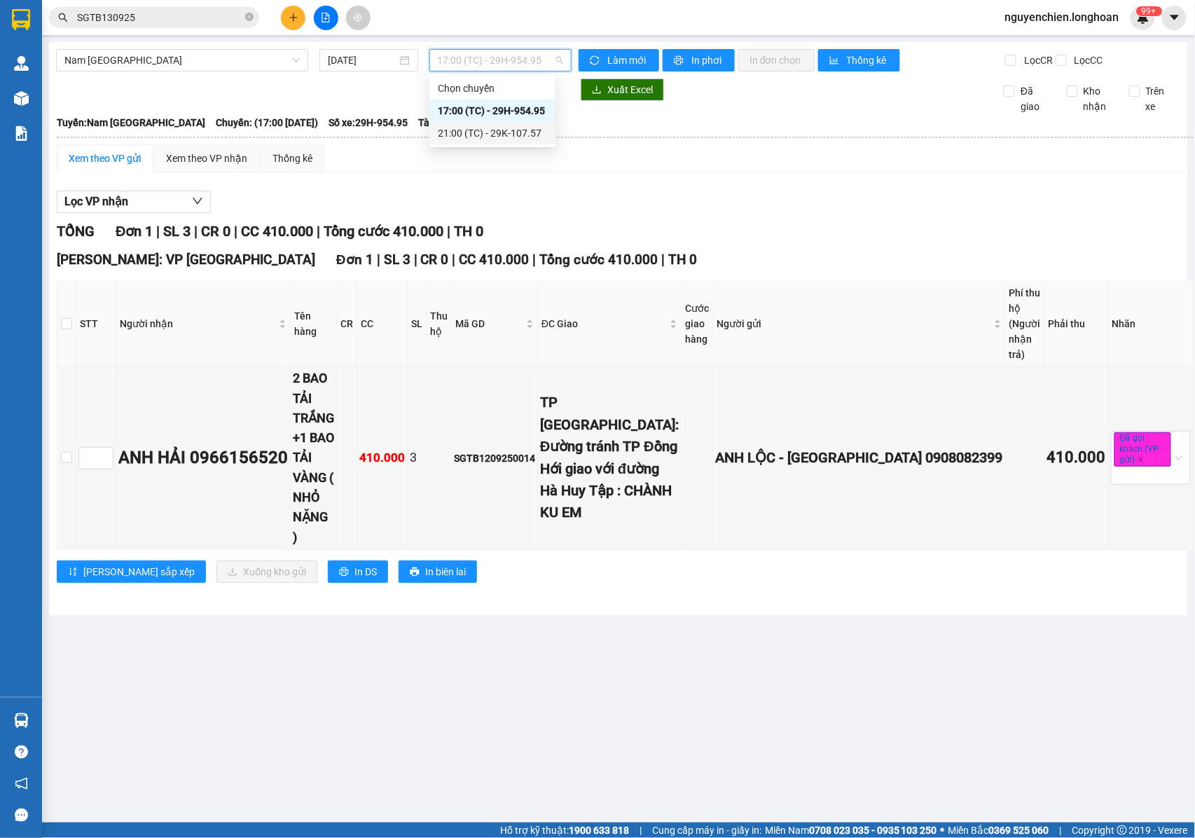
click at [466, 127] on div "21:00 (TC) - 29K-107.57" at bounding box center [492, 132] width 109 height 15
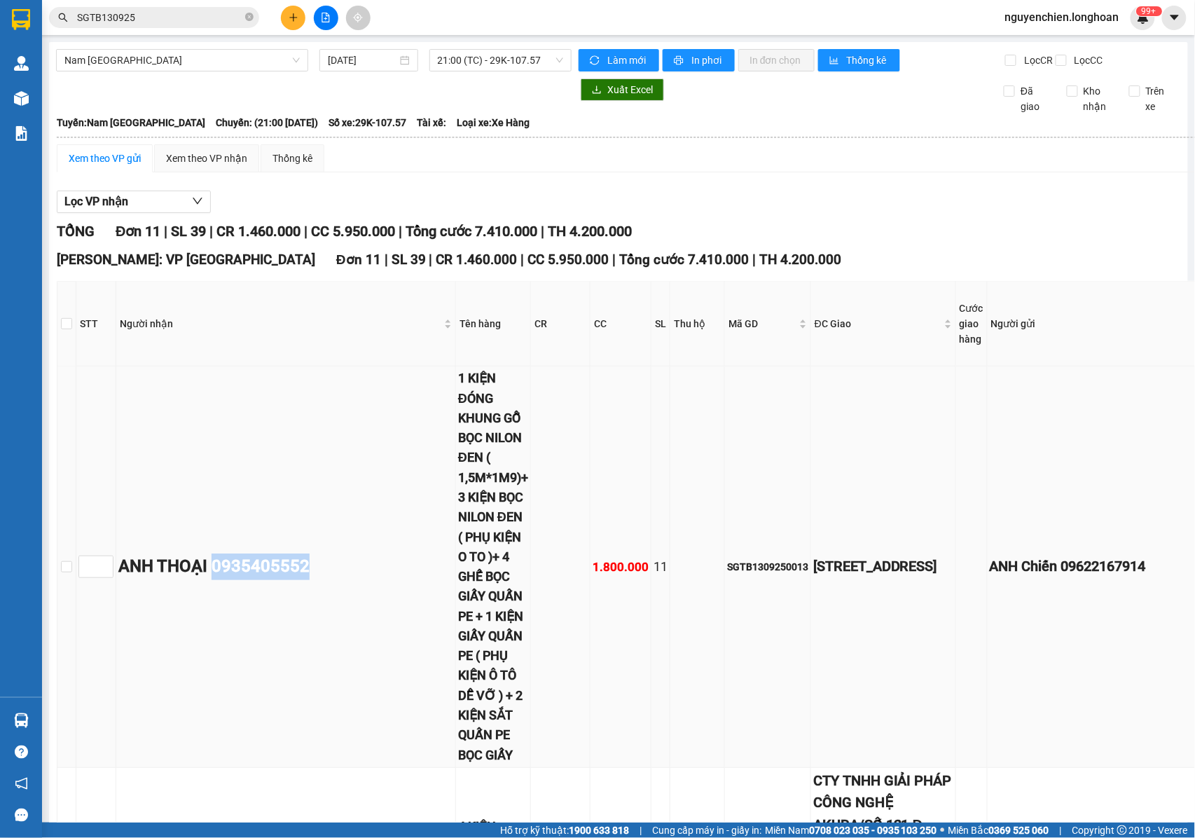
drag, startPoint x: 325, startPoint y: 574, endPoint x: 219, endPoint y: 576, distance: 106.5
click at [219, 576] on div "ANH THOẠI 0935405552" at bounding box center [285, 566] width 335 height 27
copy div "0935405552"
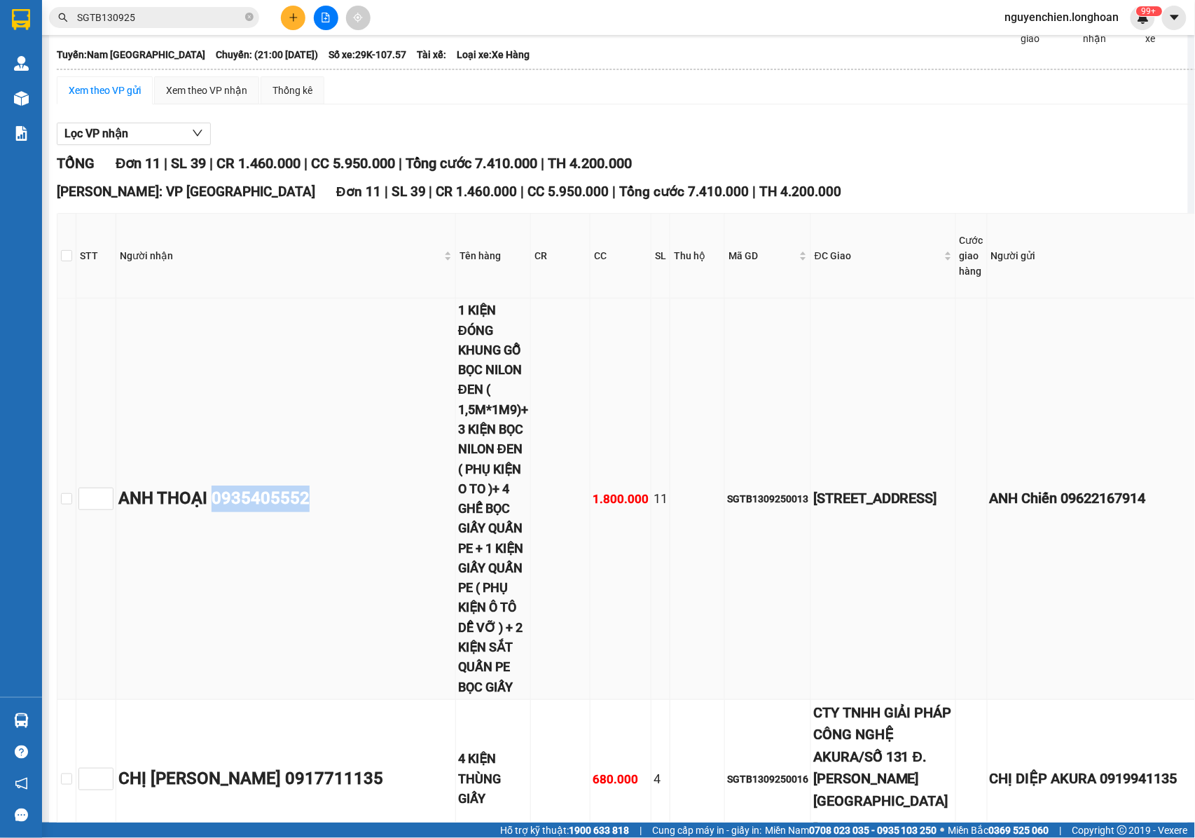
scroll to position [186, 0]
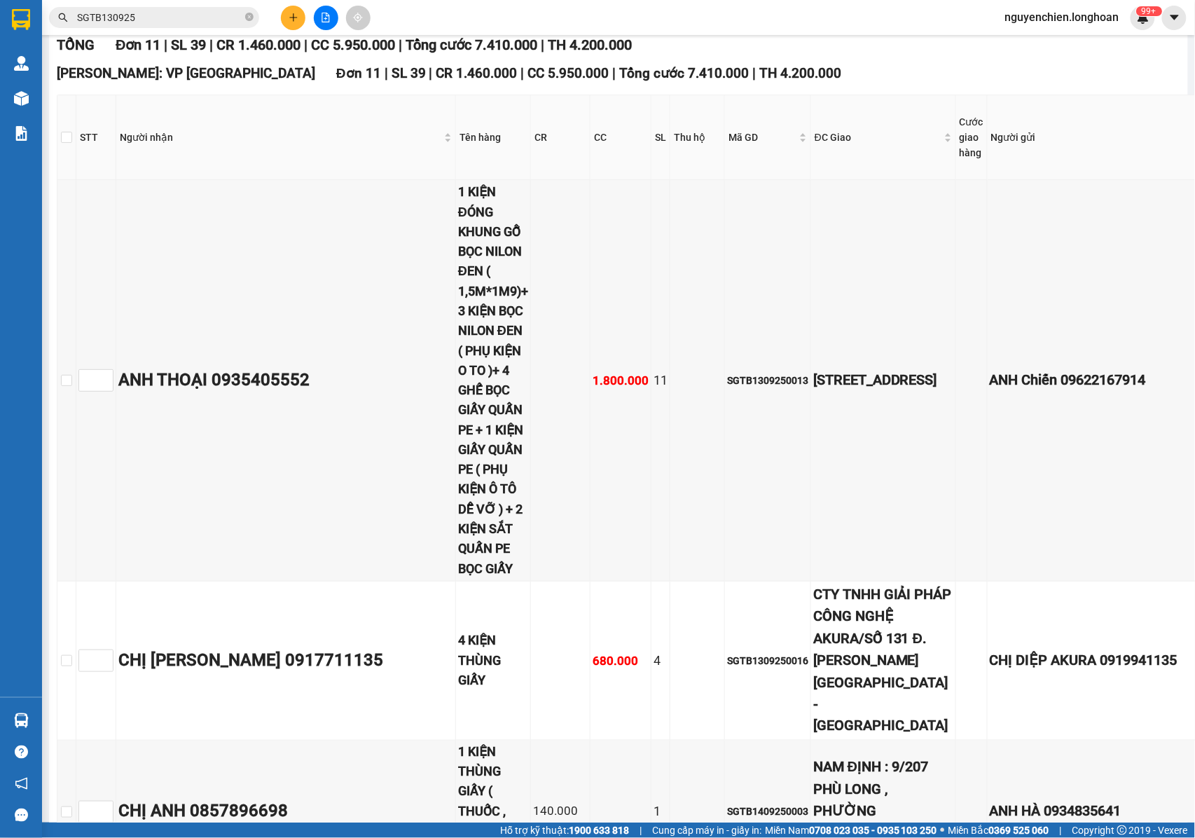
click at [219, 21] on input "SGTB130925" at bounding box center [159, 17] width 165 height 15
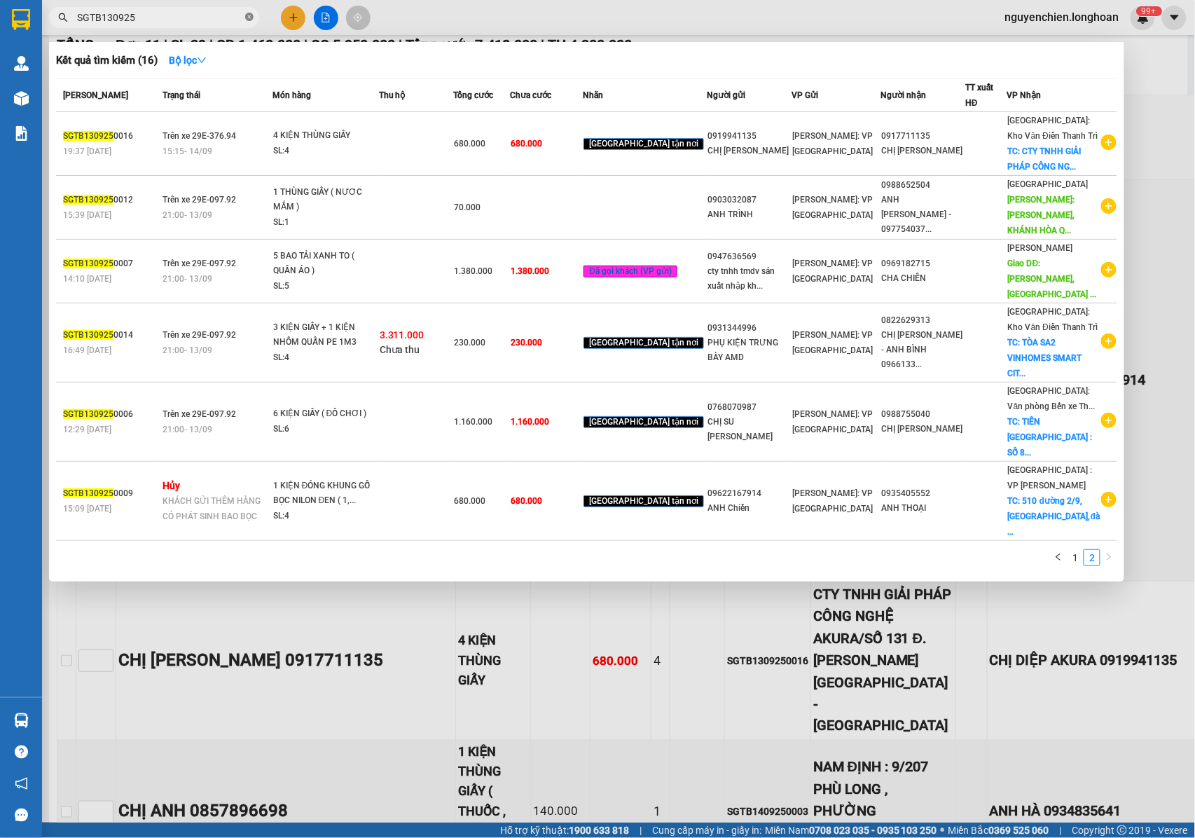
click at [247, 21] on icon "close-circle" at bounding box center [249, 17] width 8 height 8
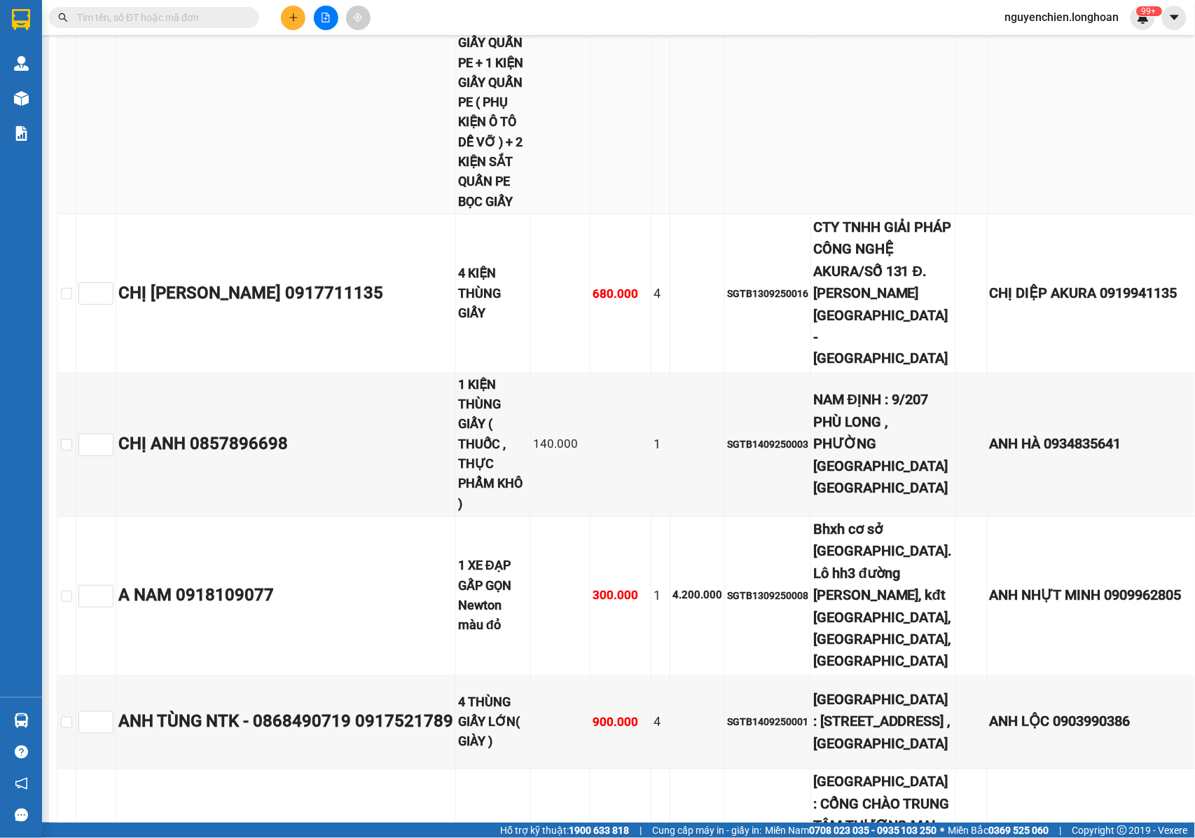
scroll to position [0, 0]
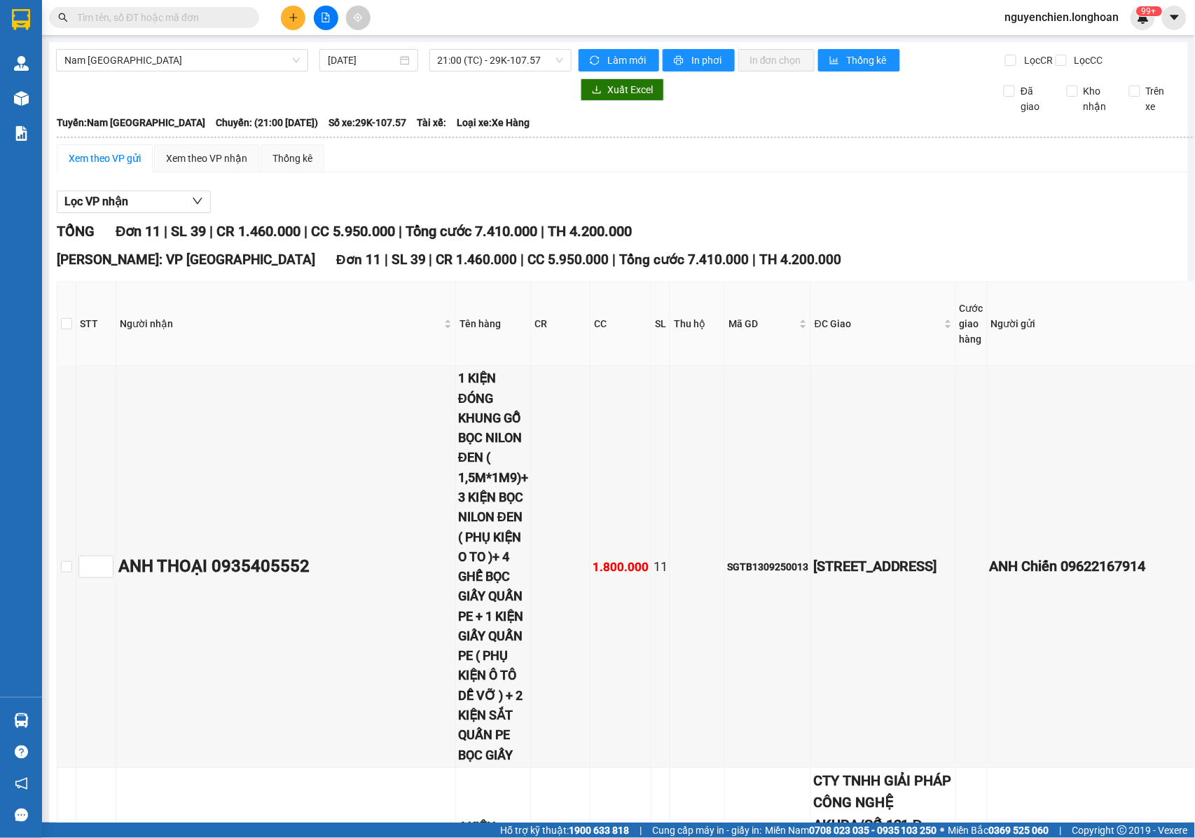
drag, startPoint x: 202, startPoint y: 8, endPoint x: 165, endPoint y: 24, distance: 40.2
paste input "0935405552"
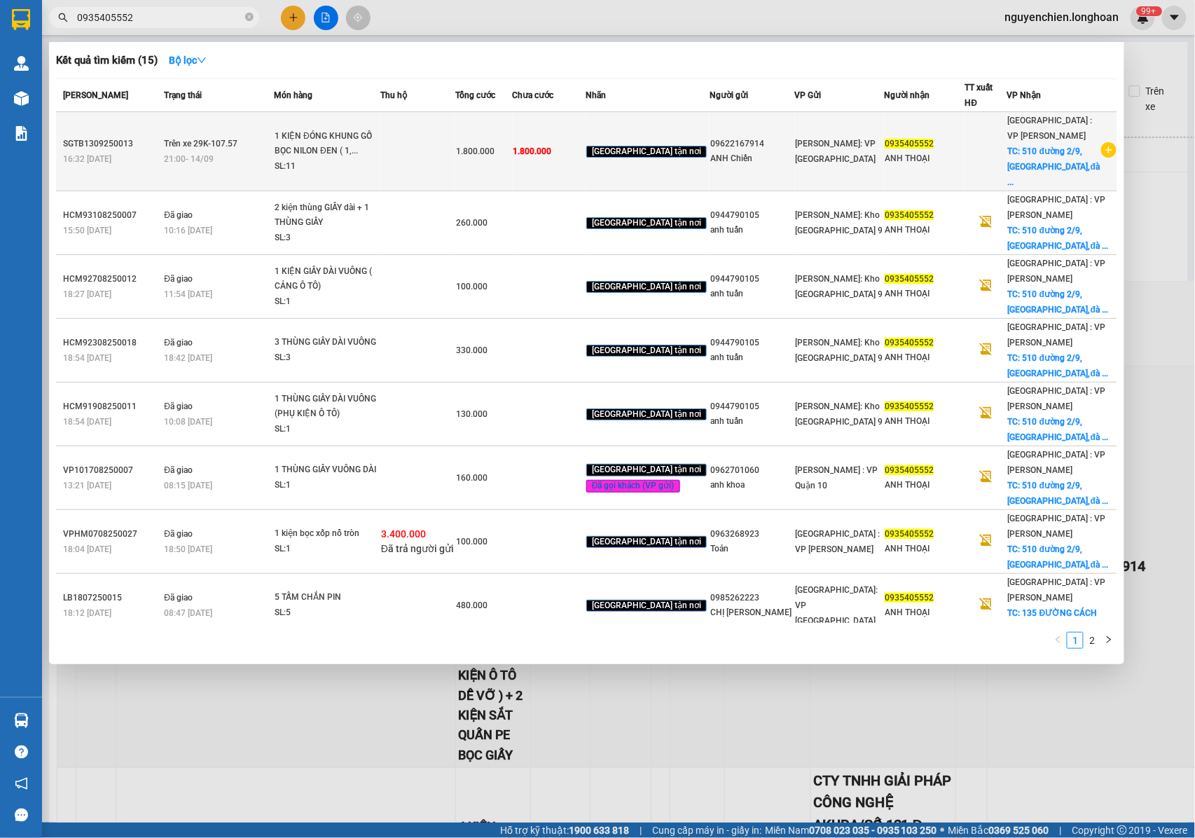
type input "0935405552"
click at [360, 159] on div "SL: 11" at bounding box center [327, 166] width 105 height 15
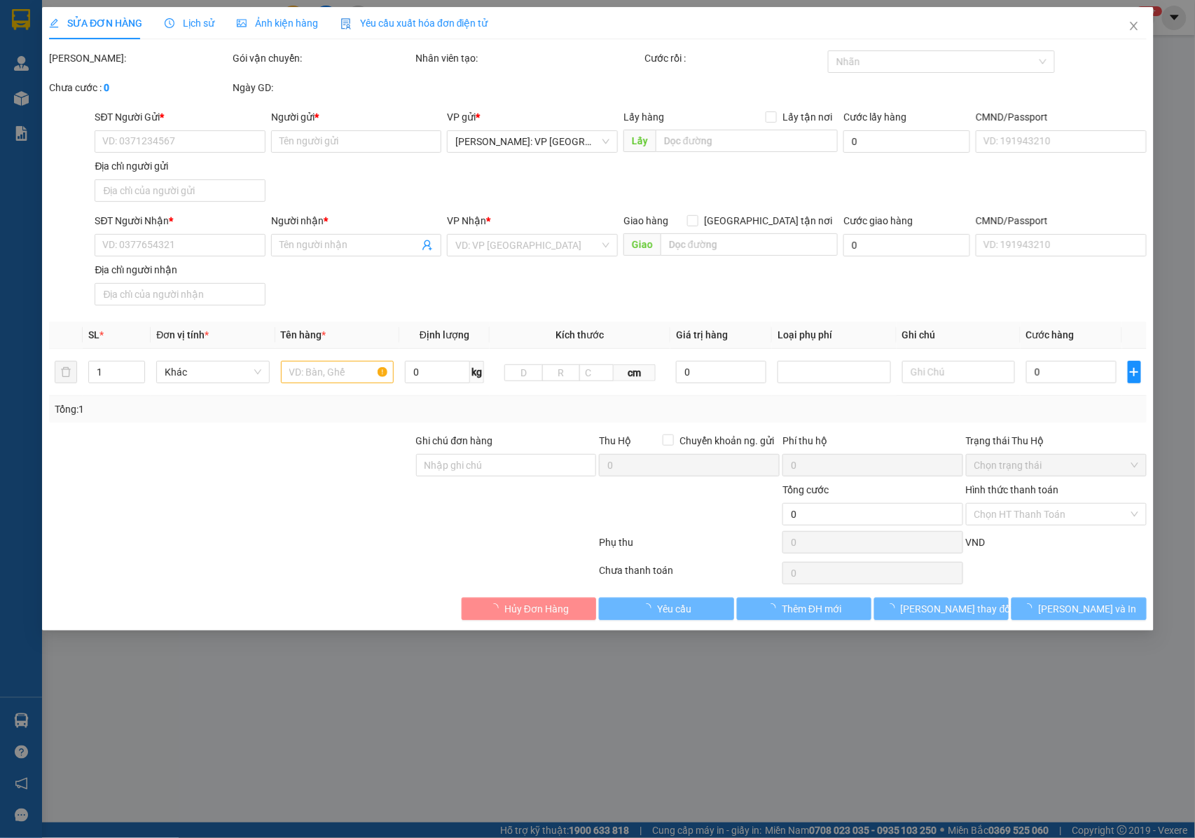
type input "09622167914"
type input "ANH Chiến"
type input "0935405552"
type input "ANH THOẠI"
checkbox input "true"
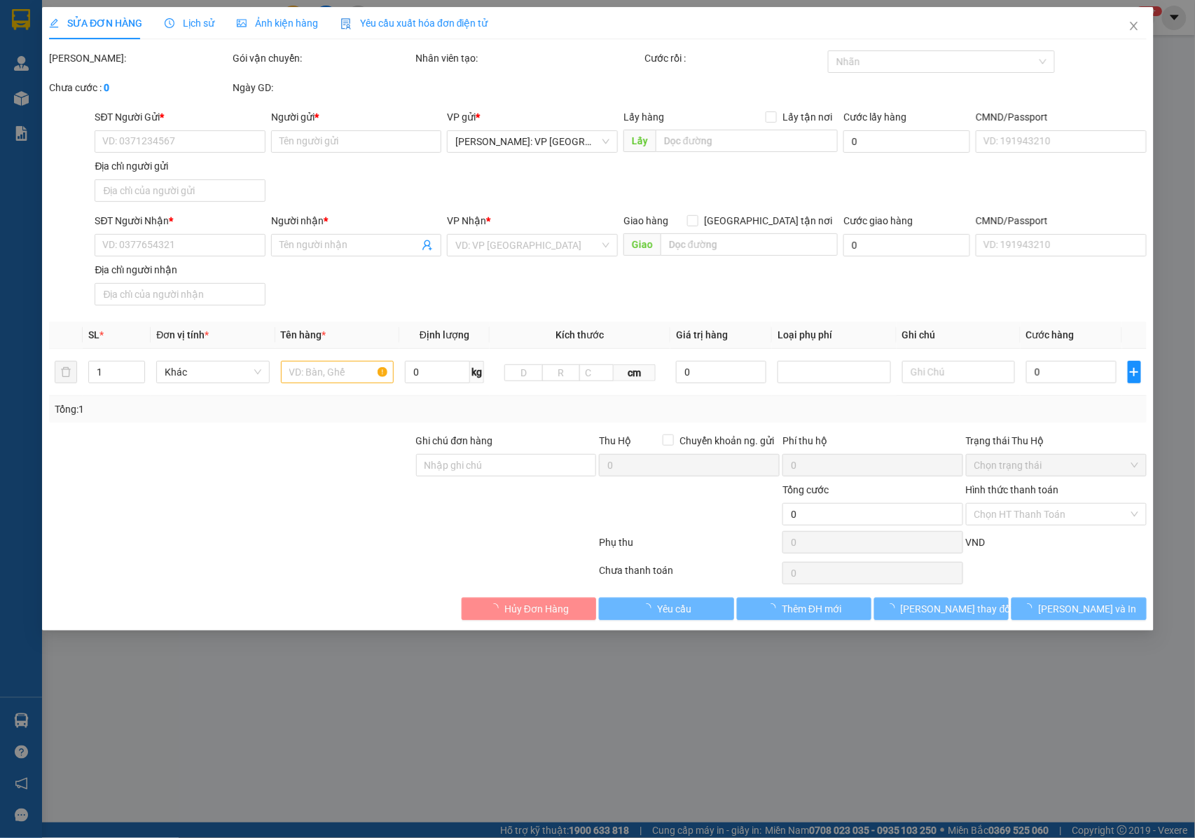
type input "510 đường 2/9,hải châu,đà nẵng"
type input "NHẬN NGUYÊN KIỆN GIAO NGUYÊN KIỆN, HƯ VỠ K ĐỀN+ ĐÃ GIẢM 150K"
type input "1.800.000"
type input "50.000"
type input "1.800.000"
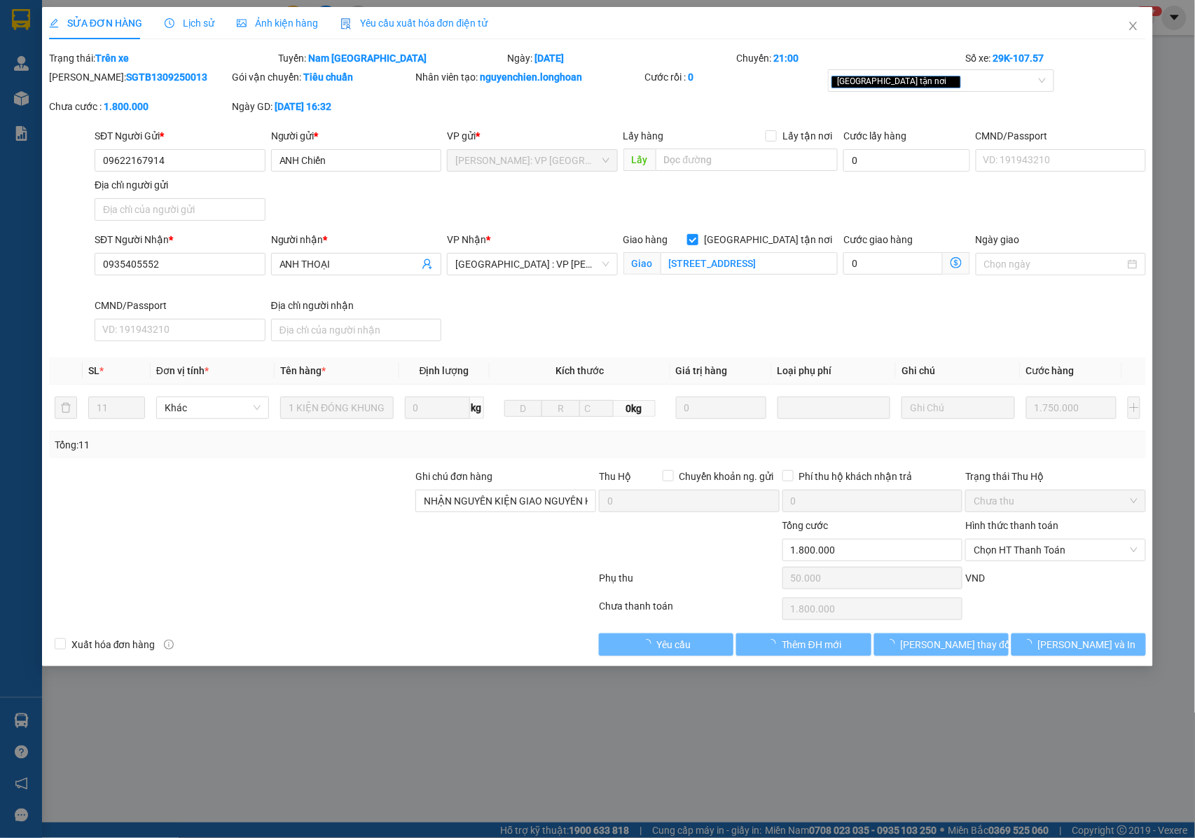
click at [185, 25] on span "Lịch sử" at bounding box center [190, 23] width 50 height 11
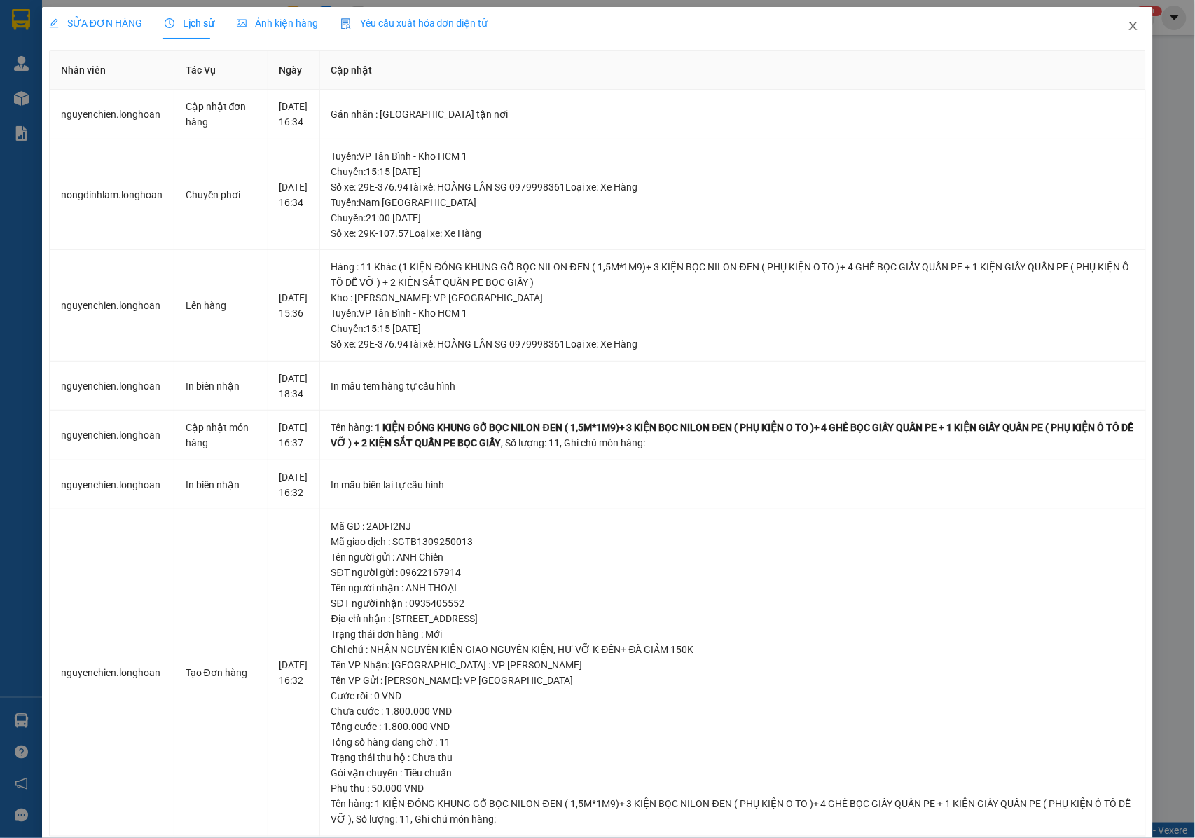
click at [1128, 28] on icon "close" at bounding box center [1133, 25] width 11 height 11
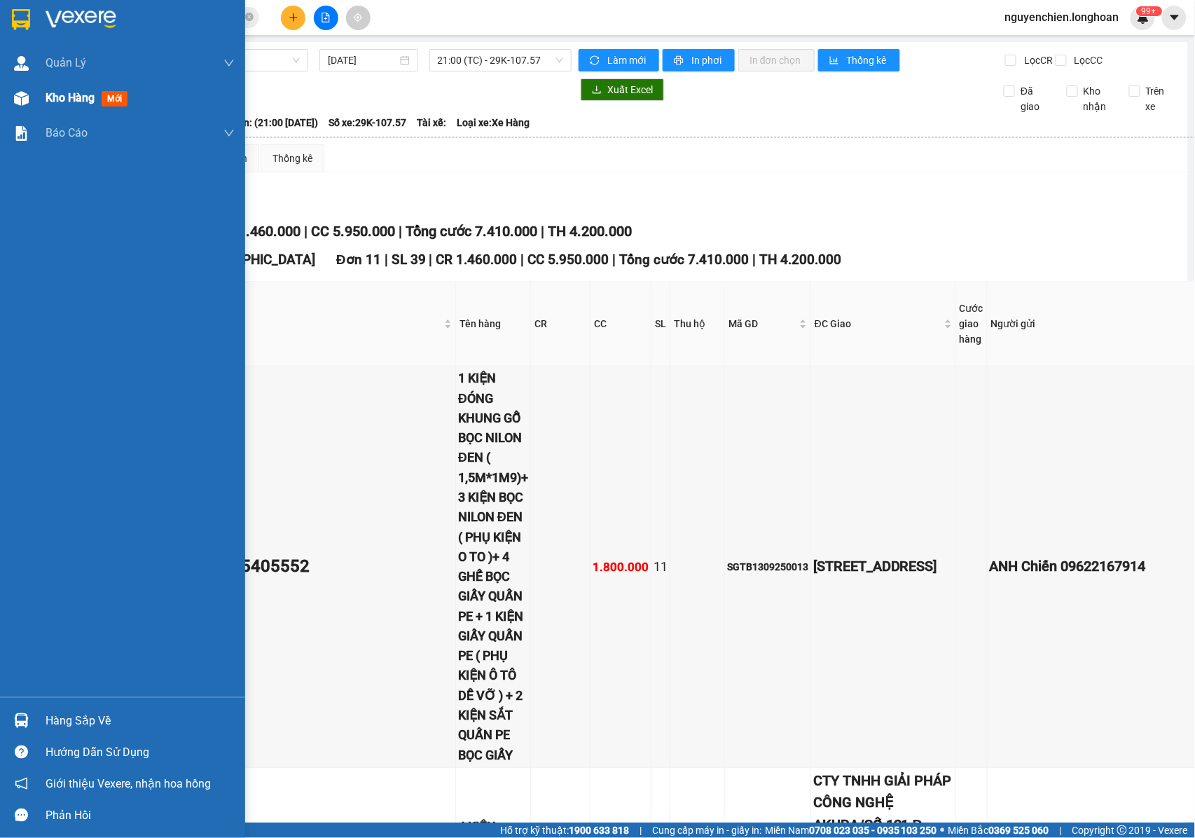
click at [26, 107] on div at bounding box center [21, 98] width 25 height 25
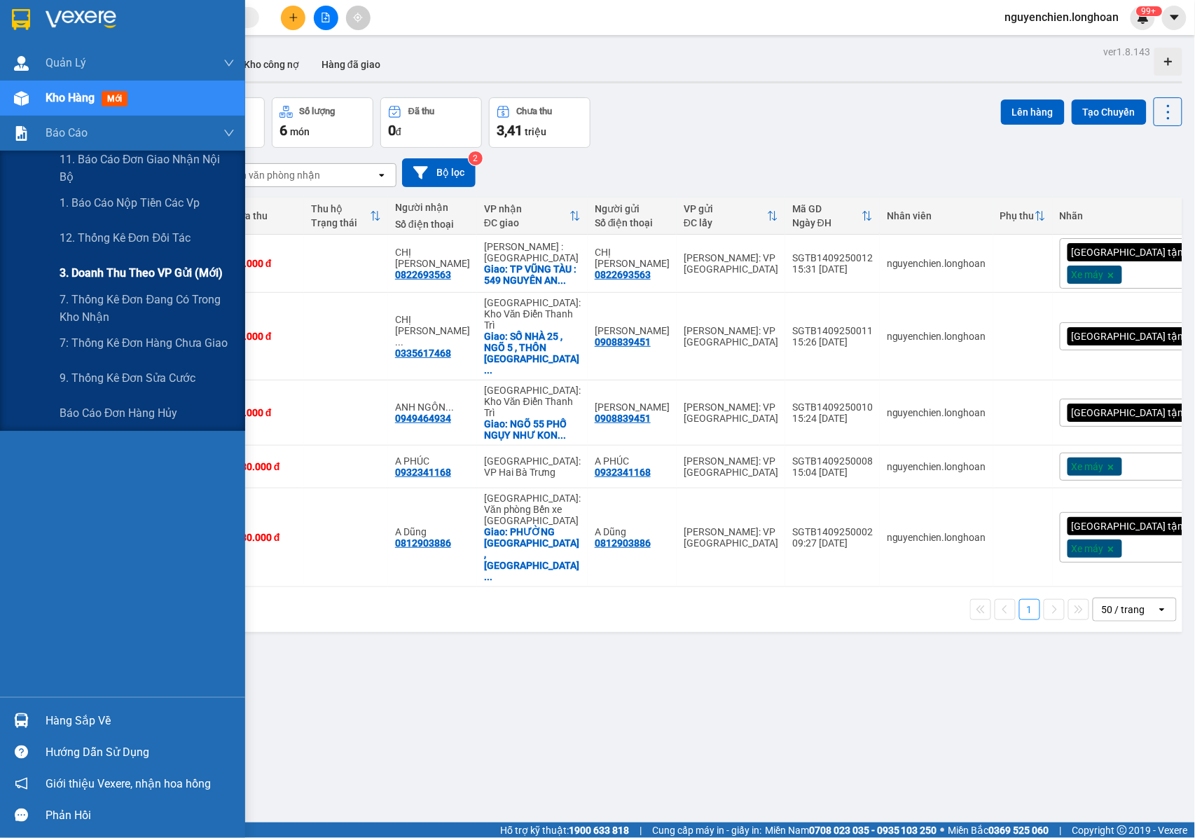
click at [88, 266] on span "3. Doanh Thu theo VP Gửi (mới)" at bounding box center [141, 273] width 163 height 18
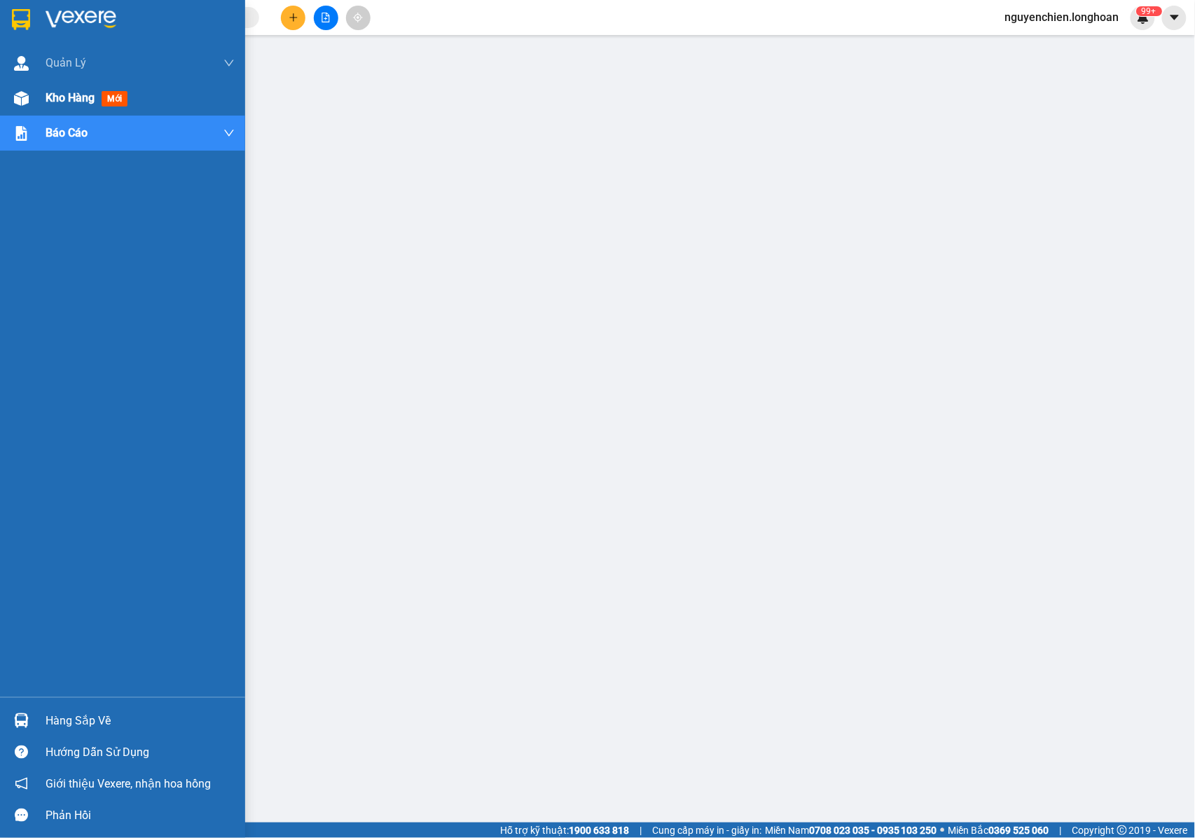
click at [25, 108] on div at bounding box center [21, 98] width 25 height 25
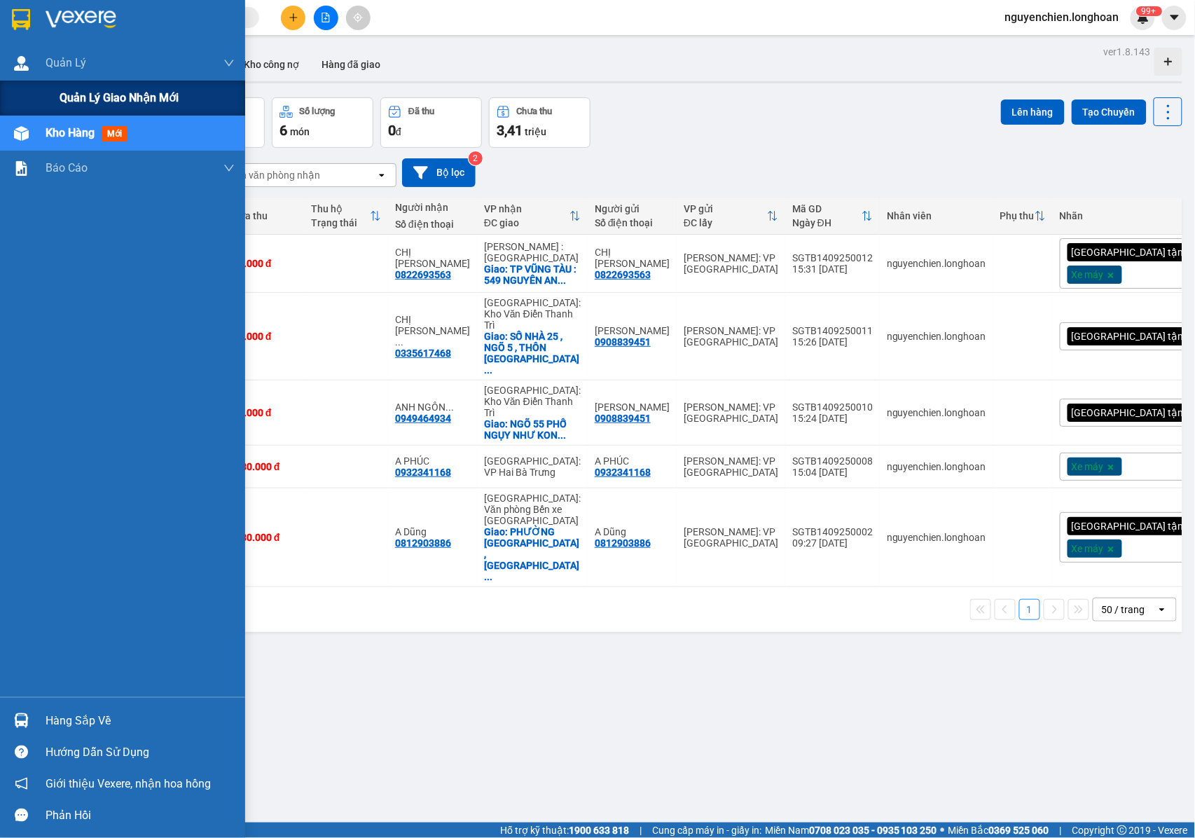
click at [29, 95] on div "Quản lý giao nhận mới" at bounding box center [122, 98] width 245 height 35
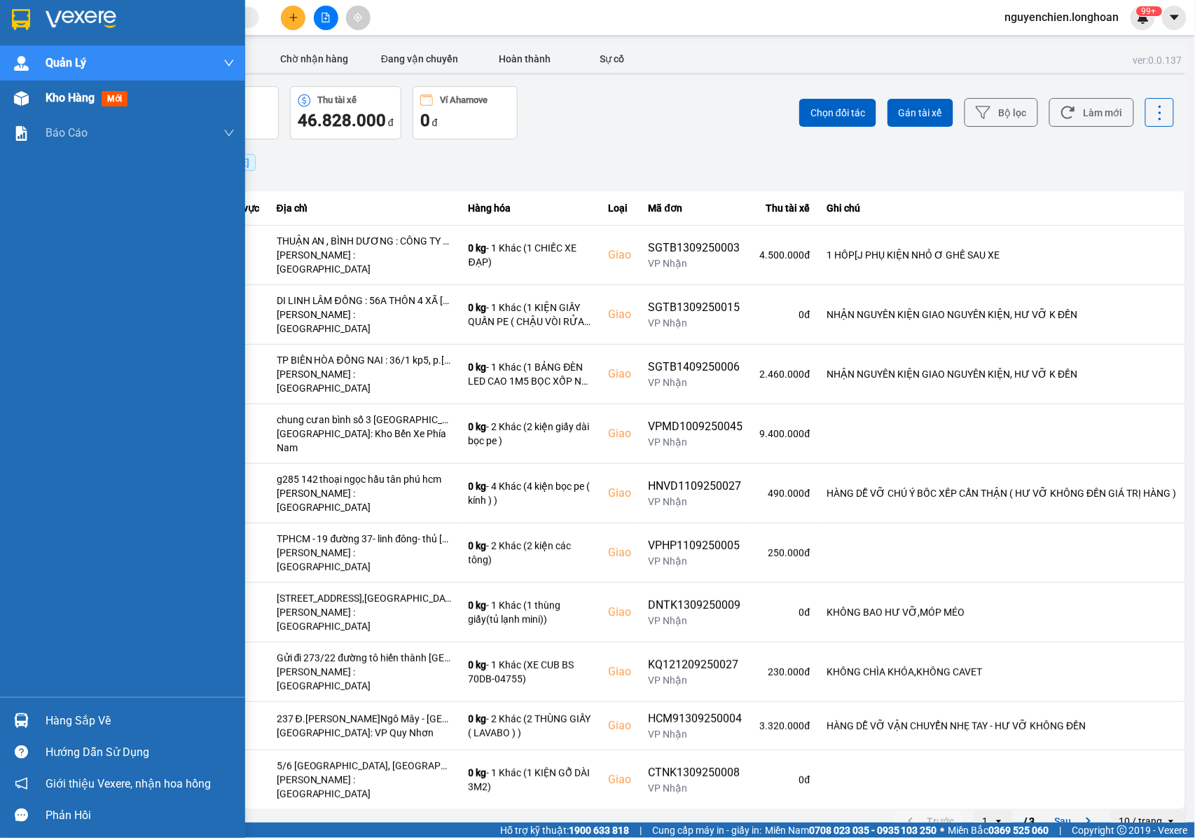
click at [32, 105] on div at bounding box center [21, 98] width 25 height 25
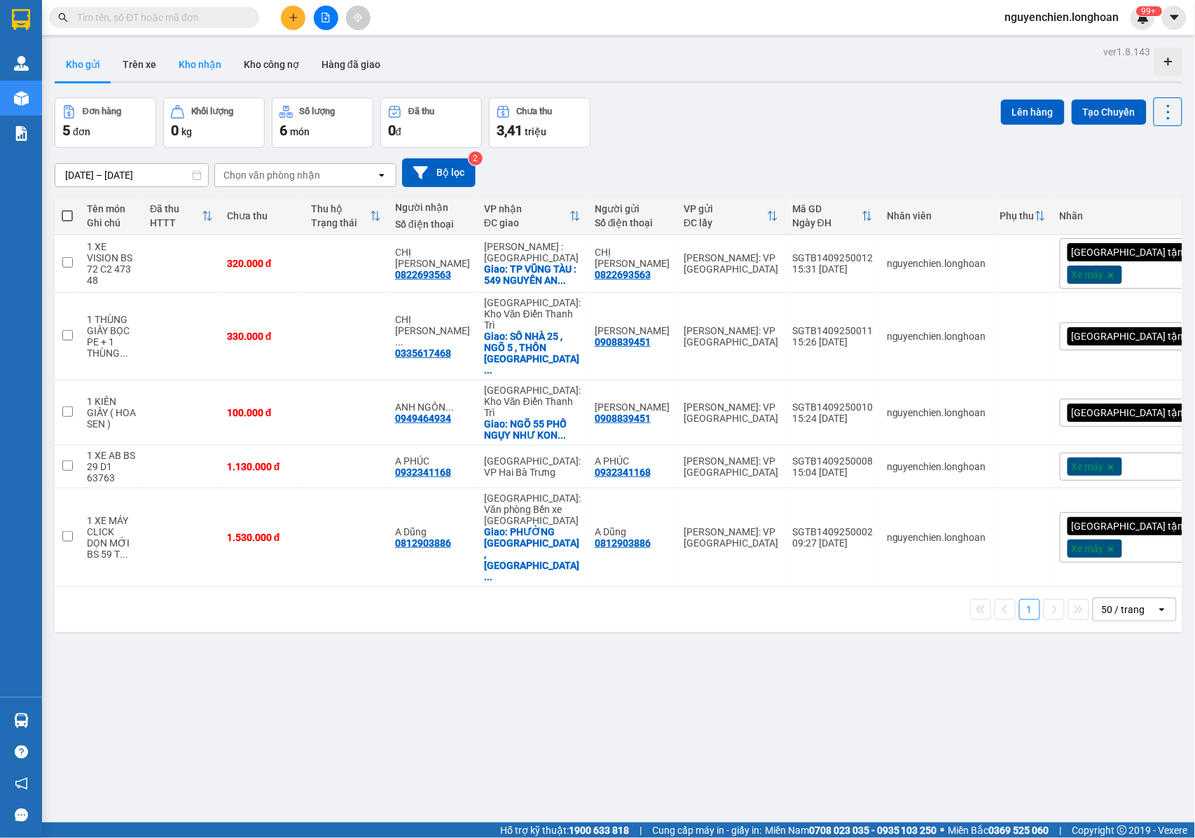
click at [203, 65] on button "Kho nhận" at bounding box center [199, 65] width 65 height 34
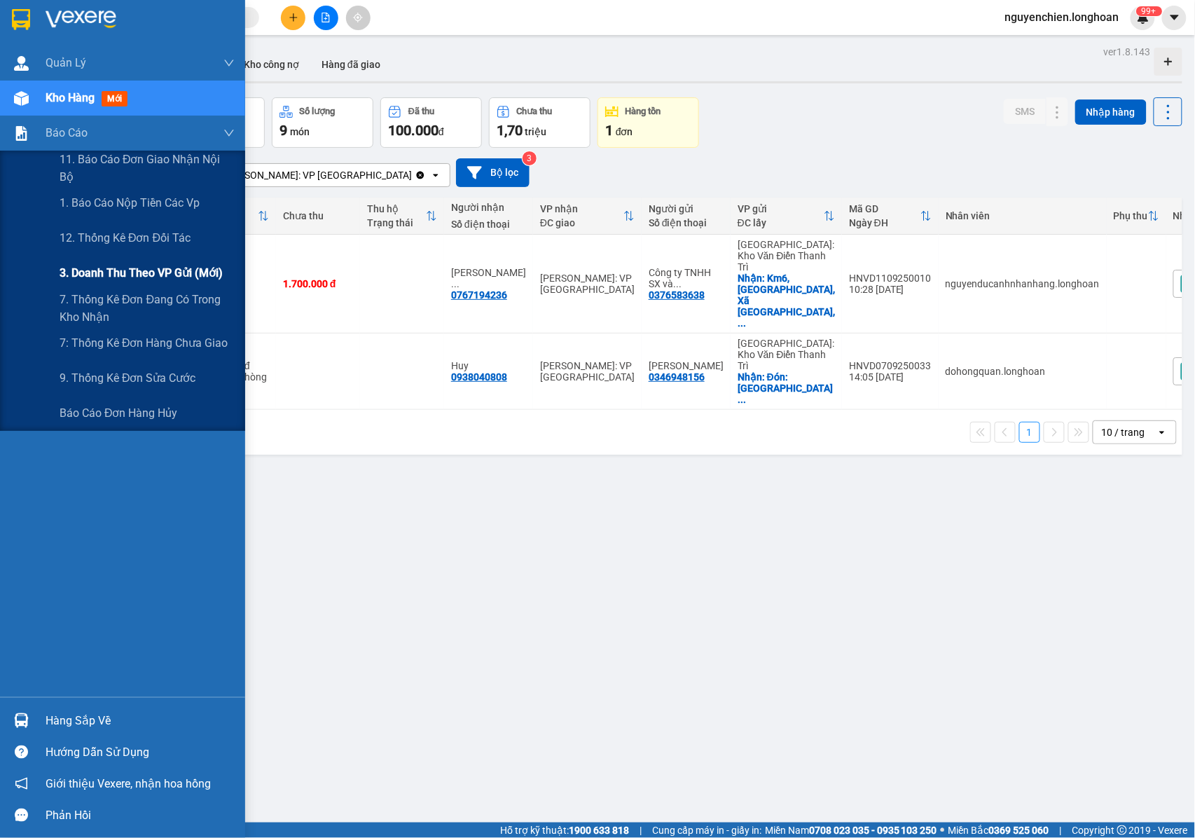
click at [110, 269] on span "3. Doanh Thu theo VP Gửi (mới)" at bounding box center [141, 273] width 163 height 18
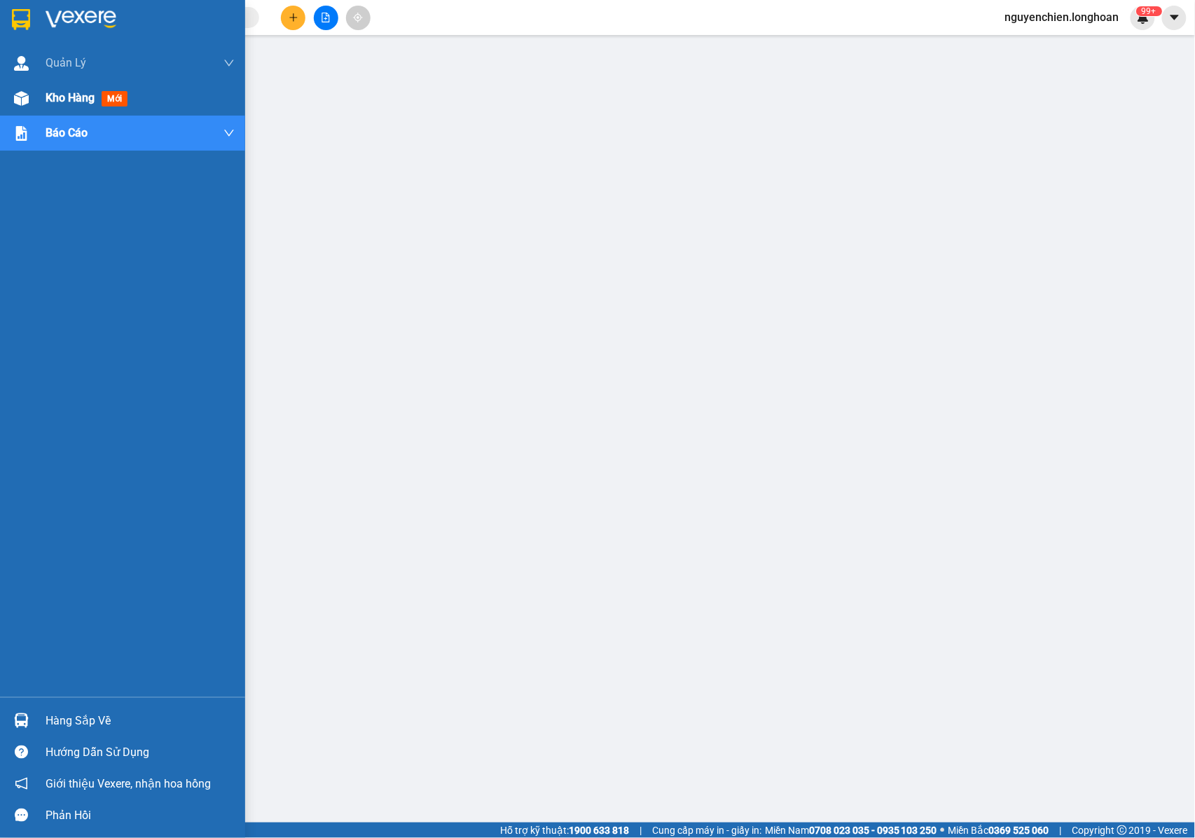
click at [11, 99] on div at bounding box center [21, 98] width 25 height 25
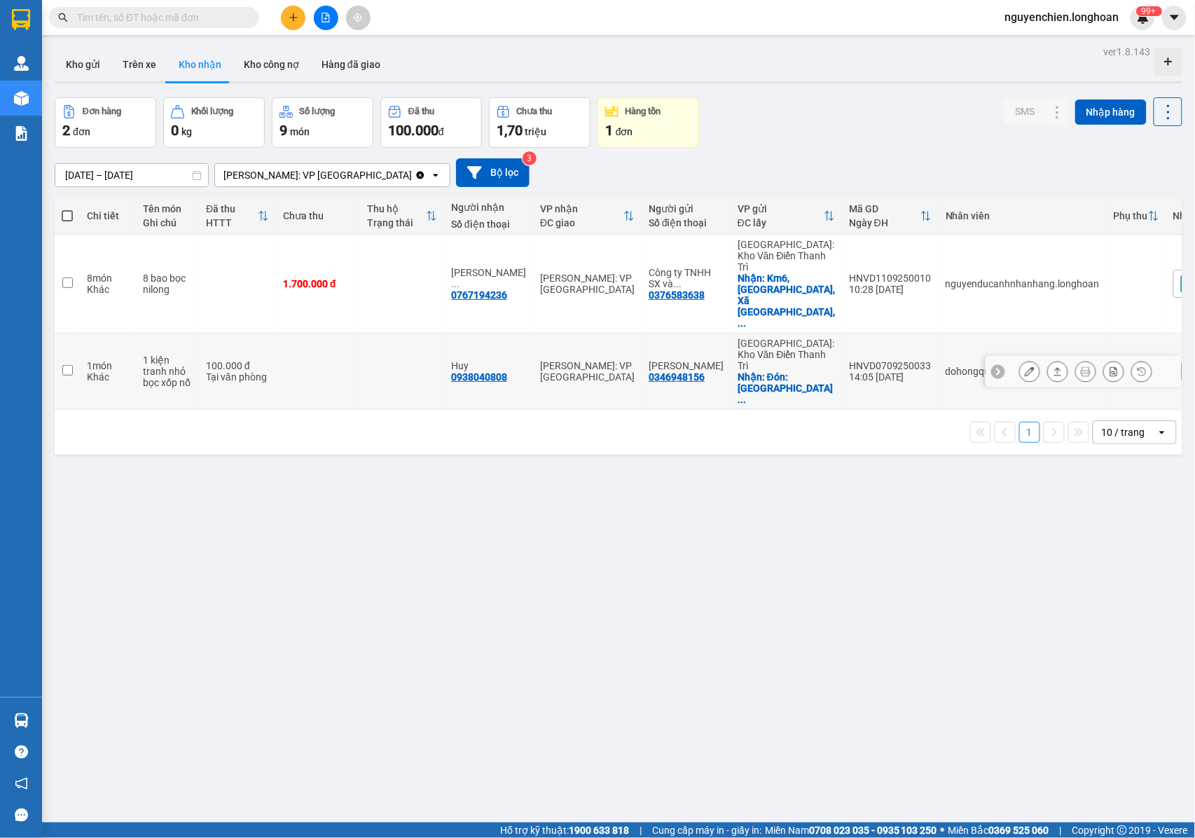
click at [1021, 359] on button at bounding box center [1030, 371] width 20 height 25
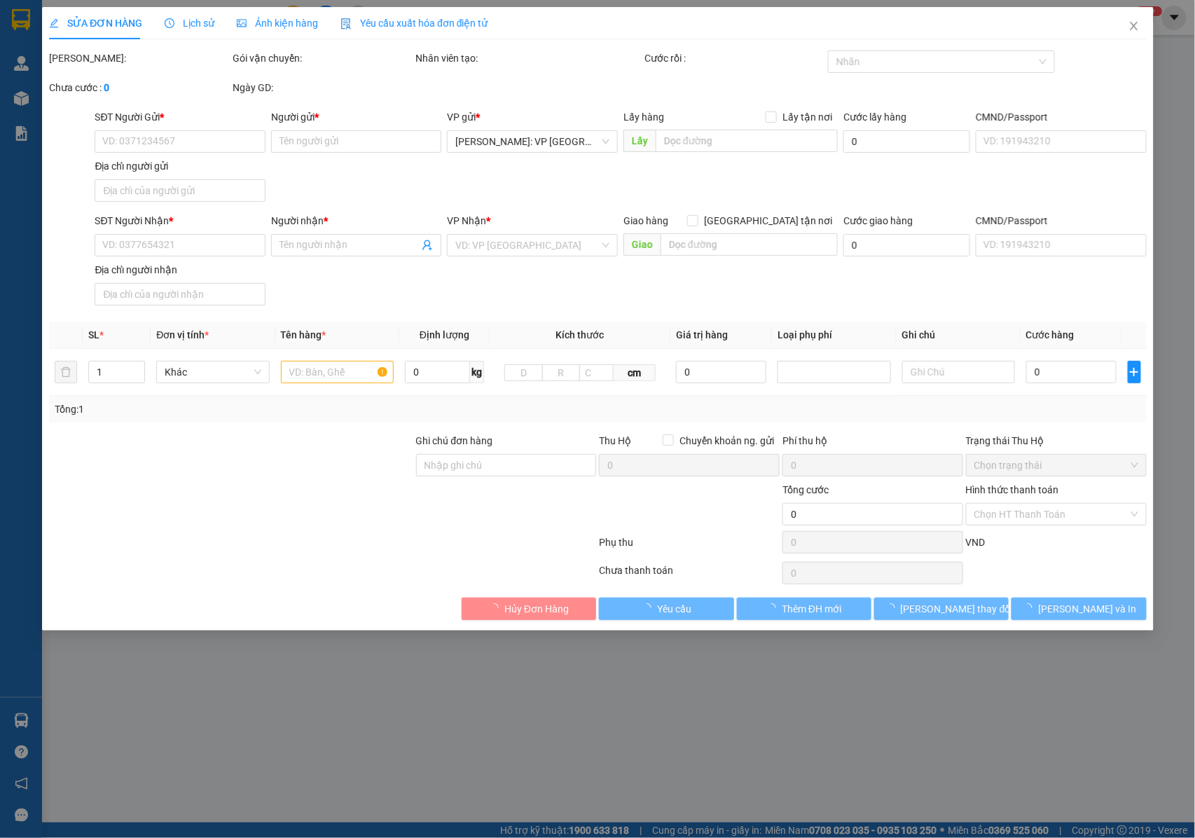
type input "0346948156"
type input "Duy Minh Hữu Tuệ"
checkbox input "true"
type input "Đón: chùa Đống Cao Tiên Lữ Hưng Yên"
type input "0938040808"
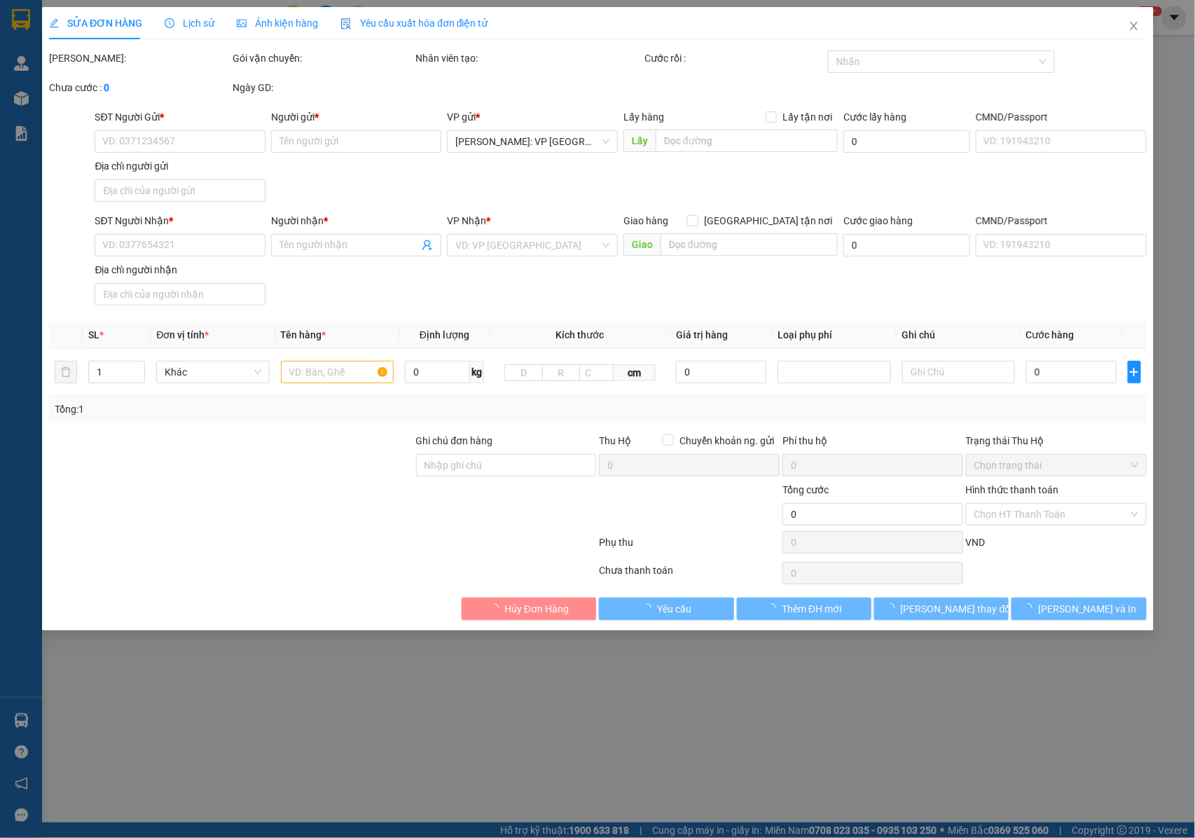
type input "Huy"
type input "100.000"
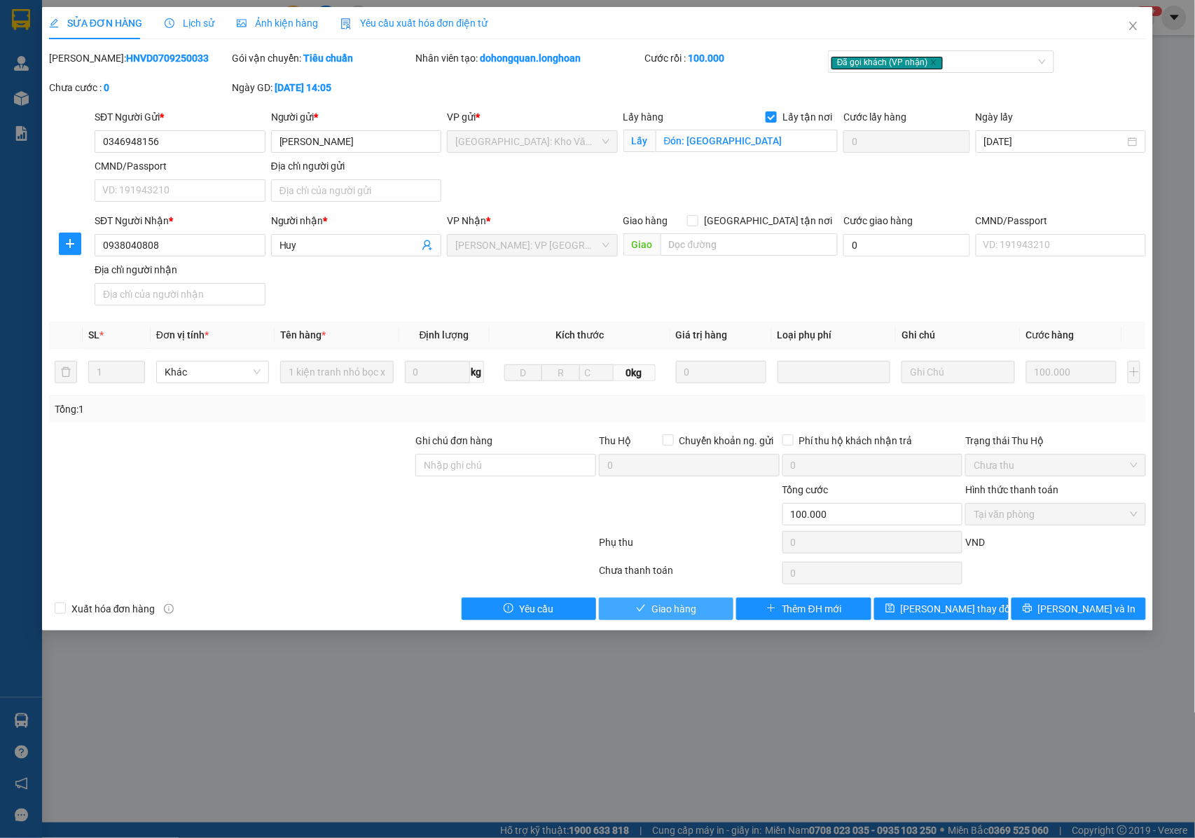
click at [671, 612] on span "Giao hàng" at bounding box center [673, 608] width 45 height 15
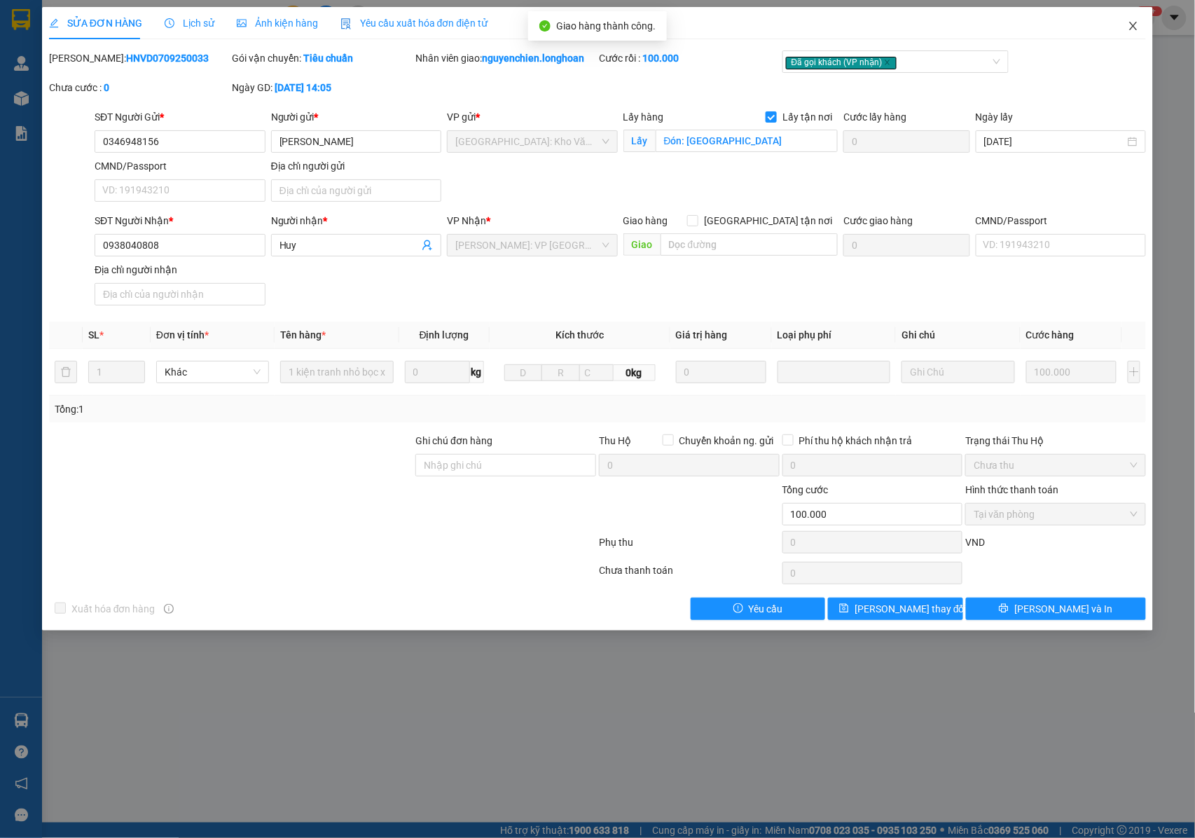
click at [1135, 27] on icon "close" at bounding box center [1133, 25] width 11 height 11
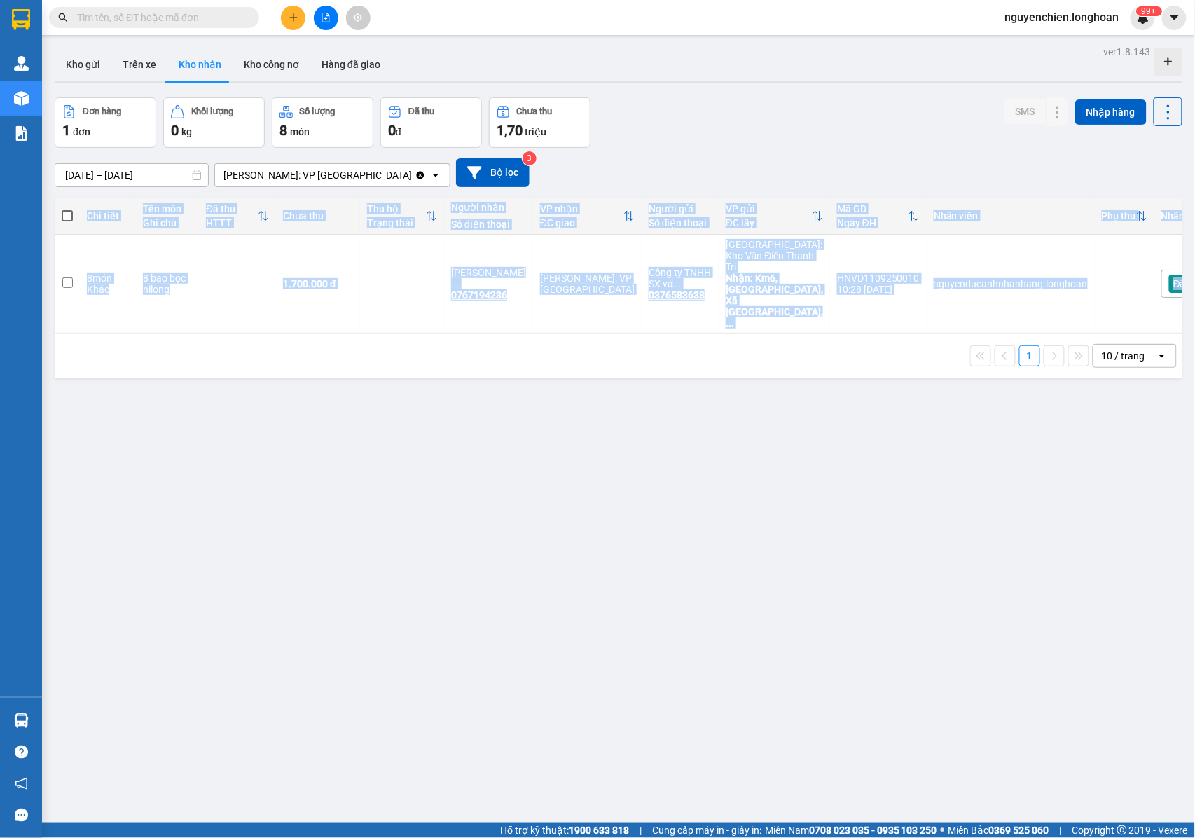
drag, startPoint x: 914, startPoint y: 296, endPoint x: 1105, endPoint y: 294, distance: 190.5
click at [1105, 294] on div "Chi tiết Tên món Ghi chú Đã thu HTTT Chưa thu Thu hộ Trạng thái Người nhận Số đ…" at bounding box center [619, 288] width 1128 height 181
click at [71, 64] on button "Kho gửi" at bounding box center [83, 65] width 57 height 34
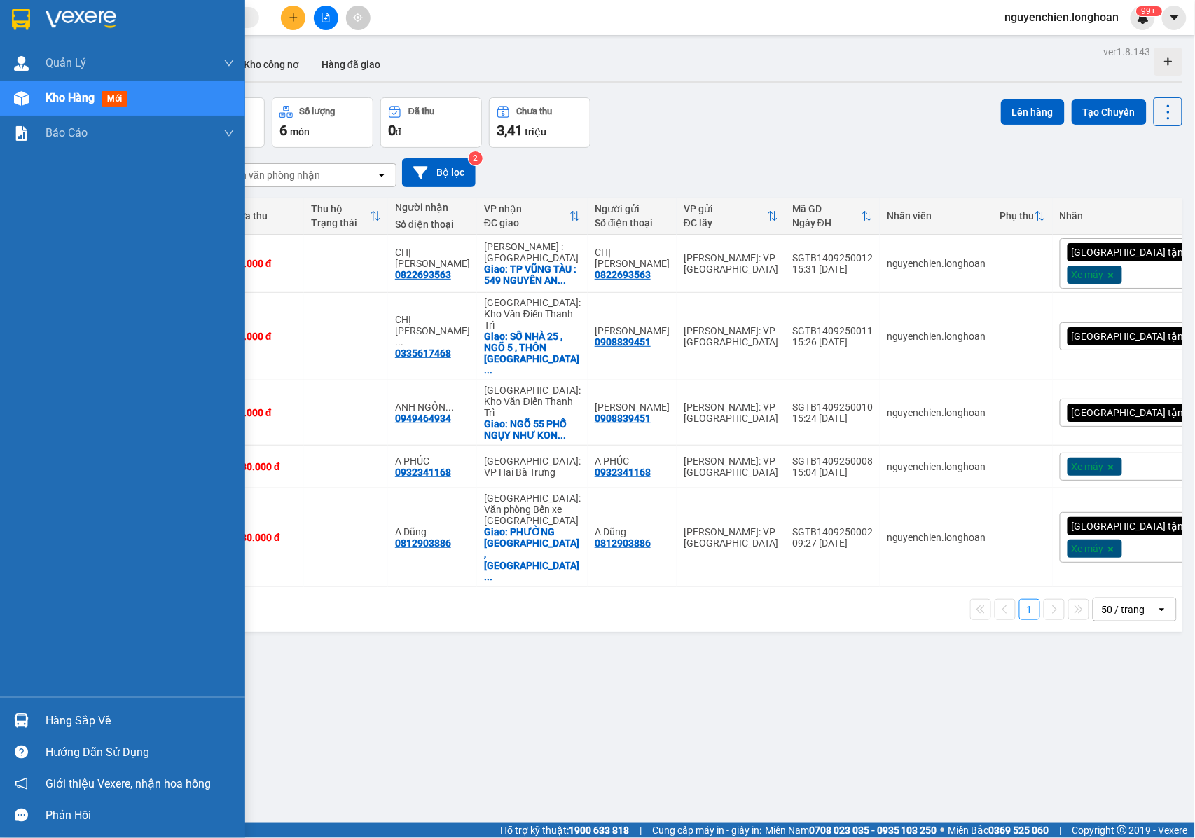
click at [34, 98] on div "Kho hàng mới" at bounding box center [122, 98] width 245 height 35
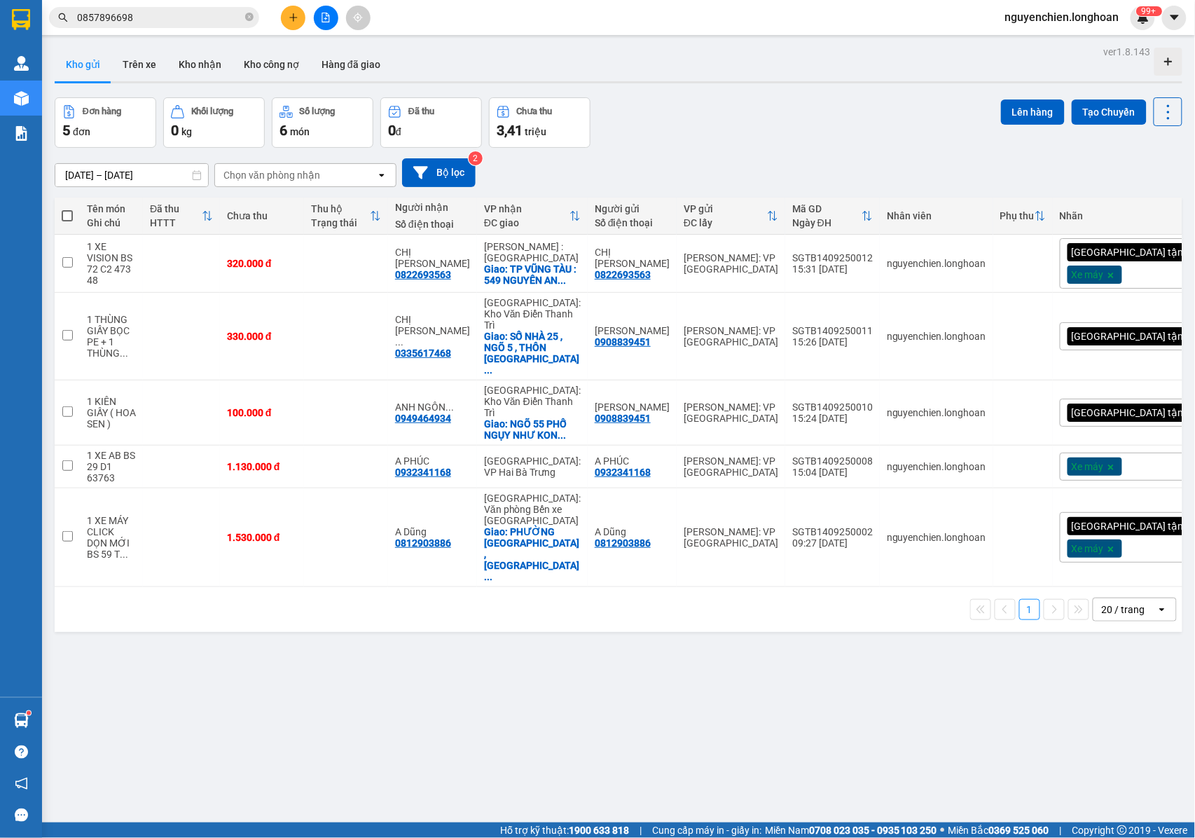
drag, startPoint x: 252, startPoint y: 18, endPoint x: 258, endPoint y: 15, distance: 7.2
click at [252, 18] on icon "close-circle" at bounding box center [249, 17] width 8 height 8
click at [216, 15] on input "text" at bounding box center [159, 17] width 165 height 15
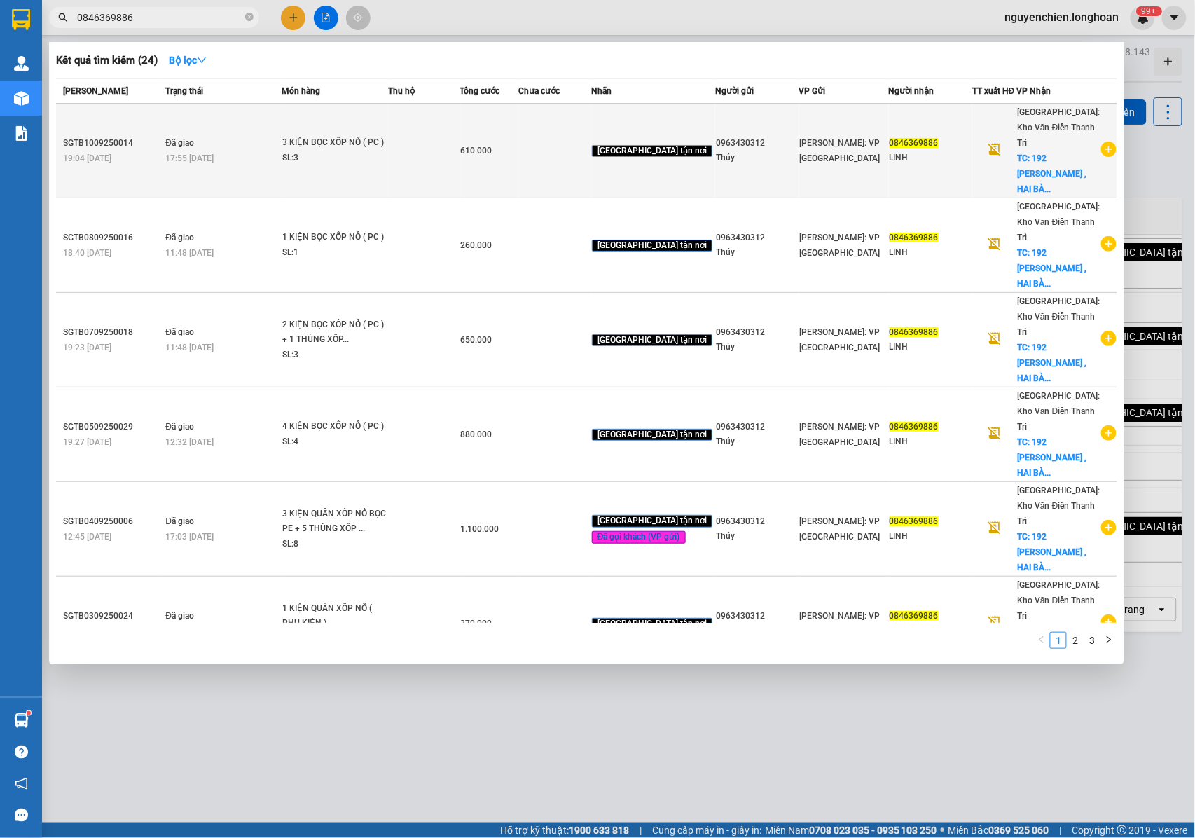
type input "0846369886"
click at [1101, 144] on icon "plus-circle" at bounding box center [1108, 148] width 15 height 15
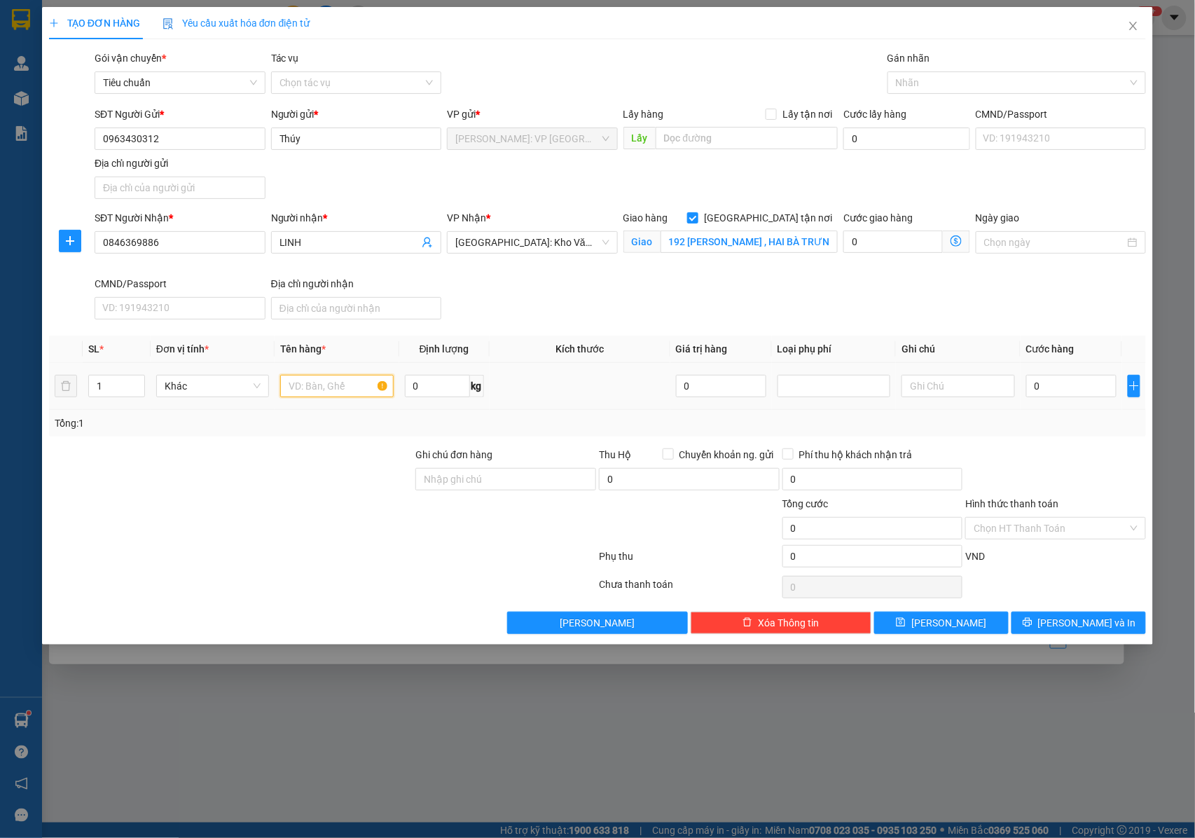
click at [308, 382] on input "text" at bounding box center [336, 386] width 113 height 22
type input "1 KIỆN BỌC XỐP NỔ ( PC )"
click at [447, 475] on input "Ghi chú đơn hàng" at bounding box center [505, 479] width 181 height 22
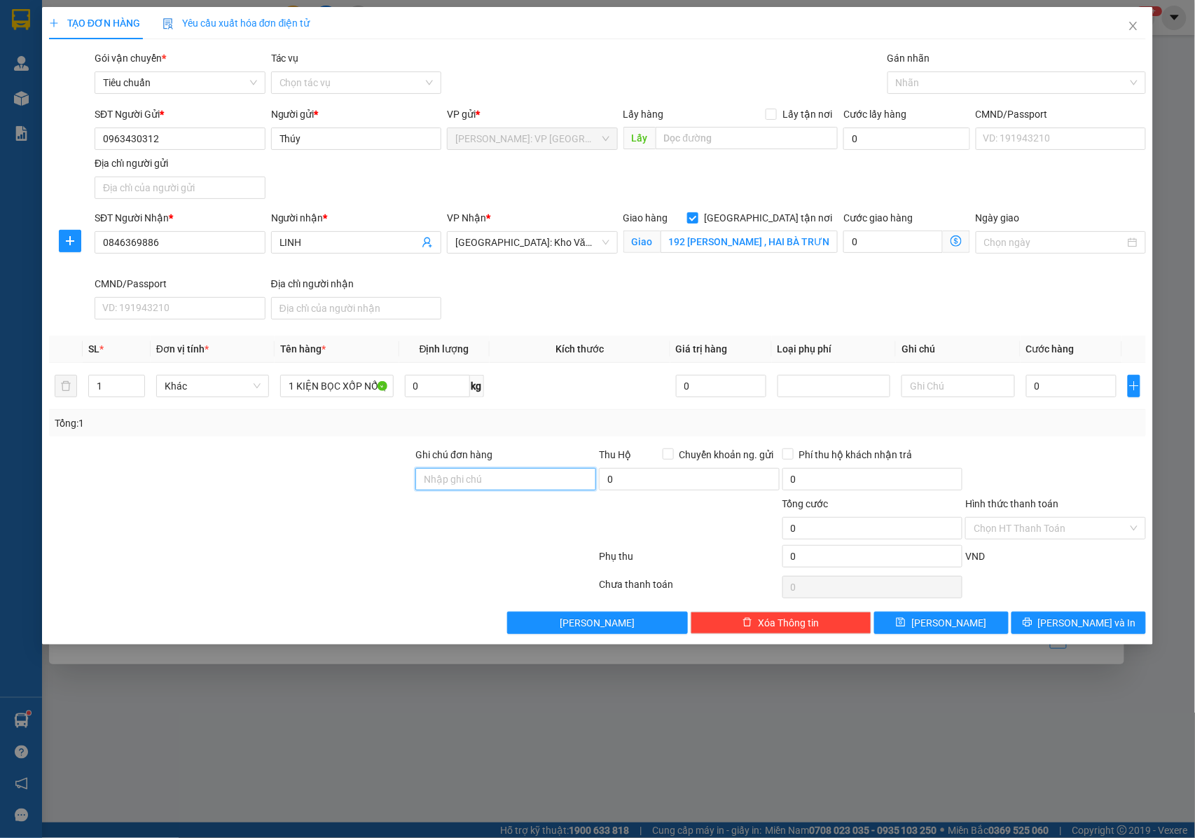
type input "NHẬN NGUYÊN KIỆN GIAO NGUYÊN KIỆN, HƯ VỠ K ĐỀN"
click at [1056, 394] on input "0" at bounding box center [1071, 386] width 90 height 22
click at [922, 83] on div at bounding box center [1009, 82] width 237 height 17
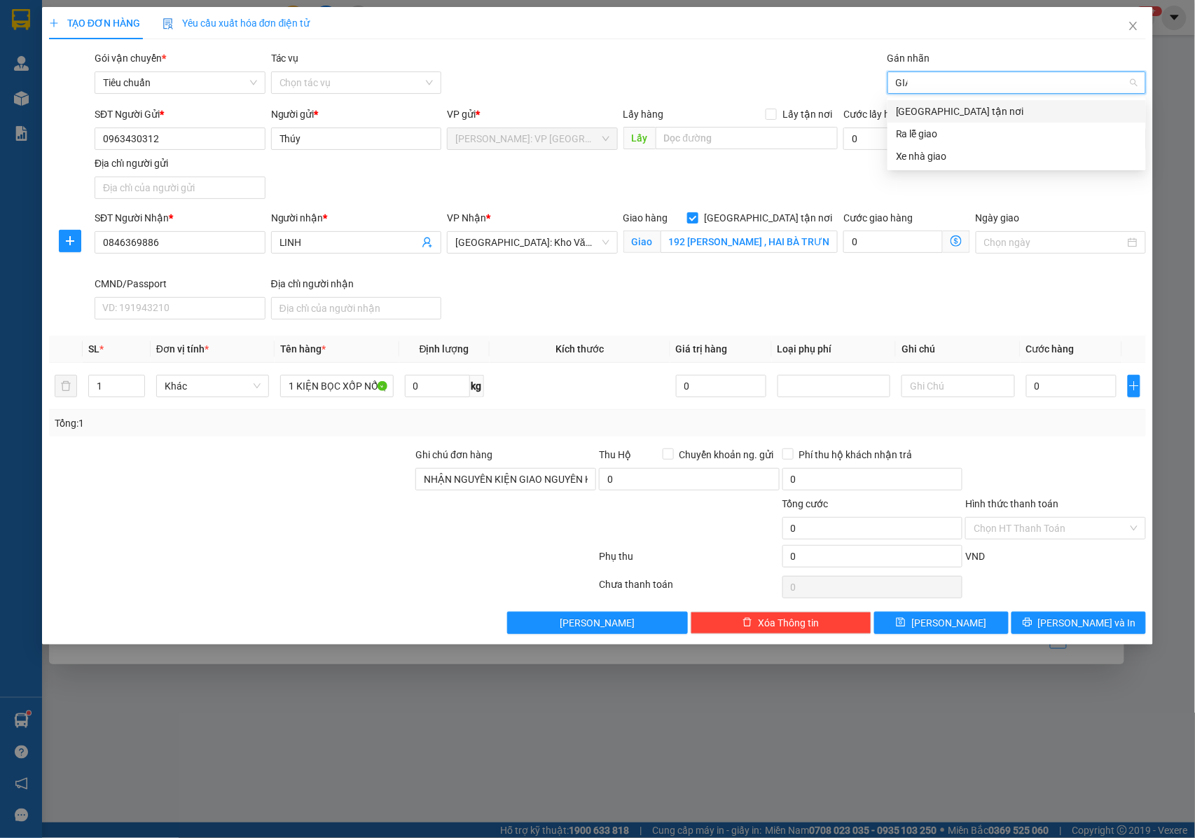
type input "GIAO"
click at [930, 116] on div "[GEOGRAPHIC_DATA] tận nơi" at bounding box center [1017, 111] width 242 height 15
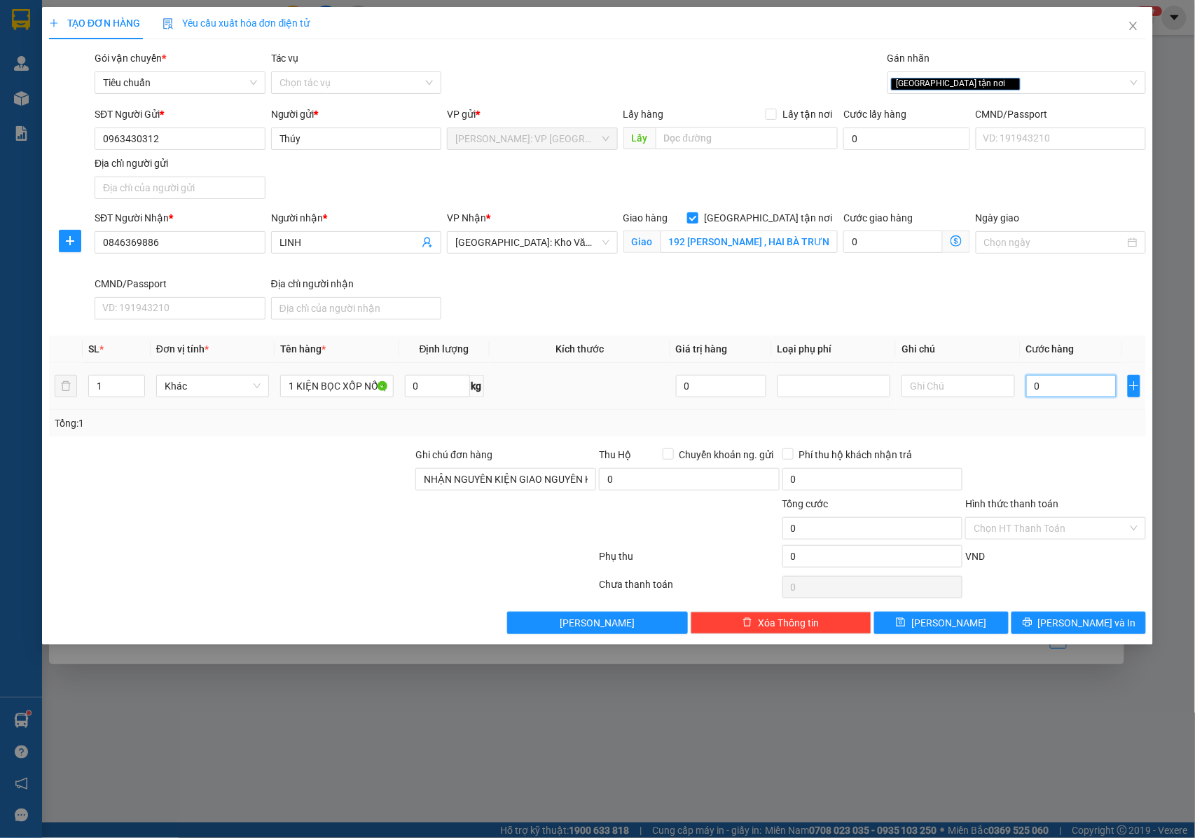
drag, startPoint x: 1048, startPoint y: 389, endPoint x: 537, endPoint y: 36, distance: 621.3
click at [1048, 390] on input "0" at bounding box center [1071, 386] width 90 height 22
type input "2"
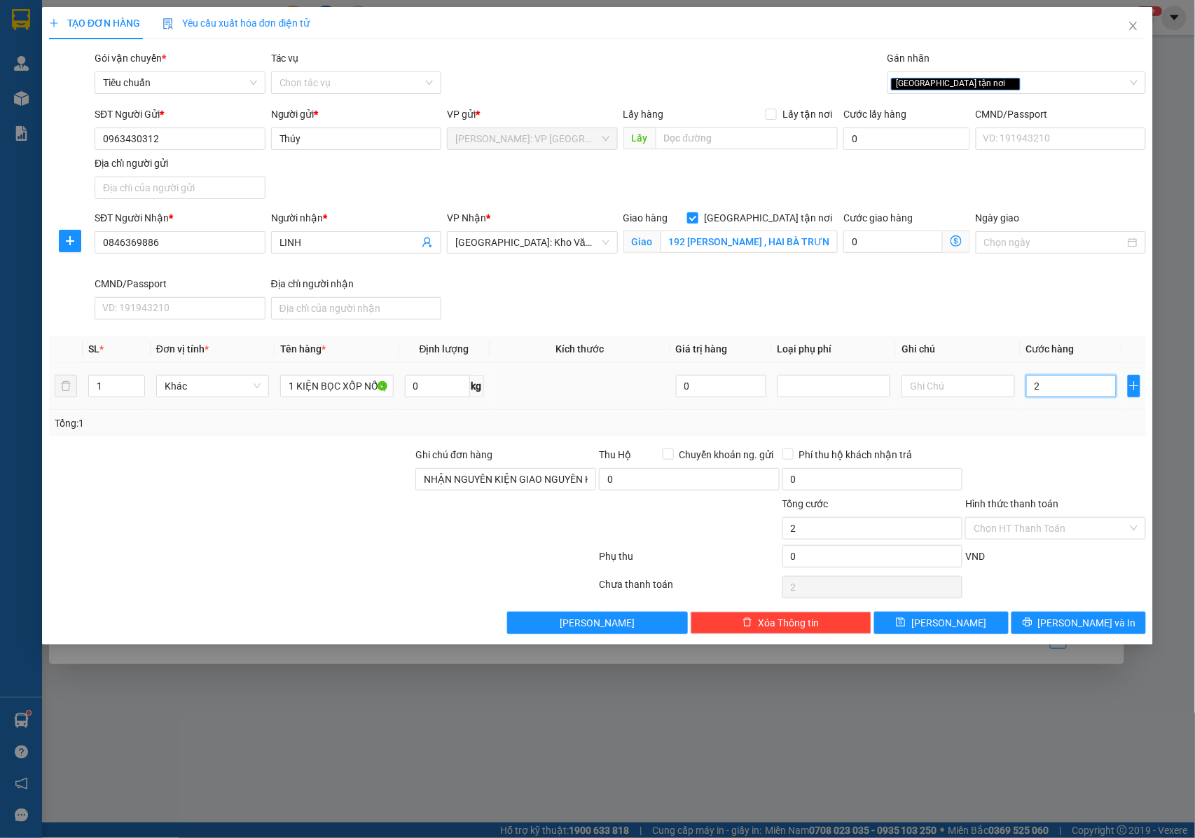
type input "26"
type input "260"
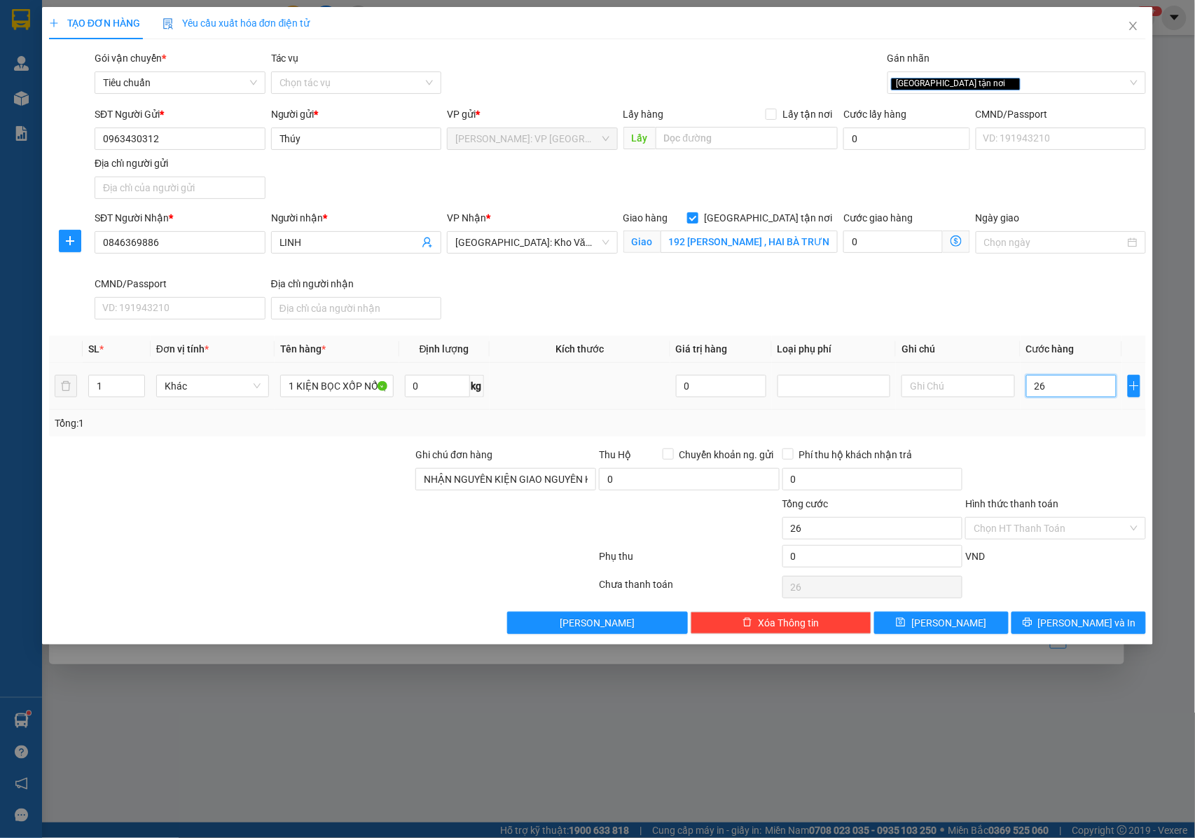
type input "260"
type input "2.600"
type input "26.000"
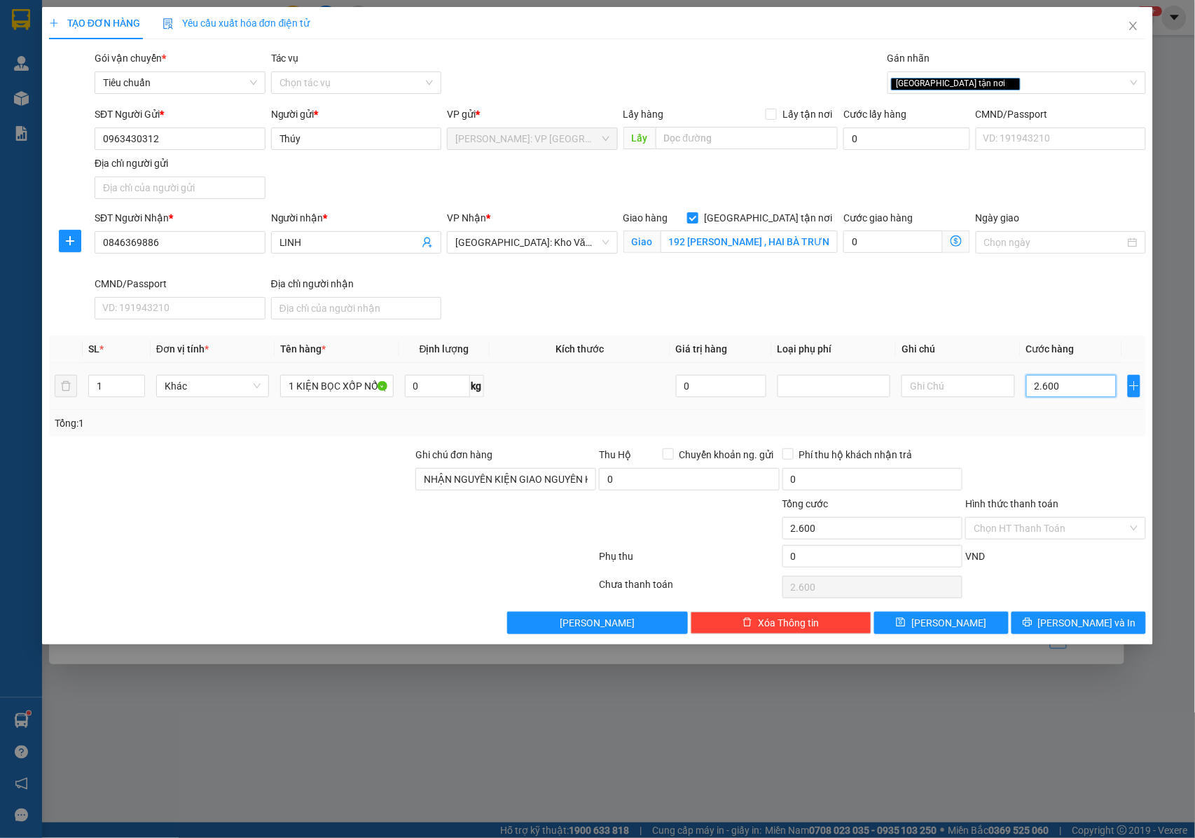
type input "26.000"
type input "260.000"
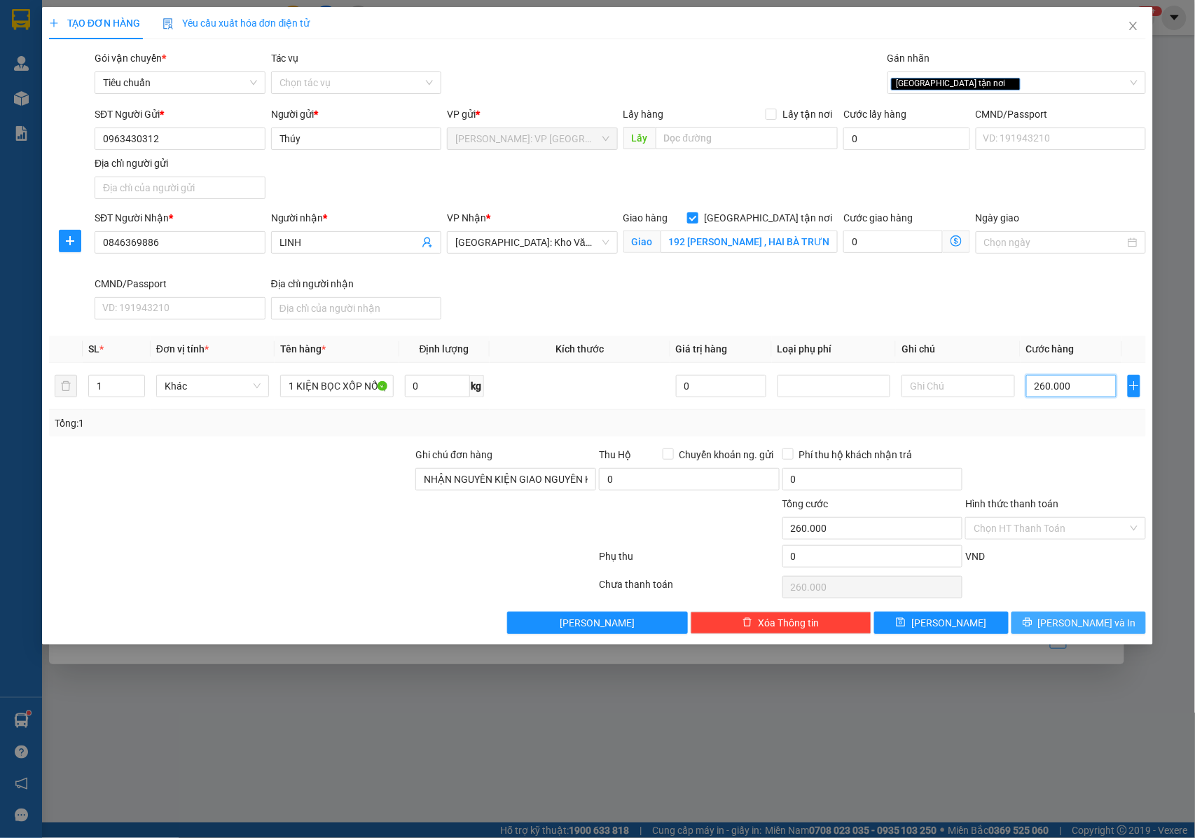
type input "260.000"
drag, startPoint x: 1045, startPoint y: 625, endPoint x: 734, endPoint y: 384, distance: 393.8
click at [1044, 625] on button "[PERSON_NAME] và In" at bounding box center [1078, 622] width 134 height 22
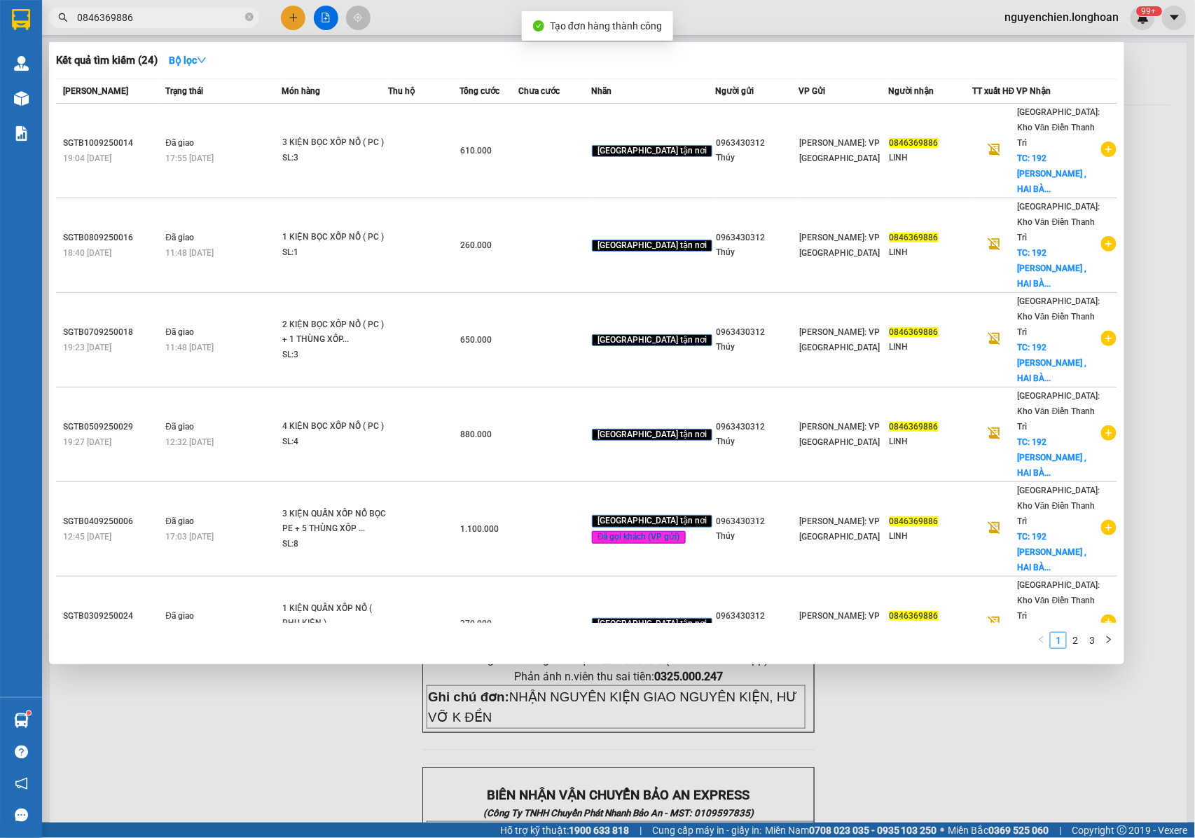
click at [331, 705] on div at bounding box center [597, 419] width 1195 height 838
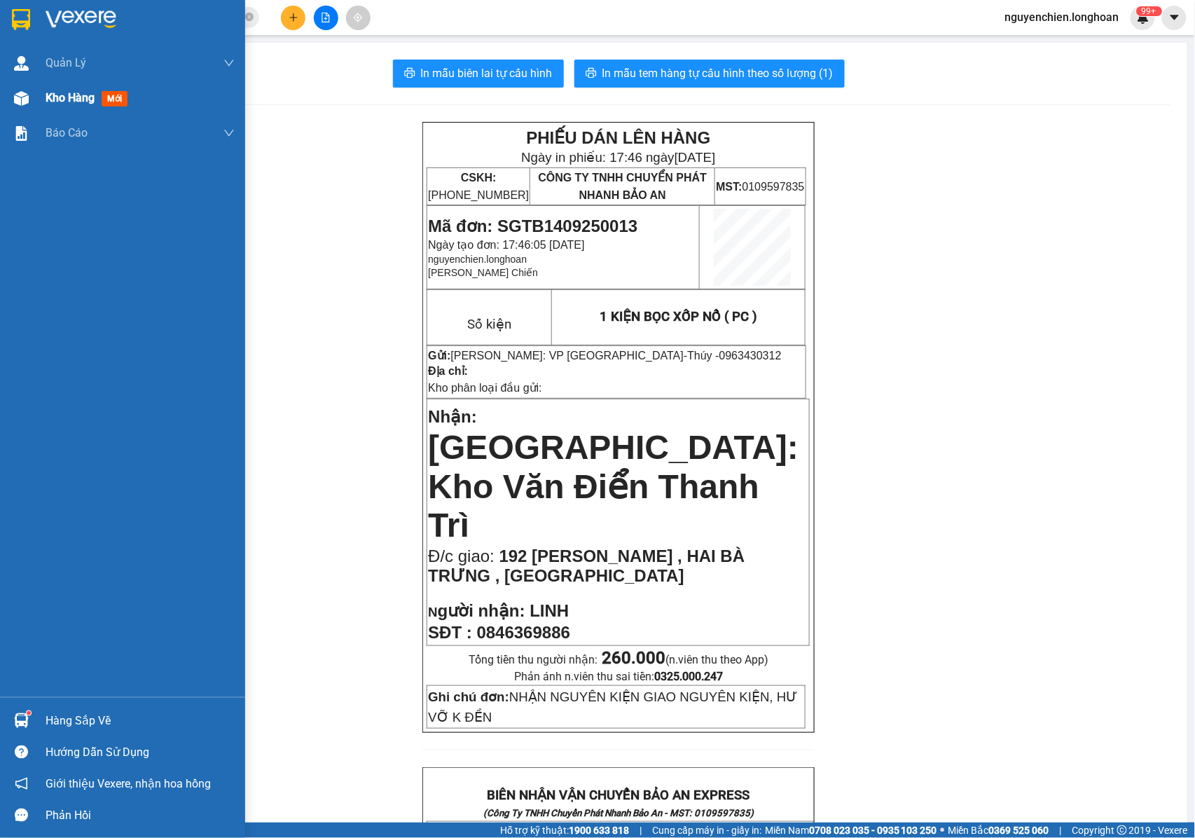
click at [23, 91] on img at bounding box center [21, 98] width 15 height 15
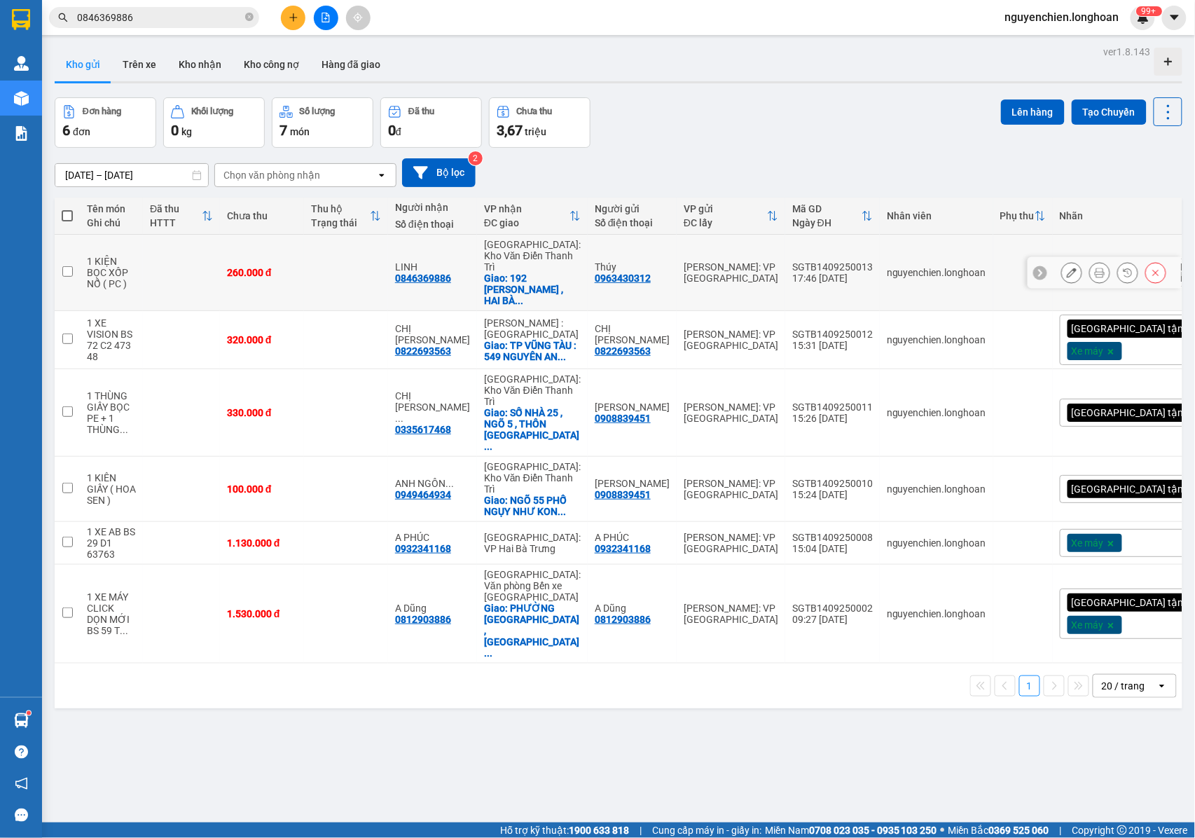
click at [1095, 268] on icon at bounding box center [1100, 273] width 10 height 10
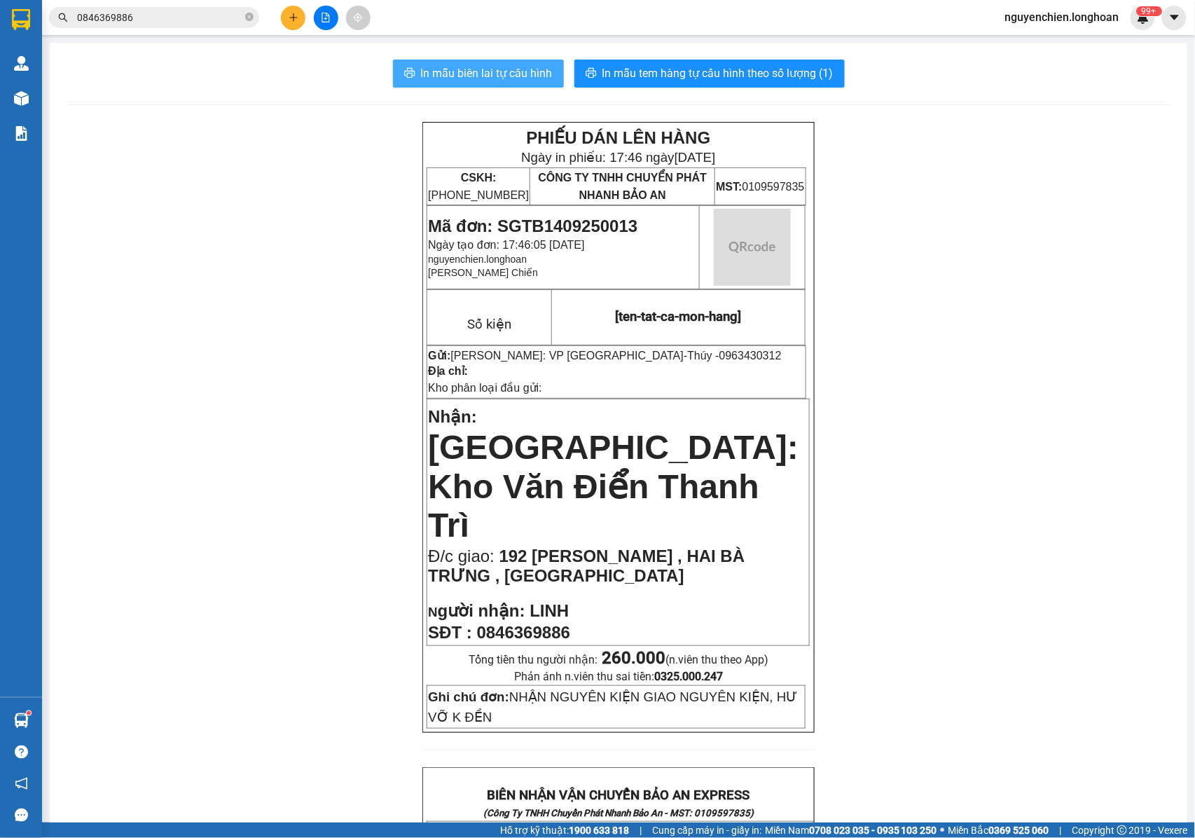
click at [494, 64] on span "In mẫu biên lai tự cấu hình" at bounding box center [487, 73] width 132 height 18
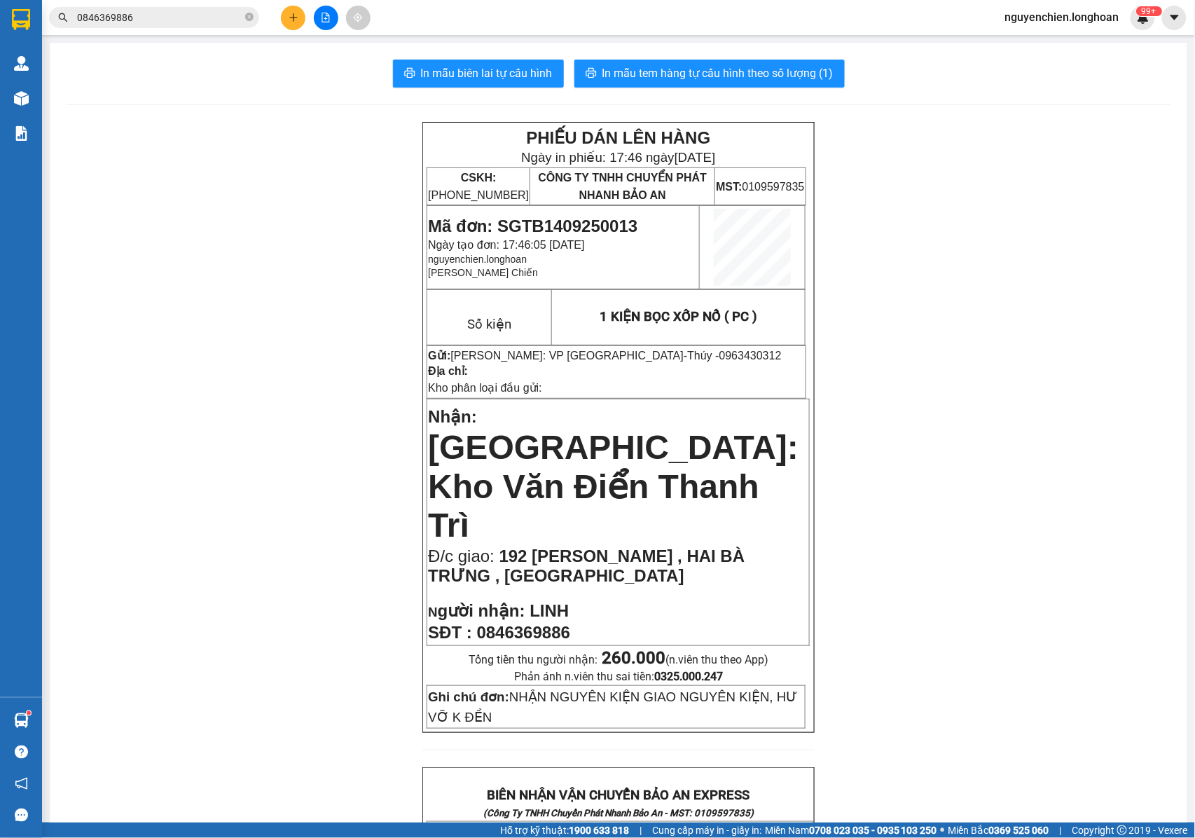
click at [909, 331] on div "PHIẾU DÁN LÊN HÀNG Ngày in phiếu: 17:46 [DATE] CSKH: [PHONE_NUMBER] CÔNG TY TNH…" at bounding box center [619, 788] width 1104 height 1332
click at [775, 81] on span "In mẫu tem hàng tự cấu hình theo số lượng (1)" at bounding box center [717, 73] width 231 height 18
